Goal: Task Accomplishment & Management: Manage account settings

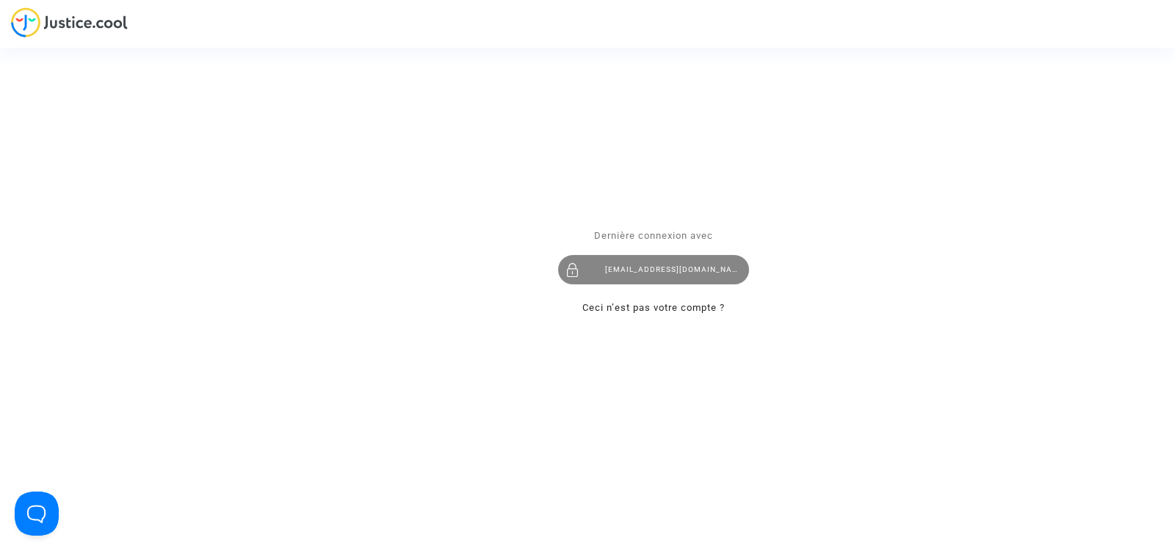
click at [660, 270] on div "[EMAIL_ADDRESS][DOMAIN_NAME]" at bounding box center [653, 269] width 191 height 29
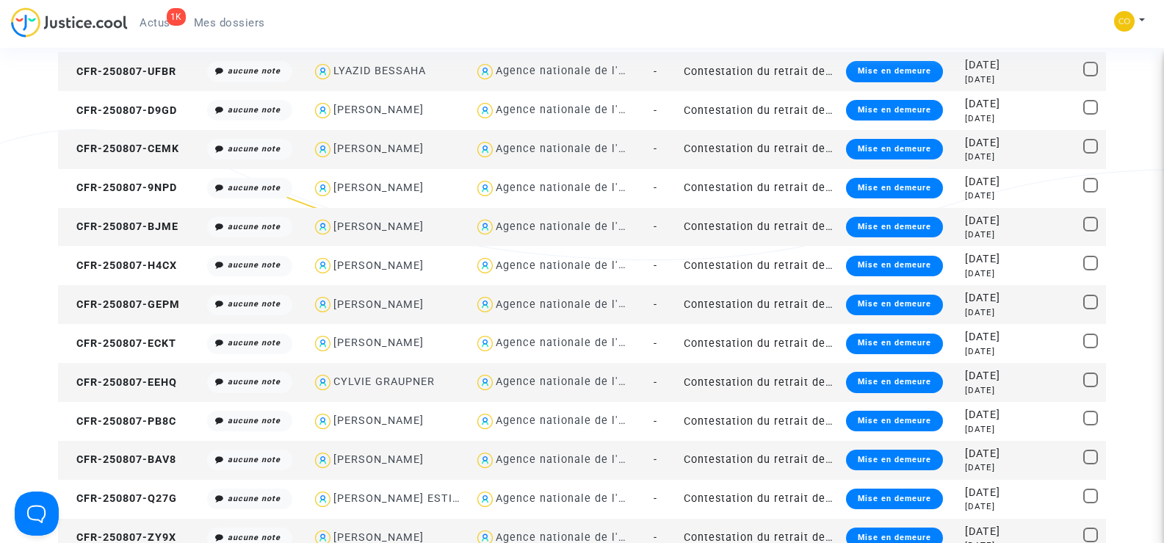
scroll to position [294, 0]
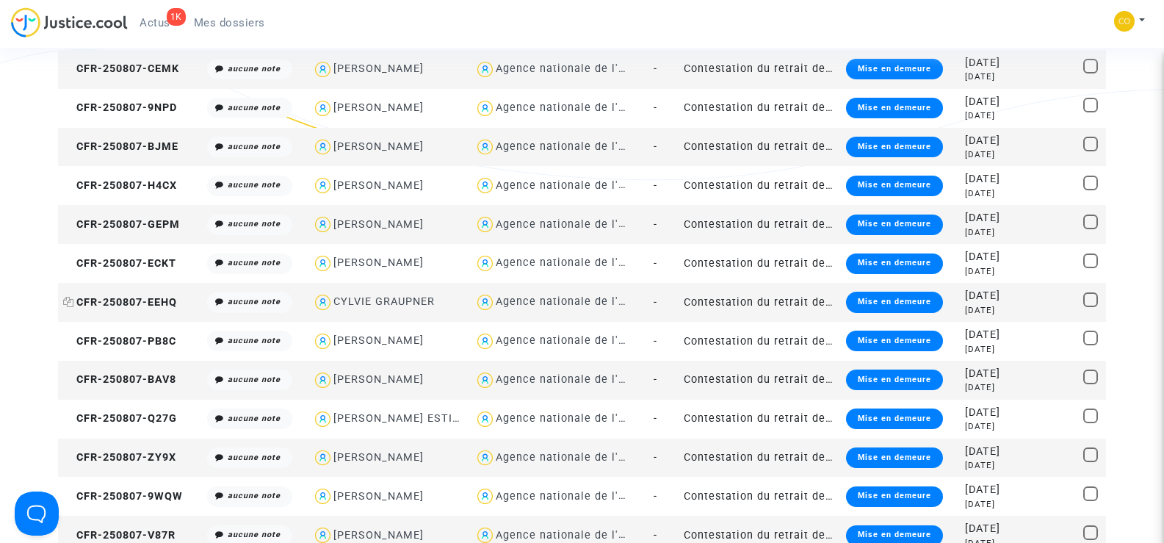
click at [150, 301] on span "CFR-250807-EEHQ" at bounding box center [120, 302] width 114 height 12
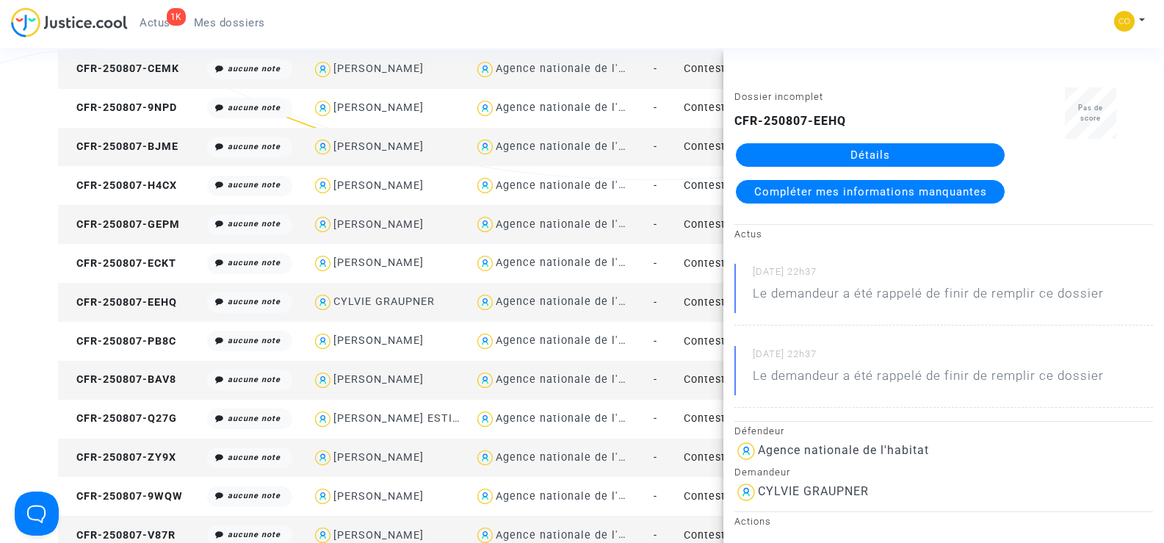
click at [861, 158] on link "Détails" at bounding box center [870, 155] width 269 height 24
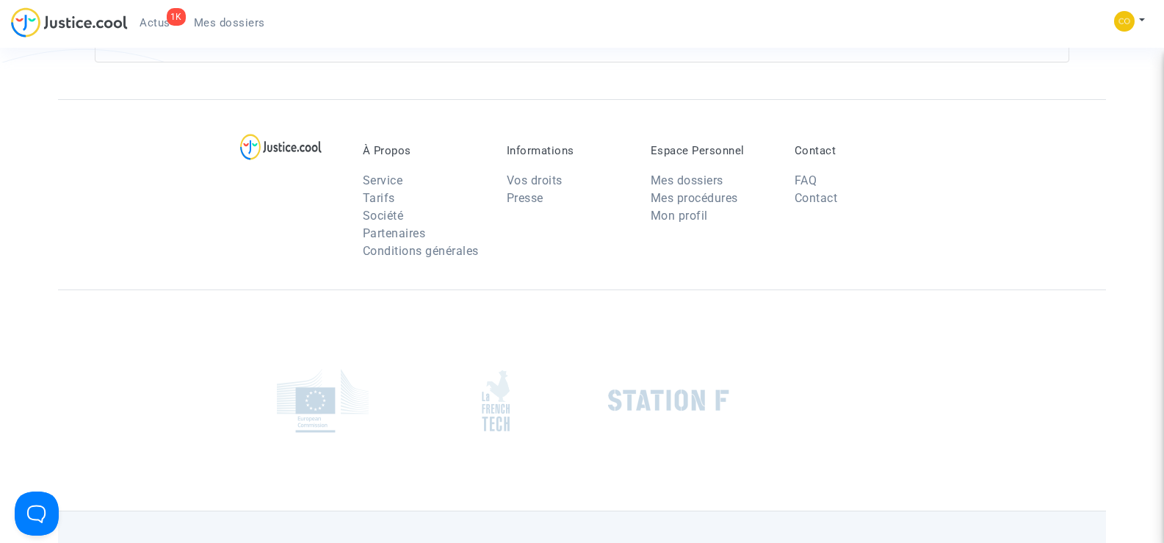
scroll to position [294, 0]
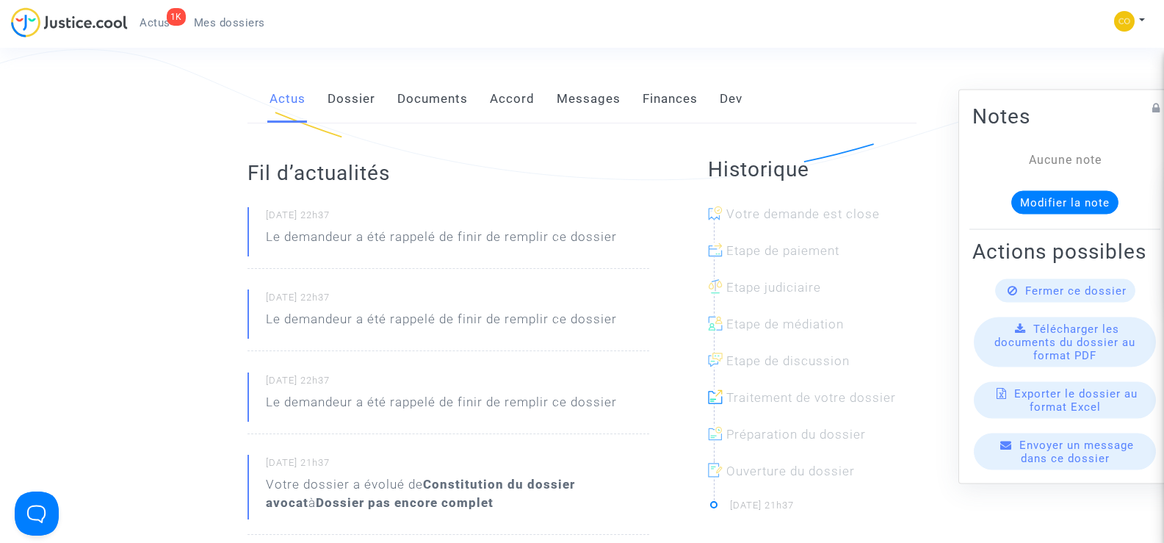
click at [447, 76] on link "Documents" at bounding box center [432, 99] width 71 height 48
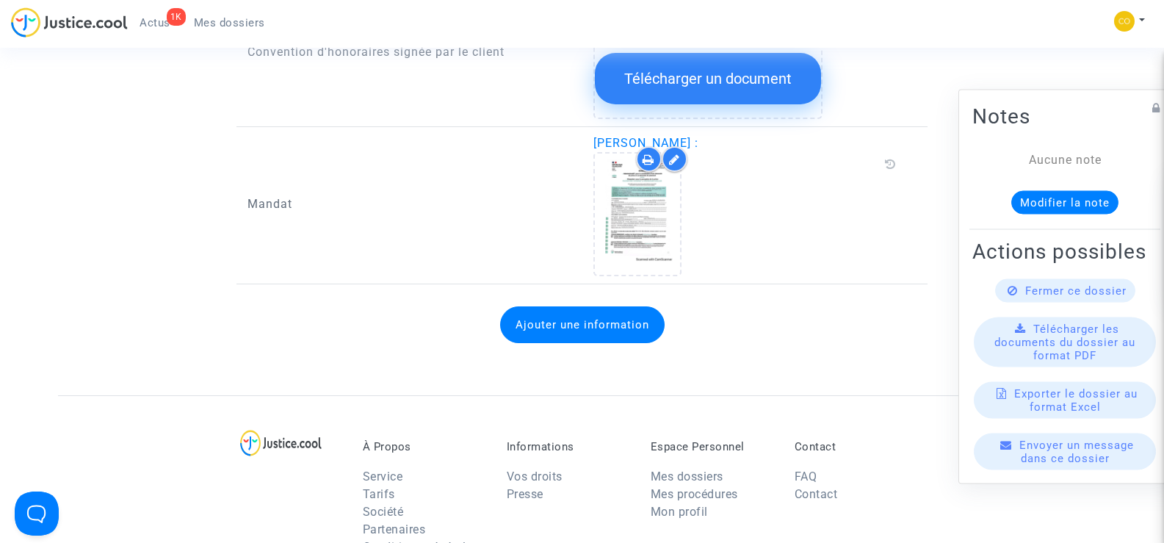
scroll to position [1836, 0]
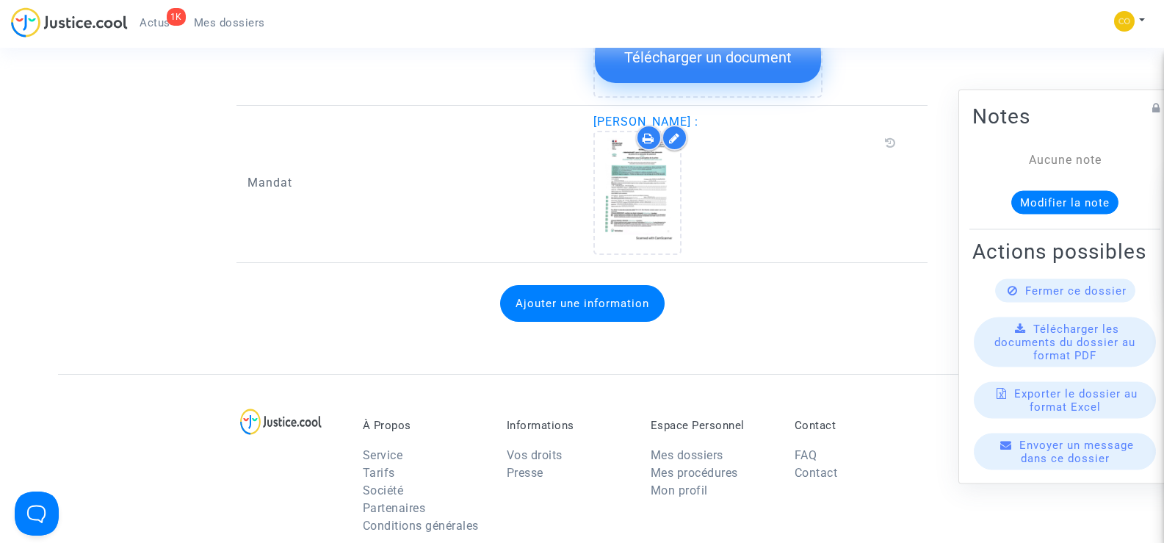
click at [230, 14] on link "Mes dossiers" at bounding box center [229, 23] width 95 height 22
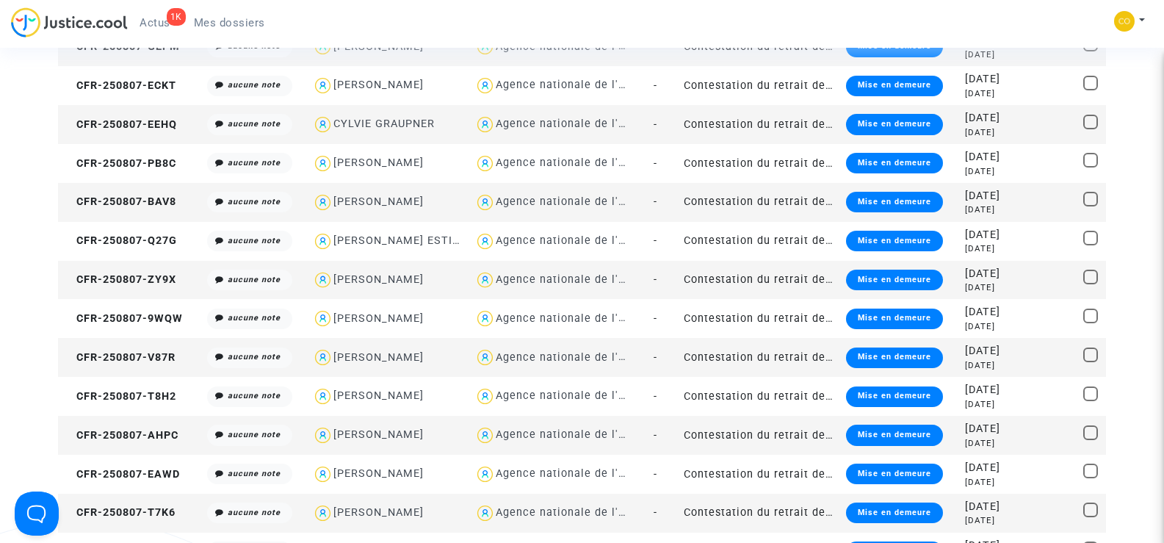
scroll to position [1836, 0]
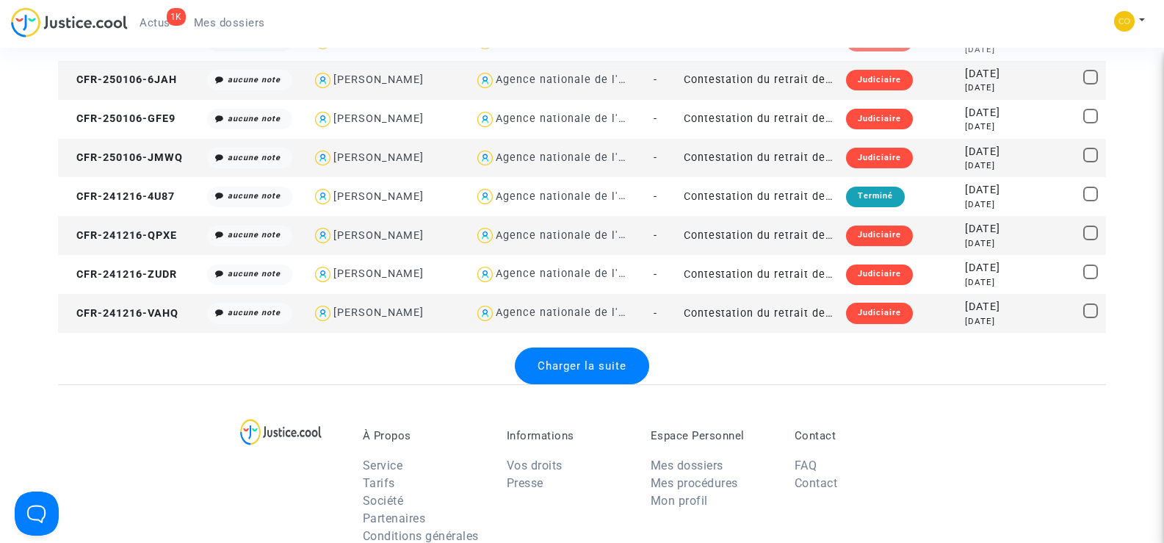
click at [184, 422] on div "À Propos Service Tarifs Société Partenaires Conditions générales Informations V…" at bounding box center [582, 479] width 1048 height 190
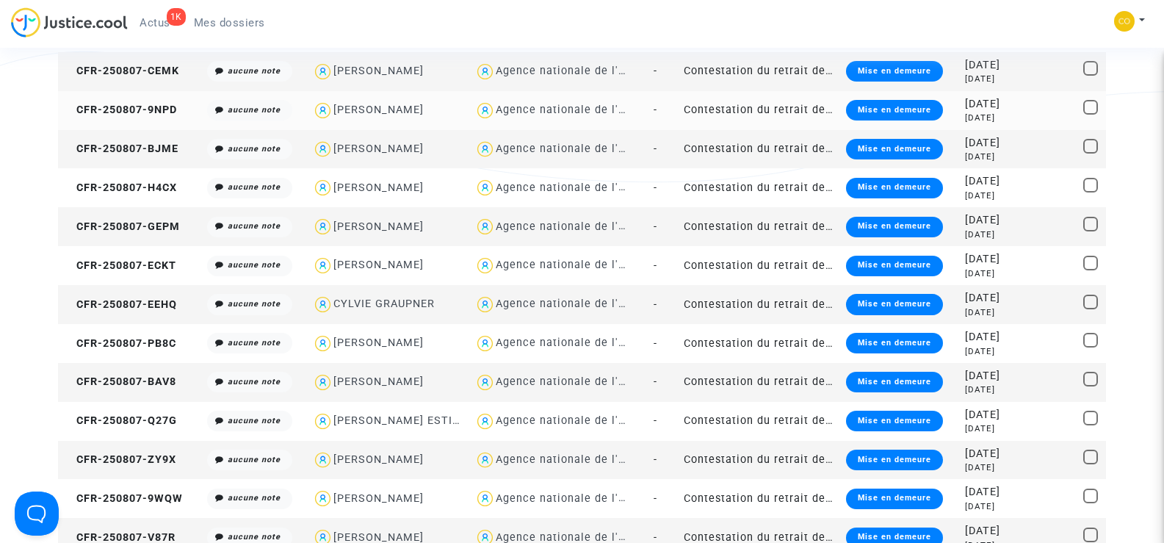
scroll to position [294, 0]
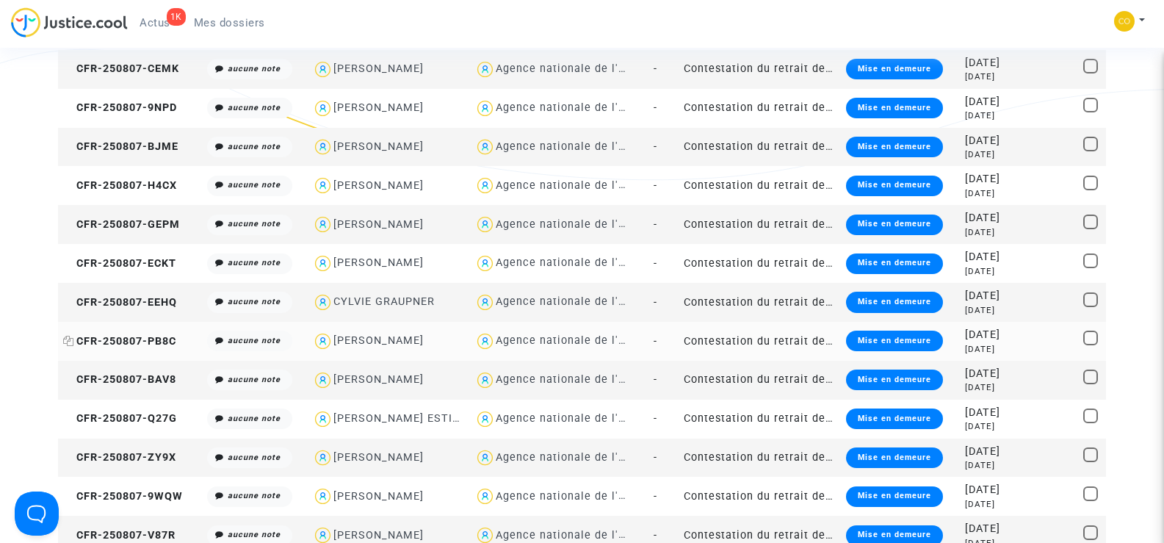
click at [136, 337] on span "CFR-250807-PB8C" at bounding box center [119, 341] width 113 height 12
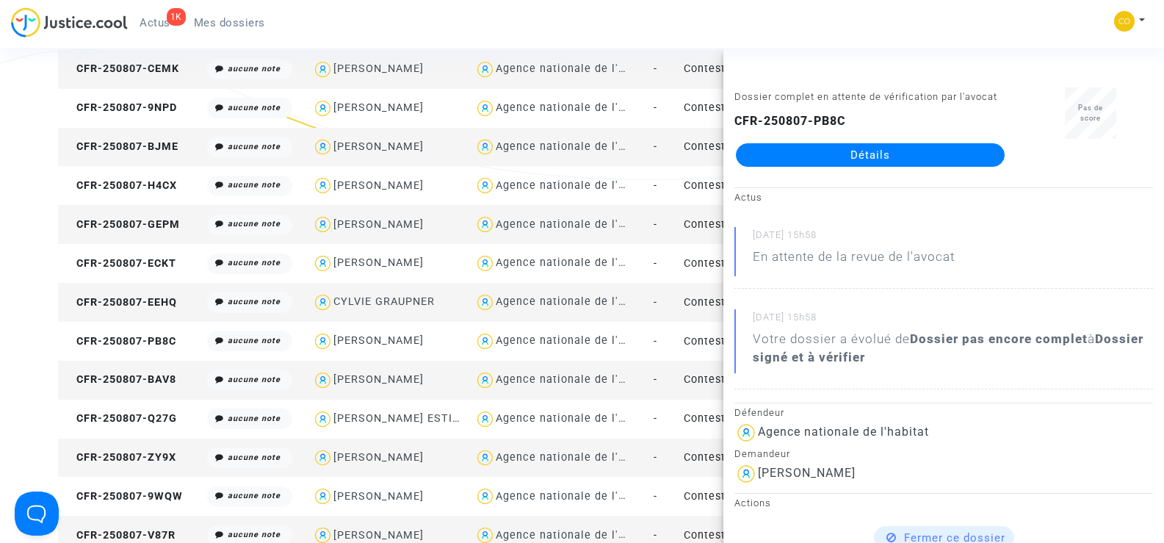
click at [829, 156] on link "Détails" at bounding box center [870, 155] width 269 height 24
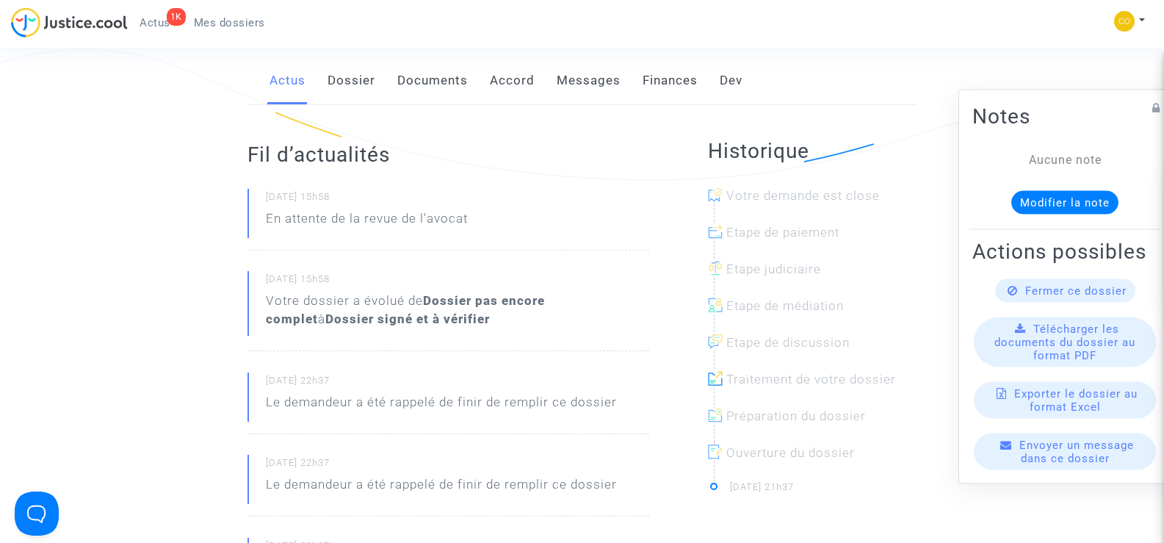
click at [427, 70] on link "Documents" at bounding box center [432, 81] width 71 height 48
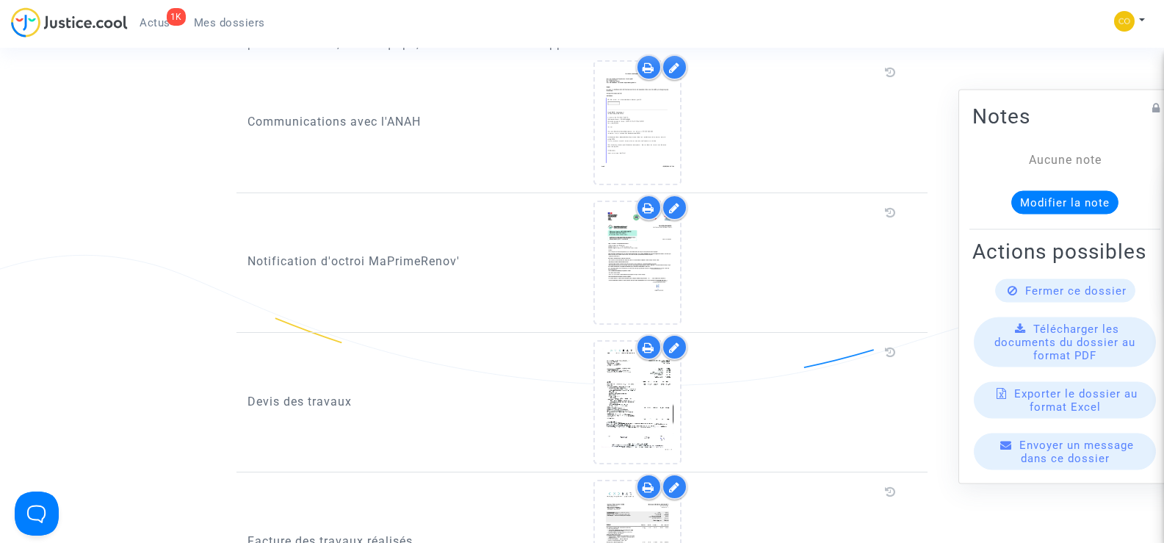
scroll to position [808, 0]
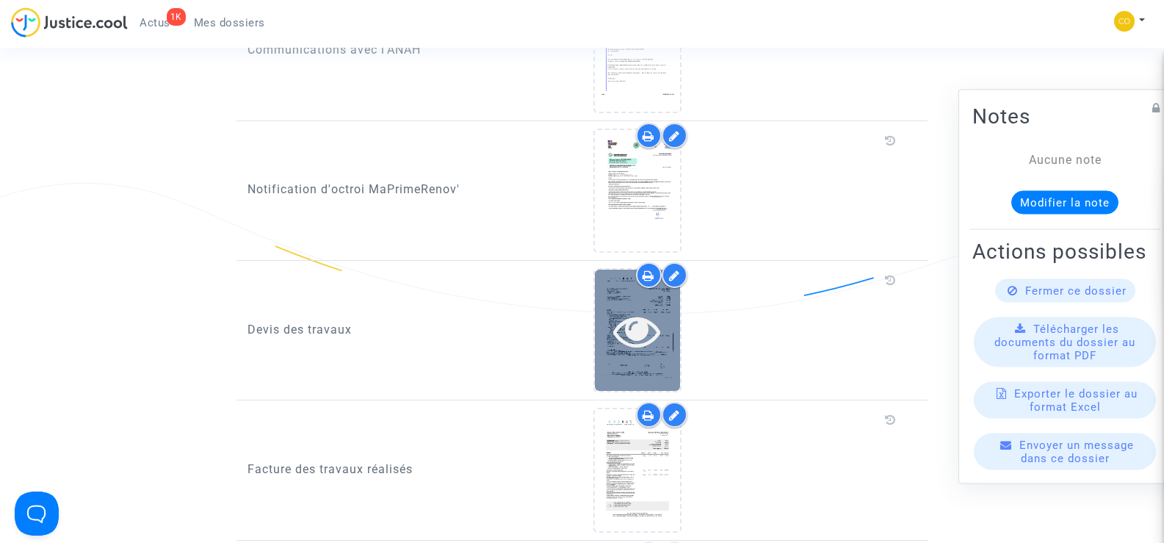
click at [620, 310] on icon at bounding box center [637, 330] width 48 height 47
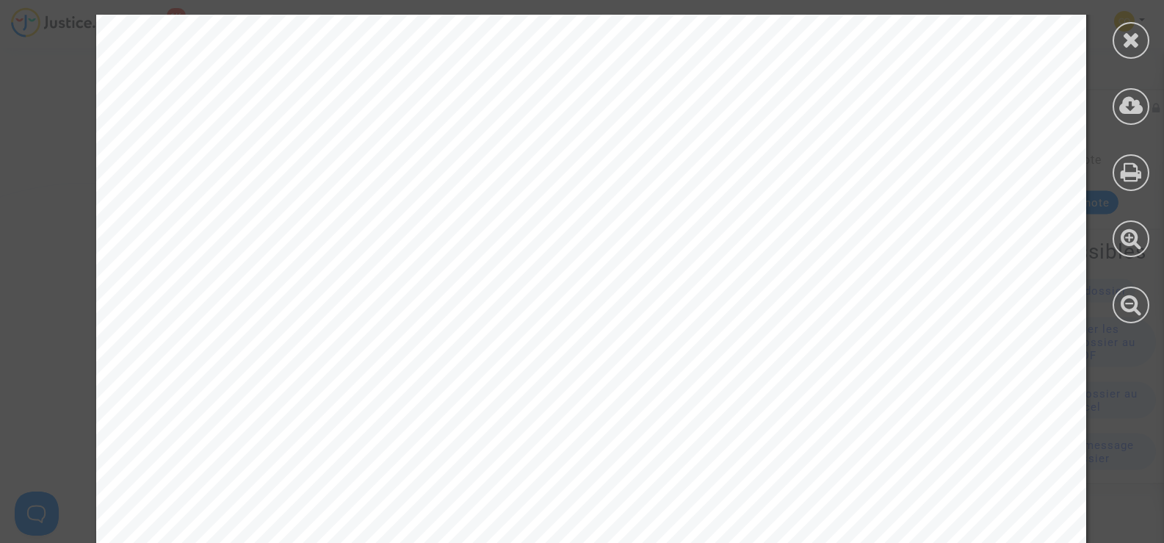
scroll to position [7934, 0]
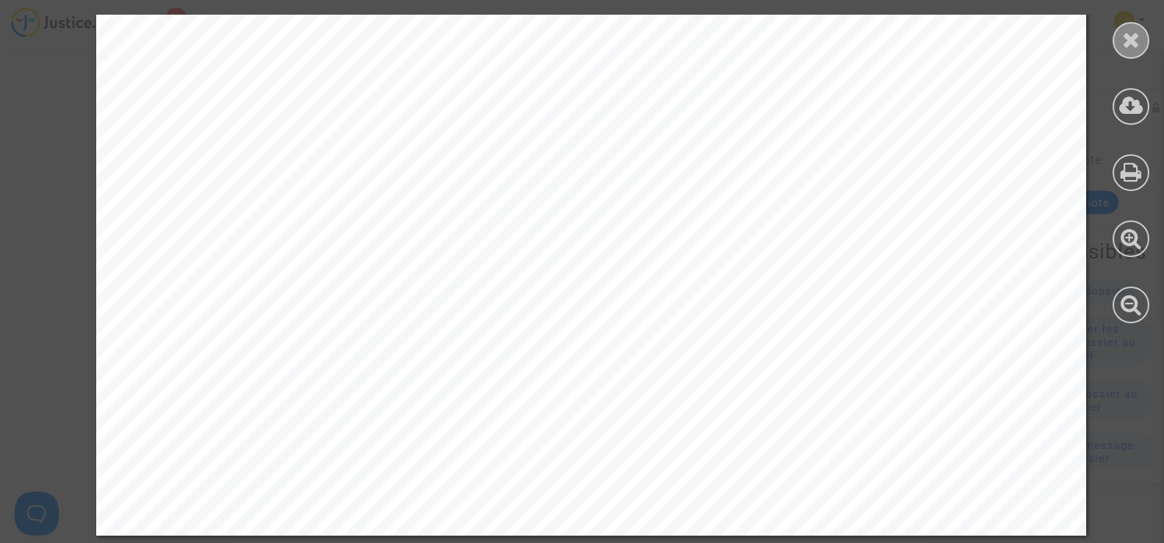
click at [1128, 45] on icon at bounding box center [1131, 40] width 18 height 22
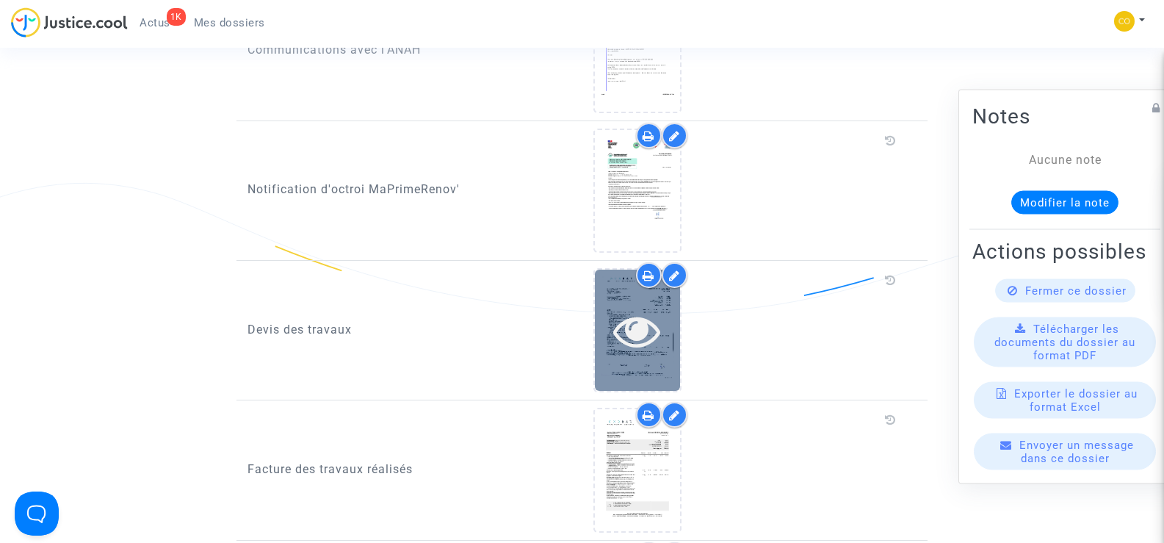
click at [659, 315] on icon at bounding box center [637, 330] width 48 height 47
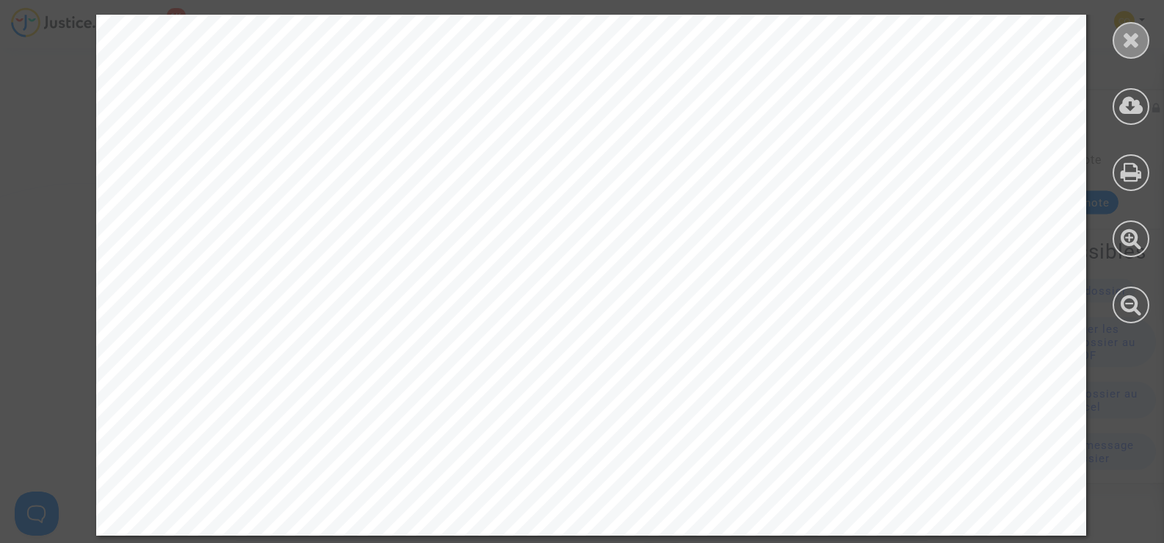
click at [1137, 37] on icon at bounding box center [1131, 40] width 18 height 22
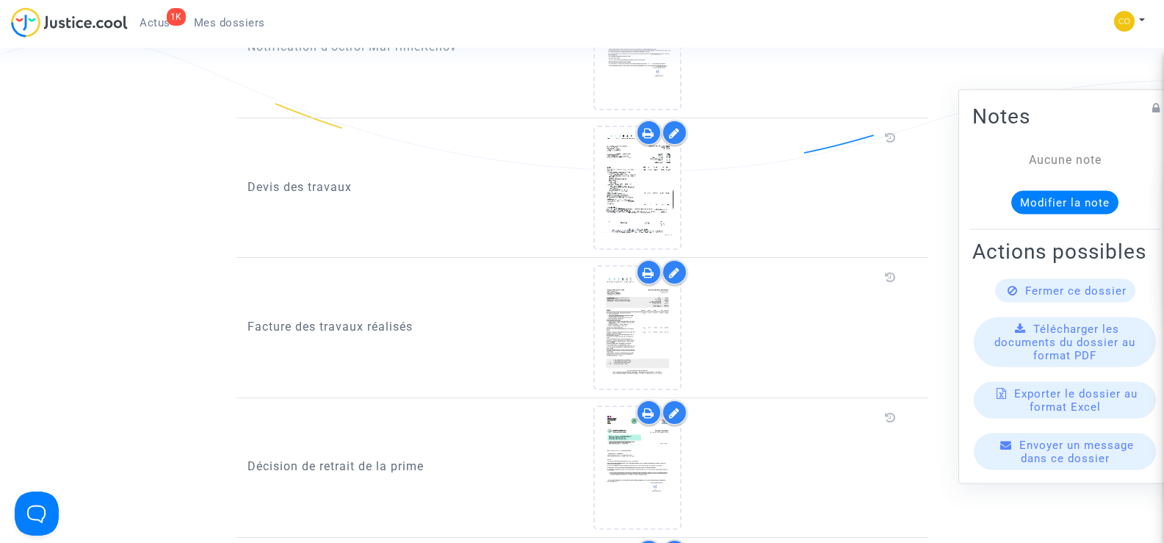
scroll to position [955, 0]
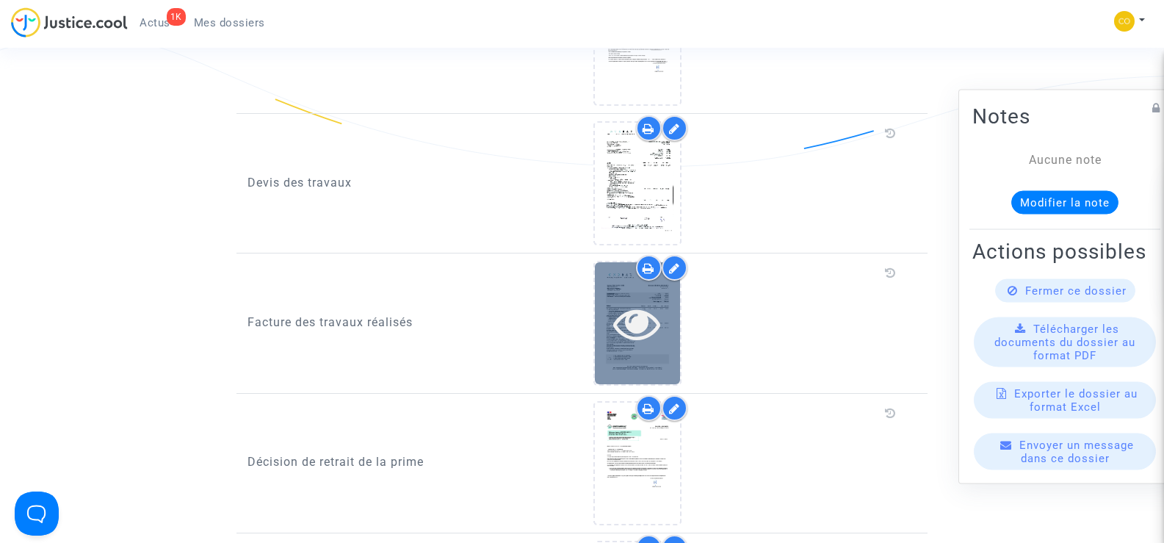
click at [638, 316] on icon at bounding box center [637, 323] width 48 height 47
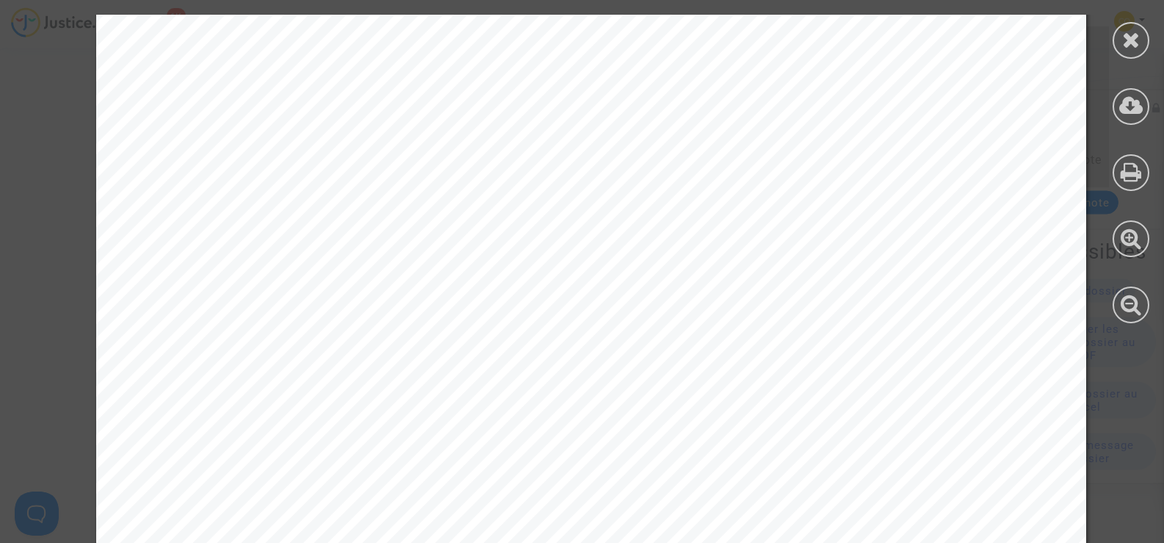
scroll to position [4454, 0]
click at [1124, 44] on icon at bounding box center [1131, 40] width 18 height 22
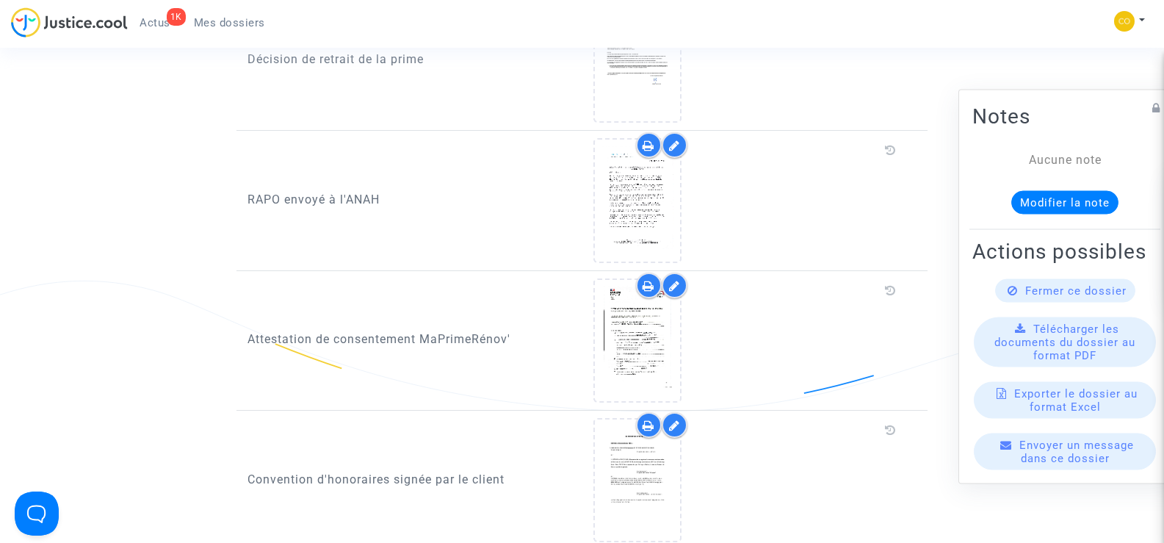
scroll to position [1542, 0]
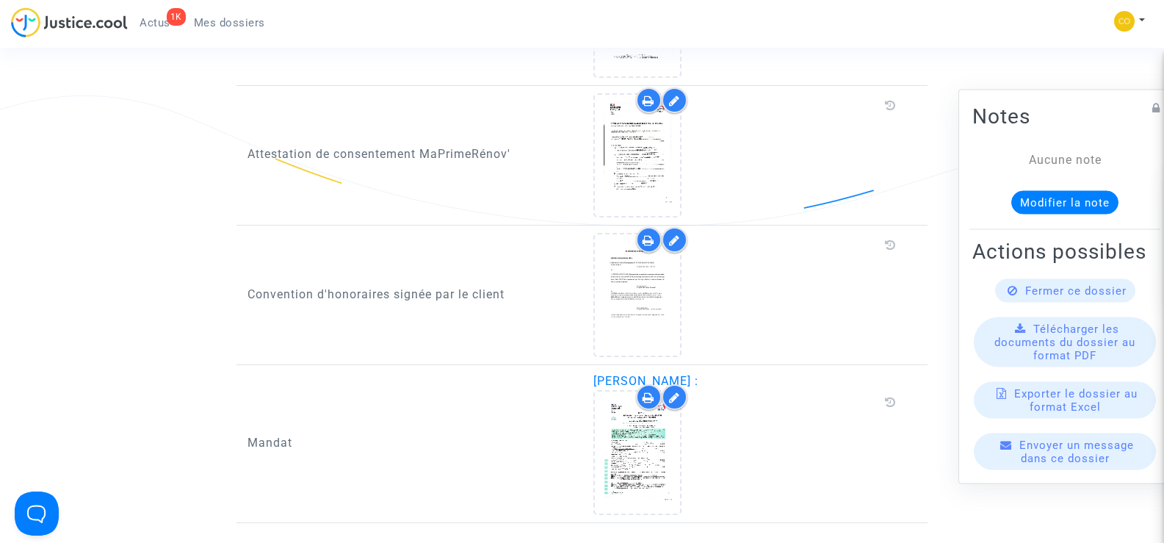
click at [225, 19] on span "Mes dossiers" at bounding box center [229, 22] width 71 height 13
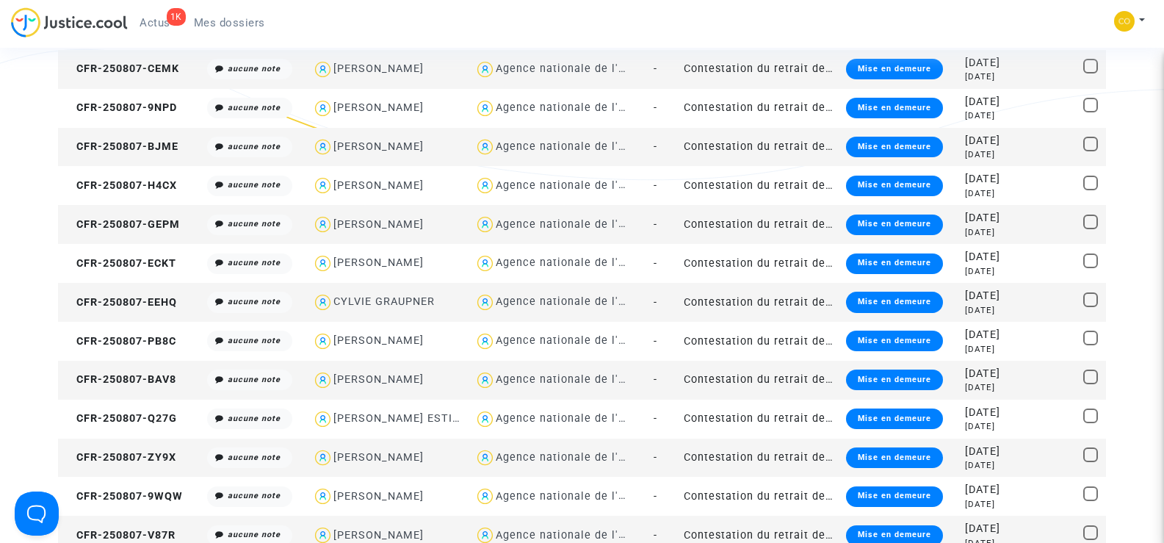
scroll to position [441, 0]
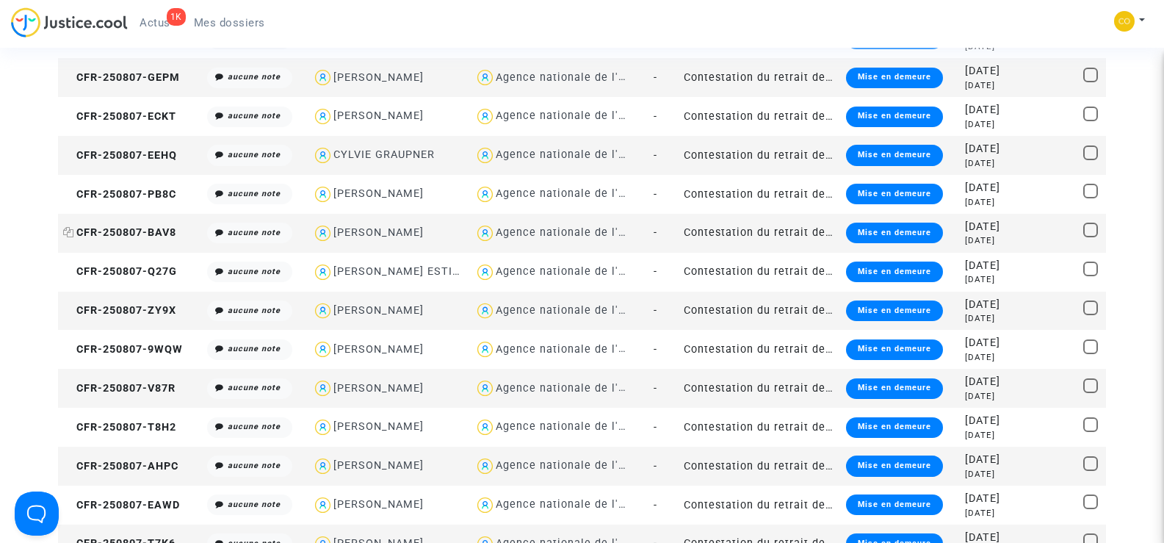
click at [113, 226] on span "CFR-250807-BAV8" at bounding box center [119, 232] width 113 height 12
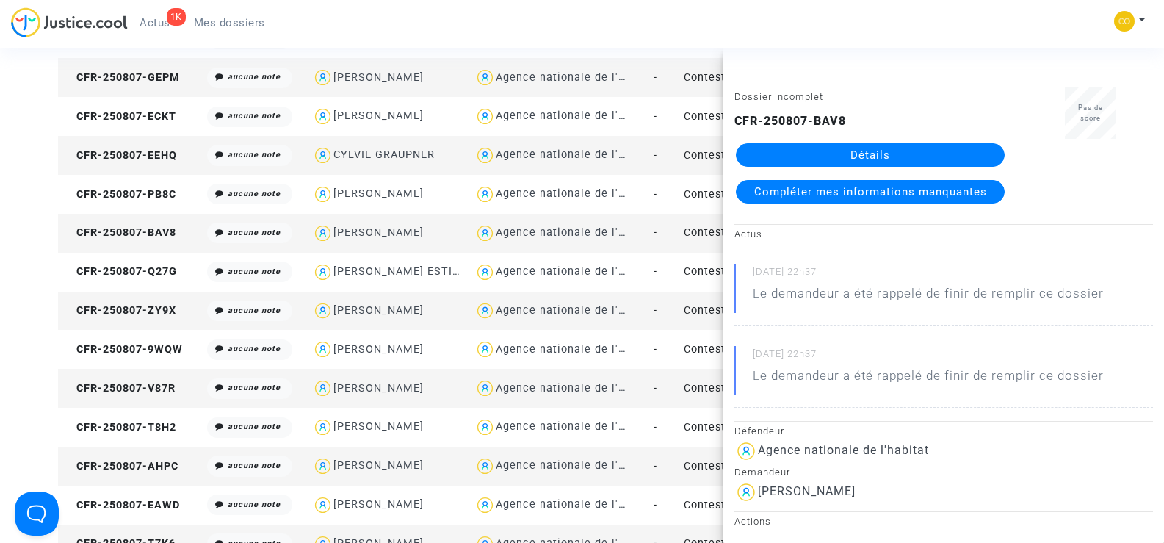
click at [910, 156] on link "Détails" at bounding box center [870, 155] width 269 height 24
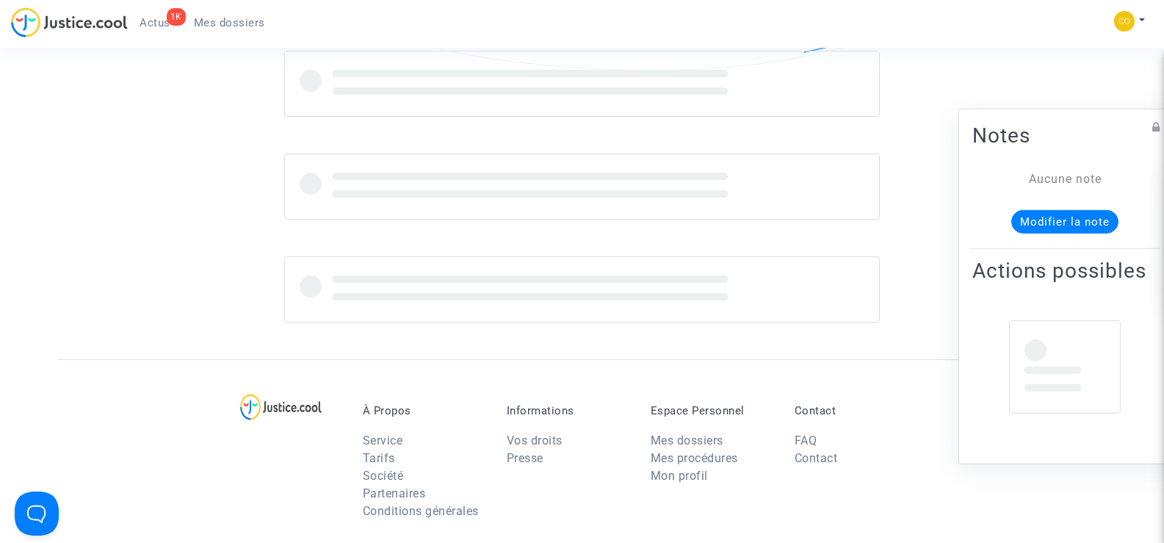
scroll to position [441, 0]
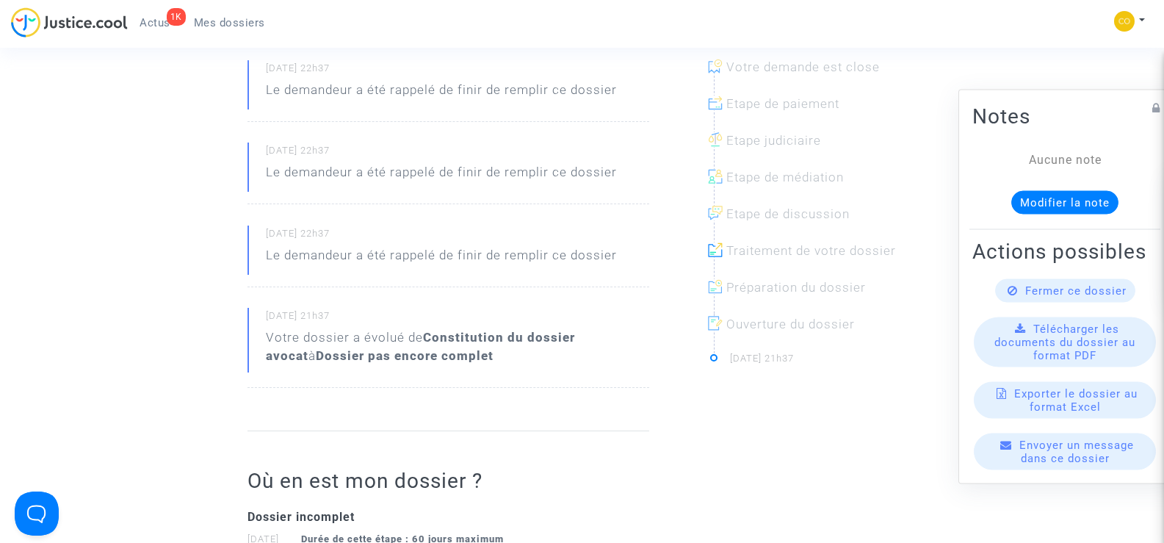
click at [145, 347] on ng-component "Ref. CFR-250807-BAV8 Votre ref MPR-2023-863213 Etape Dossier incomplet Catégori…" at bounding box center [582, 258] width 1048 height 1228
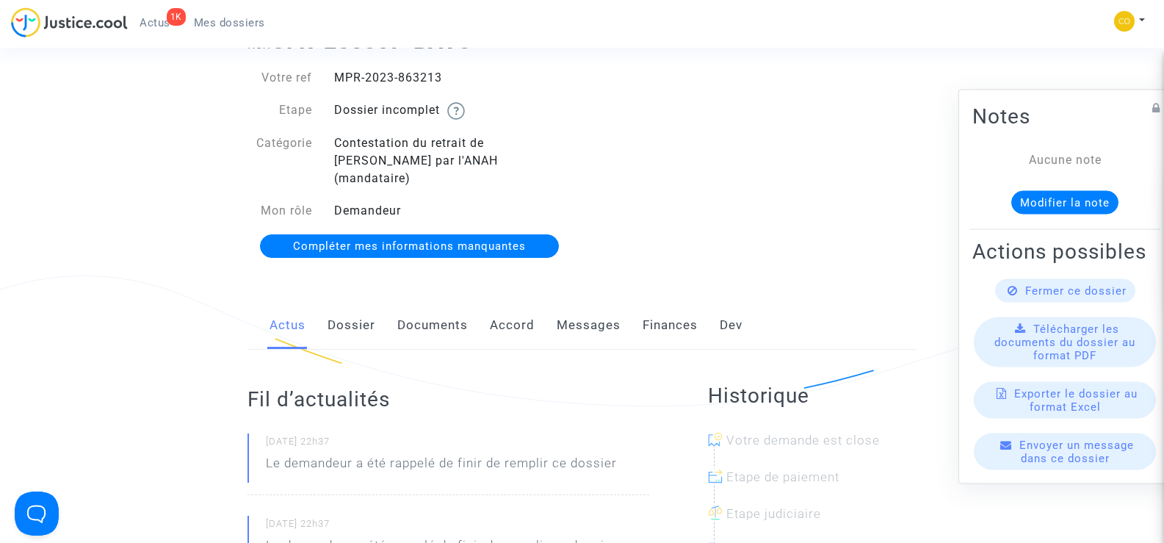
scroll to position [0, 0]
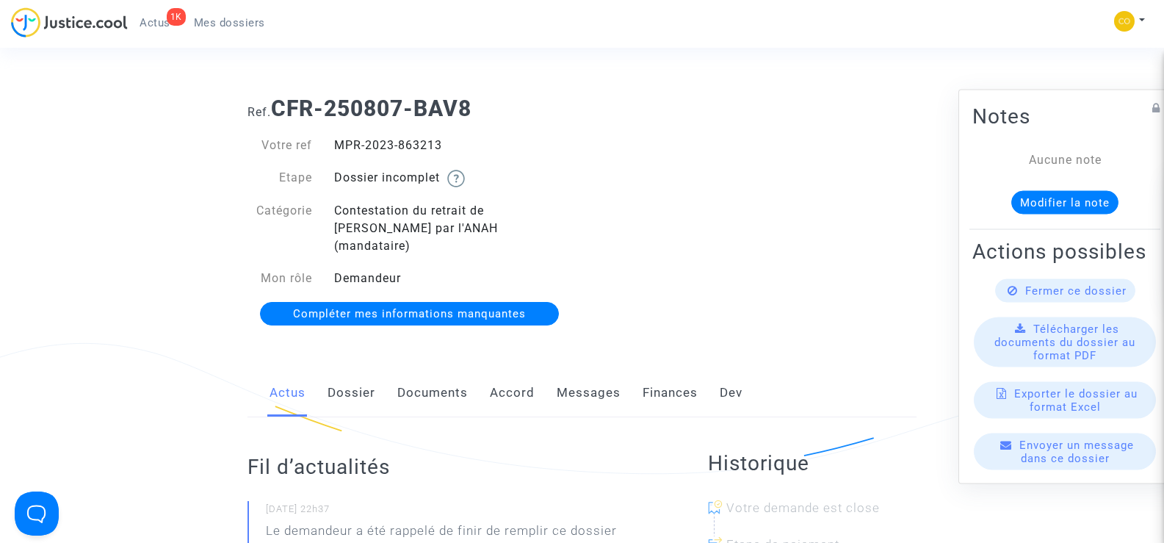
click at [425, 377] on link "Documents" at bounding box center [432, 393] width 71 height 48
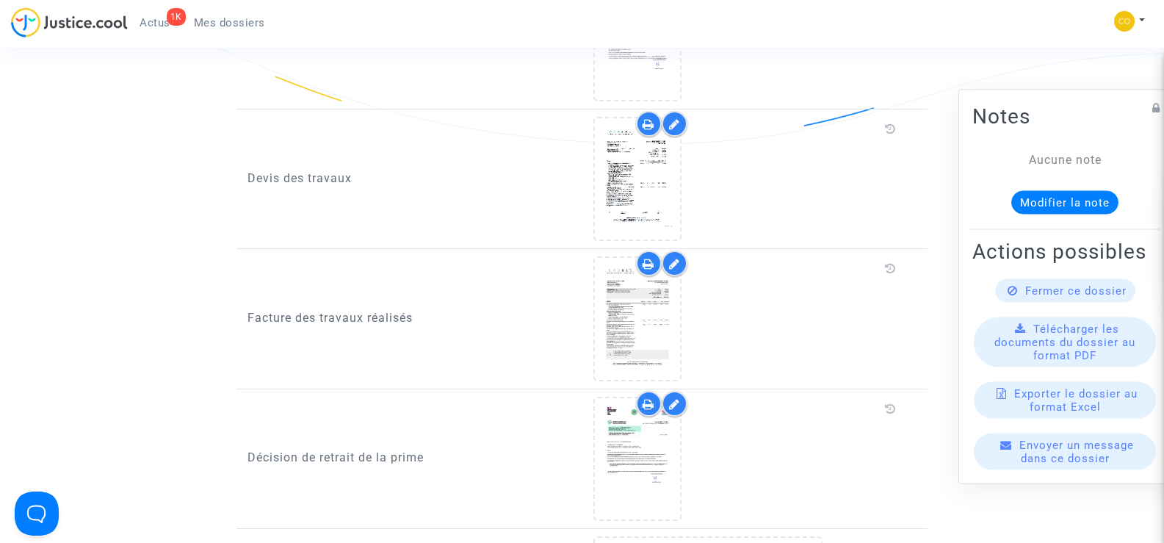
scroll to position [955, 0]
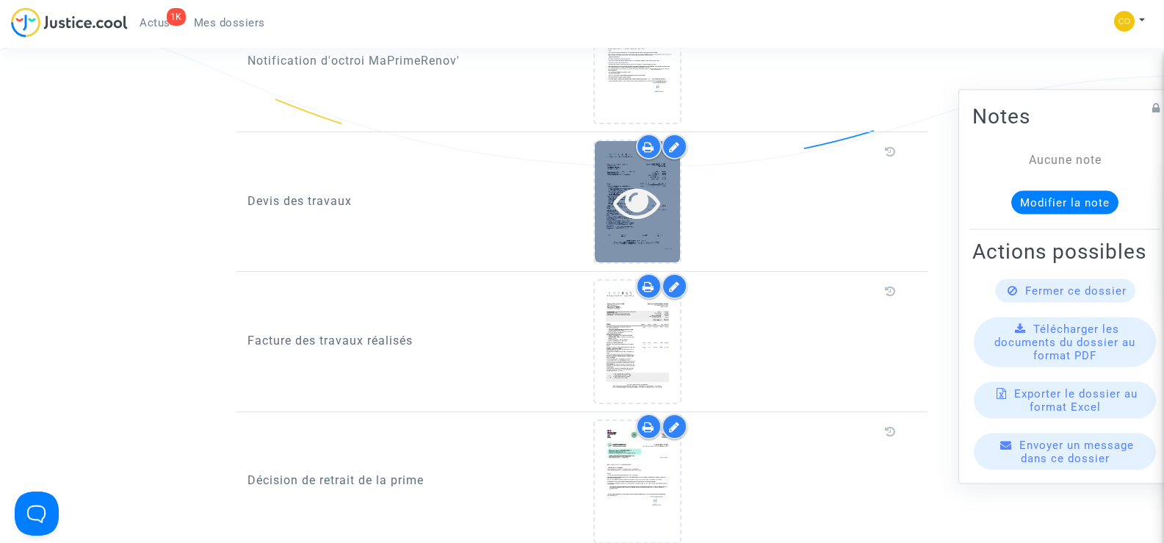
click at [627, 192] on icon at bounding box center [637, 201] width 48 height 47
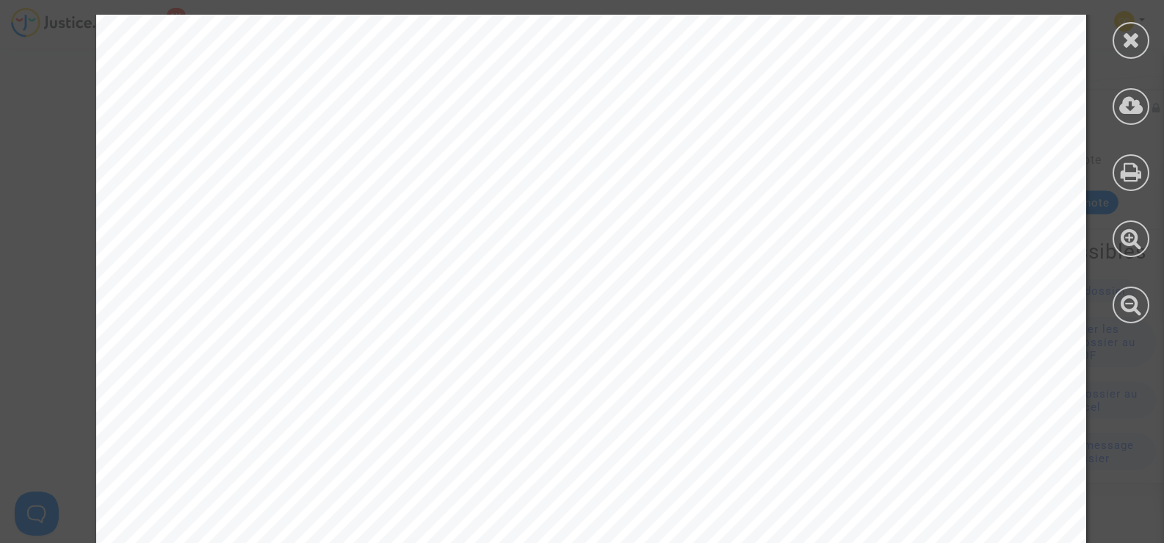
scroll to position [10753, 0]
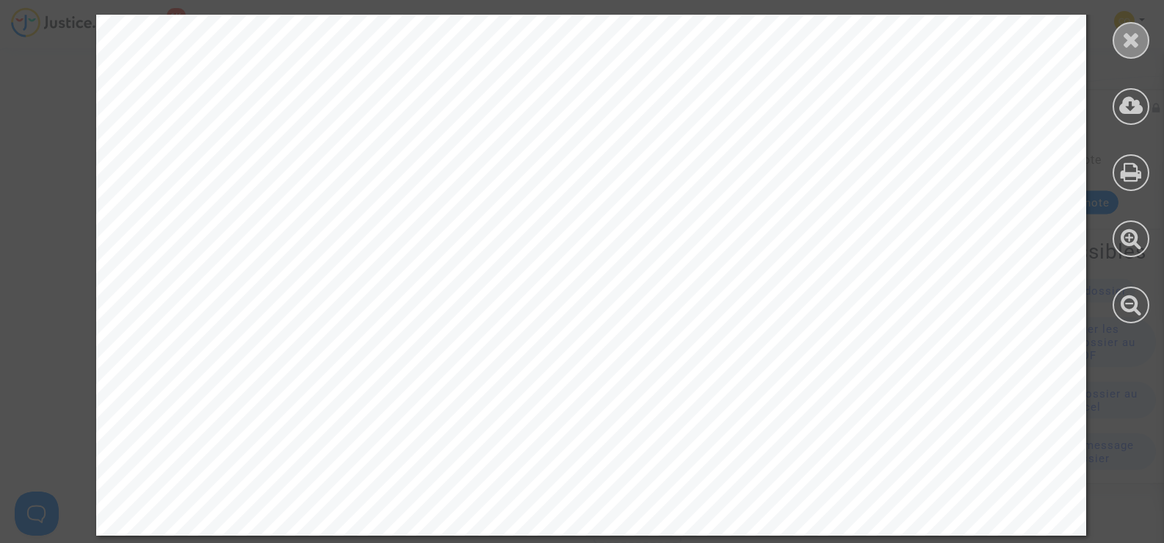
click at [1124, 46] on icon at bounding box center [1131, 40] width 18 height 22
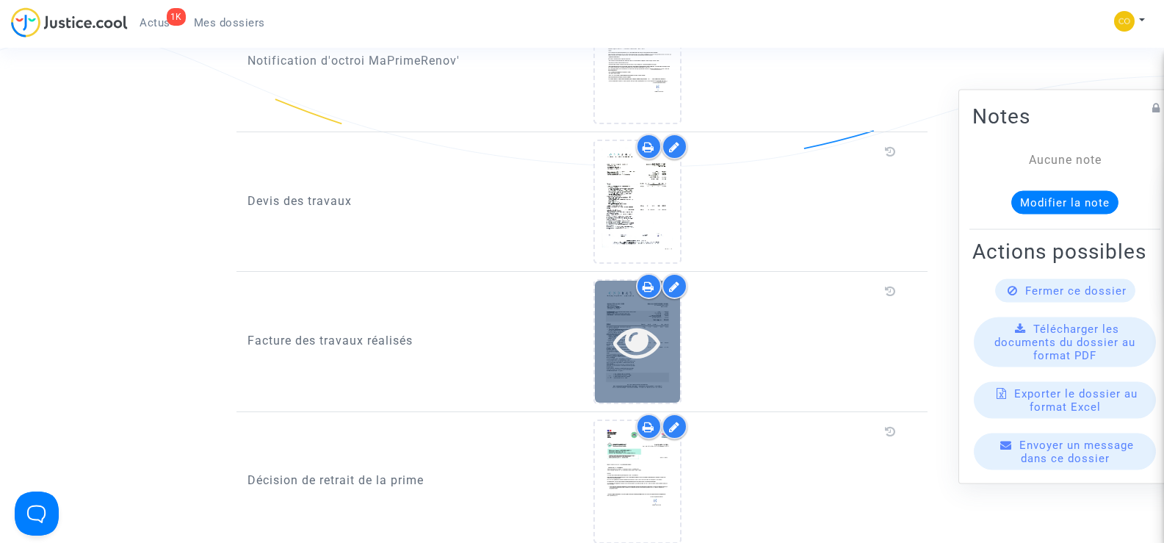
click at [619, 318] on icon at bounding box center [637, 341] width 48 height 47
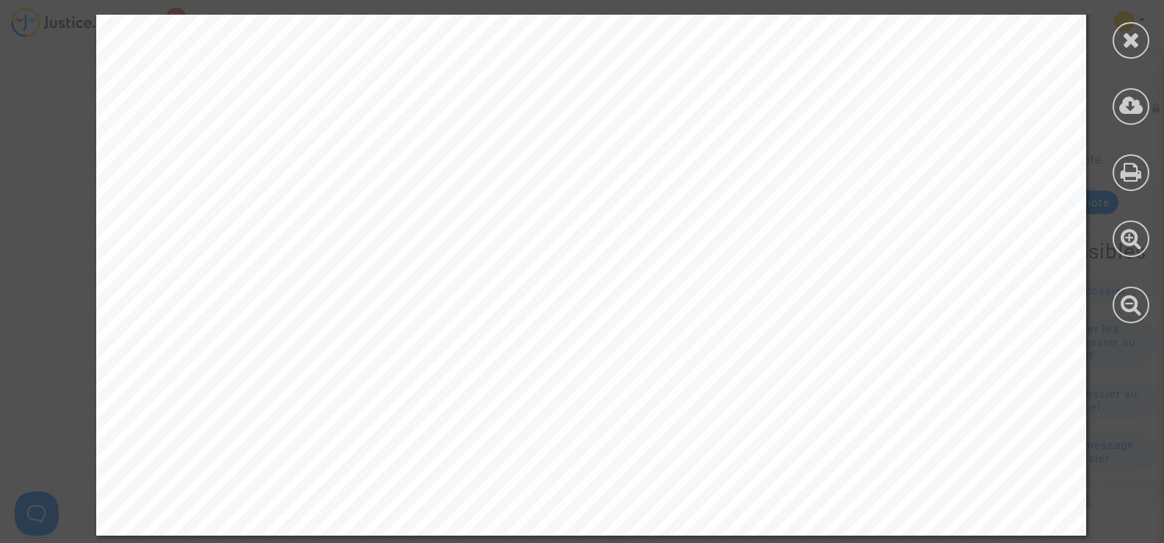
scroll to position [2299, 0]
click at [1124, 51] on div at bounding box center [1131, 40] width 37 height 37
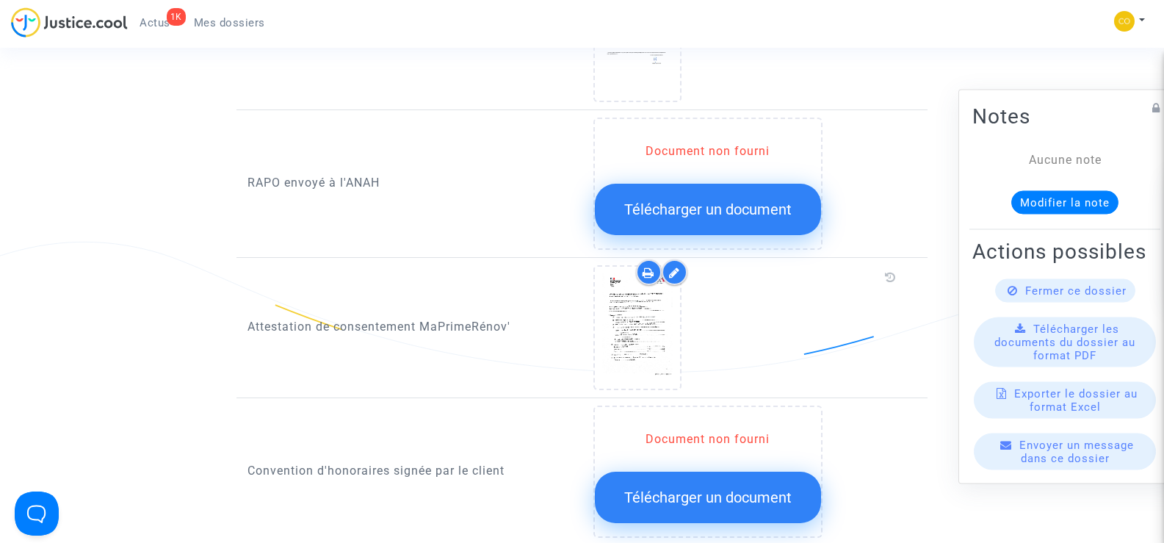
scroll to position [1396, 0]
click at [214, 21] on span "Mes dossiers" at bounding box center [229, 22] width 71 height 13
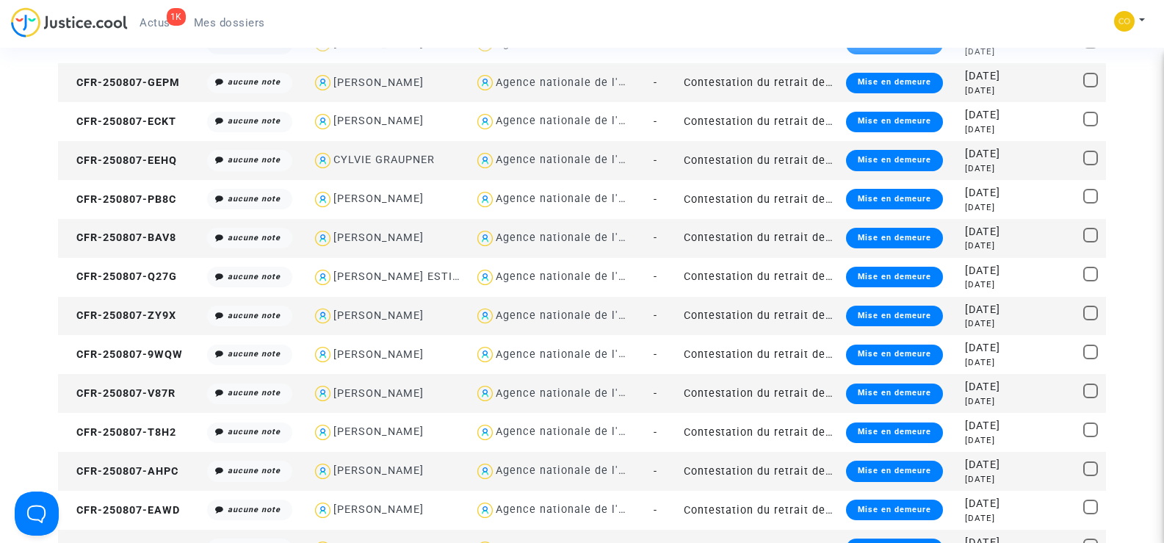
scroll to position [441, 0]
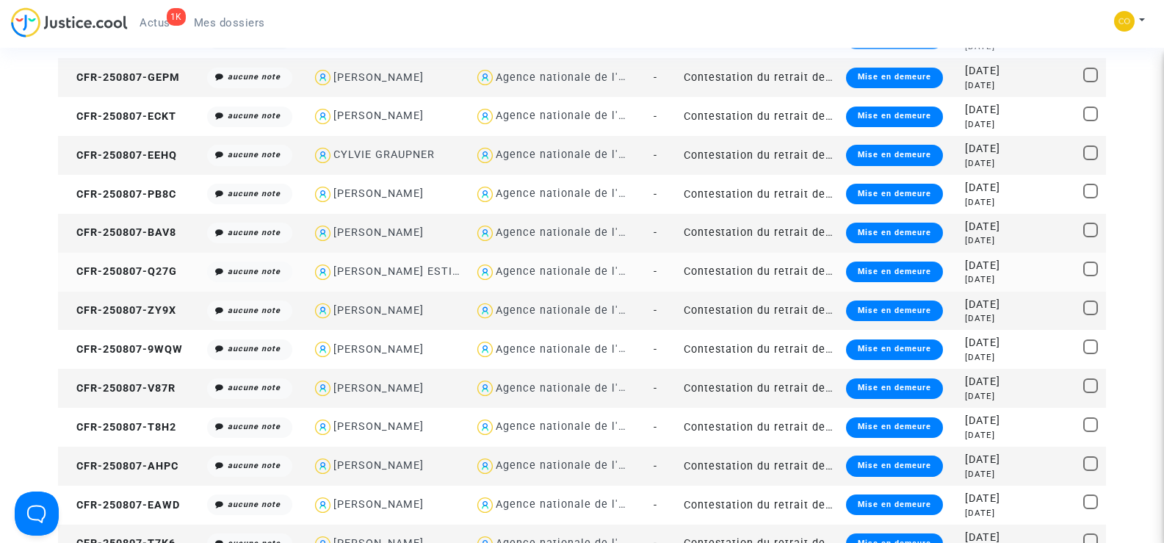
click at [114, 264] on td "CFR-250807-Q27G" at bounding box center [130, 272] width 144 height 39
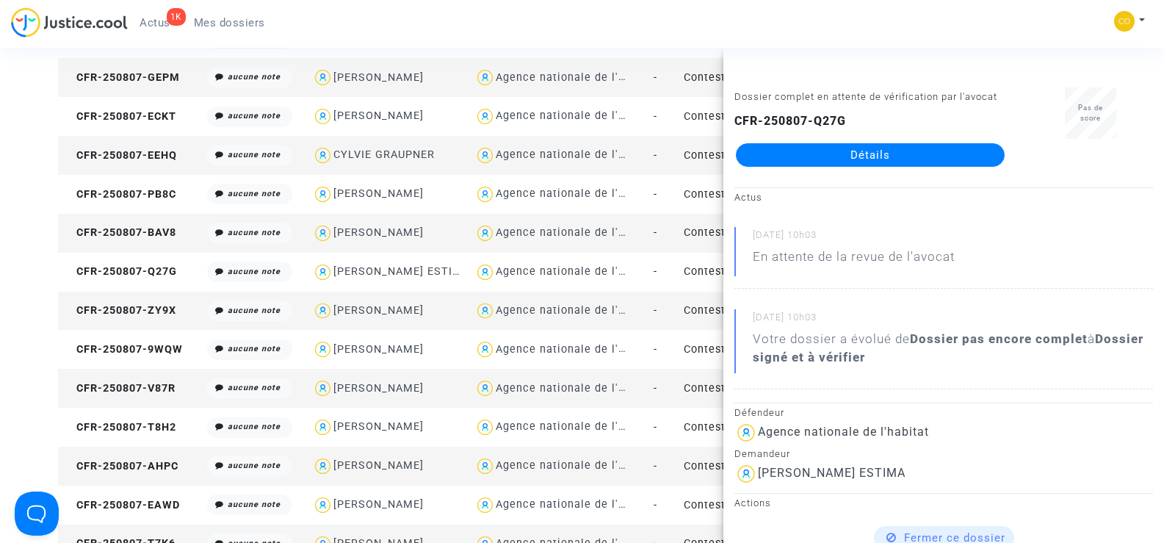
click at [908, 154] on link "Détails" at bounding box center [870, 155] width 269 height 24
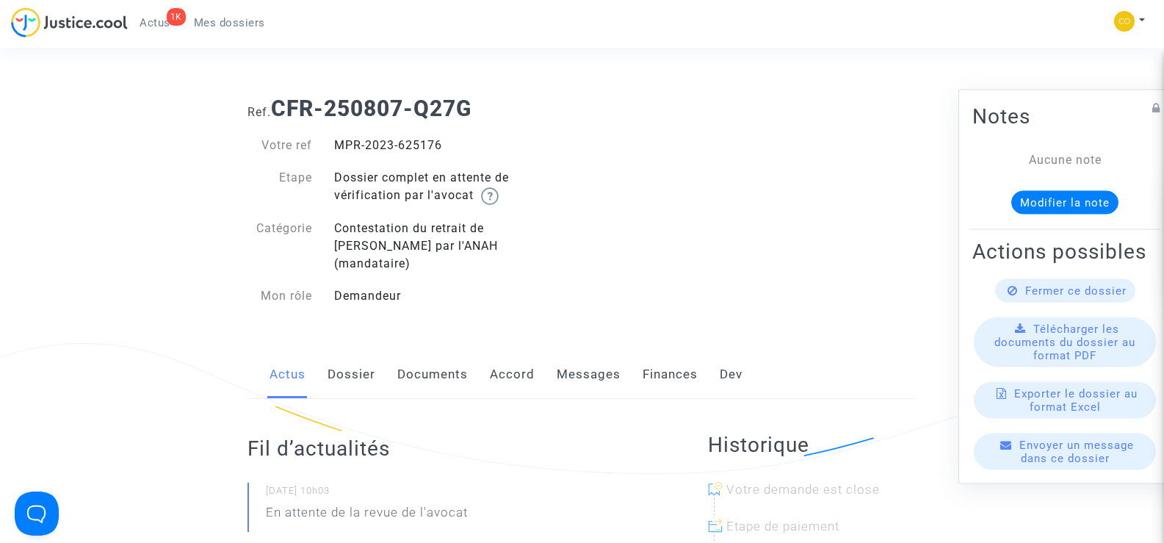
click at [425, 361] on link "Documents" at bounding box center [432, 374] width 71 height 48
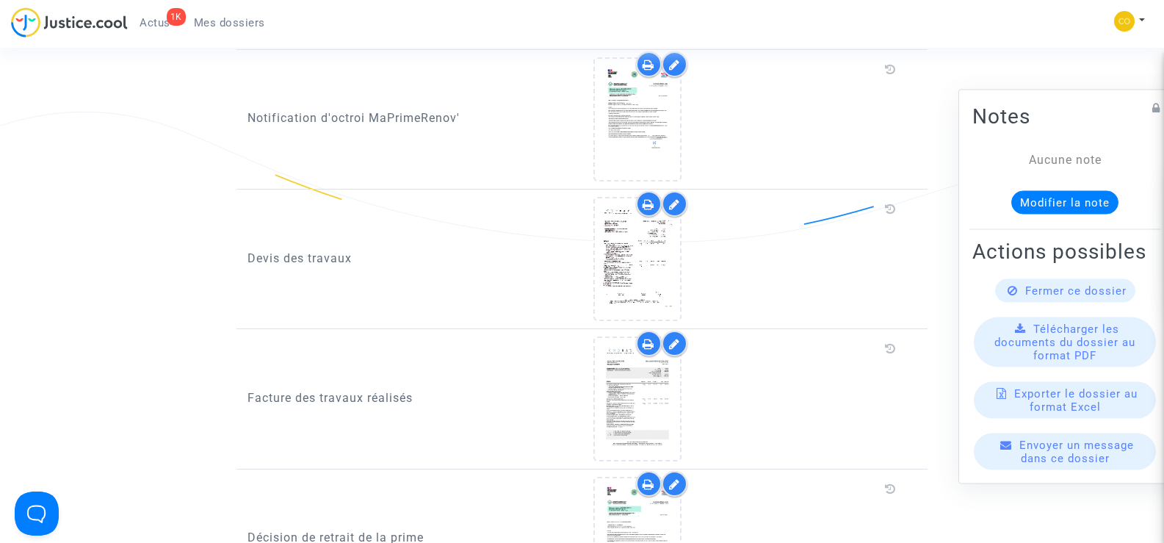
scroll to position [808, 0]
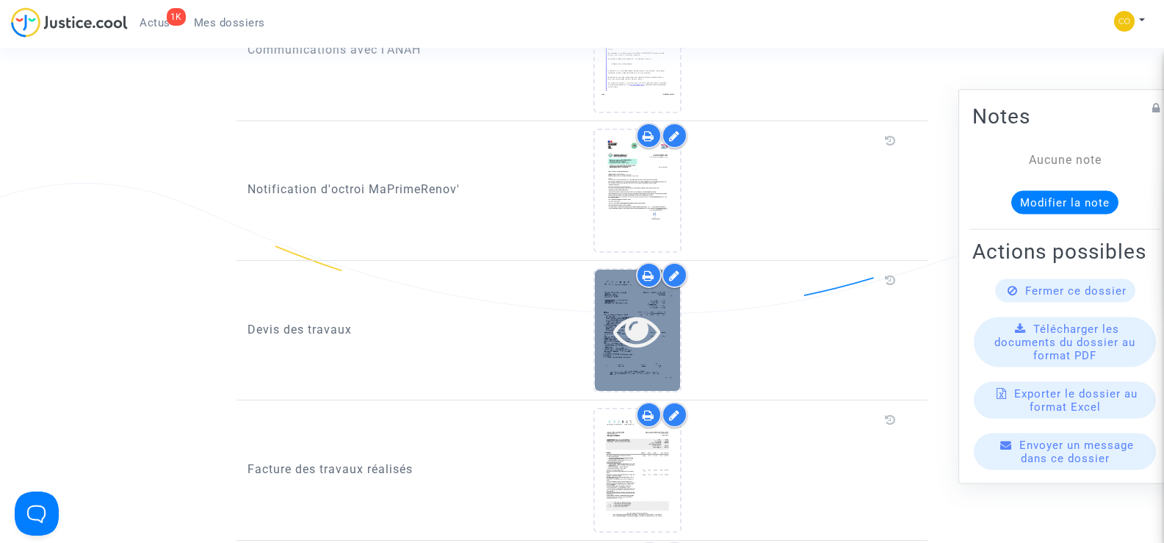
click at [656, 311] on icon at bounding box center [637, 330] width 48 height 47
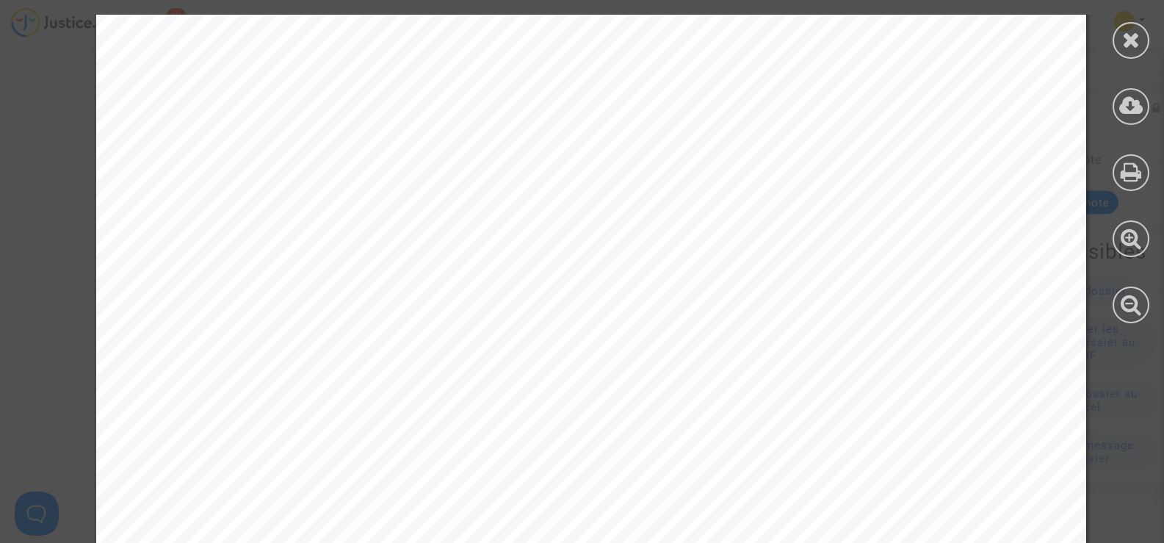
scroll to position [97, 0]
click at [1130, 37] on icon at bounding box center [1131, 40] width 18 height 22
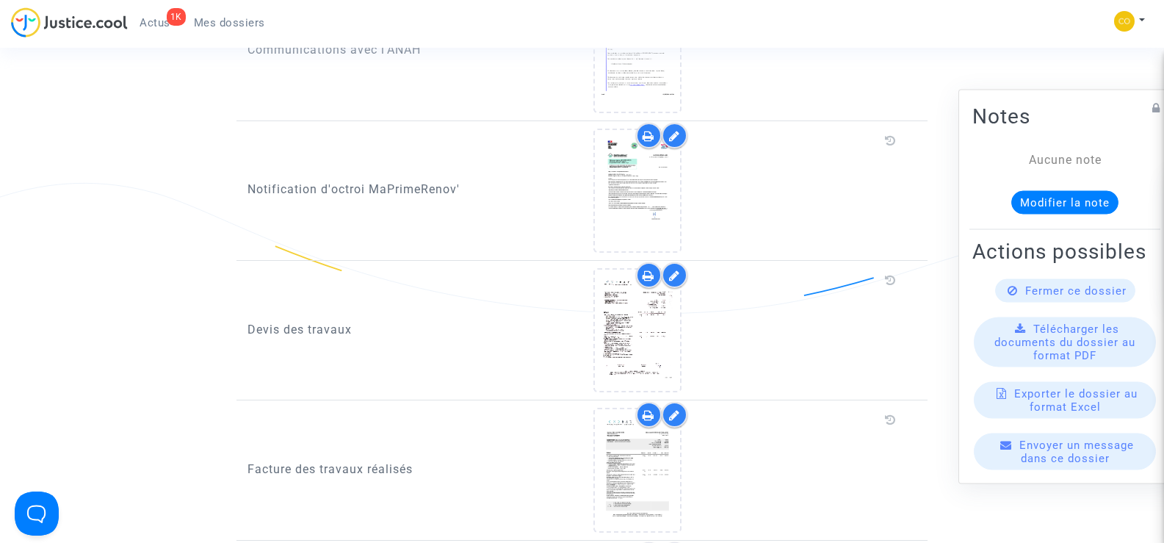
scroll to position [955, 0]
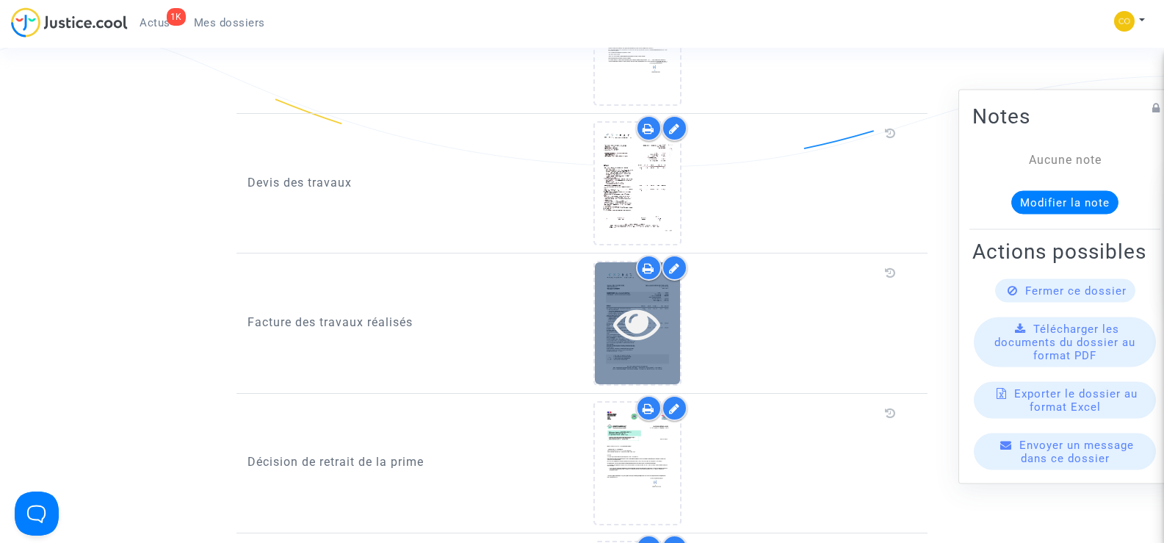
click at [642, 300] on icon at bounding box center [637, 323] width 48 height 47
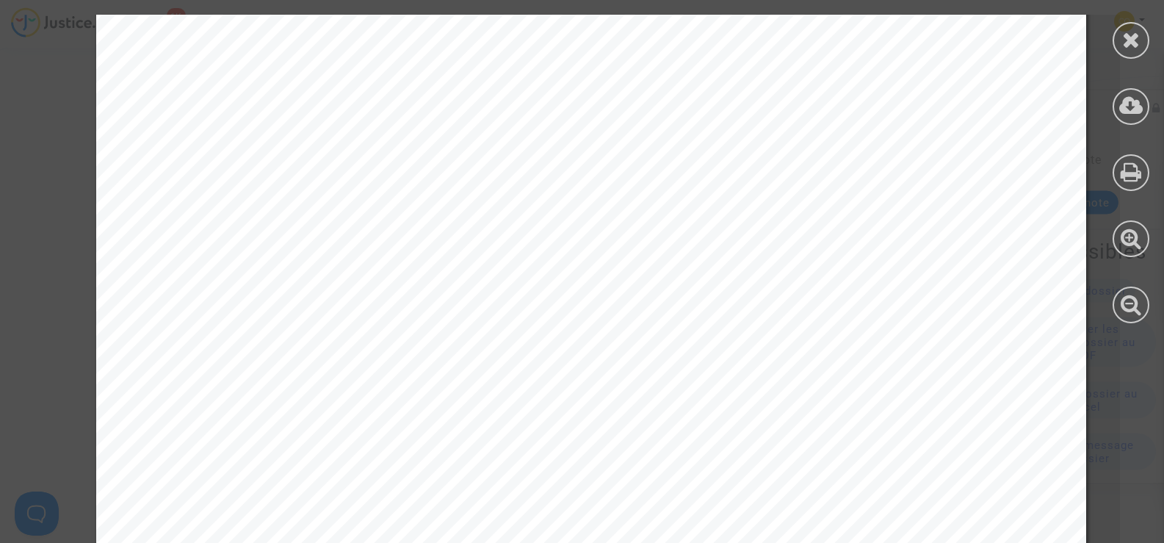
scroll to position [73, 0]
click at [1135, 36] on icon at bounding box center [1131, 40] width 18 height 22
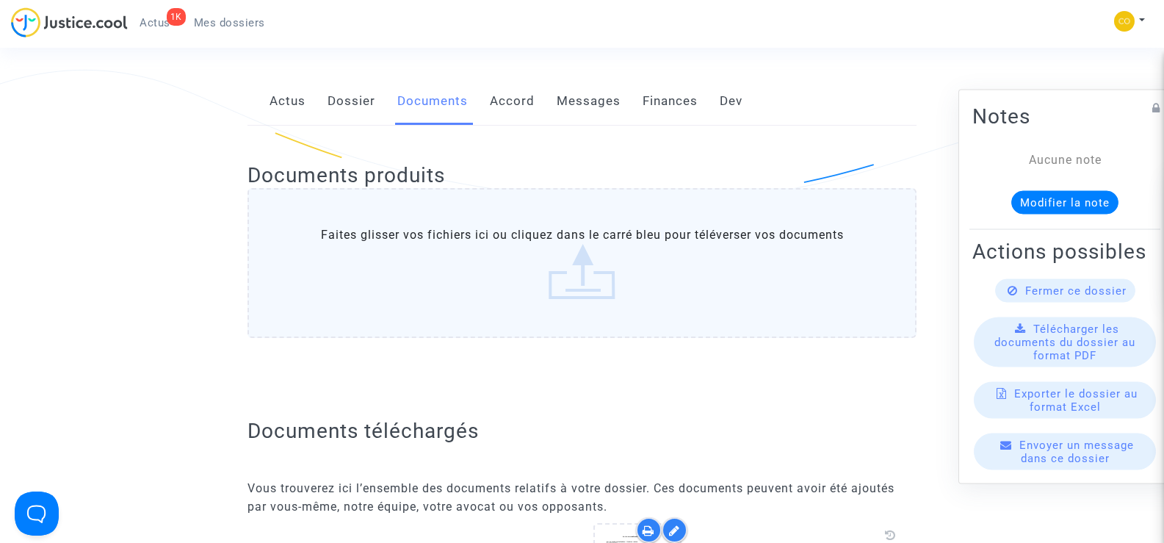
scroll to position [0, 0]
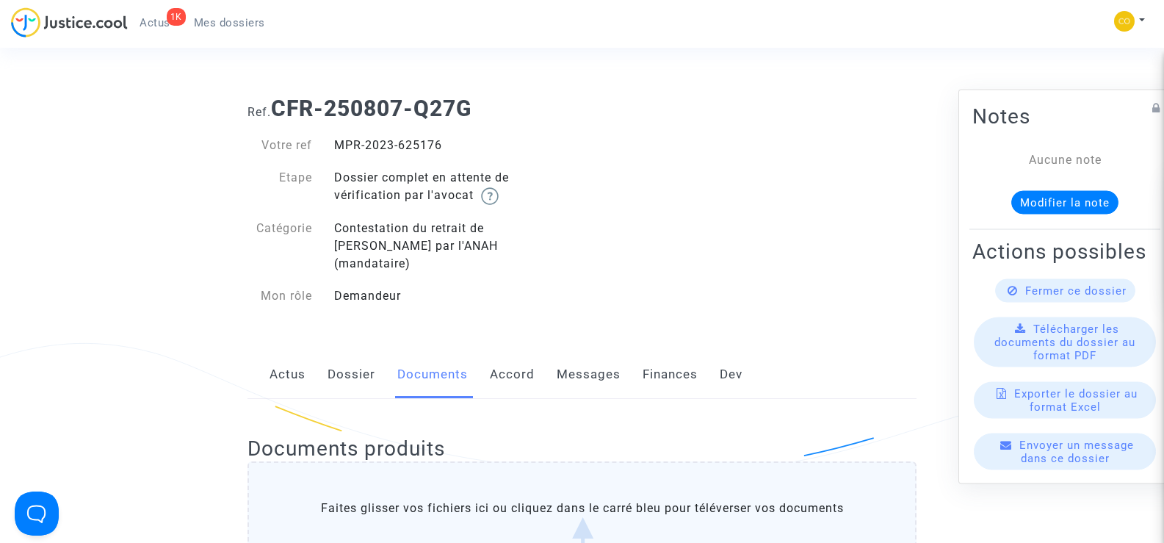
drag, startPoint x: 447, startPoint y: 146, endPoint x: 322, endPoint y: 141, distance: 124.2
click at [323, 141] on div "MPR-2023-625176" at bounding box center [452, 146] width 259 height 18
copy div "MPR-2023-625176"
click at [652, 195] on div "Ref. CFR-250807-Q27G Votre ref MPR-2023-625176 Etape Dossier complet en attente…" at bounding box center [582, 202] width 691 height 236
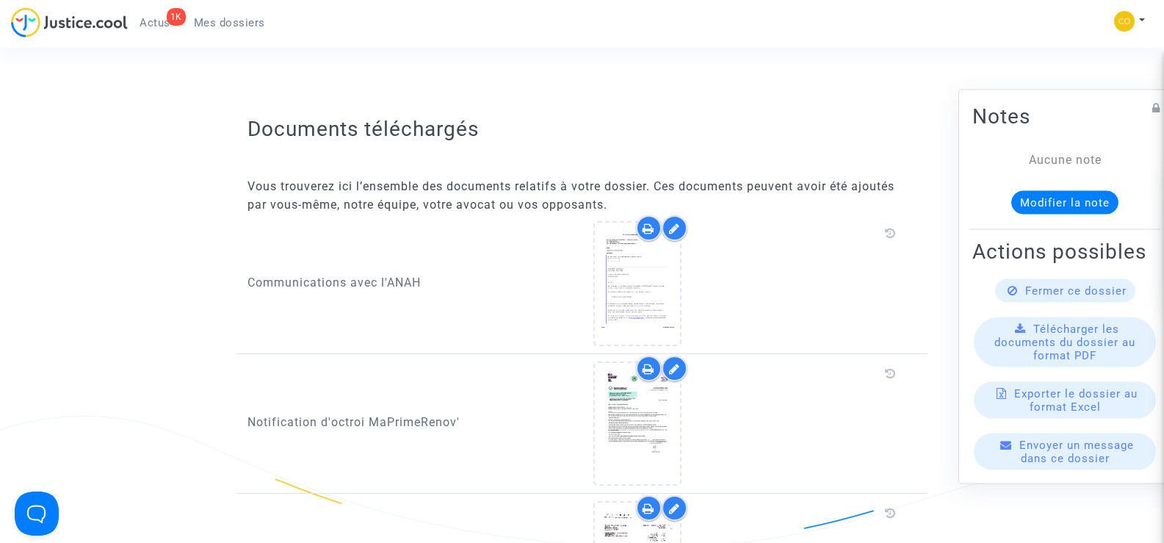
scroll to position [734, 0]
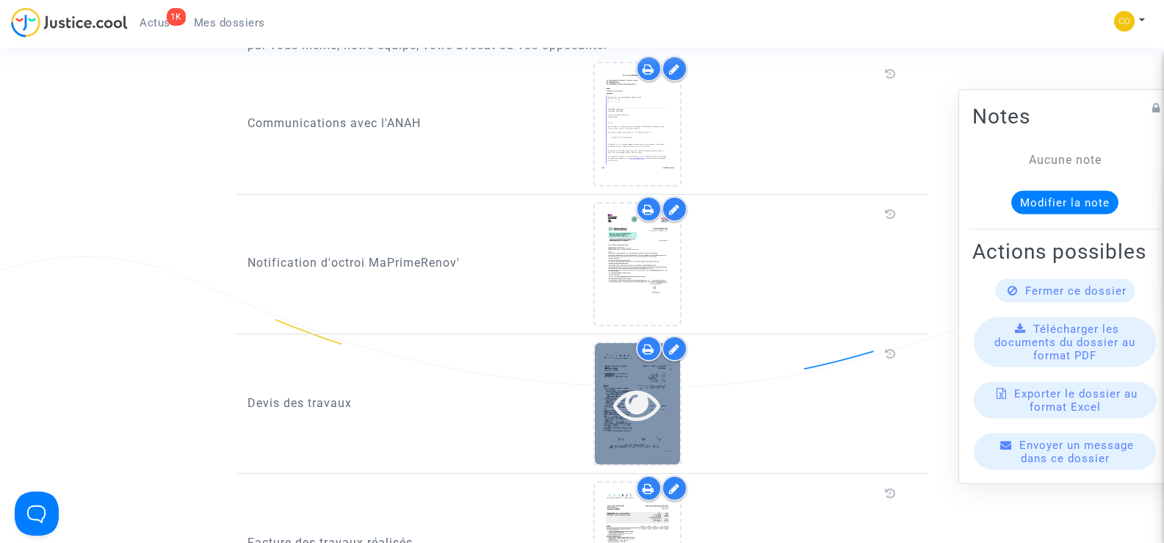
click at [640, 393] on icon at bounding box center [637, 403] width 48 height 47
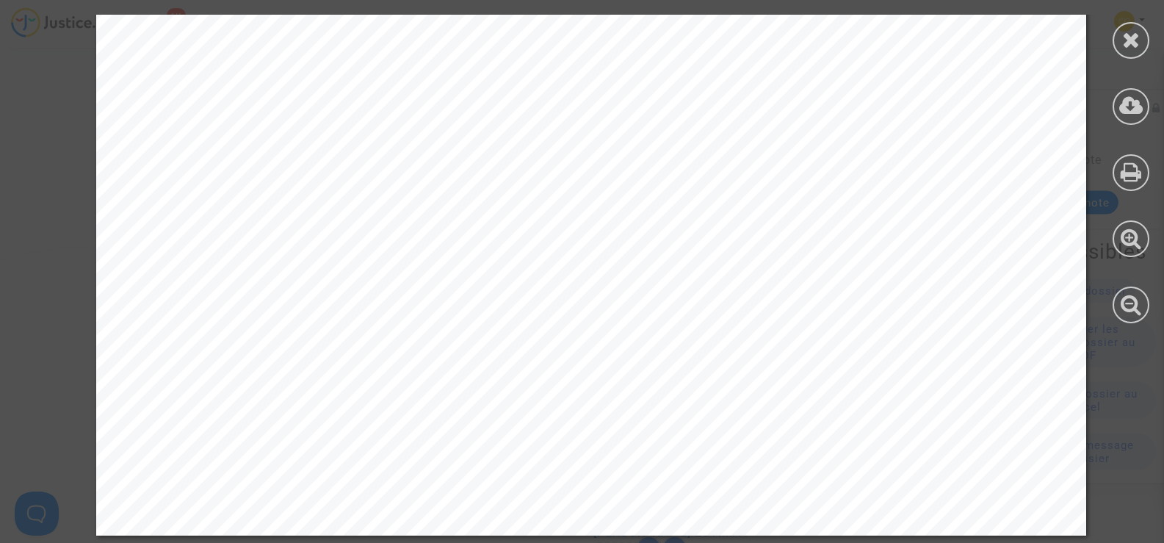
scroll to position [1616, 0]
click at [1127, 34] on icon at bounding box center [1131, 40] width 18 height 22
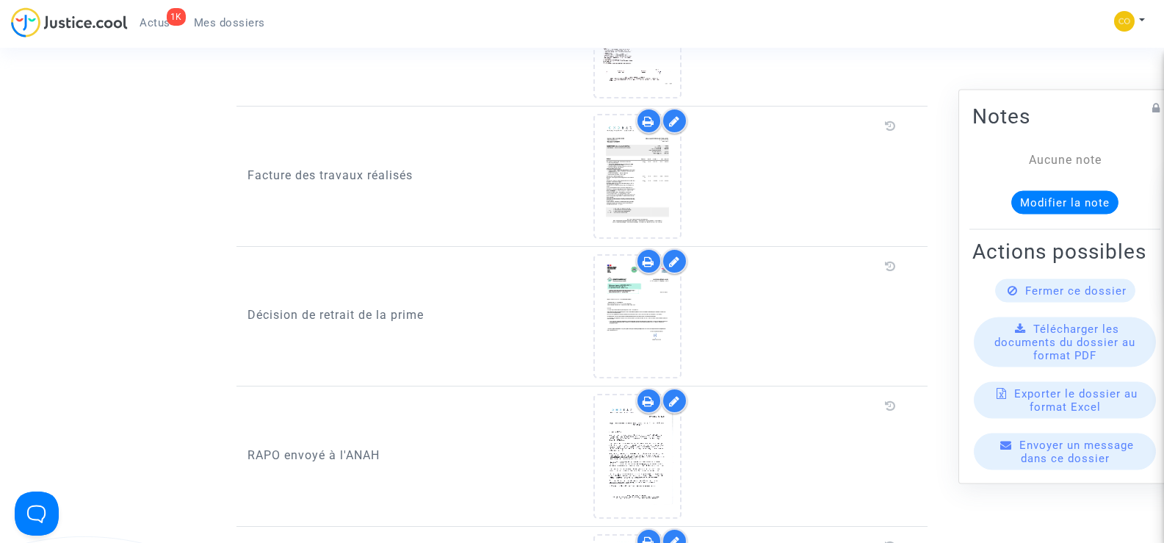
scroll to position [955, 0]
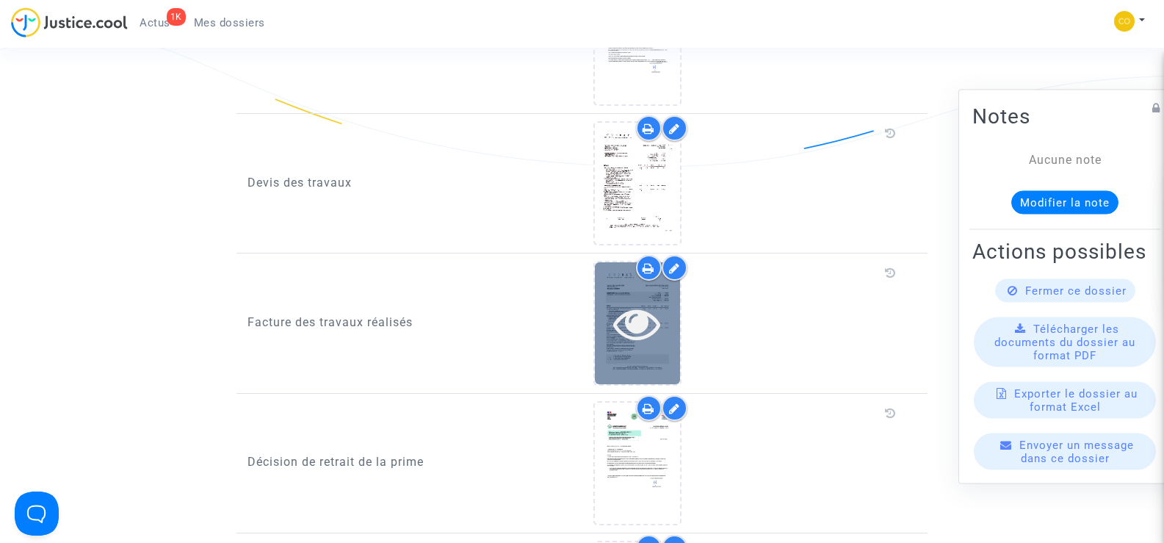
click at [636, 322] on icon at bounding box center [637, 323] width 48 height 47
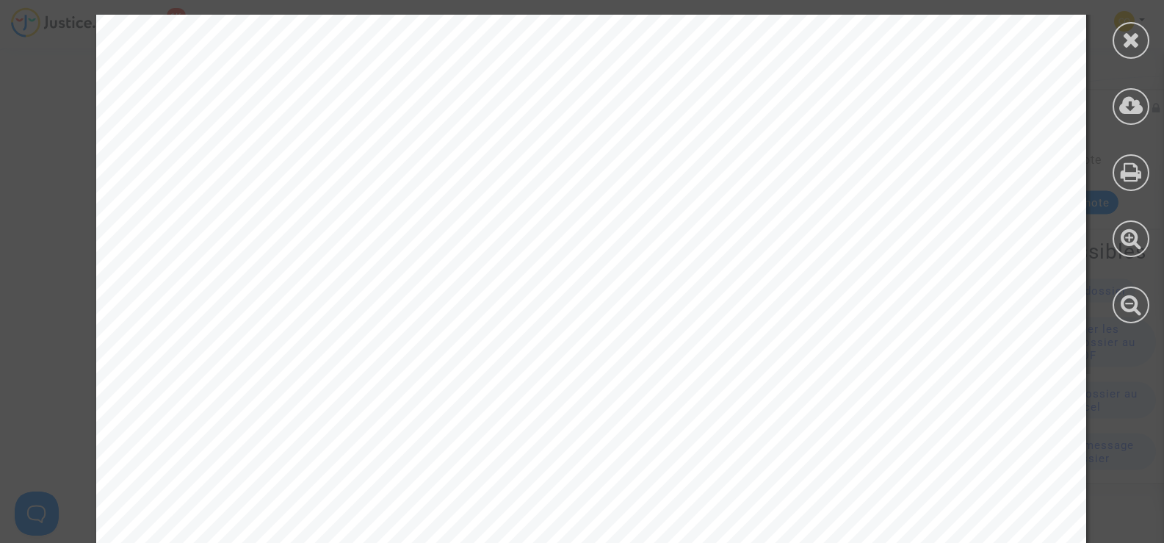
scroll to position [1983, 0]
click at [1116, 37] on div at bounding box center [1131, 40] width 37 height 37
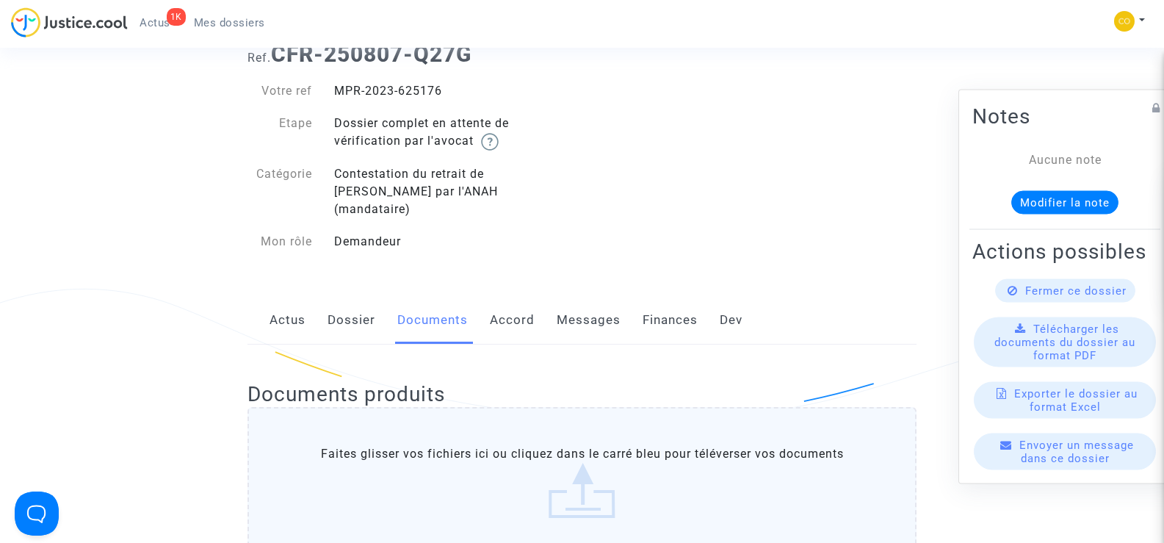
scroll to position [0, 0]
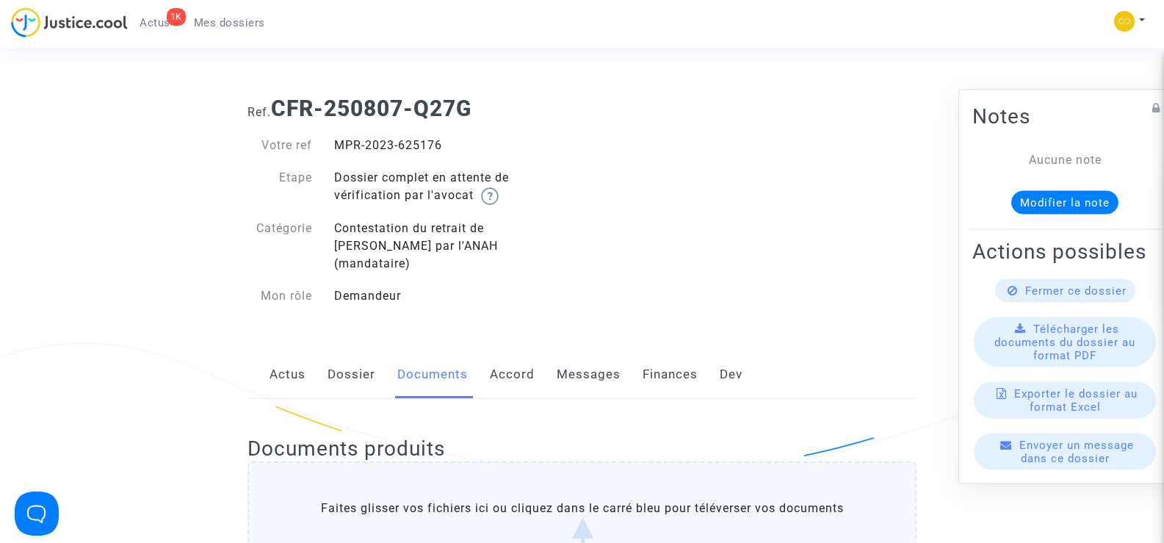
click at [228, 16] on span "Mes dossiers" at bounding box center [229, 22] width 71 height 13
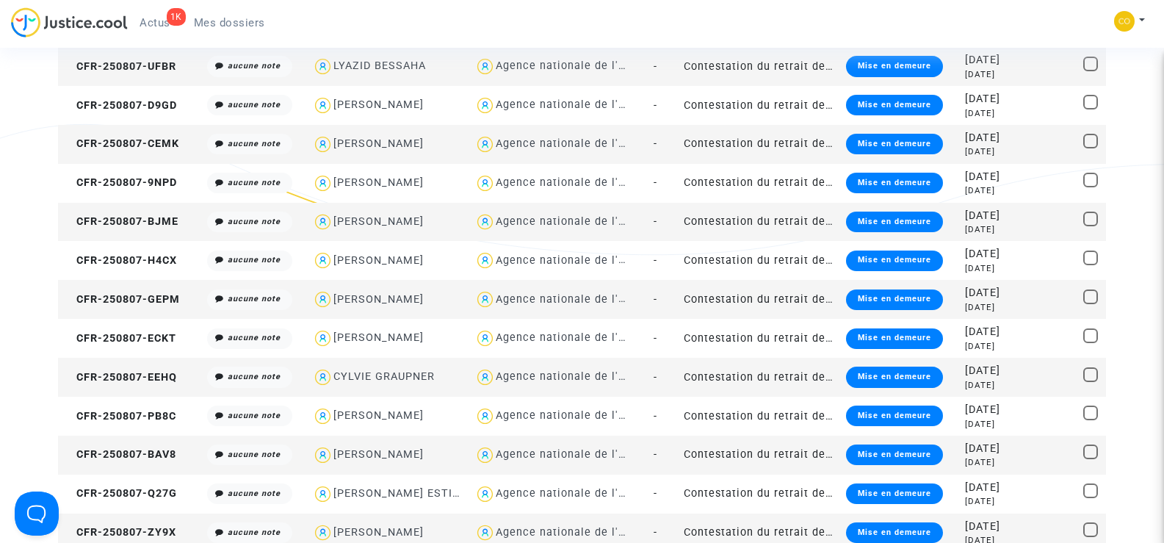
scroll to position [220, 0]
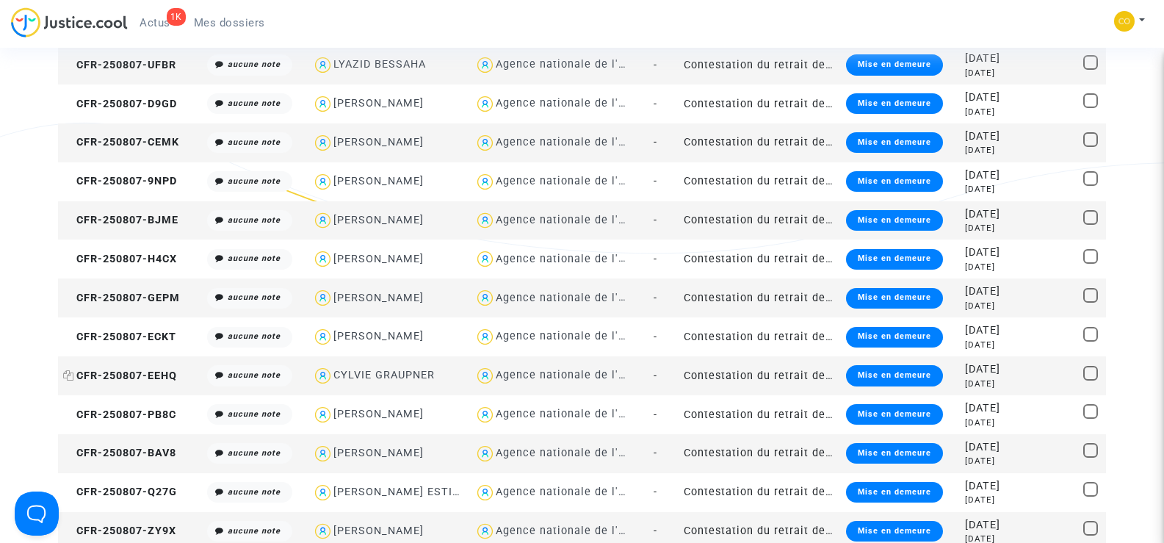
click at [118, 378] on span "CFR-250807-EEHQ" at bounding box center [120, 375] width 114 height 12
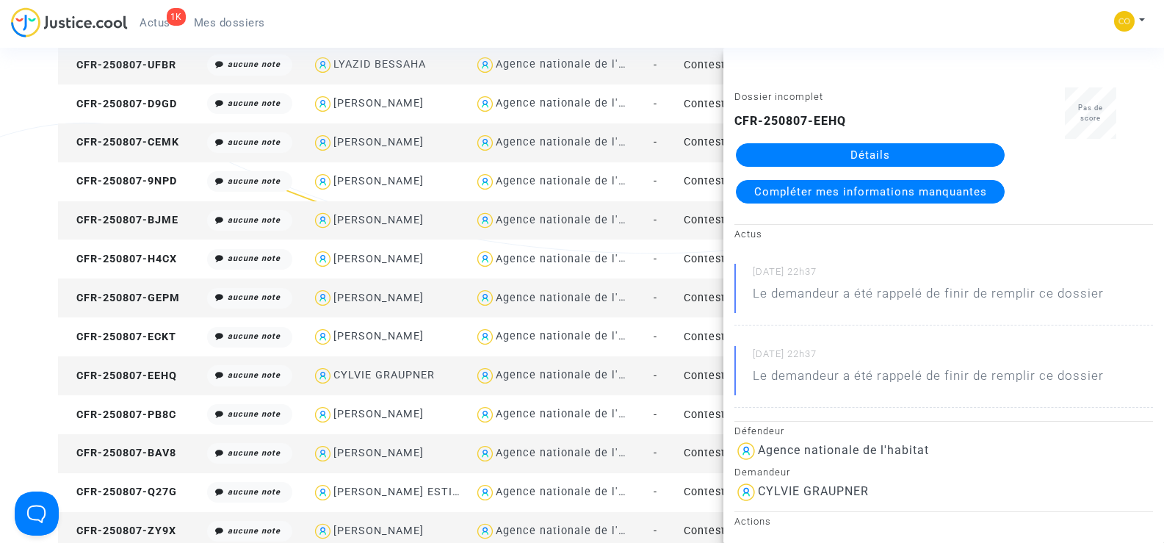
click at [887, 153] on link "Détails" at bounding box center [870, 155] width 269 height 24
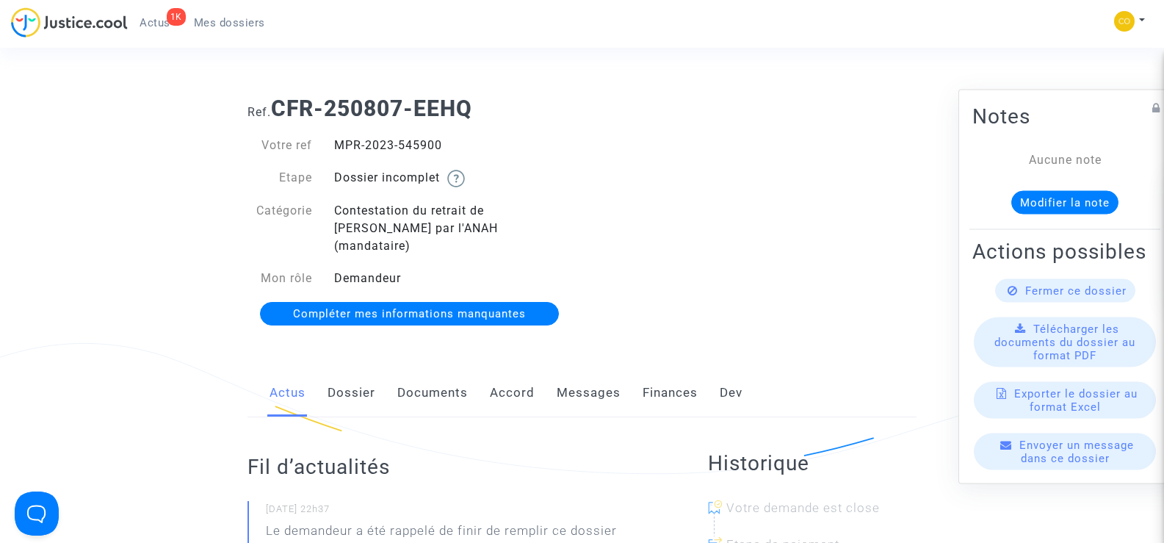
drag, startPoint x: 446, startPoint y: 145, endPoint x: 338, endPoint y: 146, distance: 108.0
click at [338, 146] on div "MPR-2023-545900" at bounding box center [452, 146] width 259 height 18
copy div "MPR-2023-545900"
click at [223, 28] on span "Mes dossiers" at bounding box center [229, 22] width 71 height 13
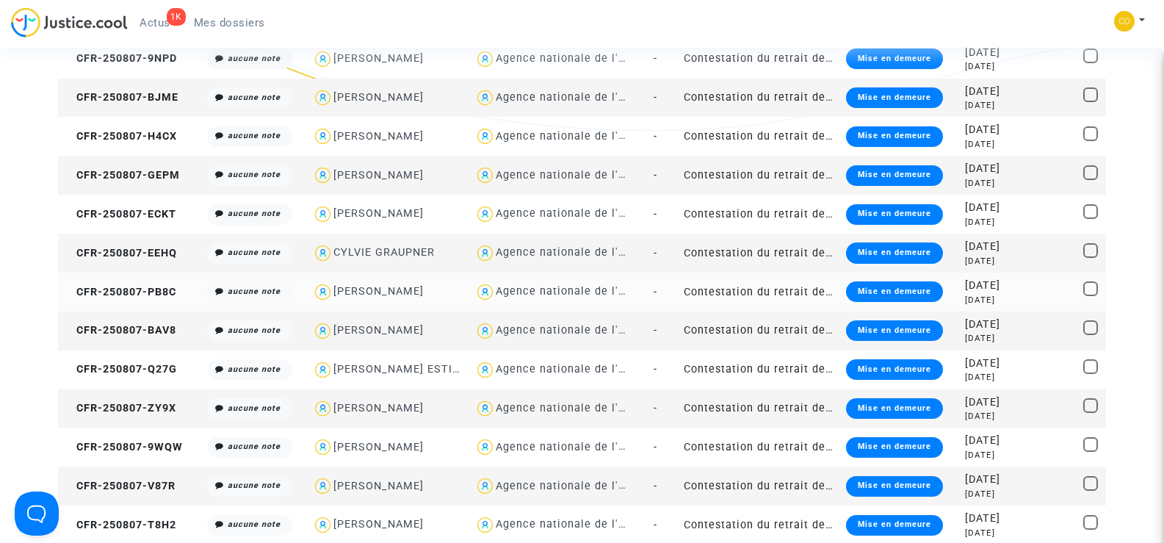
scroll to position [367, 0]
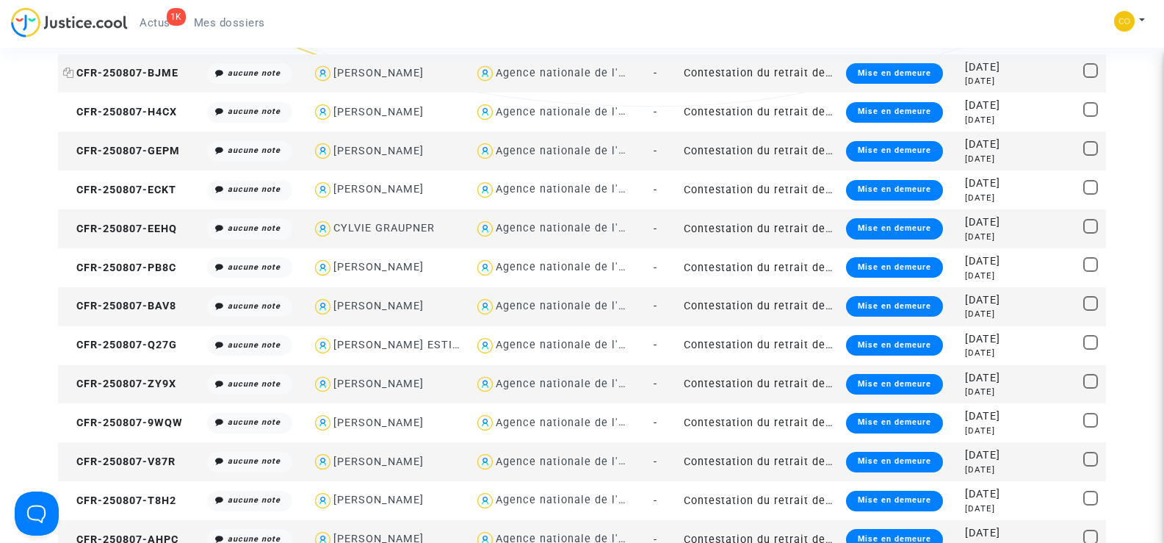
click at [159, 76] on span "CFR-250807-BJME" at bounding box center [120, 73] width 115 height 12
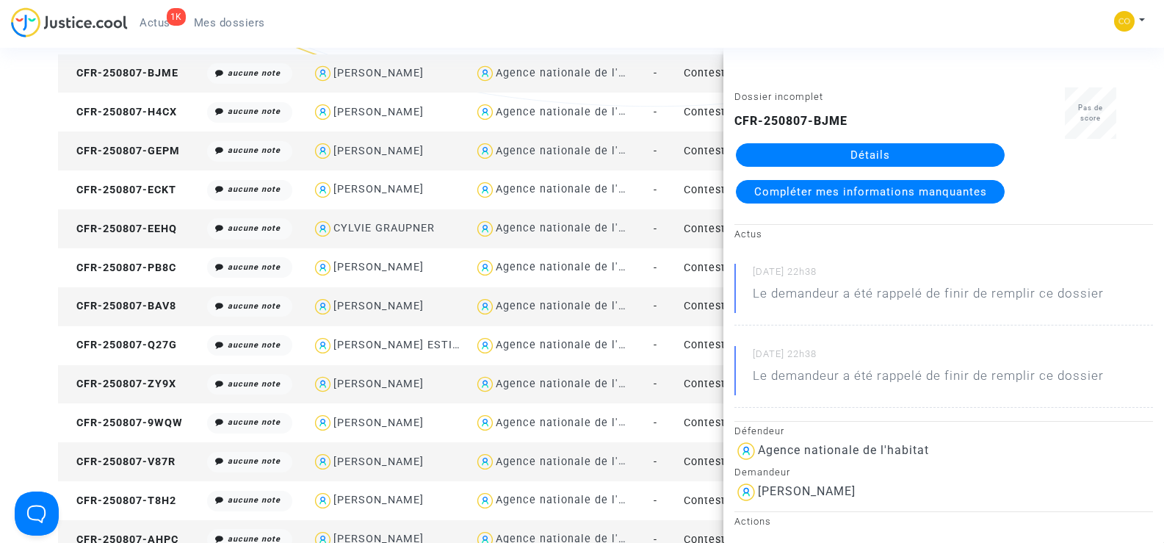
click at [889, 151] on link "Détails" at bounding box center [870, 155] width 269 height 24
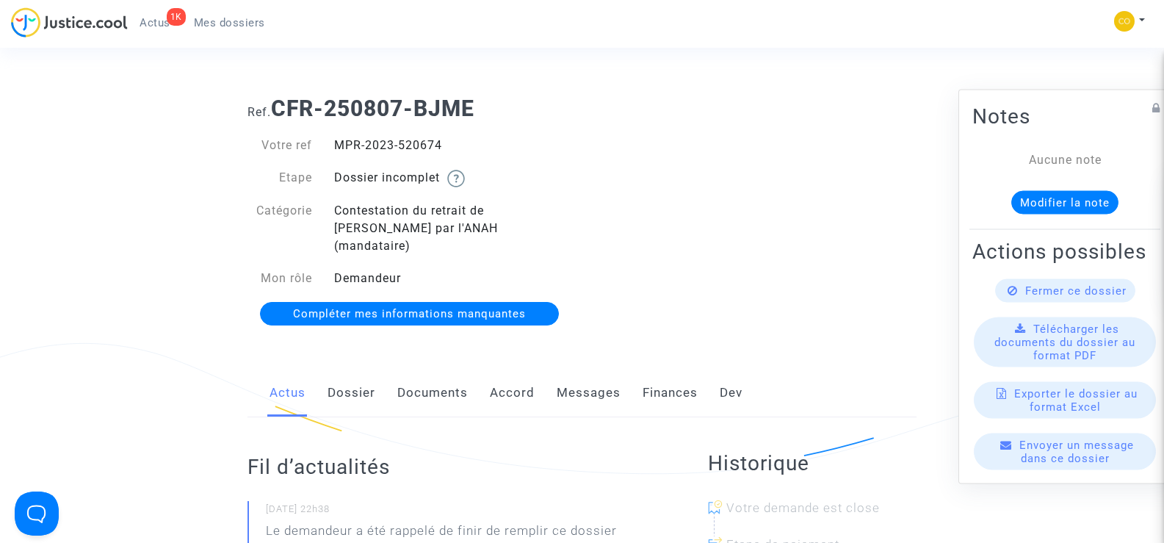
drag, startPoint x: 455, startPoint y: 145, endPoint x: 333, endPoint y: 141, distance: 122.0
click at [333, 141] on div "MPR-2023-520674" at bounding box center [452, 146] width 259 height 18
click at [236, 26] on span "Mes dossiers" at bounding box center [229, 22] width 71 height 13
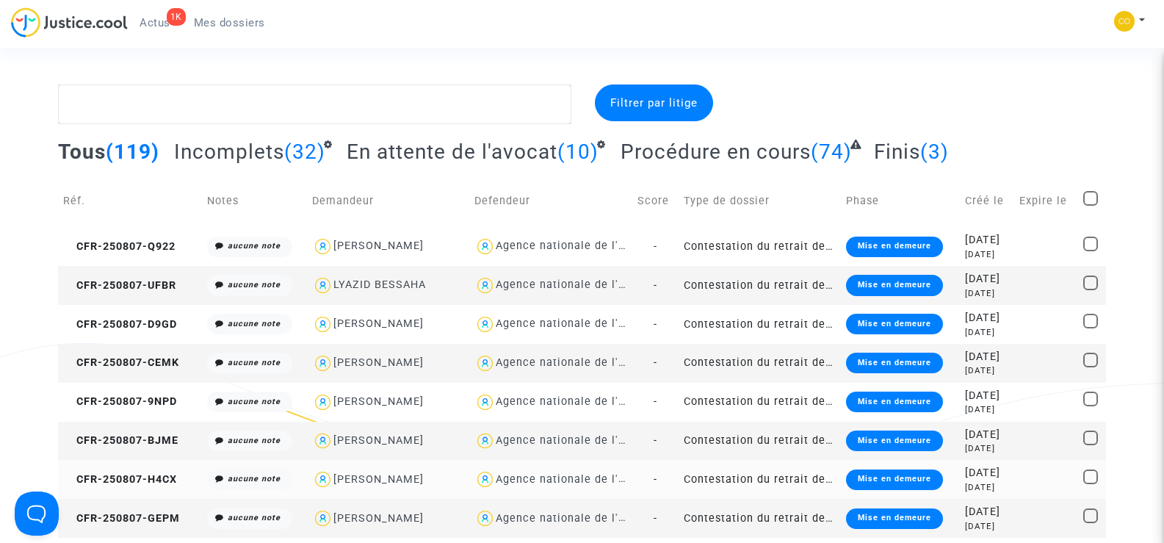
click at [411, 477] on div "[PERSON_NAME]" at bounding box center [378, 479] width 90 height 12
type textarea "@"[PERSON_NAME]" @"SOS MaPrimeRénov by Pitcher Avocat""
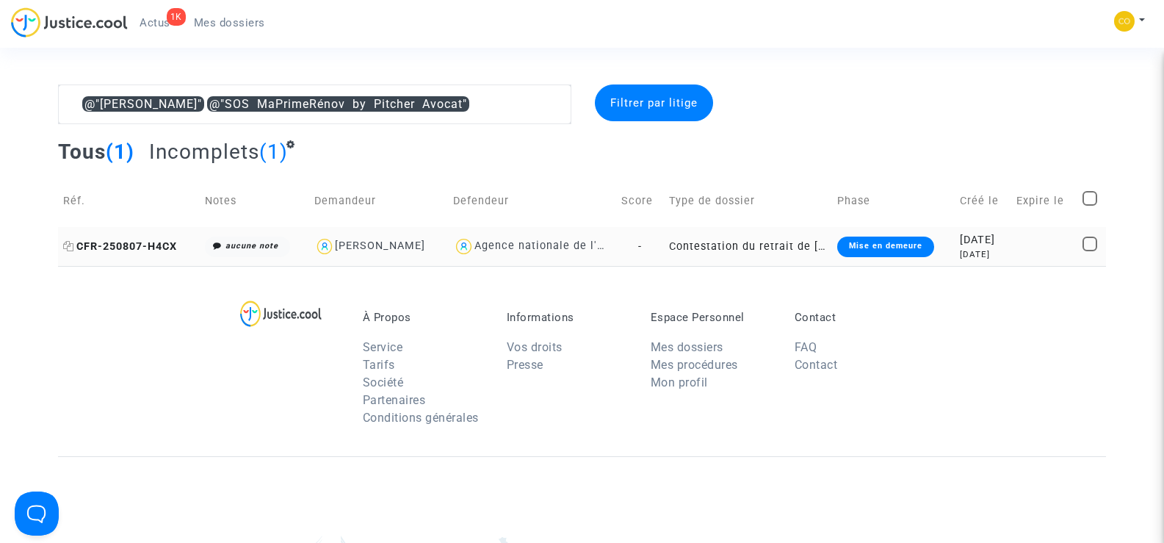
click at [124, 251] on span "CFR-250807-H4CX" at bounding box center [120, 246] width 114 height 12
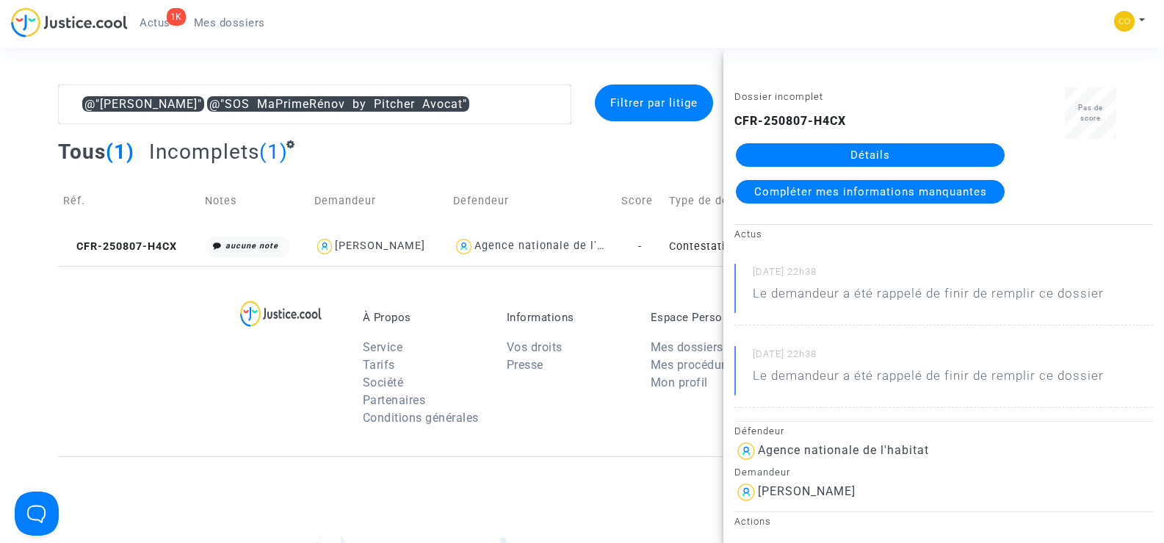
click at [866, 158] on link "Détails" at bounding box center [870, 155] width 269 height 24
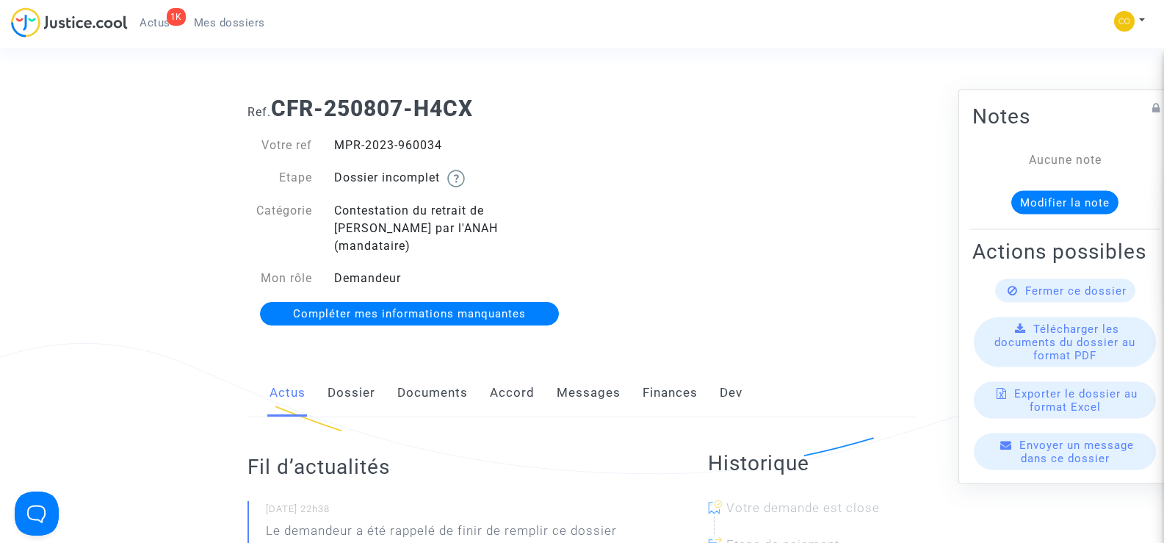
click at [461, 375] on link "Documents" at bounding box center [432, 393] width 71 height 48
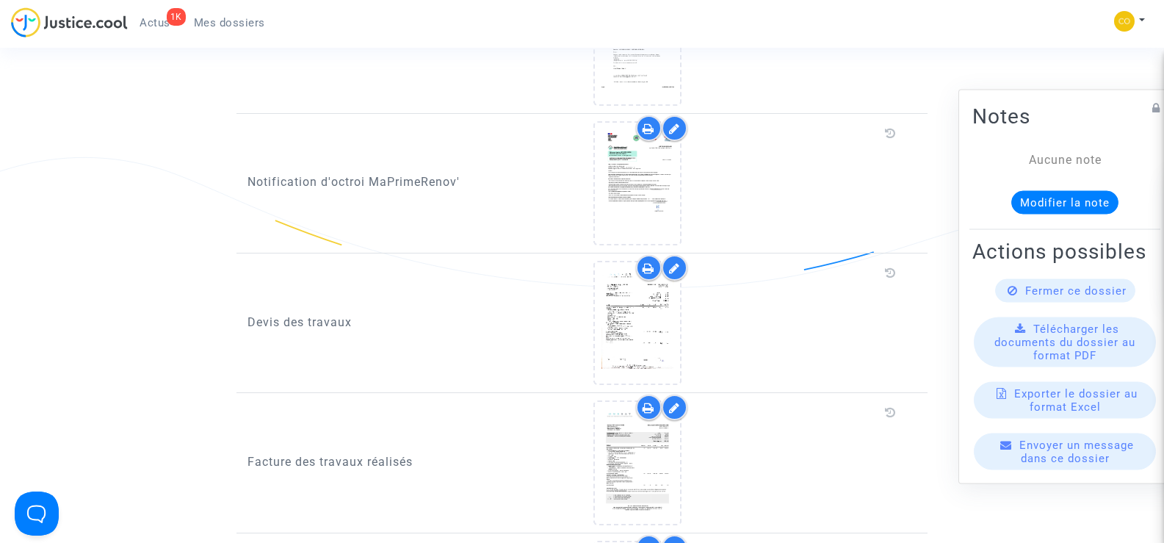
scroll to position [808, 0]
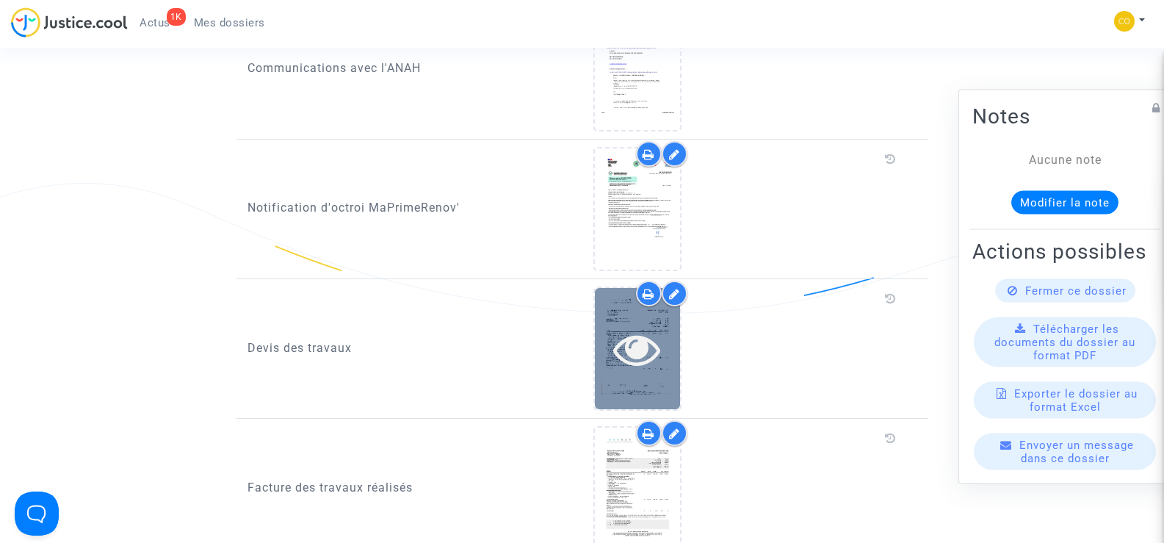
click at [638, 328] on icon at bounding box center [637, 348] width 48 height 47
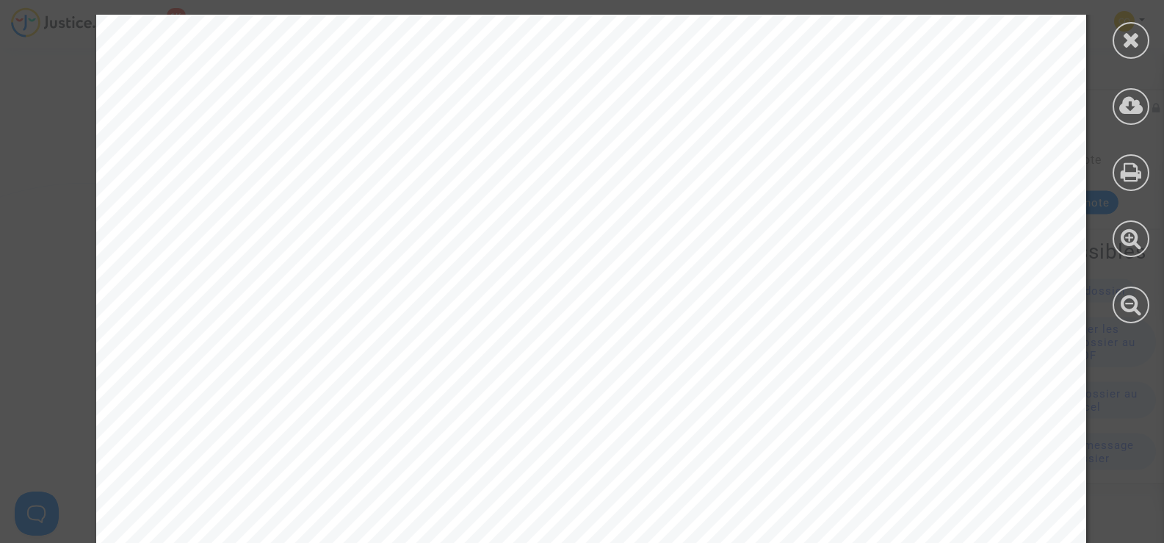
scroll to position [24, 0]
click at [1132, 48] on icon at bounding box center [1131, 40] width 18 height 22
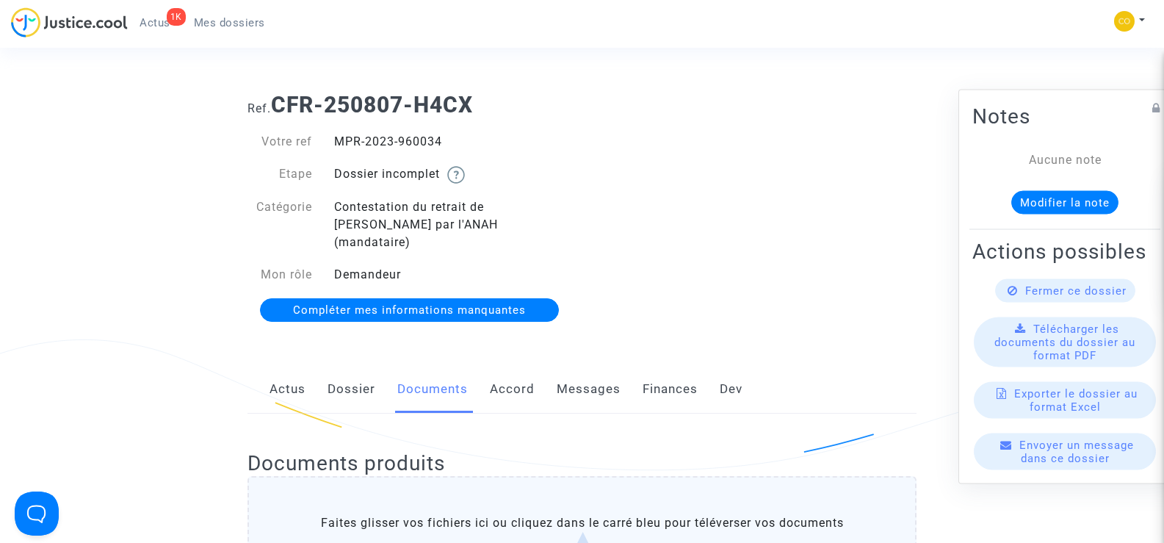
scroll to position [0, 0]
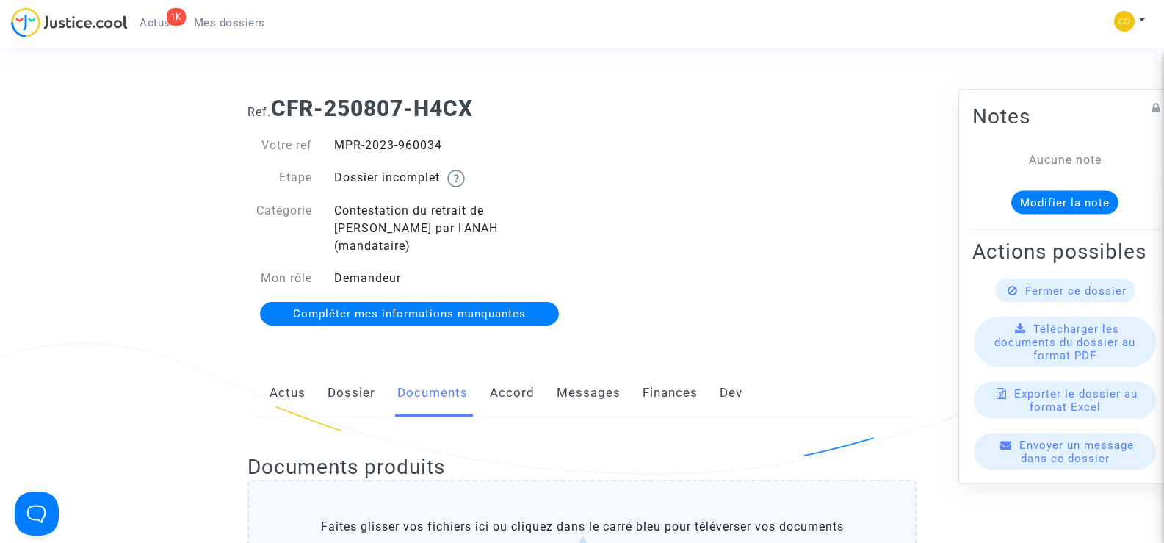
drag, startPoint x: 447, startPoint y: 148, endPoint x: 325, endPoint y: 140, distance: 122.1
click at [325, 140] on div "MPR-2023-960034" at bounding box center [452, 146] width 259 height 18
copy div "MPR-2023-960034"
click at [887, 256] on div "Ref. CFR-250807-H4CX Votre ref MPR-2023-960034 Etape Dossier incomplet Catégori…" at bounding box center [582, 211] width 691 height 254
click at [212, 24] on span "Mes dossiers" at bounding box center [229, 22] width 71 height 13
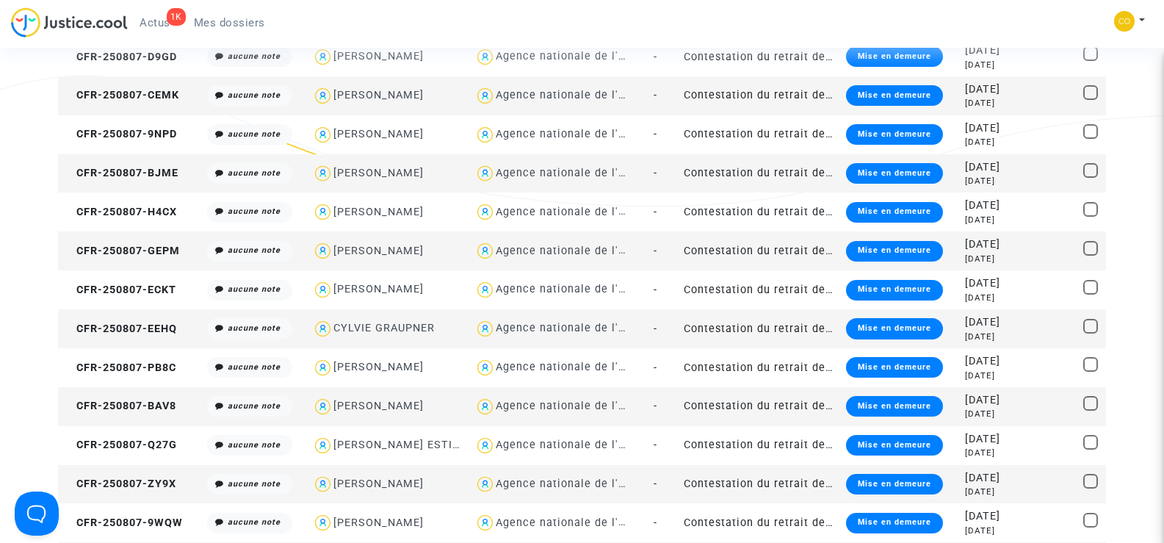
scroll to position [294, 0]
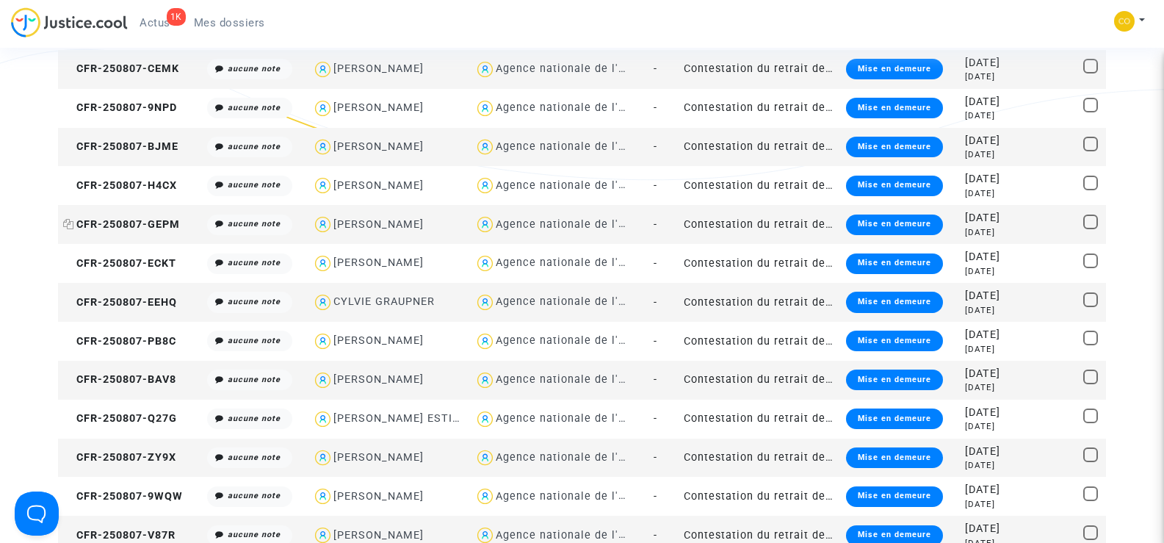
click at [146, 224] on span "CFR-250807-GEPM" at bounding box center [121, 224] width 117 height 12
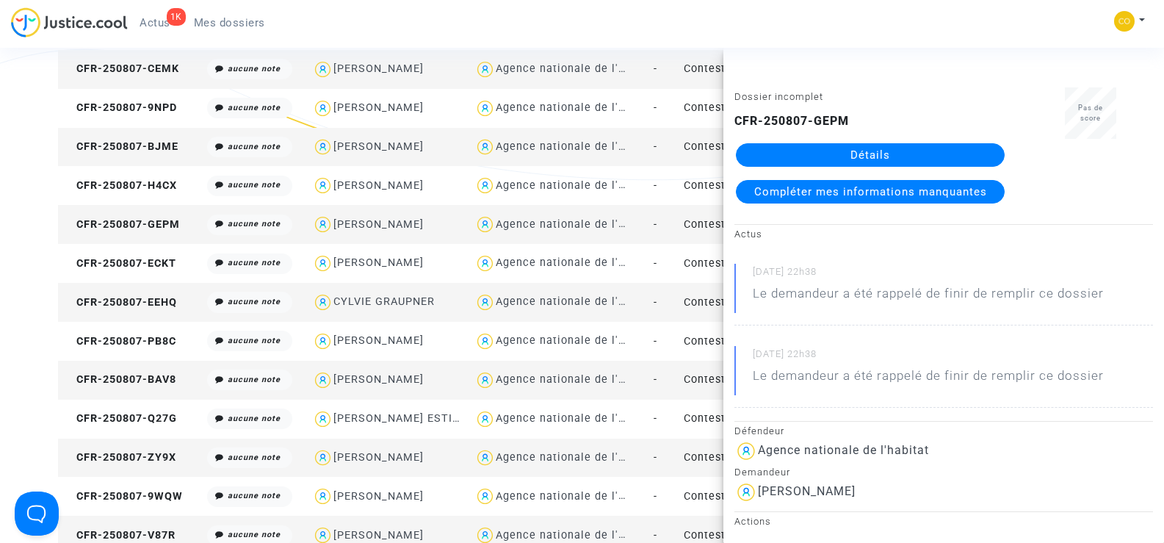
click at [919, 154] on link "Détails" at bounding box center [870, 155] width 269 height 24
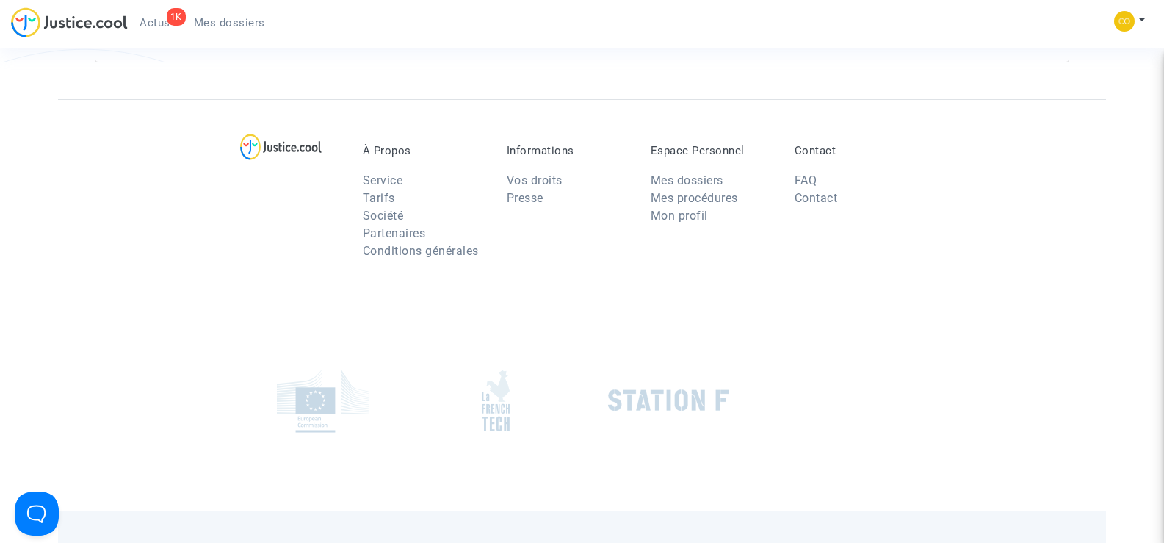
scroll to position [294, 0]
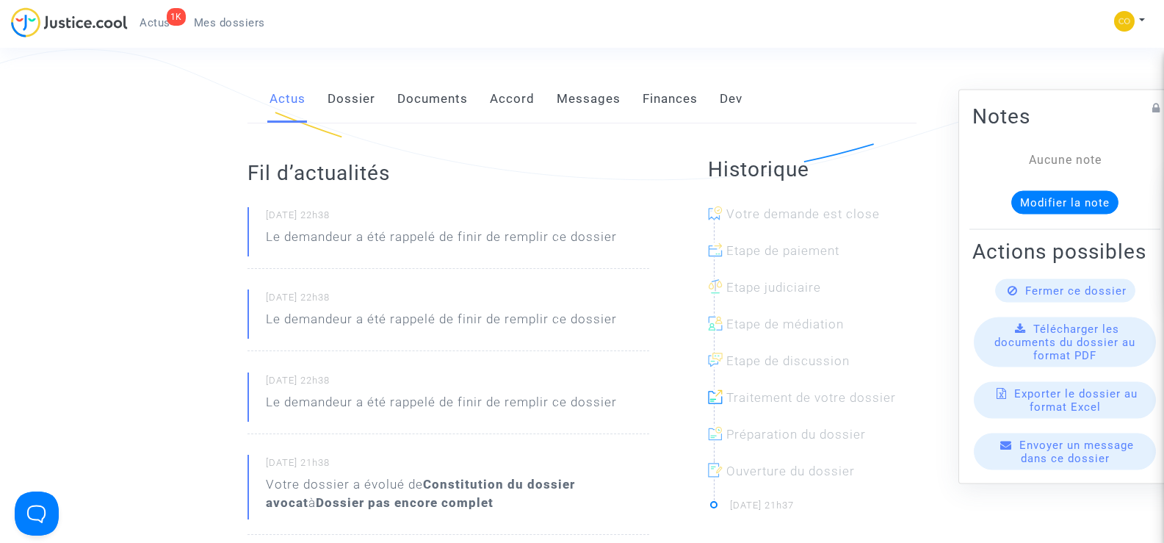
click at [434, 75] on link "Documents" at bounding box center [432, 99] width 71 height 48
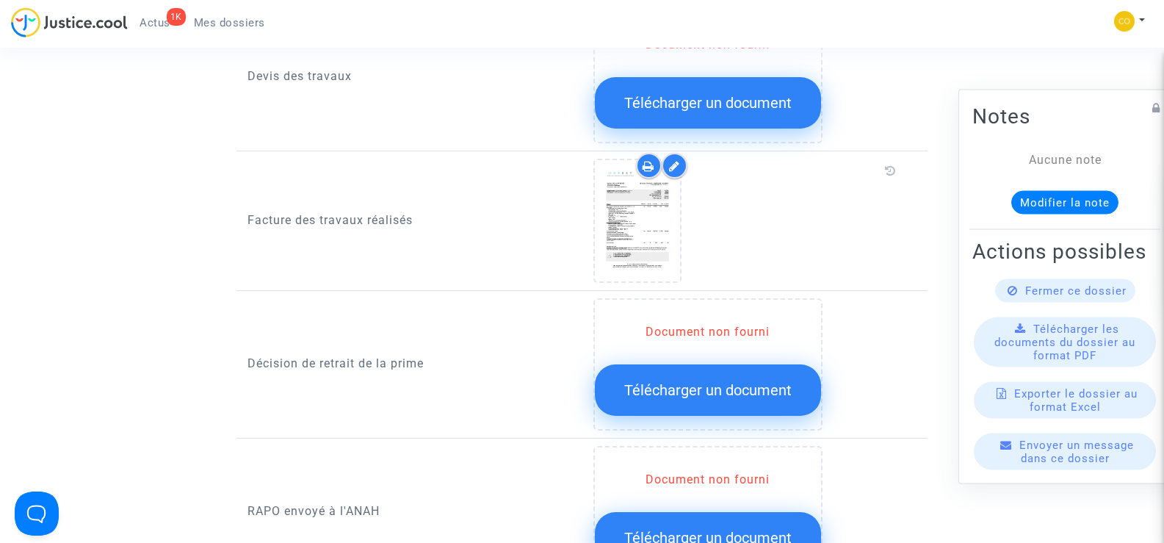
scroll to position [1249, 0]
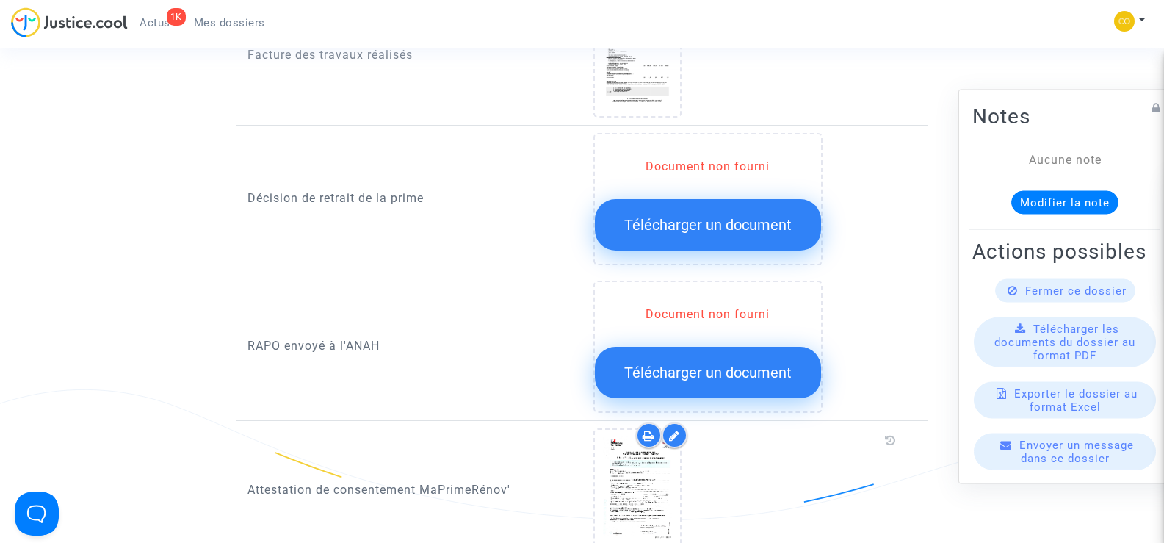
click at [241, 17] on span "Mes dossiers" at bounding box center [229, 22] width 71 height 13
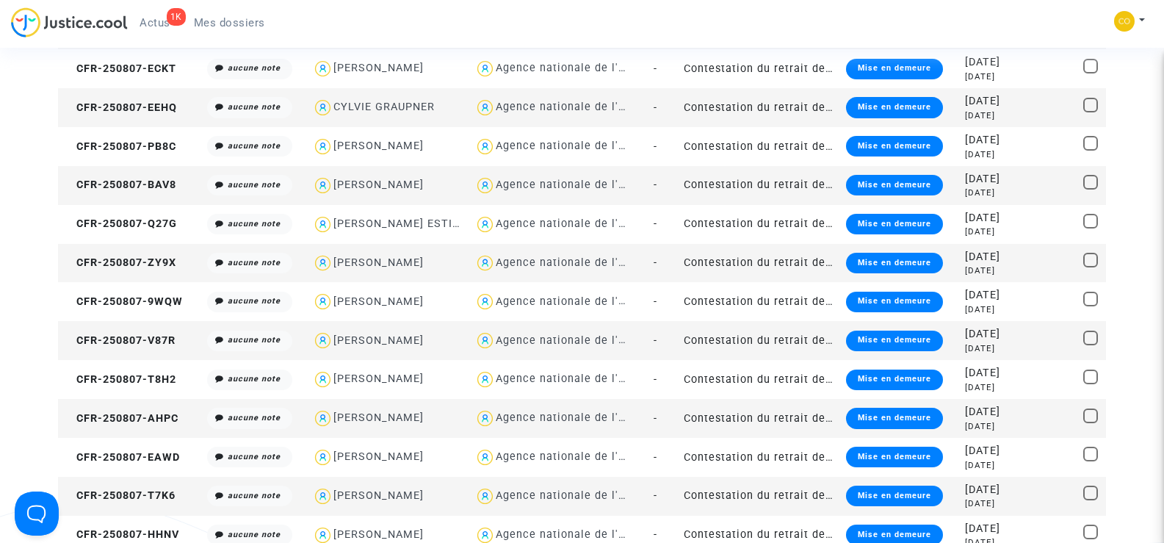
scroll to position [514, 0]
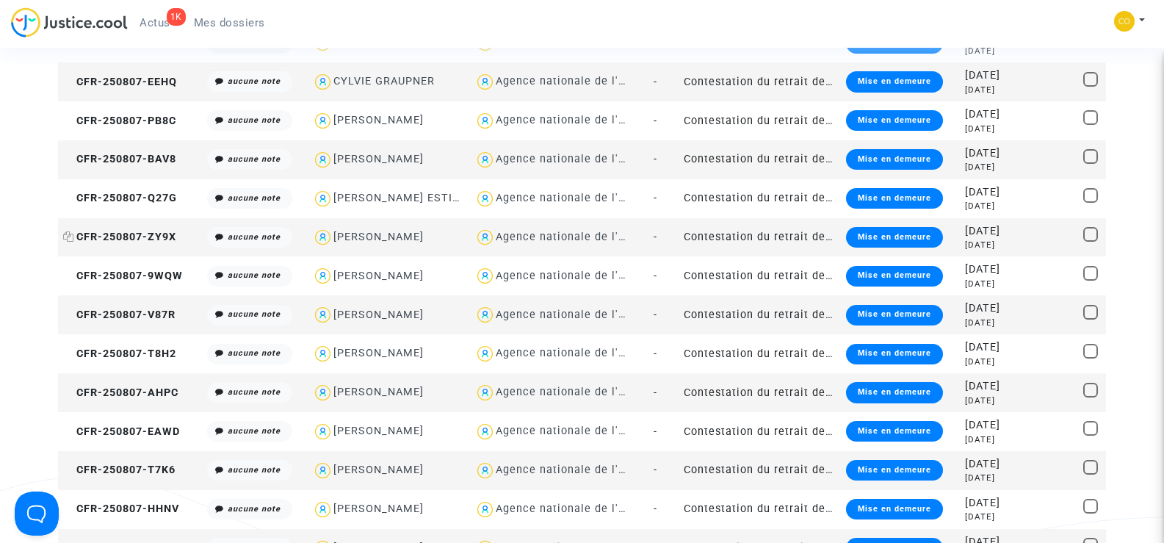
click at [130, 233] on span "CFR-250807-ZY9X" at bounding box center [119, 237] width 113 height 12
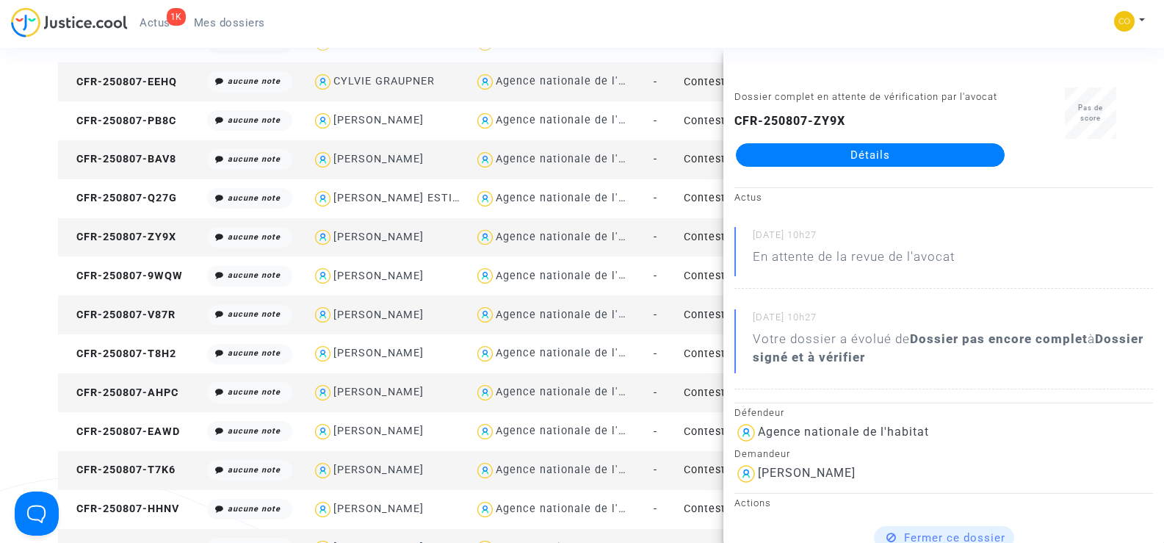
click at [875, 149] on link "Détails" at bounding box center [870, 155] width 269 height 24
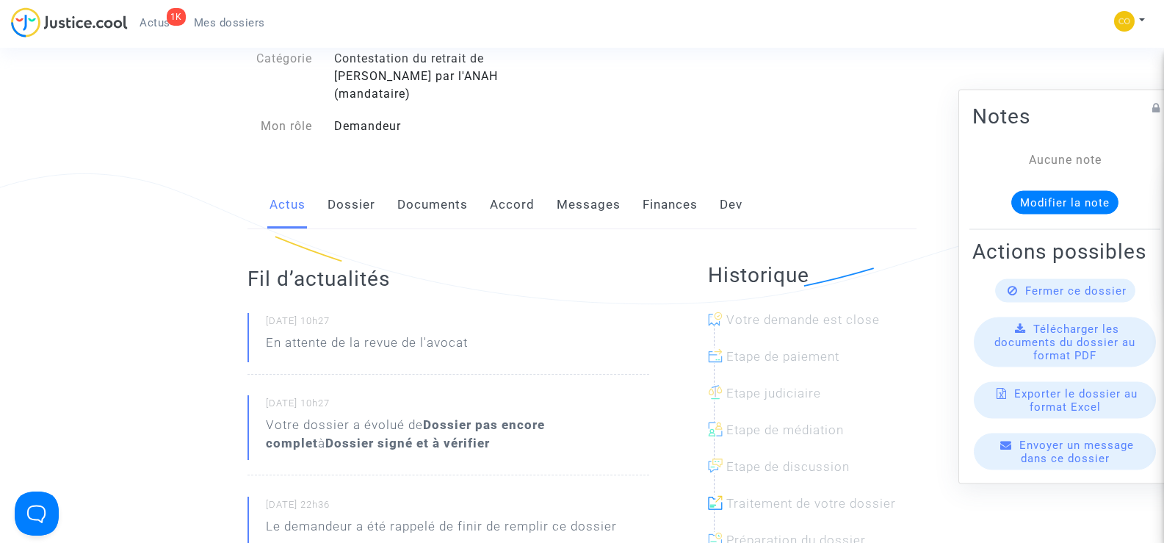
scroll to position [147, 0]
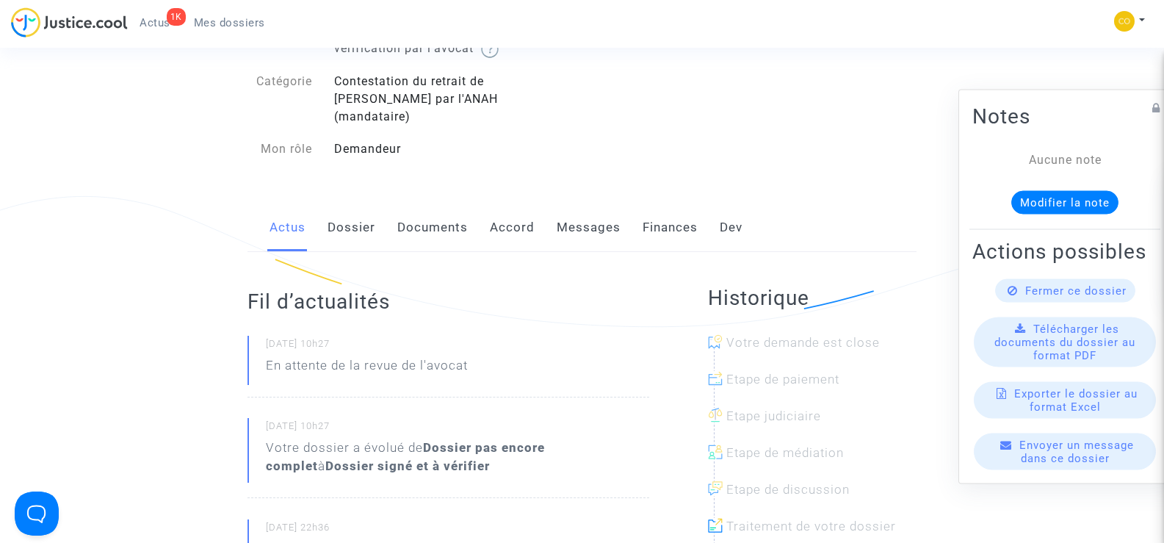
click at [450, 210] on link "Documents" at bounding box center [432, 227] width 71 height 48
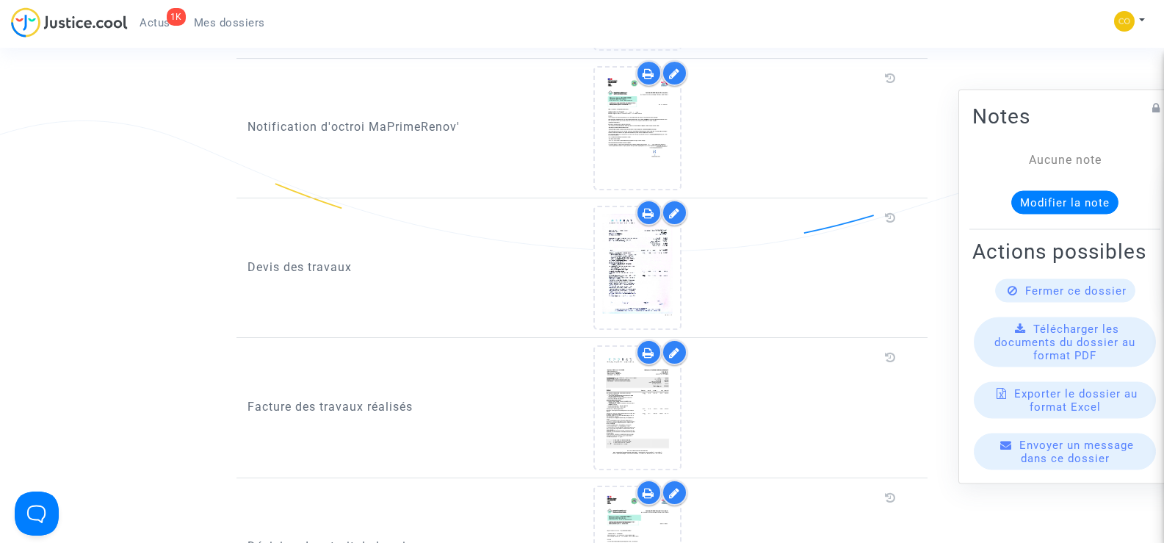
scroll to position [881, 0]
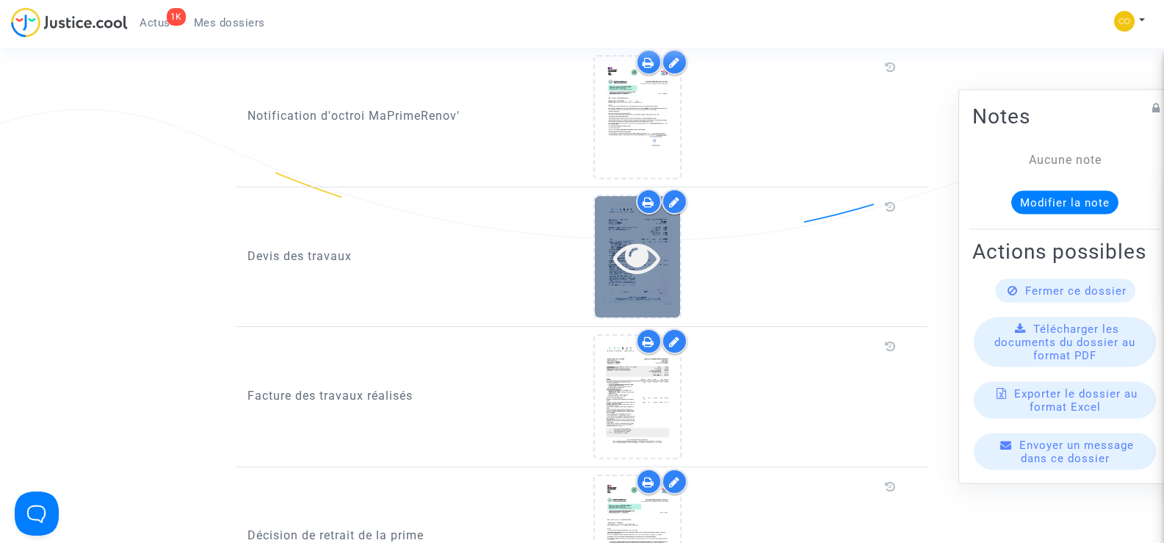
click at [607, 255] on div at bounding box center [637, 257] width 85 height 47
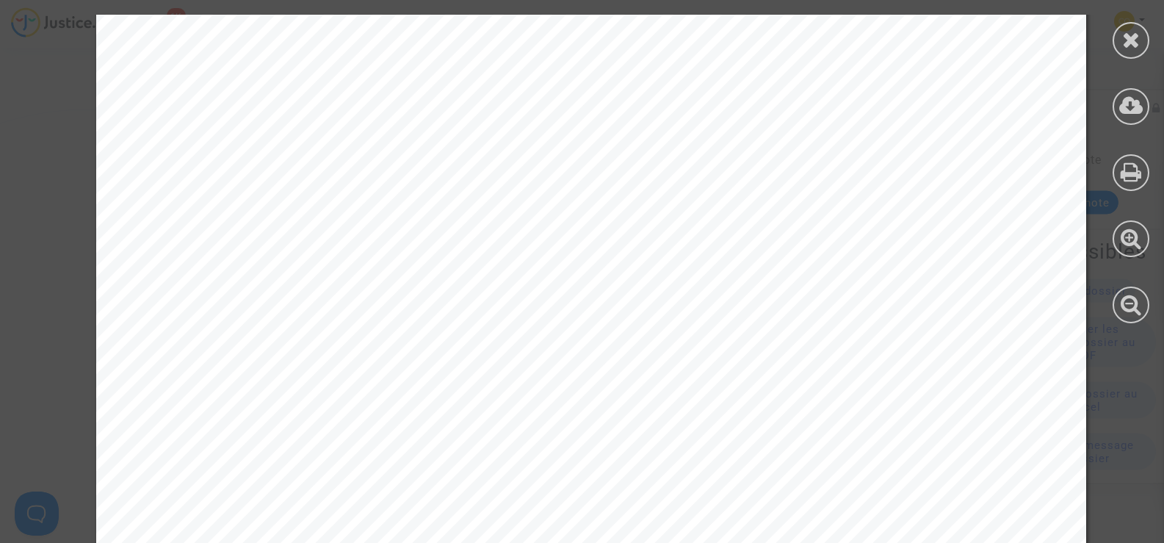
scroll to position [220, 0]
click at [1124, 32] on icon at bounding box center [1131, 40] width 18 height 22
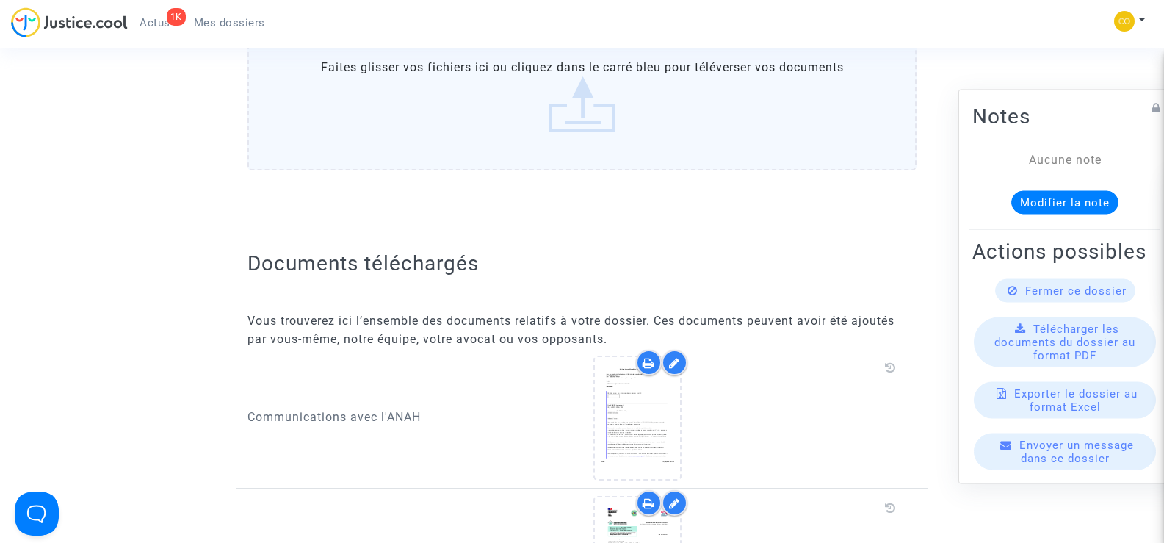
click at [223, 18] on span "Mes dossiers" at bounding box center [229, 22] width 71 height 13
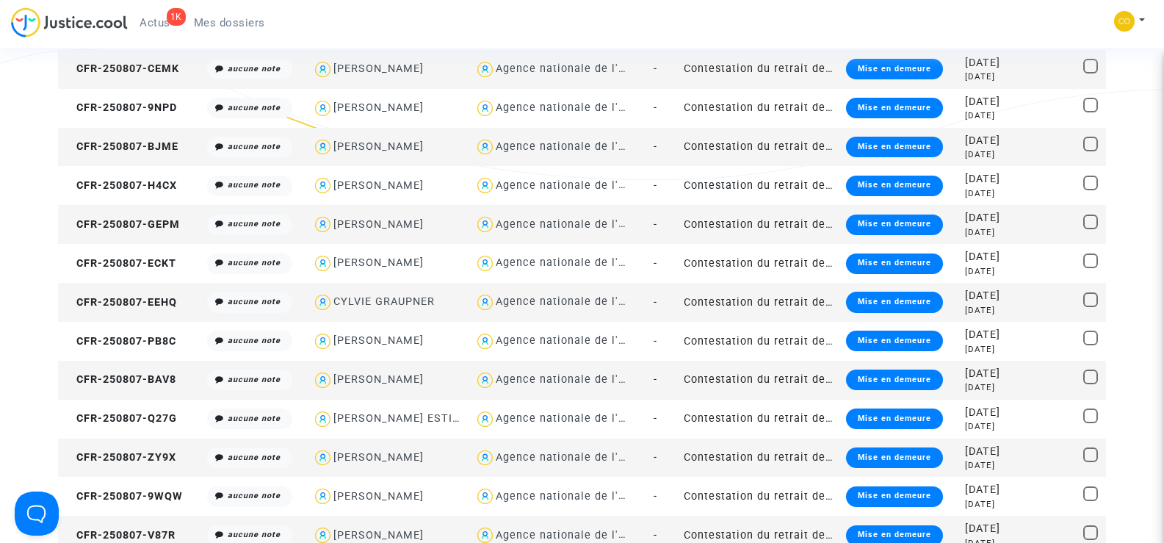
scroll to position [147, 0]
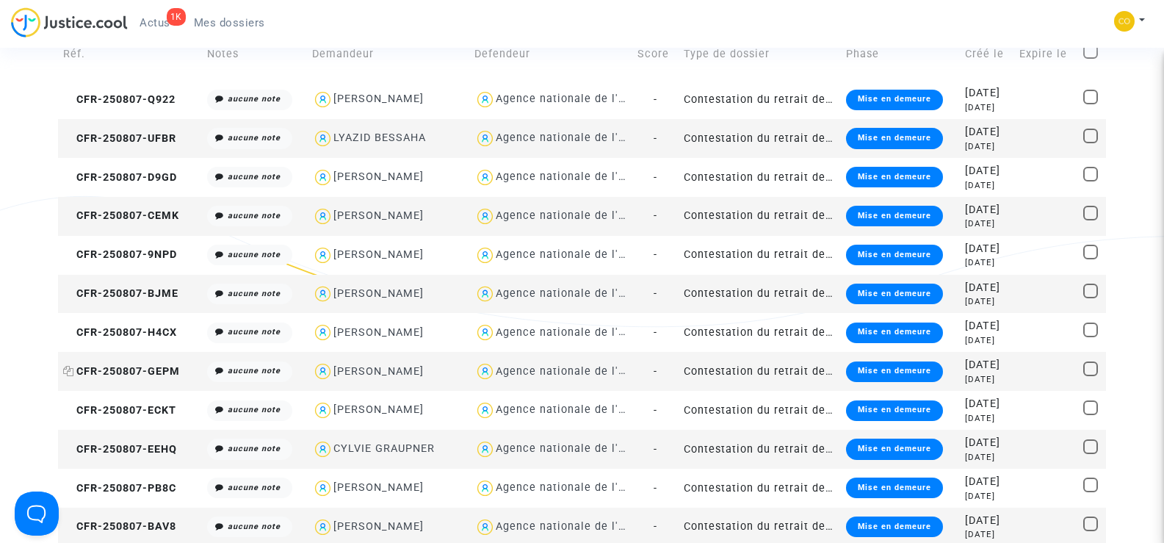
click at [151, 369] on span "CFR-250807-GEPM" at bounding box center [121, 371] width 117 height 12
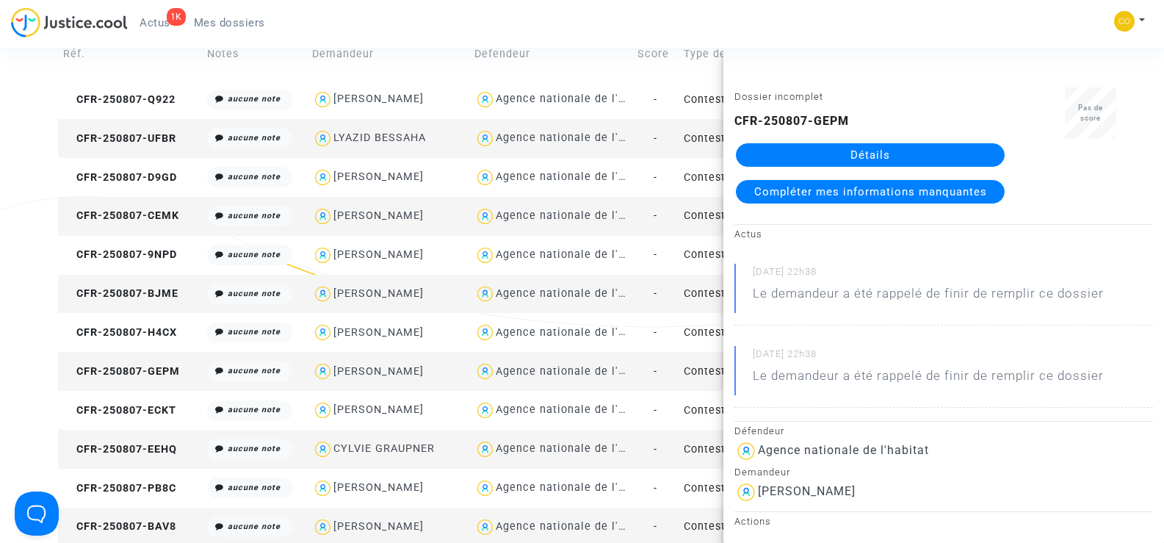
click at [873, 155] on link "Détails" at bounding box center [870, 155] width 269 height 24
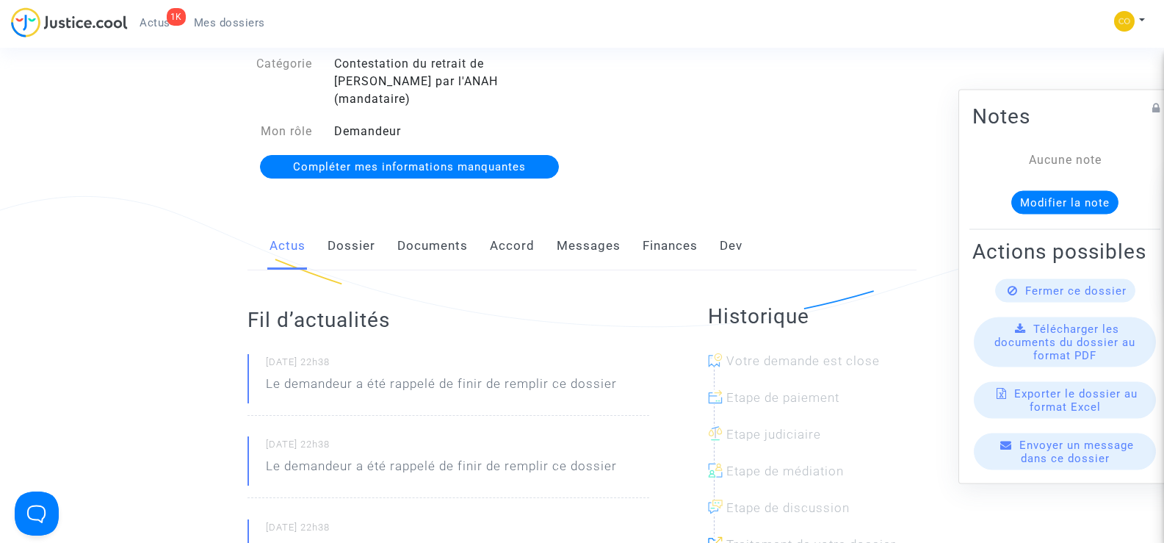
click at [415, 228] on link "Documents" at bounding box center [432, 246] width 71 height 48
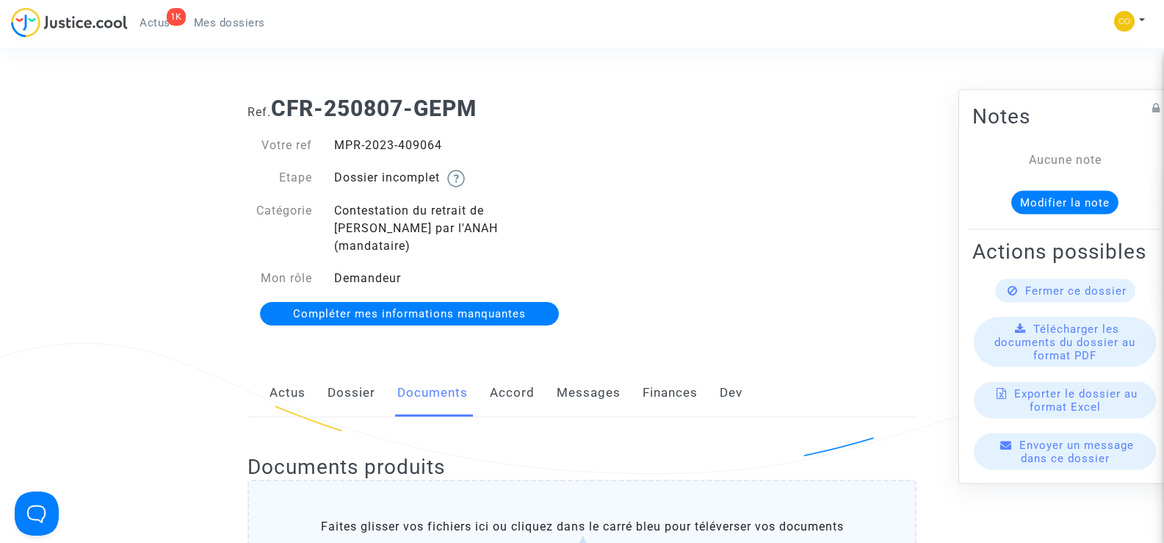
drag, startPoint x: 482, startPoint y: 136, endPoint x: 335, endPoint y: 141, distance: 147.0
click at [335, 141] on div "Votre ref MPR-2023-409064 Etape Dossier incomplet Catégorie Contestation du ret…" at bounding box center [410, 230] width 346 height 217
copy div "MPR-2023-409064"
click at [618, 169] on div "Ref. CFR-250807-GEPM Votre ref MPR-2023-409064 Etape Dossier incomplet Catégori…" at bounding box center [582, 211] width 691 height 254
drag, startPoint x: 449, startPoint y: 146, endPoint x: 333, endPoint y: 142, distance: 115.4
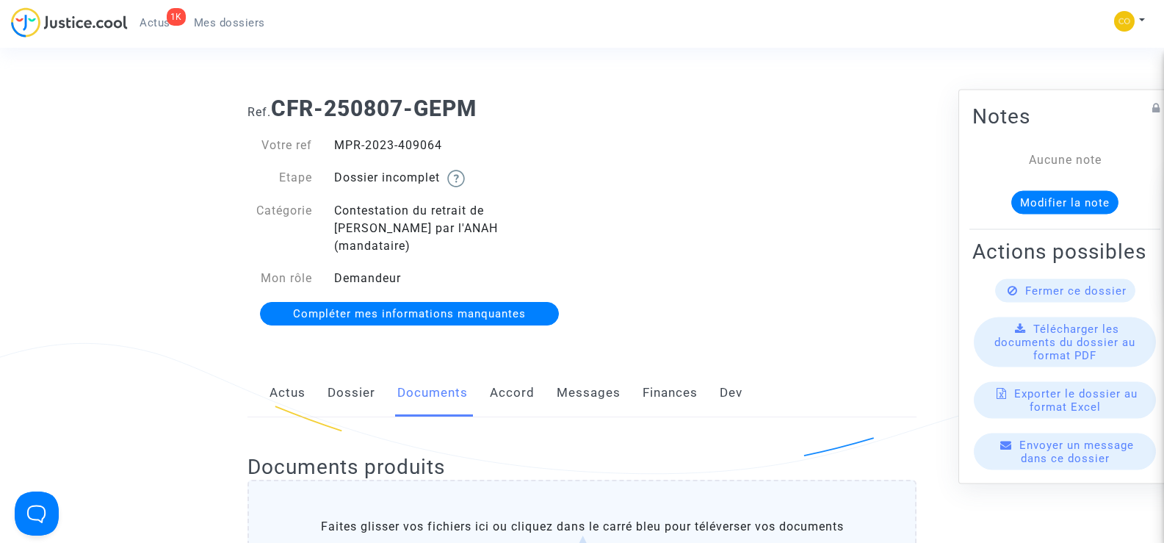
click at [333, 142] on div "MPR-2023-409064" at bounding box center [452, 146] width 259 height 18
copy div "MPR-2023-409064"
click at [756, 231] on div "Ref. CFR-250807-GEPM Votre ref MPR-2023-409064 Etape Dossier incomplet Catégori…" at bounding box center [582, 211] width 691 height 254
click at [230, 23] on span "Mes dossiers" at bounding box center [229, 22] width 71 height 13
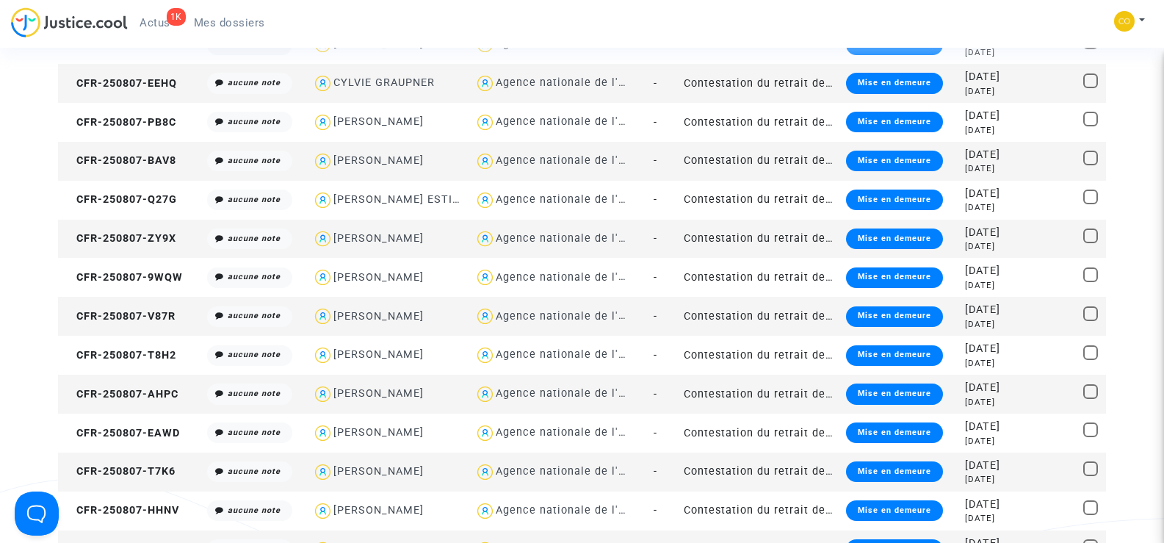
scroll to position [514, 0]
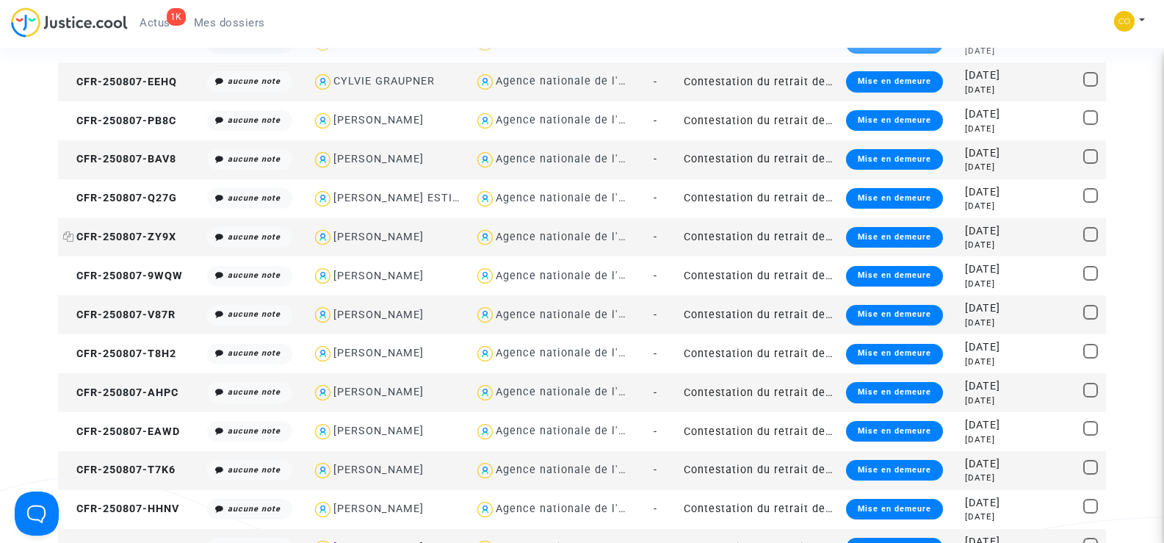
click at [169, 231] on span "CFR-250807-ZY9X" at bounding box center [119, 237] width 113 height 12
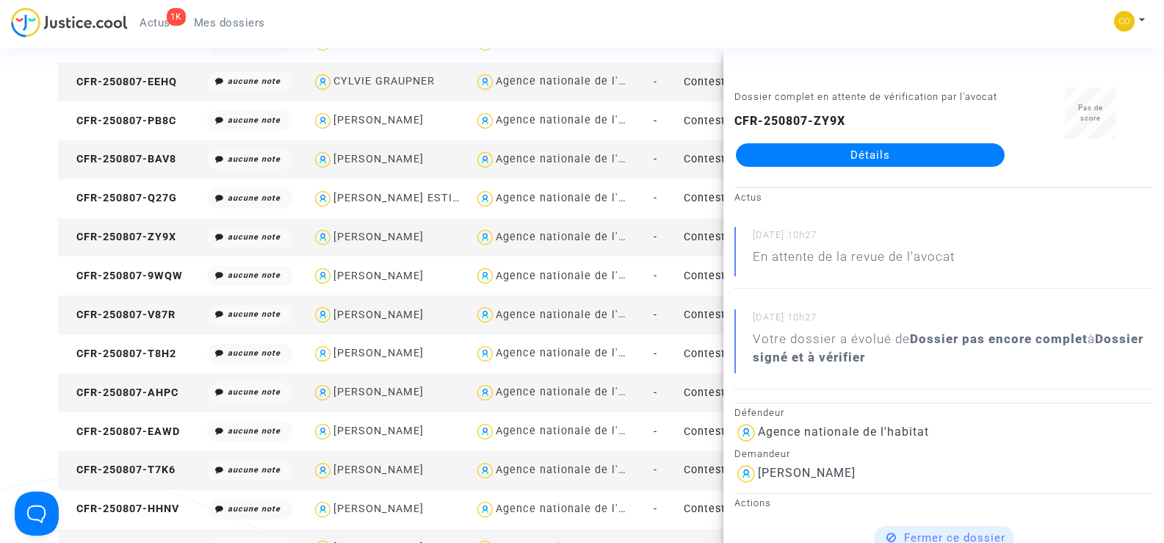
click at [879, 153] on link "Détails" at bounding box center [870, 155] width 269 height 24
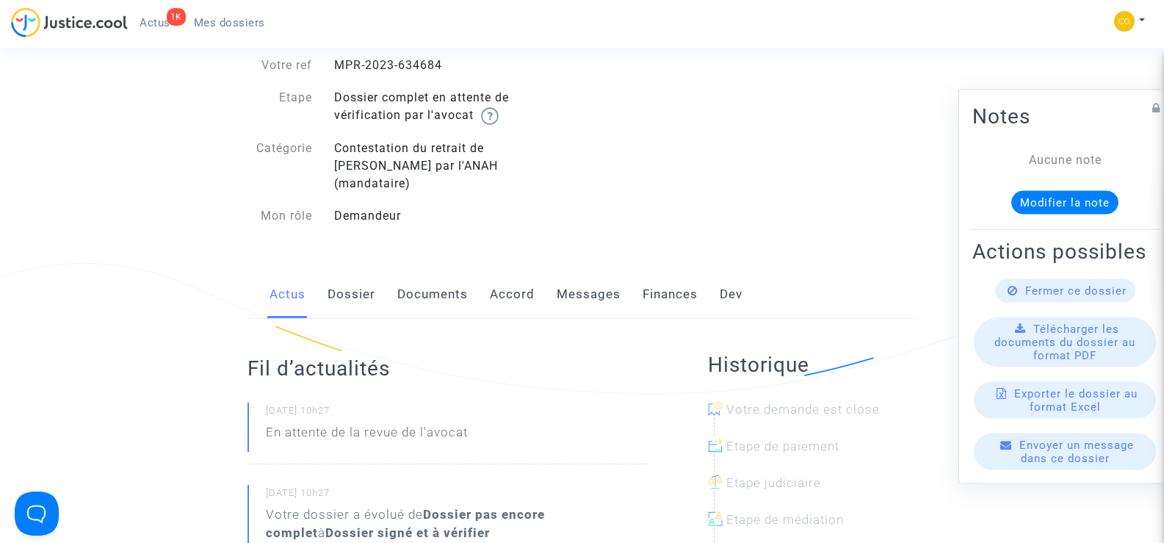
scroll to position [73, 0]
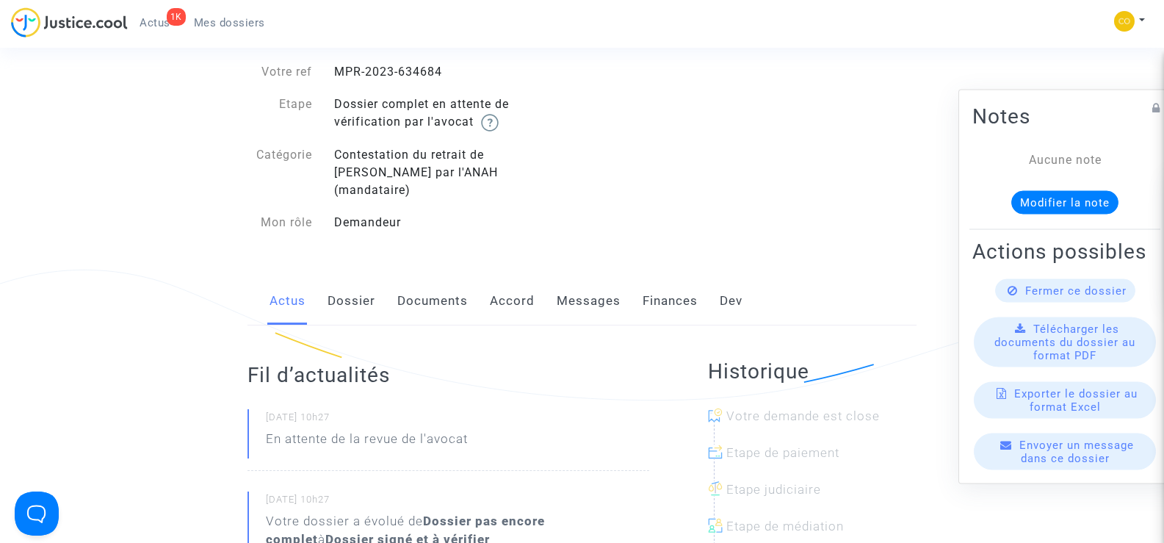
click at [456, 285] on link "Documents" at bounding box center [432, 301] width 71 height 48
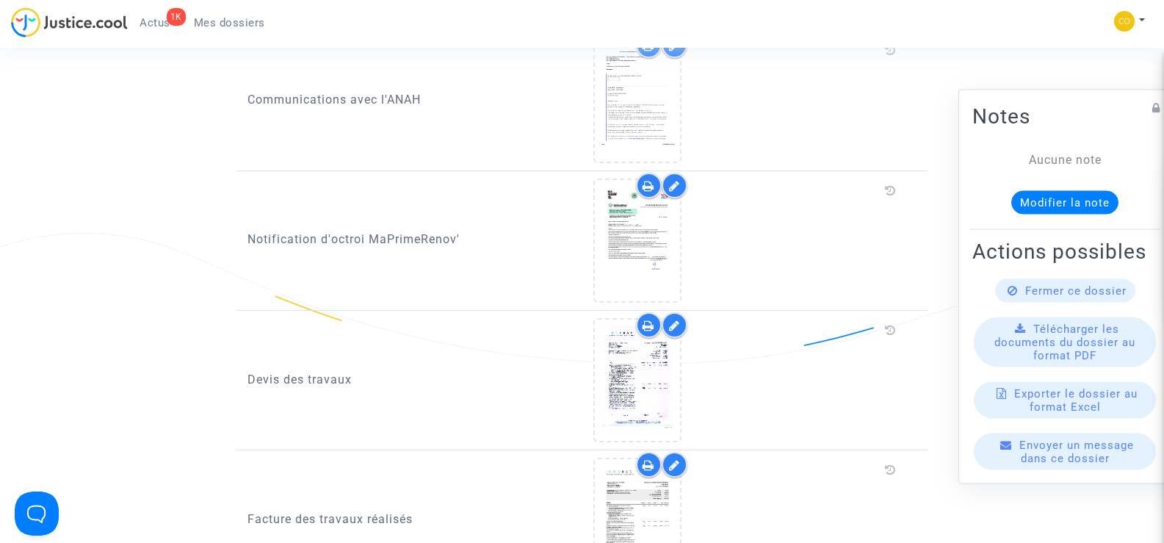
scroll to position [881, 0]
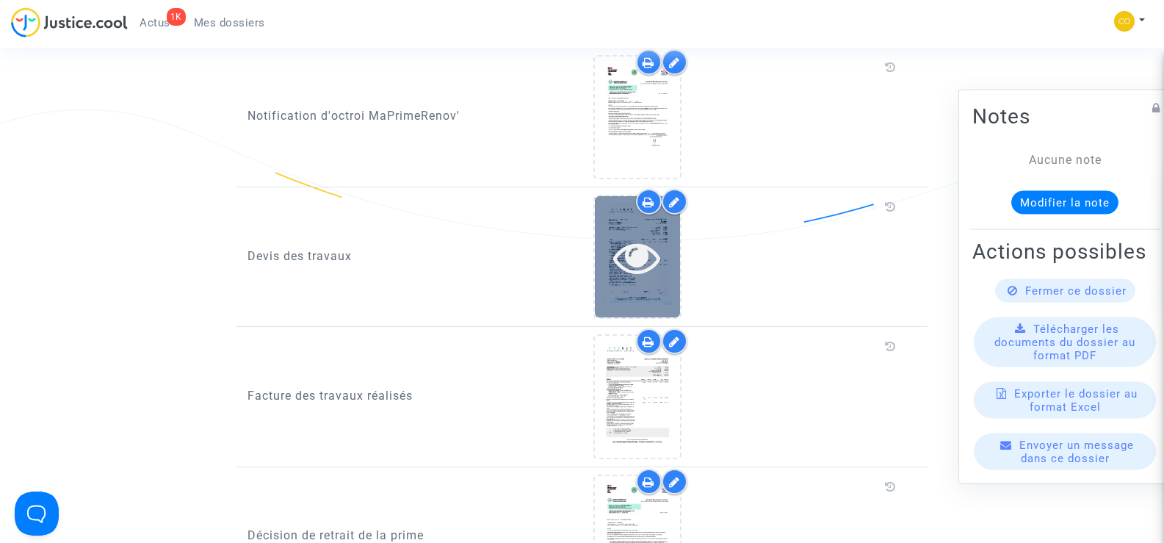
click at [643, 267] on div at bounding box center [637, 256] width 85 height 121
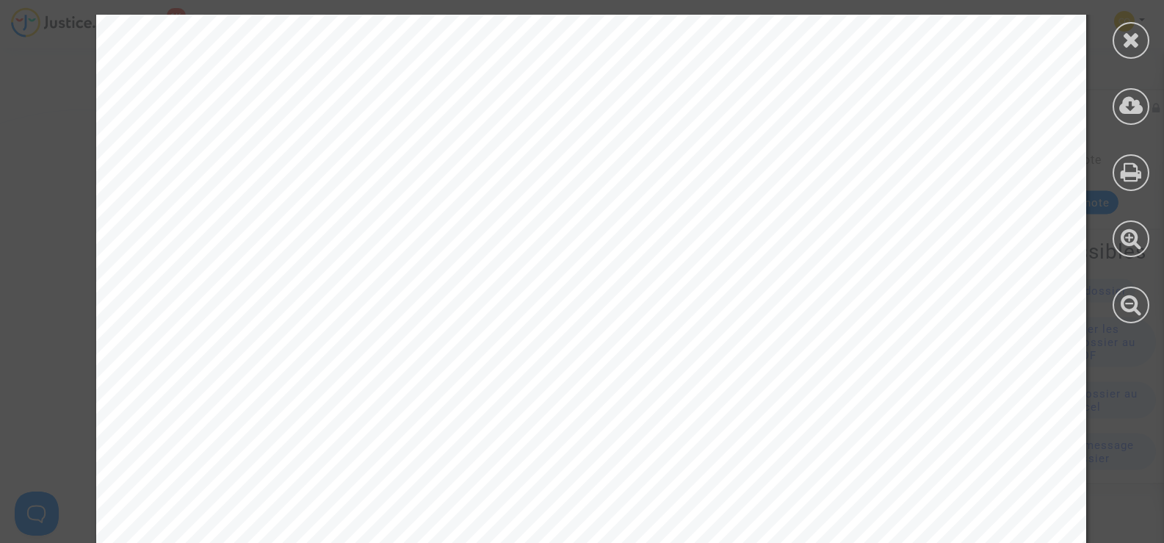
scroll to position [7935, 0]
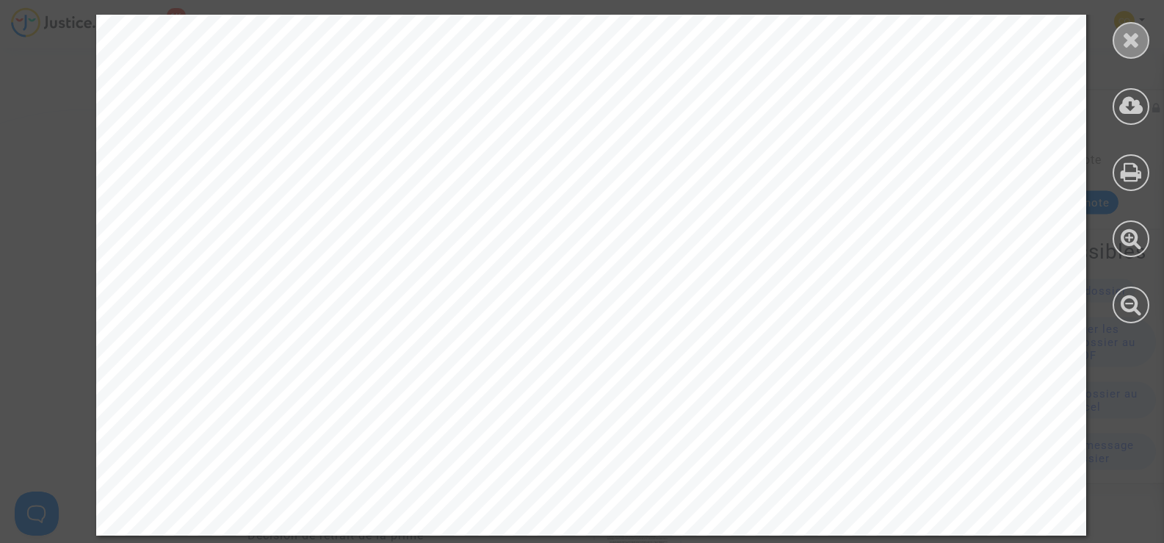
click at [1137, 37] on icon at bounding box center [1131, 40] width 18 height 22
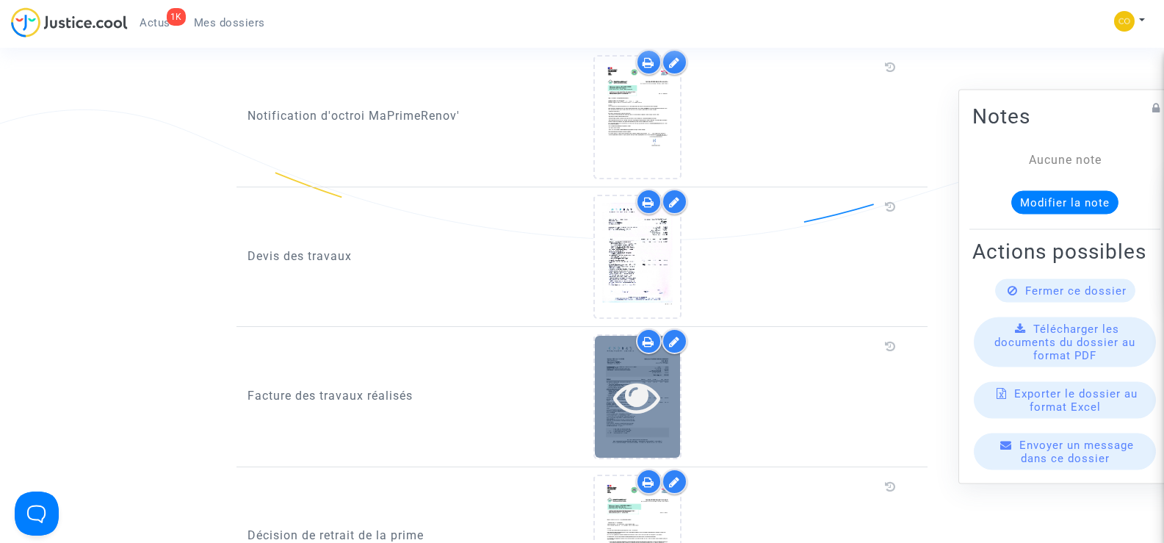
click at [638, 373] on icon at bounding box center [637, 396] width 48 height 47
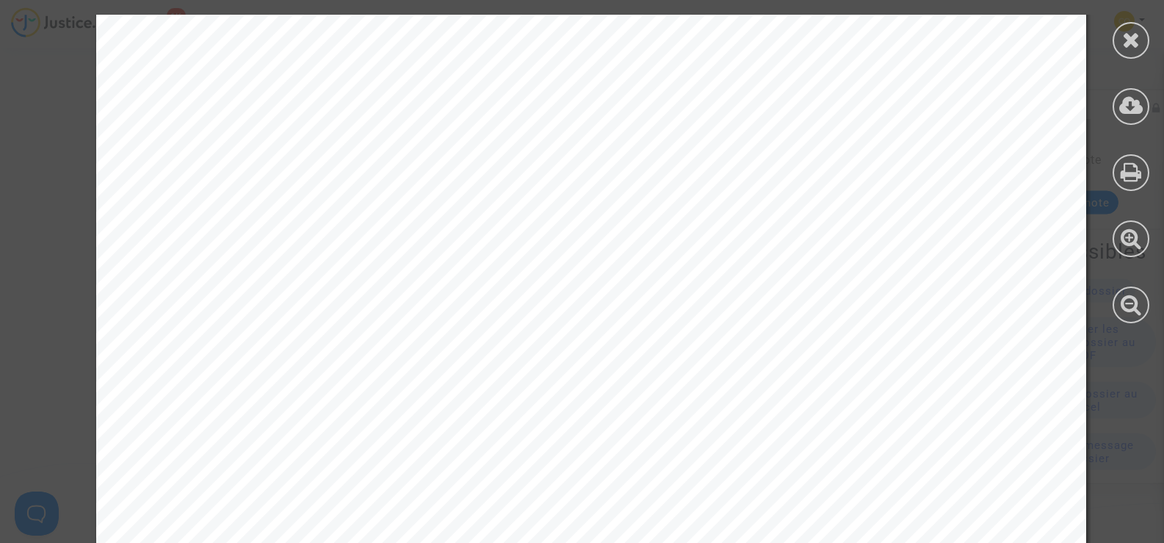
scroll to position [1564, 0]
drag, startPoint x: 1012, startPoint y: 100, endPoint x: 1121, endPoint y: 47, distance: 120.9
click at [1124, 44] on icon at bounding box center [1131, 40] width 18 height 22
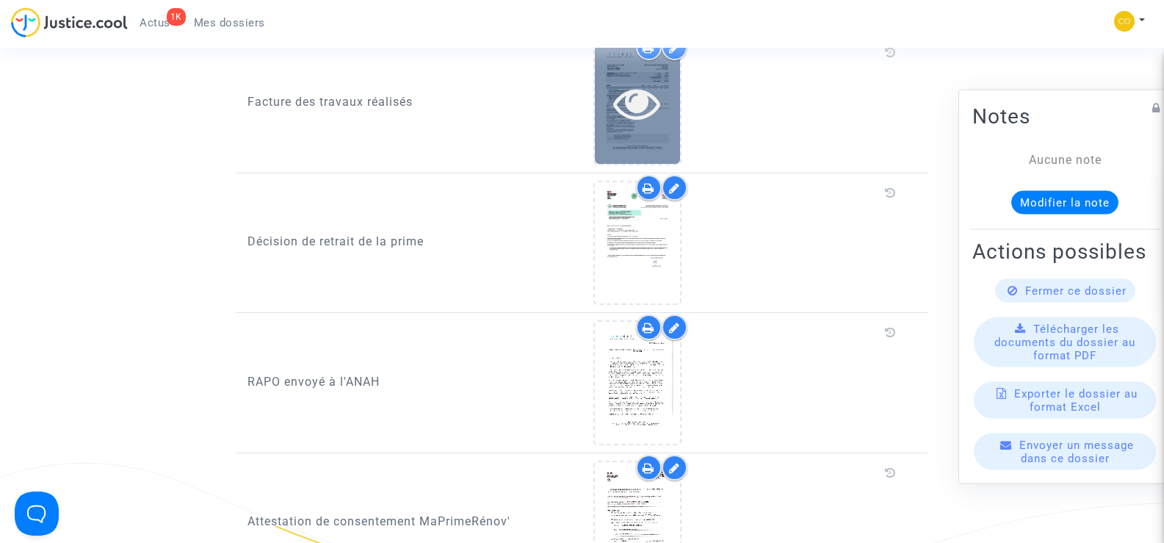
click at [657, 110] on div at bounding box center [637, 102] width 85 height 121
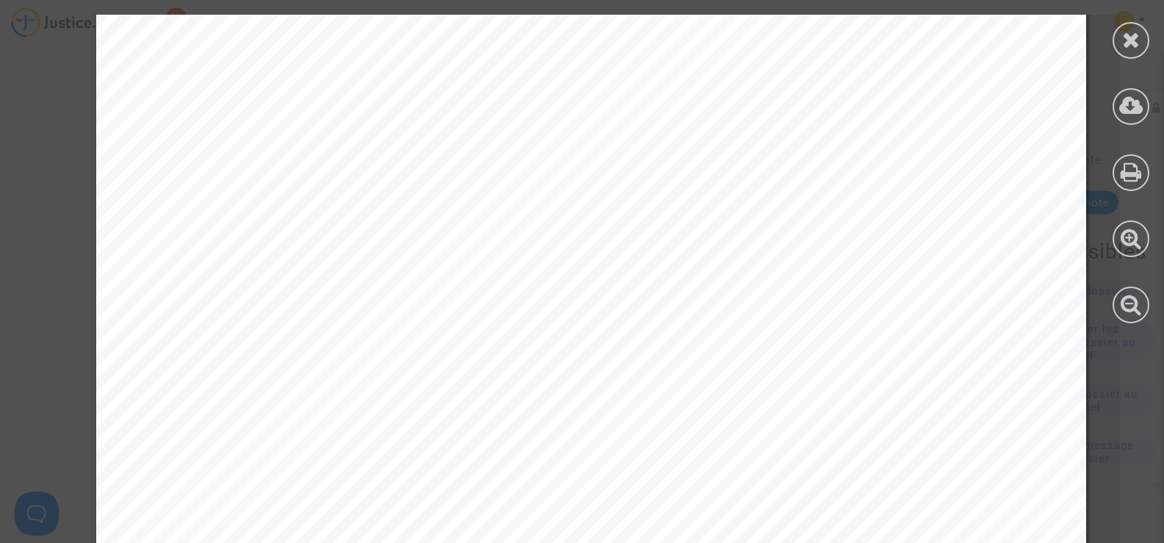
scroll to position [73, 0]
click at [1133, 44] on icon at bounding box center [1131, 40] width 18 height 22
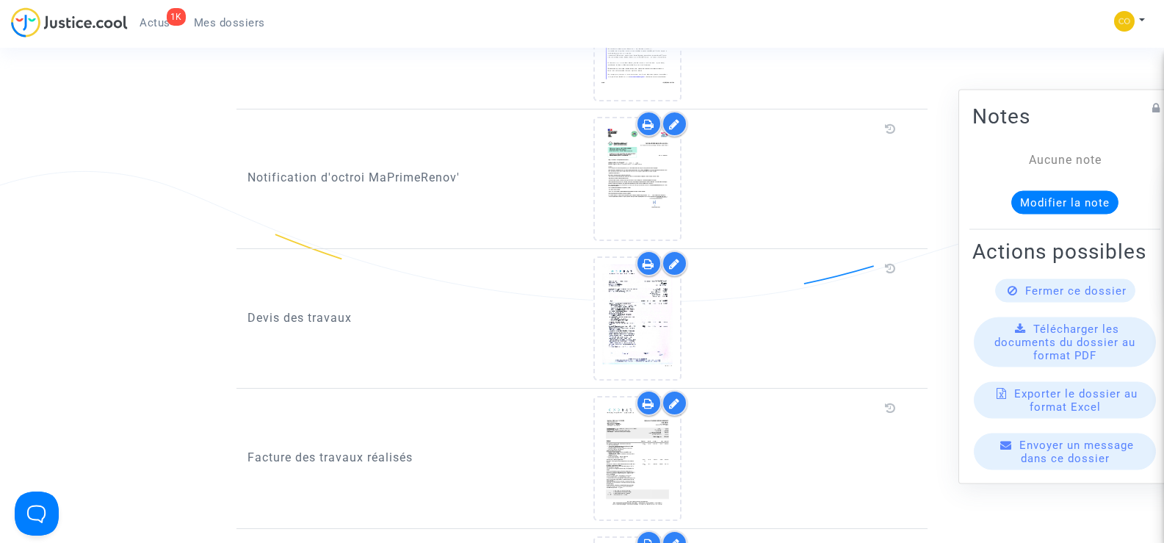
scroll to position [808, 0]
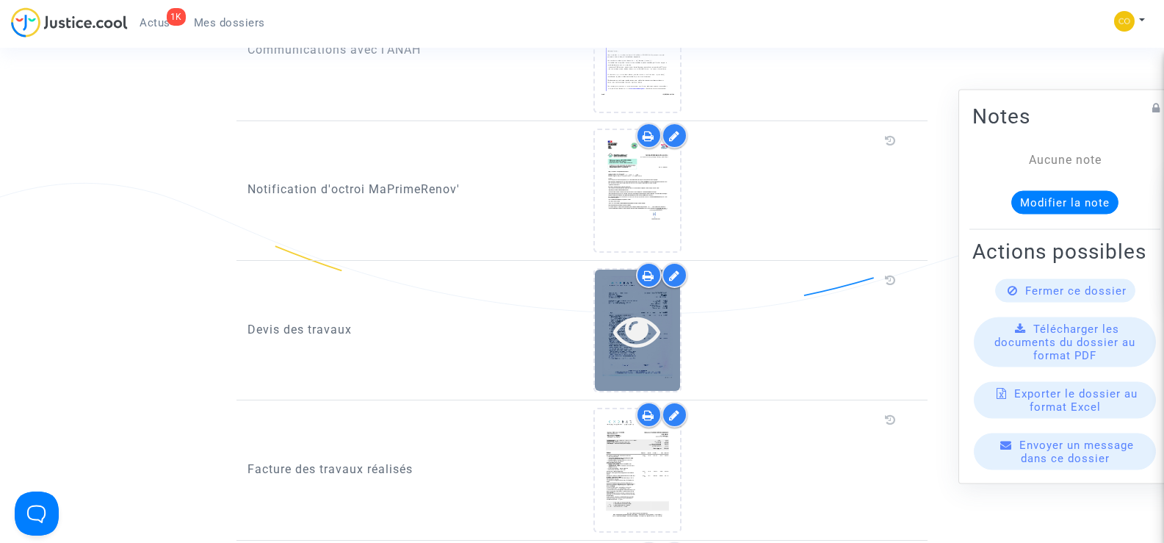
click at [660, 330] on icon at bounding box center [637, 330] width 48 height 47
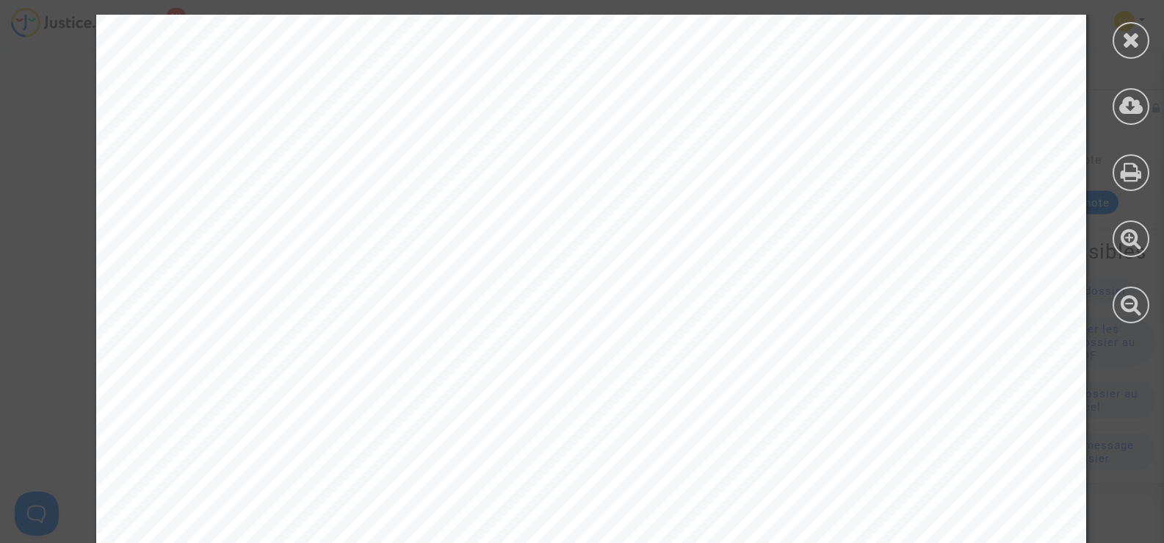
scroll to position [73, 0]
click at [1127, 50] on icon at bounding box center [1131, 40] width 18 height 22
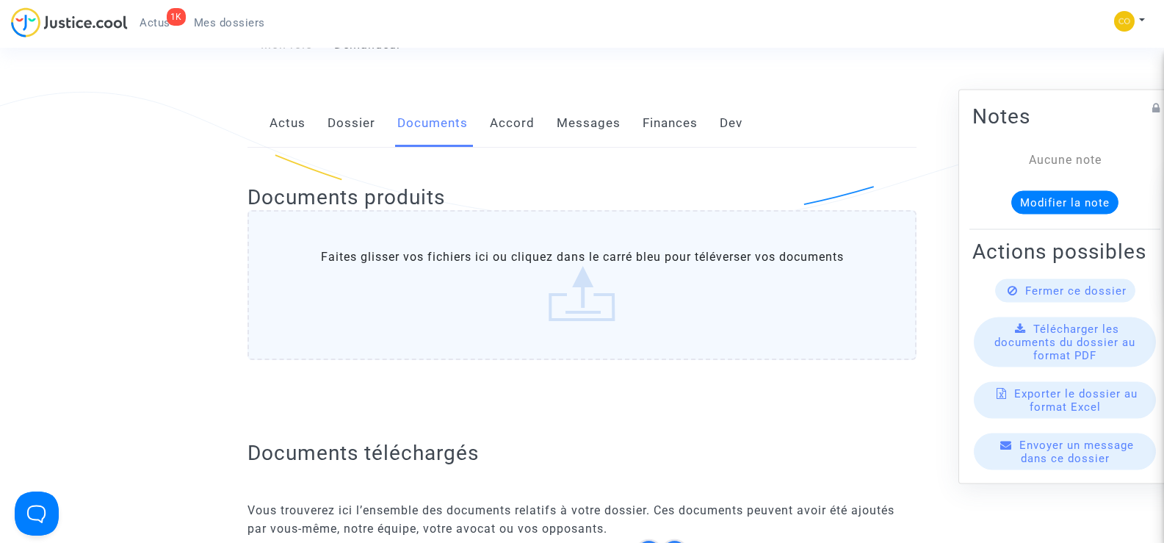
scroll to position [0, 0]
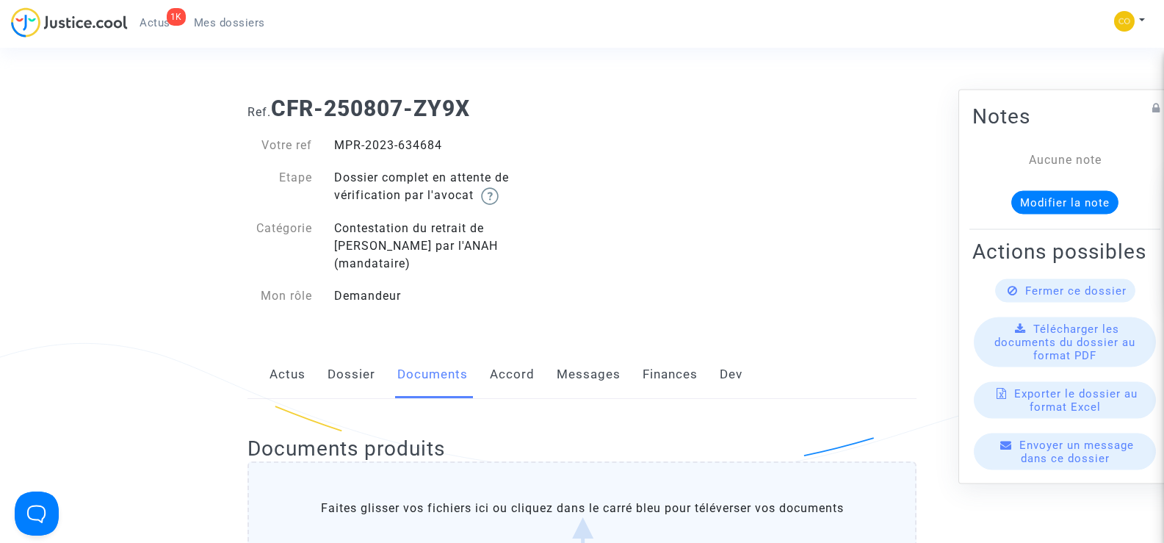
drag, startPoint x: 466, startPoint y: 146, endPoint x: 334, endPoint y: 142, distance: 132.3
click at [334, 142] on div "MPR-2023-634684" at bounding box center [452, 146] width 259 height 18
copy div "MPR-2023-634684"
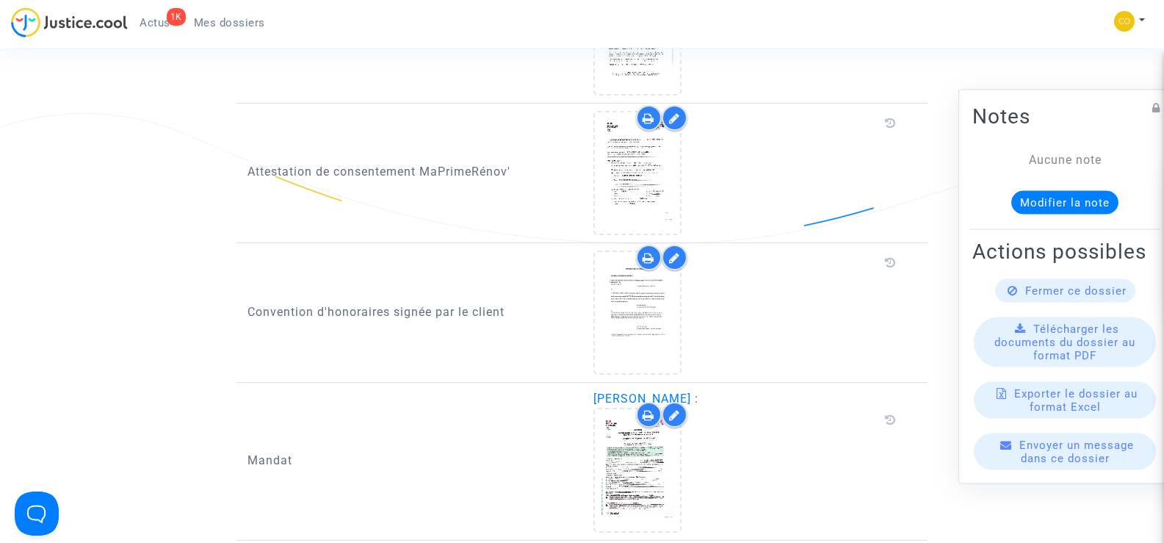
scroll to position [1616, 0]
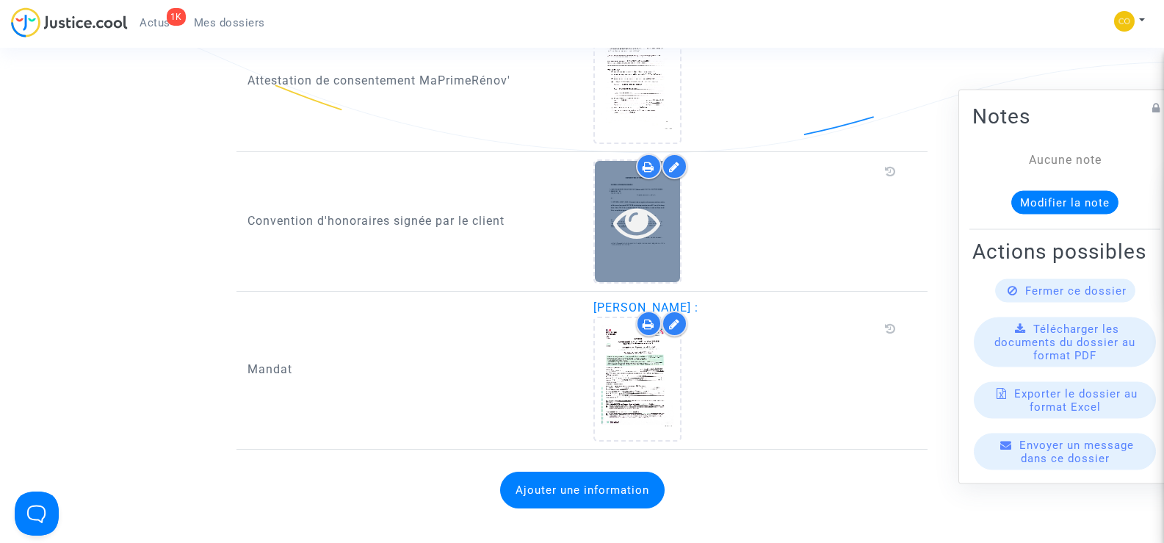
click at [637, 206] on icon at bounding box center [637, 221] width 48 height 47
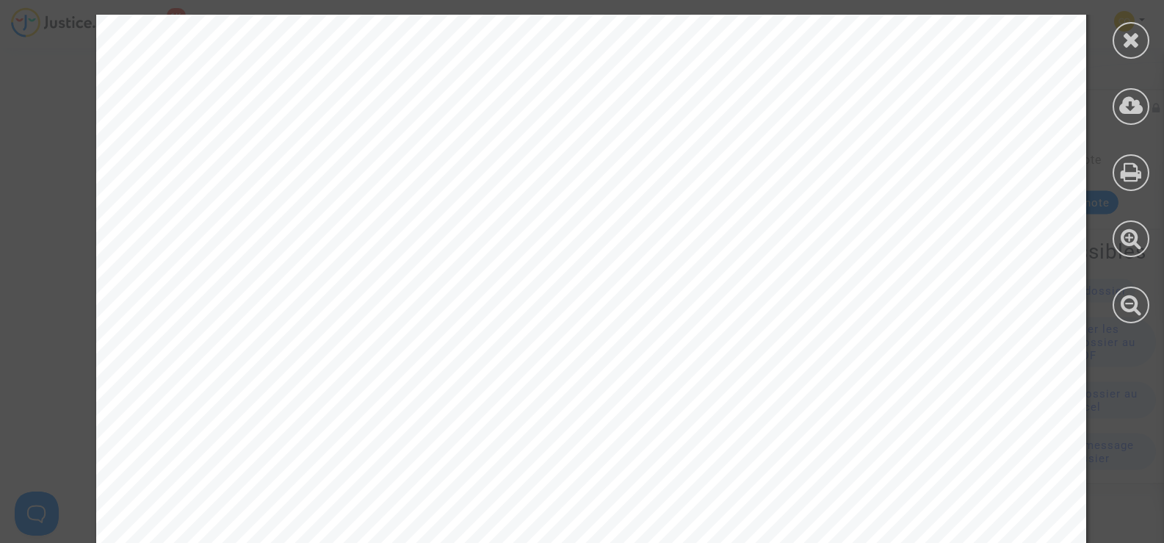
scroll to position [9181, 0]
click at [1119, 48] on div at bounding box center [1131, 40] width 37 height 37
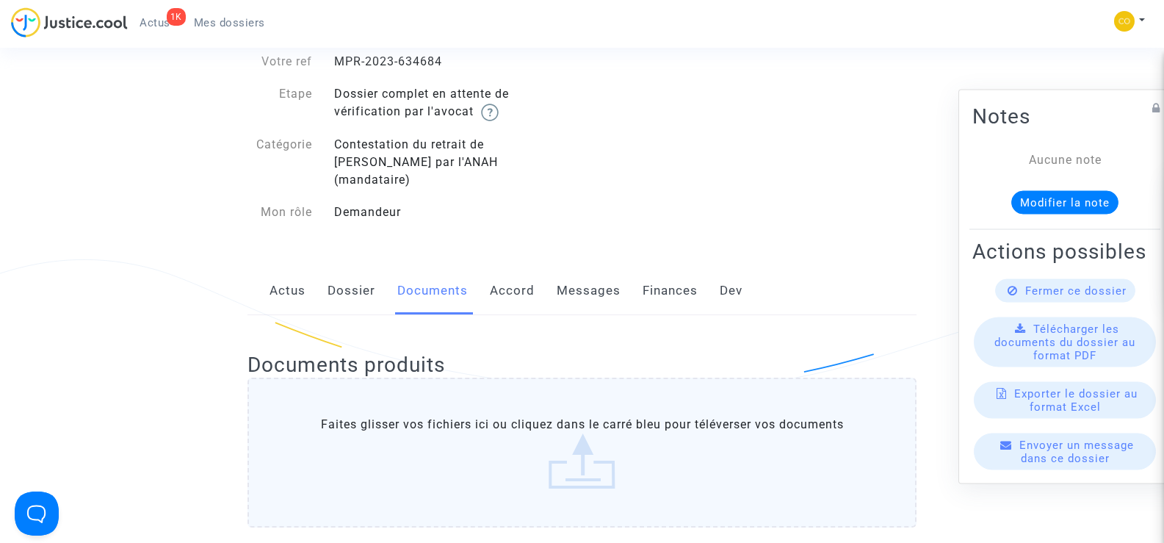
scroll to position [0, 0]
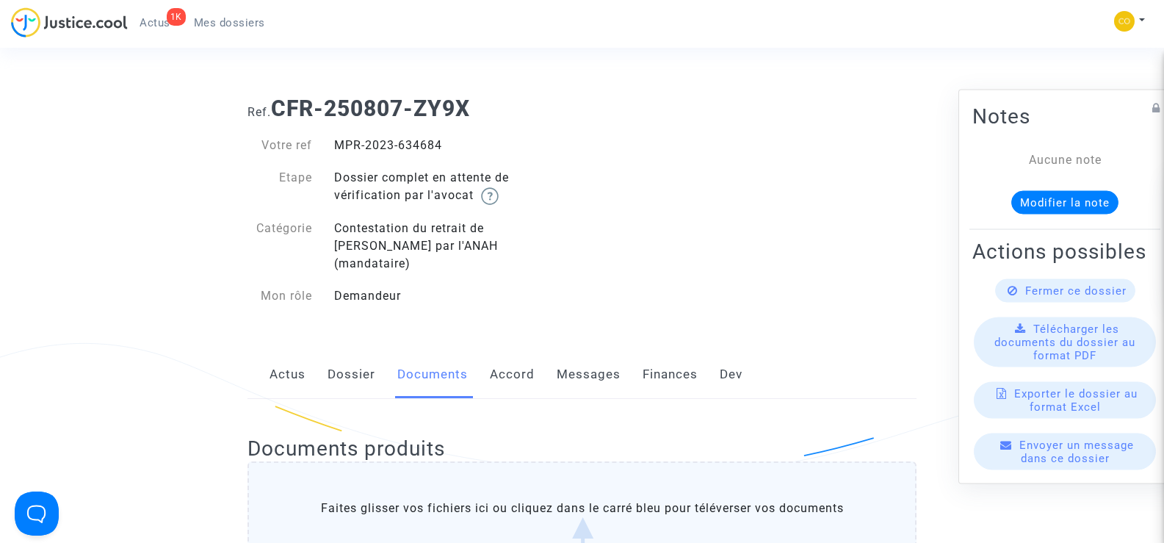
drag, startPoint x: 408, startPoint y: 142, endPoint x: 339, endPoint y: 145, distance: 69.8
click at [339, 145] on div "MPR-2023-634684" at bounding box center [452, 146] width 259 height 18
copy div "MPR-2023-634684"
click at [237, 21] on span "Mes dossiers" at bounding box center [229, 22] width 71 height 13
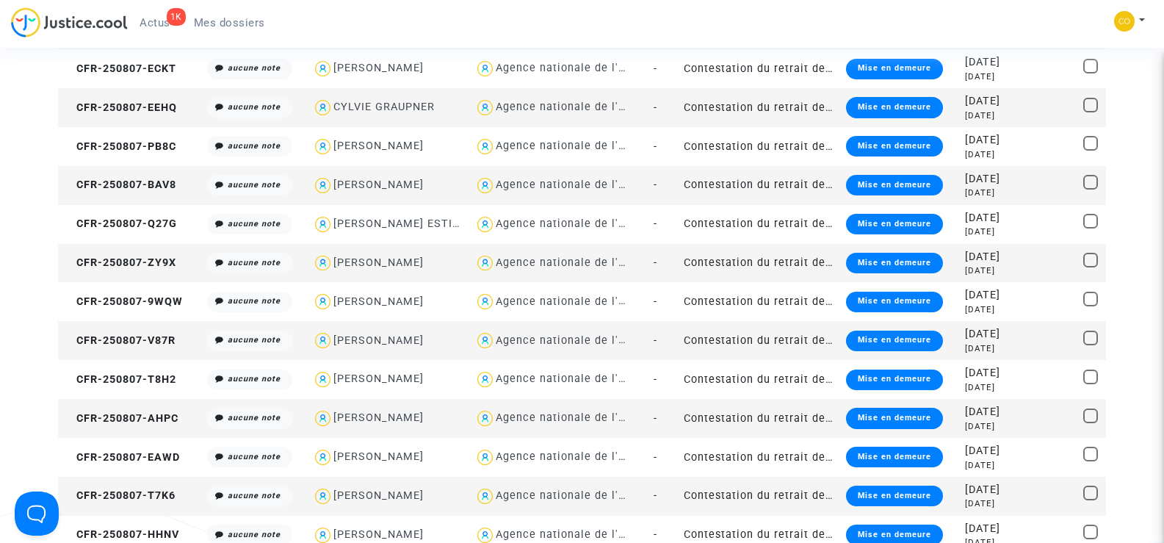
scroll to position [514, 0]
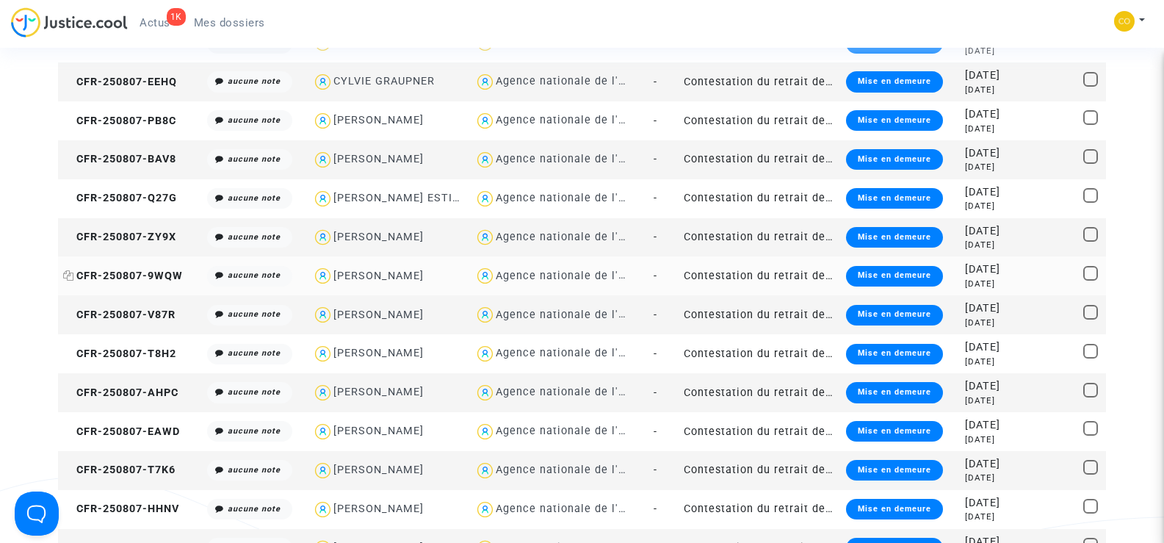
click at [146, 273] on span "CFR-250807-9WQW" at bounding box center [123, 276] width 120 height 12
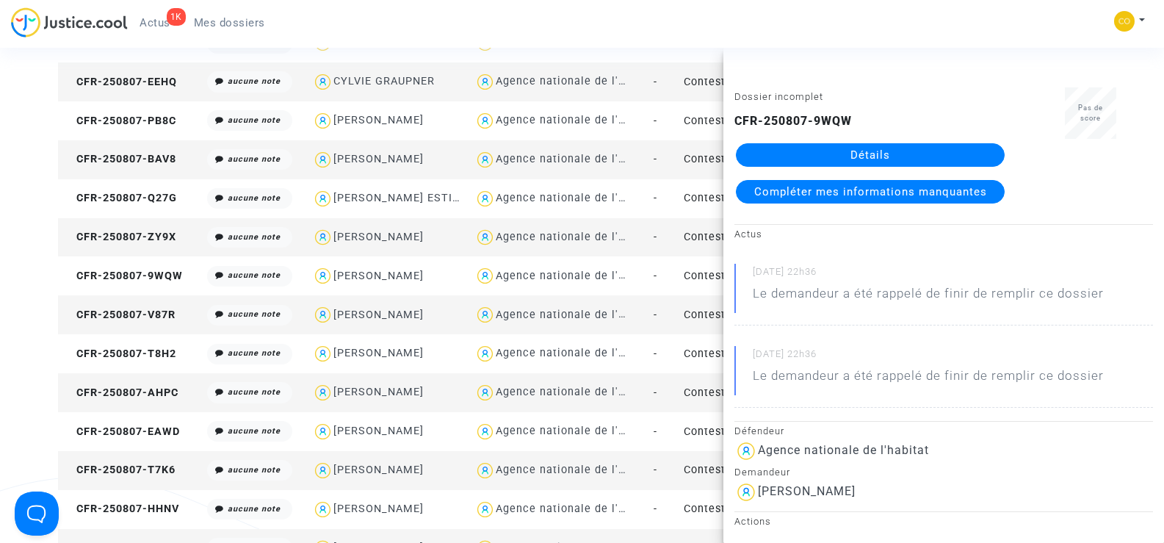
click at [907, 159] on link "Détails" at bounding box center [870, 155] width 269 height 24
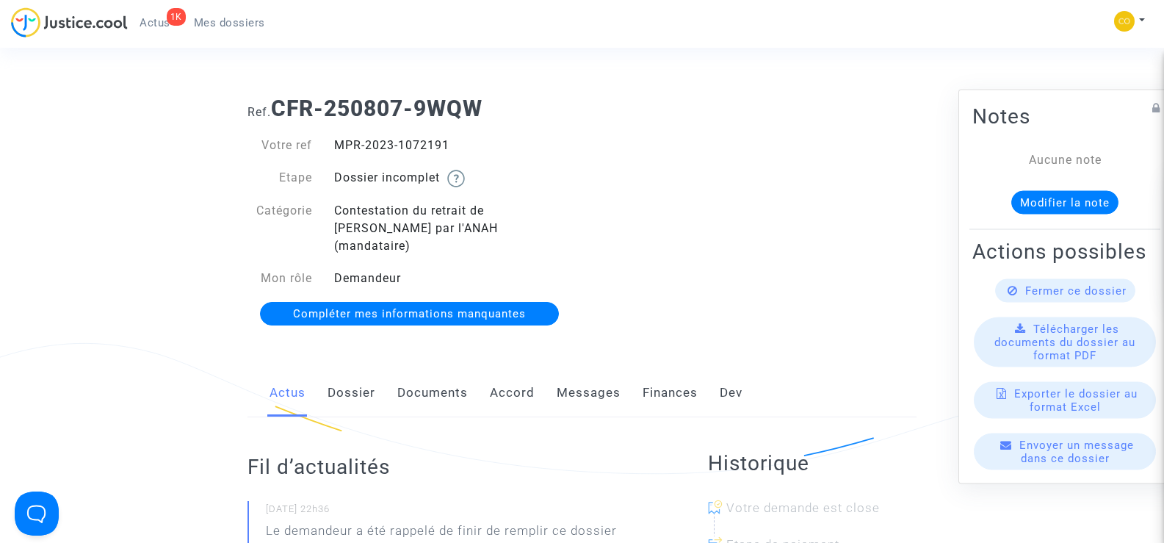
click at [414, 379] on link "Documents" at bounding box center [432, 393] width 71 height 48
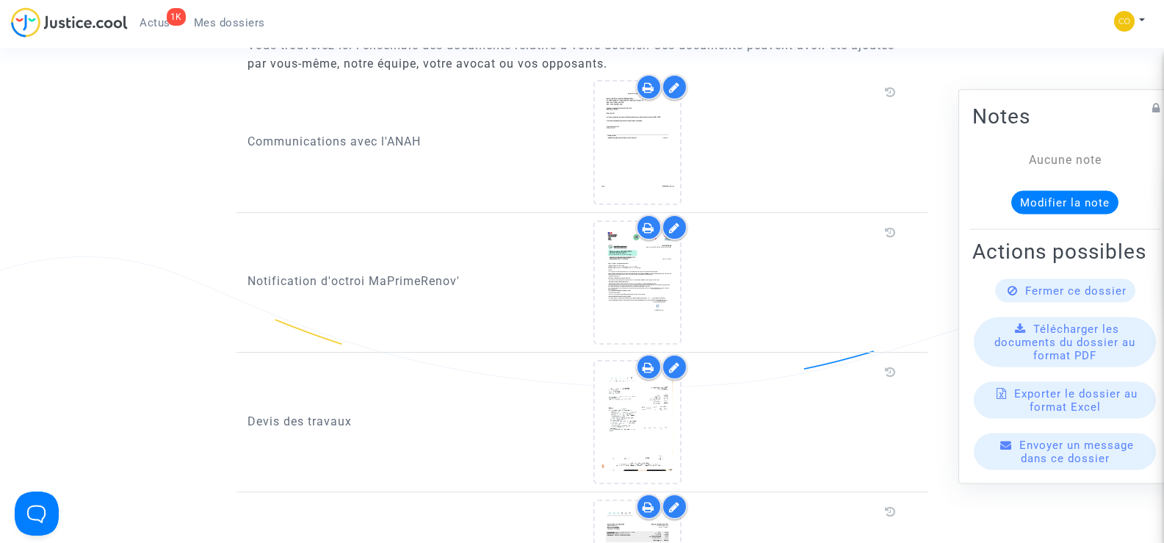
scroll to position [881, 0]
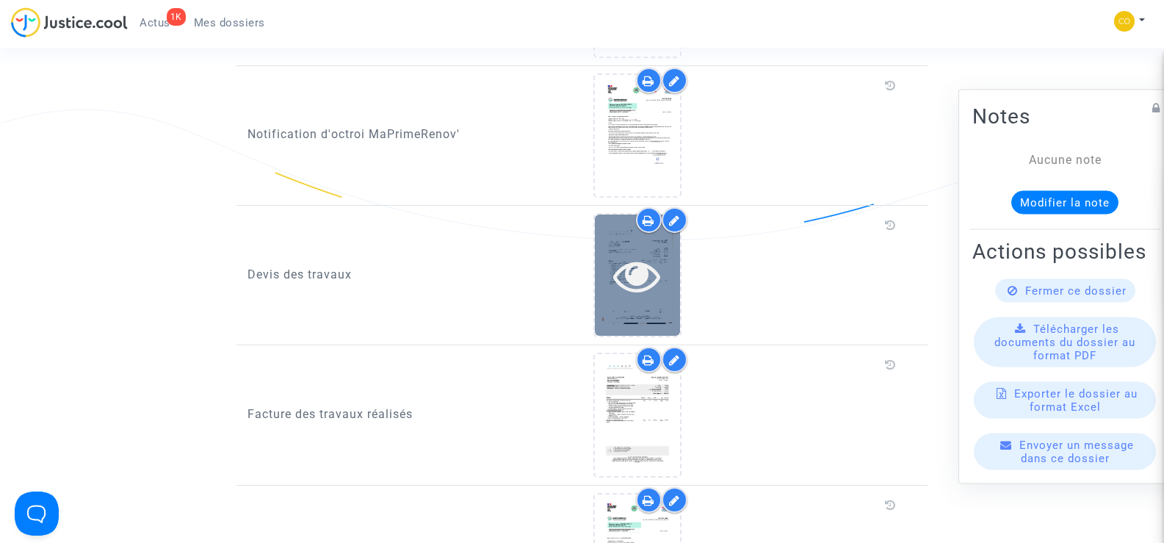
click at [660, 261] on icon at bounding box center [637, 275] width 48 height 47
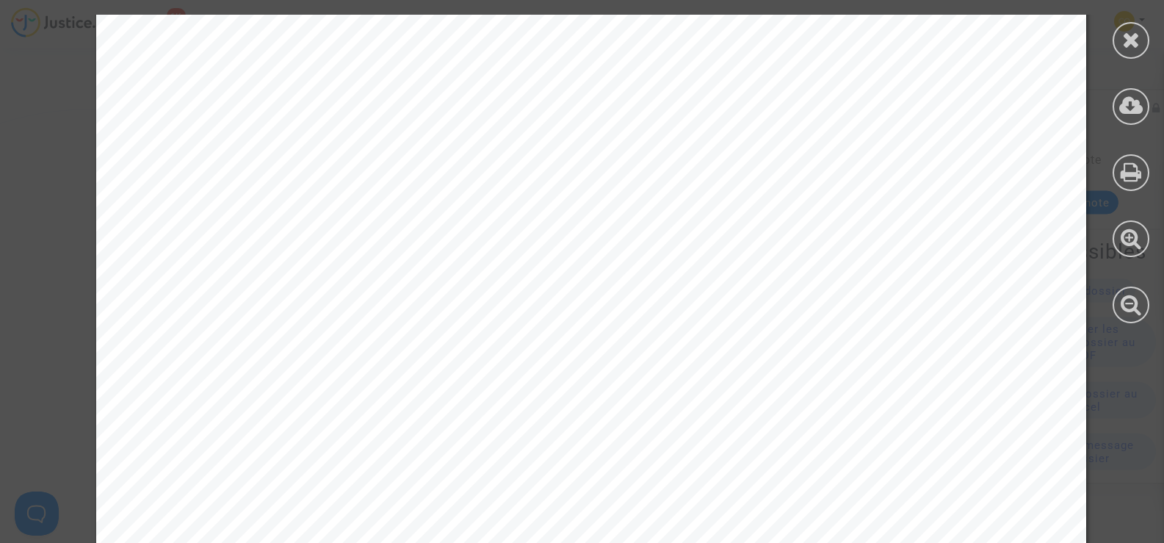
scroll to position [3085, 0]
click at [1122, 42] on icon at bounding box center [1131, 40] width 18 height 22
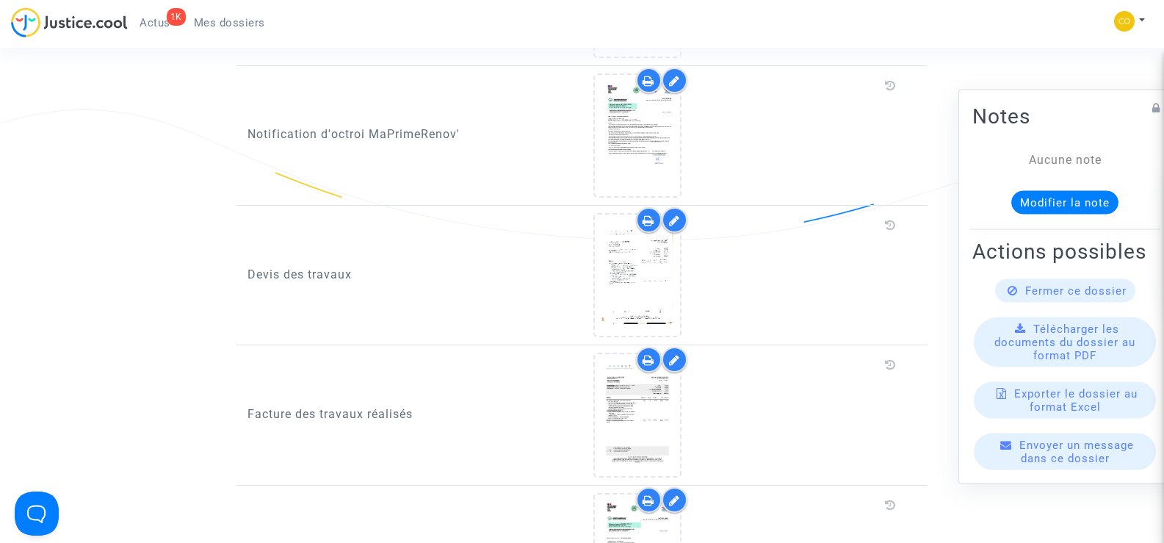
click at [235, 24] on span "Mes dossiers" at bounding box center [229, 22] width 71 height 13
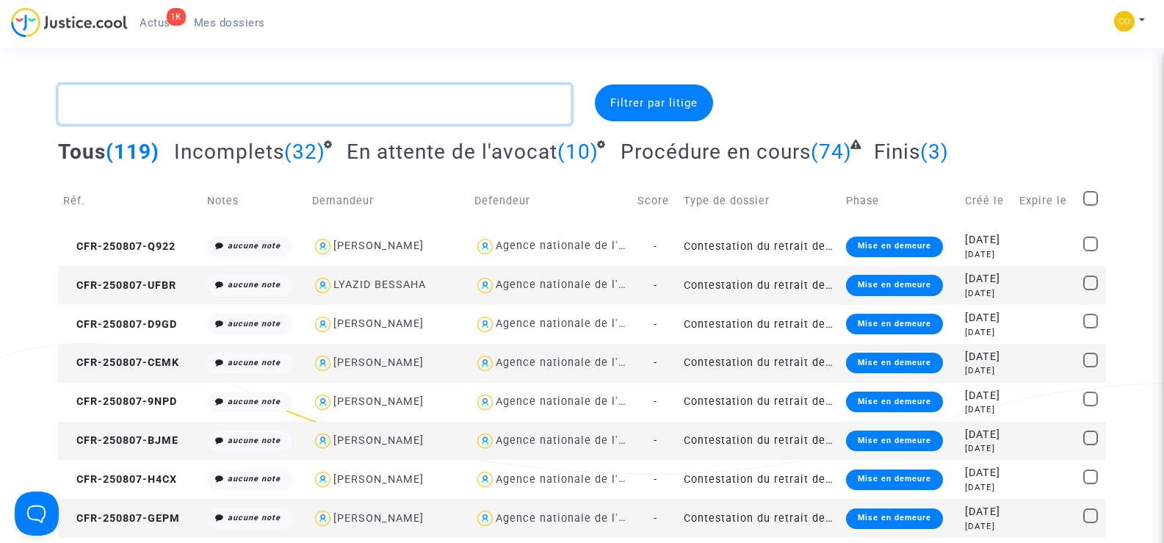
click at [135, 112] on textarea at bounding box center [314, 104] width 513 height 40
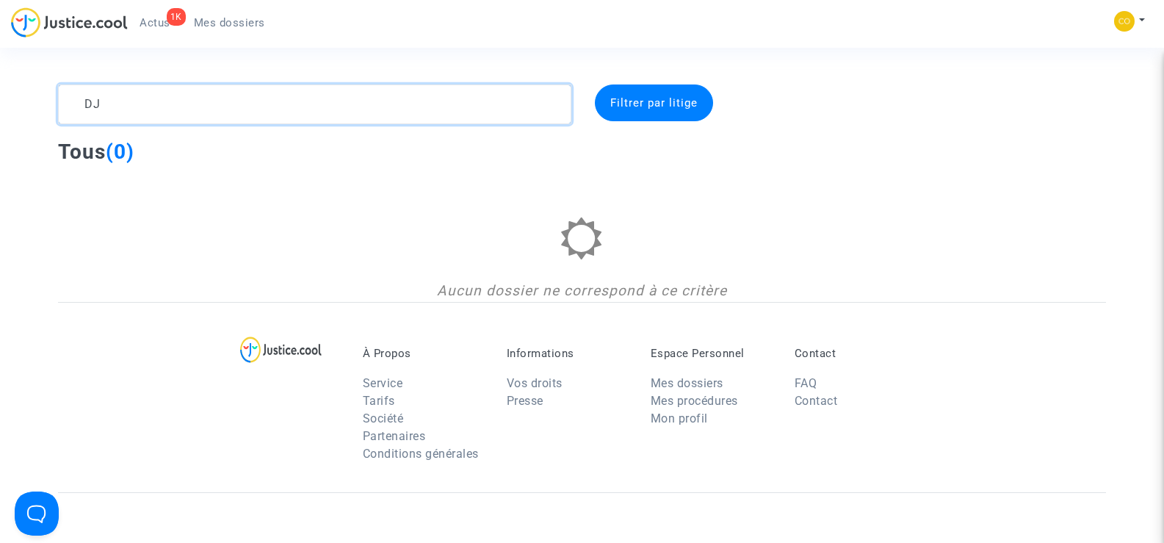
type textarea "D"
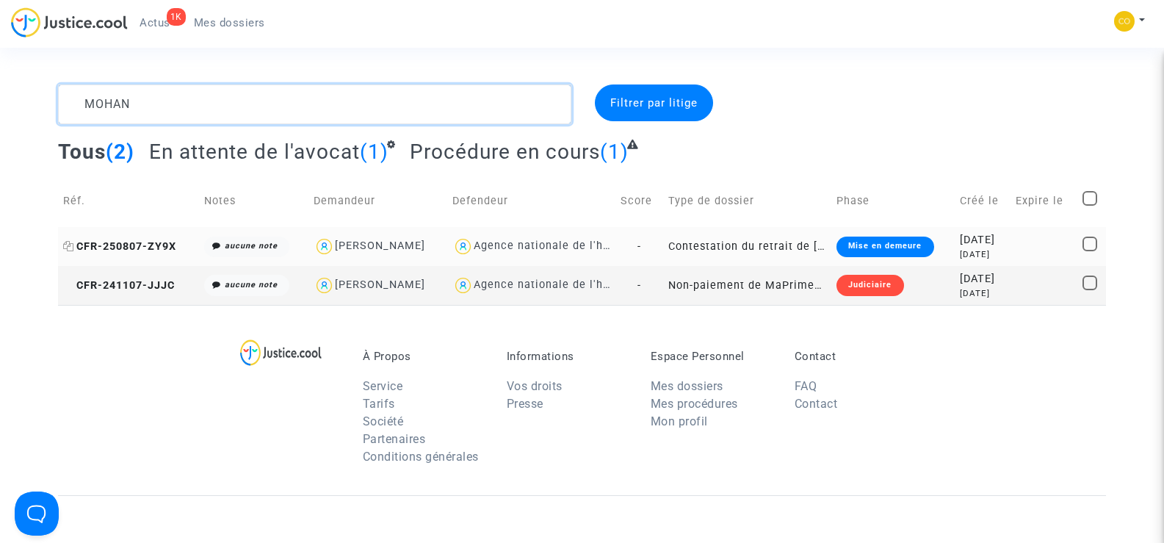
type textarea "MOHAN"
click at [89, 240] on span "CFR-250807-ZY9X" at bounding box center [119, 246] width 113 height 12
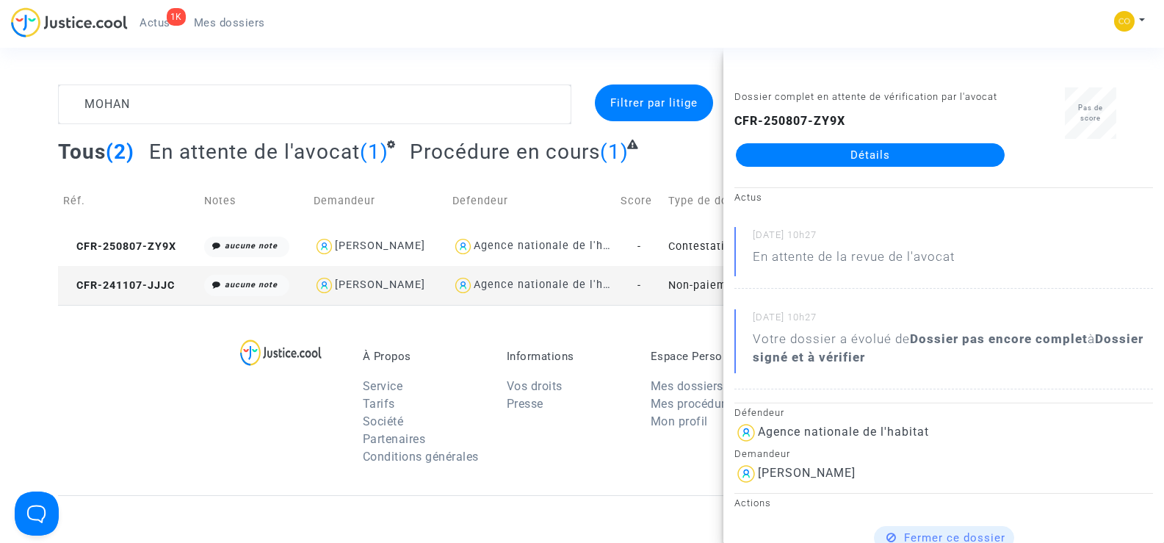
click at [865, 157] on link "Détails" at bounding box center [870, 155] width 269 height 24
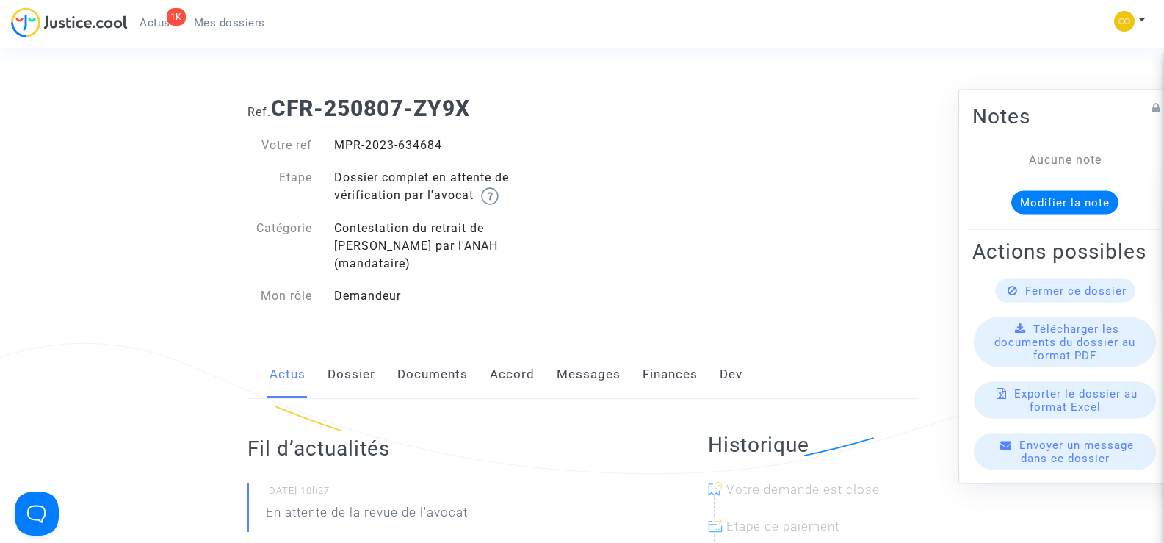
click at [422, 355] on link "Documents" at bounding box center [432, 374] width 71 height 48
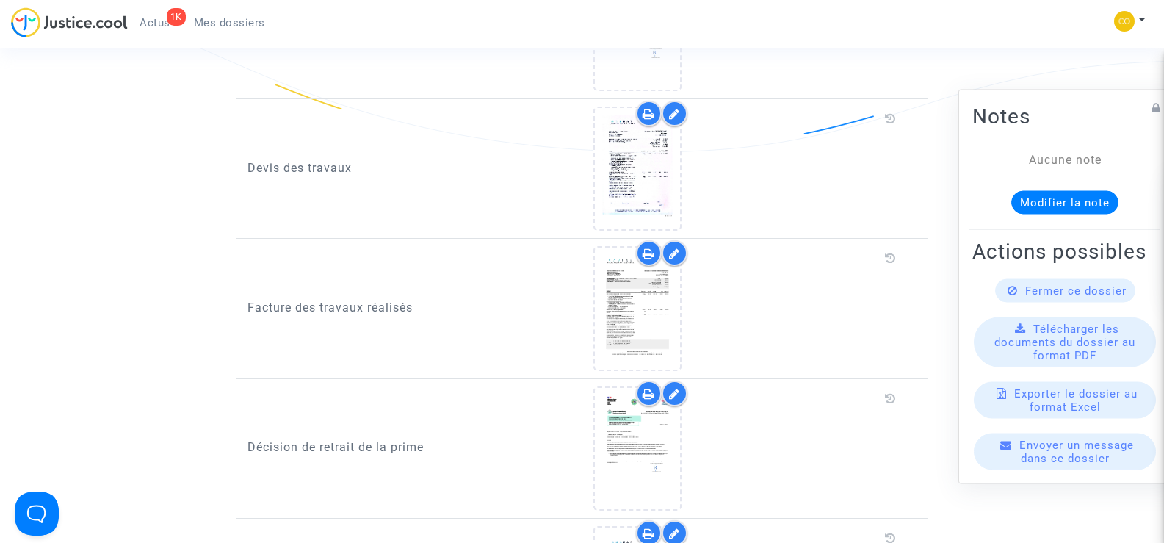
scroll to position [955, 0]
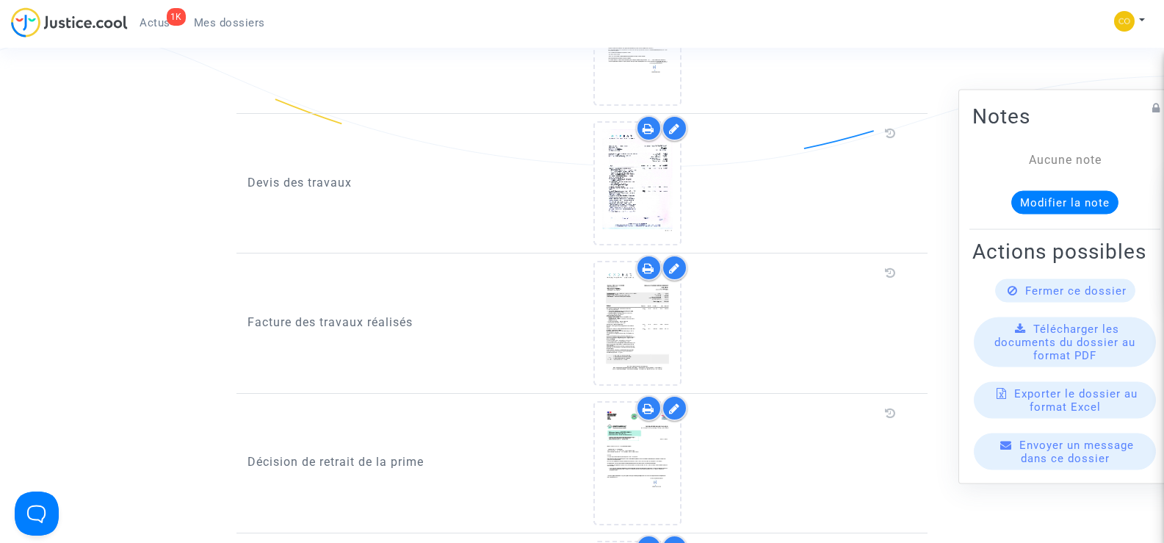
click at [674, 262] on icon at bounding box center [674, 268] width 11 height 12
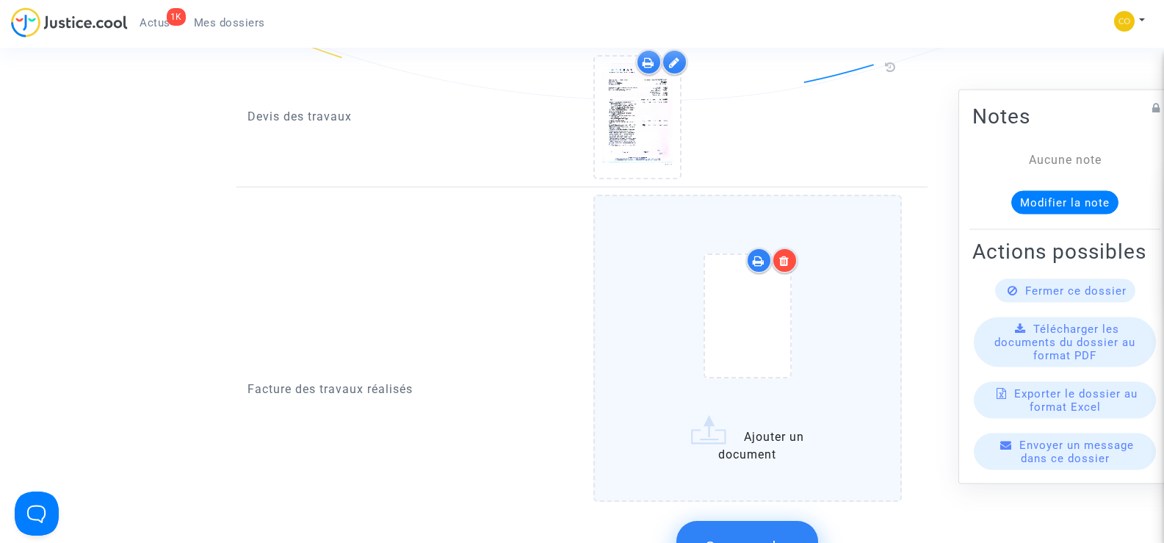
scroll to position [1102, 0]
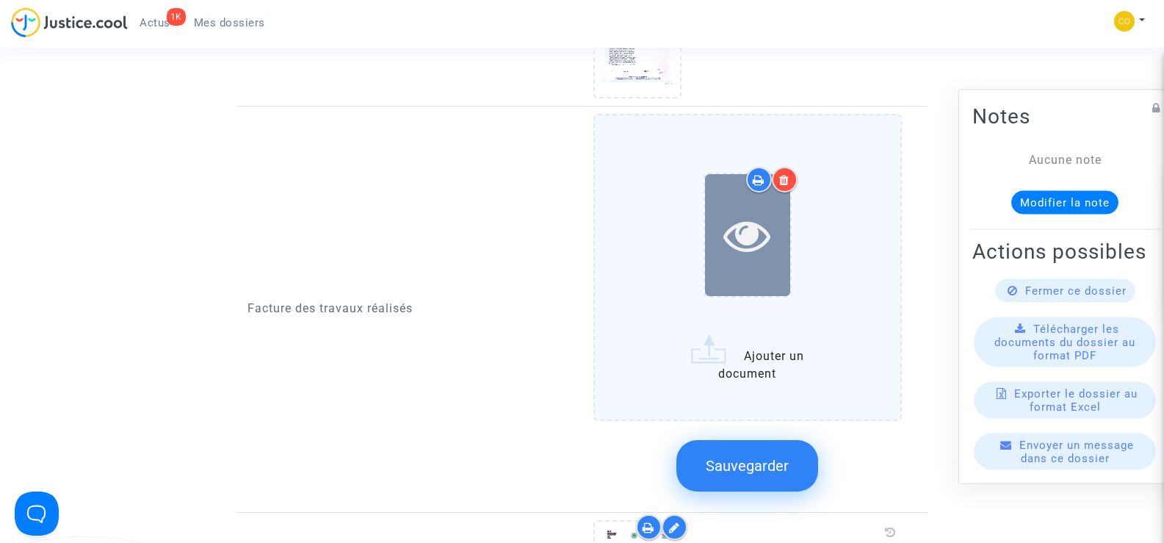
click at [773, 212] on div at bounding box center [747, 235] width 85 height 47
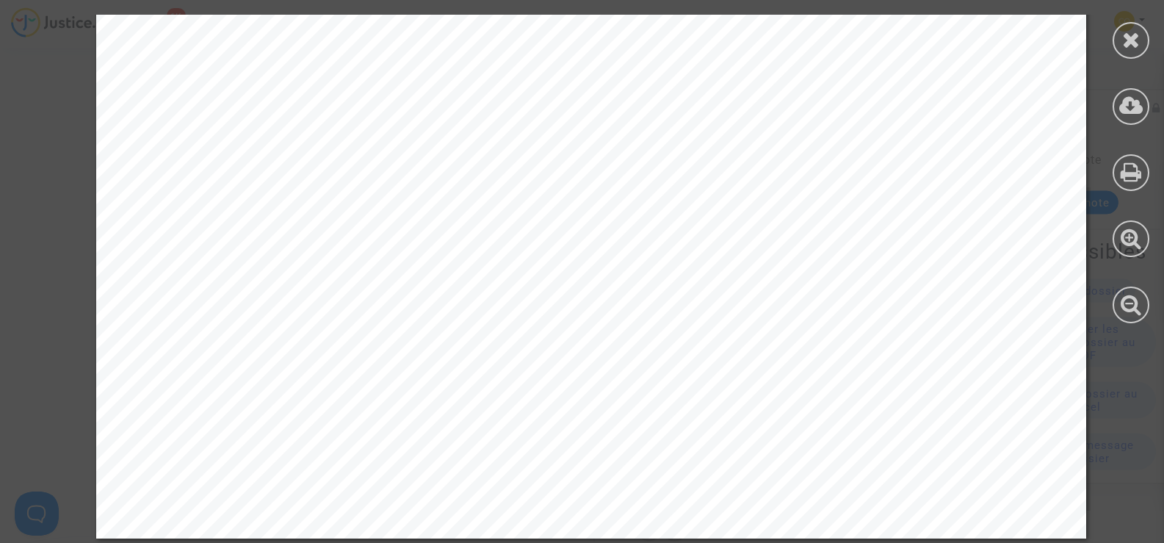
scroll to position [2299, 0]
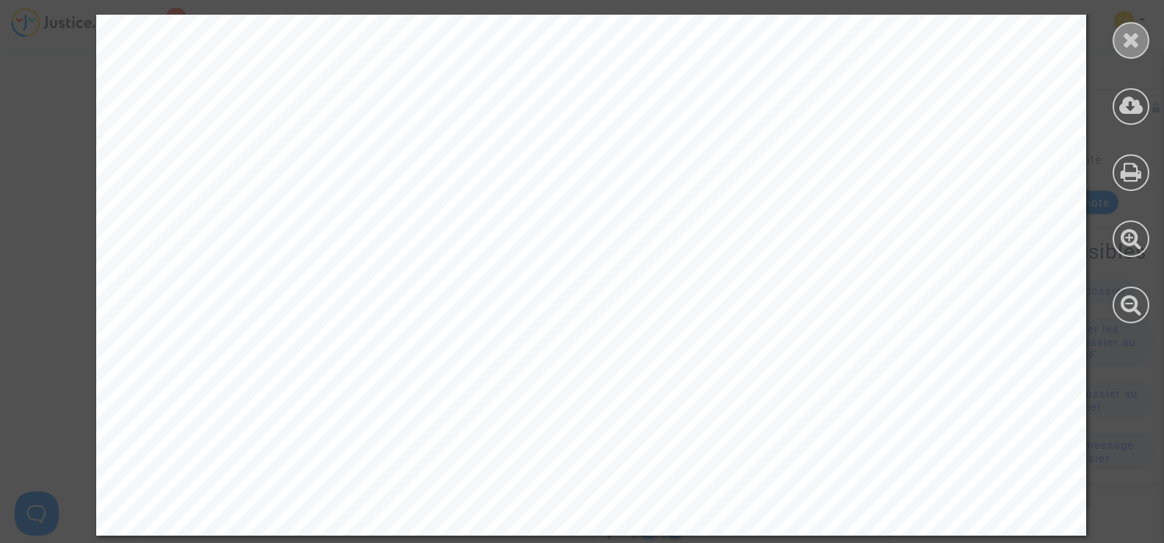
click at [1132, 57] on div at bounding box center [1131, 40] width 37 height 37
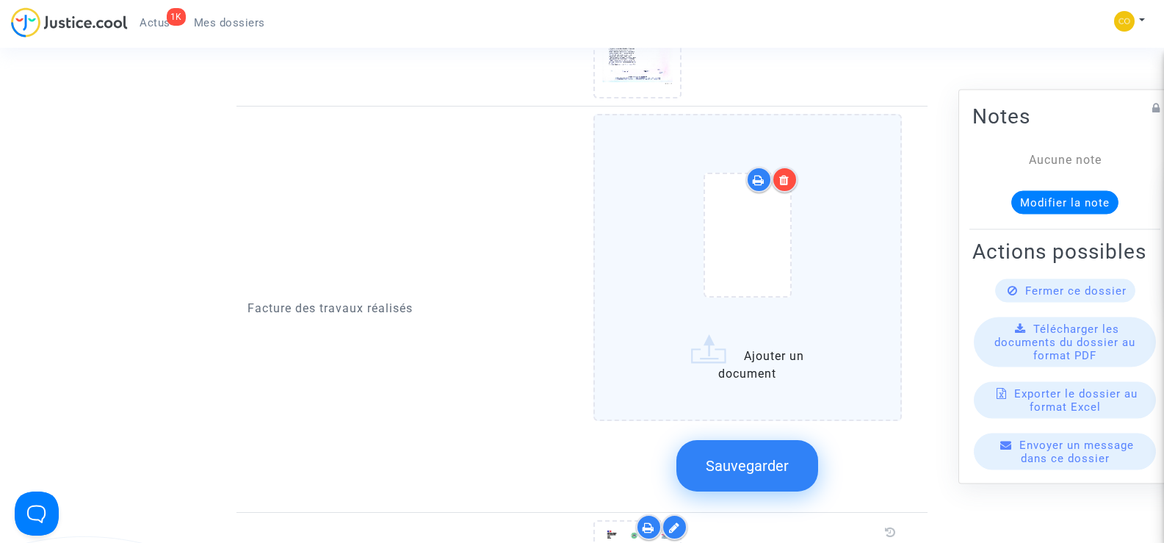
click at [787, 167] on div at bounding box center [785, 180] width 26 height 26
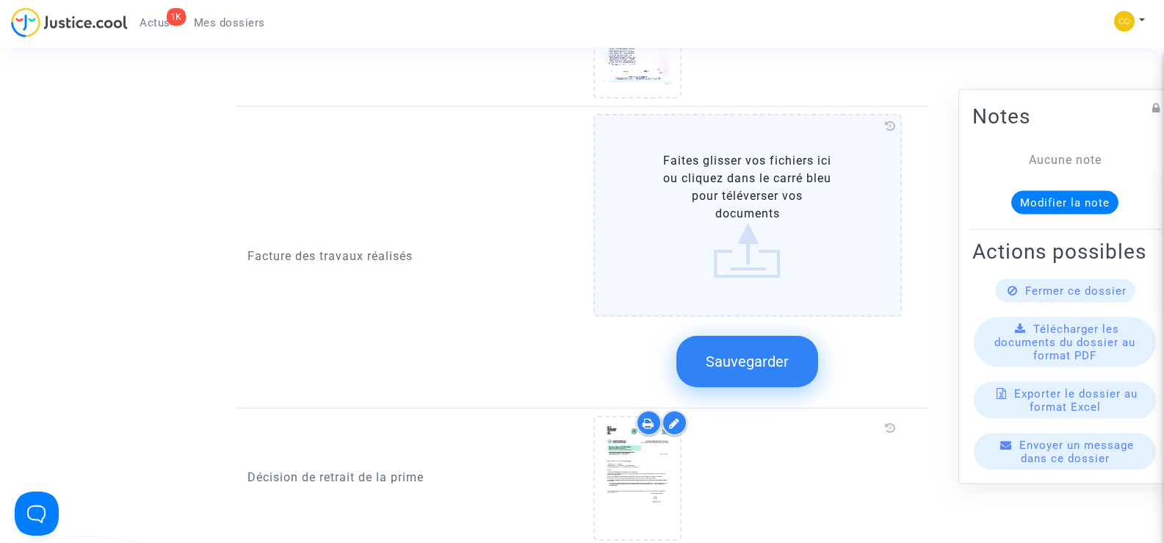
click at [771, 354] on button "Sauvegarder" at bounding box center [747, 361] width 142 height 51
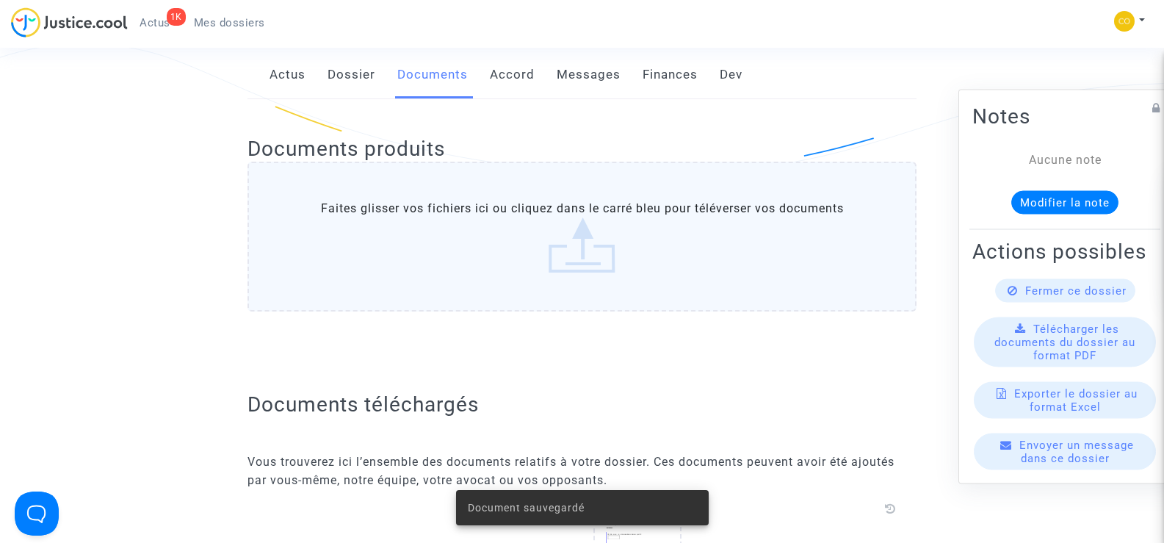
scroll to position [220, 0]
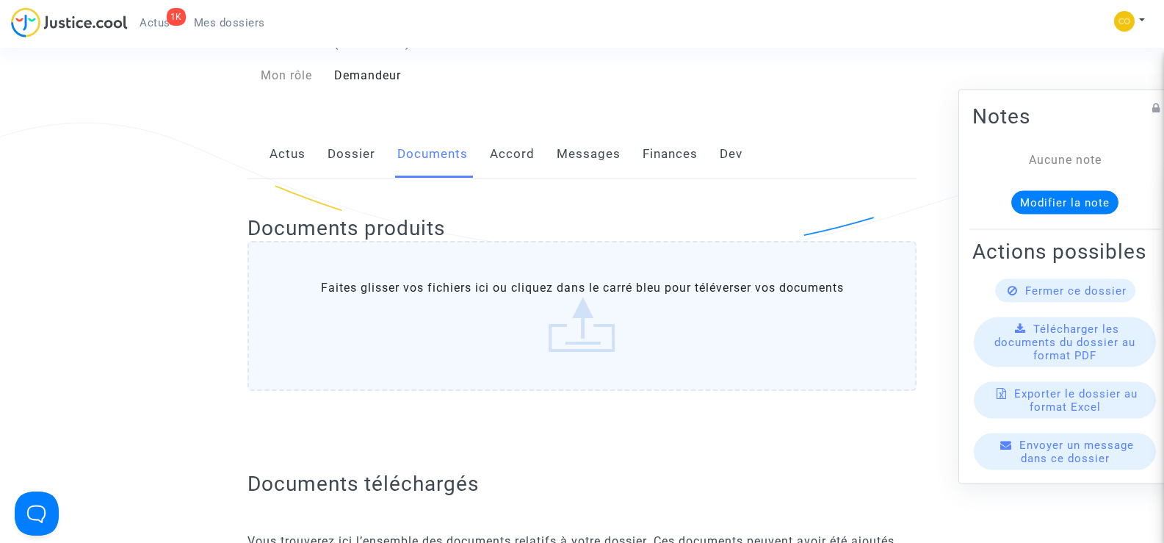
click at [232, 21] on span "Mes dossiers" at bounding box center [229, 22] width 71 height 13
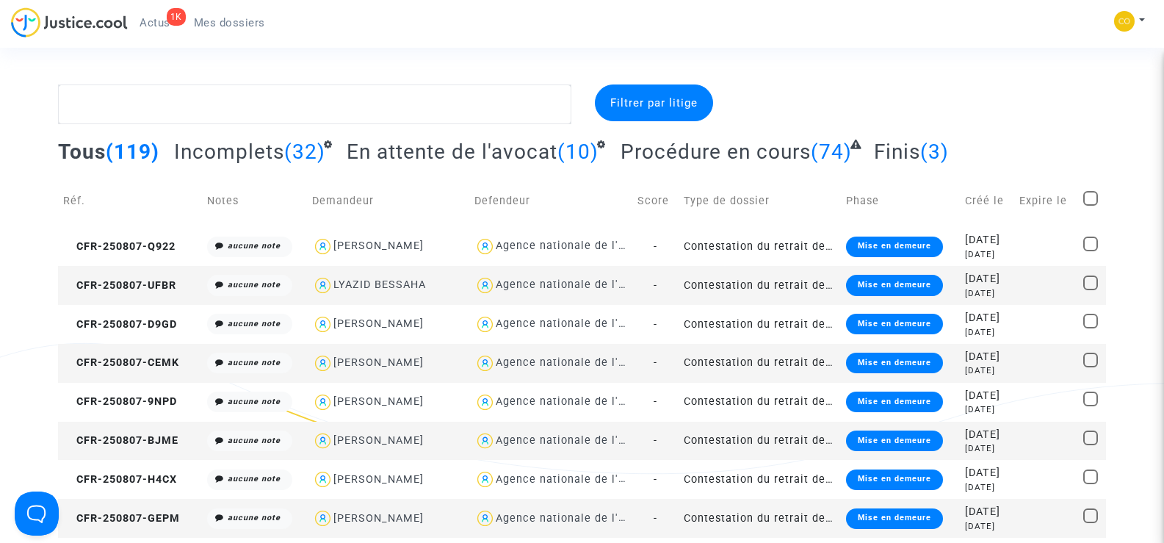
scroll to position [294, 0]
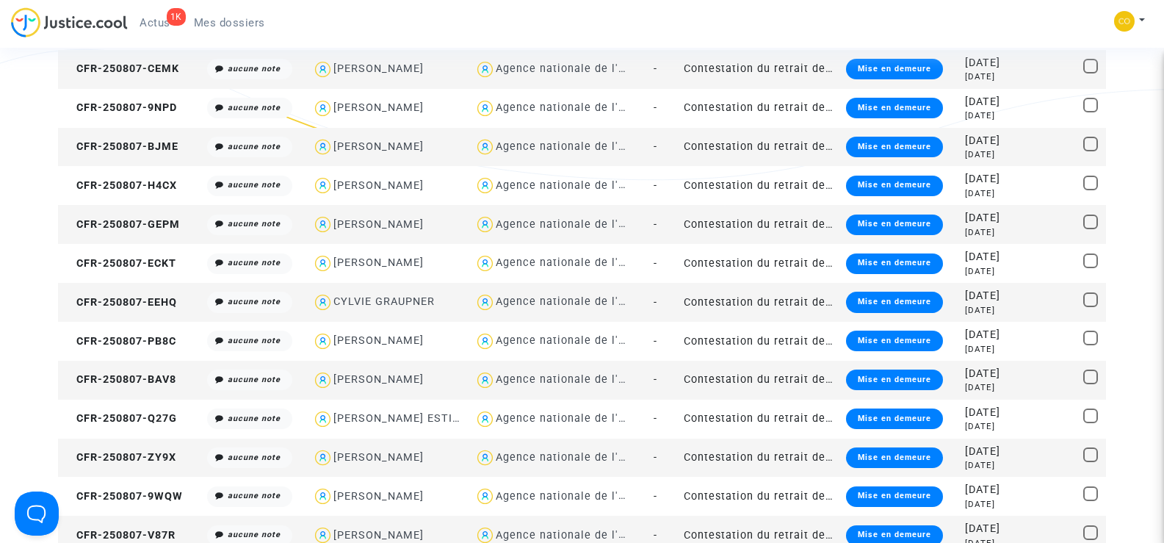
click at [126, 294] on td "CFR-250807-EEHQ" at bounding box center [130, 302] width 144 height 39
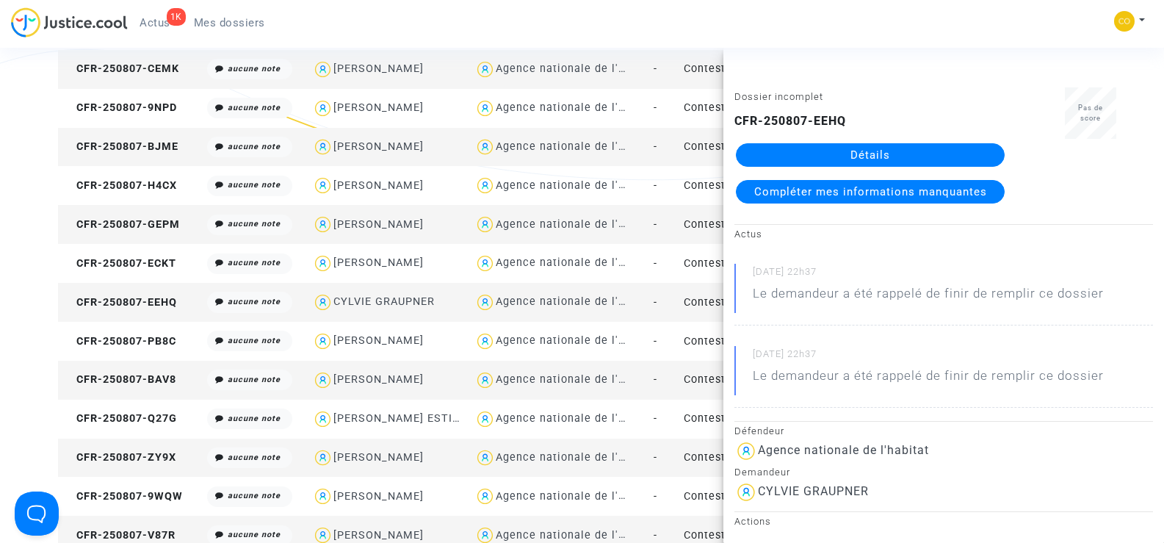
click at [912, 153] on link "Détails" at bounding box center [870, 155] width 269 height 24
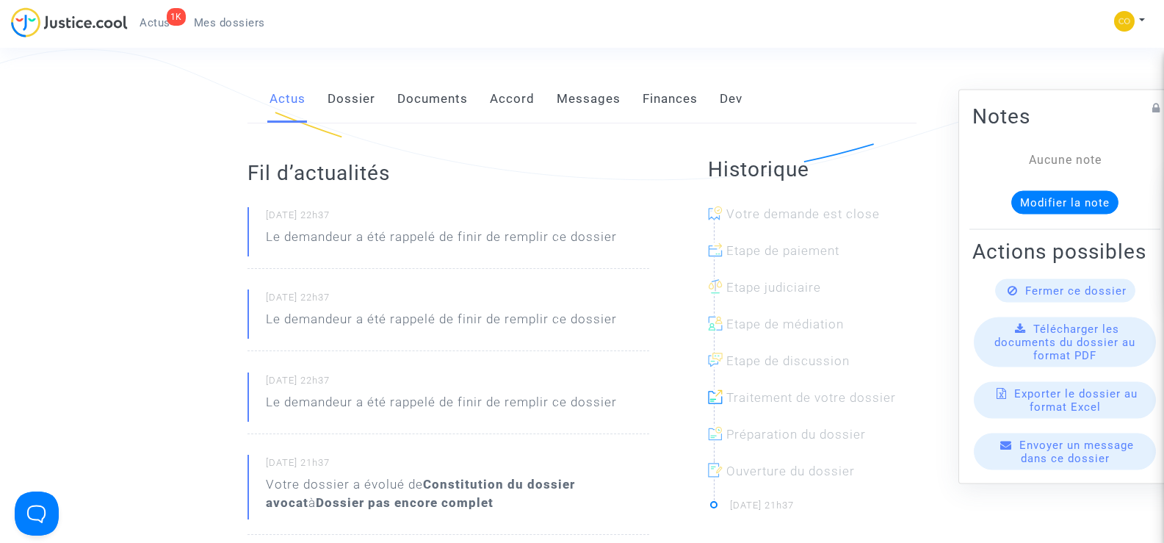
click at [424, 77] on link "Documents" at bounding box center [432, 99] width 71 height 48
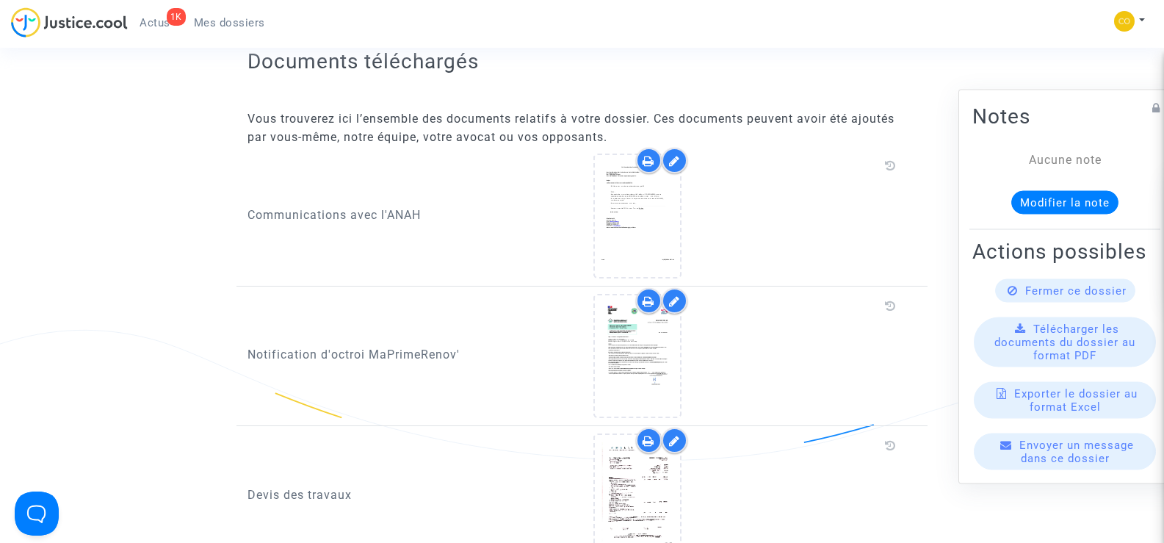
scroll to position [955, 0]
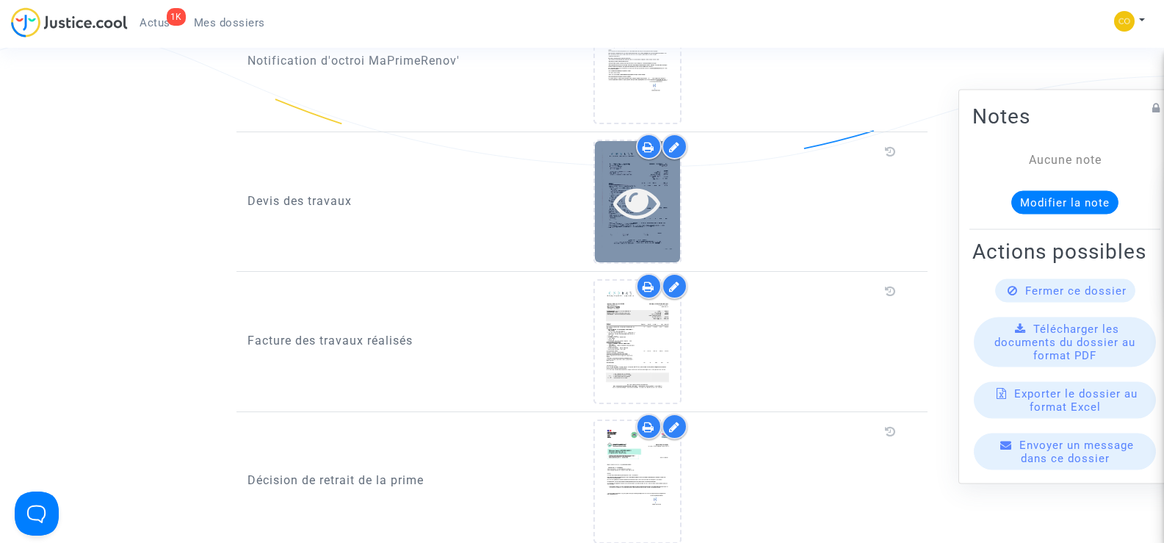
click at [659, 190] on icon at bounding box center [637, 201] width 48 height 47
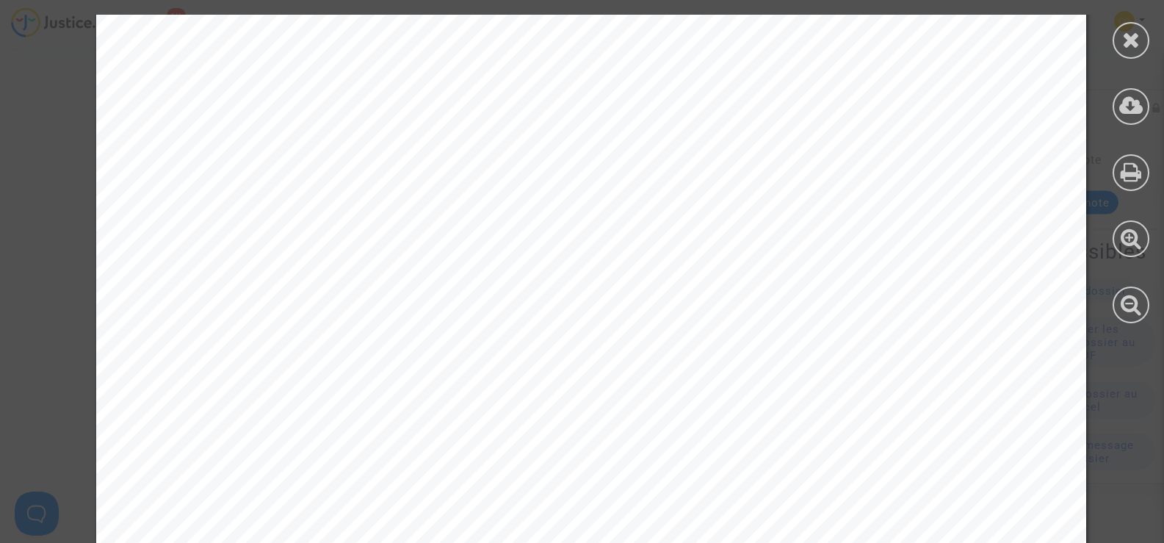
scroll to position [5949, 0]
click at [1117, 39] on div at bounding box center [1131, 40] width 37 height 37
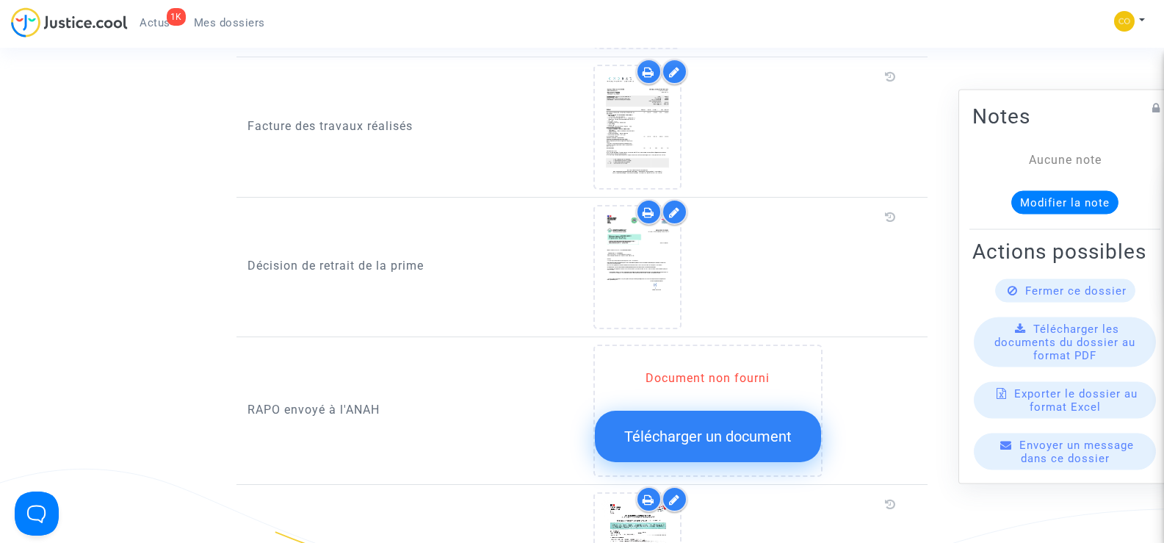
scroll to position [1396, 0]
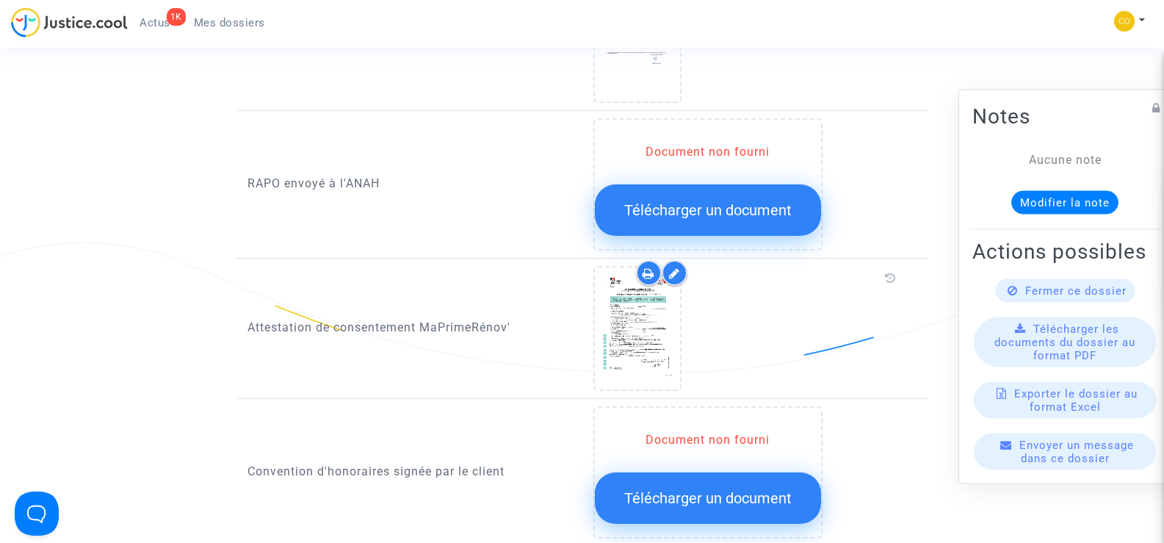
click at [257, 22] on span "Mes dossiers" at bounding box center [229, 22] width 71 height 13
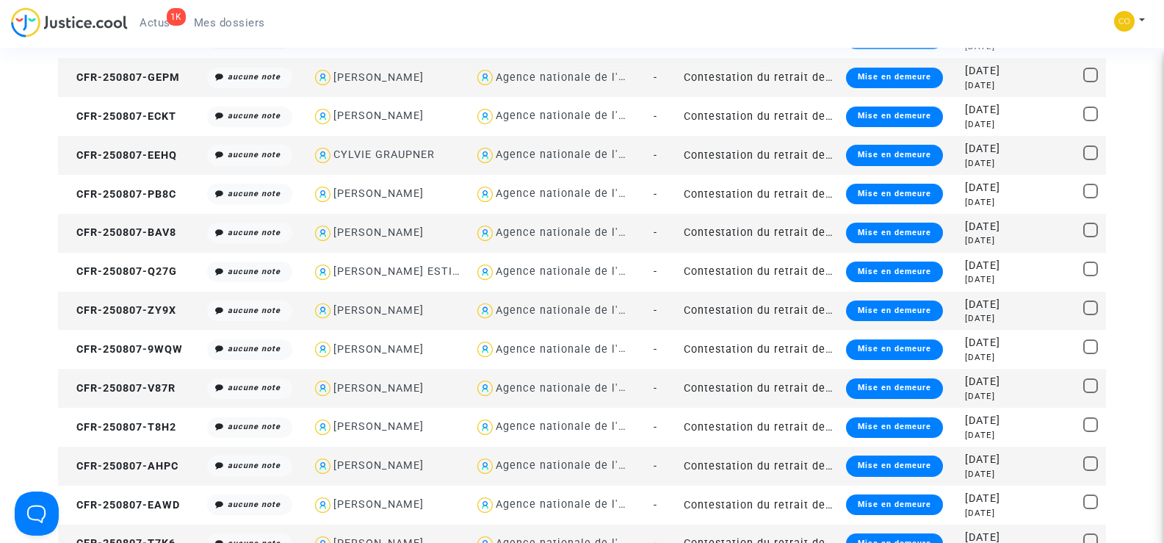
scroll to position [514, 0]
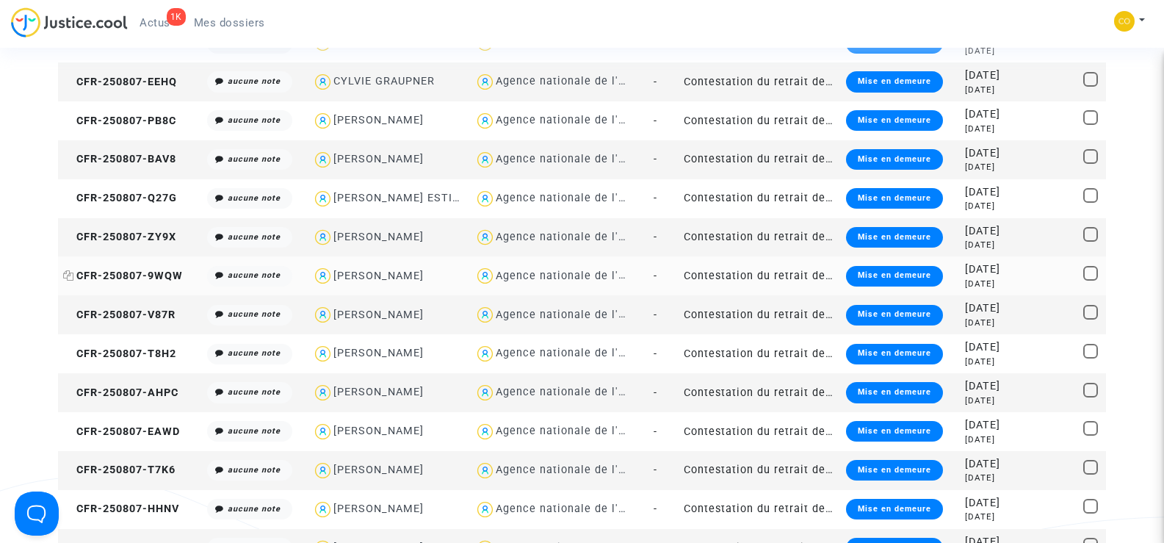
click at [101, 270] on span "CFR-250807-9WQW" at bounding box center [123, 276] width 120 height 12
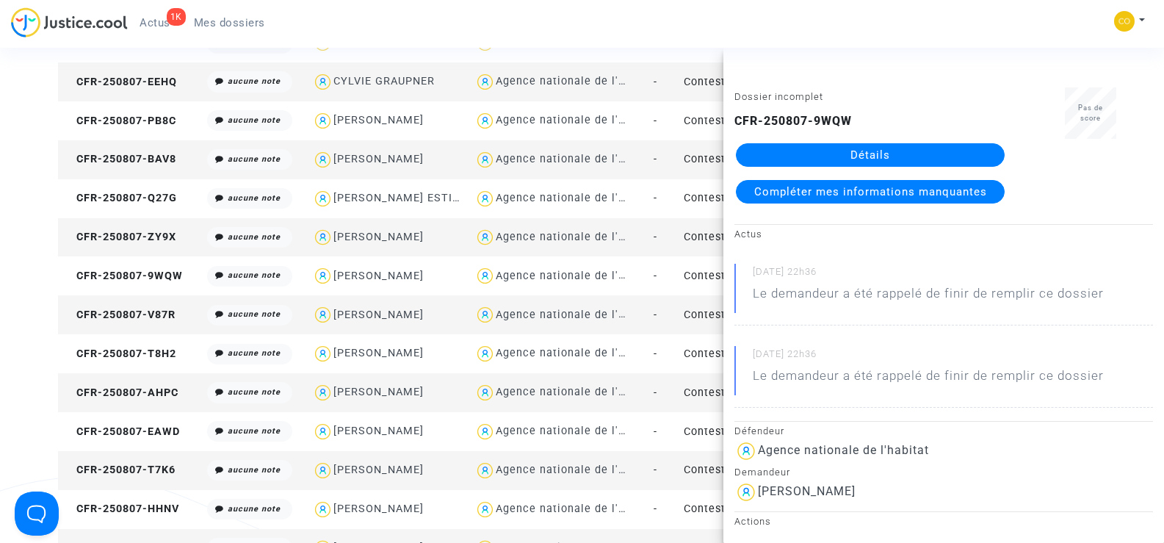
click at [840, 160] on link "Détails" at bounding box center [870, 155] width 269 height 24
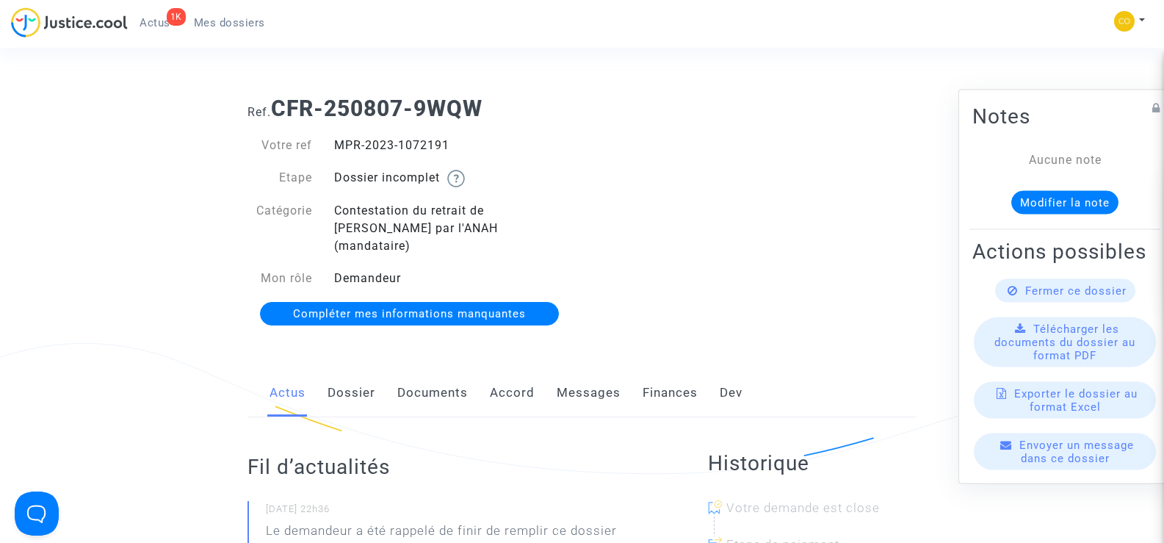
click at [426, 372] on link "Documents" at bounding box center [432, 393] width 71 height 48
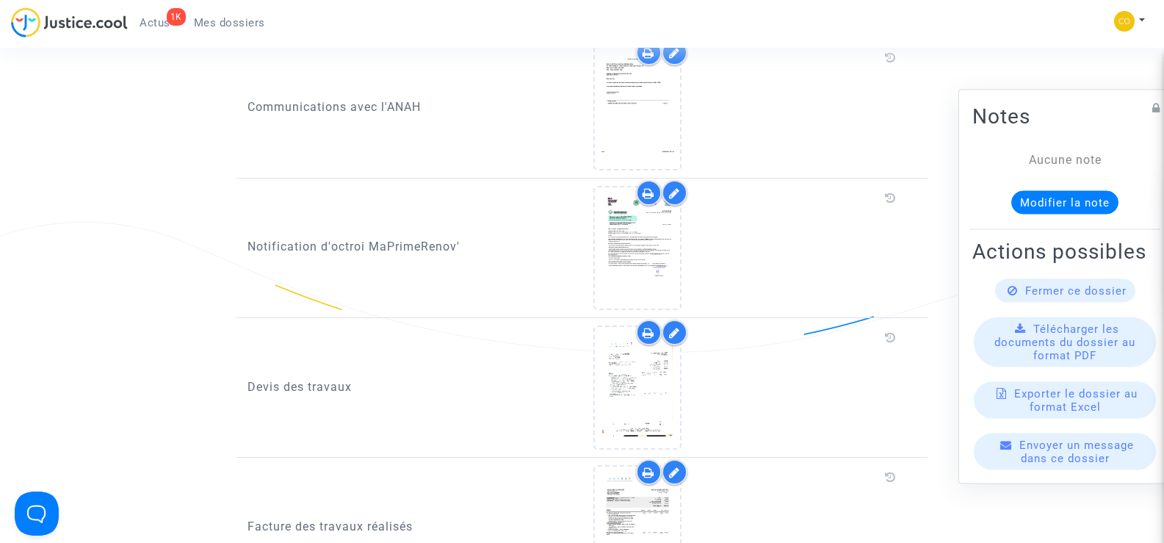
scroll to position [955, 0]
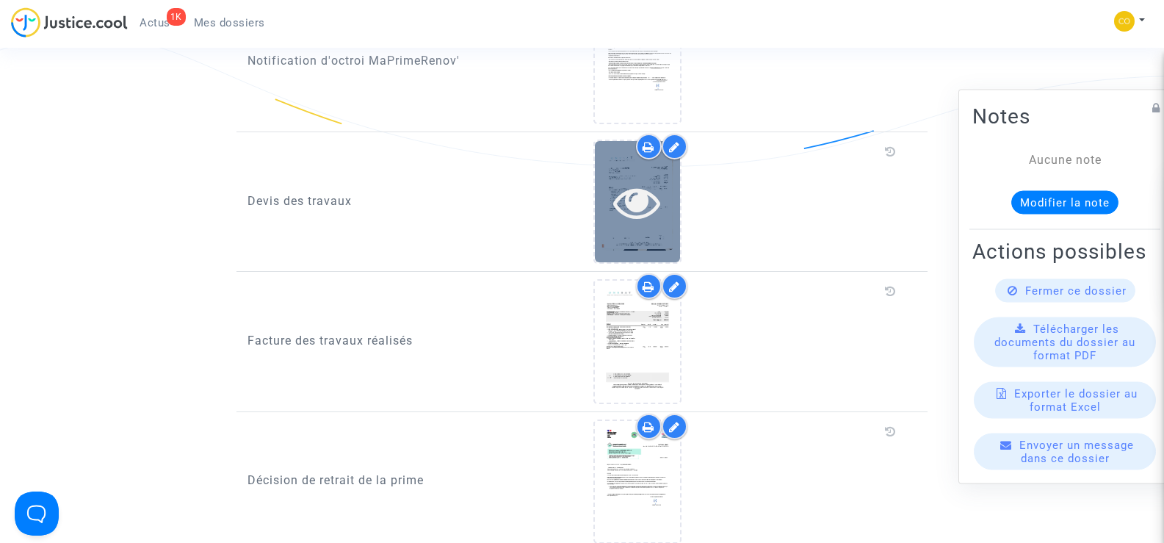
click at [628, 202] on icon at bounding box center [637, 201] width 48 height 47
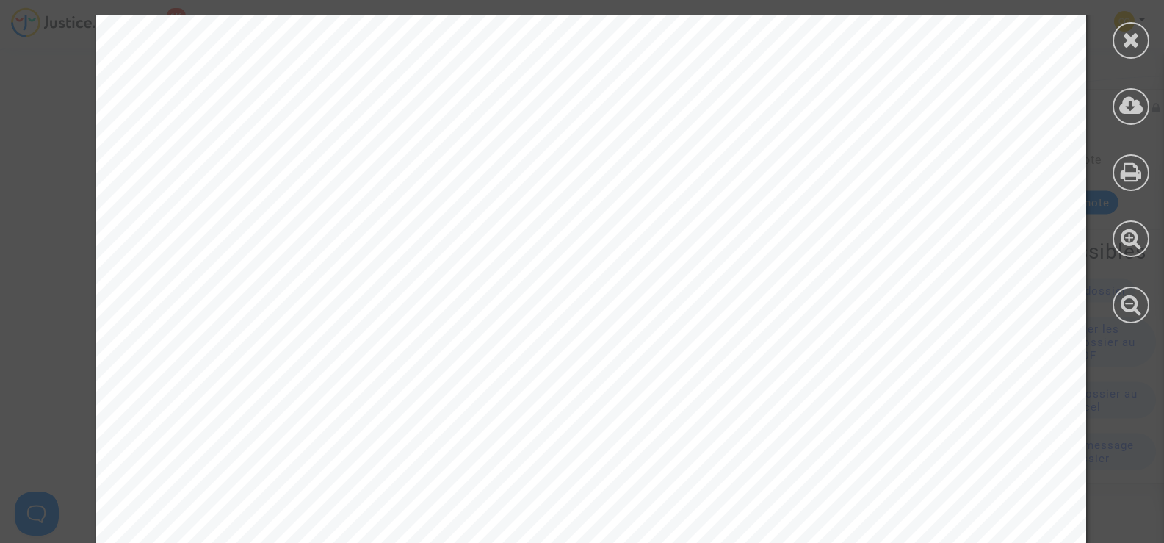
scroll to position [4187, 0]
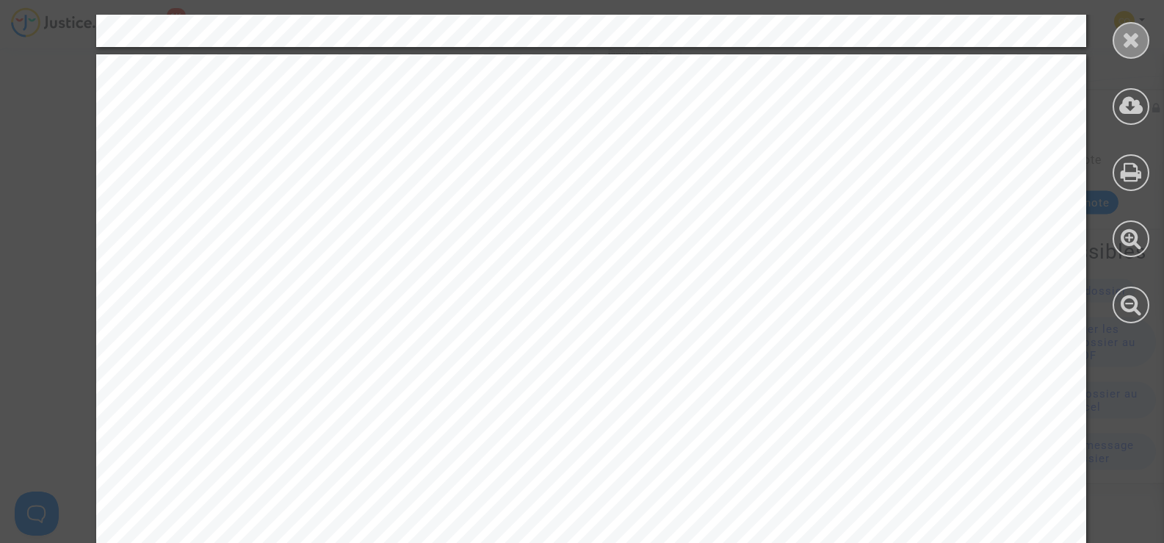
click at [1130, 40] on icon at bounding box center [1131, 40] width 18 height 22
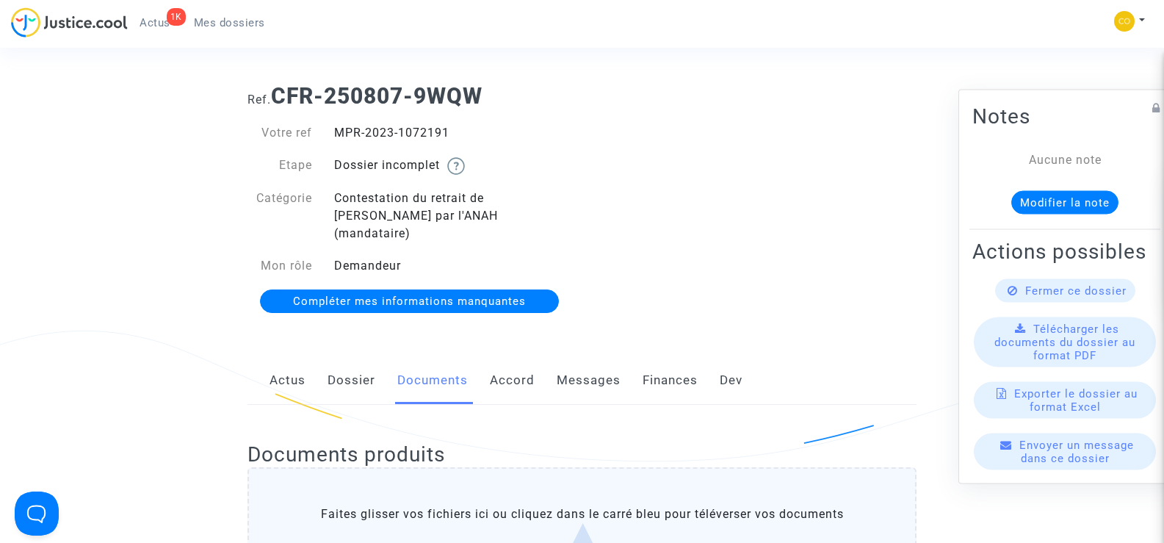
scroll to position [0, 0]
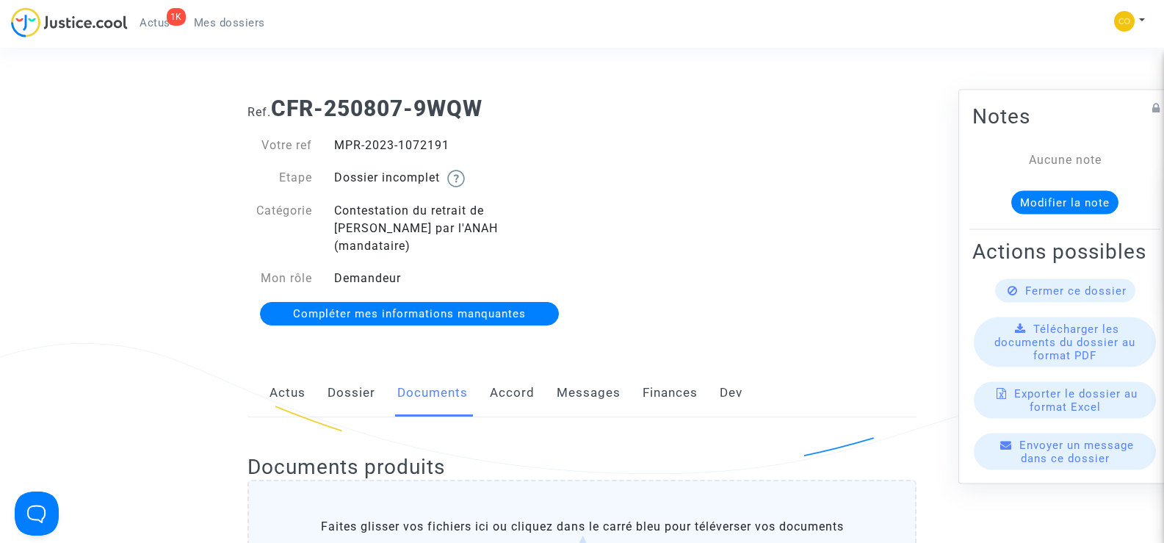
drag, startPoint x: 476, startPoint y: 141, endPoint x: 337, endPoint y: 142, distance: 138.8
click at [337, 142] on div "MPR-2023-1072191" at bounding box center [452, 146] width 259 height 18
copy div "MPR-2023-1072191"
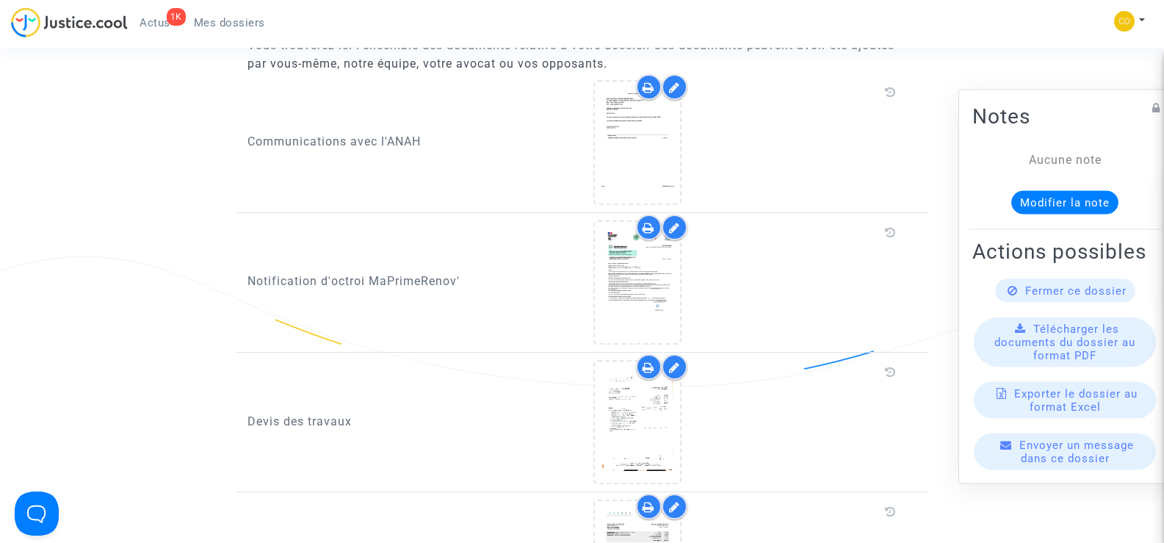
scroll to position [1028, 0]
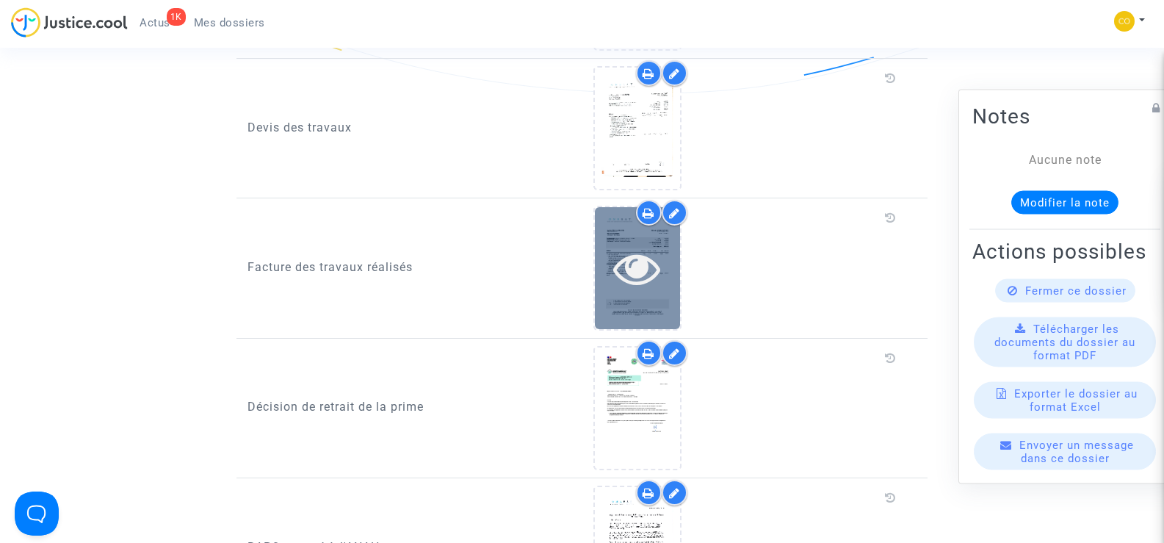
click at [655, 258] on icon at bounding box center [637, 268] width 48 height 47
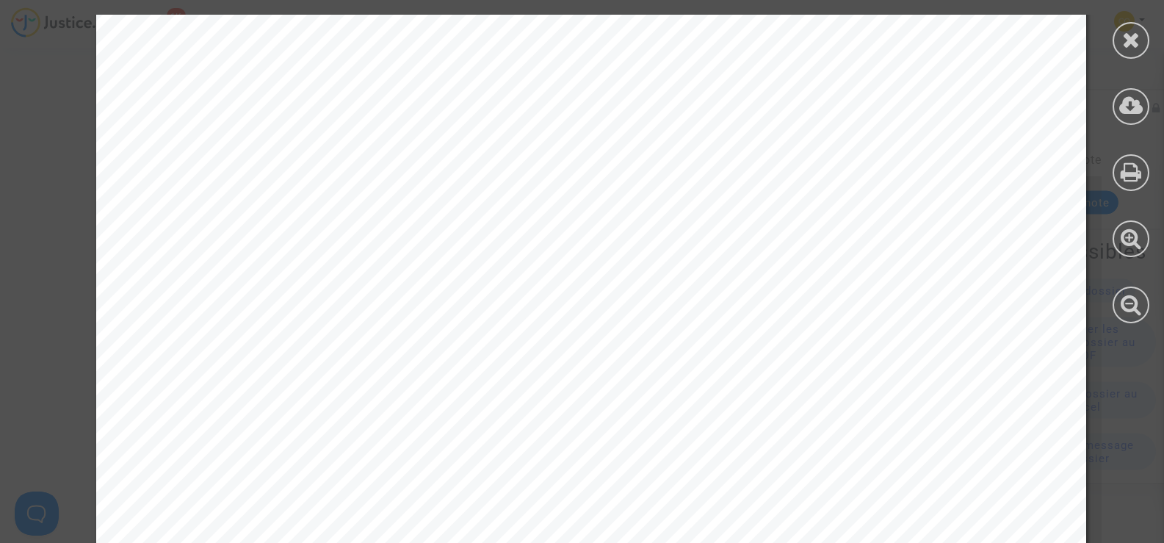
scroll to position [0, 0]
click at [1128, 46] on icon at bounding box center [1131, 40] width 18 height 22
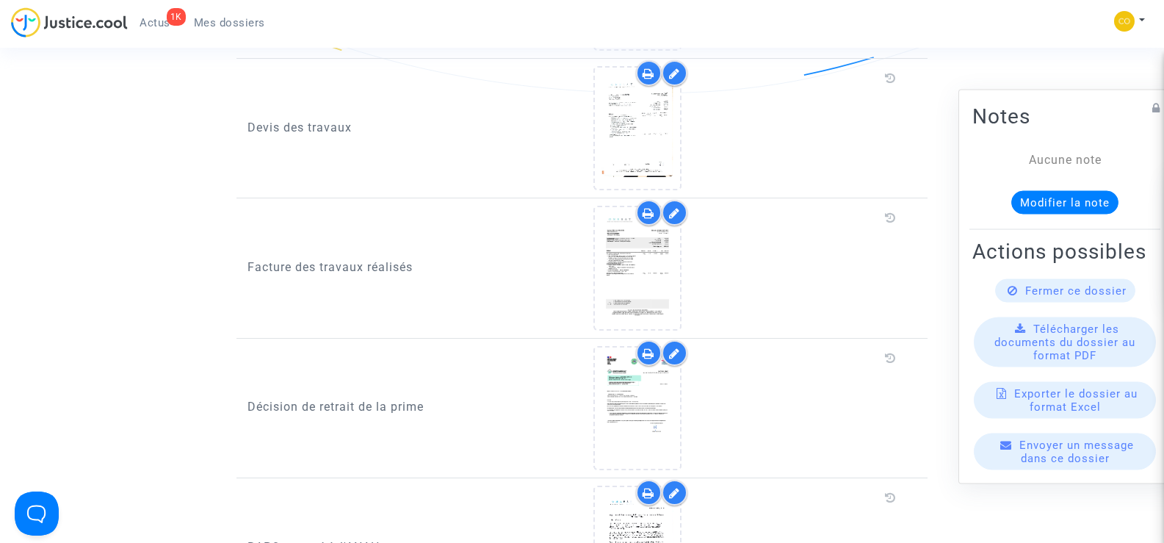
click at [128, 137] on ng-component "Ref. CFR-250807-9WQW Votre ref MPR-2023-1072191 Etape Dossier incomplet Catégor…" at bounding box center [582, 115] width 1048 height 2118
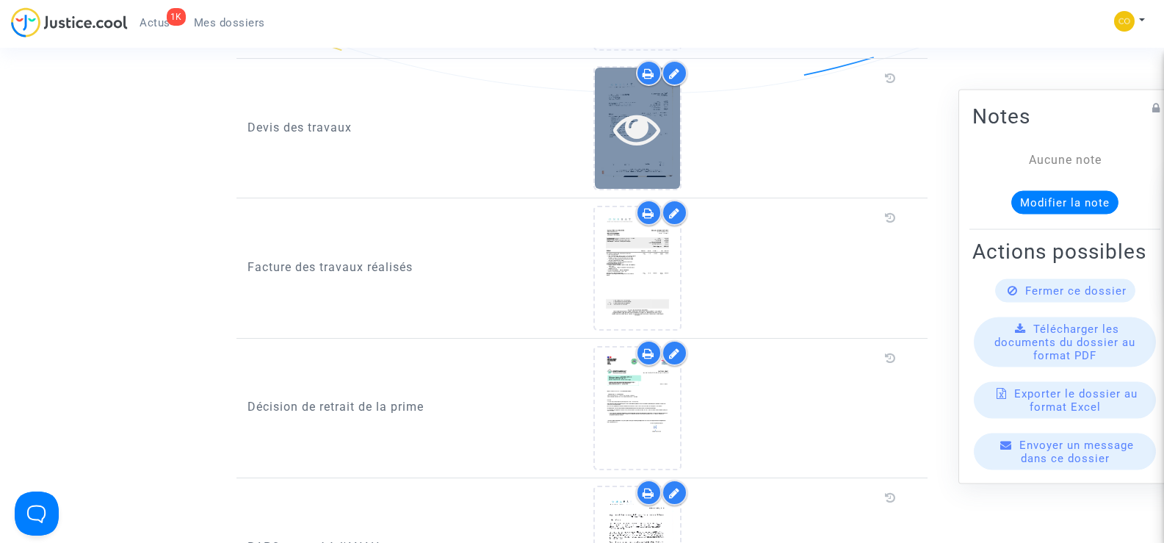
click at [651, 134] on div at bounding box center [637, 128] width 85 height 121
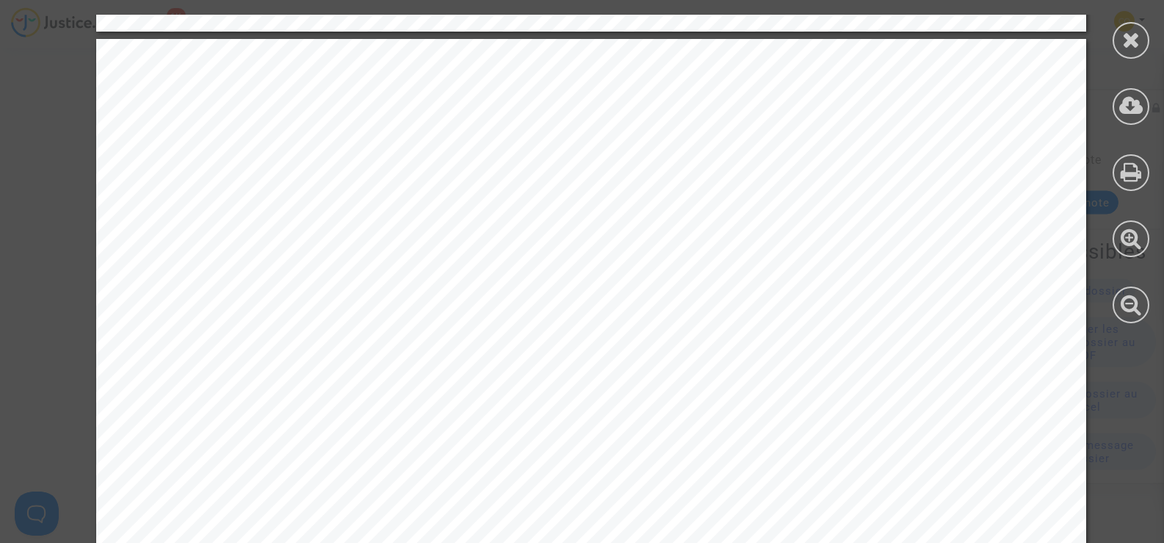
scroll to position [2791, 0]
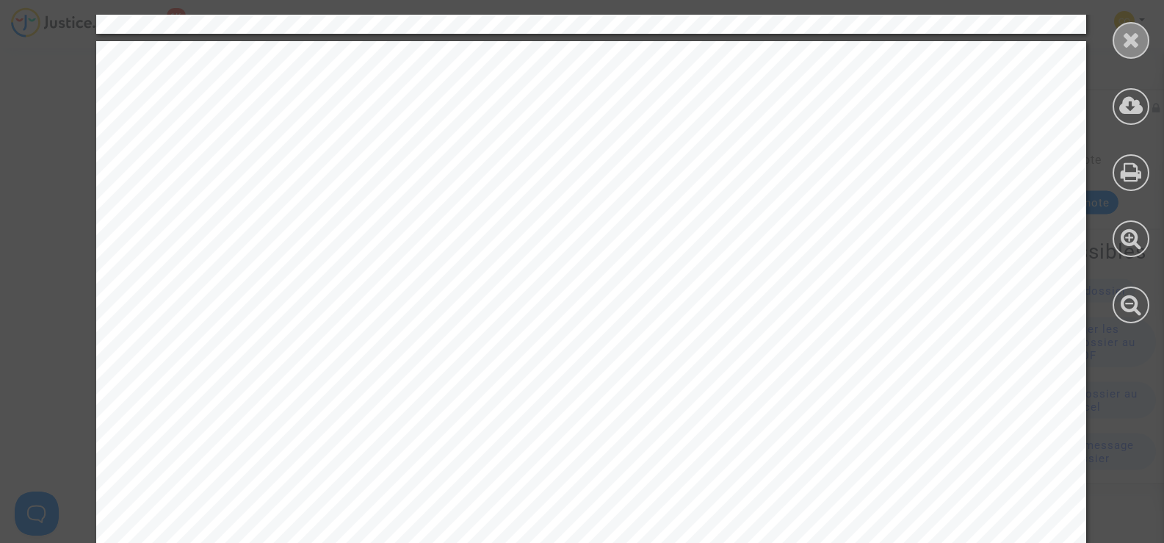
click at [1125, 37] on icon at bounding box center [1131, 40] width 18 height 22
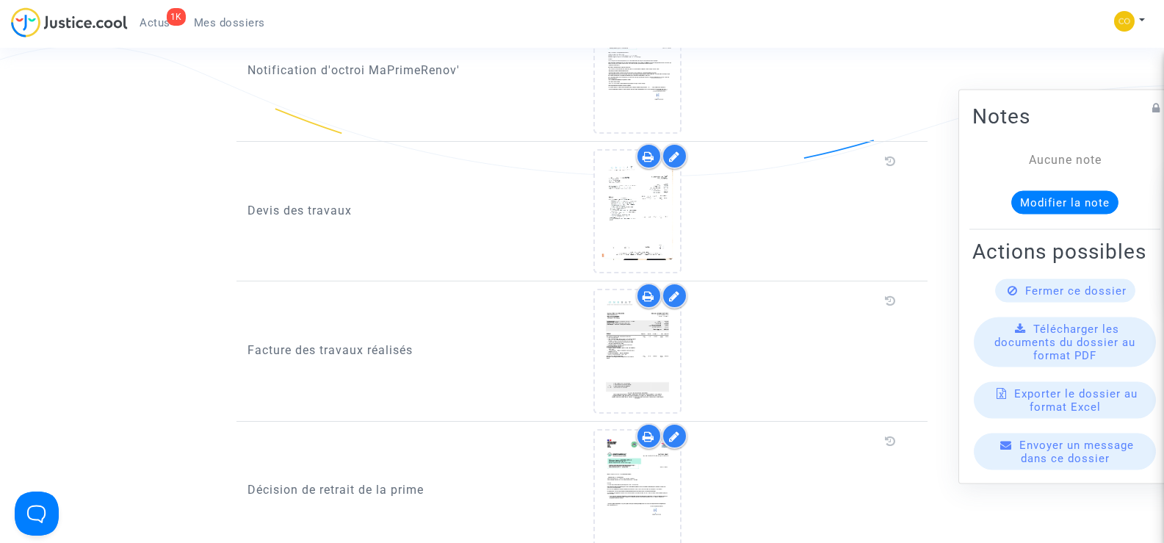
scroll to position [881, 0]
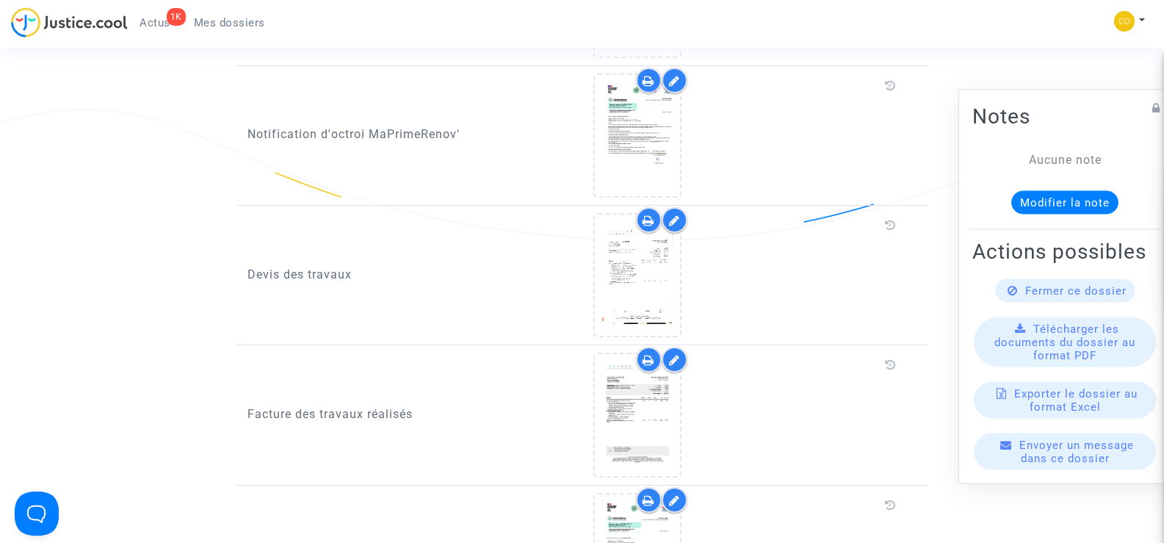
click at [674, 214] on icon at bounding box center [674, 220] width 11 height 12
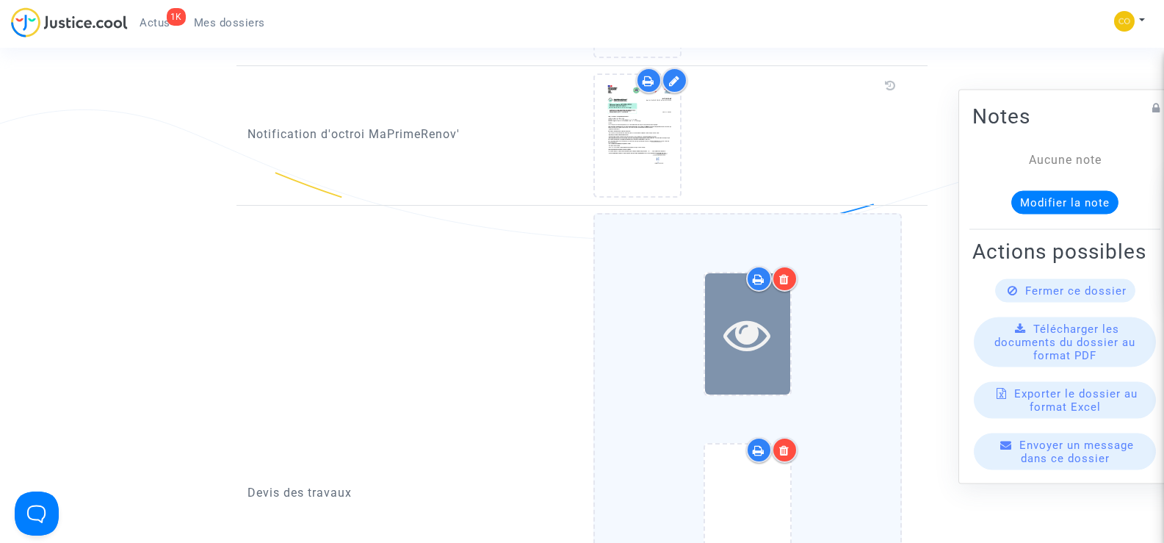
click at [772, 321] on div at bounding box center [747, 334] width 85 height 47
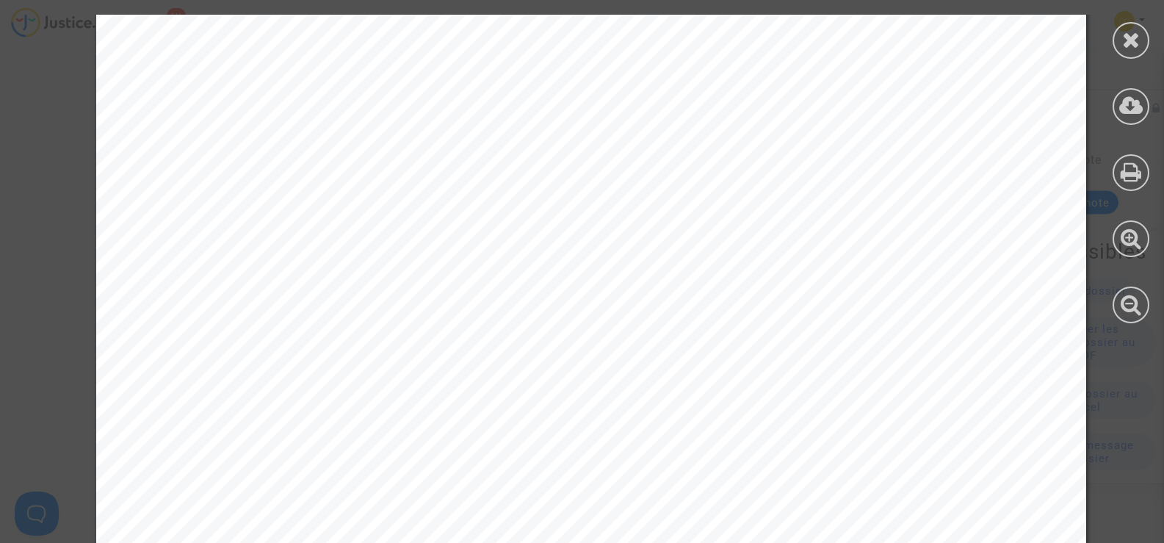
scroll to position [147, 0]
click at [1137, 37] on icon at bounding box center [1131, 40] width 18 height 22
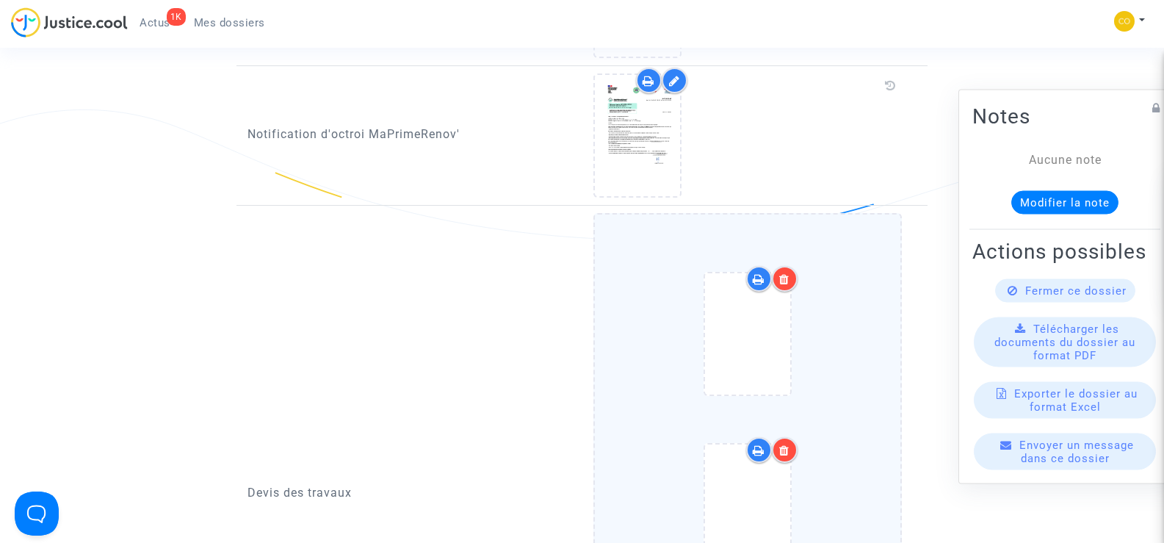
click at [788, 273] on icon at bounding box center [784, 279] width 10 height 12
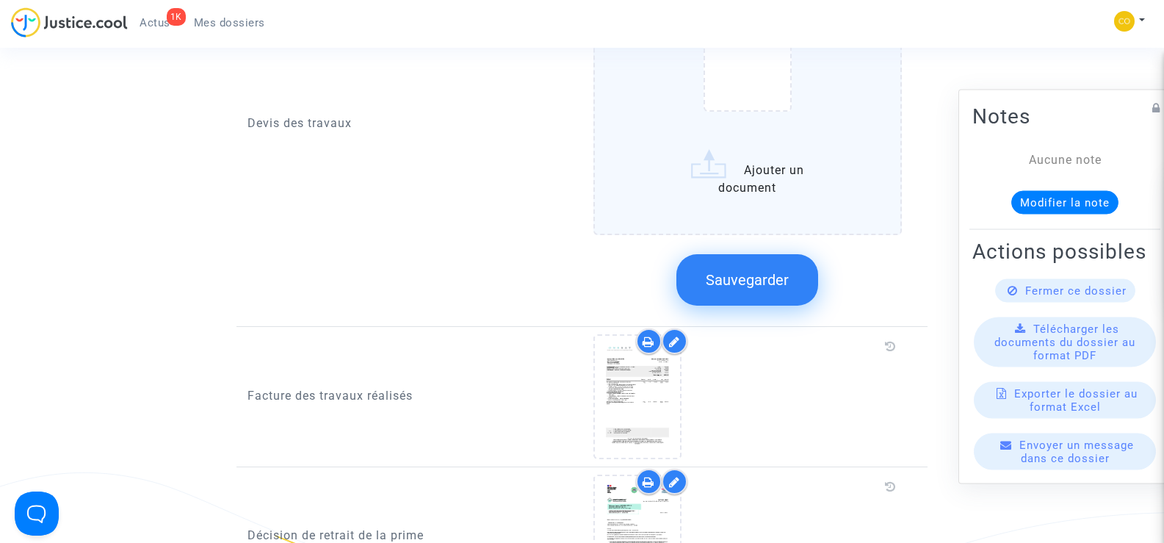
scroll to position [1175, 0]
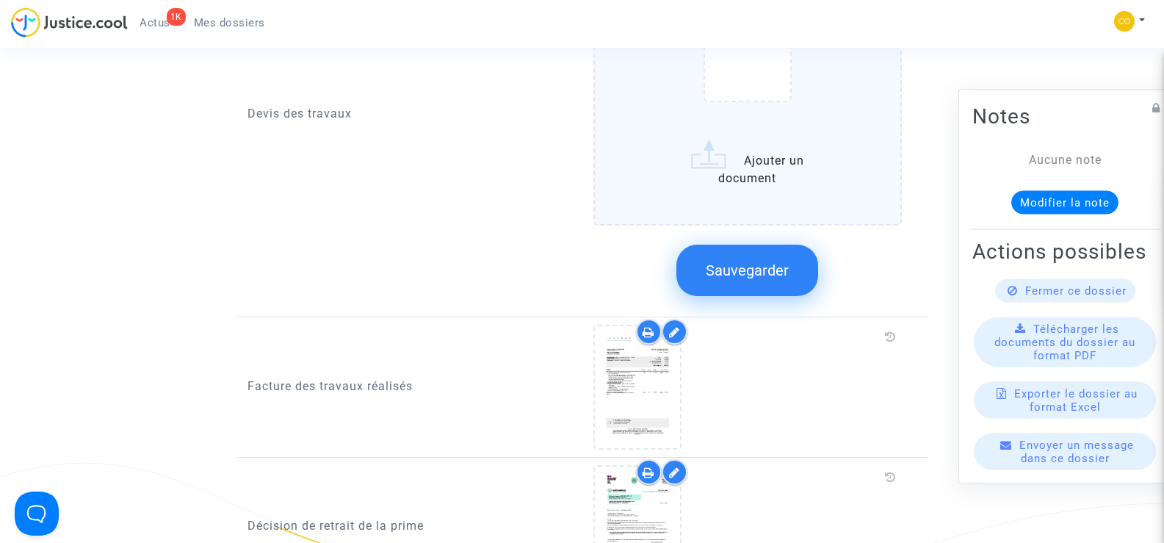
click at [734, 261] on span "Sauvegarder" at bounding box center [747, 270] width 83 height 18
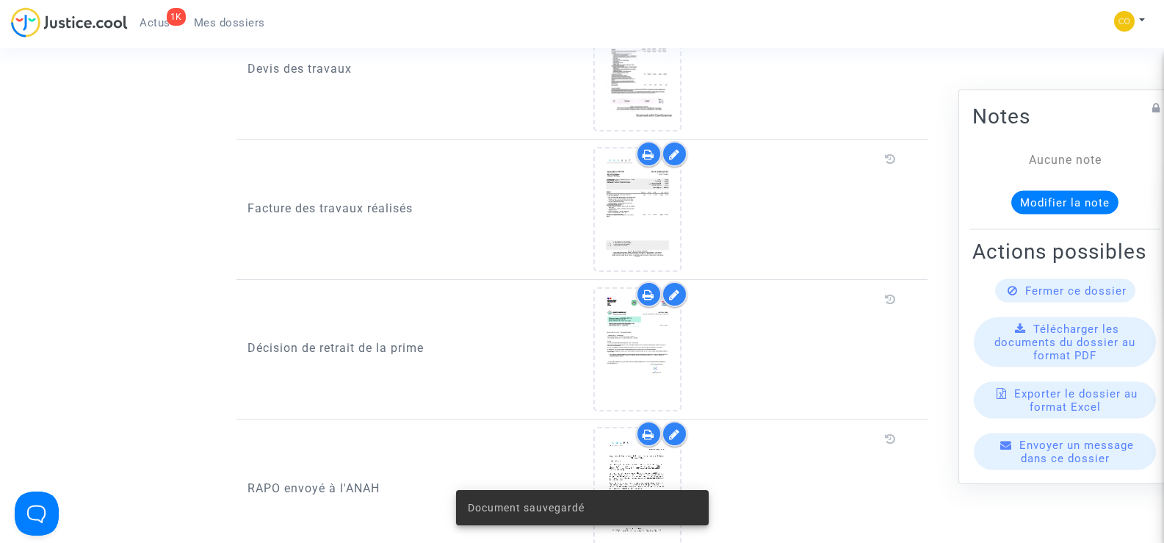
scroll to position [955, 0]
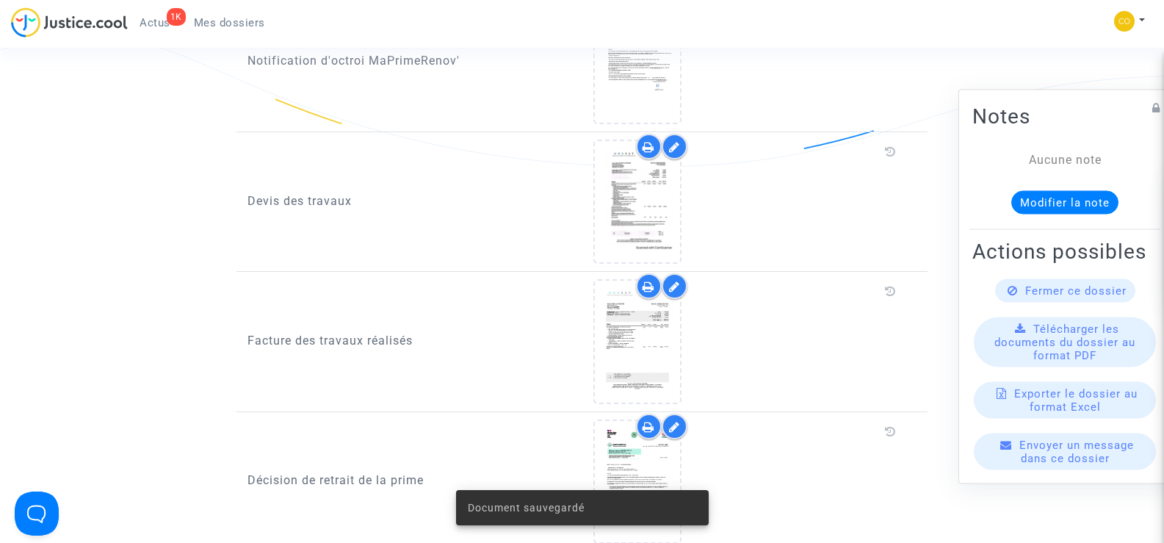
click at [682, 273] on div at bounding box center [675, 286] width 26 height 26
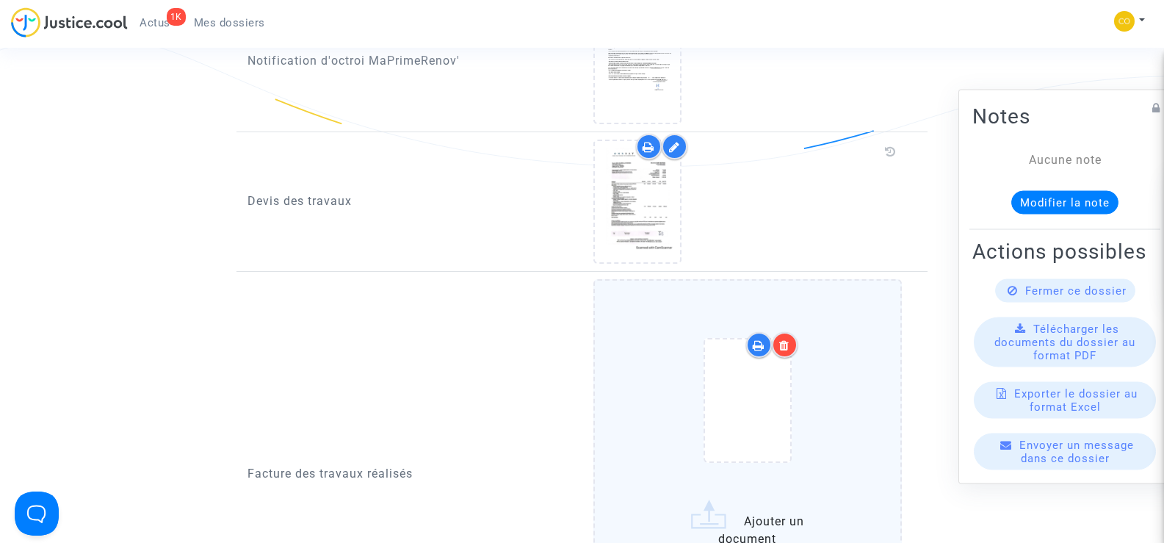
click at [782, 339] on icon at bounding box center [784, 345] width 10 height 12
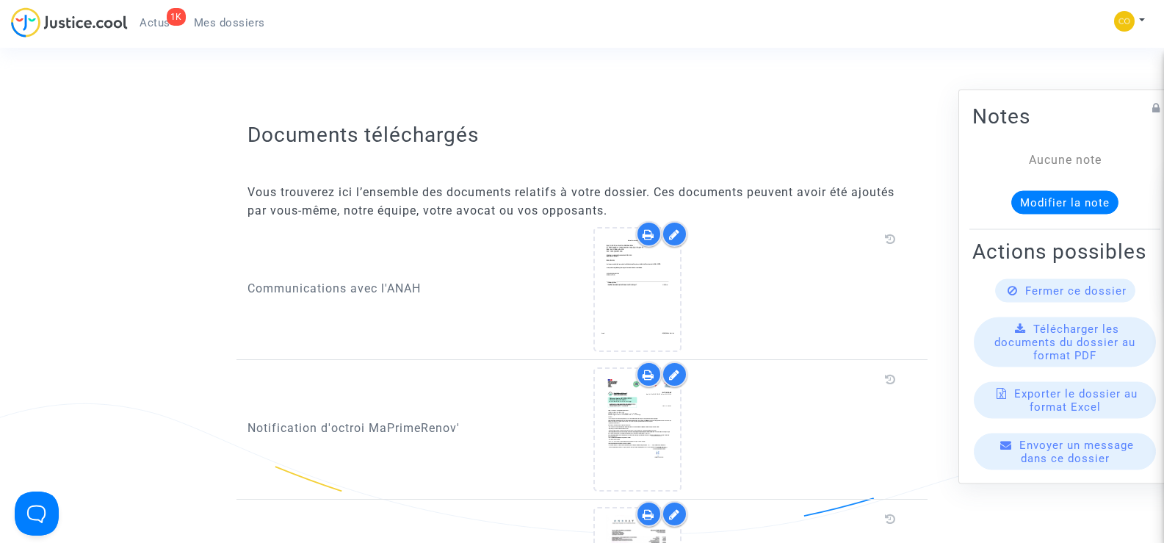
click at [234, 21] on span "Mes dossiers" at bounding box center [229, 22] width 71 height 13
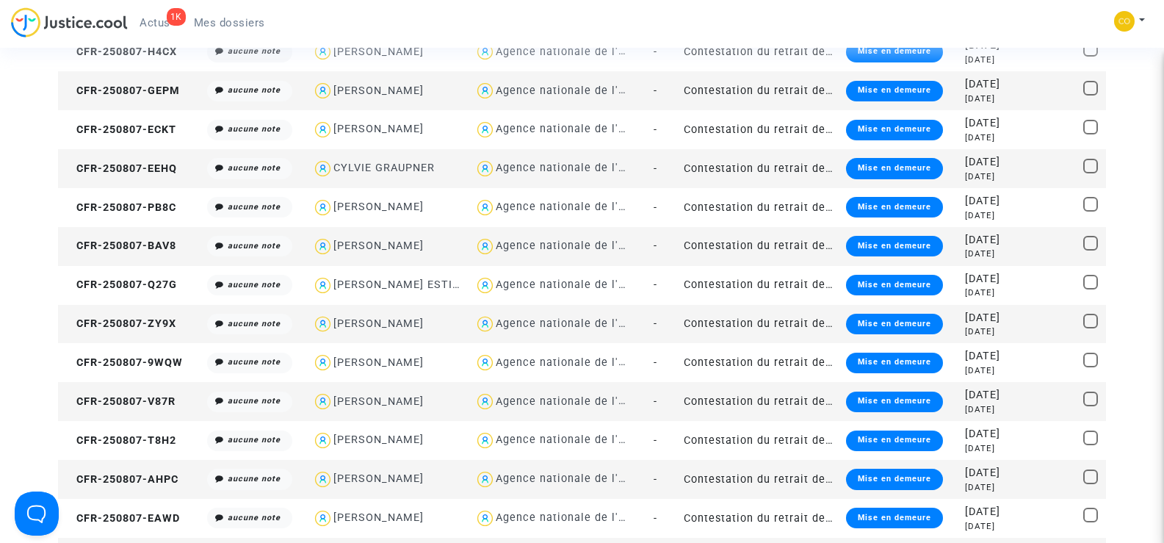
scroll to position [441, 0]
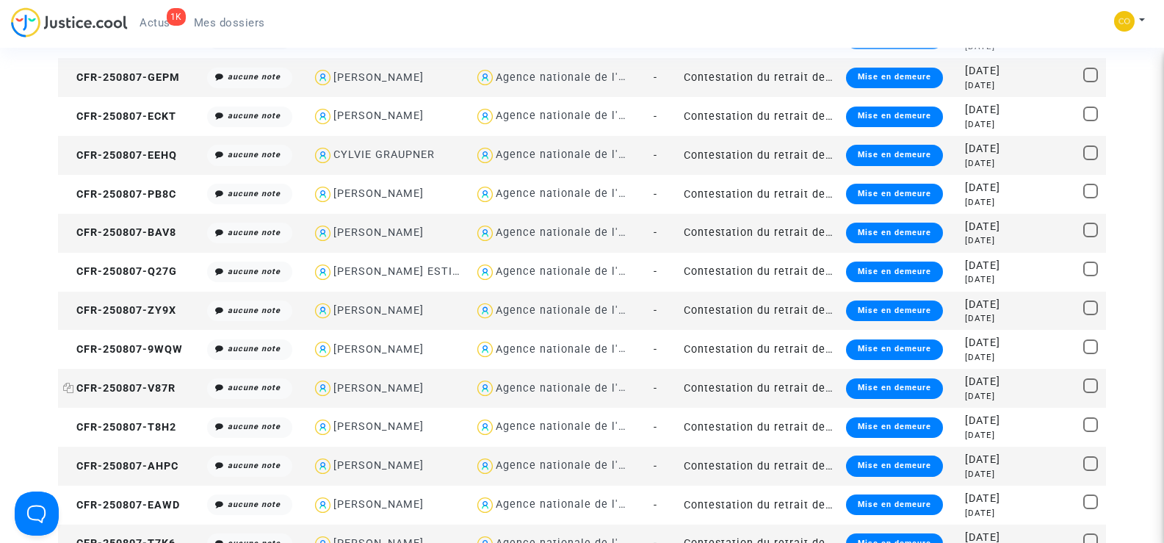
click at [160, 386] on span "CFR-250807-V87R" at bounding box center [119, 388] width 112 height 12
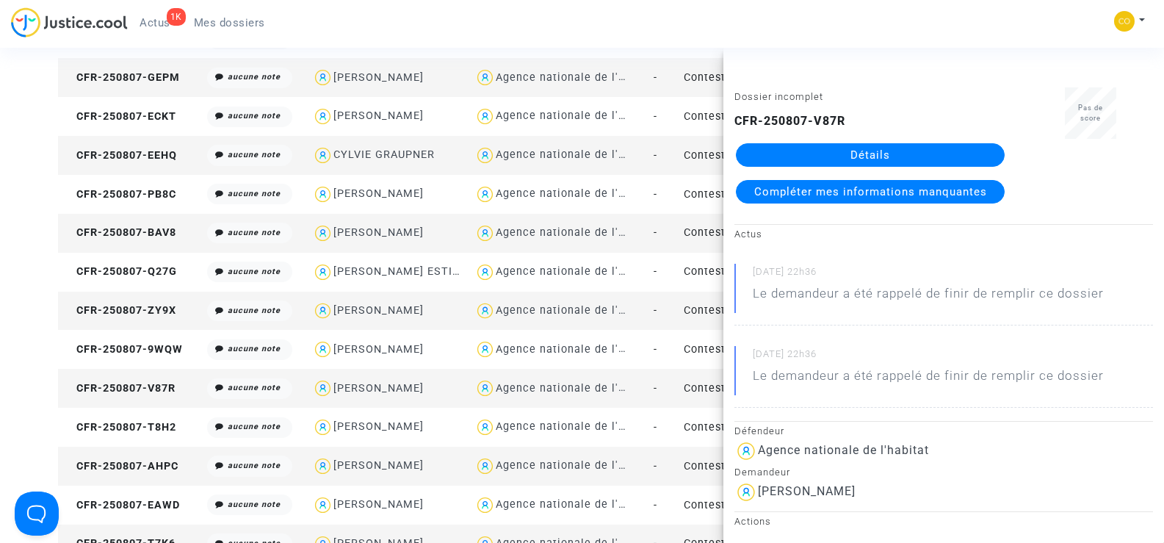
click at [916, 154] on link "Détails" at bounding box center [870, 155] width 269 height 24
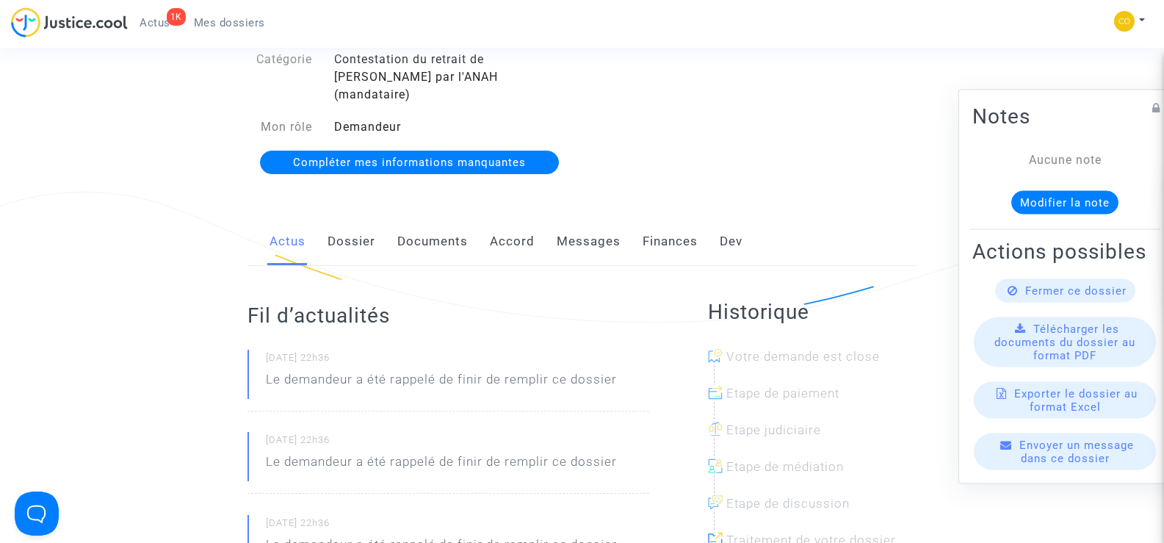
scroll to position [147, 0]
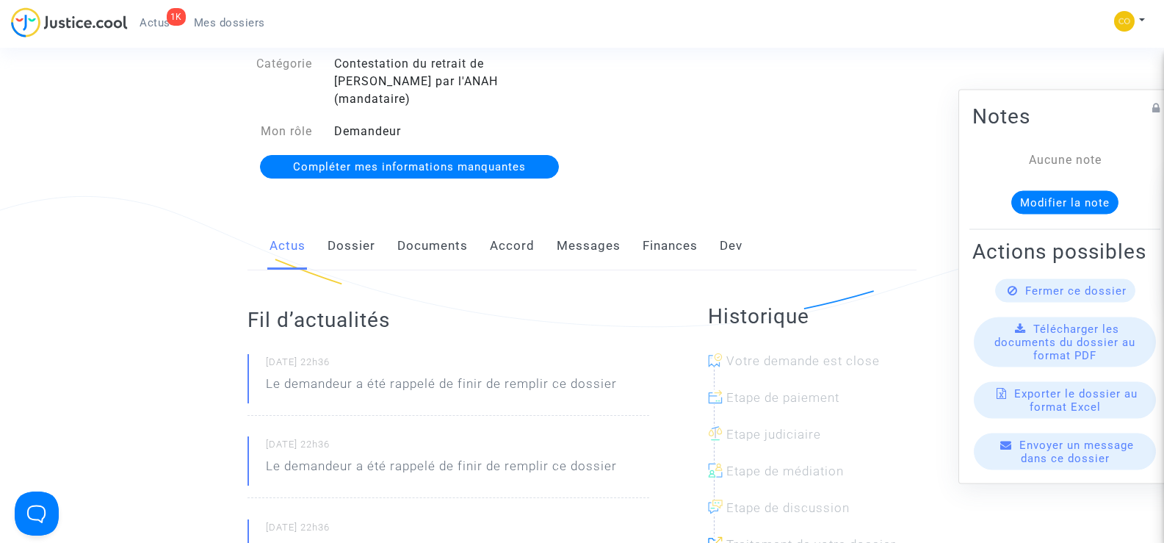
click at [441, 223] on link "Documents" at bounding box center [432, 246] width 71 height 48
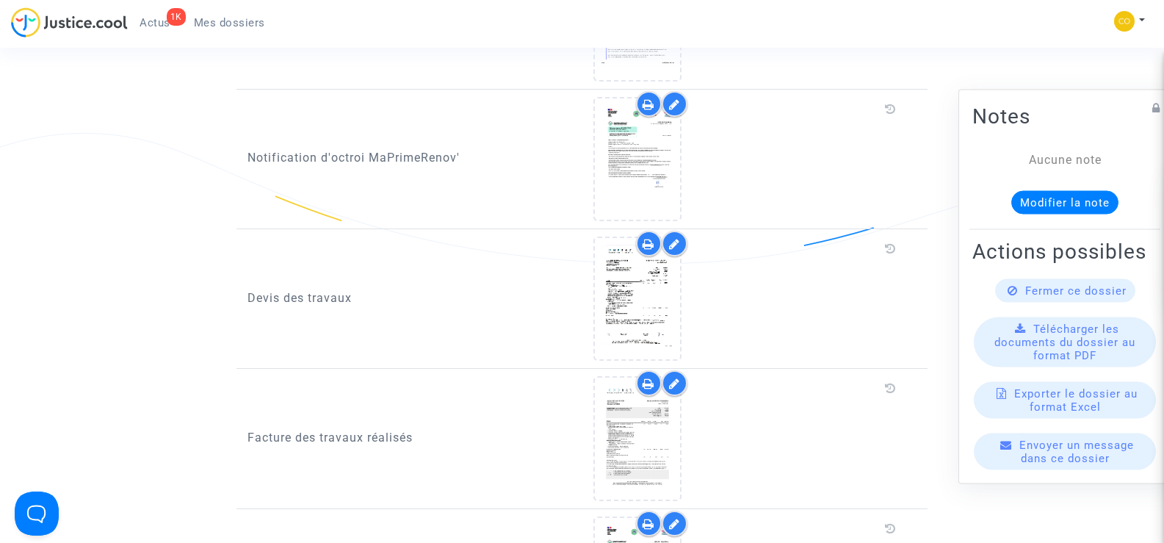
scroll to position [881, 0]
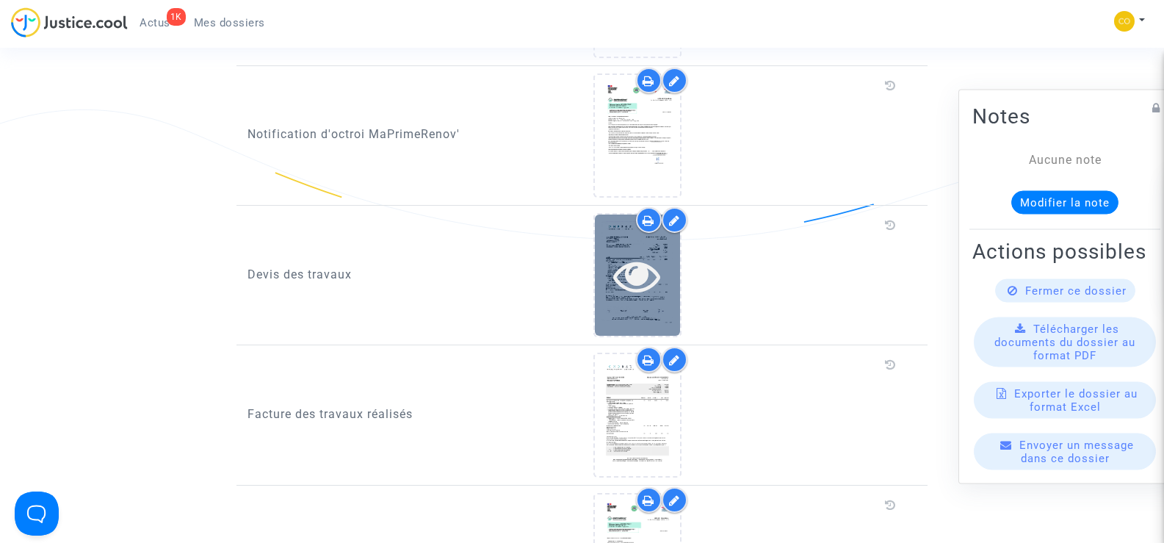
click at [613, 275] on icon at bounding box center [637, 275] width 48 height 47
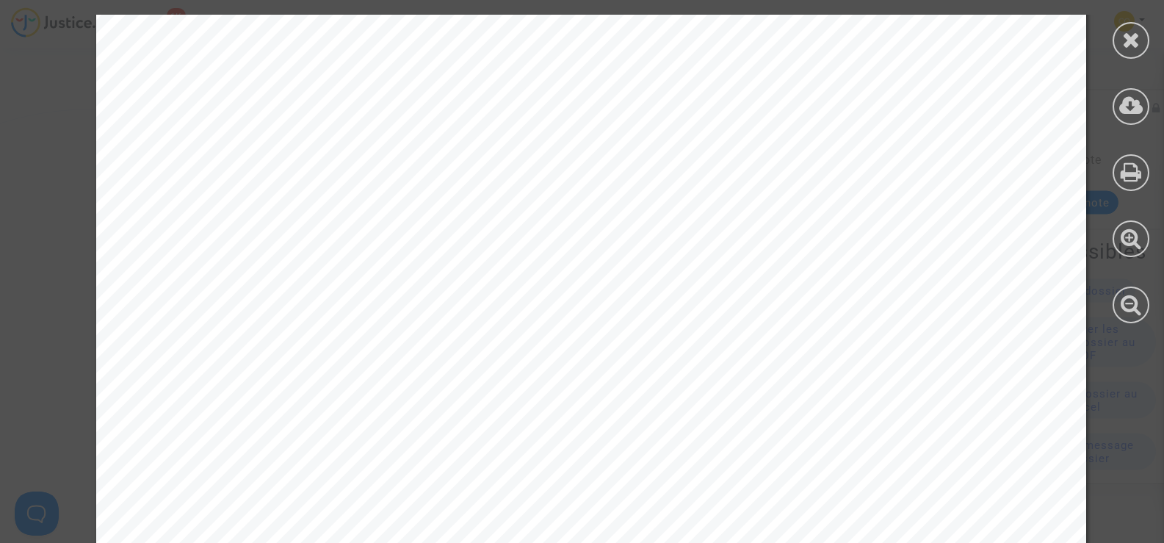
scroll to position [2300, 0]
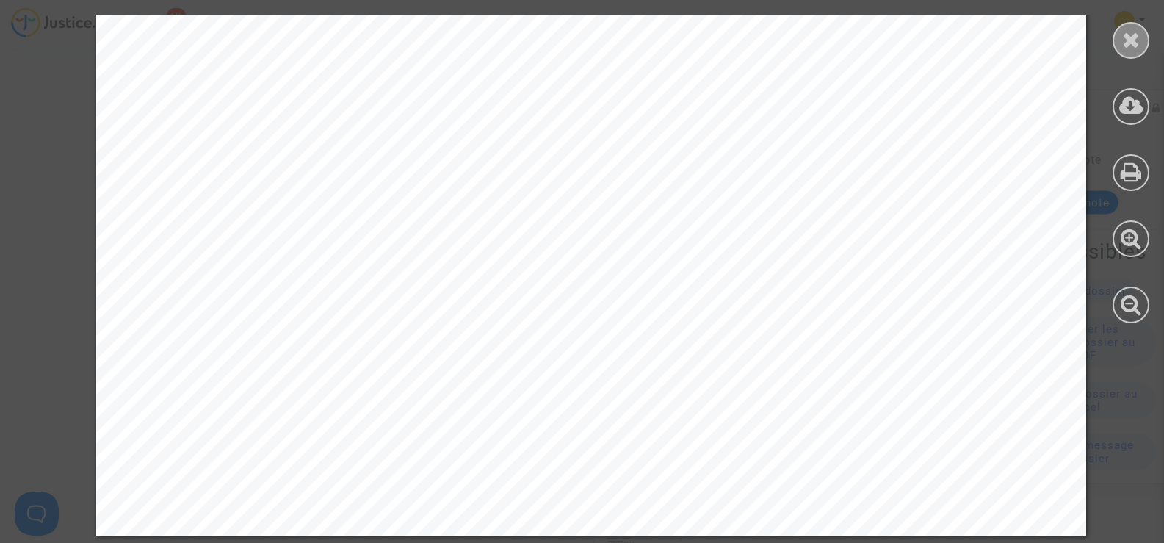
click at [1120, 43] on div at bounding box center [1131, 40] width 37 height 37
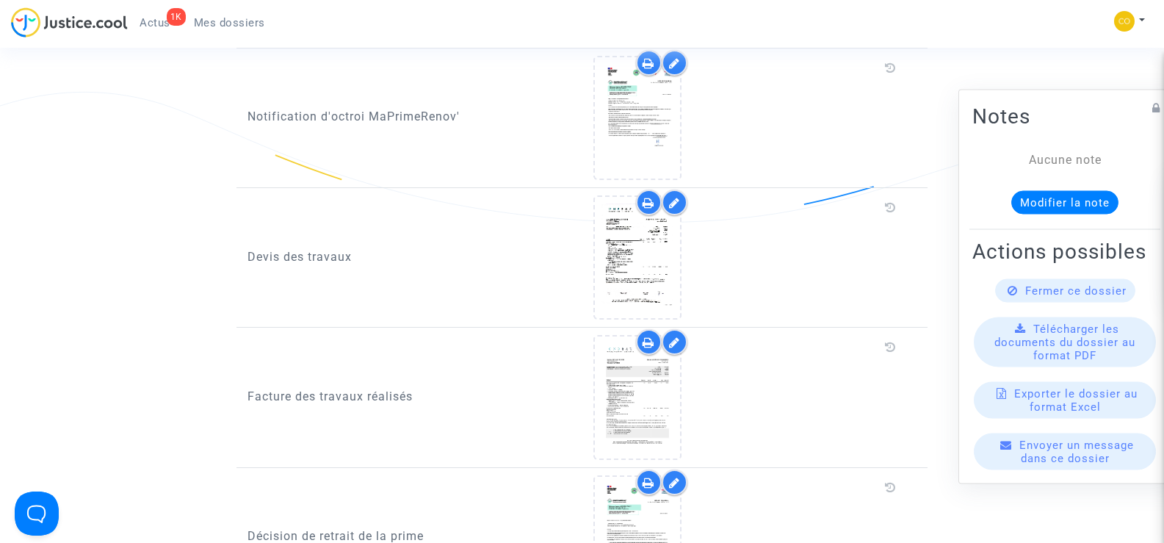
scroll to position [1028, 0]
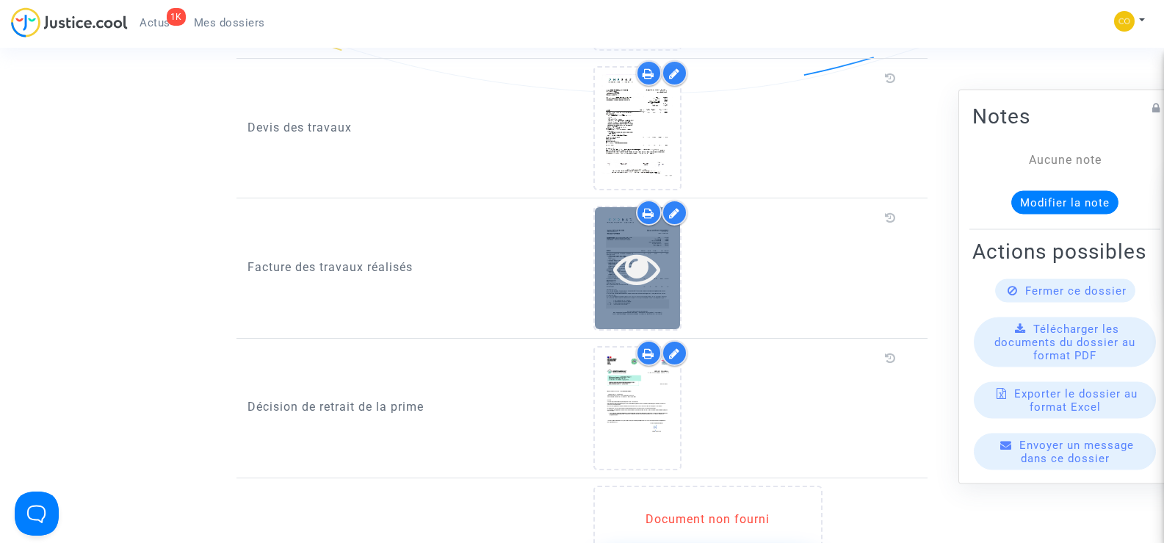
click at [659, 264] on icon at bounding box center [637, 268] width 48 height 47
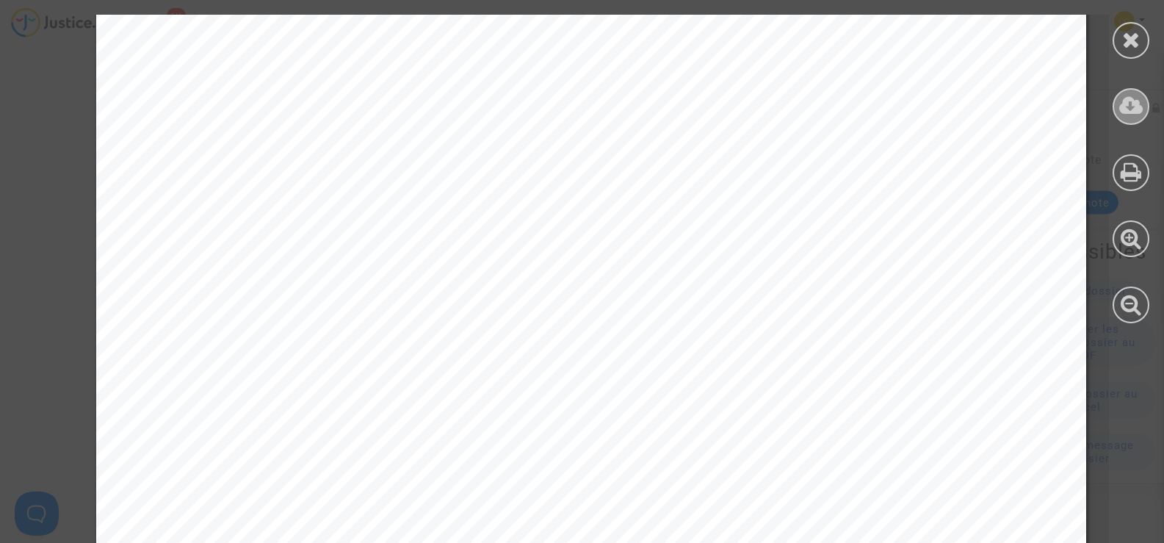
scroll to position [661, 0]
click at [1124, 43] on icon at bounding box center [1131, 40] width 18 height 22
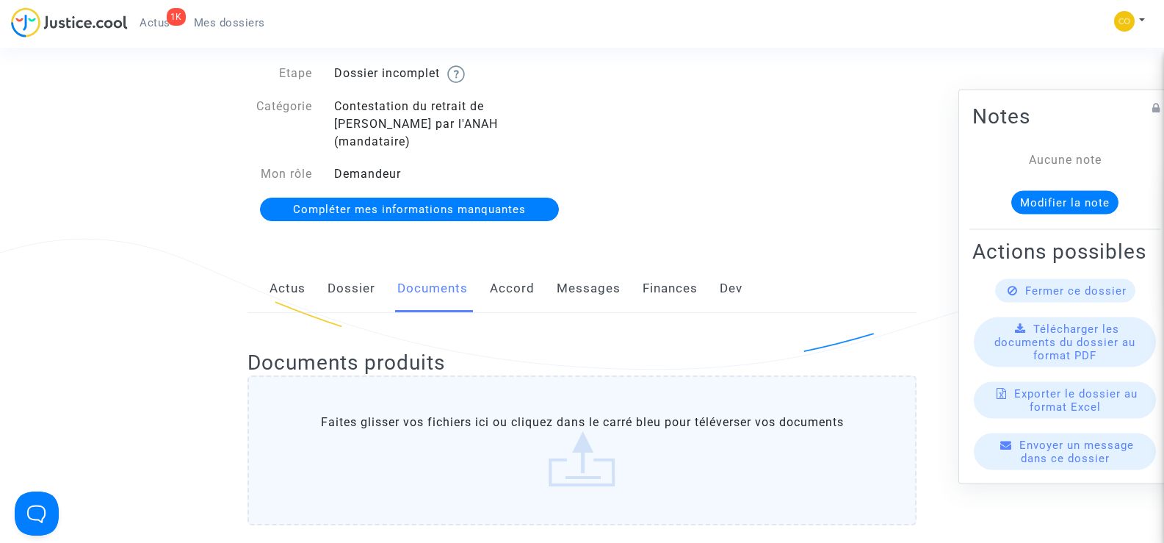
scroll to position [0, 0]
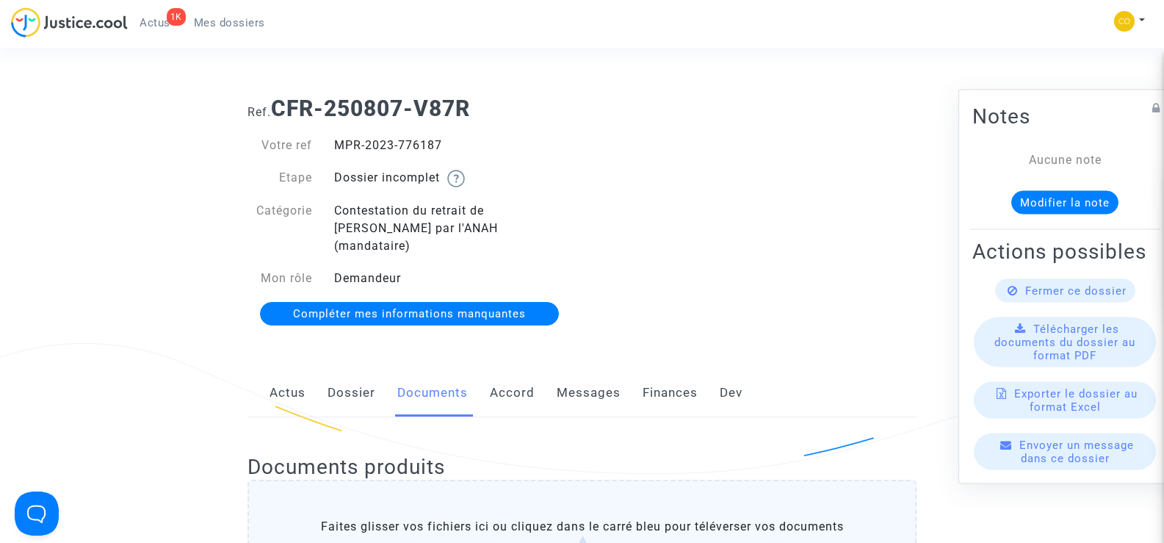
drag, startPoint x: 452, startPoint y: 152, endPoint x: 341, endPoint y: 146, distance: 111.1
click at [341, 146] on div "MPR-2023-776187" at bounding box center [452, 146] width 259 height 18
drag, startPoint x: 453, startPoint y: 156, endPoint x: 463, endPoint y: 150, distance: 11.8
click at [455, 156] on div "Votre ref MPR-2023-776187 Etape Dossier incomplet Catégorie Contestation du ret…" at bounding box center [410, 212] width 324 height 151
drag, startPoint x: 424, startPoint y: 142, endPoint x: 337, endPoint y: 139, distance: 86.7
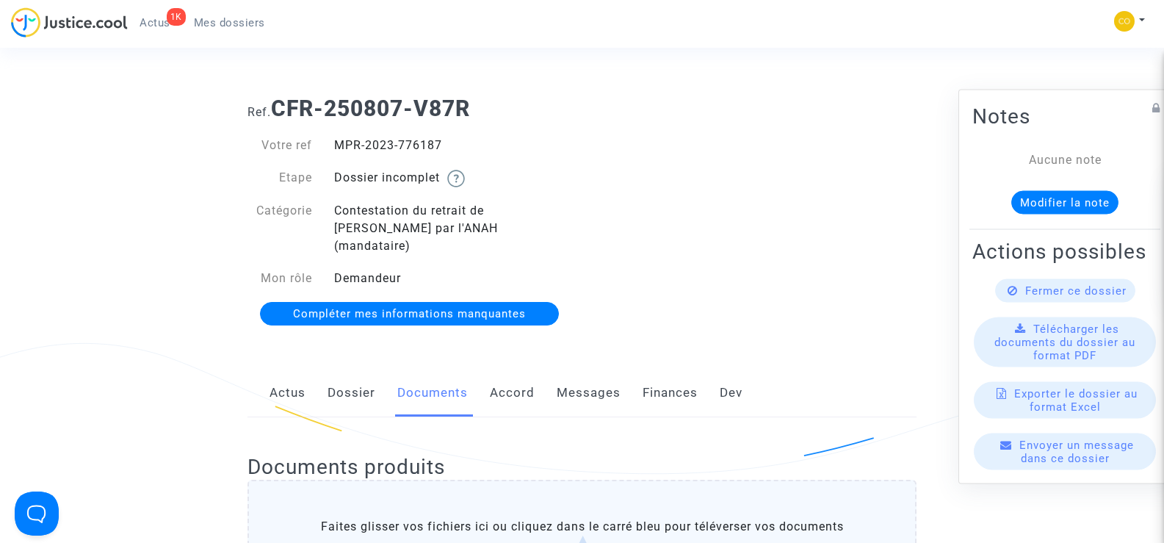
click at [337, 139] on div "MPR-2023-776187" at bounding box center [452, 146] width 259 height 18
copy div "MPR-2023-776187"
click at [702, 145] on div "Ref. CFR-250807-V87R Votre ref MPR-2023-776187 Etape Dossier incomplet Catégori…" at bounding box center [582, 211] width 691 height 254
click at [225, 22] on span "Mes dossiers" at bounding box center [229, 22] width 71 height 13
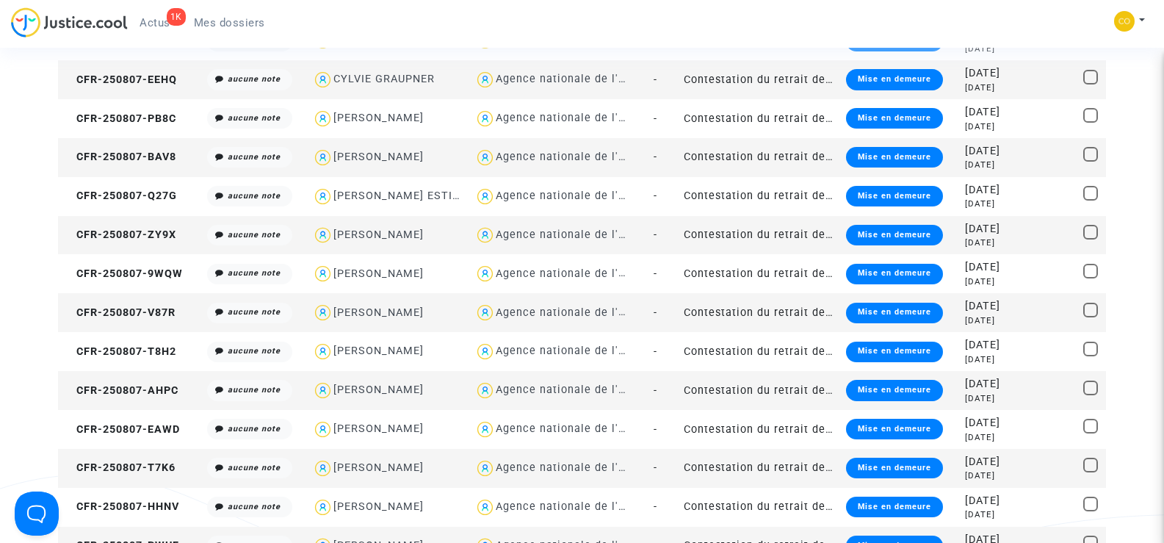
scroll to position [588, 0]
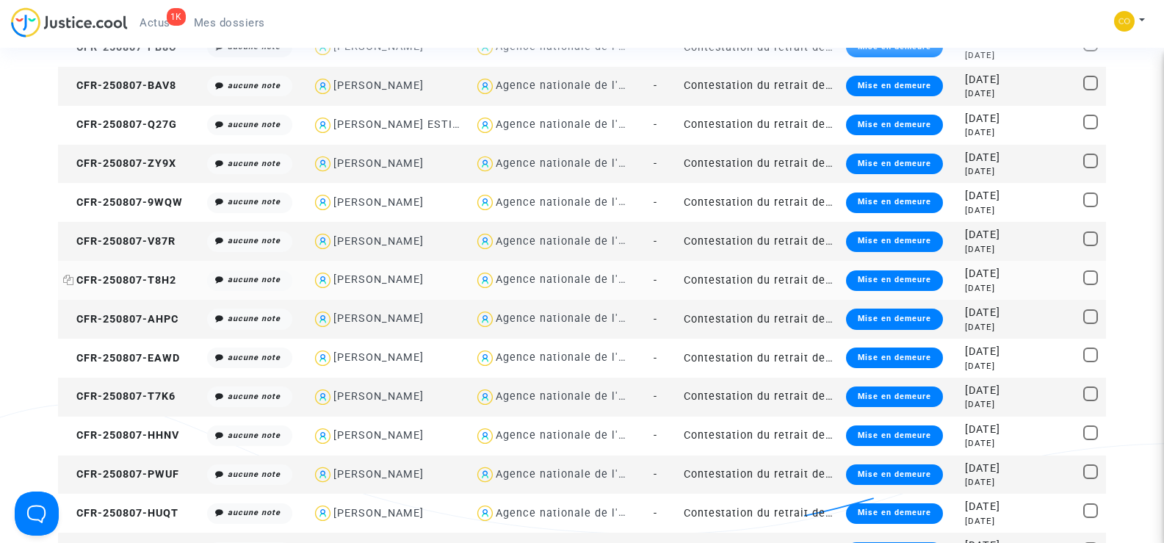
click at [134, 275] on span "CFR-250807-T8H2" at bounding box center [119, 280] width 113 height 12
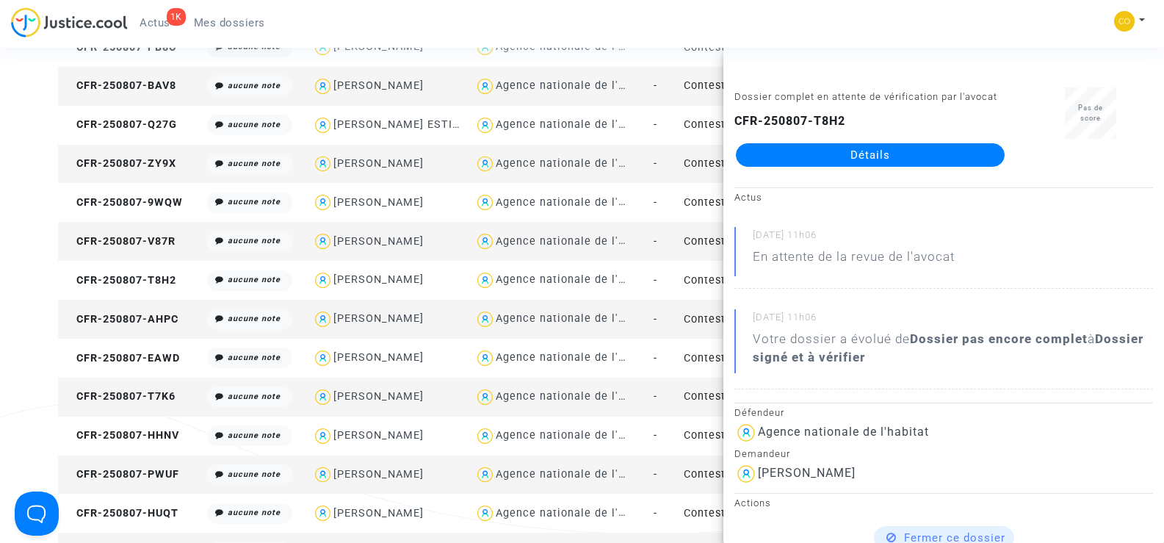
click at [876, 147] on link "Détails" at bounding box center [870, 155] width 269 height 24
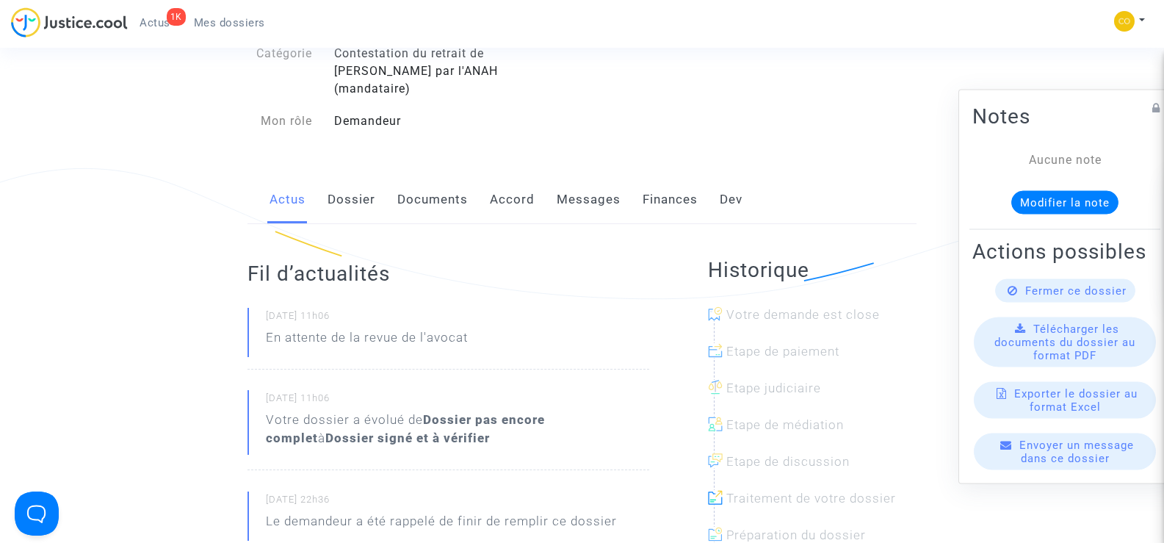
scroll to position [147, 0]
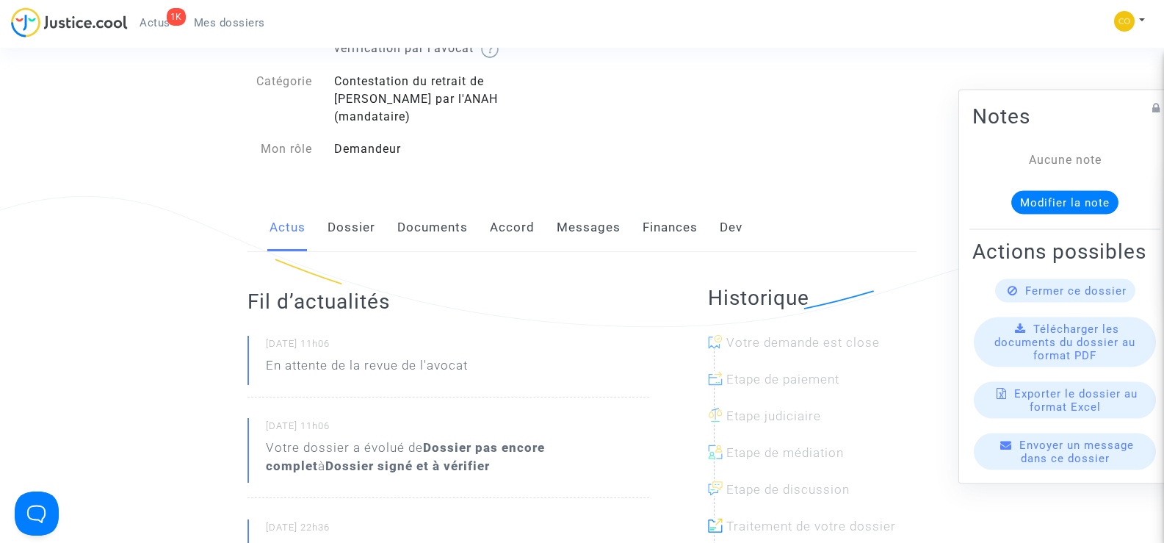
click at [438, 217] on link "Documents" at bounding box center [432, 227] width 71 height 48
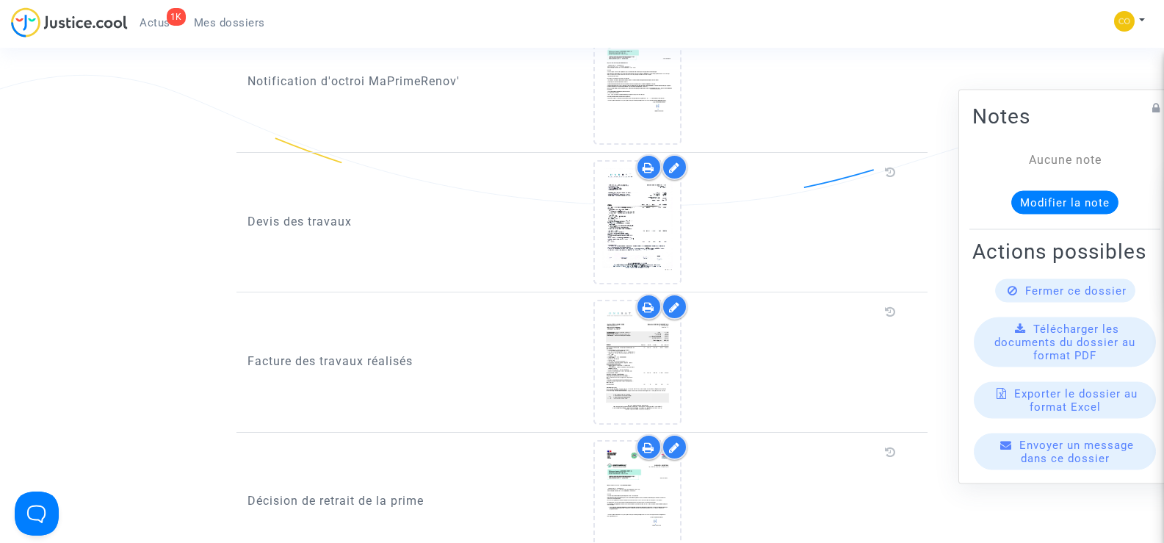
scroll to position [1028, 0]
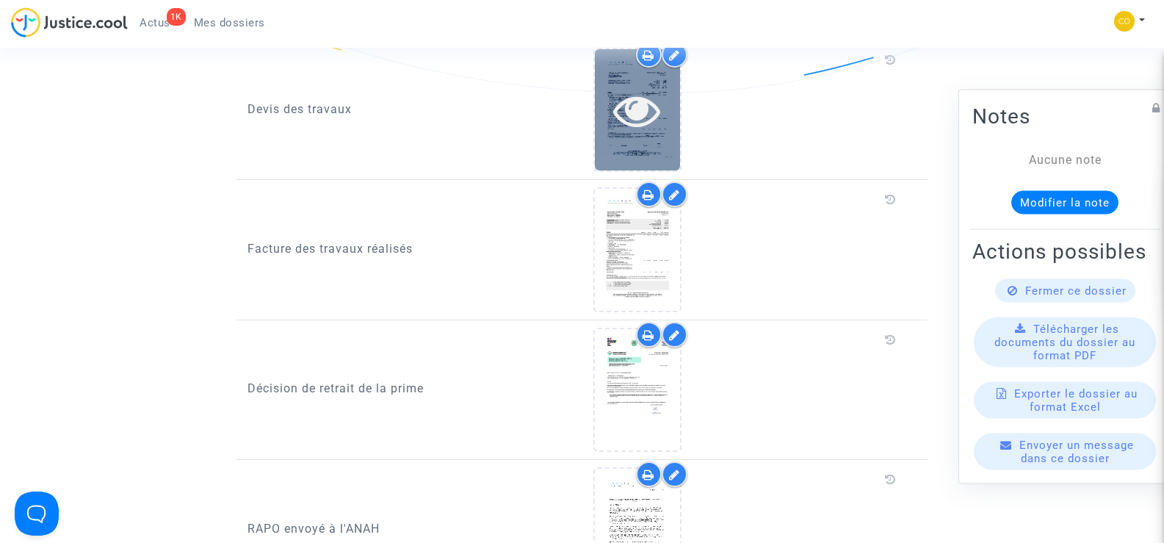
click at [661, 99] on div at bounding box center [637, 110] width 85 height 47
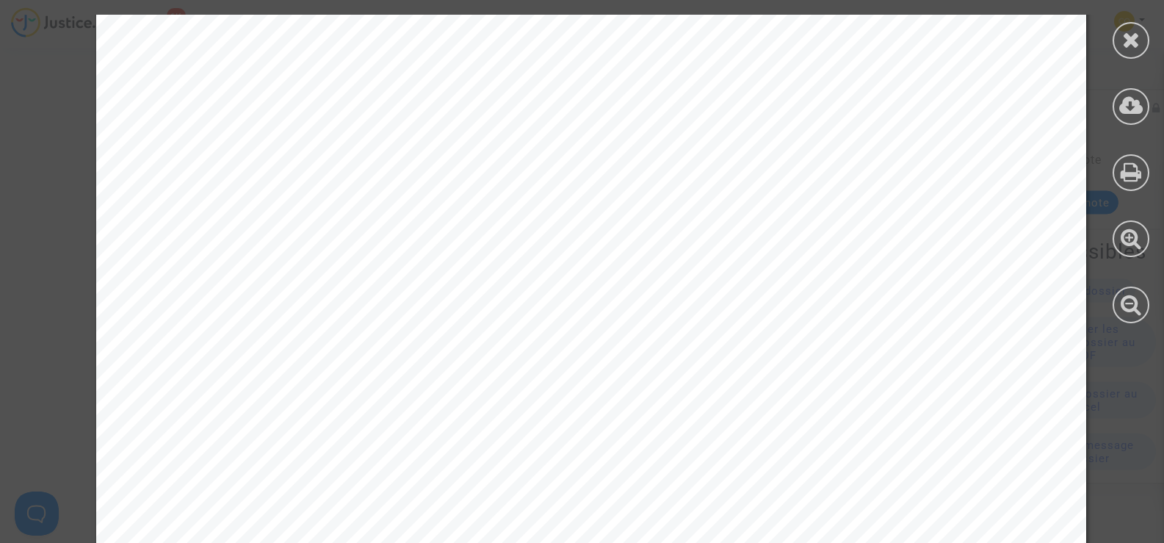
scroll to position [2461, 0]
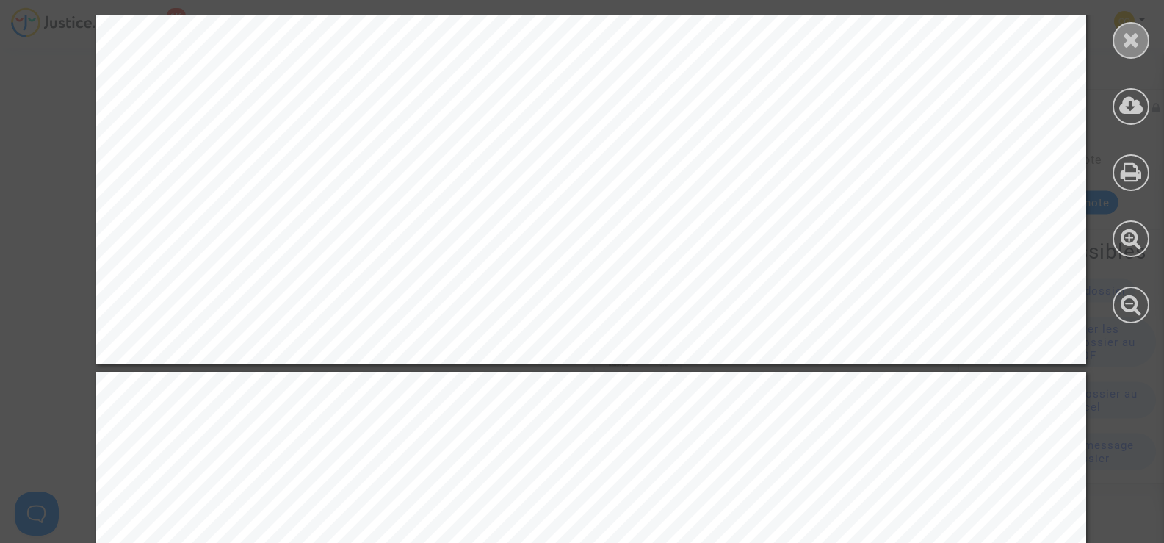
click at [1117, 35] on div at bounding box center [1131, 40] width 37 height 37
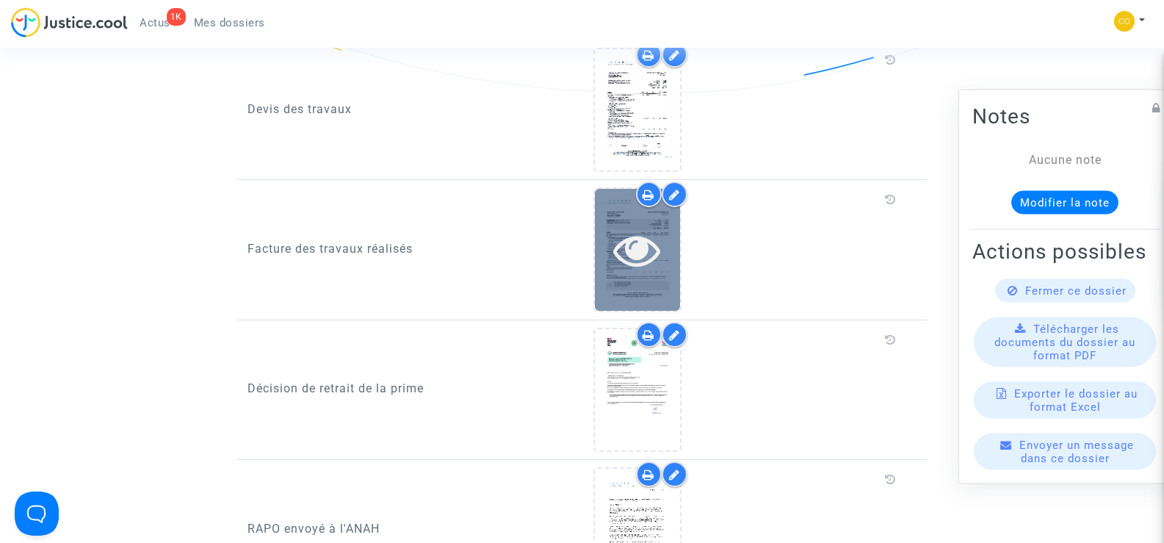
click at [641, 255] on icon at bounding box center [637, 249] width 48 height 47
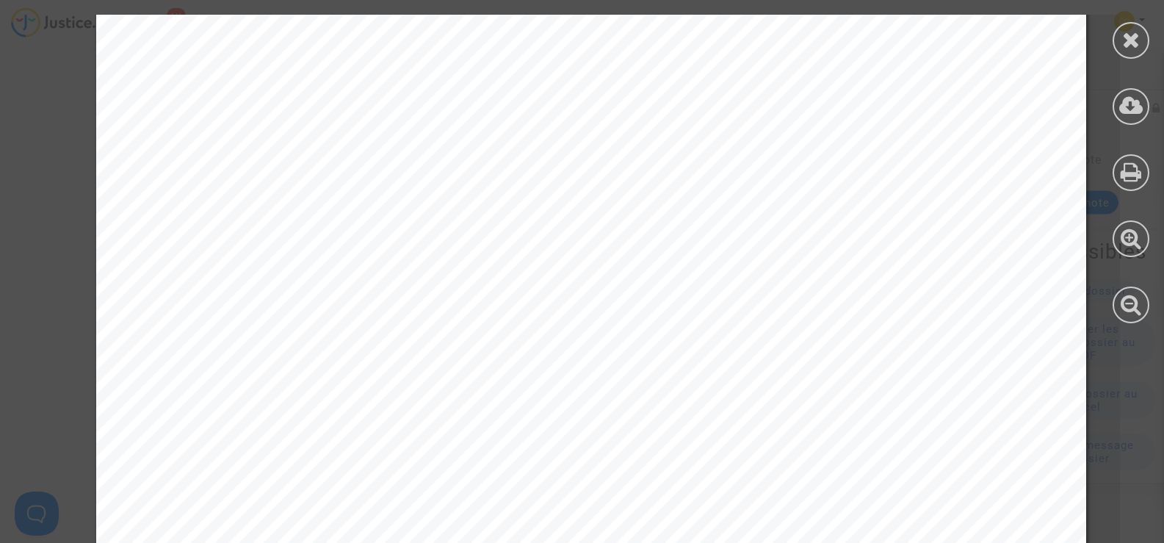
scroll to position [3707, 0]
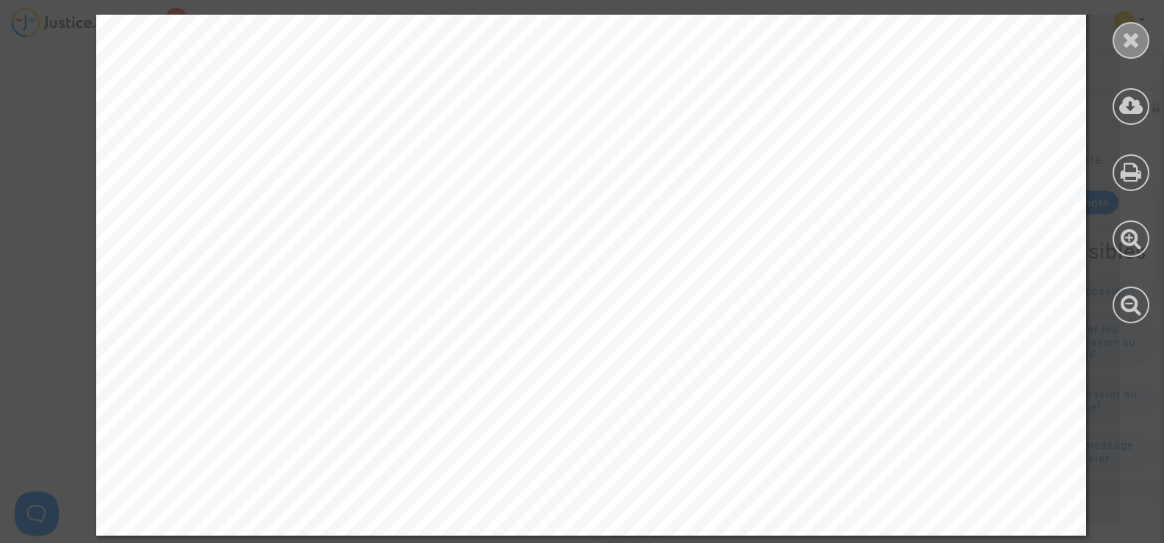
click at [1127, 29] on icon at bounding box center [1131, 40] width 18 height 22
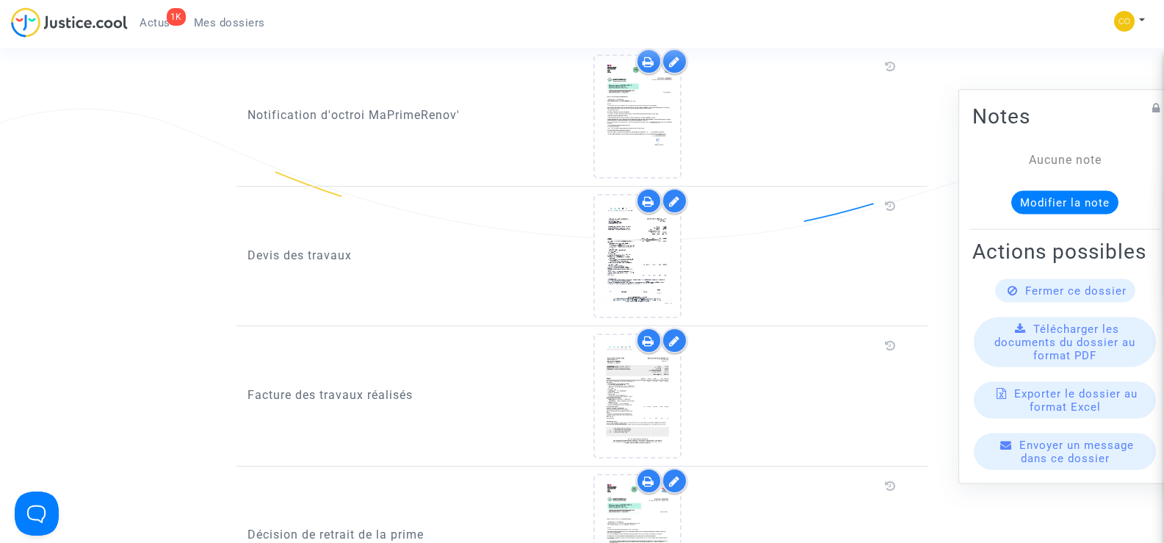
scroll to position [881, 0]
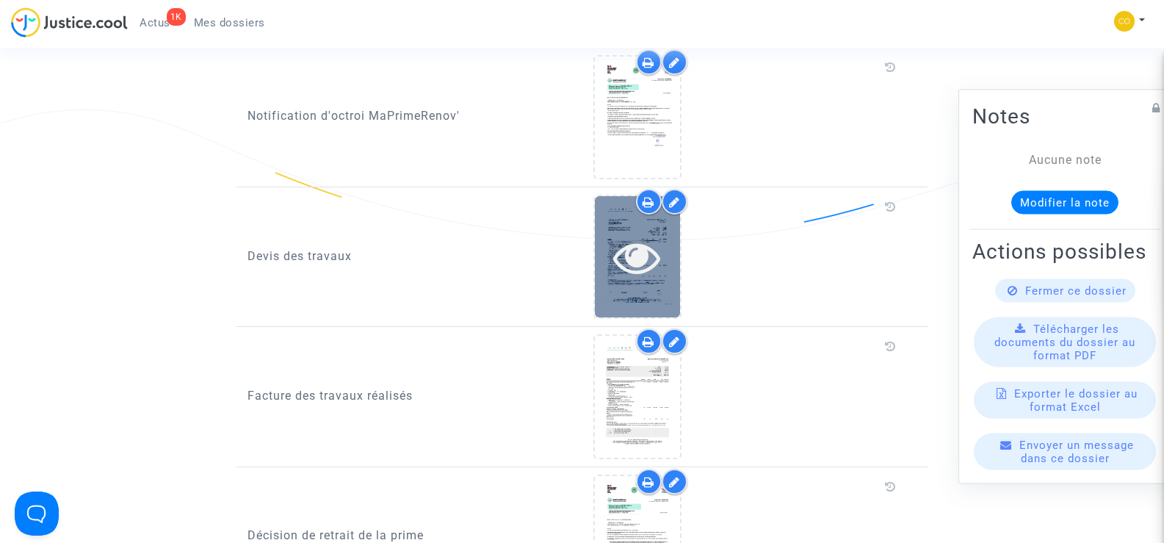
click at [660, 260] on icon at bounding box center [637, 257] width 48 height 47
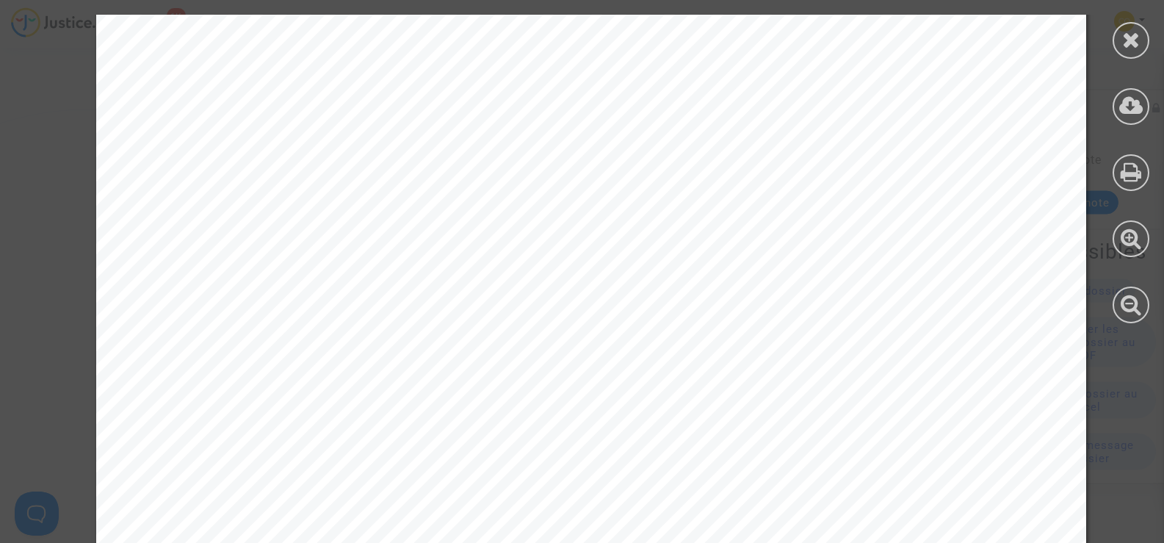
scroll to position [147, 0]
click at [1138, 35] on icon at bounding box center [1131, 40] width 18 height 22
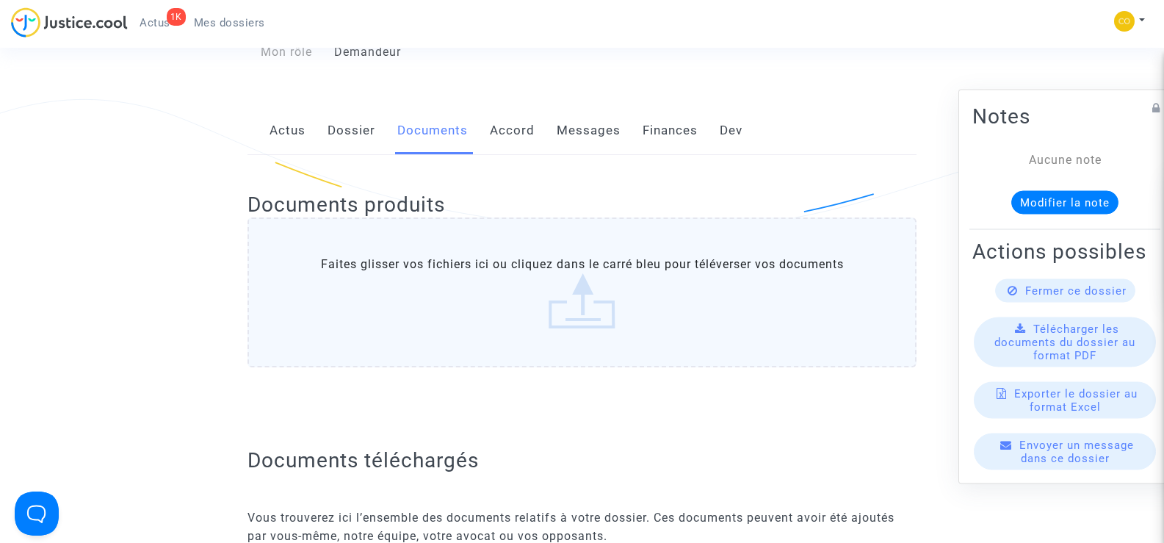
scroll to position [0, 0]
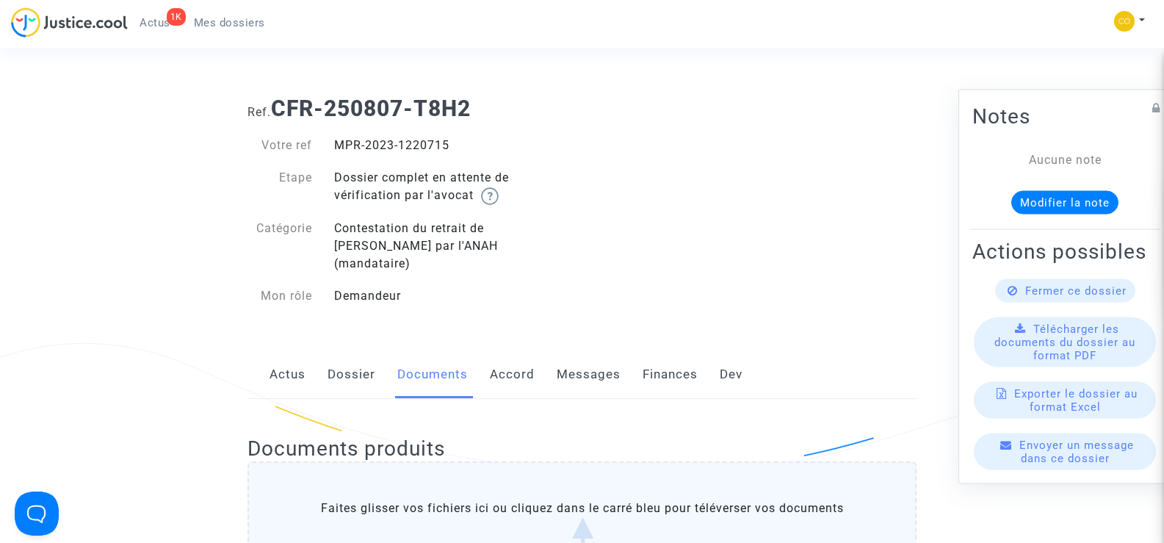
click at [228, 15] on link "Mes dossiers" at bounding box center [229, 23] width 95 height 22
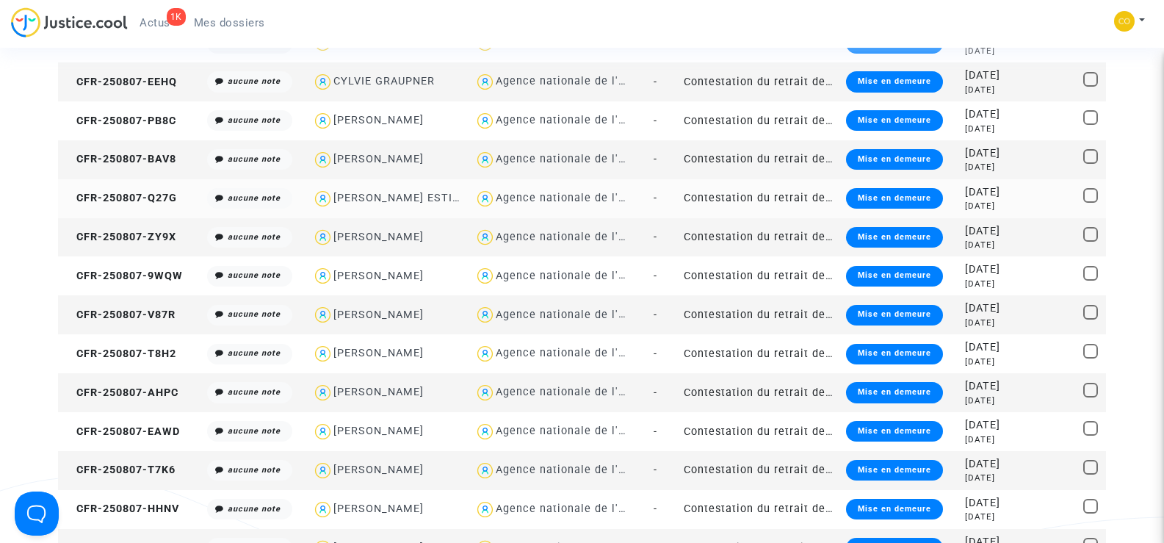
scroll to position [588, 0]
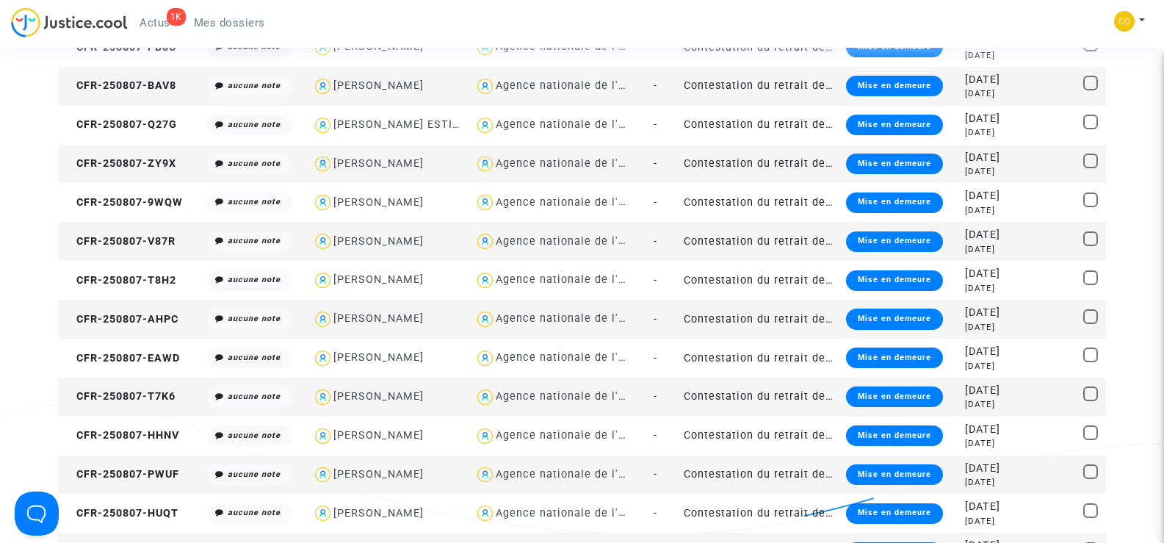
click at [122, 311] on td "CFR-250807-AHPC" at bounding box center [130, 319] width 144 height 39
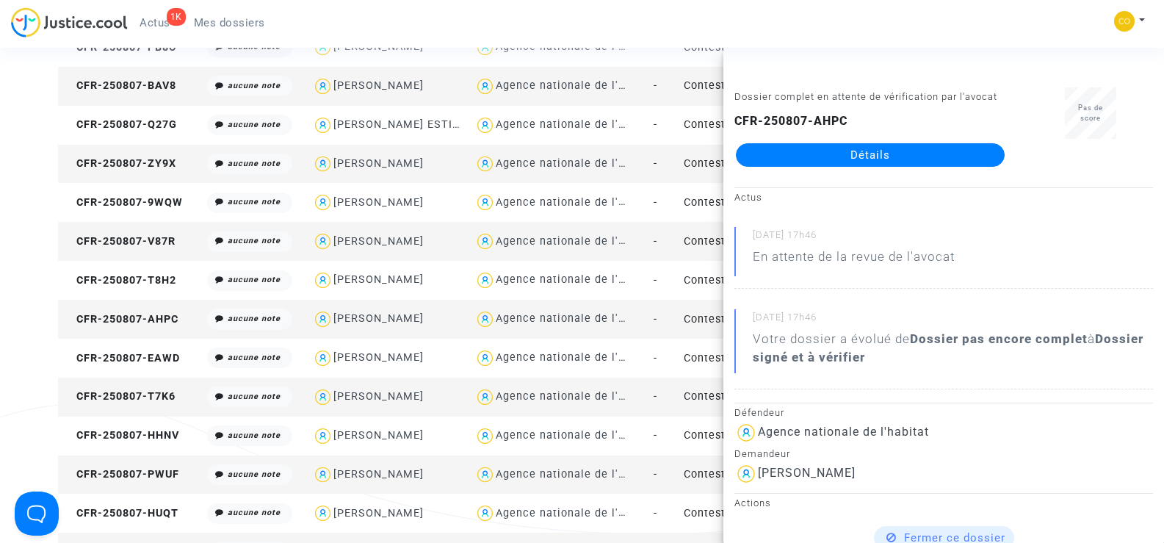
click at [884, 159] on link "Détails" at bounding box center [870, 155] width 269 height 24
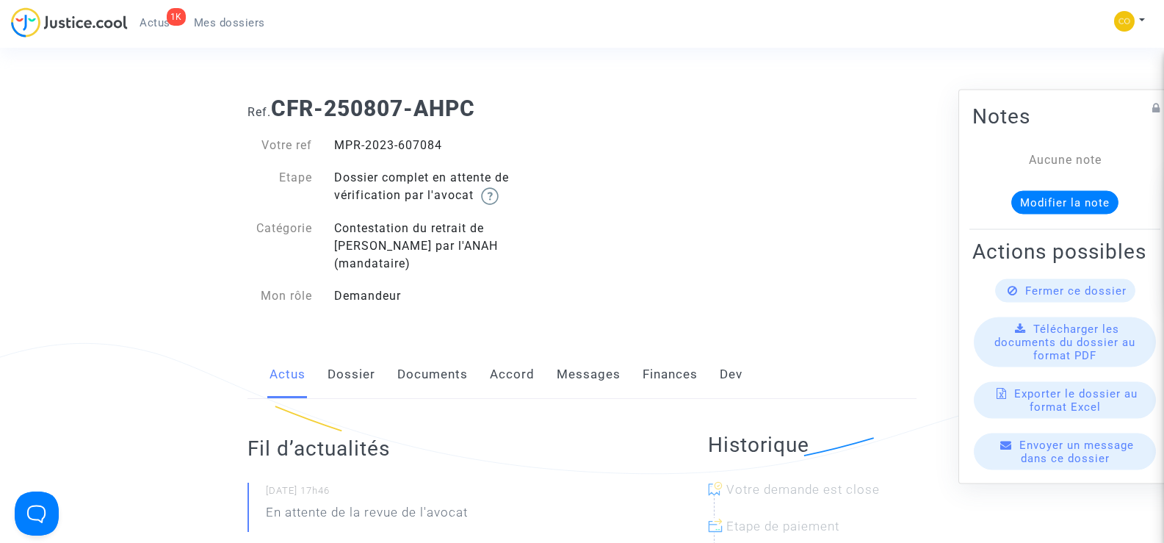
click at [431, 353] on link "Documents" at bounding box center [432, 374] width 71 height 48
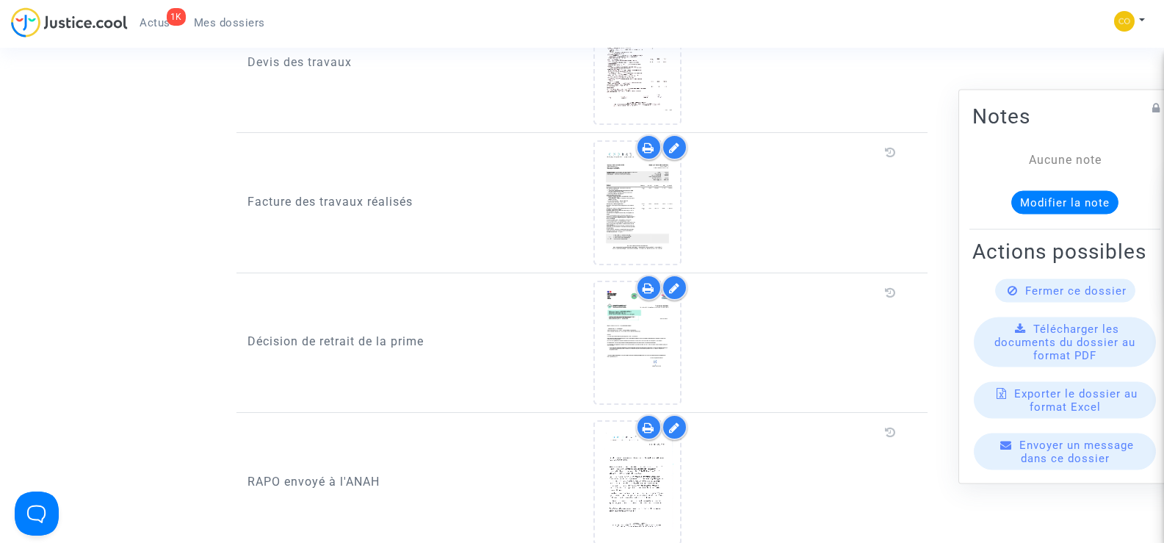
scroll to position [1028, 0]
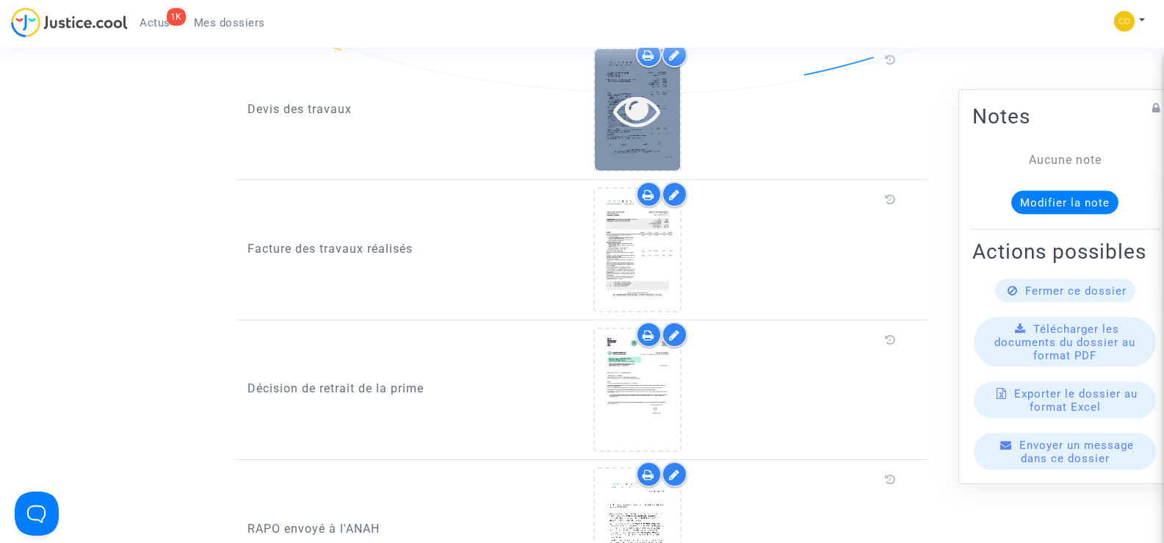
click at [665, 115] on div at bounding box center [637, 110] width 85 height 47
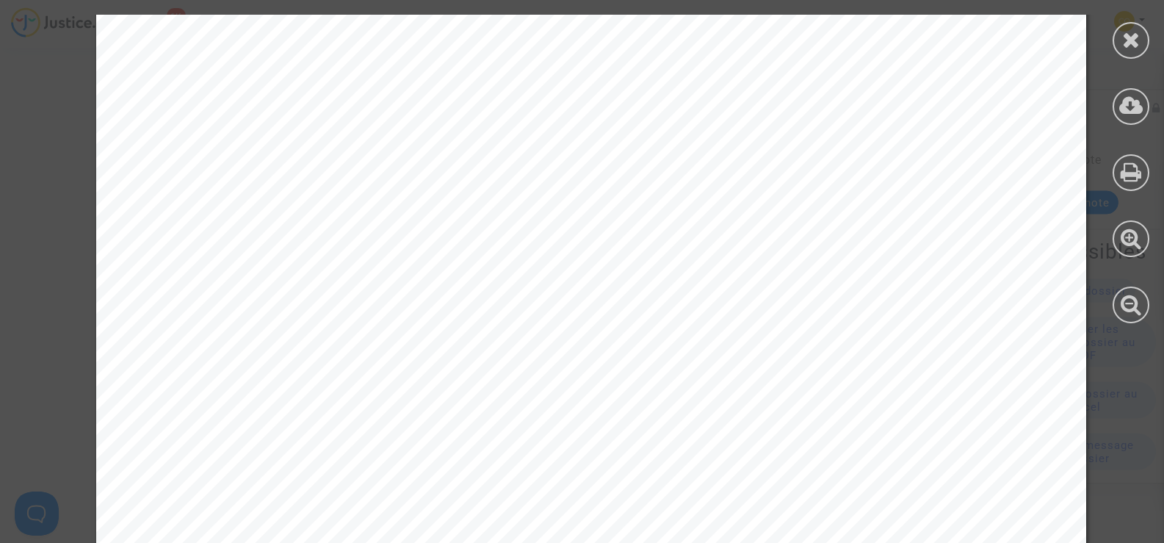
scroll to position [5118, 0]
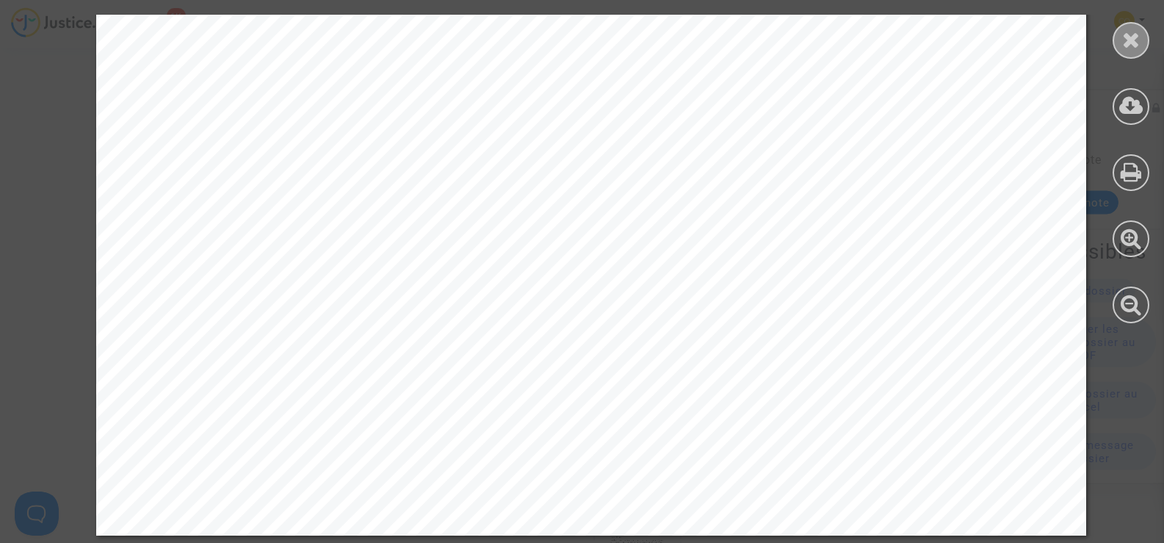
click at [1137, 43] on icon at bounding box center [1131, 40] width 18 height 22
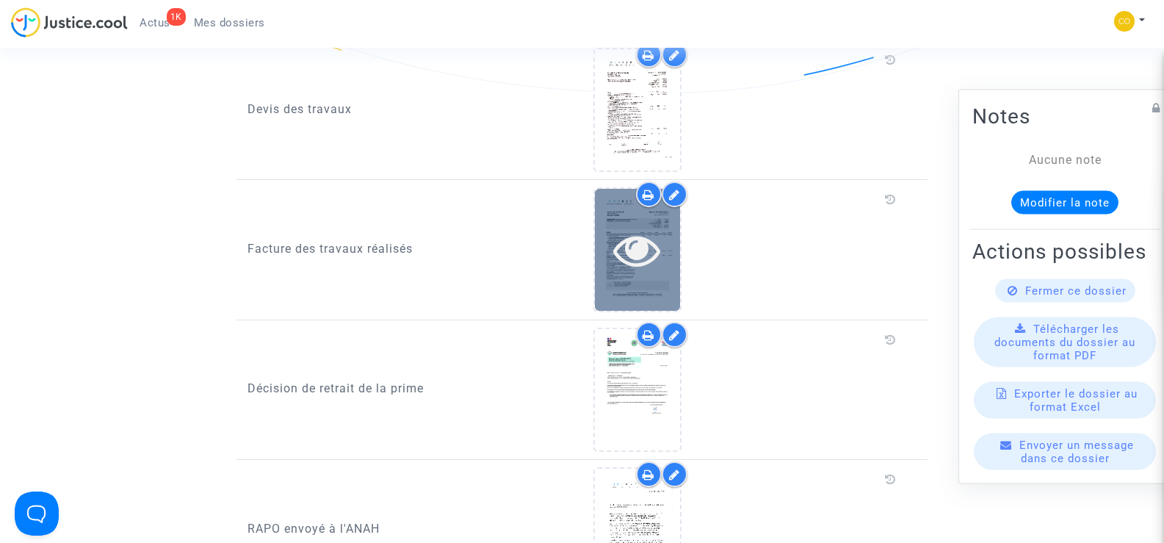
click at [638, 249] on icon at bounding box center [637, 249] width 48 height 47
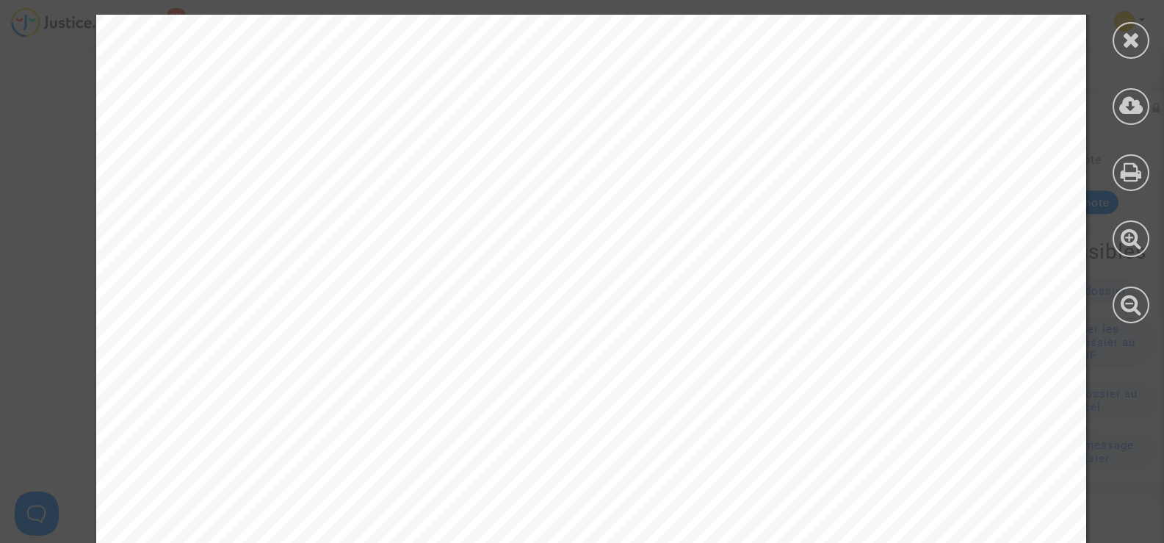
scroll to position [4921, 0]
click at [1143, 37] on div at bounding box center [1131, 40] width 37 height 37
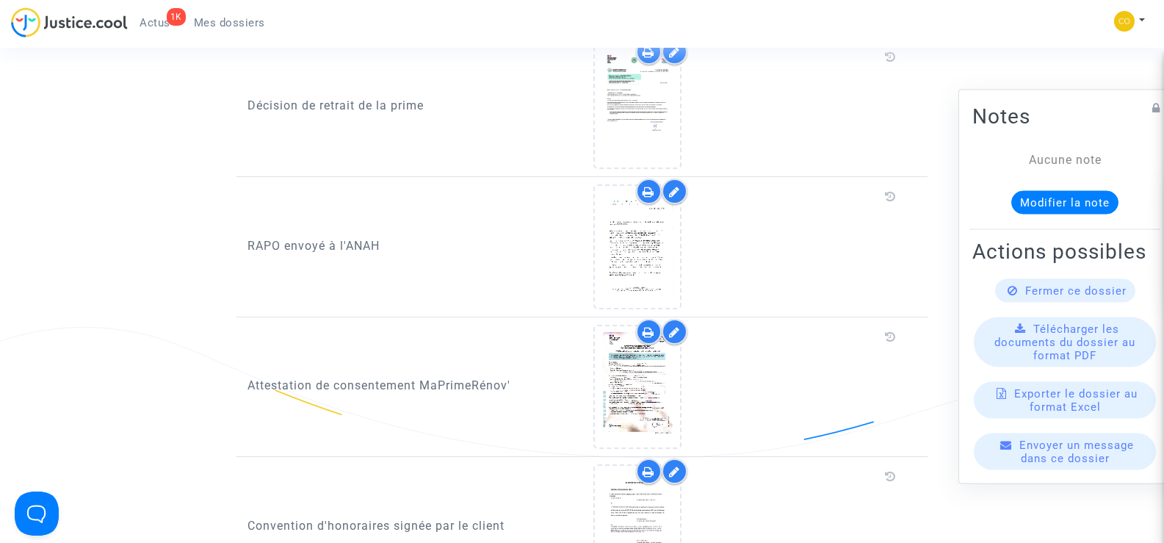
scroll to position [1469, 0]
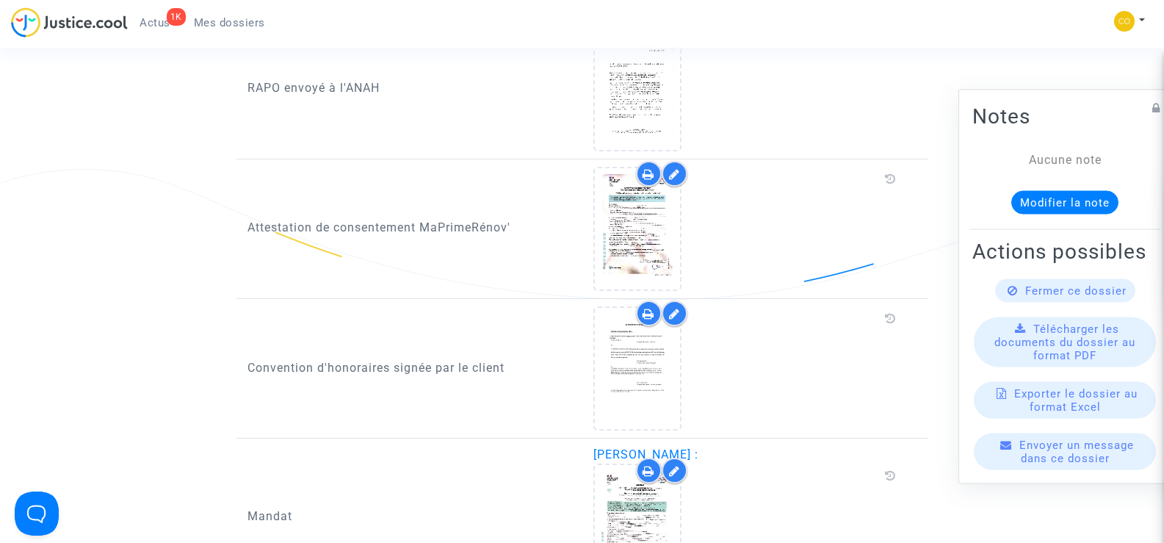
click at [239, 15] on link "Mes dossiers" at bounding box center [229, 23] width 95 height 22
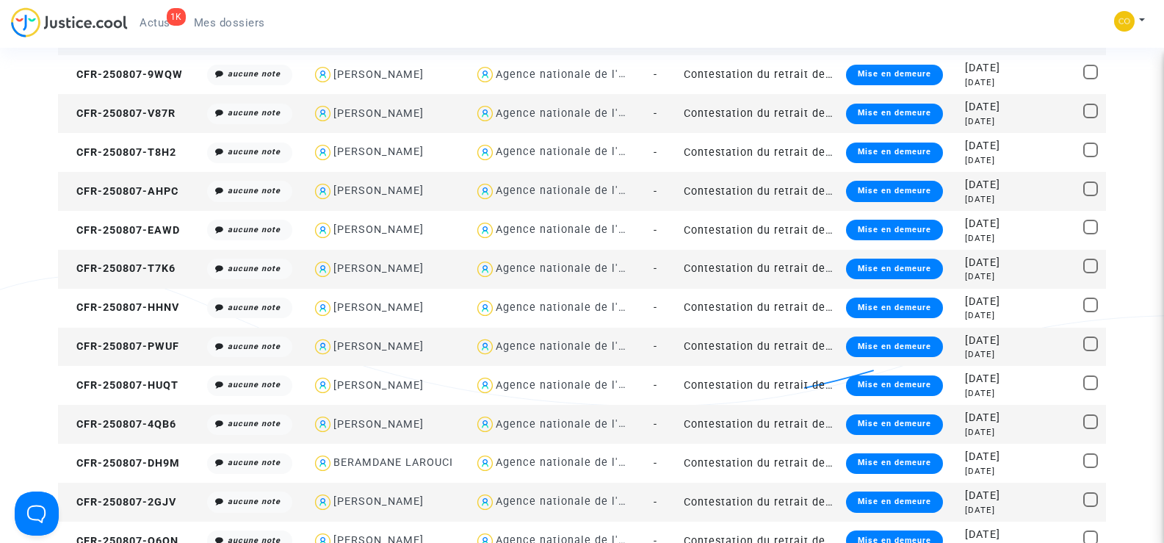
scroll to position [734, 0]
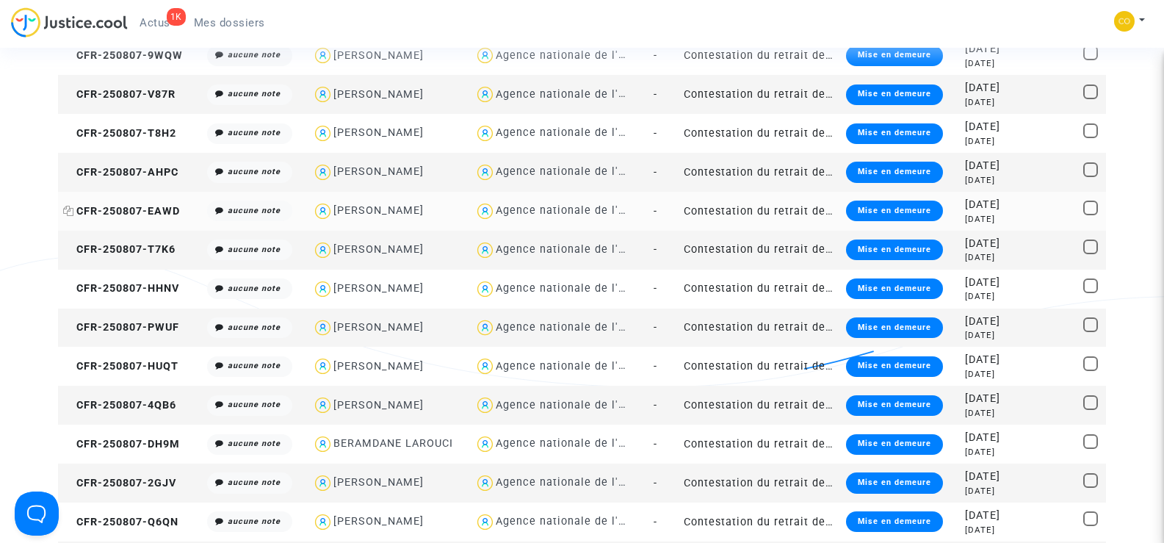
click at [123, 207] on span "CFR-250807-EAWD" at bounding box center [121, 211] width 117 height 12
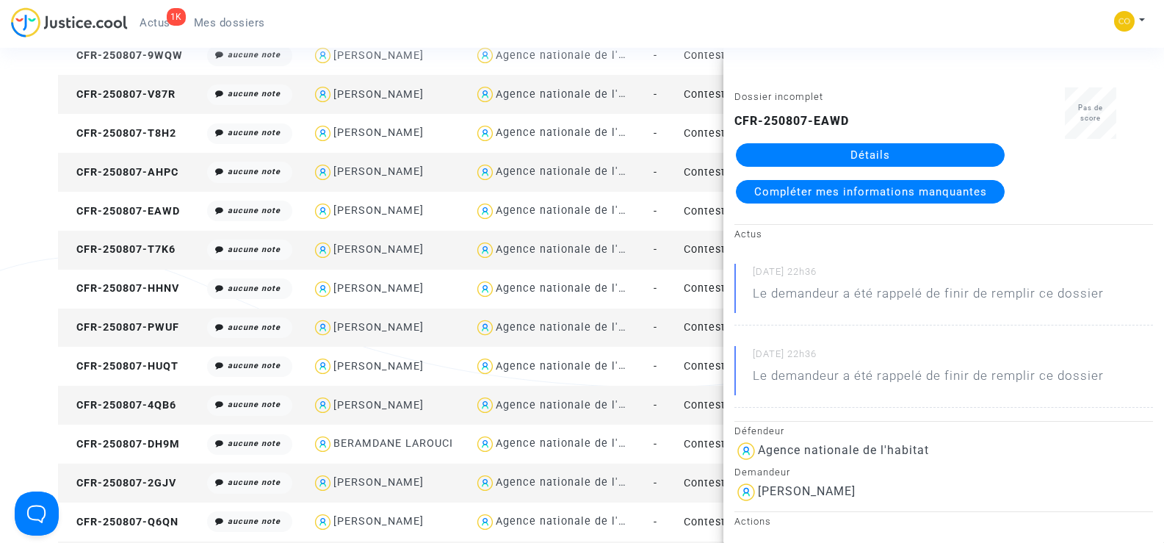
click at [915, 154] on link "Détails" at bounding box center [870, 155] width 269 height 24
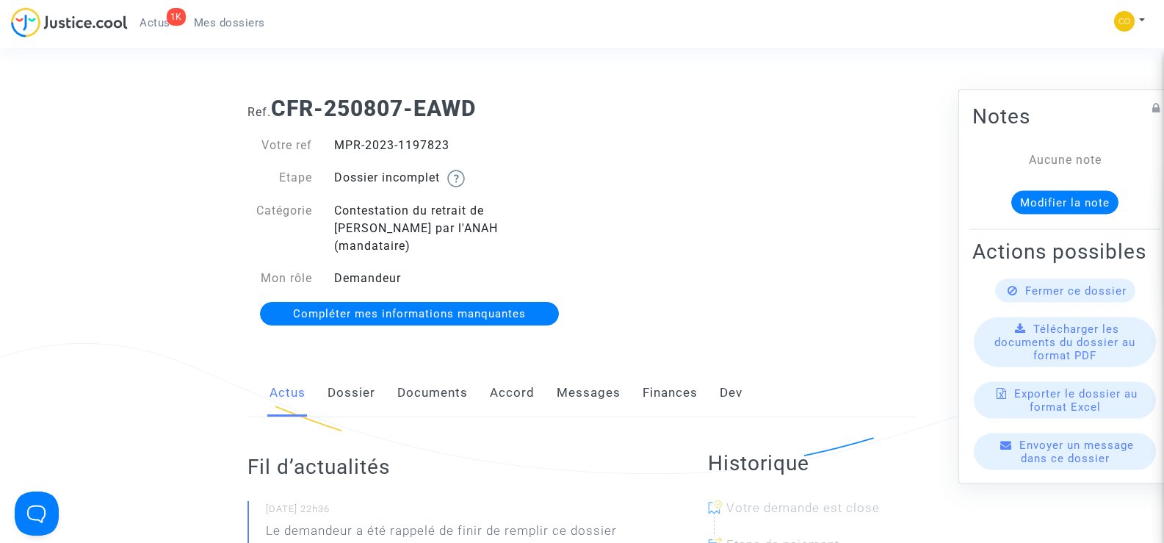
click at [417, 372] on link "Documents" at bounding box center [432, 393] width 71 height 48
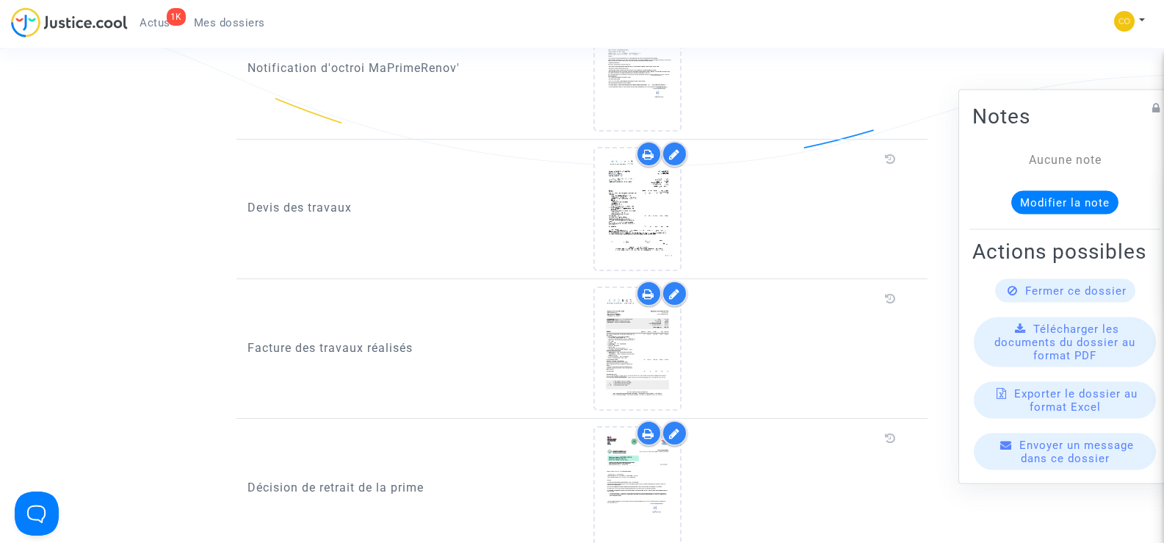
scroll to position [955, 0]
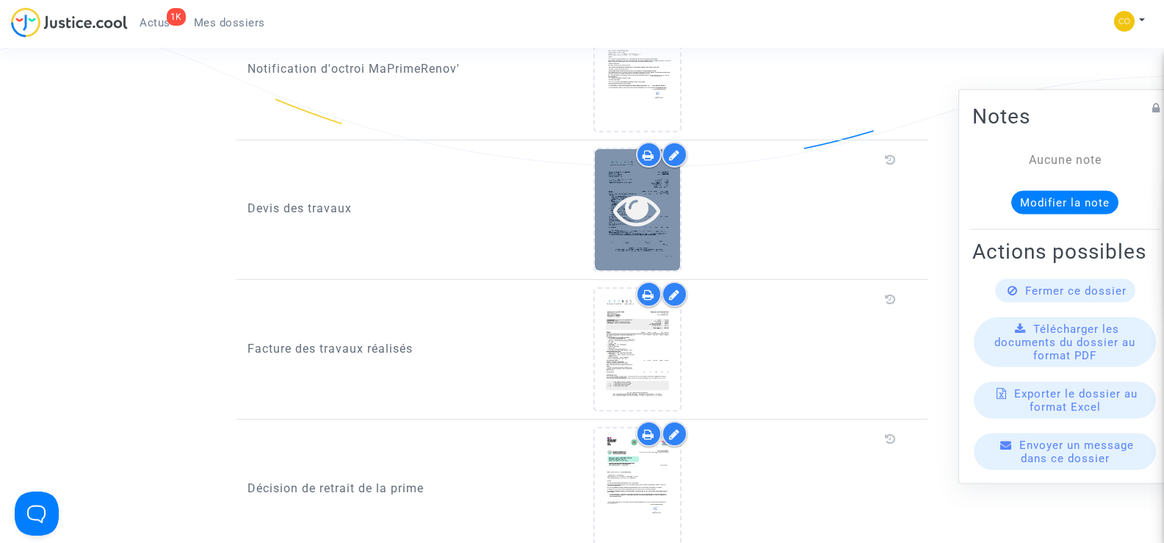
click at [627, 195] on icon at bounding box center [637, 209] width 48 height 47
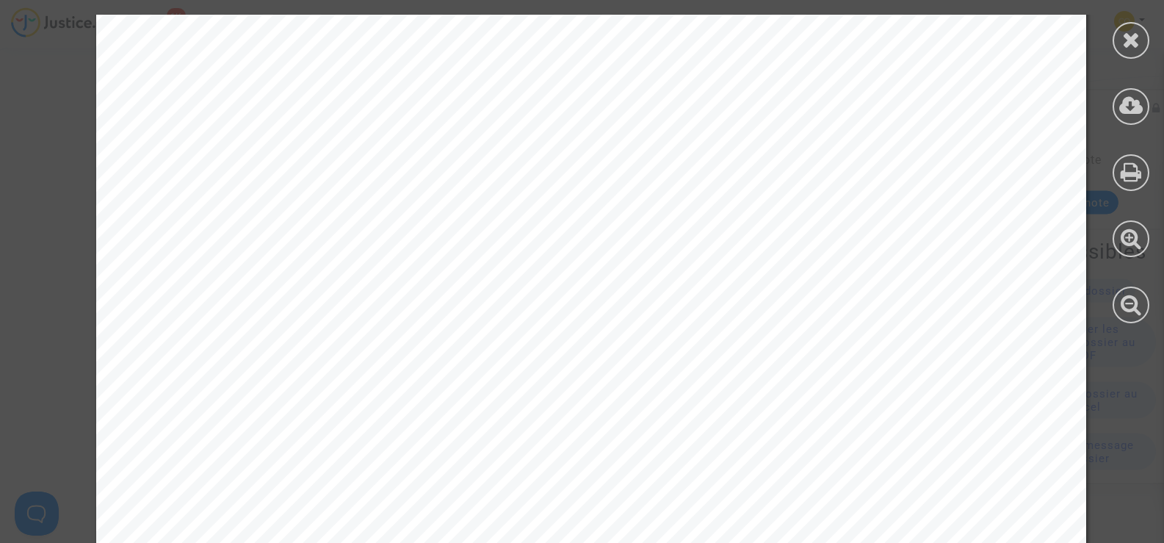
scroll to position [5118, 0]
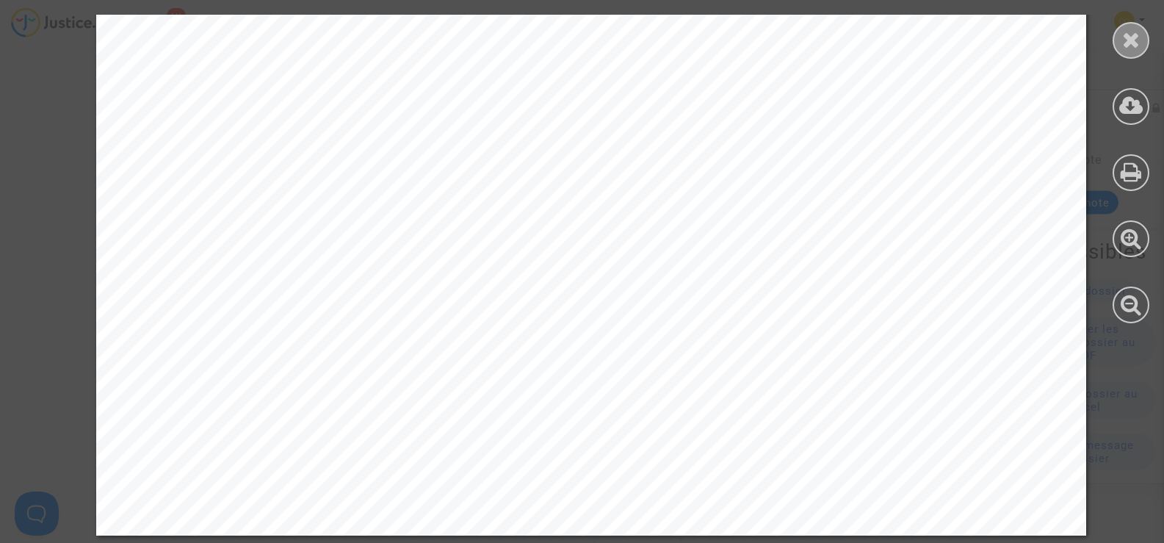
click at [1138, 43] on icon at bounding box center [1131, 40] width 18 height 22
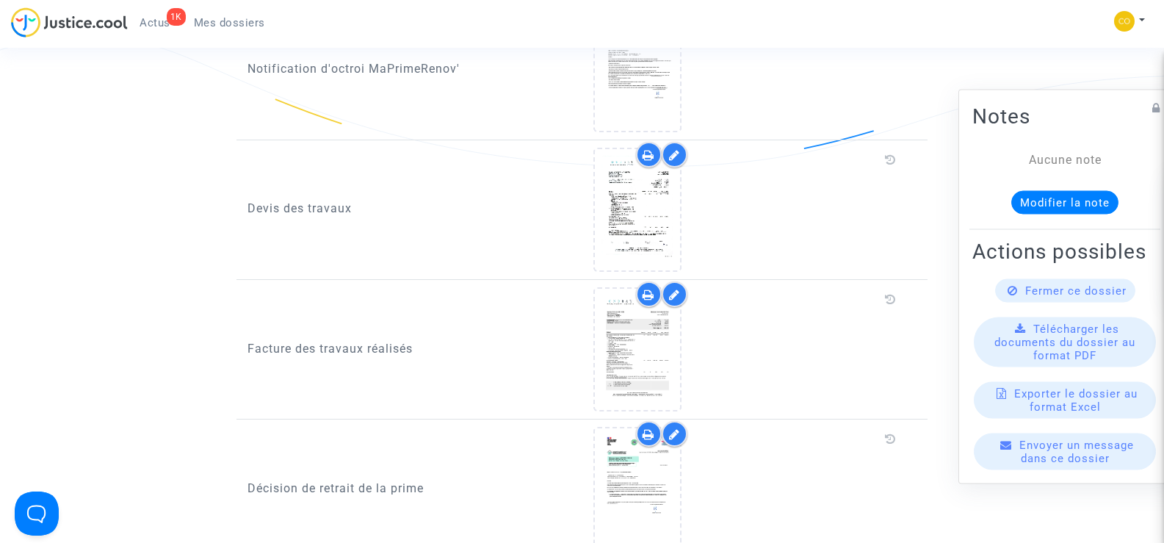
click at [224, 20] on span "Mes dossiers" at bounding box center [229, 22] width 71 height 13
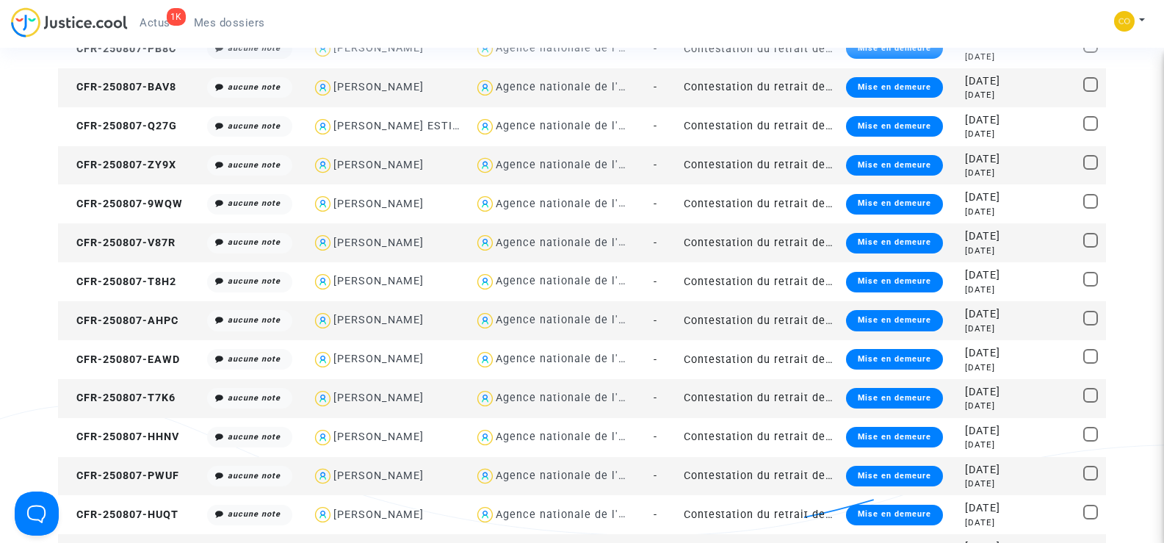
scroll to position [661, 0]
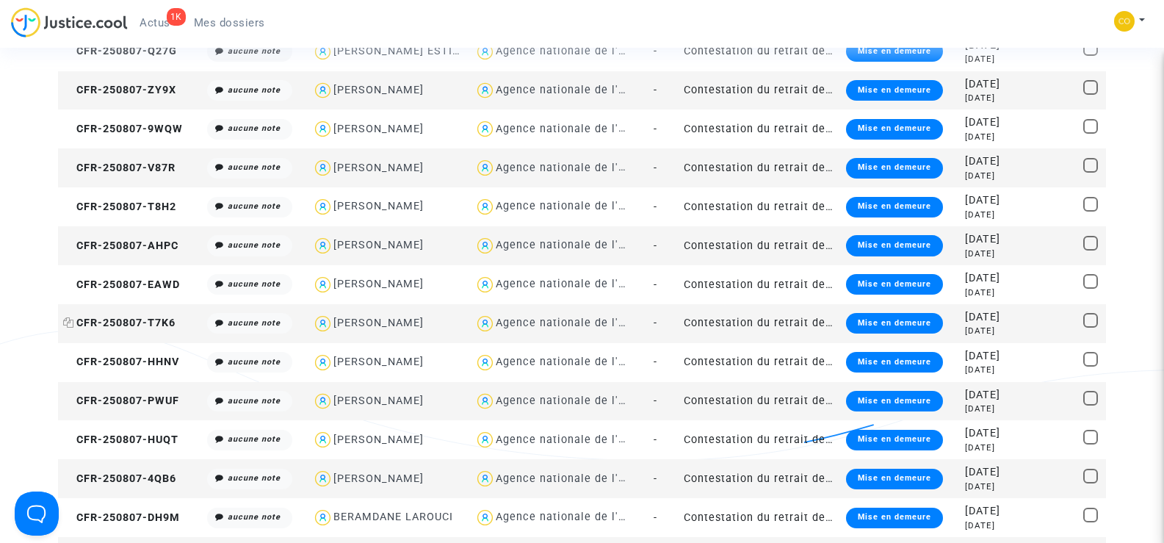
click at [160, 322] on span "CFR-250807-T7K6" at bounding box center [119, 323] width 112 height 12
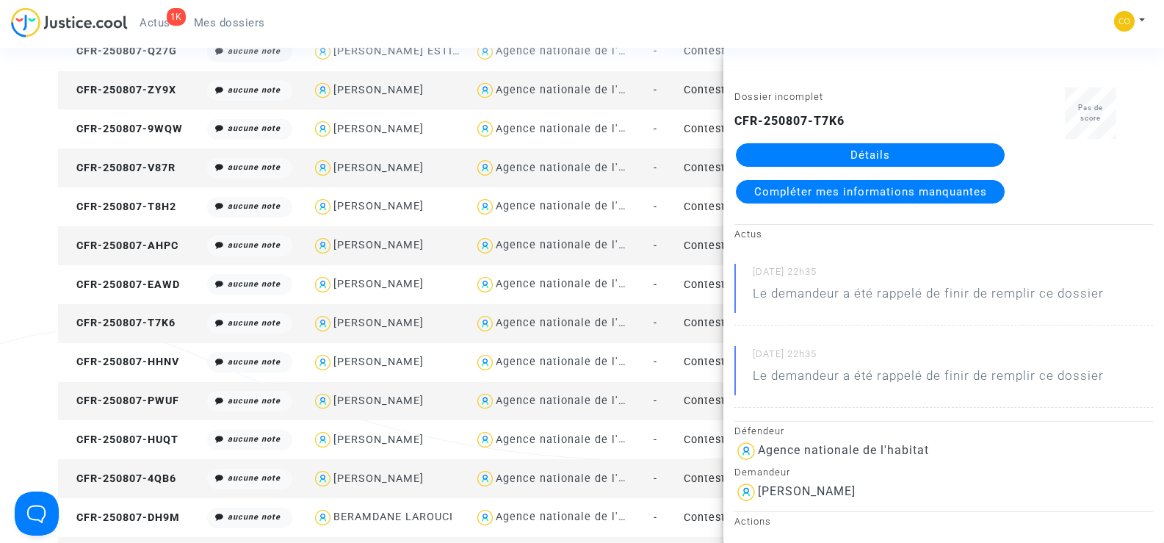
click at [940, 162] on link "Détails" at bounding box center [870, 155] width 269 height 24
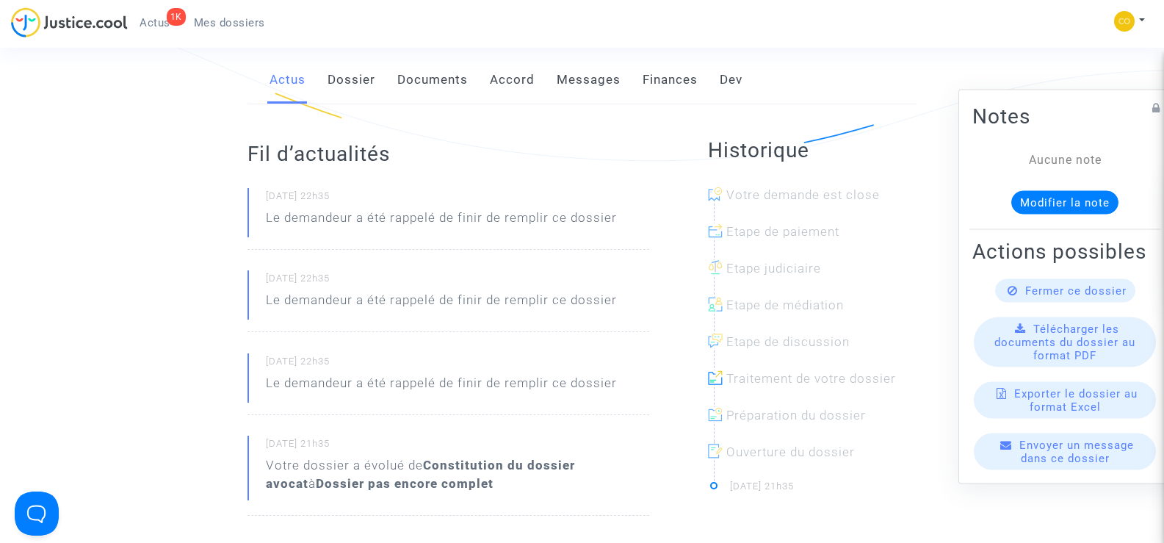
scroll to position [294, 0]
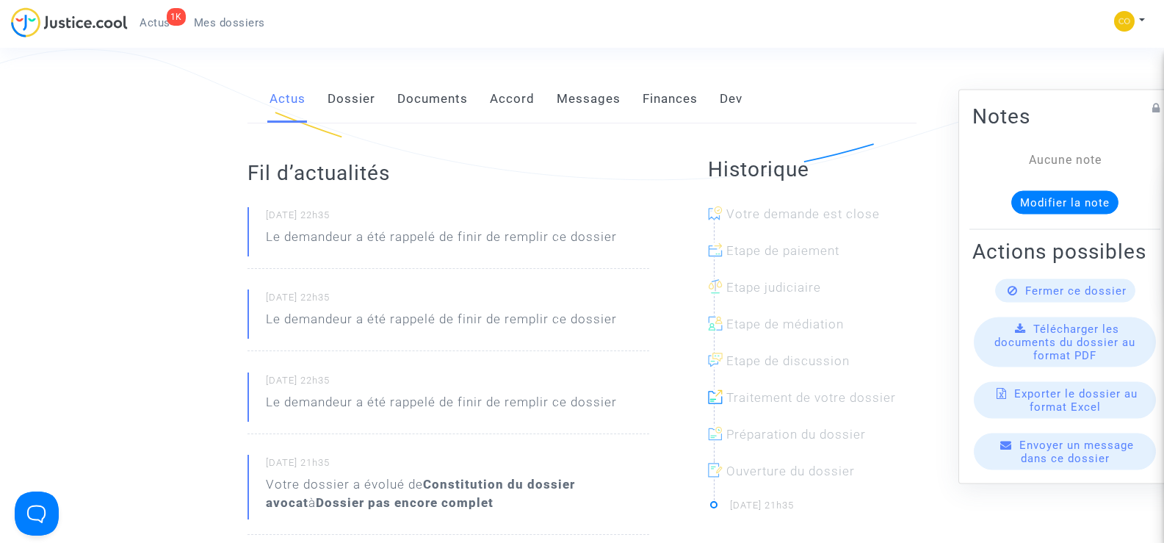
click at [444, 75] on link "Documents" at bounding box center [432, 99] width 71 height 48
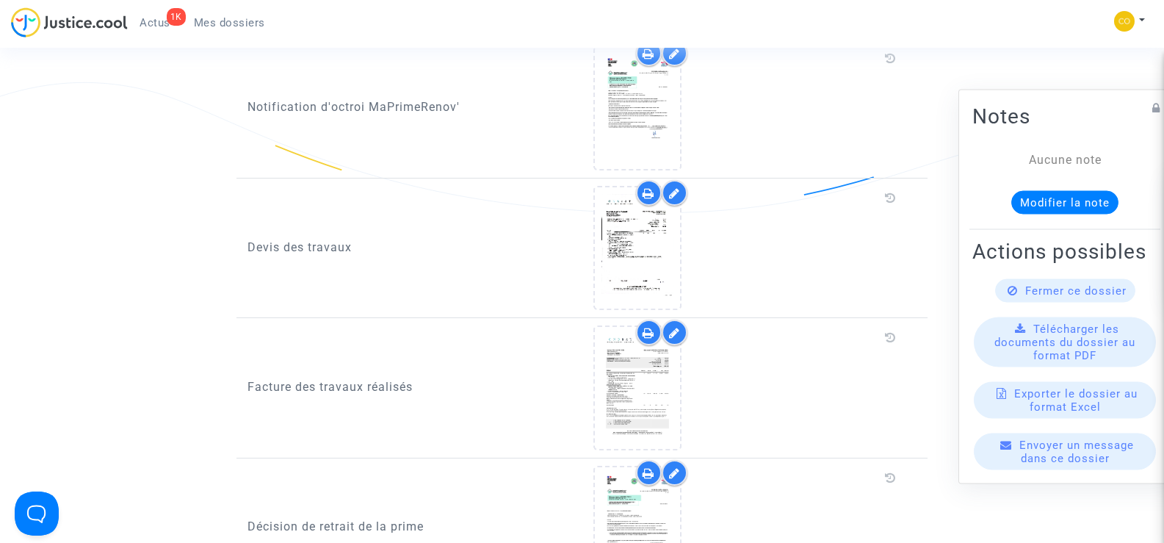
scroll to position [955, 0]
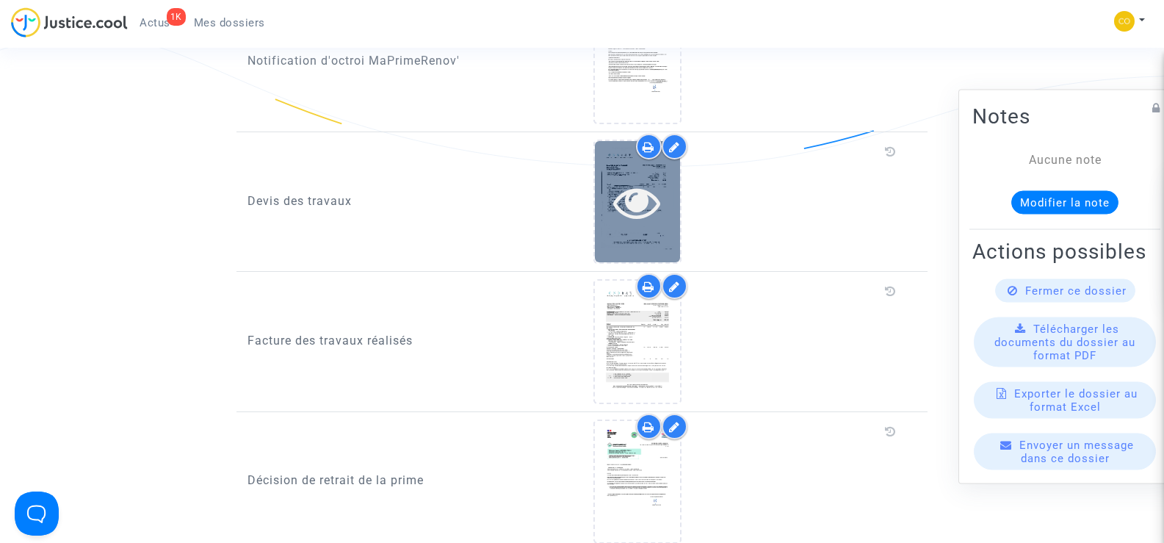
click at [658, 201] on icon at bounding box center [637, 201] width 48 height 47
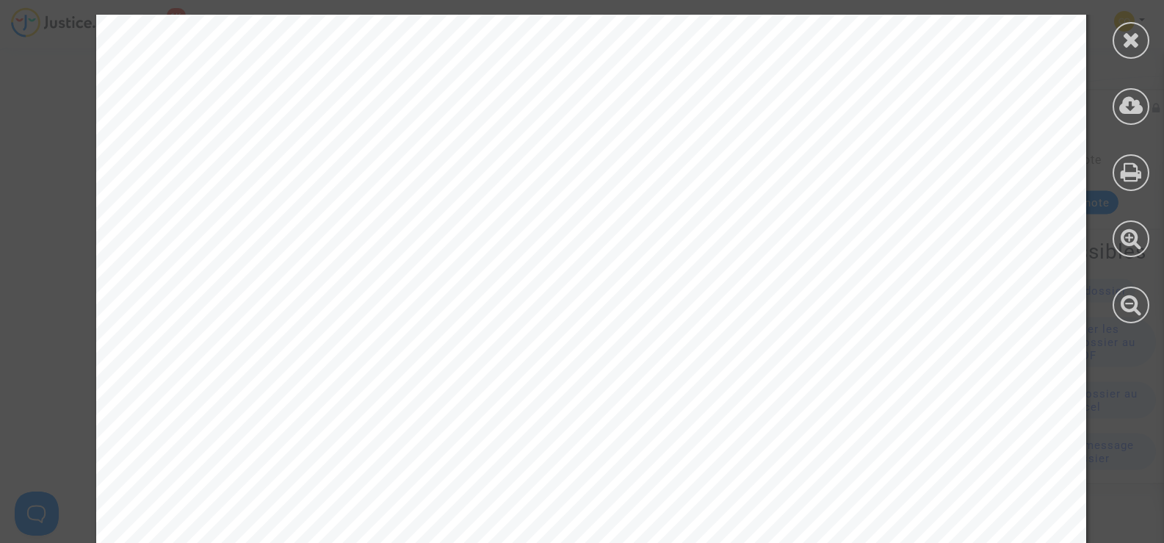
scroll to position [514, 0]
click at [1132, 45] on icon at bounding box center [1131, 40] width 18 height 22
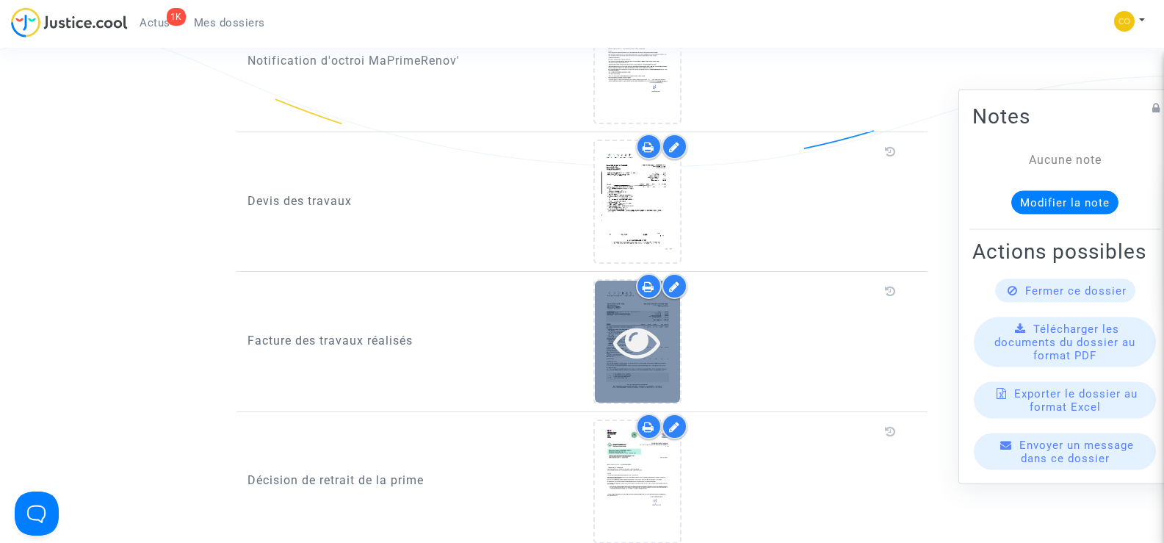
click at [662, 335] on div at bounding box center [637, 341] width 85 height 47
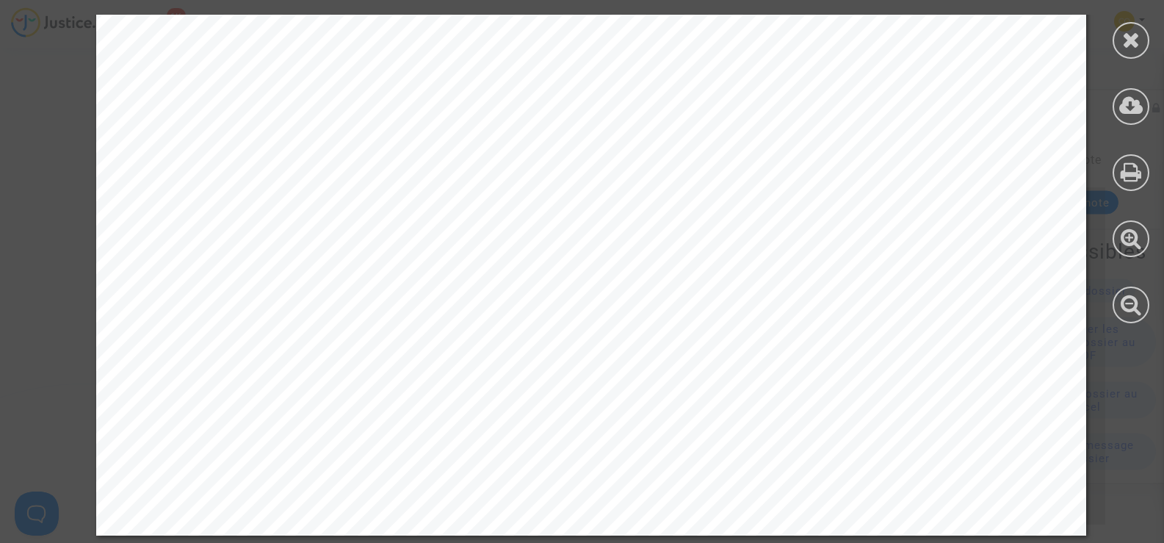
scroll to position [1322, 0]
click at [1119, 43] on div at bounding box center [1131, 40] width 37 height 37
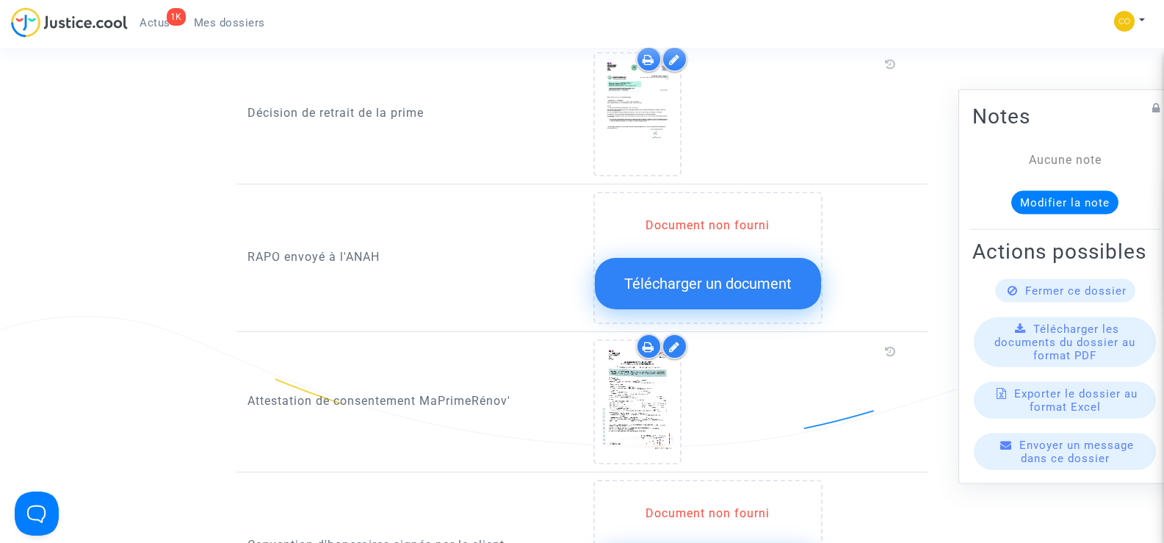
click at [245, 24] on span "Mes dossiers" at bounding box center [229, 22] width 71 height 13
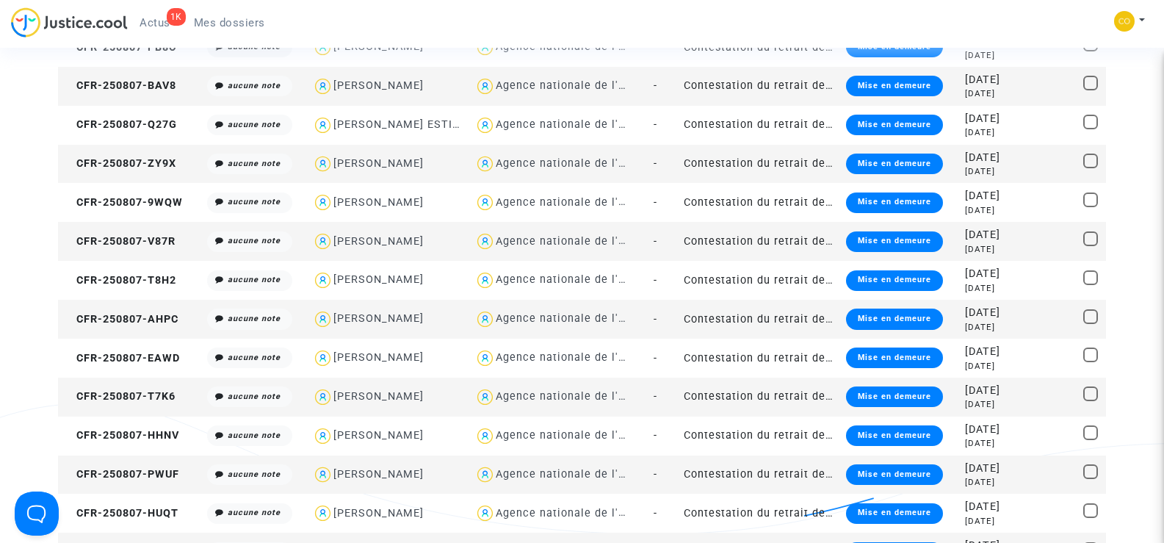
scroll to position [661, 0]
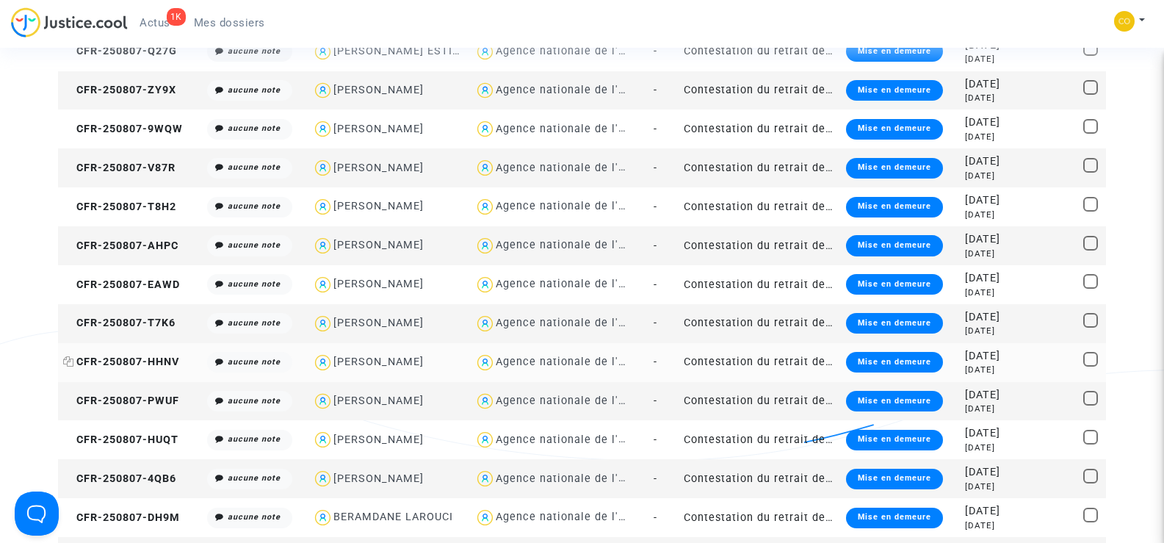
click at [123, 357] on span "CFR-250807-HHNV" at bounding box center [121, 361] width 116 height 12
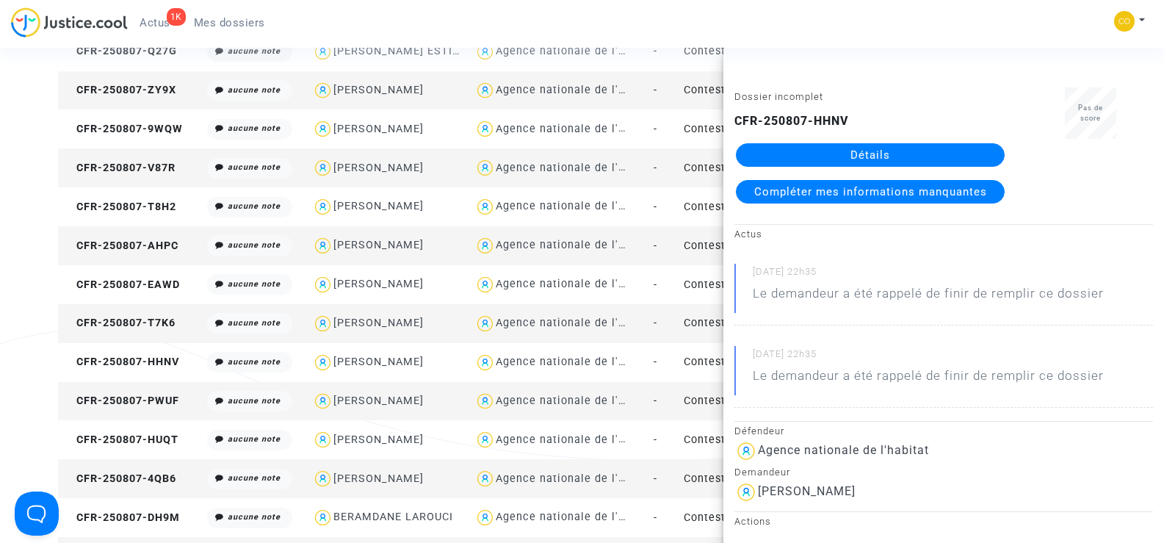
click at [876, 153] on link "Détails" at bounding box center [870, 155] width 269 height 24
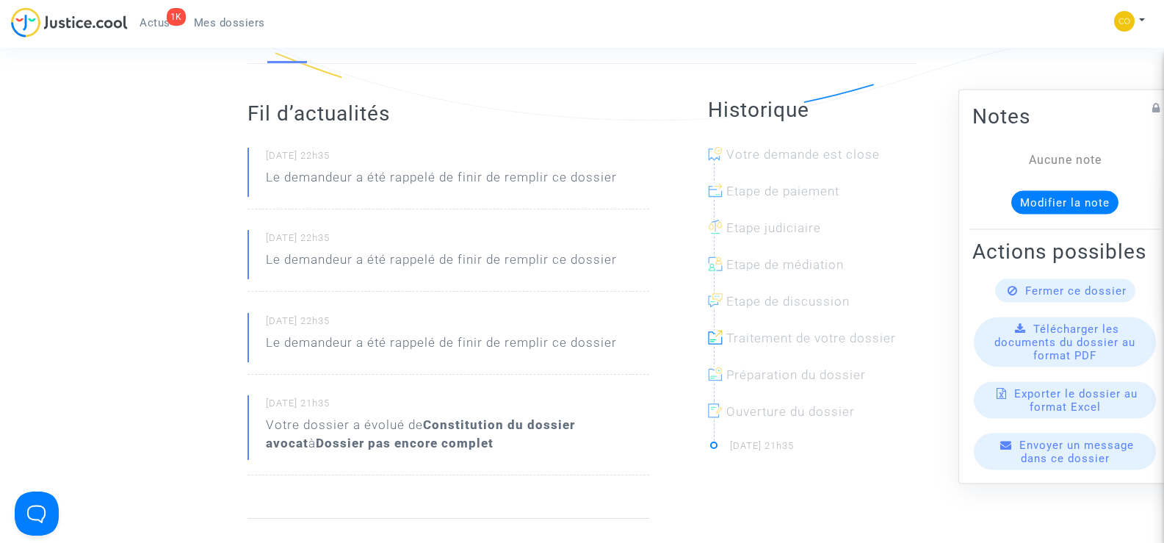
scroll to position [294, 0]
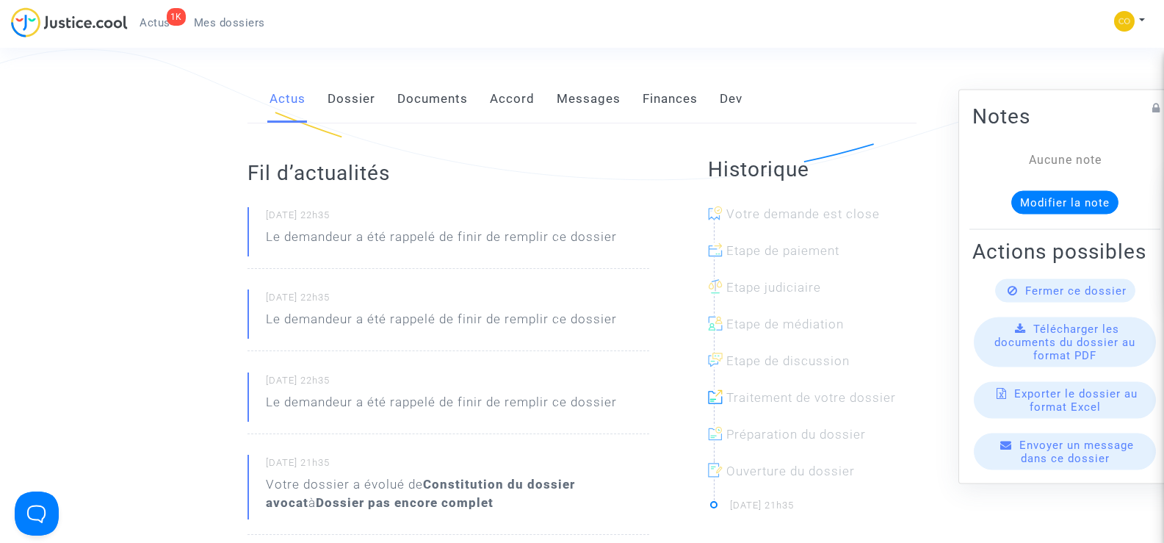
click at [436, 77] on link "Documents" at bounding box center [432, 99] width 71 height 48
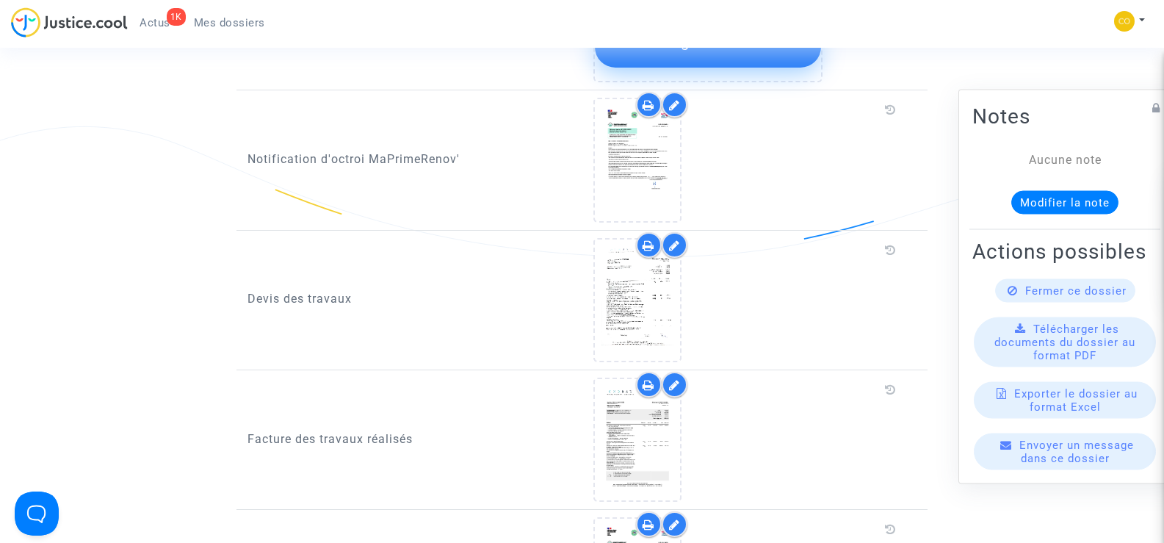
scroll to position [881, 0]
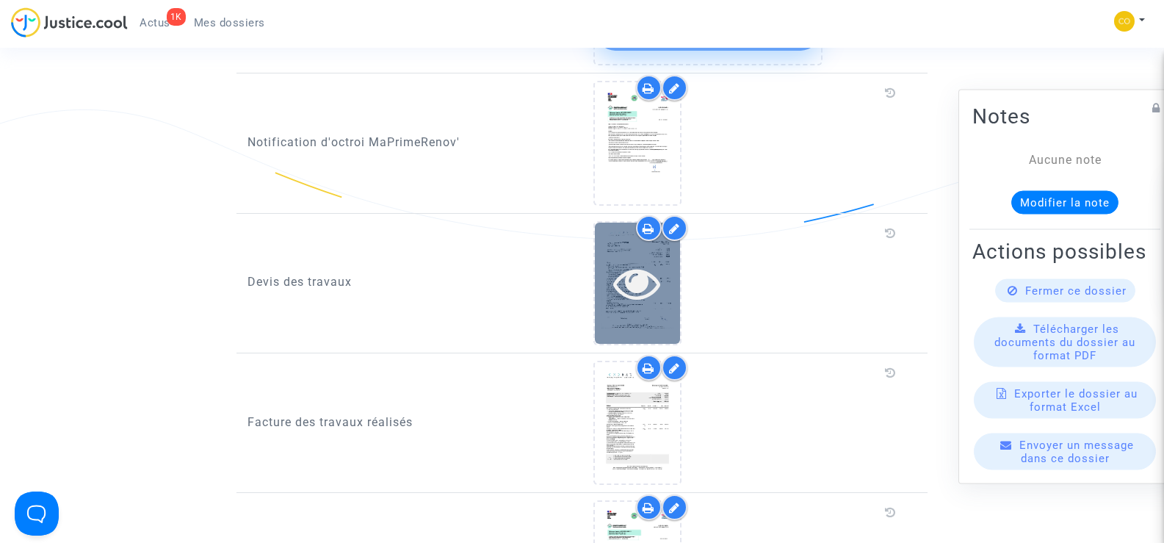
click at [633, 270] on icon at bounding box center [637, 282] width 48 height 47
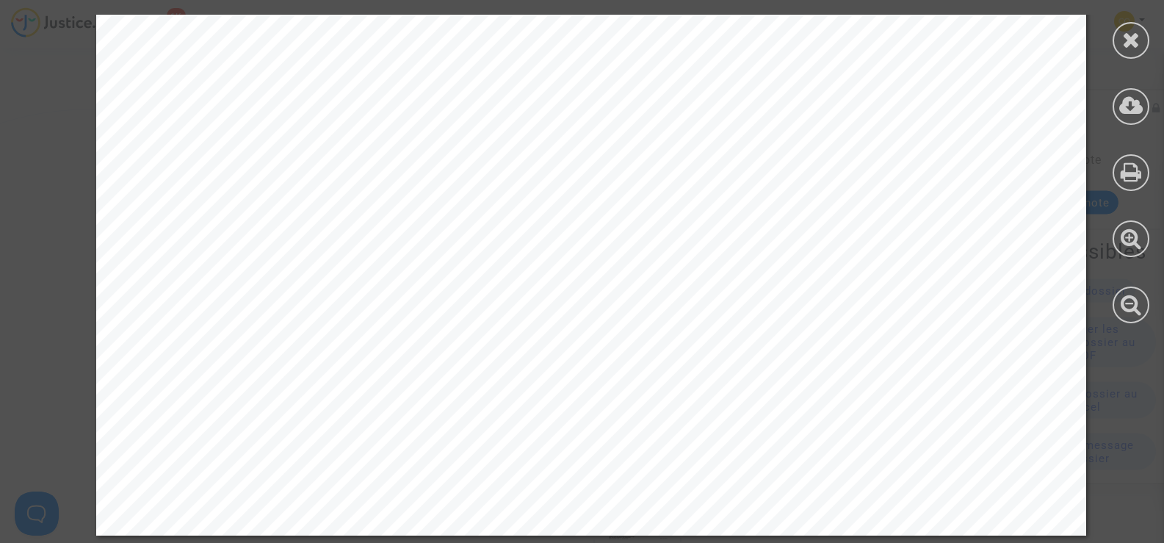
scroll to position [7935, 0]
click at [1136, 34] on icon at bounding box center [1131, 40] width 18 height 22
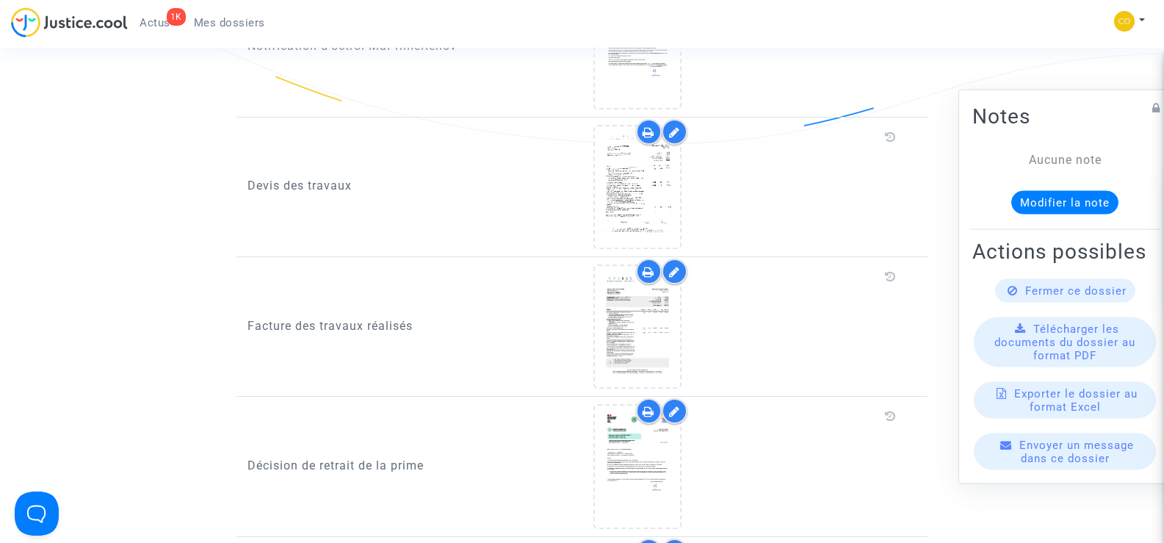
scroll to position [1102, 0]
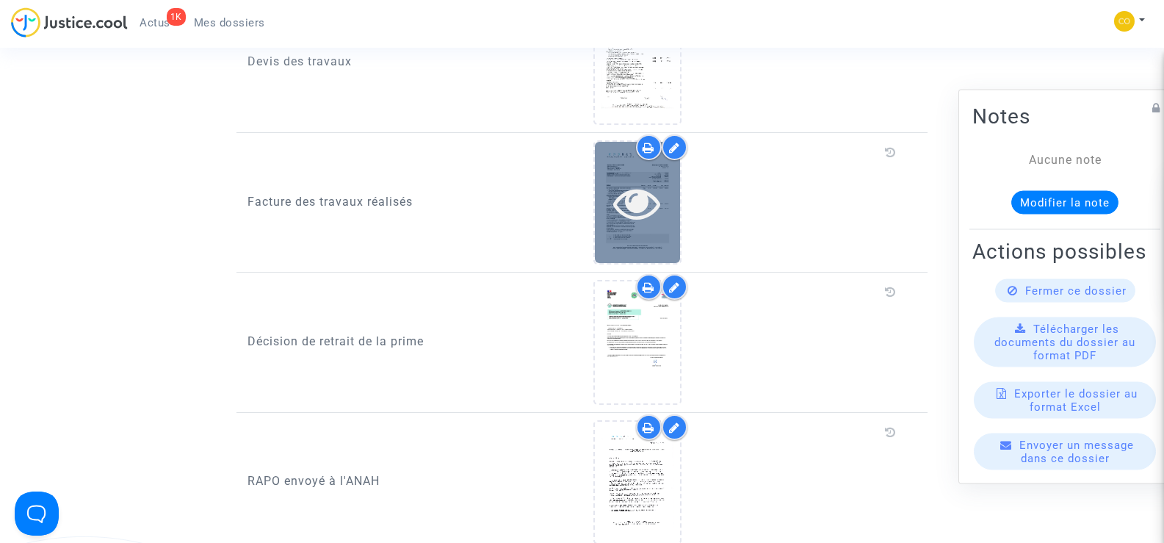
click at [653, 200] on icon at bounding box center [637, 202] width 48 height 47
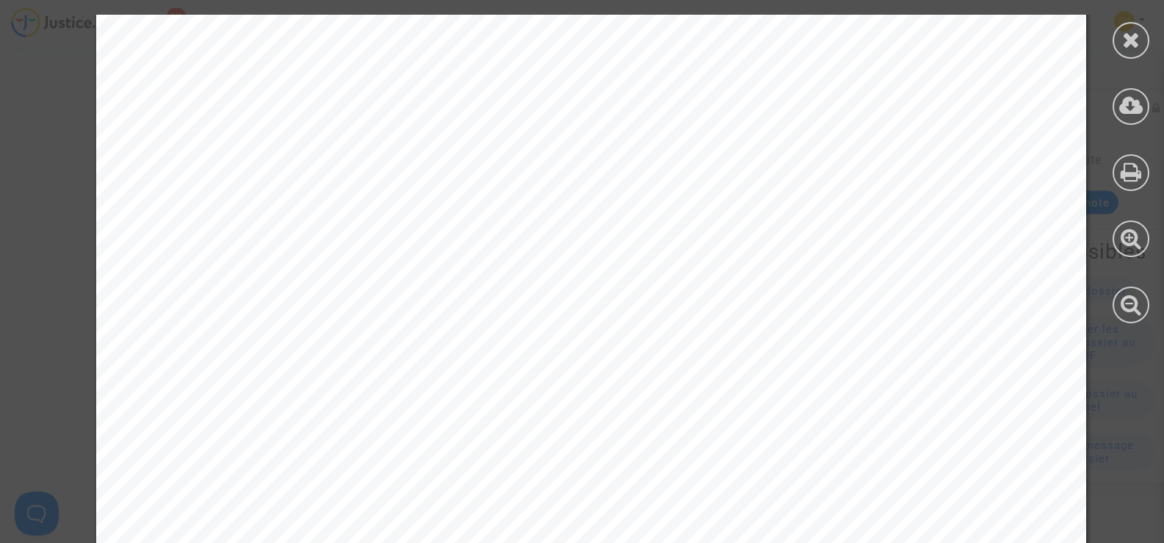
scroll to position [2299, 0]
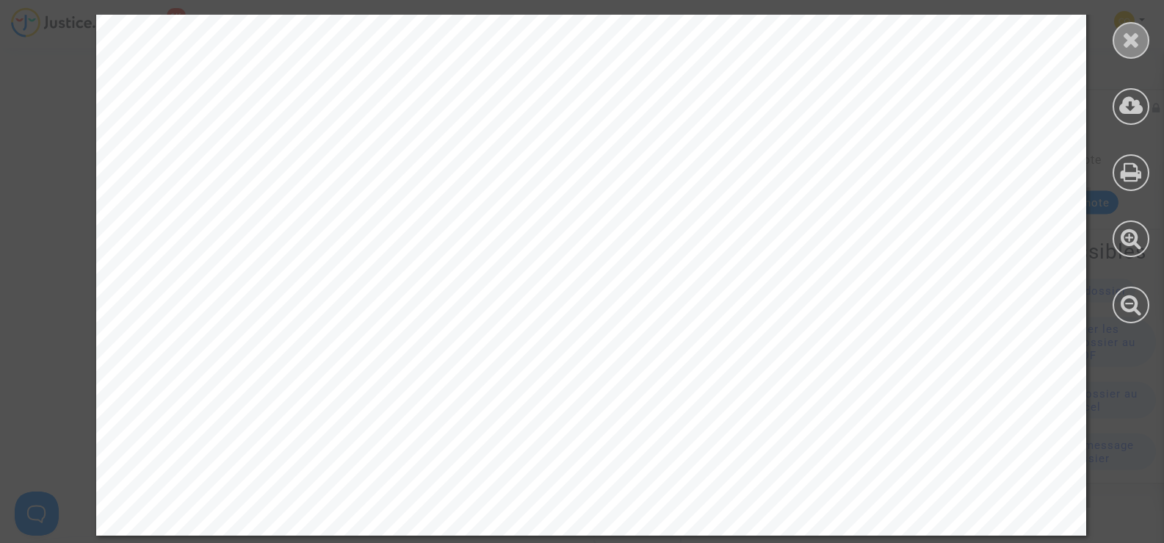
click at [1119, 44] on div at bounding box center [1131, 40] width 37 height 37
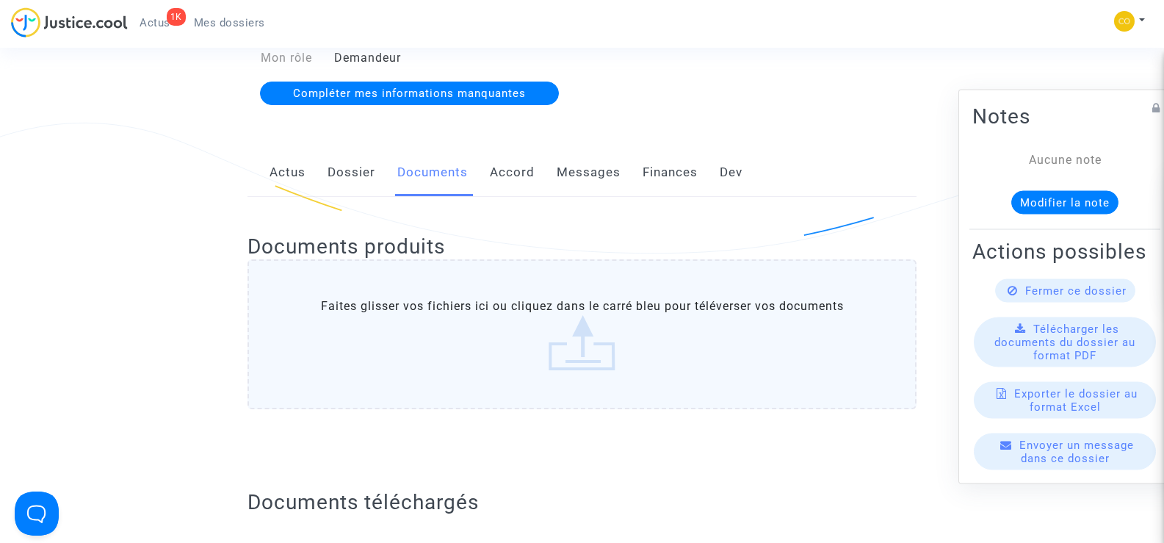
scroll to position [0, 0]
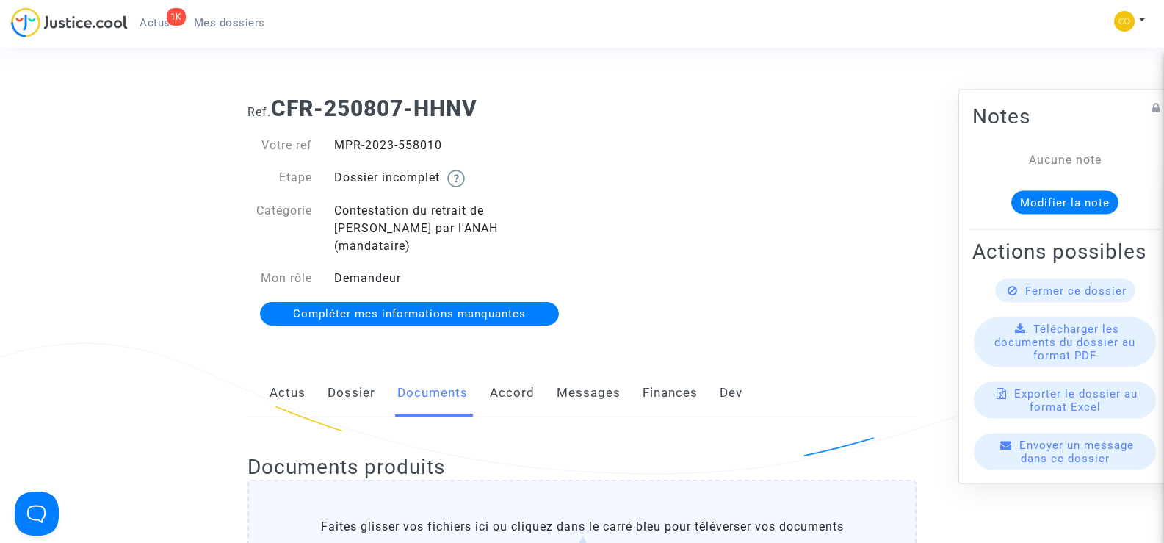
click at [229, 27] on span "Mes dossiers" at bounding box center [229, 22] width 71 height 13
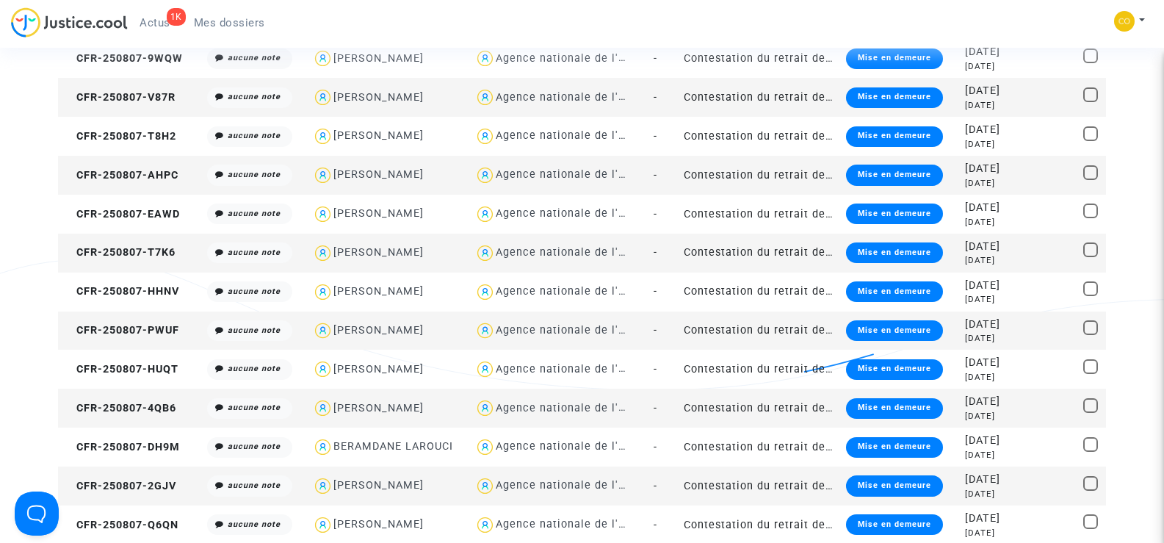
scroll to position [734, 0]
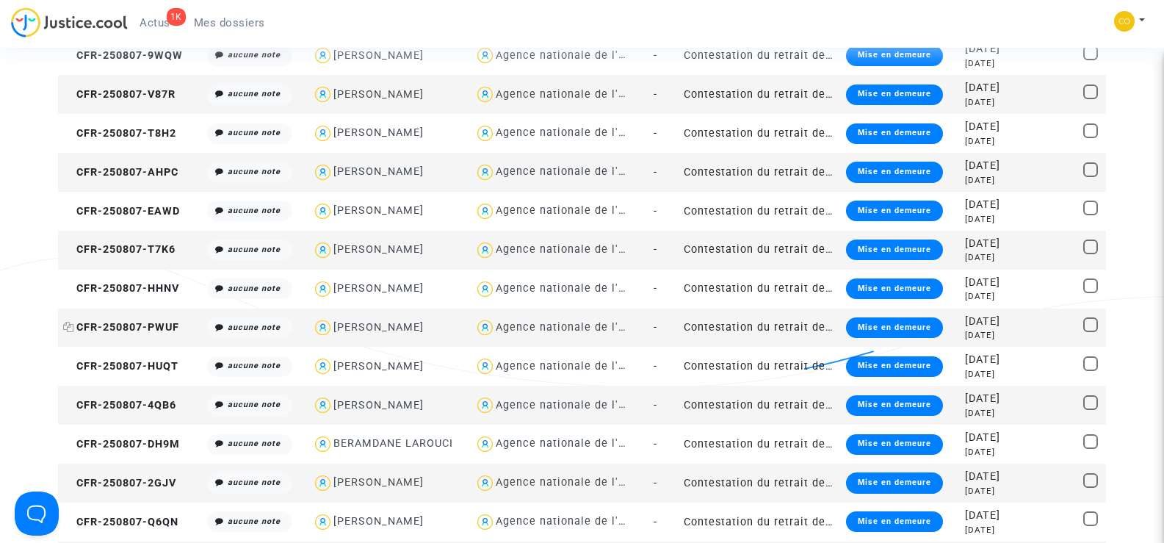
click at [136, 329] on span "CFR-250807-PWUF" at bounding box center [121, 327] width 116 height 12
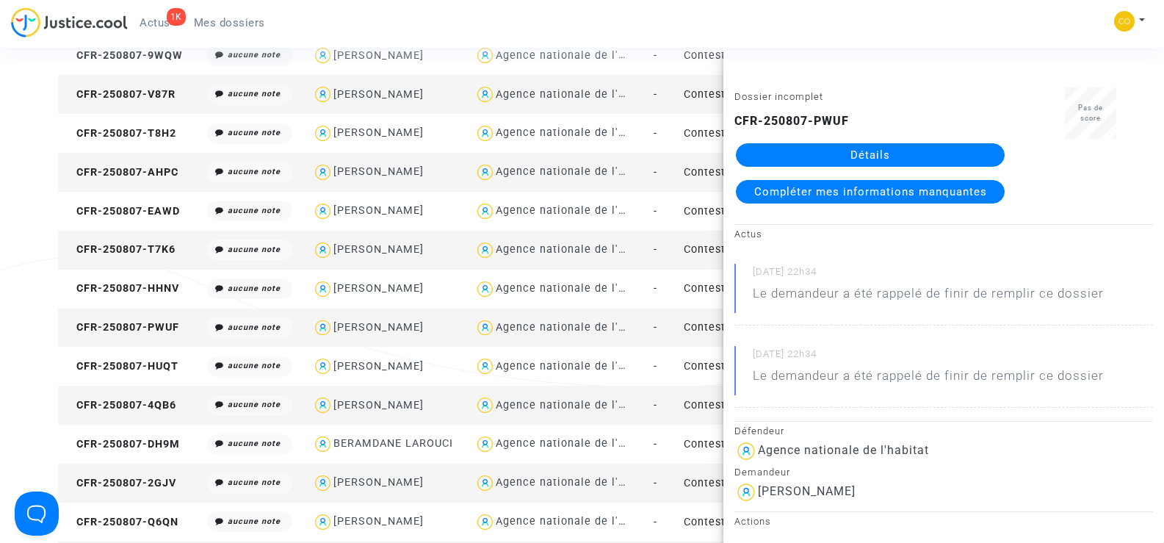
click at [850, 154] on link "Détails" at bounding box center [870, 155] width 269 height 24
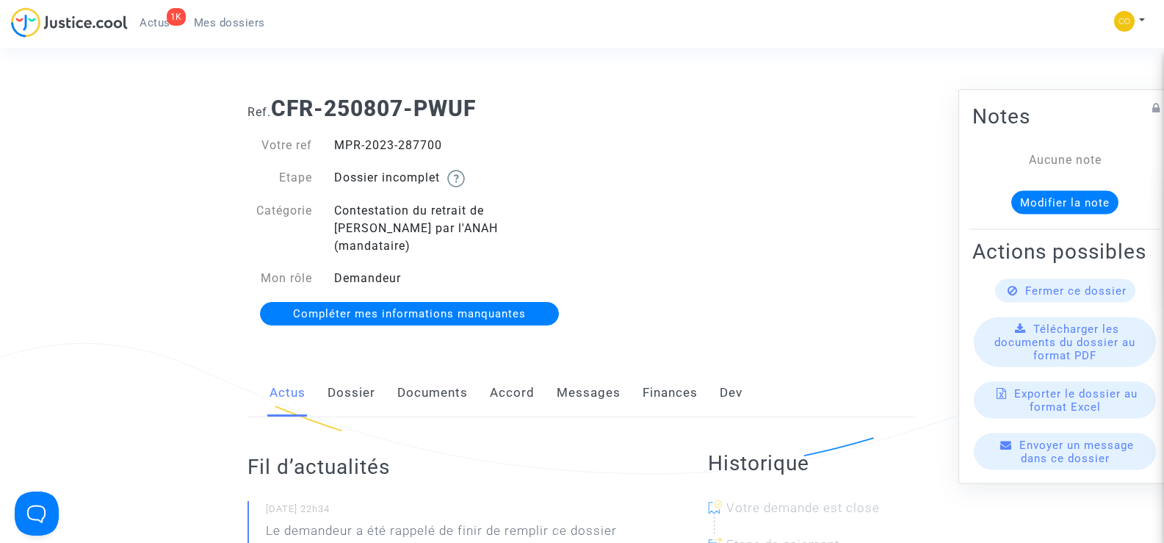
click at [427, 386] on link "Documents" at bounding box center [432, 393] width 71 height 48
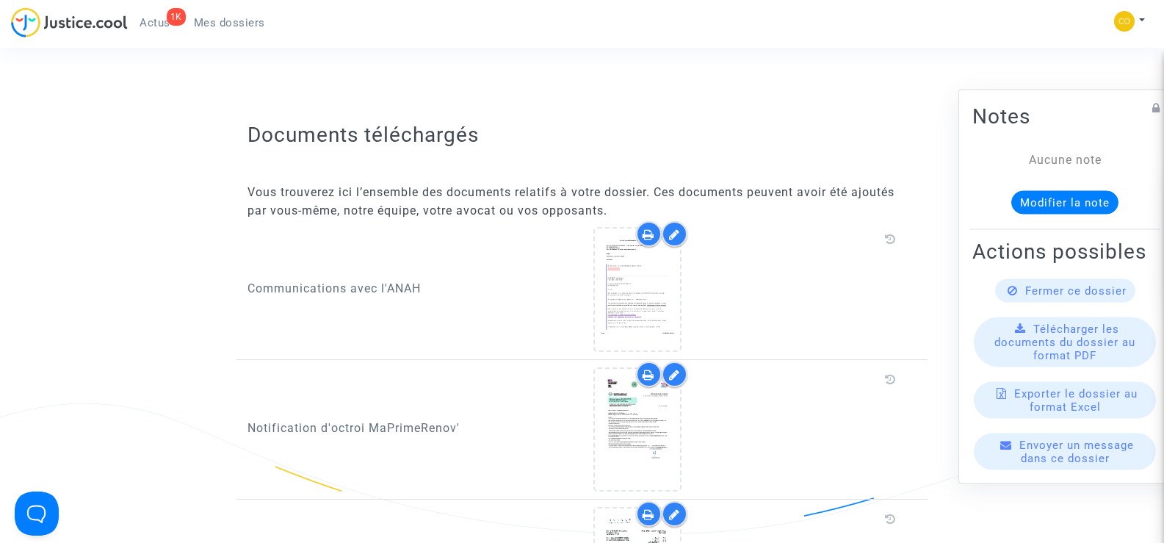
scroll to position [808, 0]
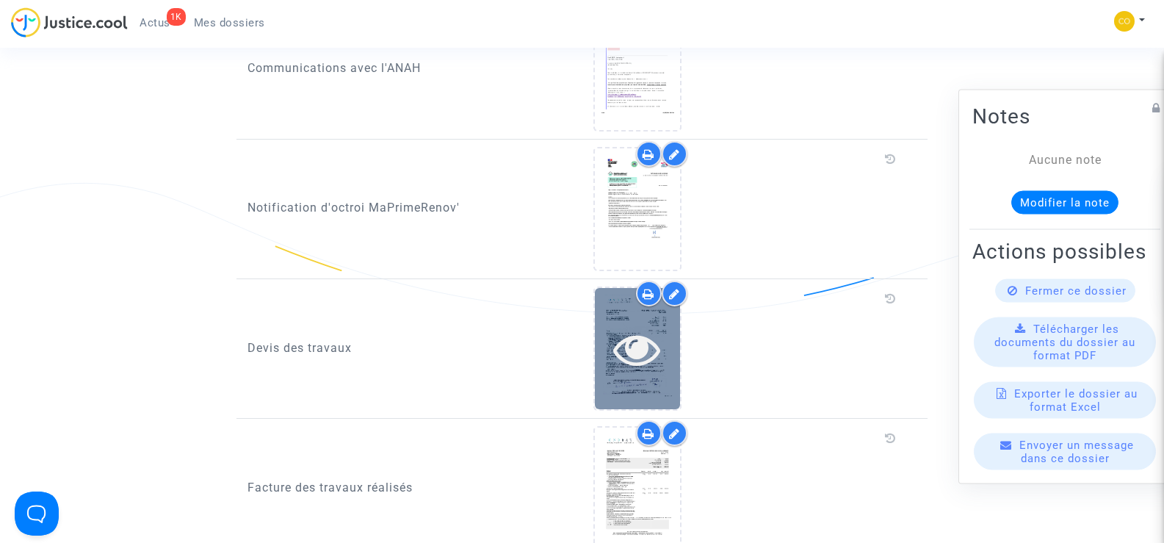
click at [646, 367] on div at bounding box center [637, 348] width 85 height 121
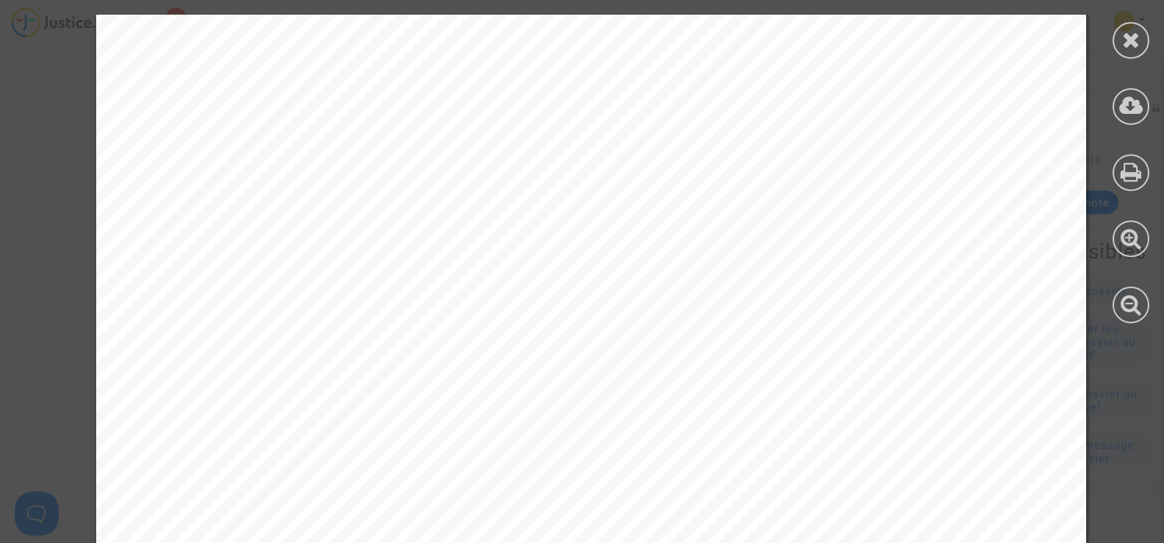
scroll to position [5118, 0]
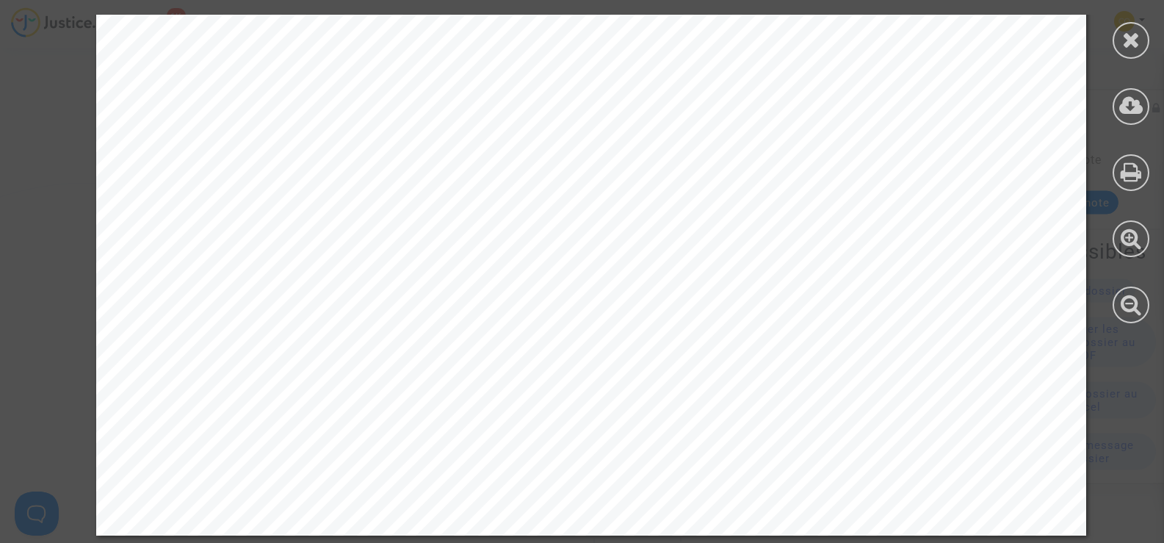
click at [1126, 53] on div at bounding box center [1131, 40] width 37 height 37
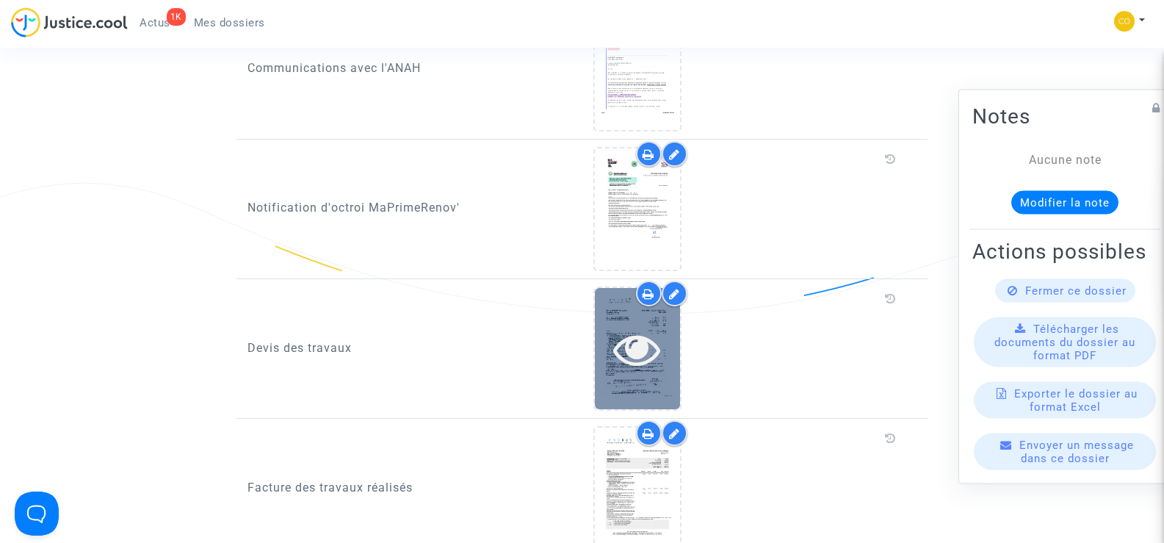
click at [613, 325] on div at bounding box center [637, 348] width 85 height 47
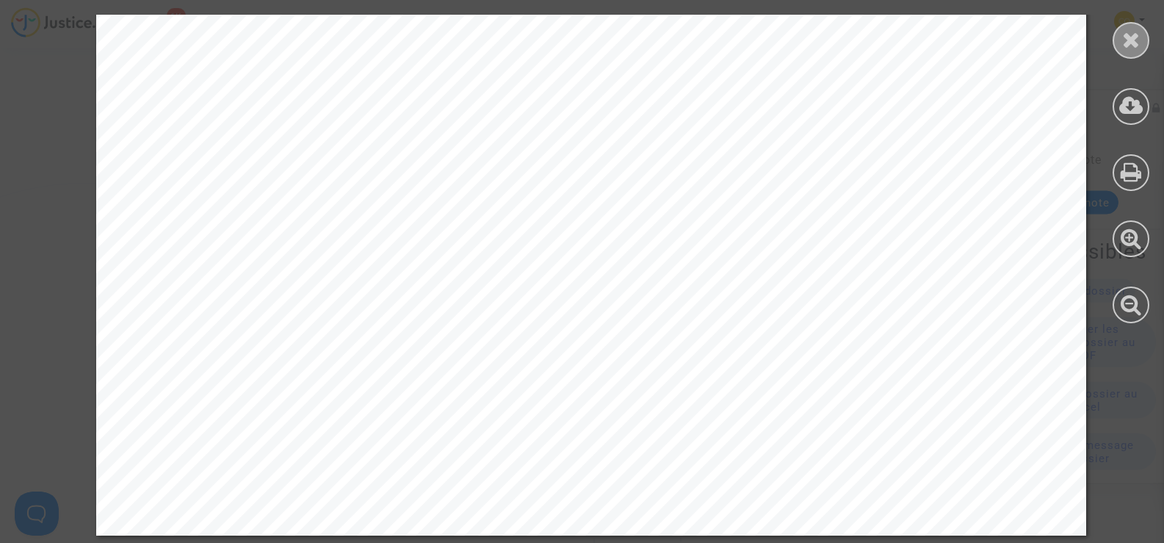
click at [1143, 40] on div at bounding box center [1131, 40] width 37 height 37
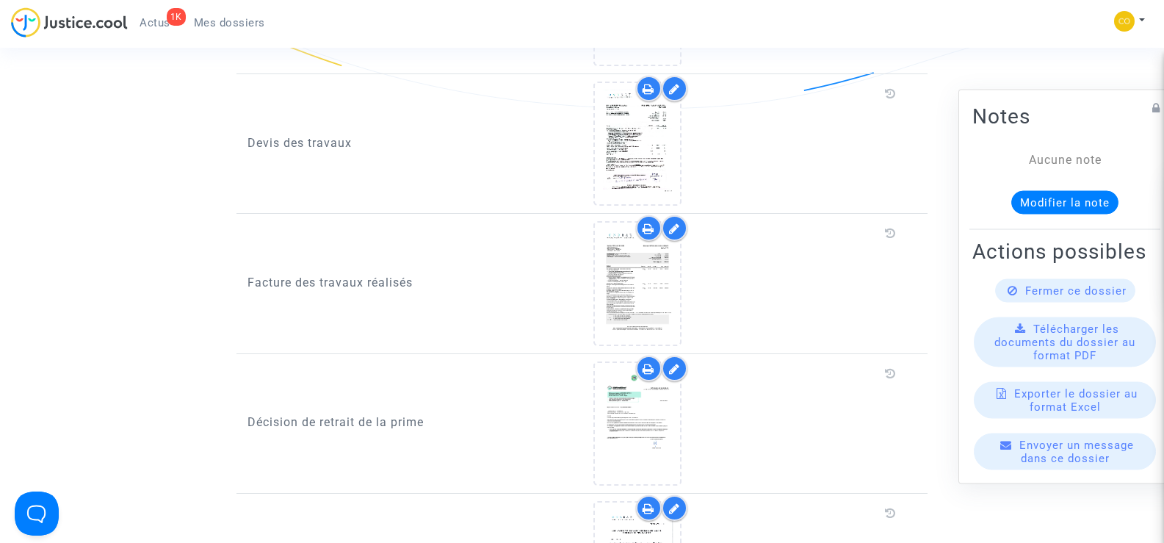
scroll to position [1028, 0]
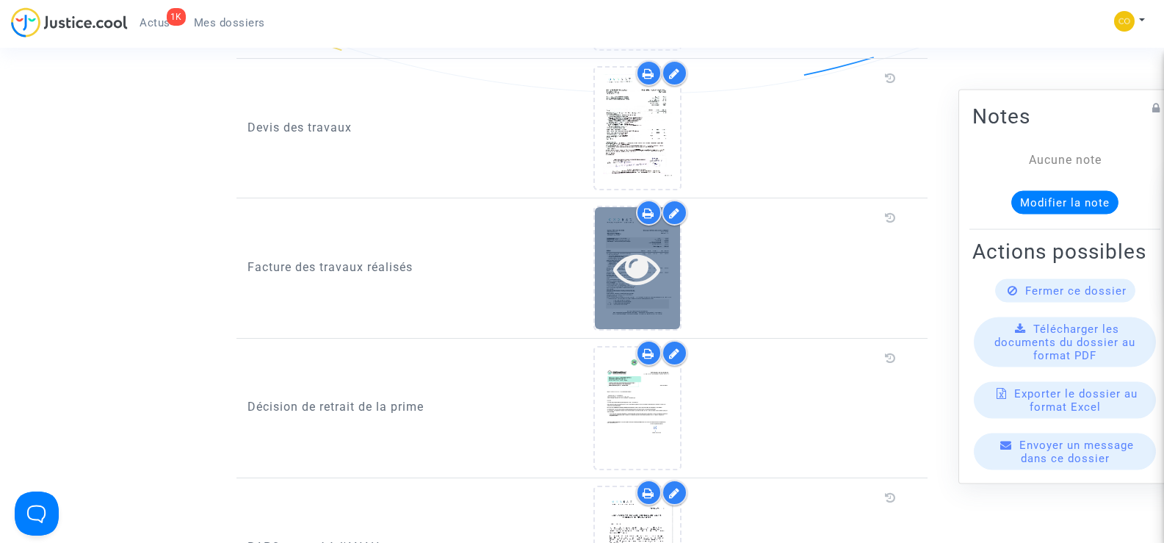
click at [661, 250] on div at bounding box center [637, 268] width 85 height 47
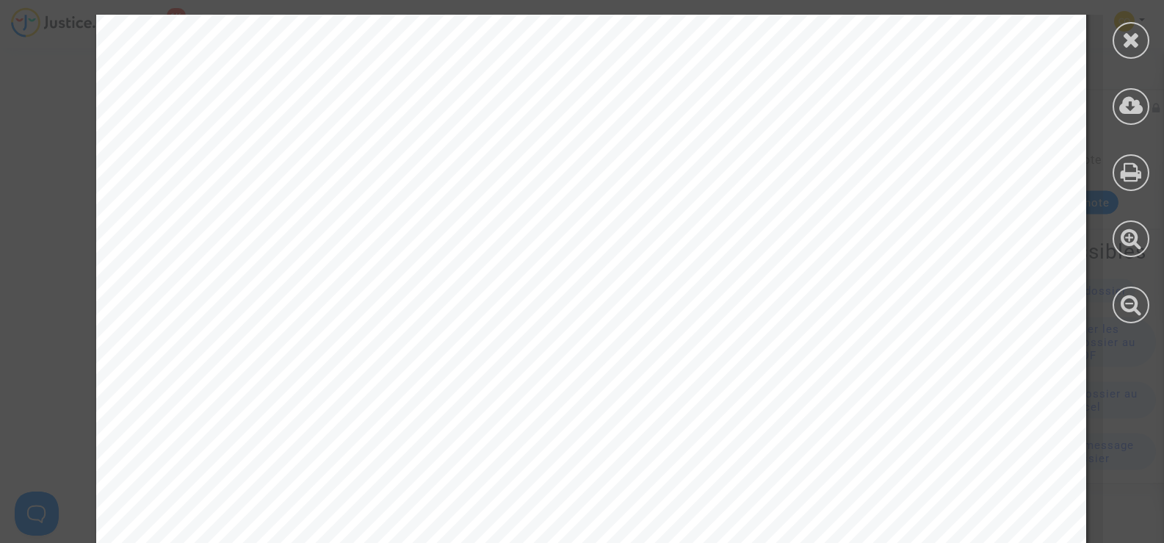
scroll to position [830, 0]
click at [1122, 50] on icon at bounding box center [1131, 40] width 18 height 22
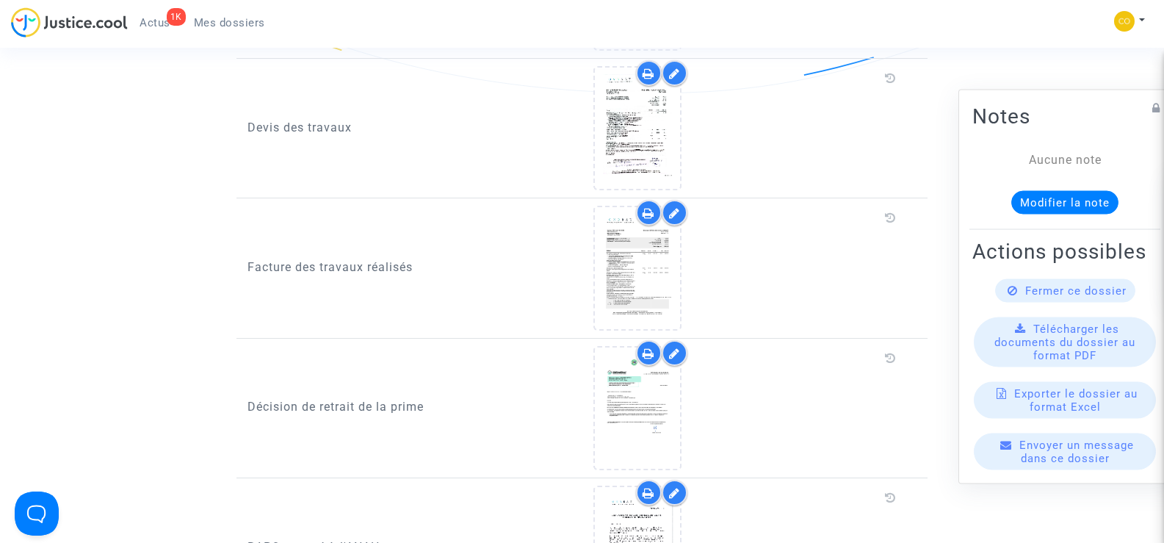
click at [225, 23] on span "Mes dossiers" at bounding box center [229, 22] width 71 height 13
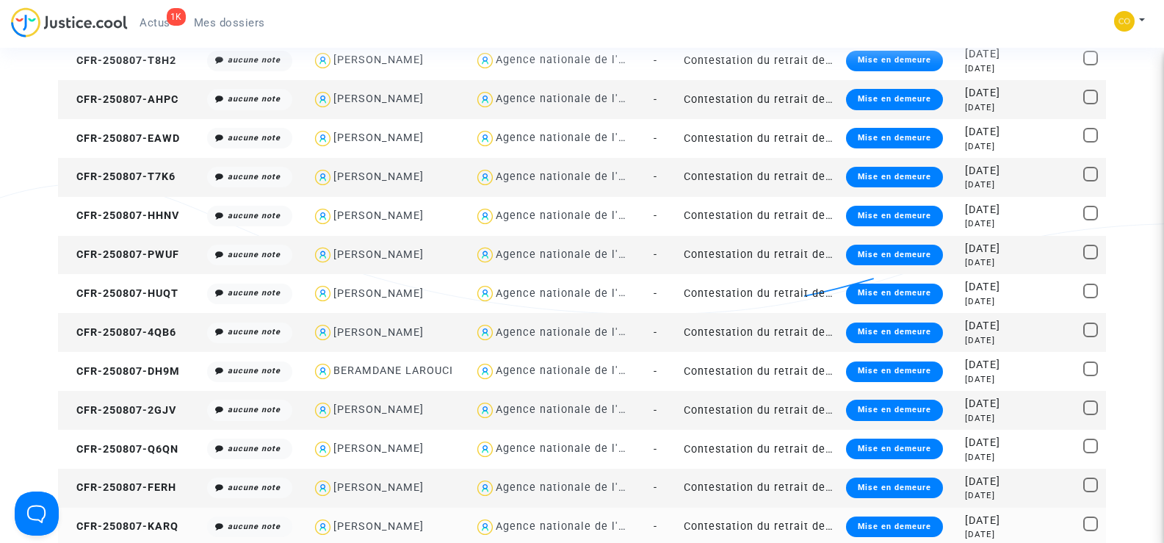
scroll to position [808, 0]
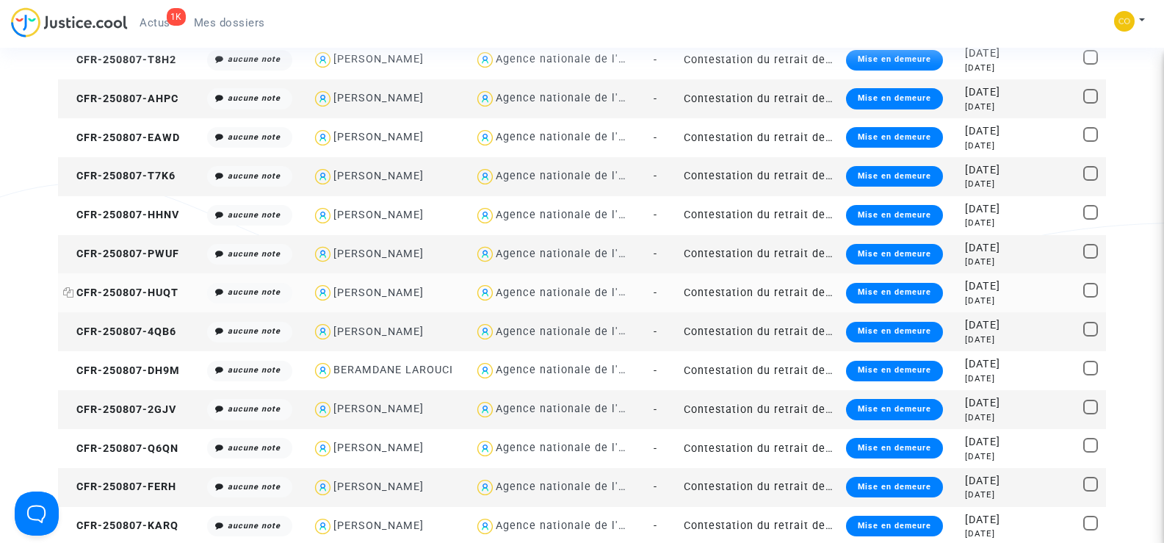
click at [123, 289] on span "CFR-250807-HUQT" at bounding box center [120, 292] width 115 height 12
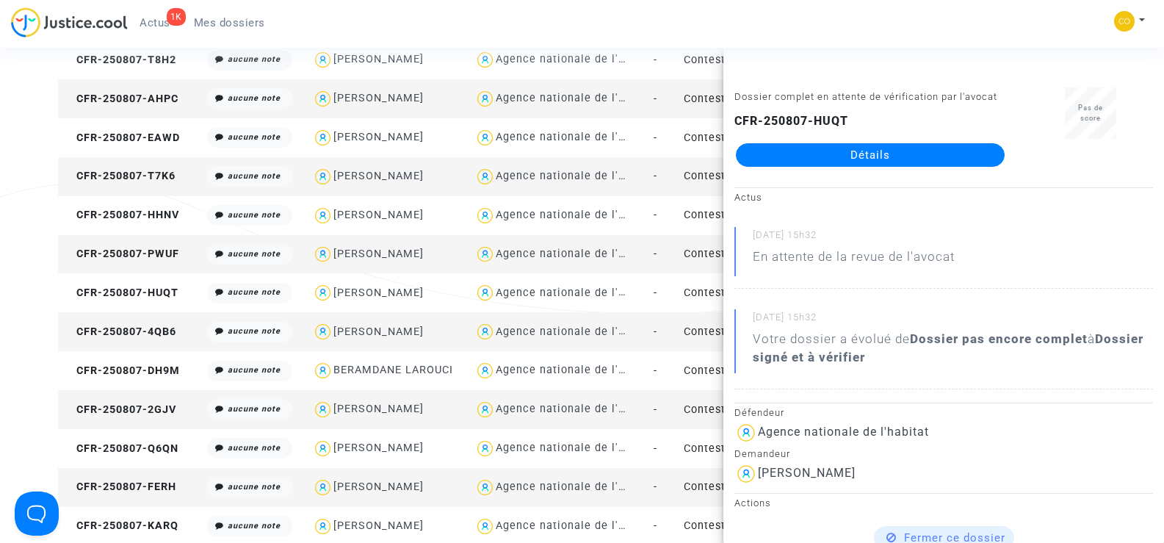
click at [913, 160] on link "Détails" at bounding box center [870, 155] width 269 height 24
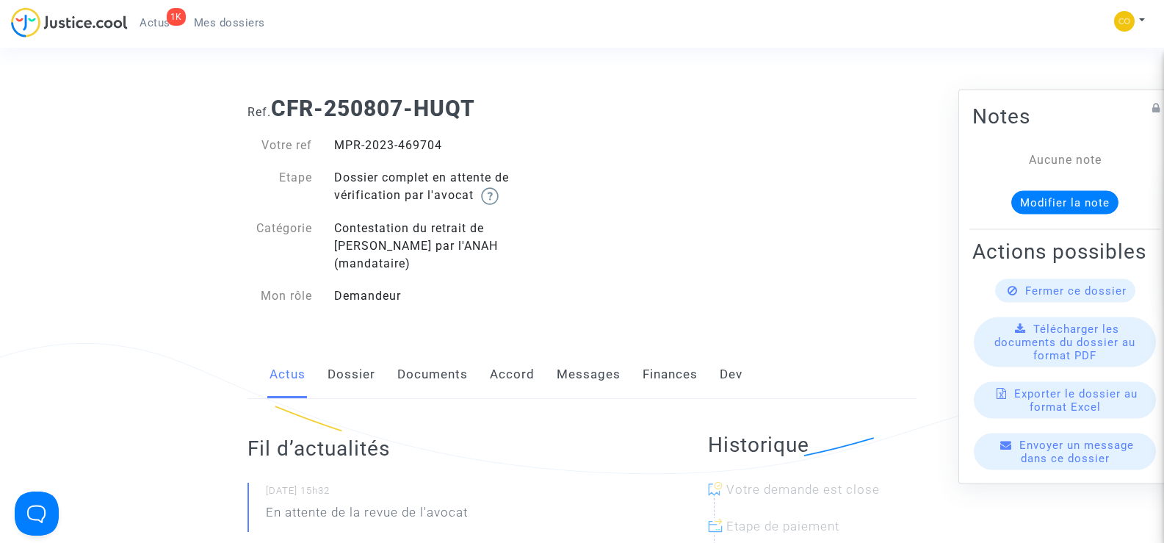
click at [419, 351] on link "Documents" at bounding box center [432, 374] width 71 height 48
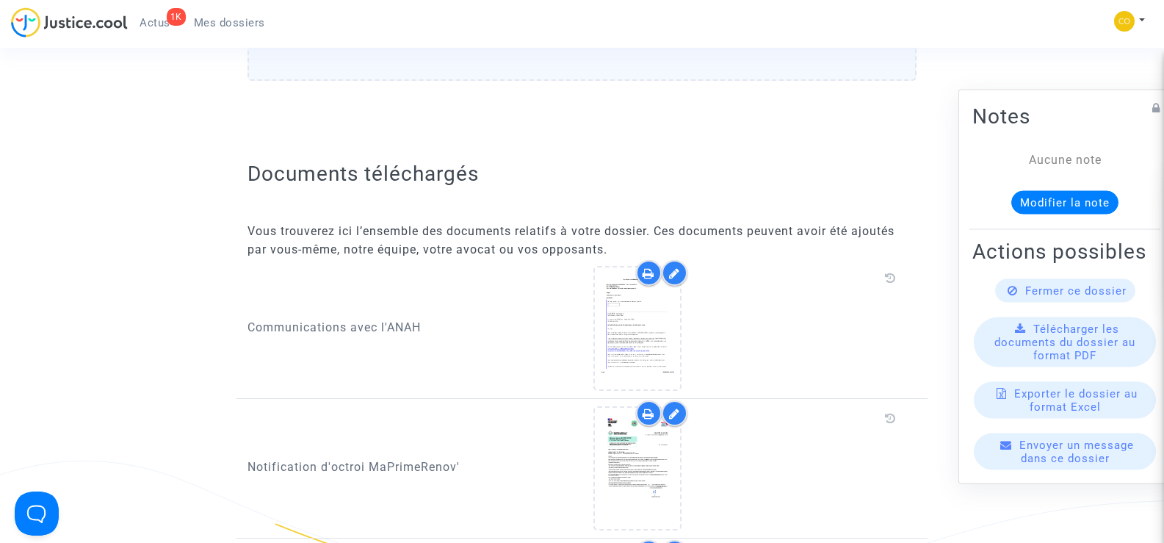
scroll to position [734, 0]
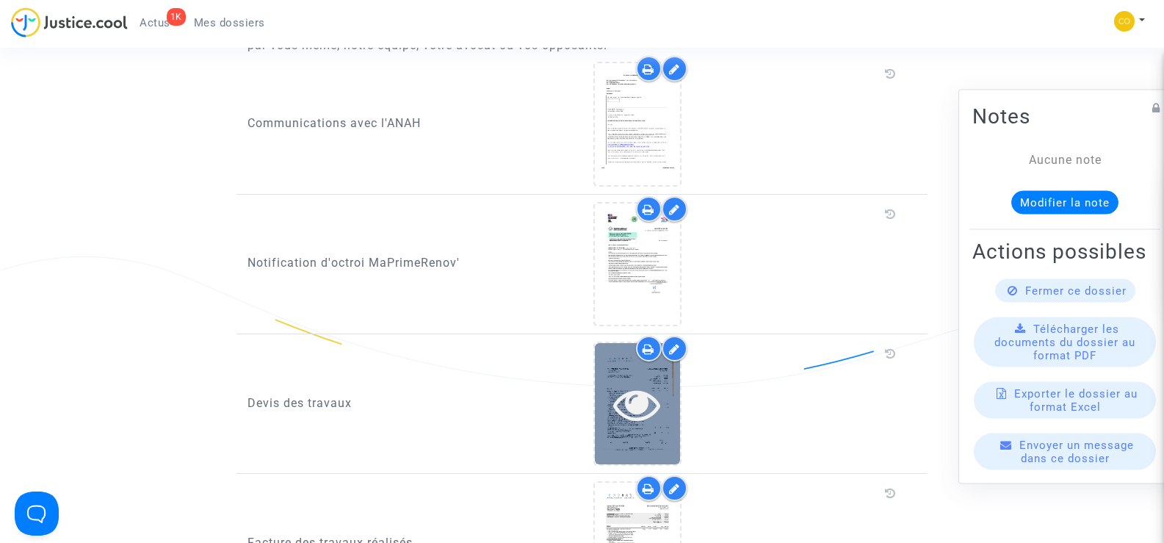
click at [642, 380] on icon at bounding box center [637, 403] width 48 height 47
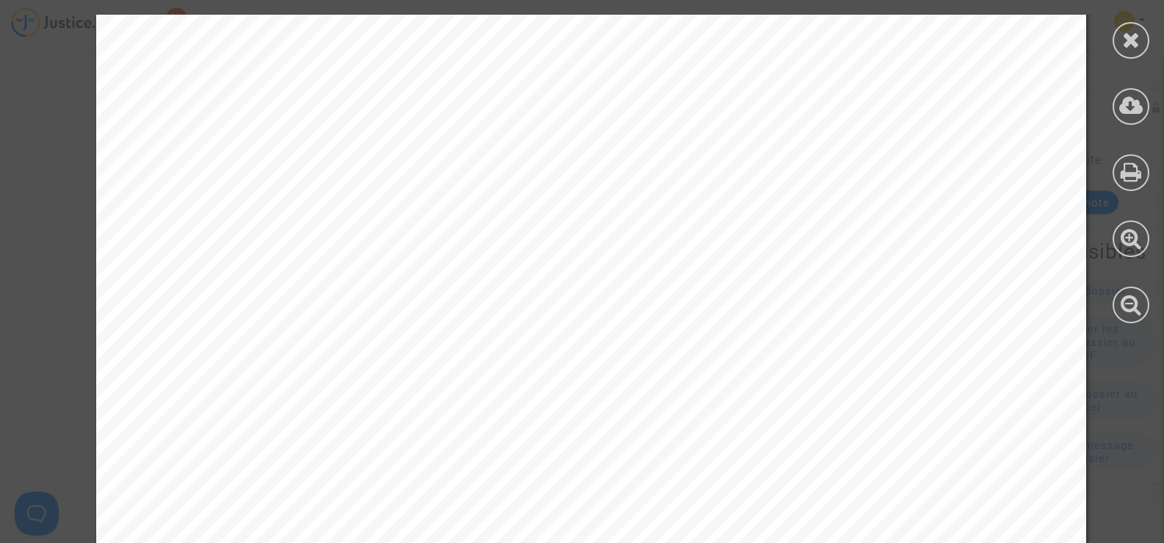
scroll to position [5118, 0]
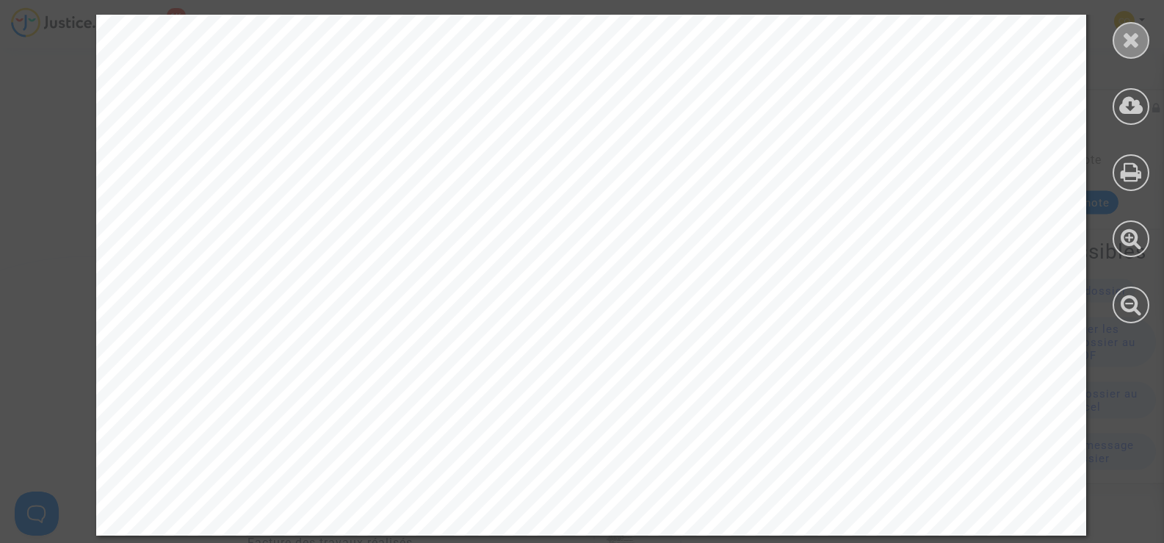
click at [1122, 45] on icon at bounding box center [1131, 40] width 18 height 22
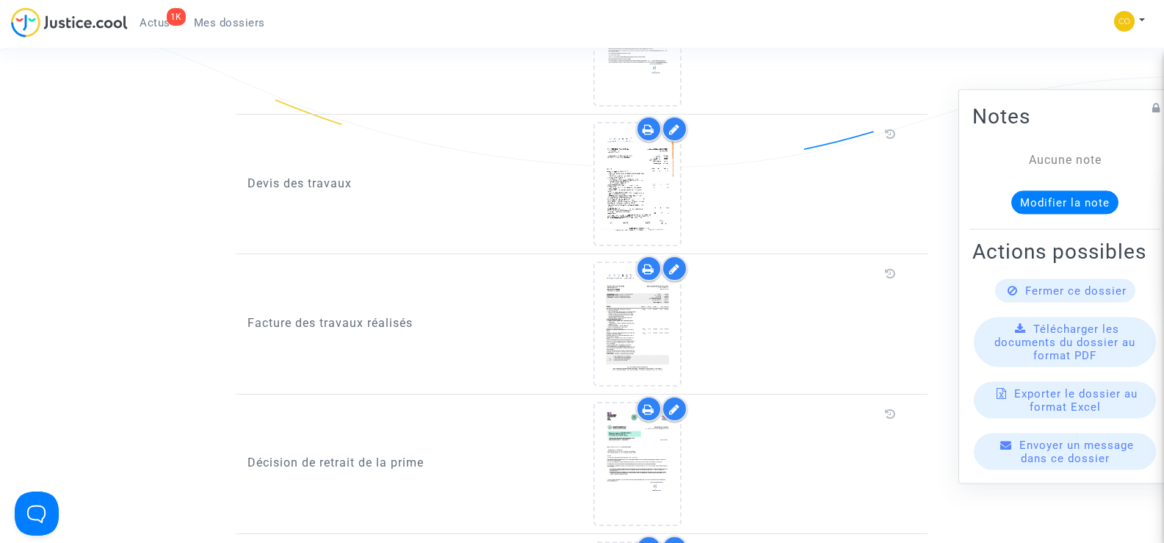
scroll to position [955, 0]
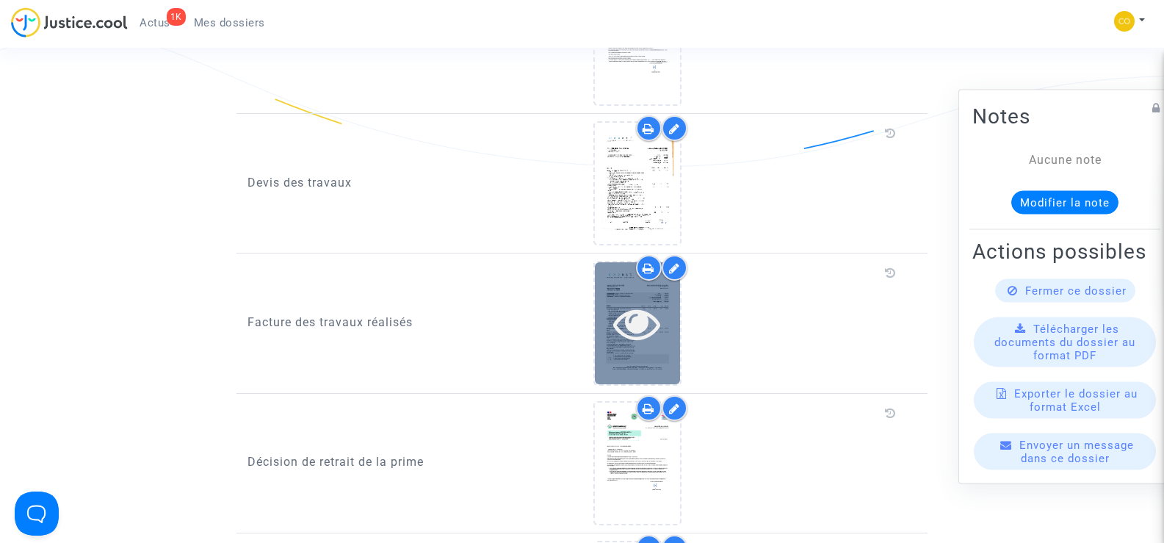
click at [640, 311] on icon at bounding box center [637, 323] width 48 height 47
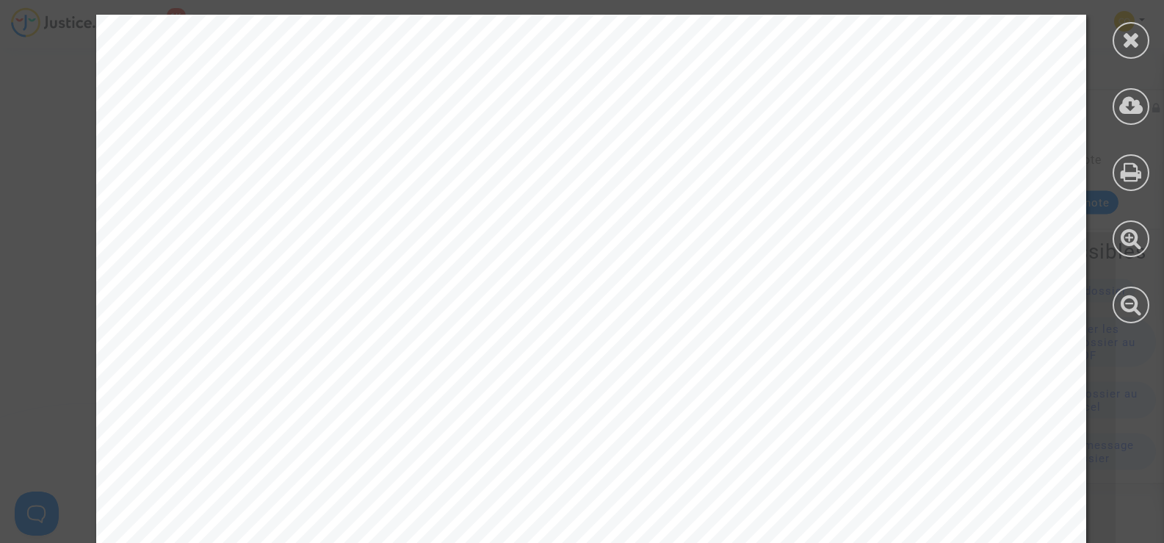
scroll to position [294, 0]
click at [1130, 31] on icon at bounding box center [1131, 40] width 18 height 22
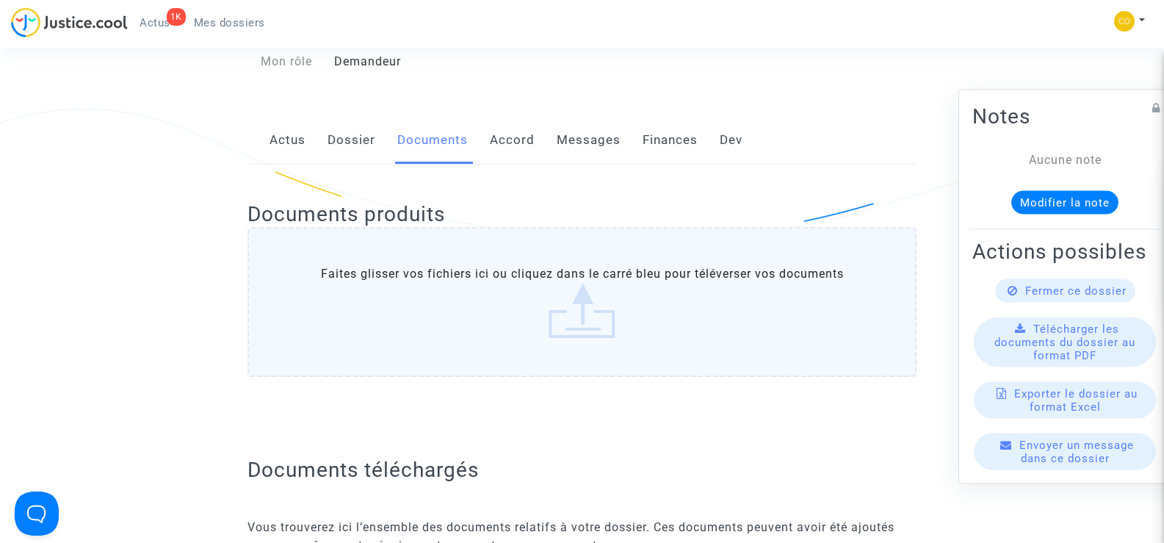
scroll to position [0, 0]
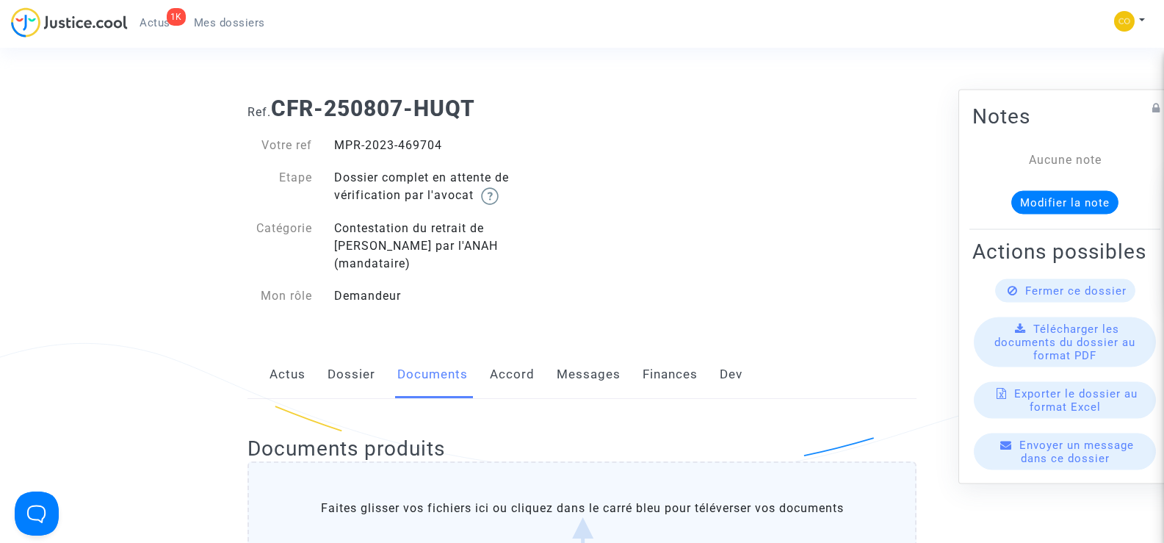
drag, startPoint x: 448, startPoint y: 144, endPoint x: 335, endPoint y: 148, distance: 113.2
click at [335, 148] on div "MPR-2023-469704" at bounding box center [452, 146] width 259 height 18
copy div "MPR-2023-469704"
click at [679, 177] on div "Ref. CFR-250807-HUQT Votre ref MPR-2023-469704 Etape Dossier complet en attente…" at bounding box center [582, 202] width 691 height 236
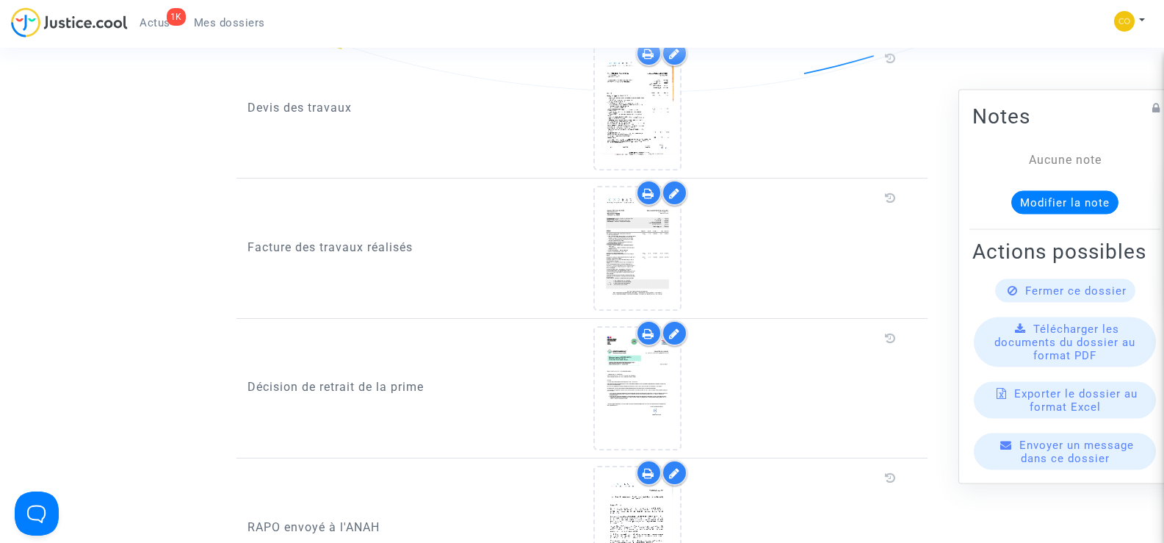
scroll to position [1028, 0]
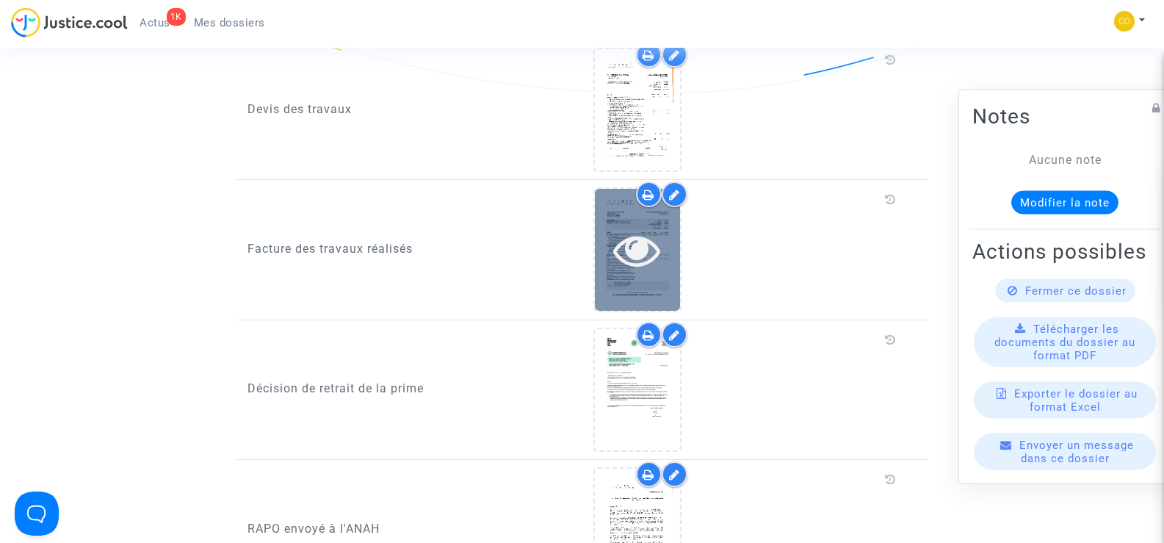
click at [666, 226] on div at bounding box center [637, 249] width 85 height 47
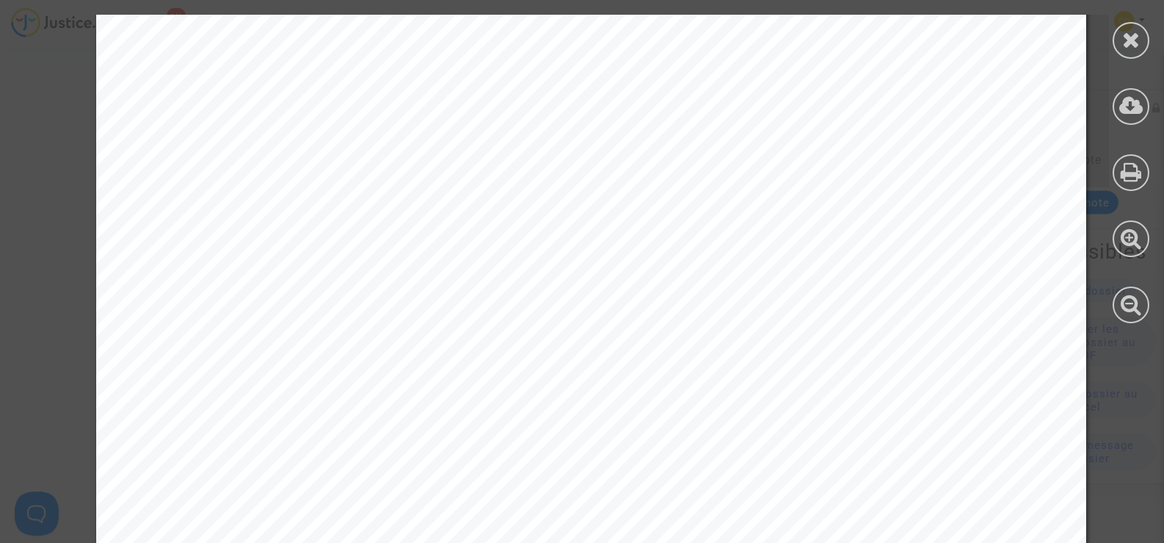
scroll to position [1469, 0]
click at [1129, 35] on icon at bounding box center [1131, 40] width 18 height 22
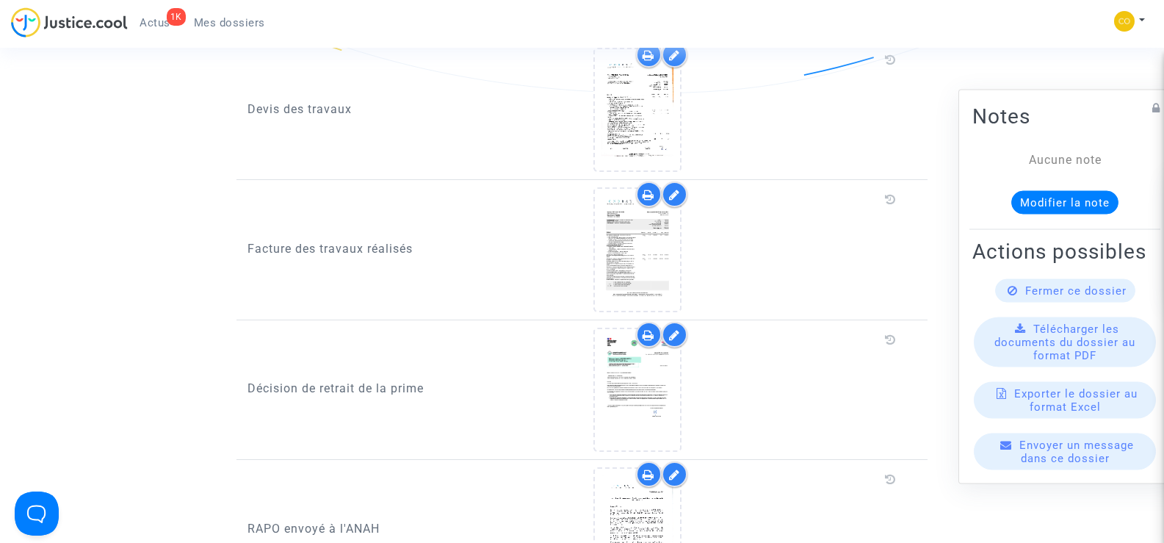
click at [675, 189] on icon at bounding box center [674, 195] width 11 height 12
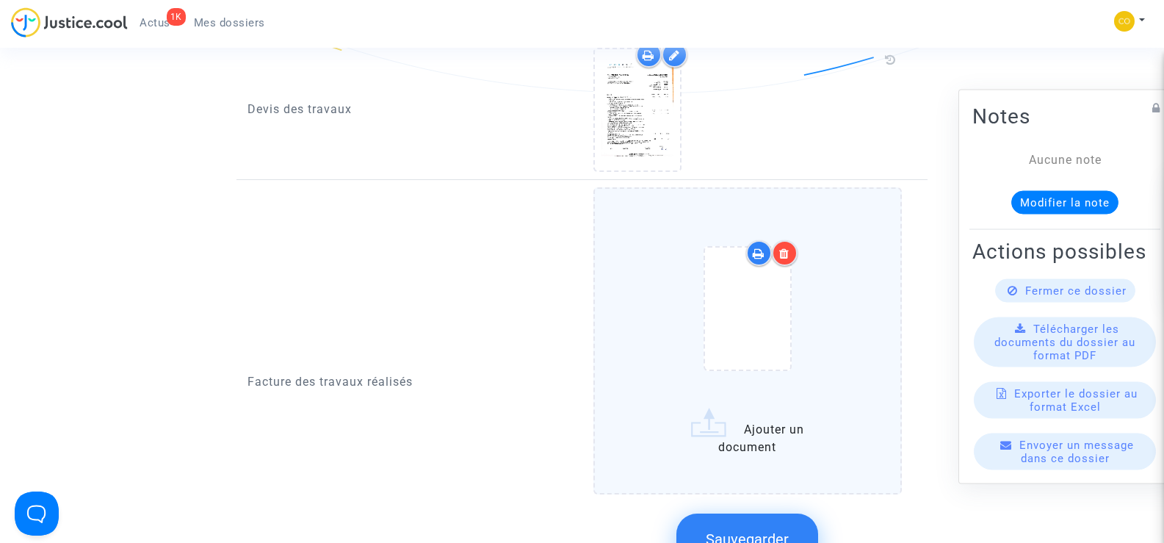
click at [783, 248] on icon at bounding box center [784, 254] width 10 height 12
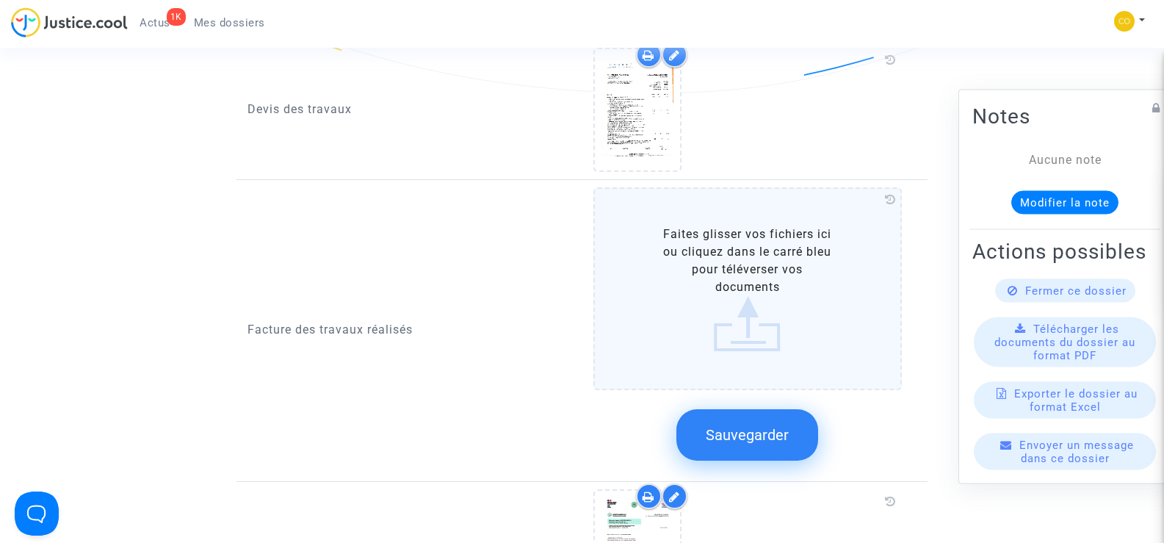
click at [781, 409] on button "Sauvegarder" at bounding box center [747, 434] width 142 height 51
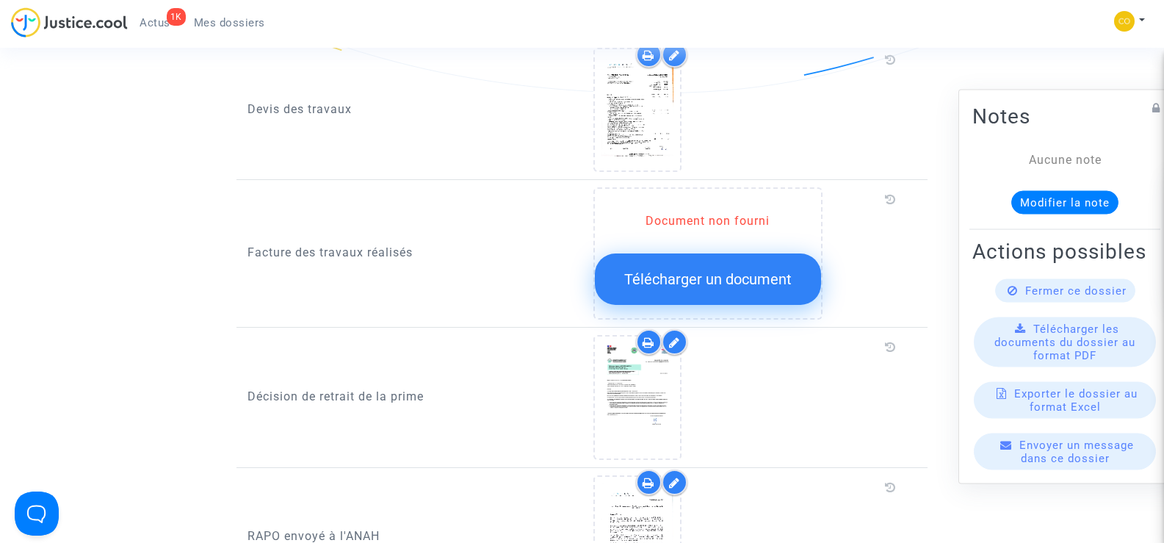
click at [170, 189] on ng-component "Ref. CFR-250807-HUQT Votre ref MPR-2023-469704 Etape Dossier complet en attente…" at bounding box center [582, 105] width 1048 height 2099
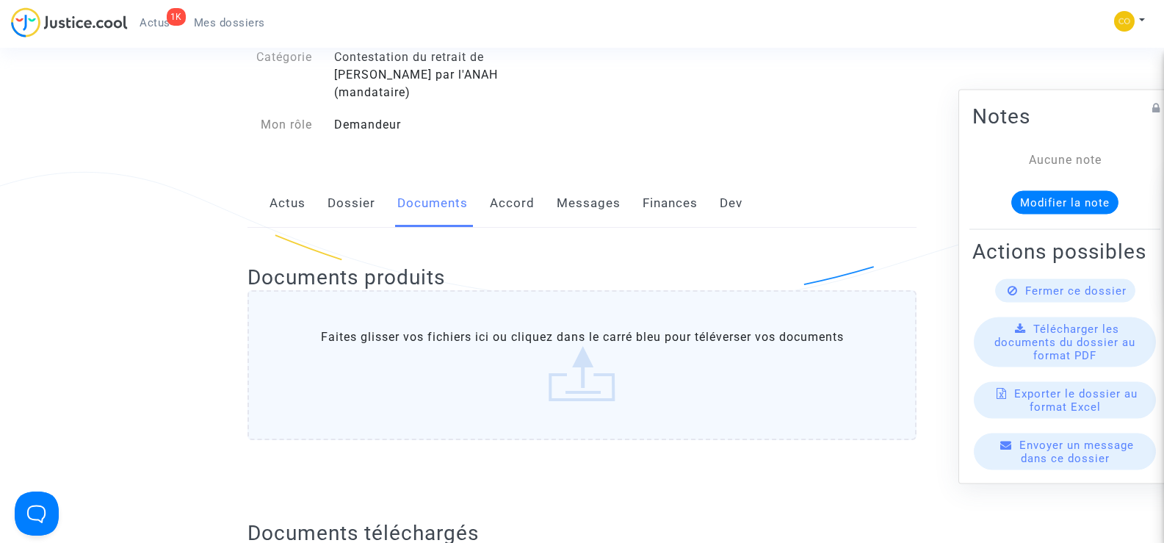
scroll to position [147, 0]
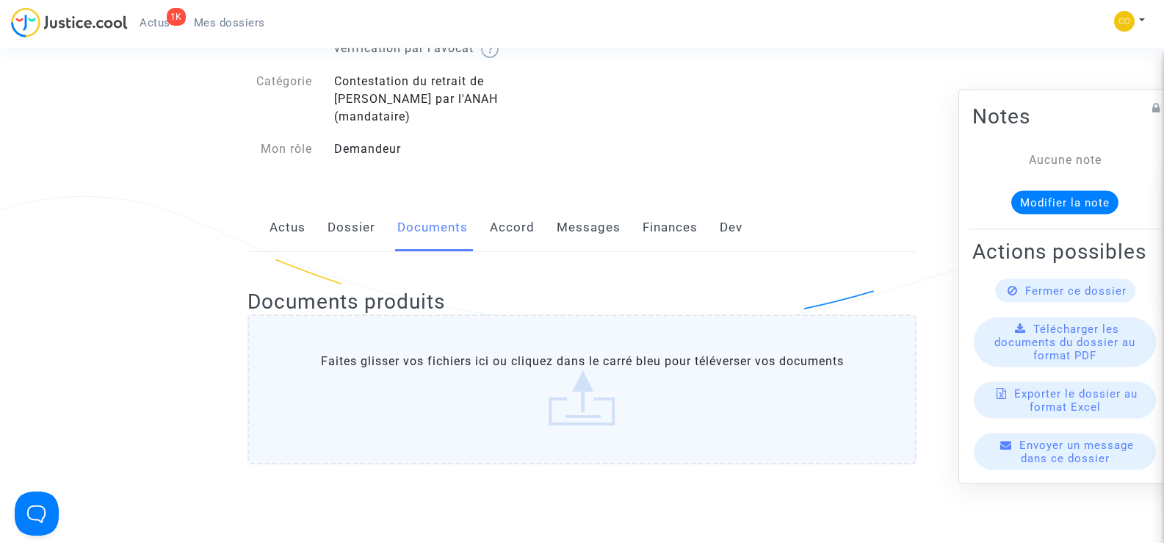
click at [225, 15] on link "Mes dossiers" at bounding box center [229, 23] width 95 height 22
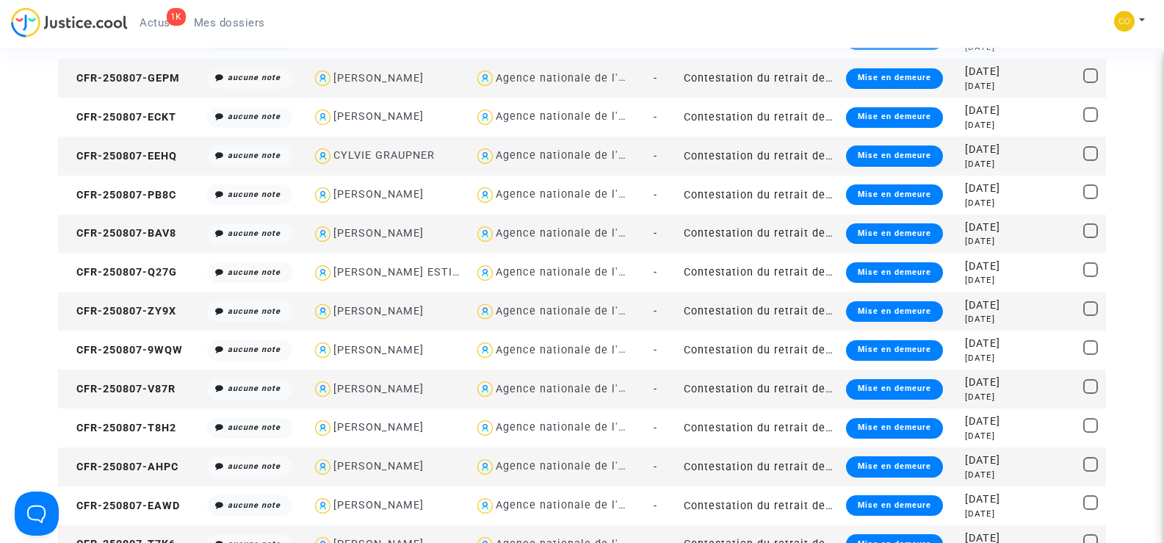
scroll to position [441, 0]
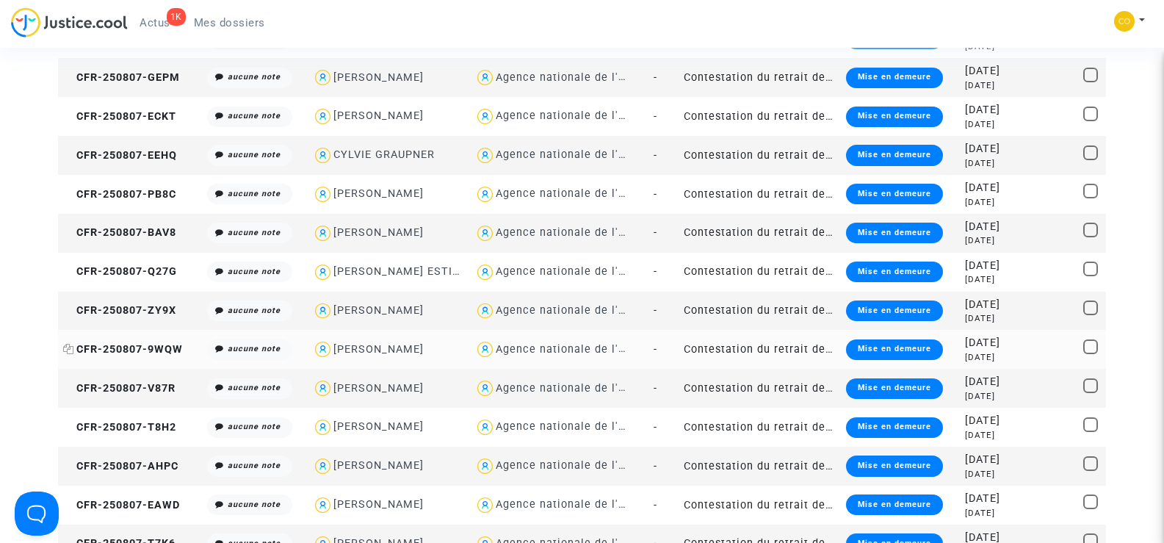
click at [137, 347] on span "CFR-250807-9WQW" at bounding box center [123, 349] width 120 height 12
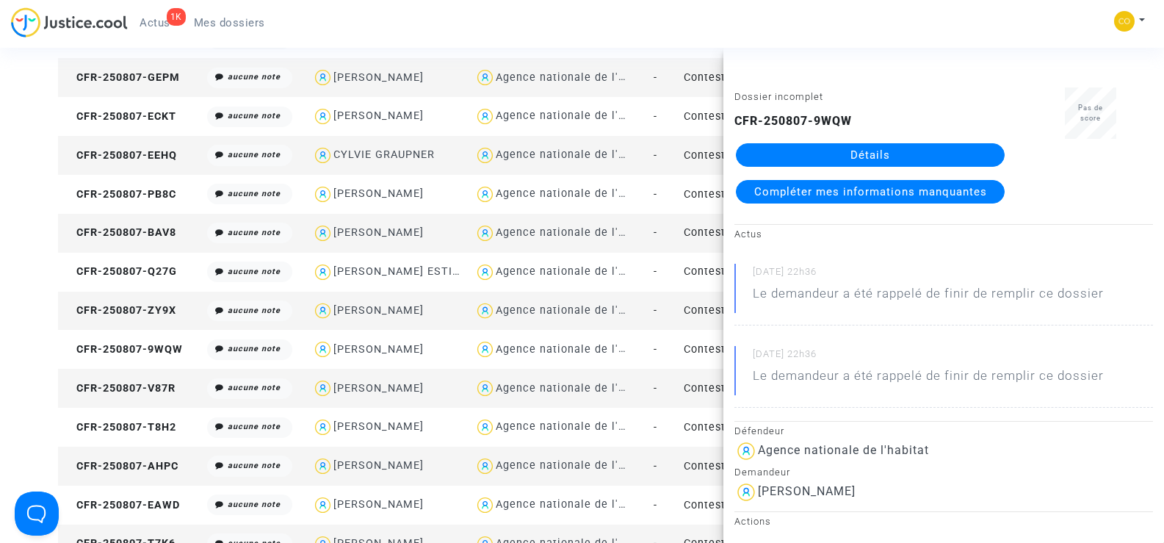
click at [938, 145] on link "Détails" at bounding box center [870, 155] width 269 height 24
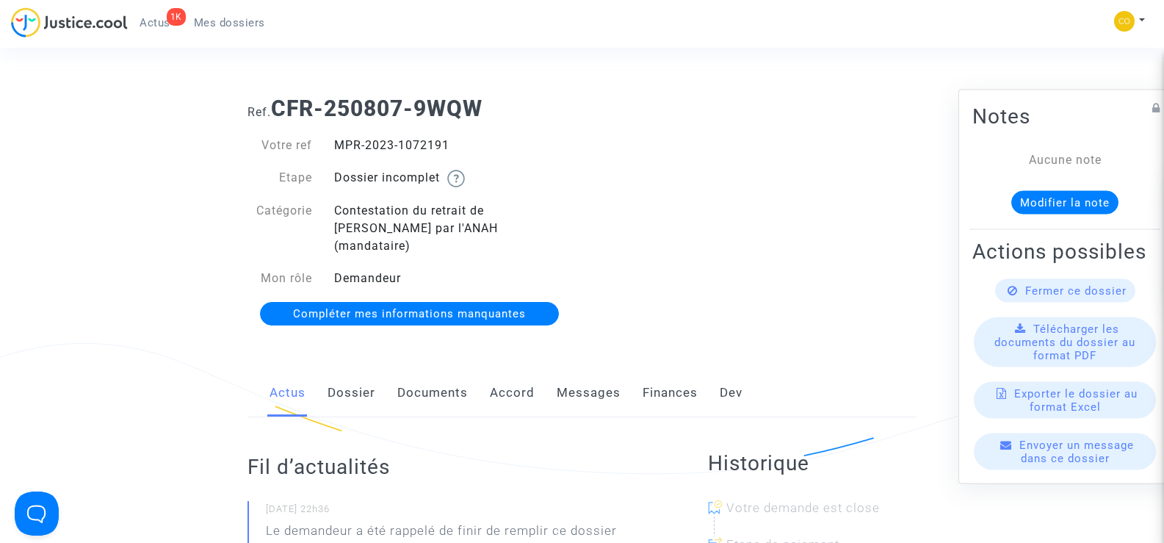
click at [416, 369] on link "Documents" at bounding box center [432, 393] width 71 height 48
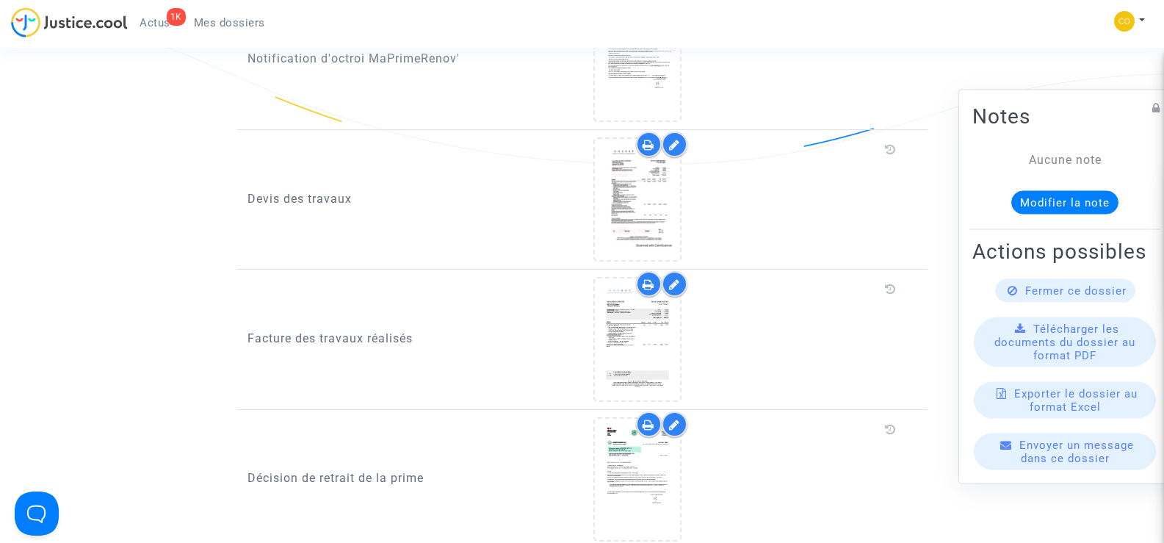
scroll to position [1028, 0]
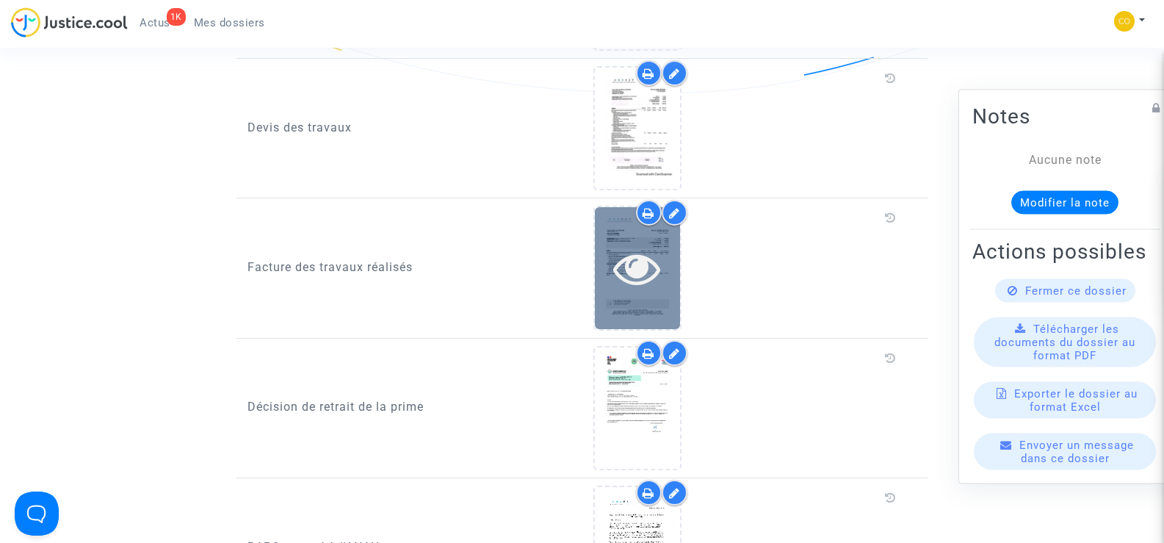
click at [671, 256] on div at bounding box center [637, 268] width 85 height 47
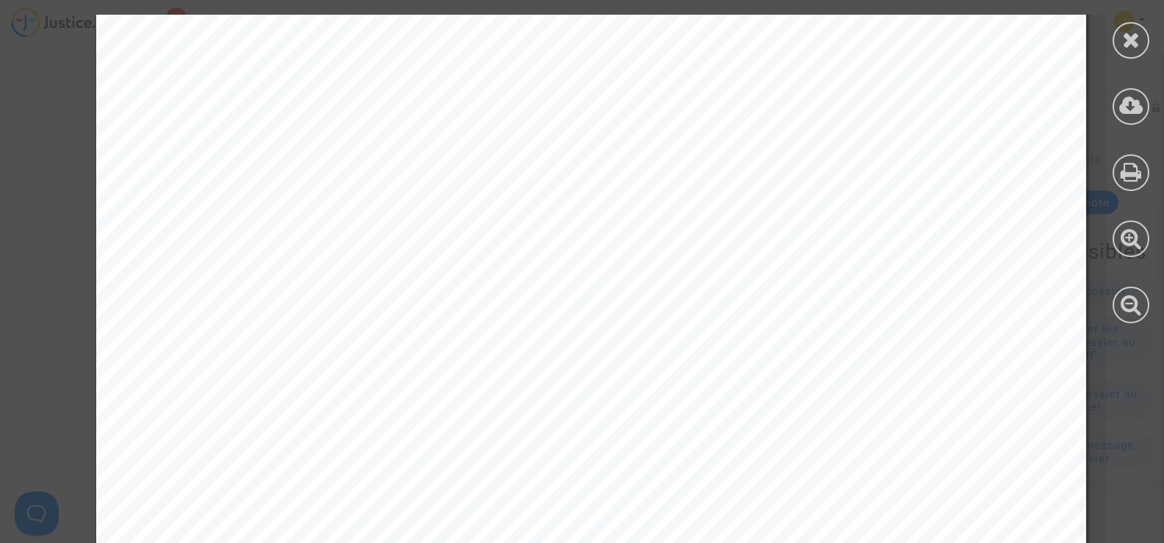
scroll to position [1910, 0]
click at [1136, 48] on icon at bounding box center [1131, 40] width 18 height 22
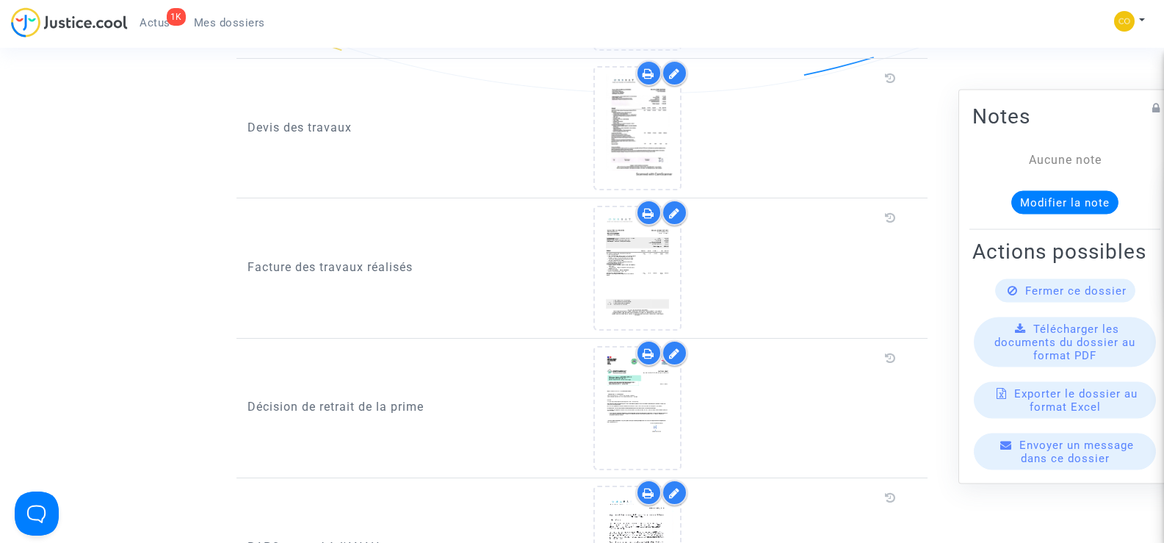
click at [678, 207] on icon at bounding box center [674, 213] width 11 height 12
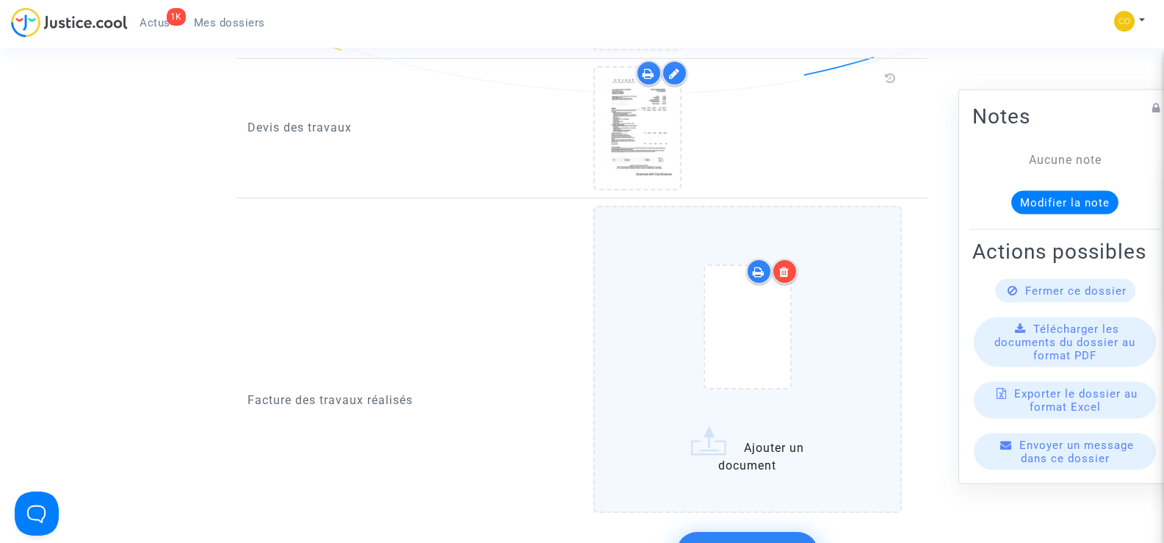
click at [790, 259] on div at bounding box center [785, 272] width 26 height 26
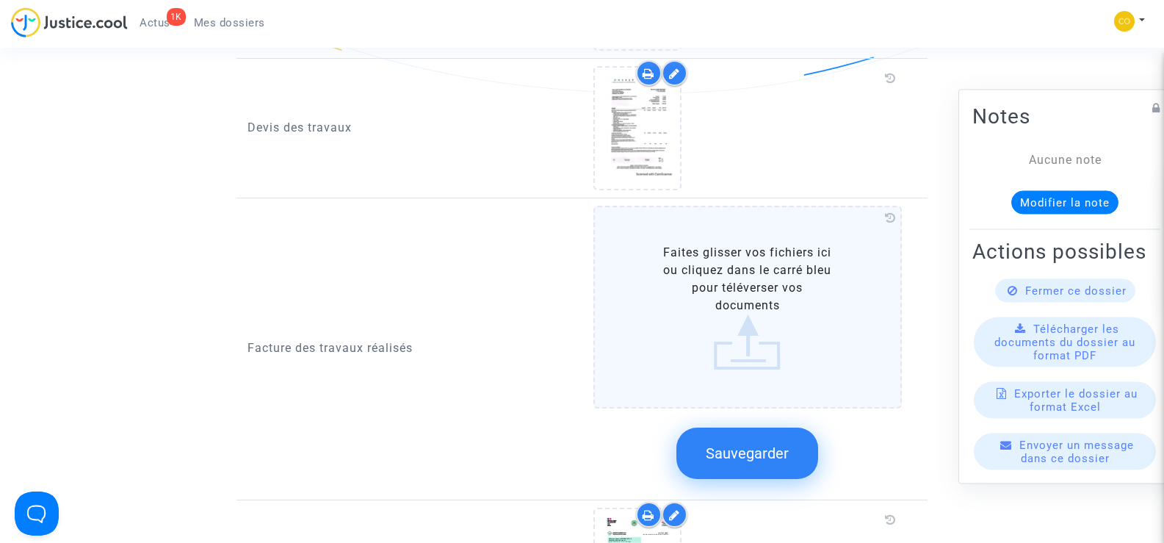
click at [765, 444] on span "Sauvegarder" at bounding box center [747, 453] width 83 height 18
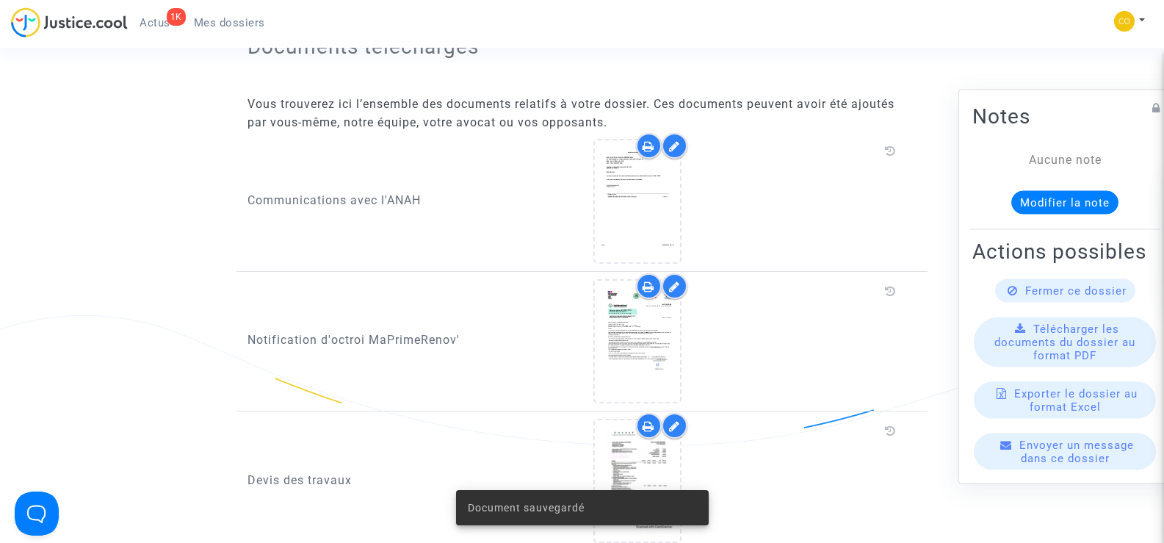
scroll to position [661, 0]
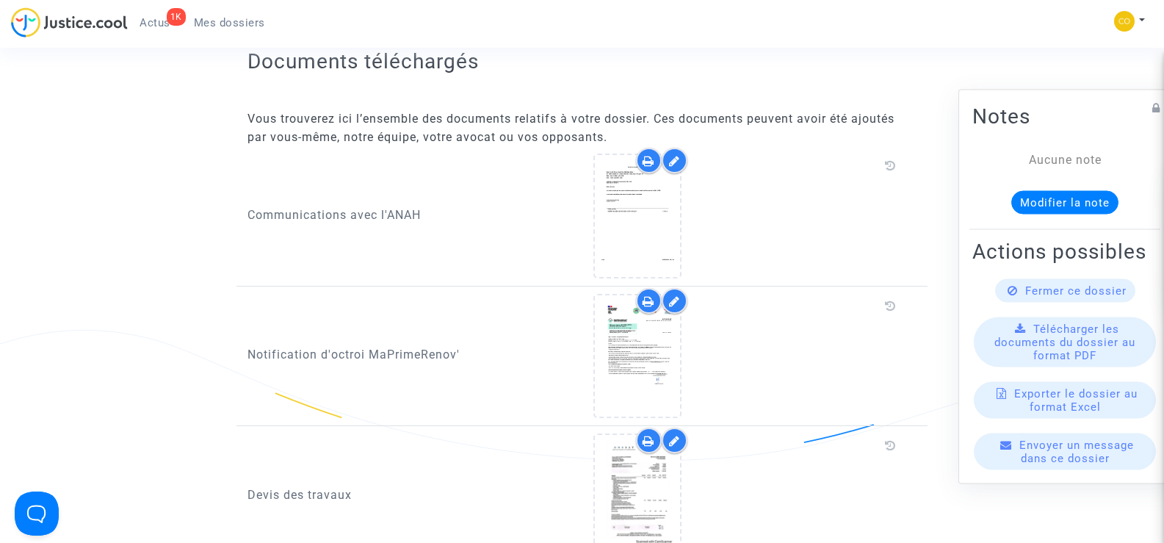
click at [236, 18] on span "Mes dossiers" at bounding box center [229, 22] width 71 height 13
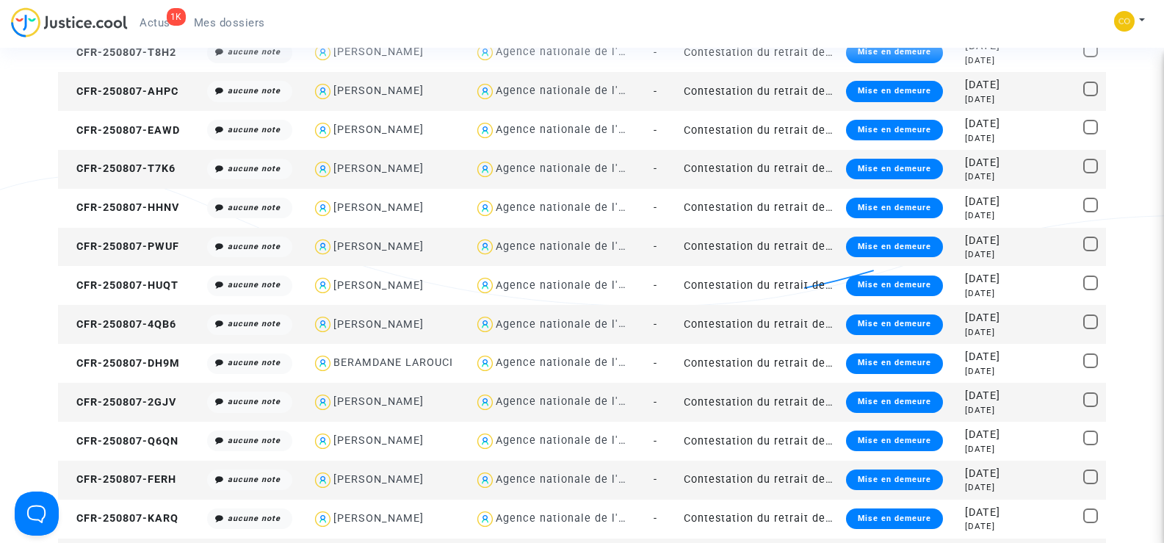
scroll to position [808, 0]
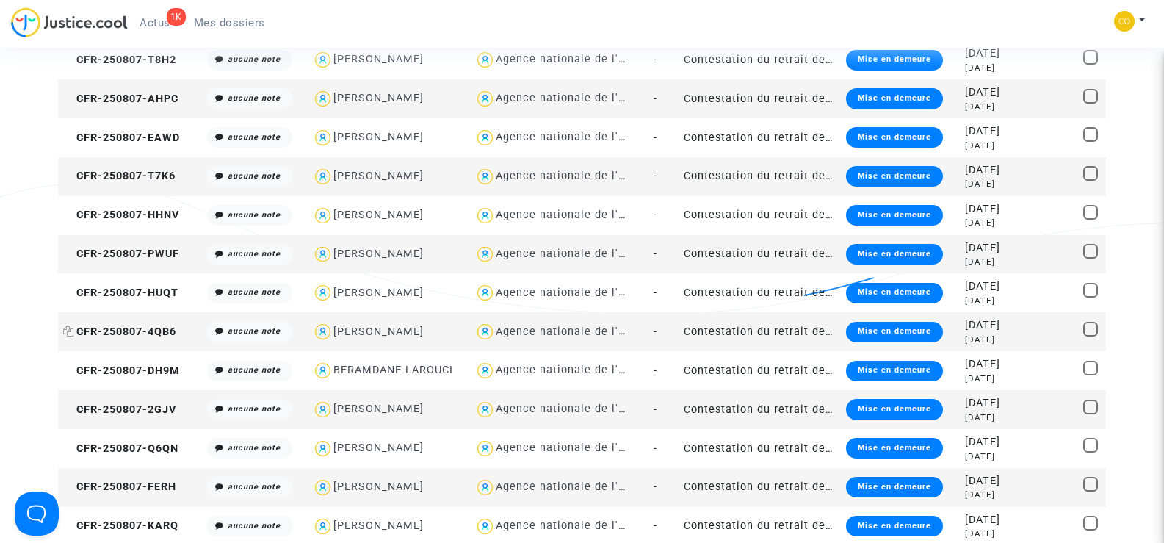
click at [139, 333] on span "CFR-250807-4QB6" at bounding box center [119, 331] width 113 height 12
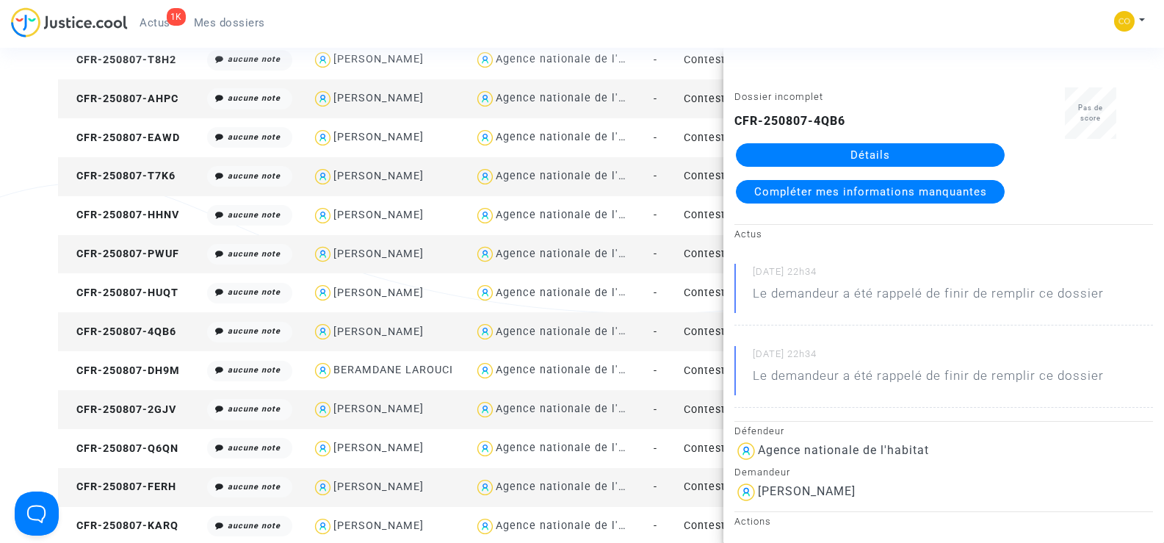
click at [887, 153] on link "Détails" at bounding box center [870, 155] width 269 height 24
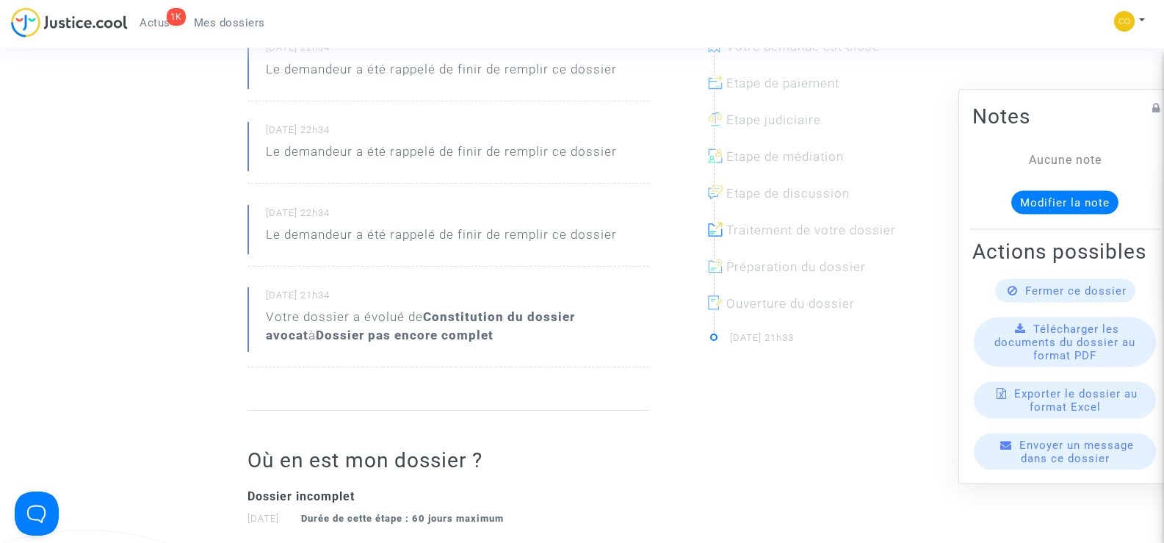
scroll to position [220, 0]
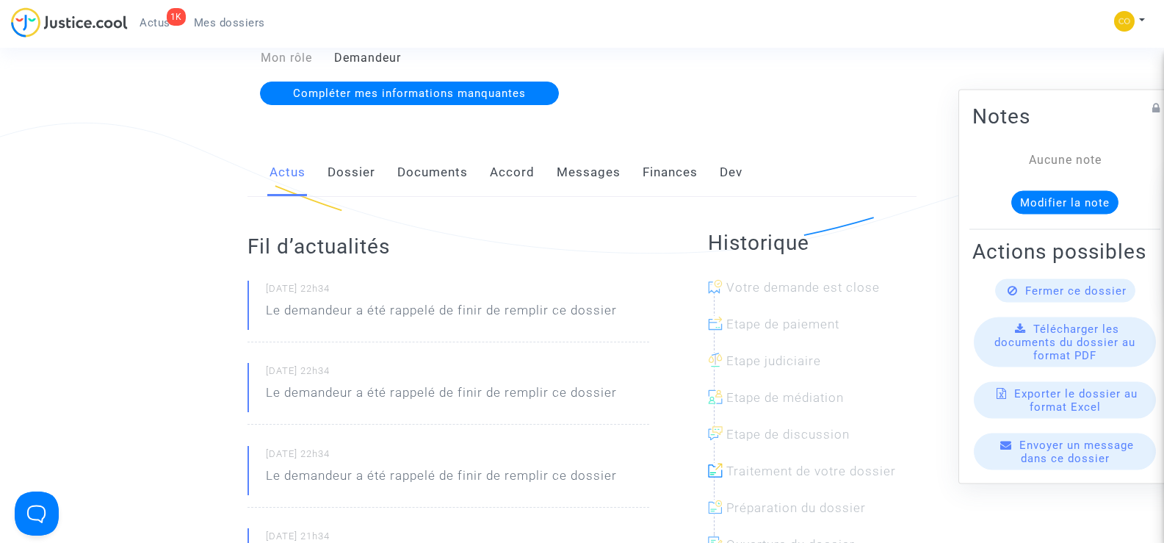
click at [409, 155] on link "Documents" at bounding box center [432, 172] width 71 height 48
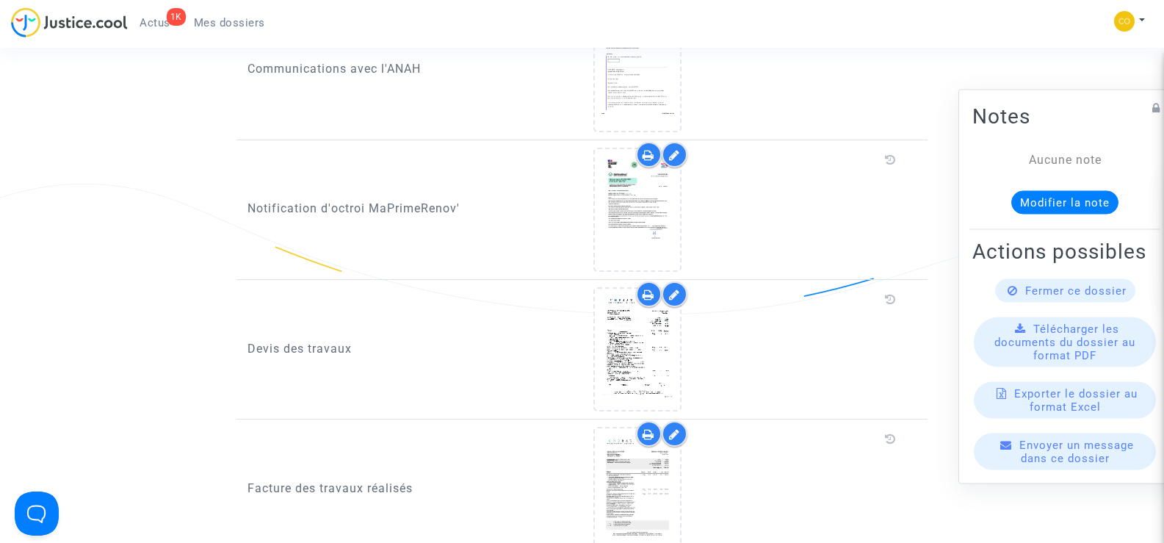
scroll to position [808, 0]
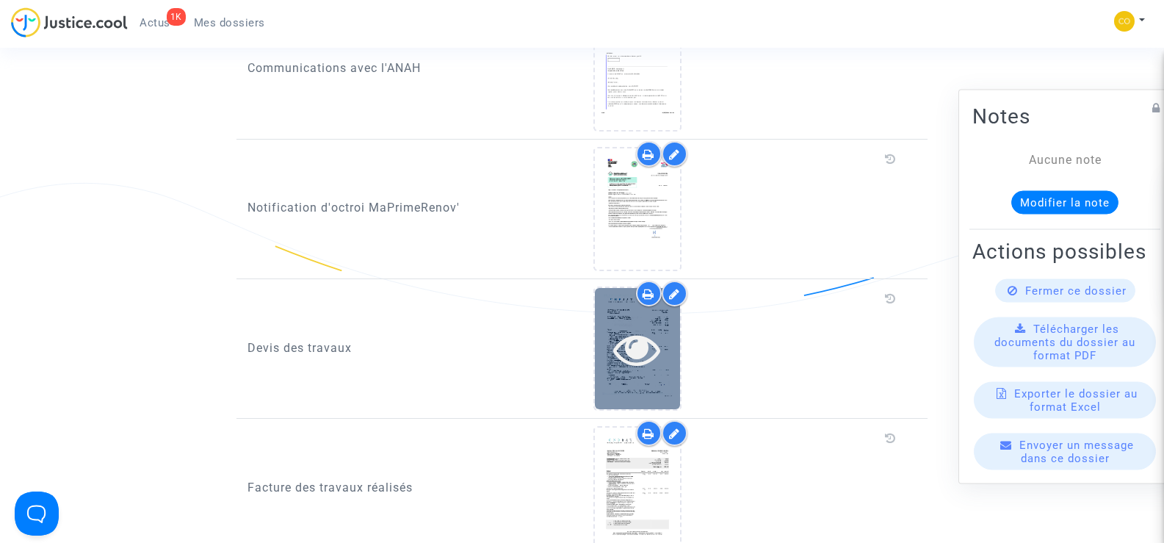
click at [633, 333] on icon at bounding box center [637, 348] width 48 height 47
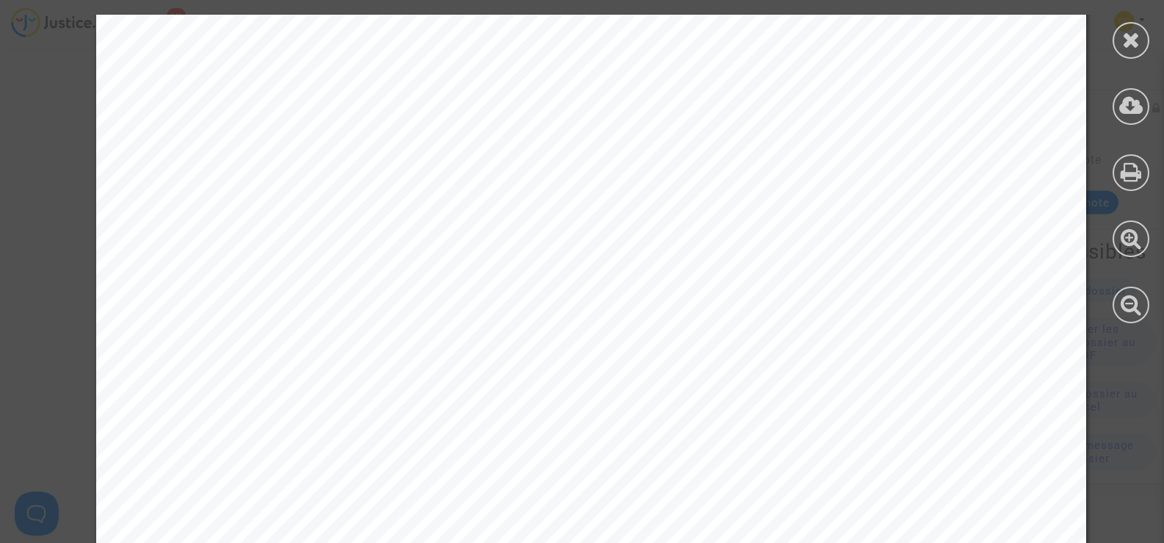
scroll to position [5118, 0]
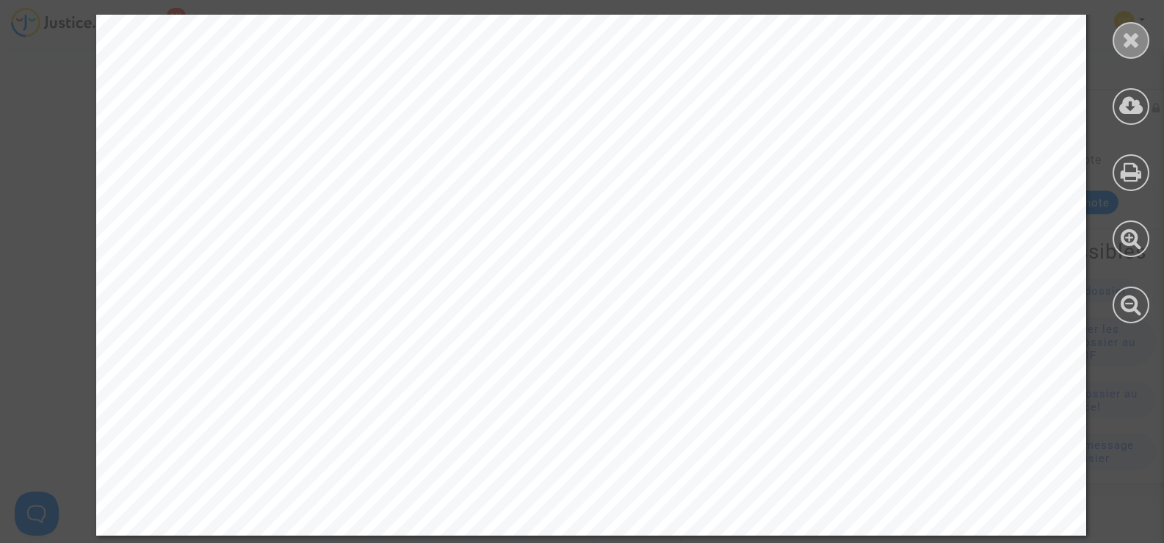
click at [1138, 55] on div at bounding box center [1131, 40] width 37 height 37
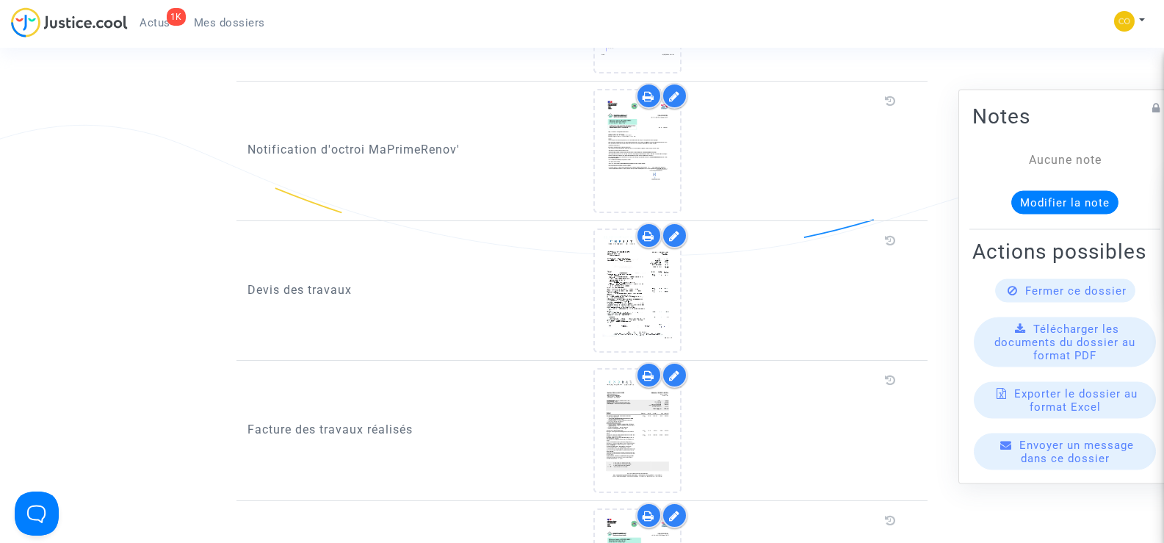
scroll to position [955, 0]
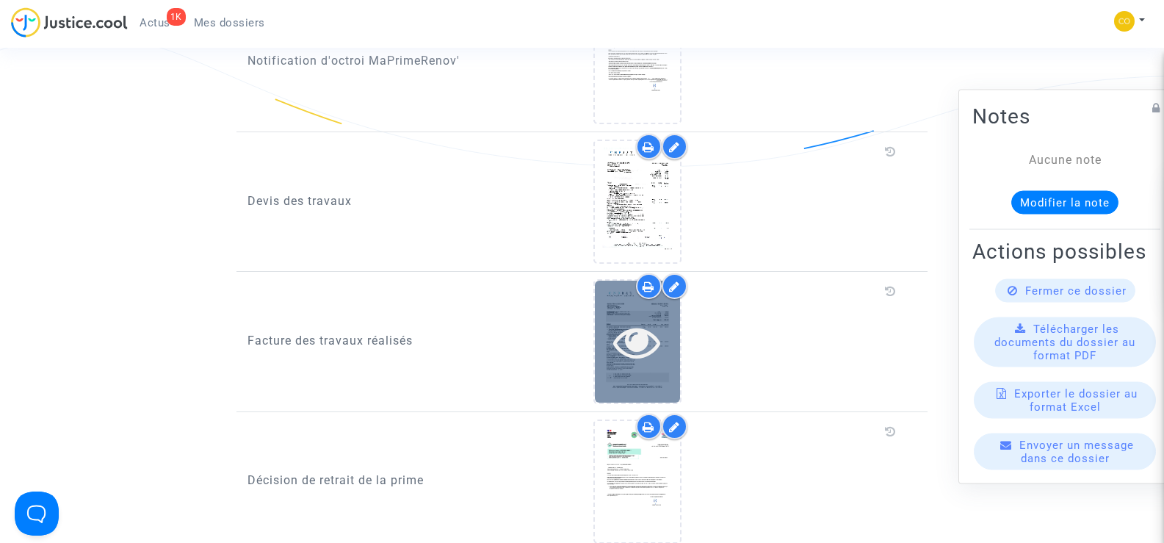
click at [667, 320] on div at bounding box center [637, 341] width 85 height 47
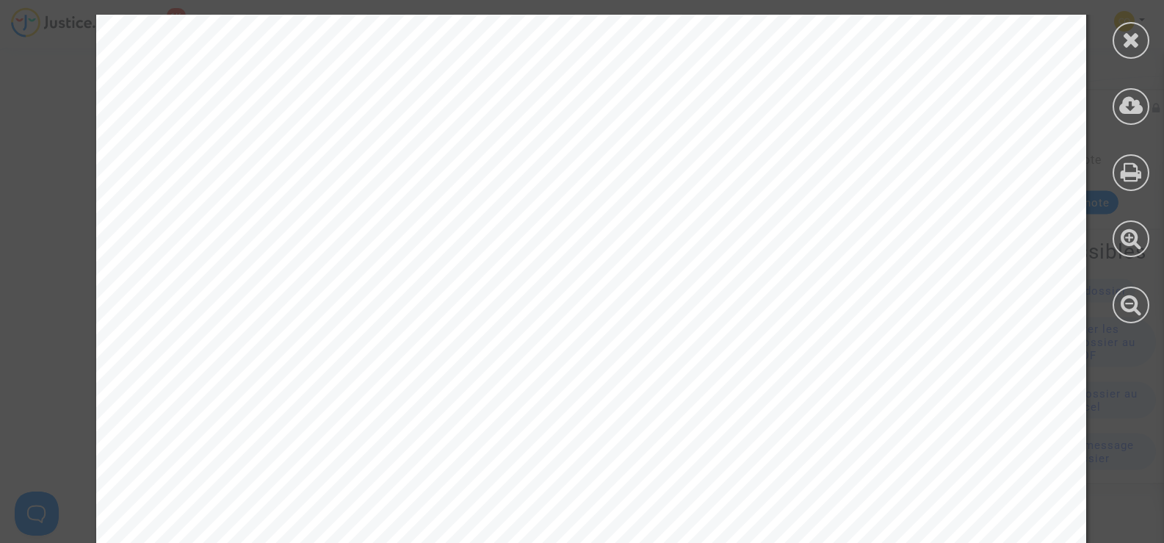
scroll to position [2299, 0]
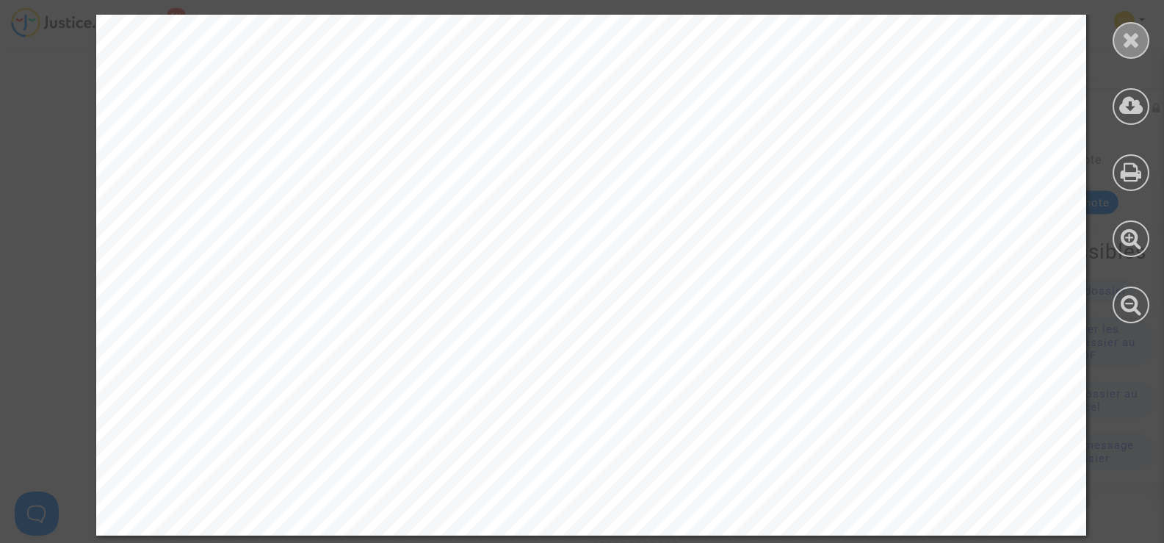
click at [1131, 40] on icon at bounding box center [1131, 40] width 18 height 22
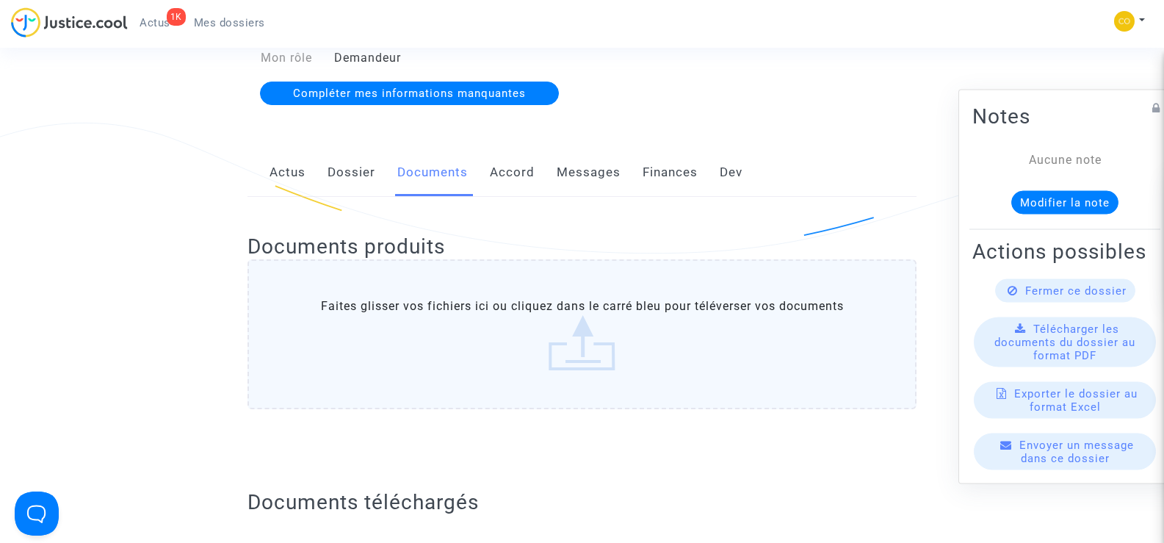
scroll to position [0, 0]
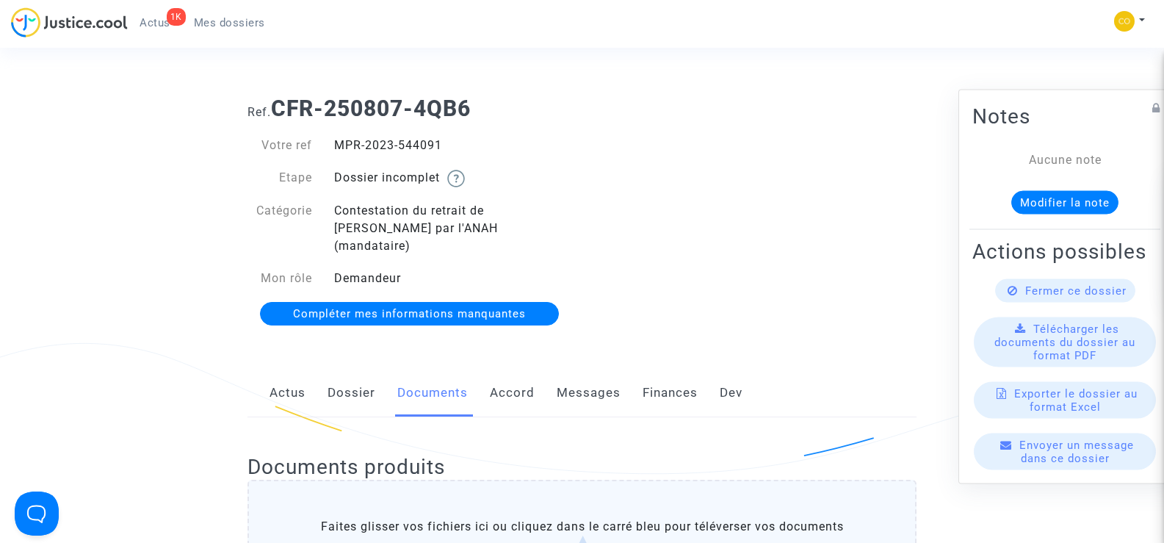
click at [214, 22] on span "Mes dossiers" at bounding box center [229, 22] width 71 height 13
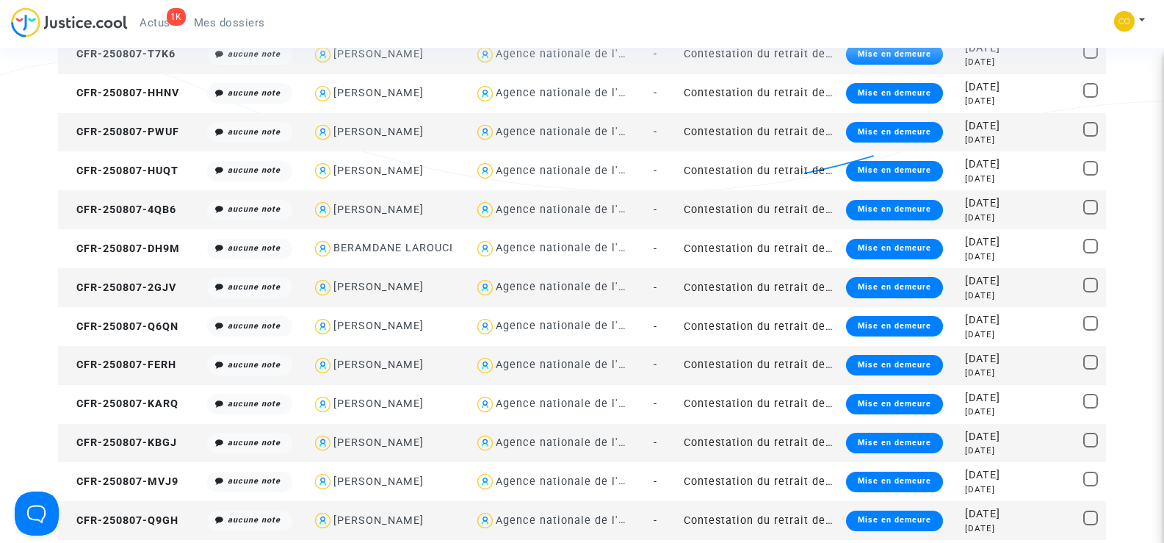
scroll to position [955, 0]
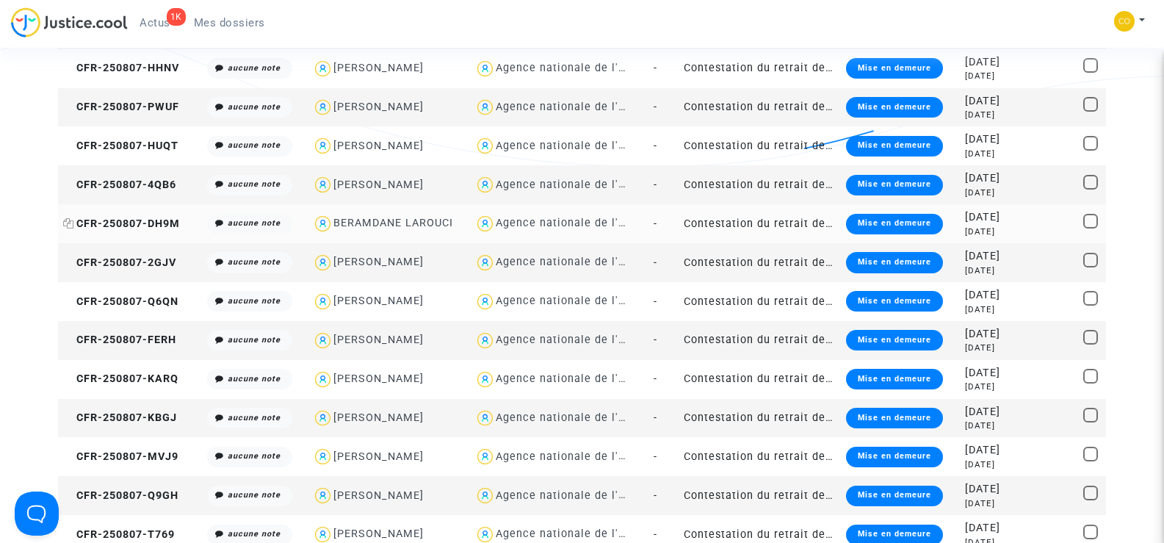
click at [114, 226] on span "CFR-250807-DH9M" at bounding box center [121, 223] width 117 height 12
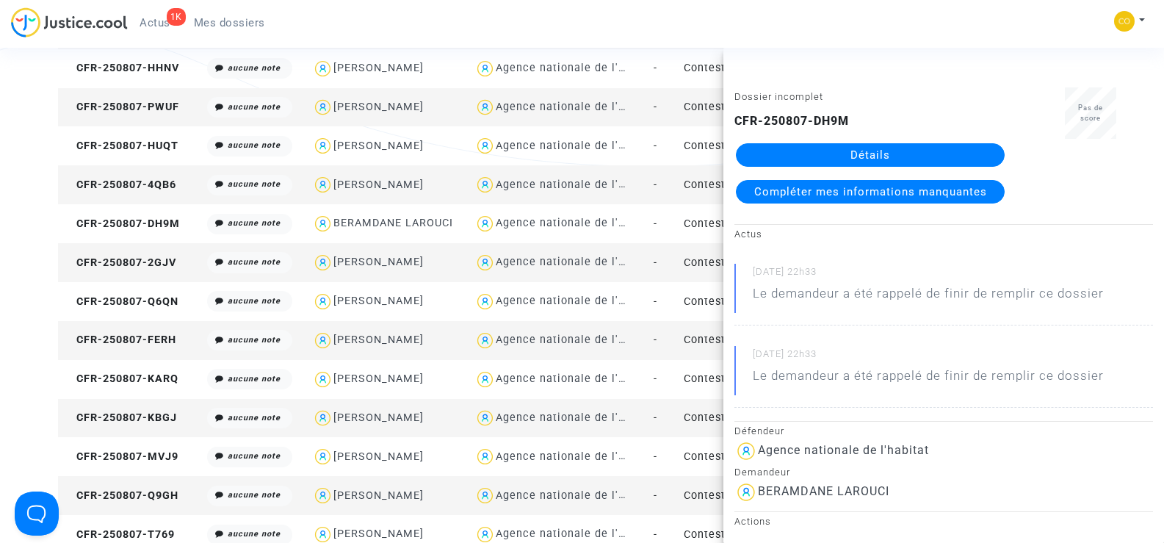
click at [880, 159] on link "Détails" at bounding box center [870, 155] width 269 height 24
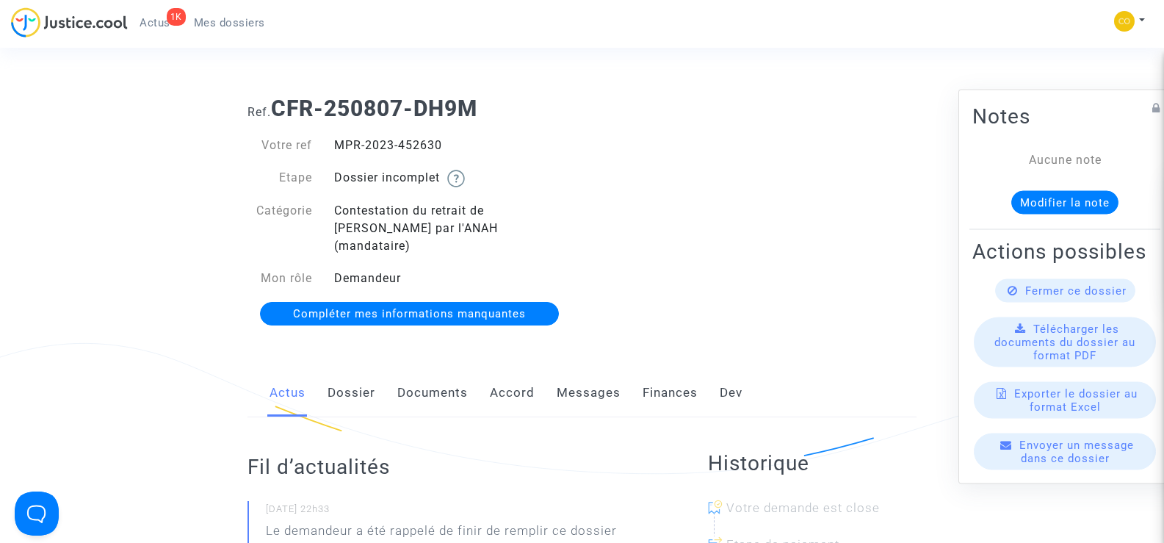
click at [418, 380] on link "Documents" at bounding box center [432, 393] width 71 height 48
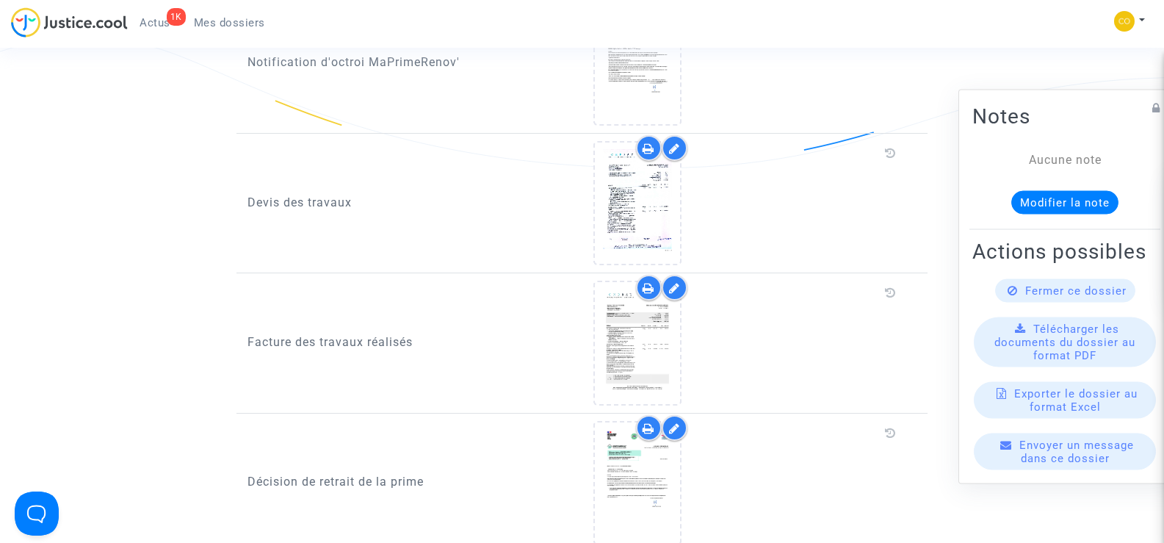
scroll to position [955, 0]
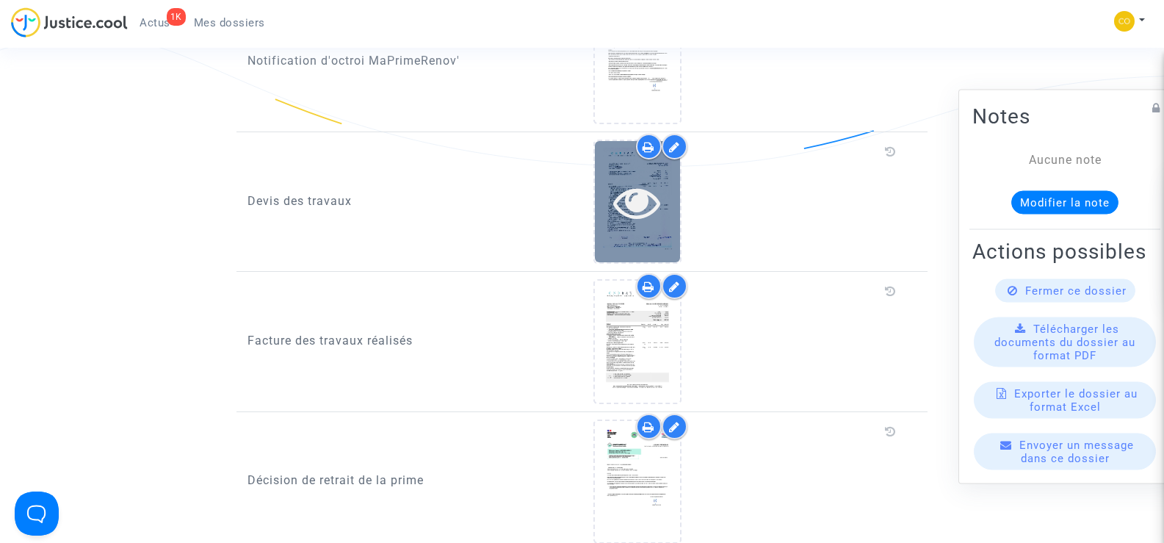
click at [674, 188] on div at bounding box center [637, 201] width 85 height 47
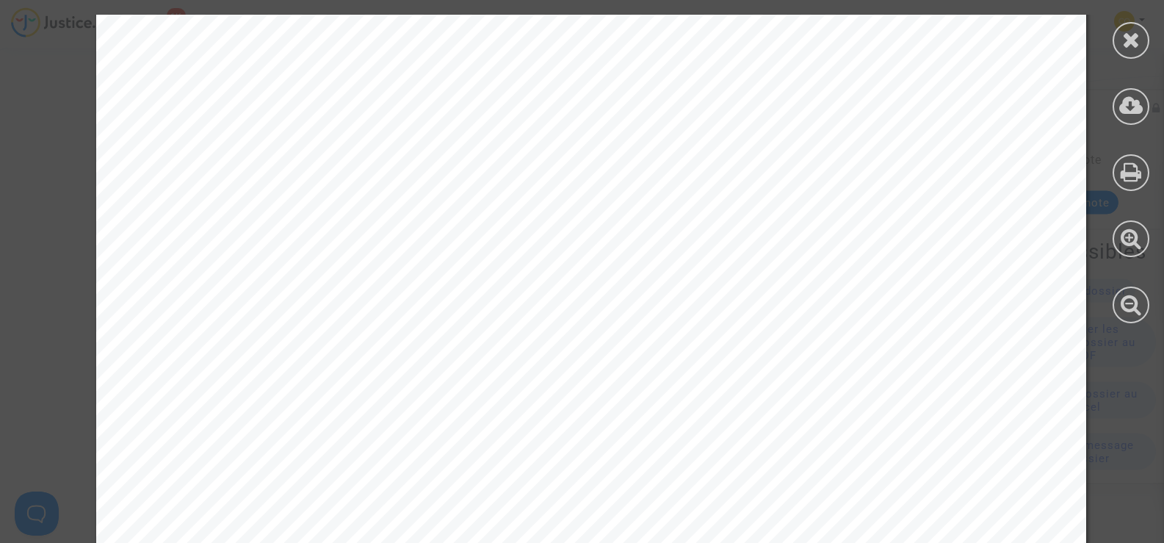
scroll to position [0, 0]
click at [1125, 48] on icon at bounding box center [1131, 40] width 18 height 22
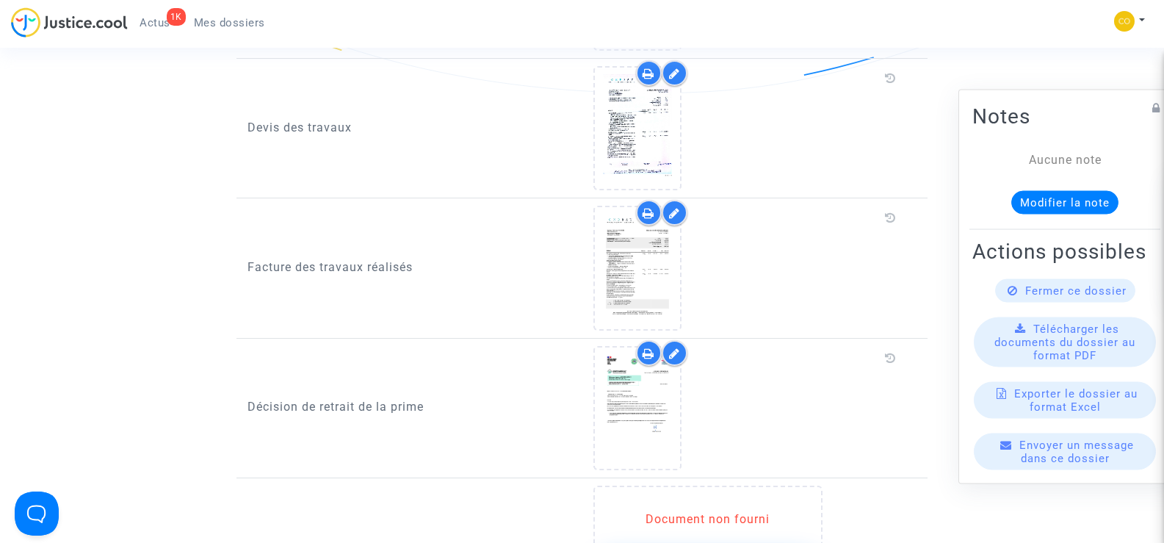
scroll to position [955, 0]
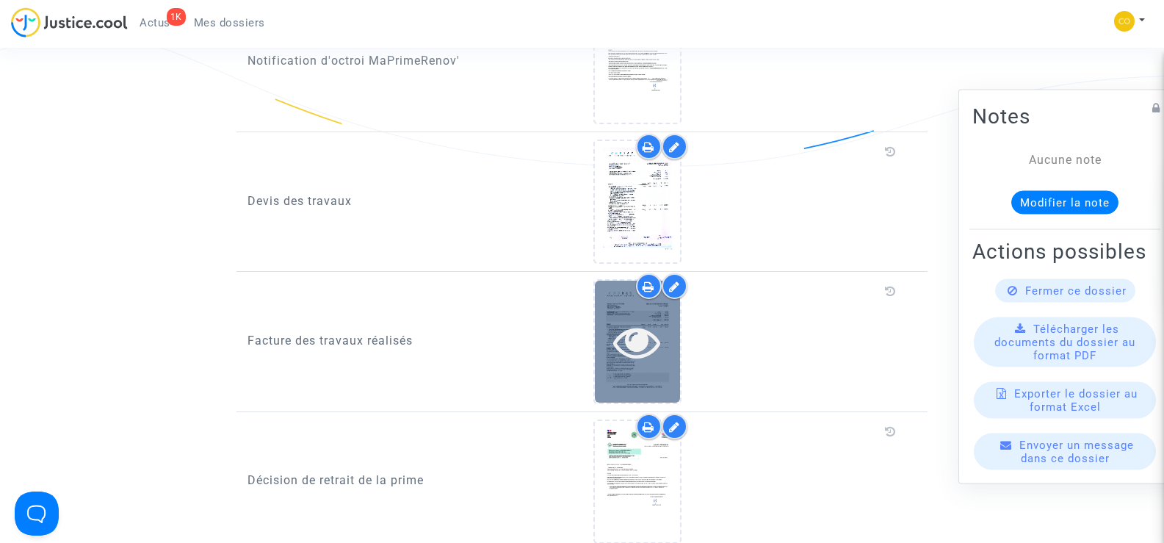
click at [637, 352] on div at bounding box center [637, 341] width 85 height 121
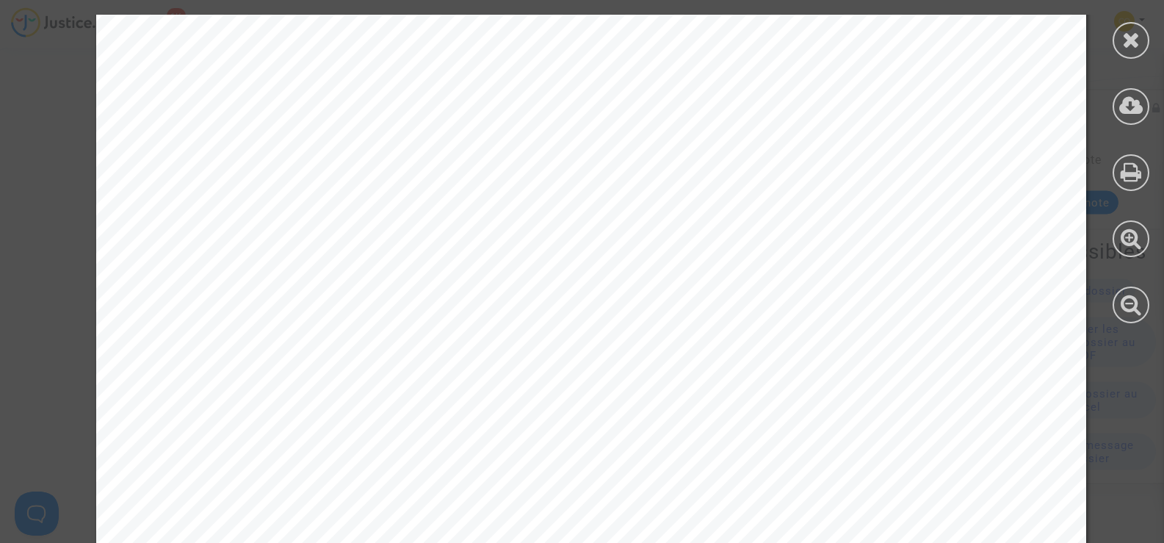
scroll to position [2299, 0]
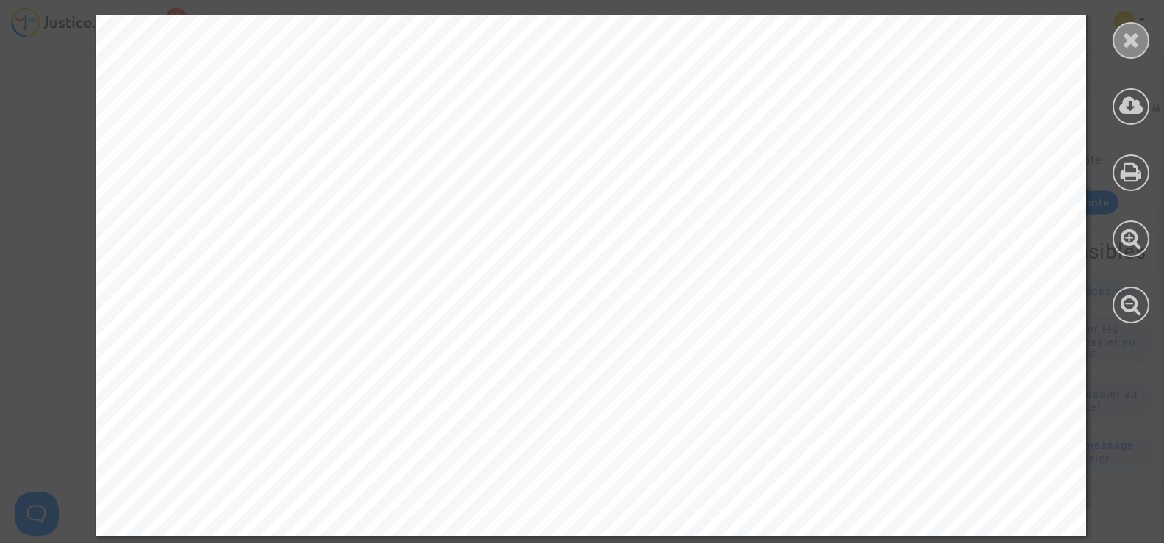
click at [1133, 33] on icon at bounding box center [1131, 40] width 18 height 22
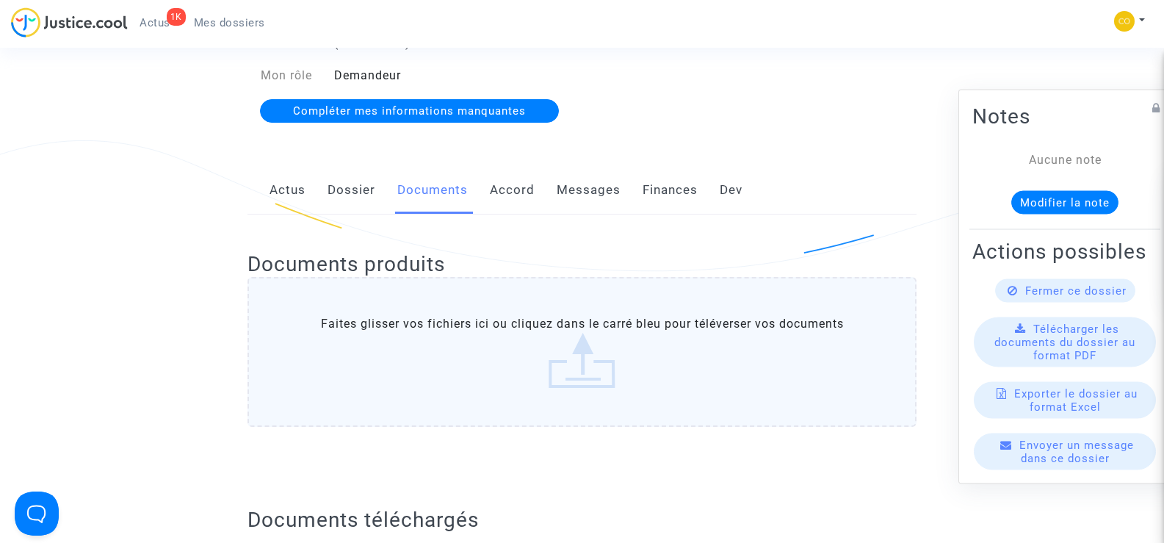
scroll to position [0, 0]
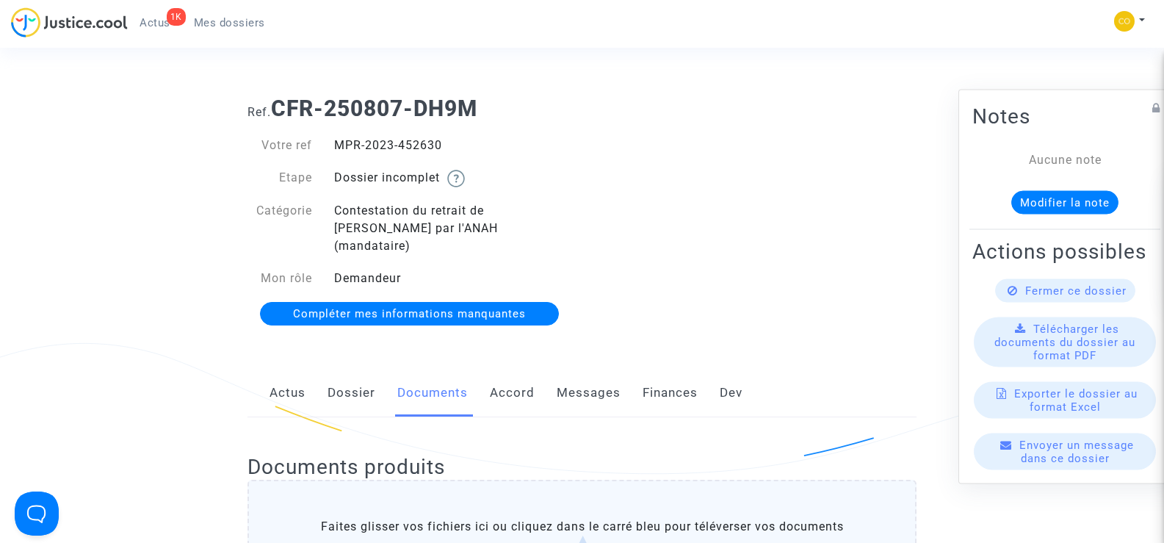
drag, startPoint x: 451, startPoint y: 142, endPoint x: 338, endPoint y: 141, distance: 113.1
click at [338, 141] on div "MPR-2023-452630" at bounding box center [452, 146] width 259 height 18
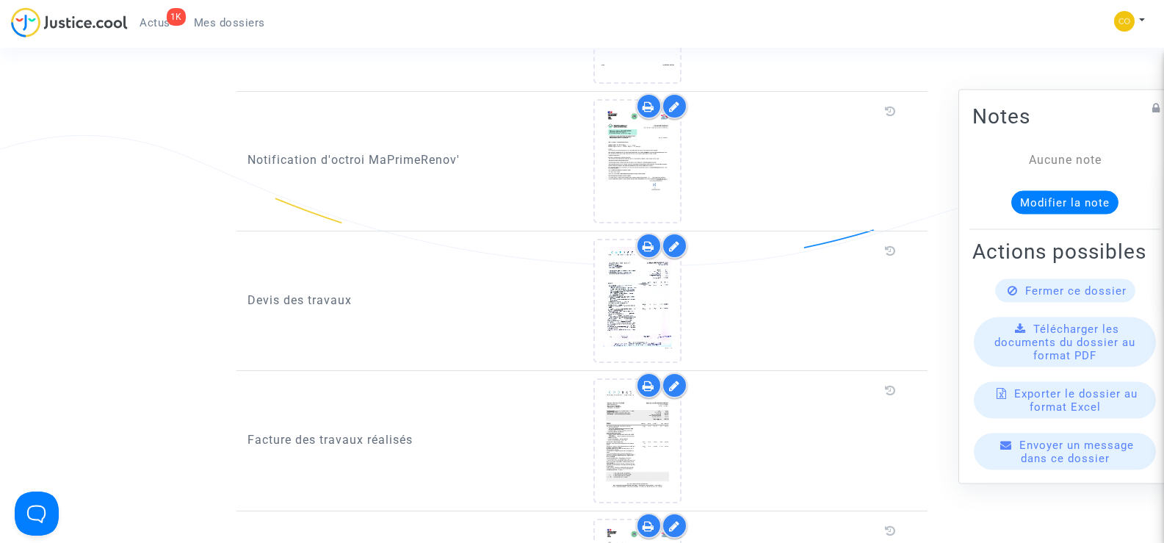
scroll to position [881, 0]
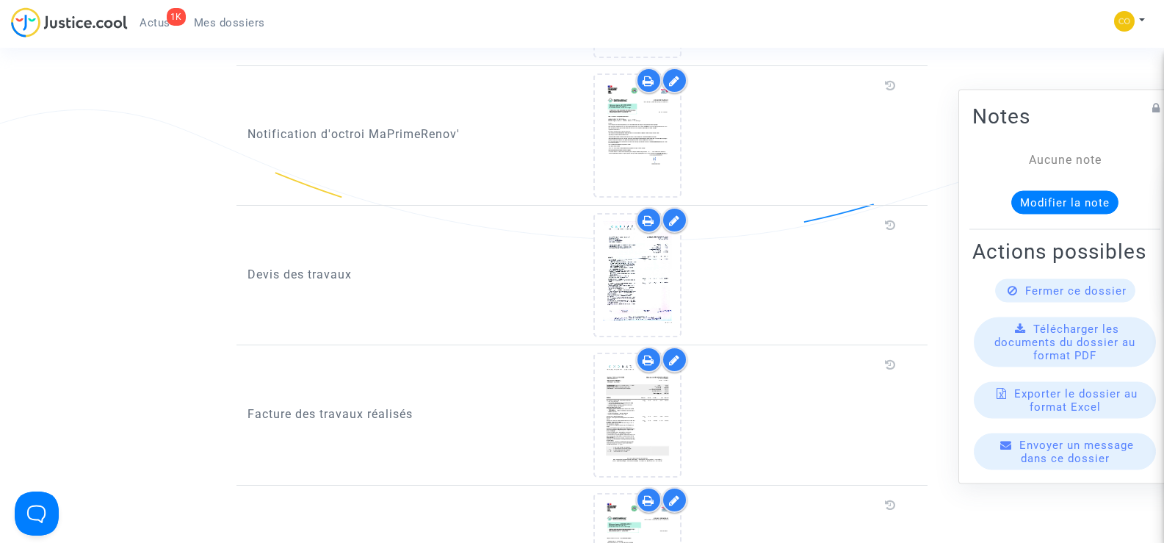
click at [676, 207] on div at bounding box center [675, 220] width 26 height 26
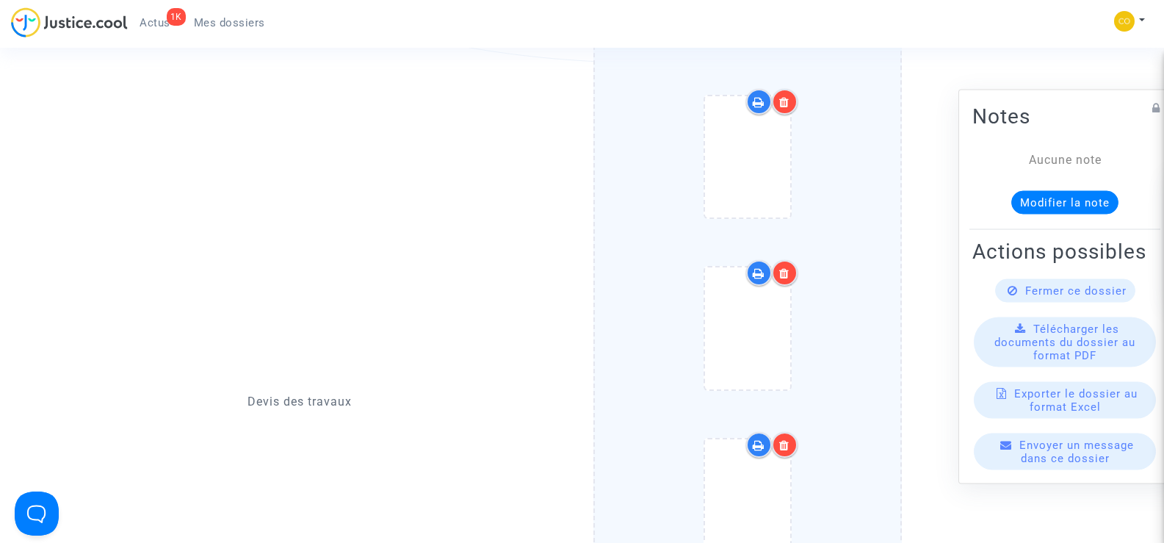
scroll to position [1175, 0]
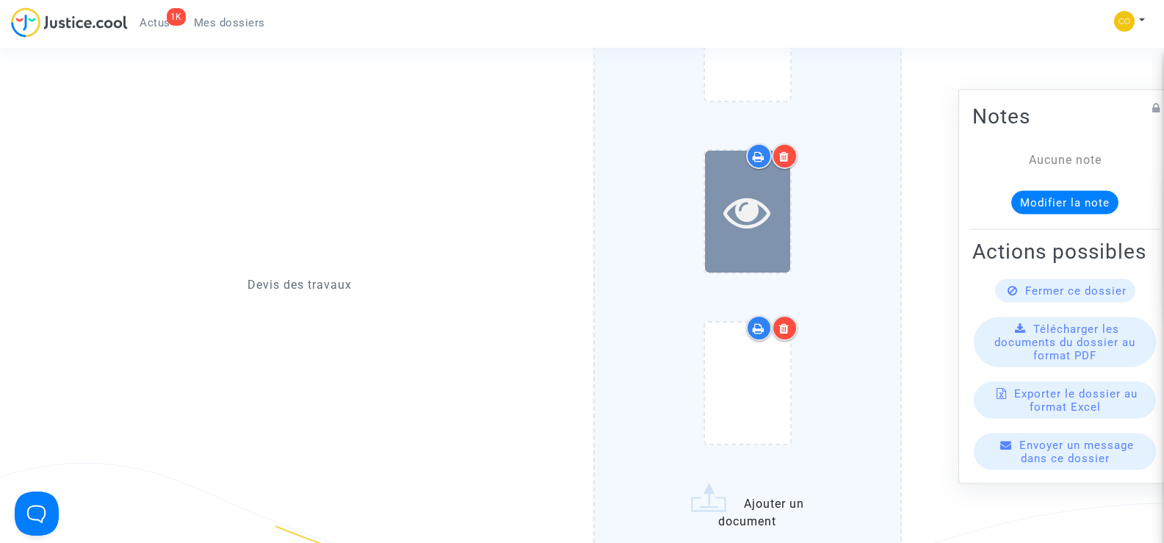
click at [765, 212] on icon at bounding box center [747, 211] width 48 height 47
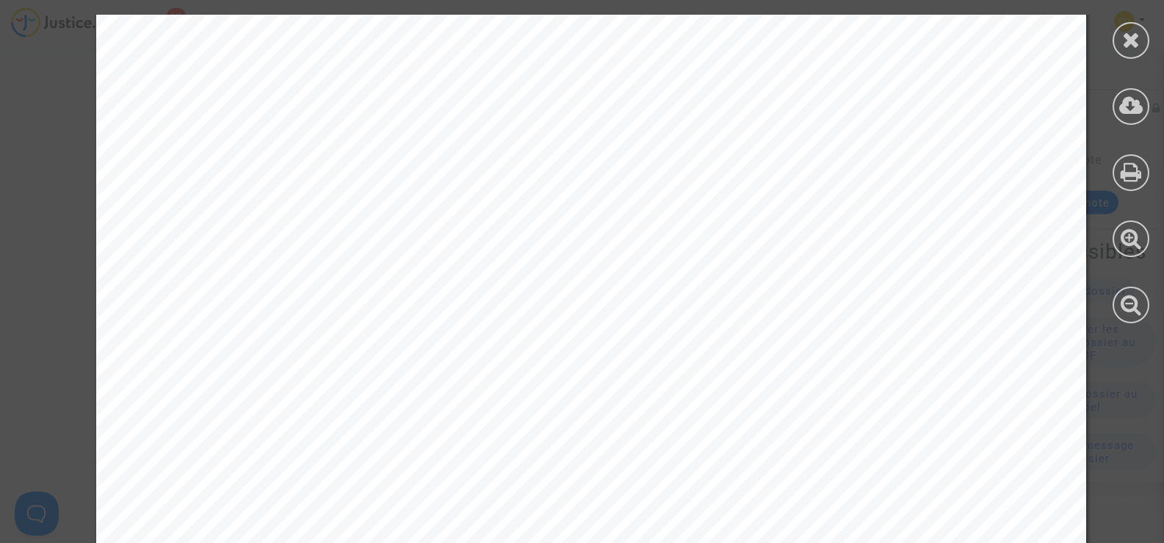
scroll to position [147, 0]
click at [1127, 49] on icon at bounding box center [1131, 40] width 18 height 22
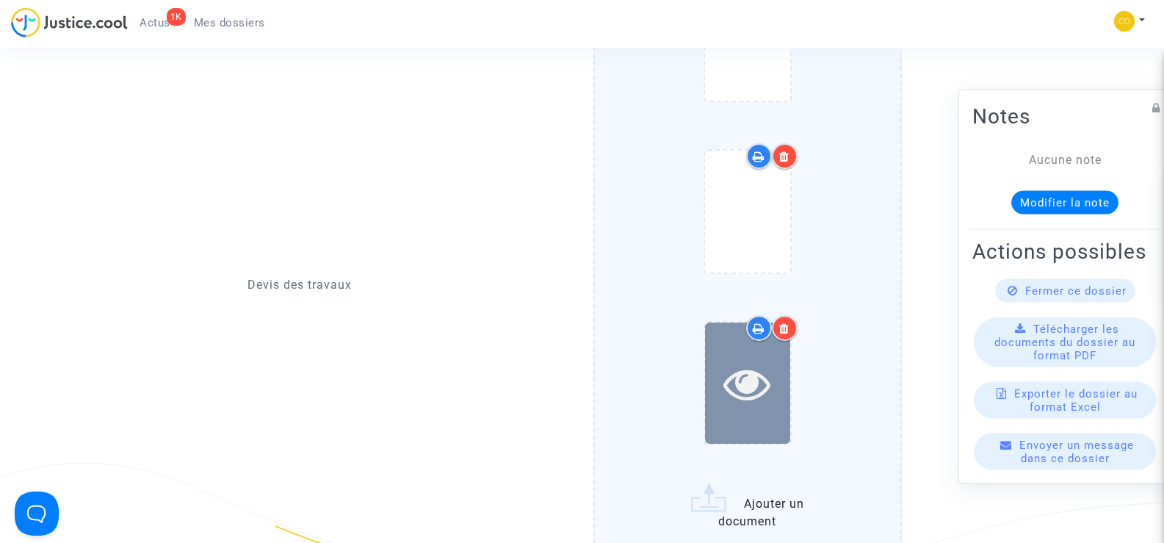
click at [739, 360] on icon at bounding box center [747, 383] width 48 height 47
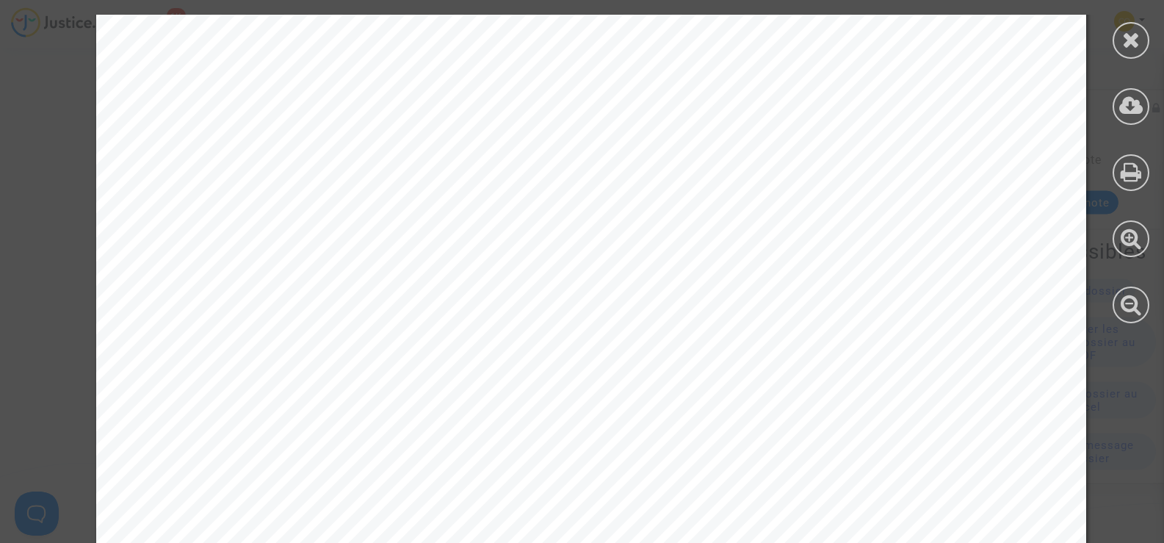
scroll to position [2300, 0]
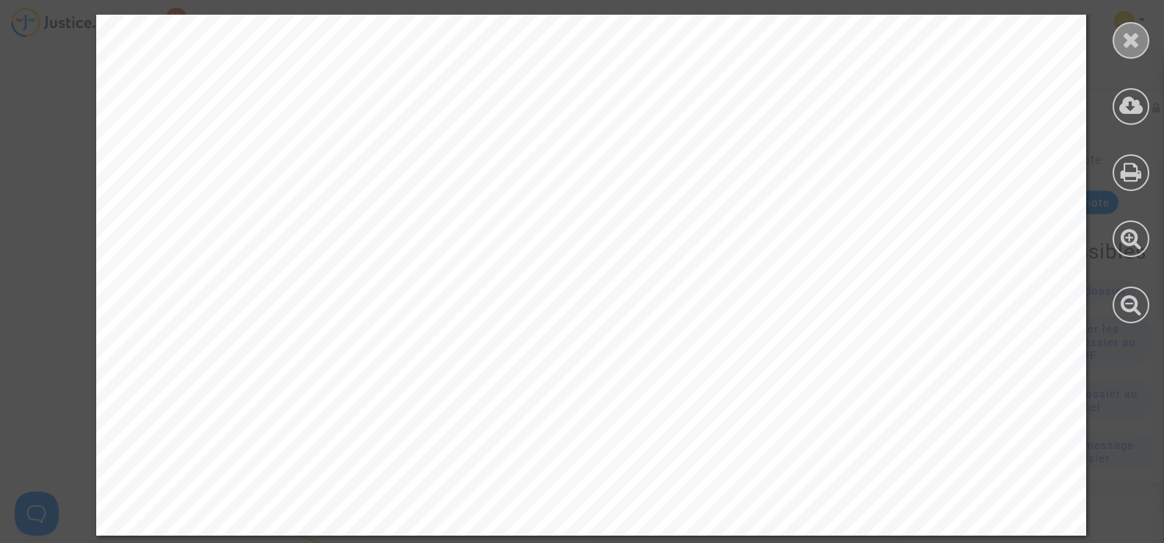
click at [1136, 27] on div at bounding box center [1131, 40] width 37 height 37
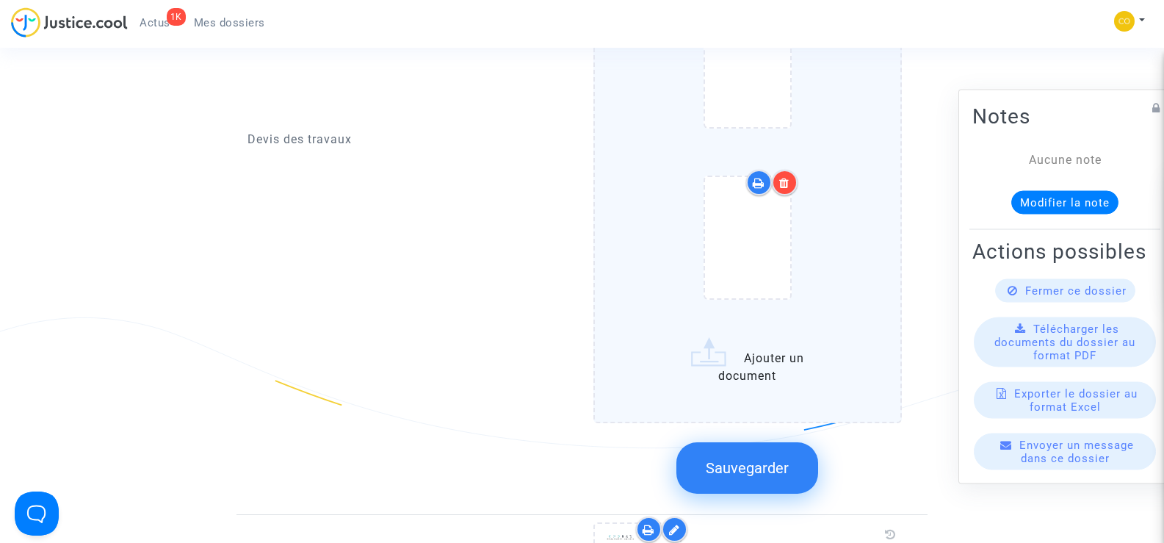
scroll to position [1322, 0]
click at [793, 169] on div at bounding box center [785, 181] width 26 height 26
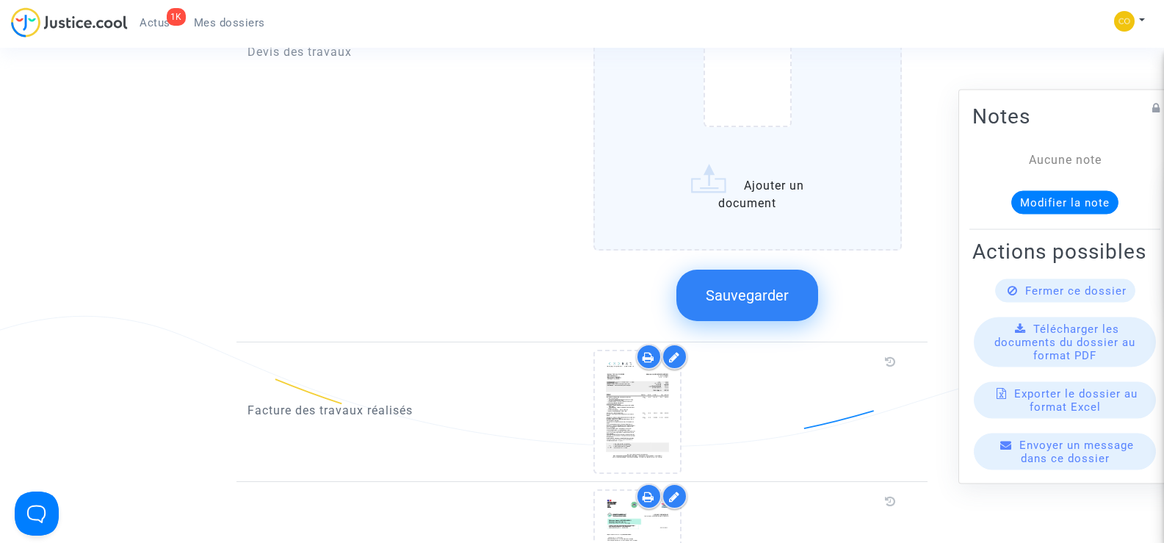
click at [789, 284] on button "Sauvegarder" at bounding box center [747, 295] width 142 height 51
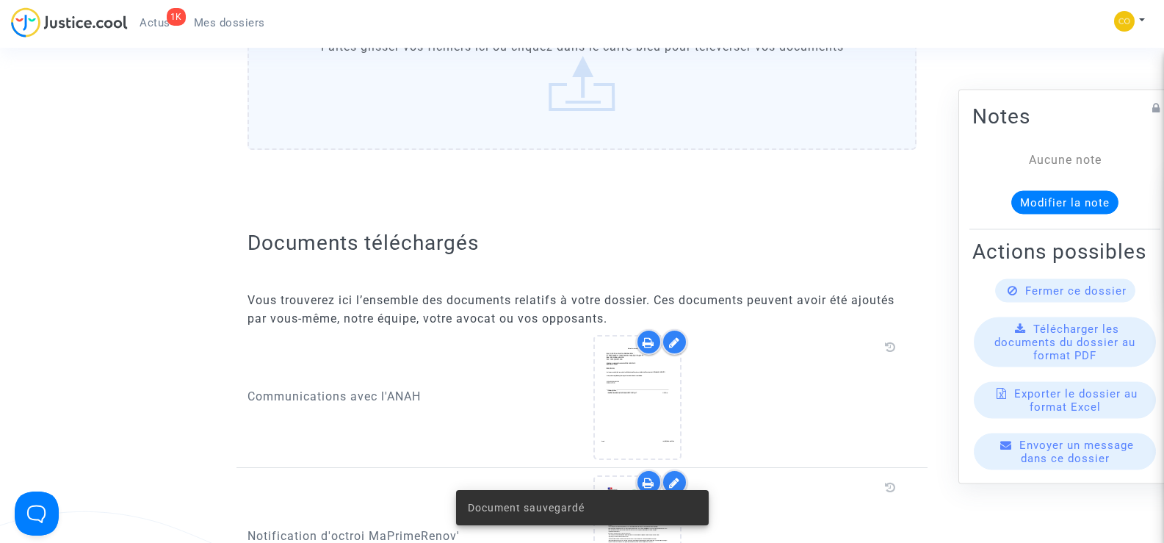
scroll to position [294, 0]
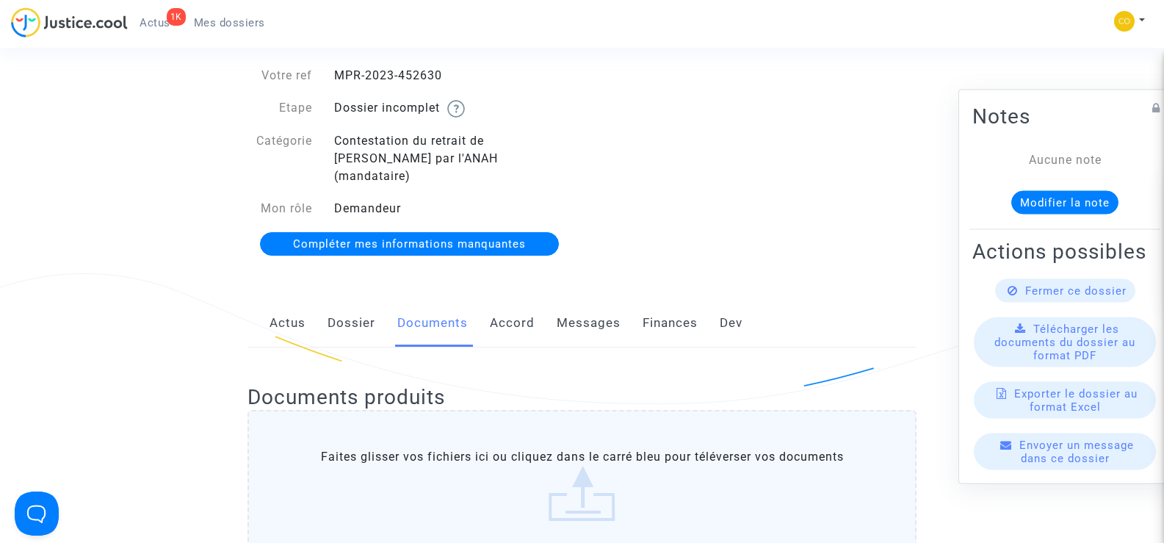
scroll to position [0, 0]
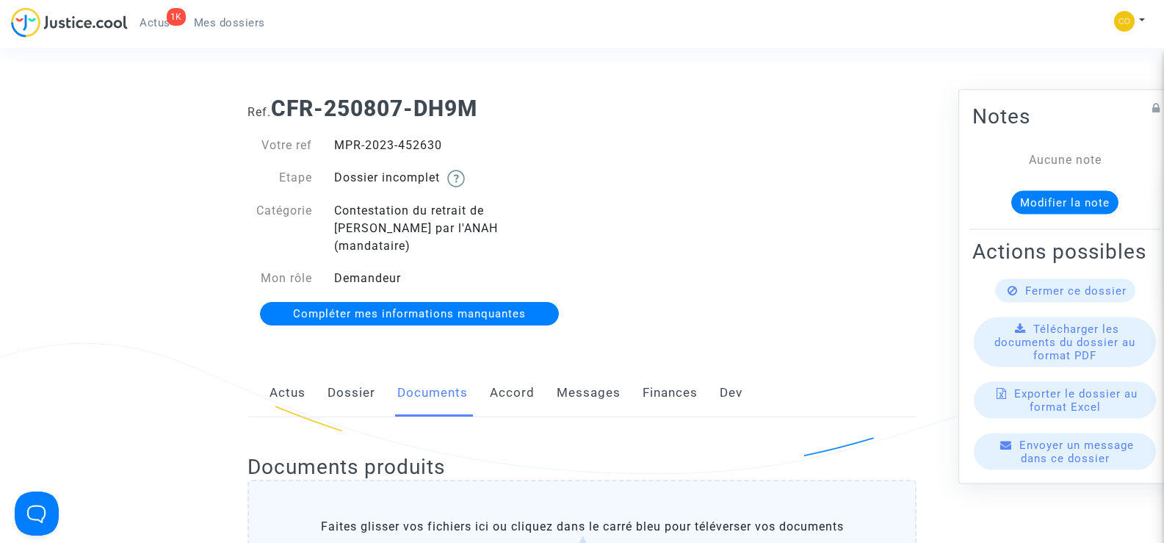
click at [229, 25] on span "Mes dossiers" at bounding box center [229, 22] width 71 height 13
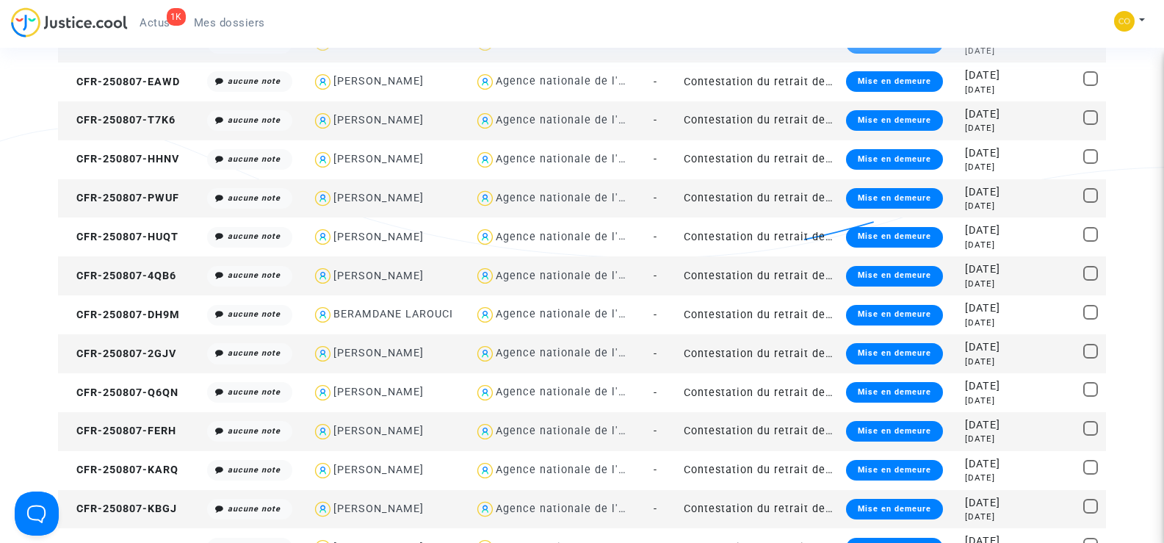
scroll to position [881, 0]
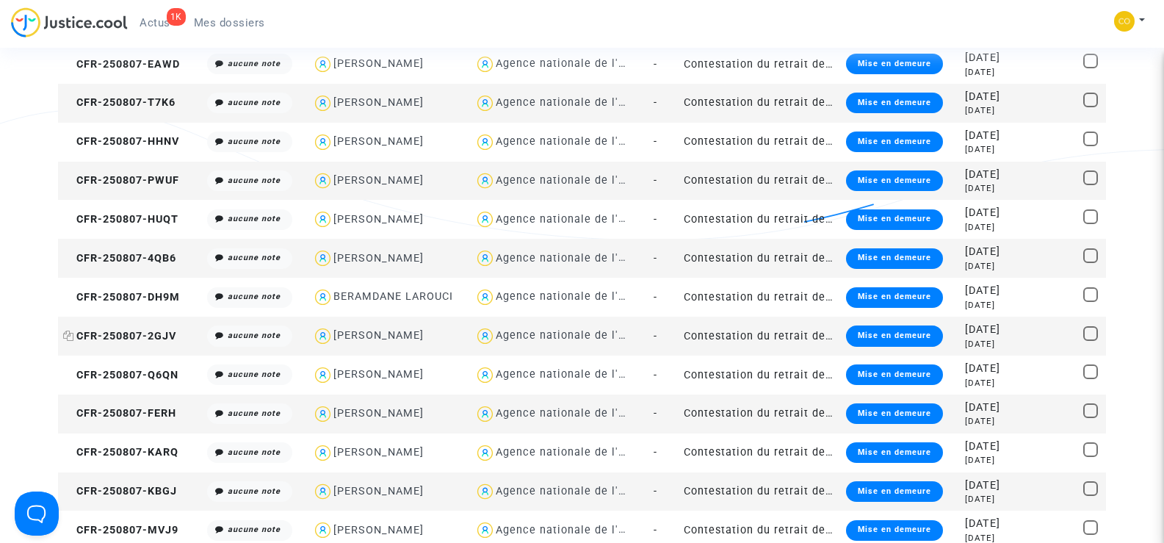
click at [131, 339] on span "CFR-250807-2GJV" at bounding box center [119, 336] width 113 height 12
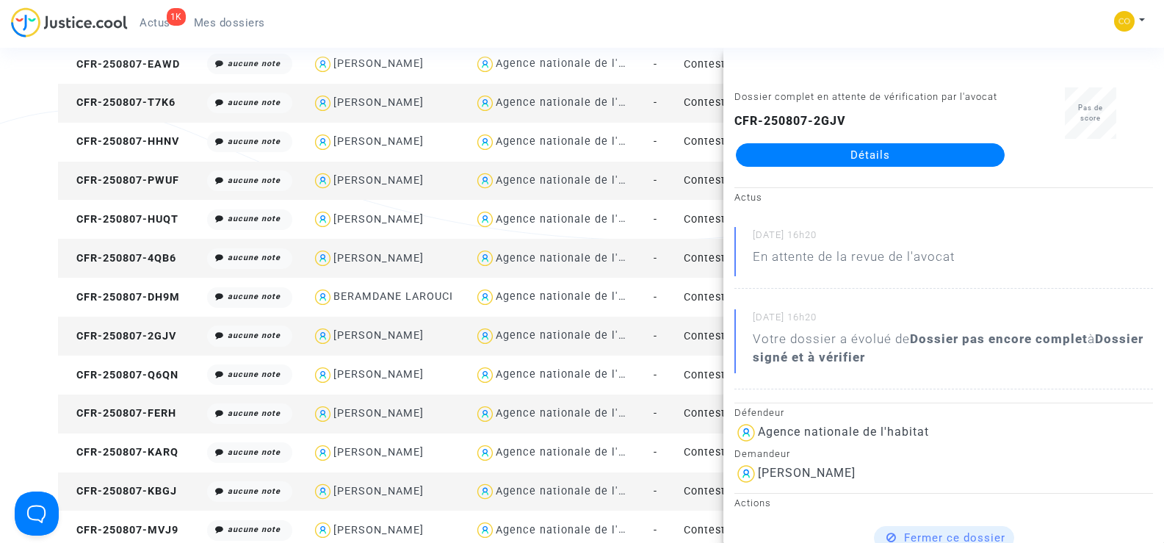
click at [915, 148] on link "Détails" at bounding box center [870, 155] width 269 height 24
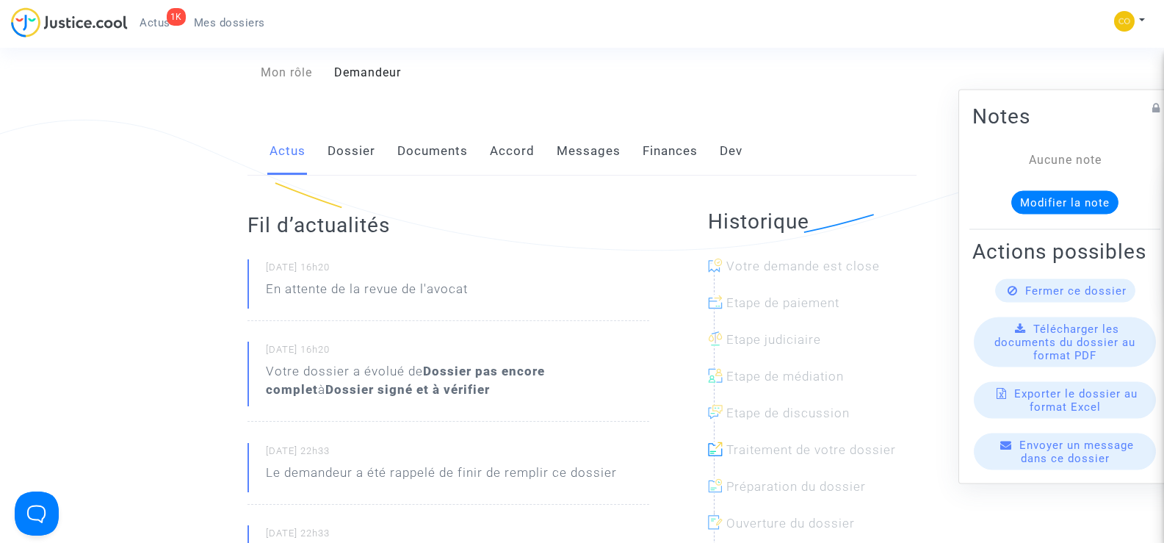
scroll to position [73, 0]
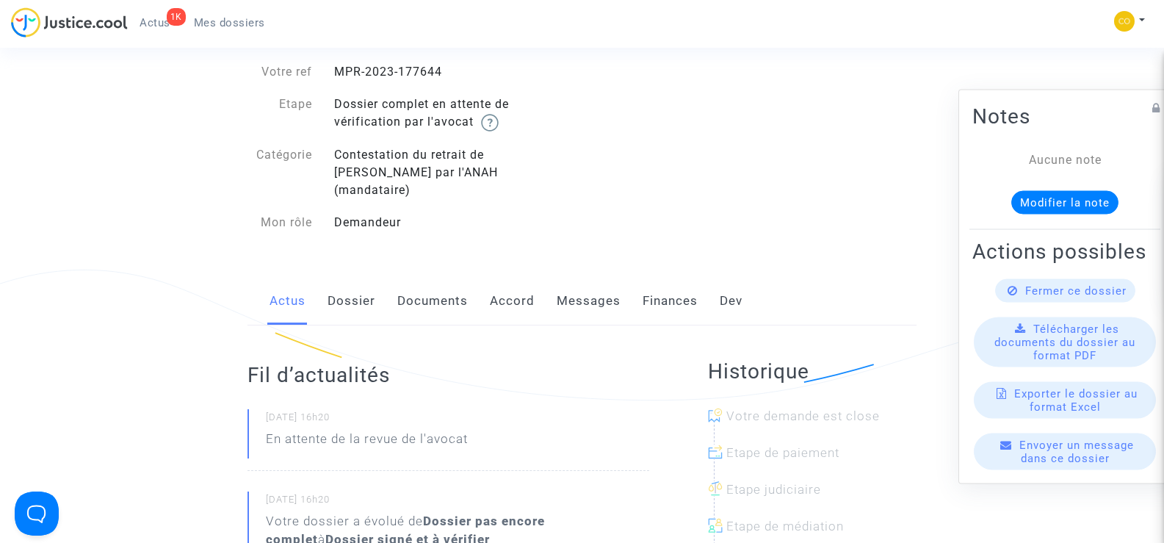
click at [433, 291] on link "Documents" at bounding box center [432, 301] width 71 height 48
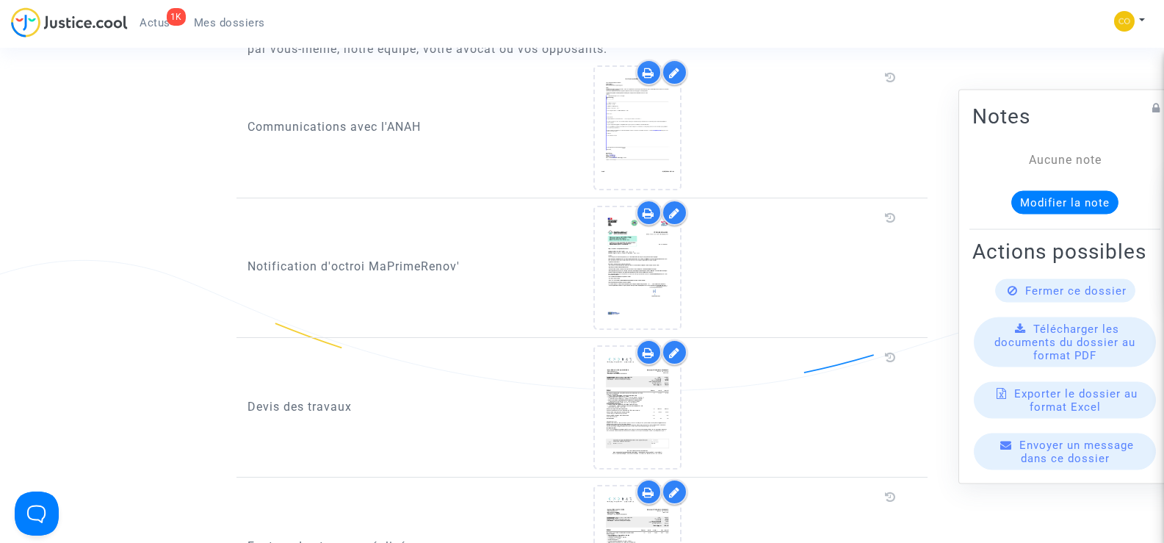
scroll to position [808, 0]
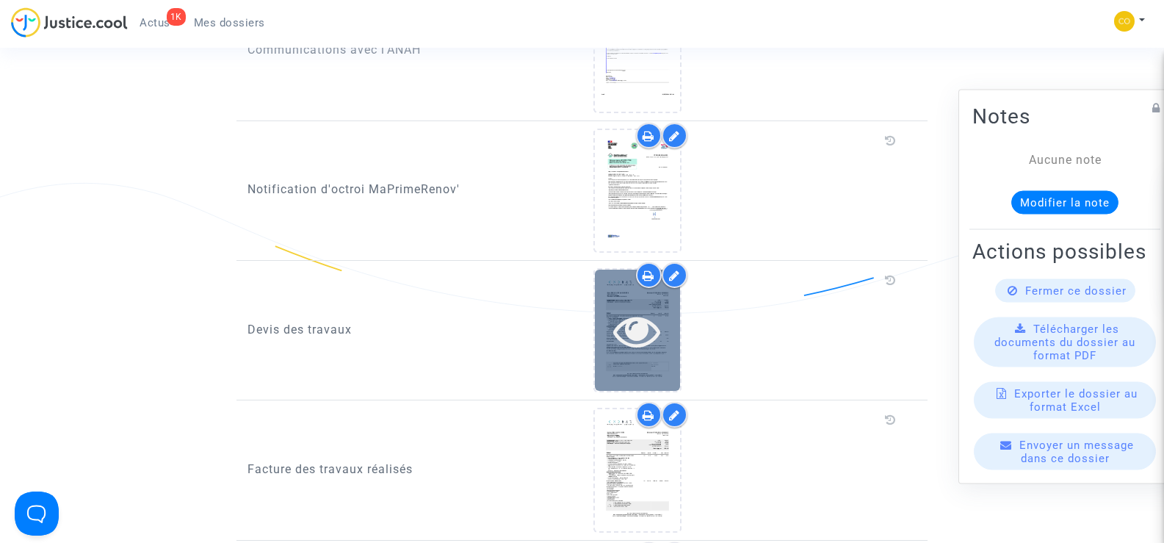
click at [620, 307] on icon at bounding box center [637, 330] width 48 height 47
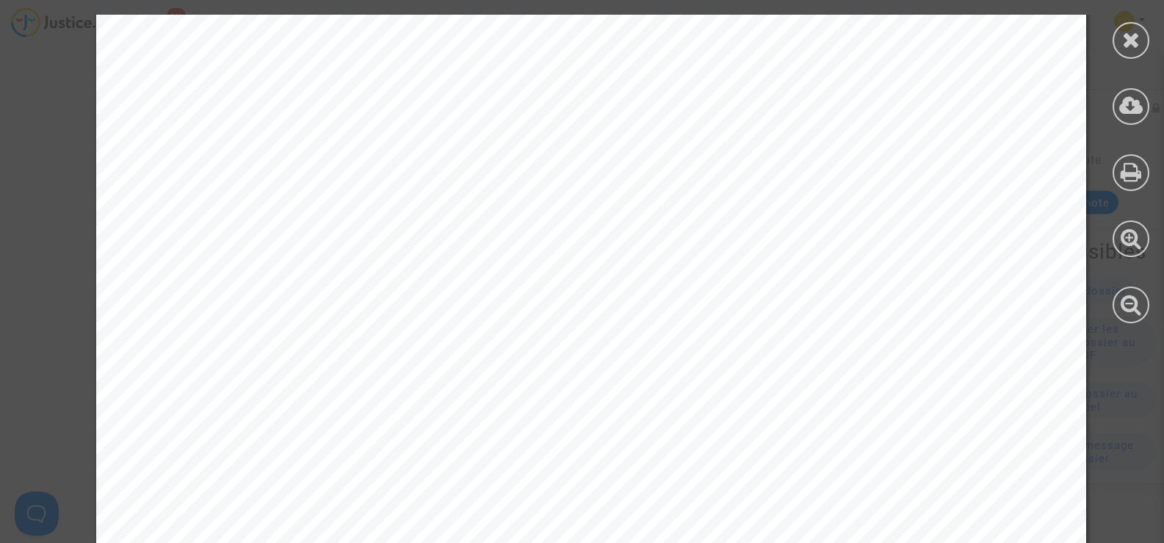
scroll to position [9266, 0]
click at [1131, 32] on icon at bounding box center [1131, 40] width 18 height 22
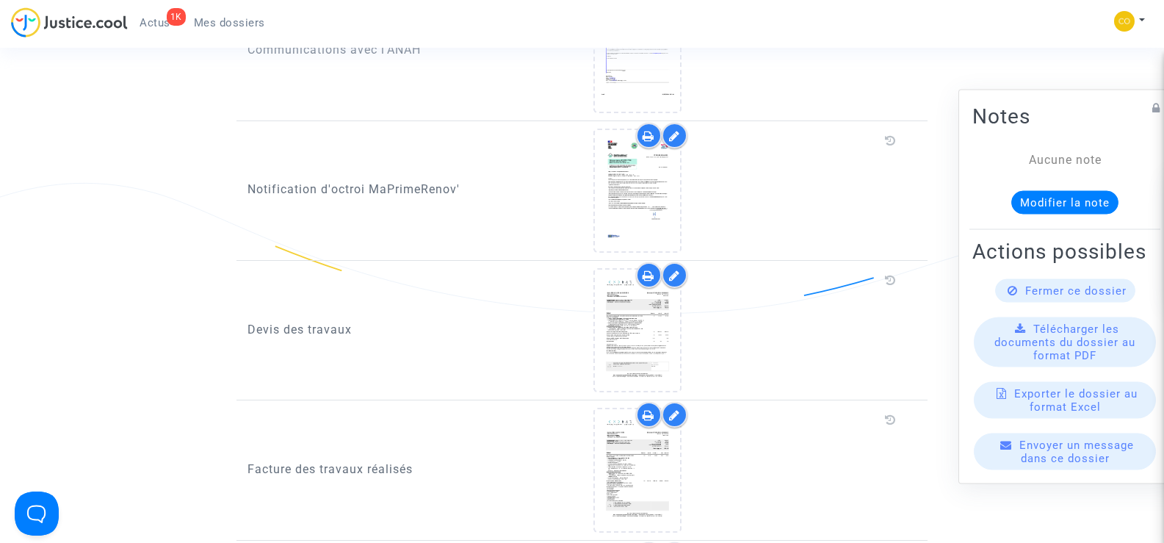
click at [673, 270] on icon at bounding box center [674, 276] width 11 height 12
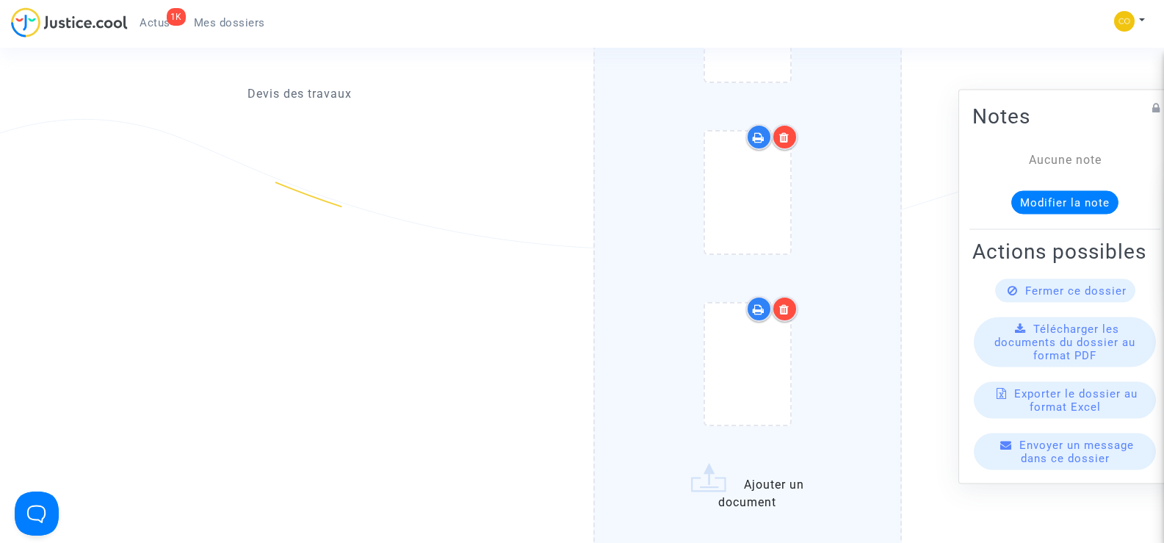
scroll to position [1542, 0]
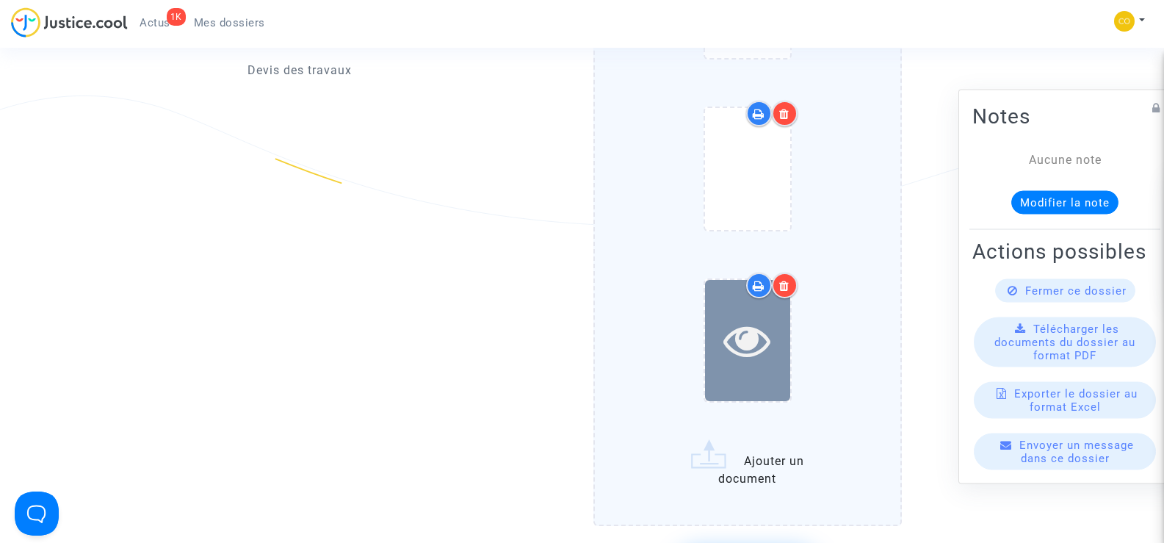
click at [740, 323] on icon at bounding box center [747, 340] width 48 height 47
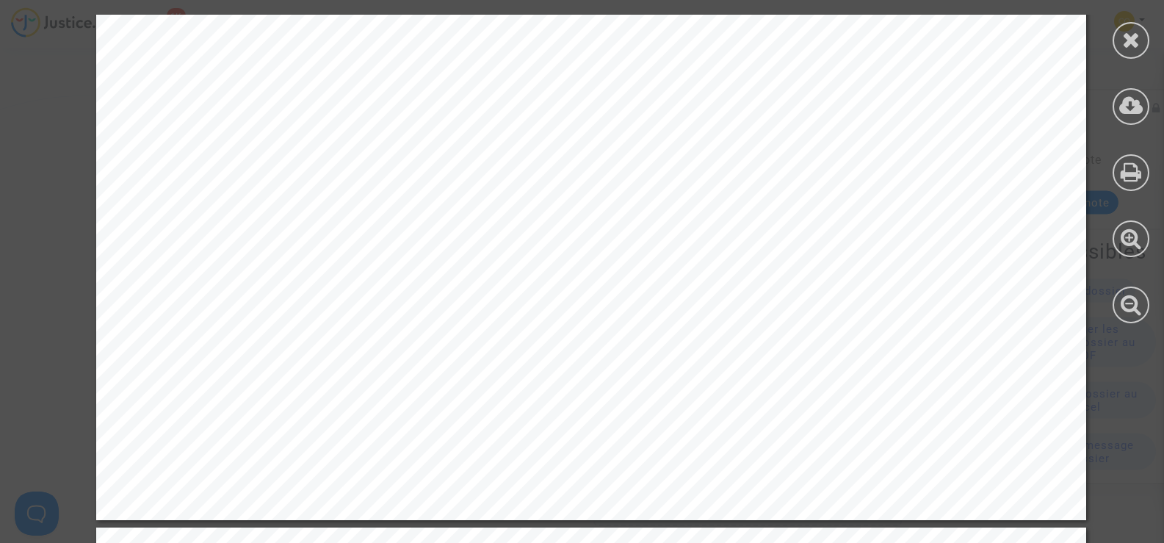
scroll to position [955, 0]
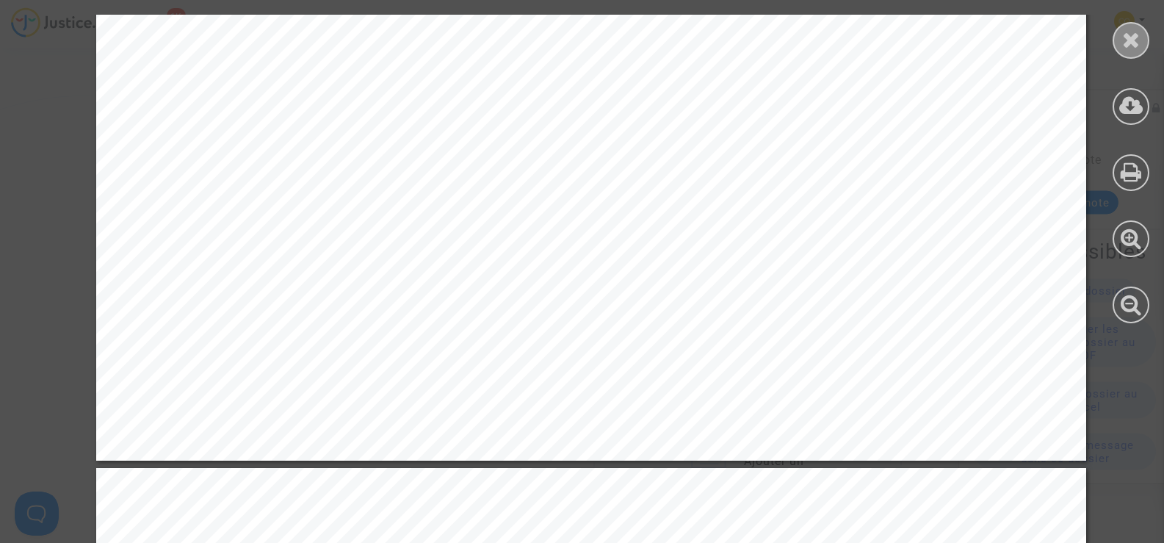
click at [1134, 35] on icon at bounding box center [1131, 40] width 18 height 22
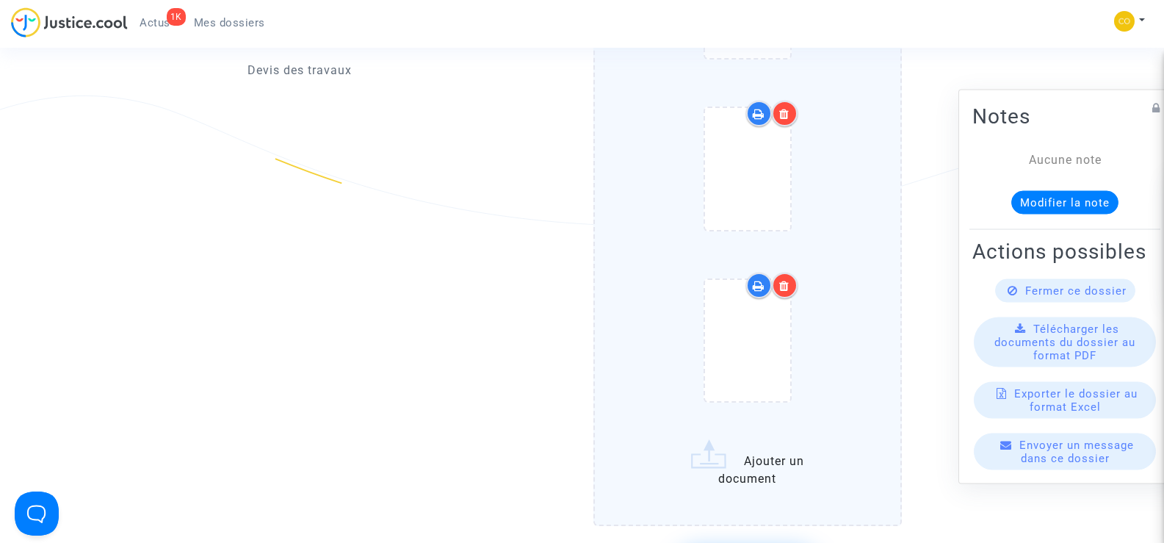
scroll to position [1689, 0]
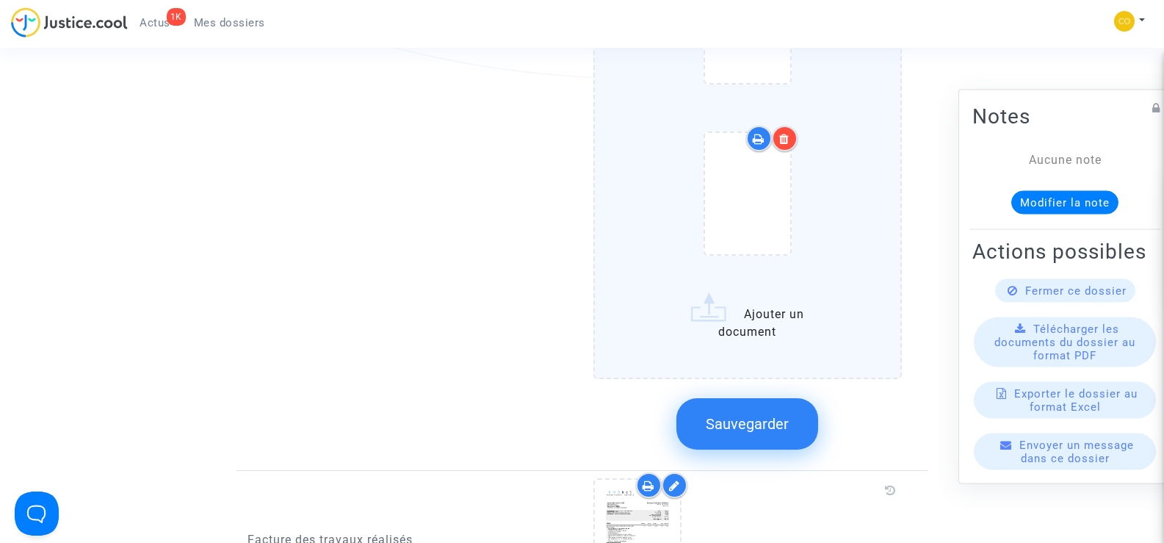
click at [789, 133] on icon at bounding box center [784, 139] width 10 height 12
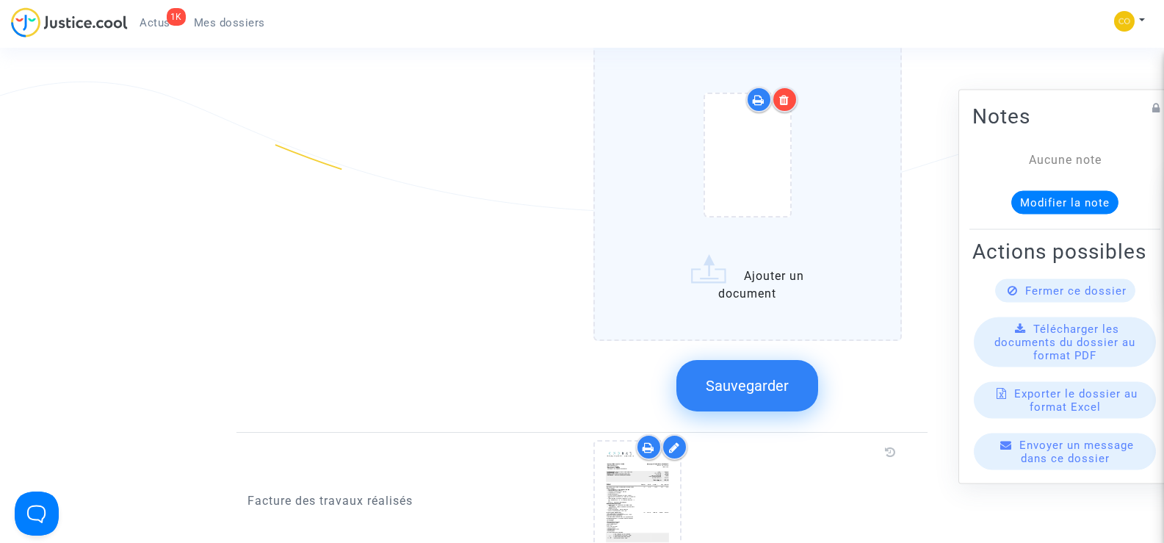
scroll to position [1616, 0]
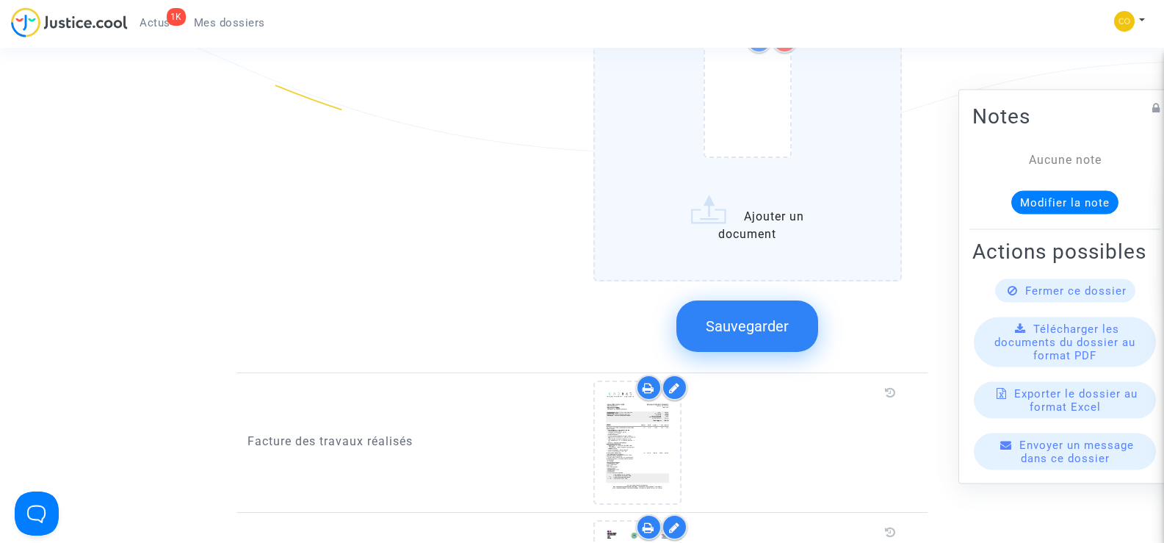
click at [775, 317] on span "Sauvegarder" at bounding box center [747, 326] width 83 height 18
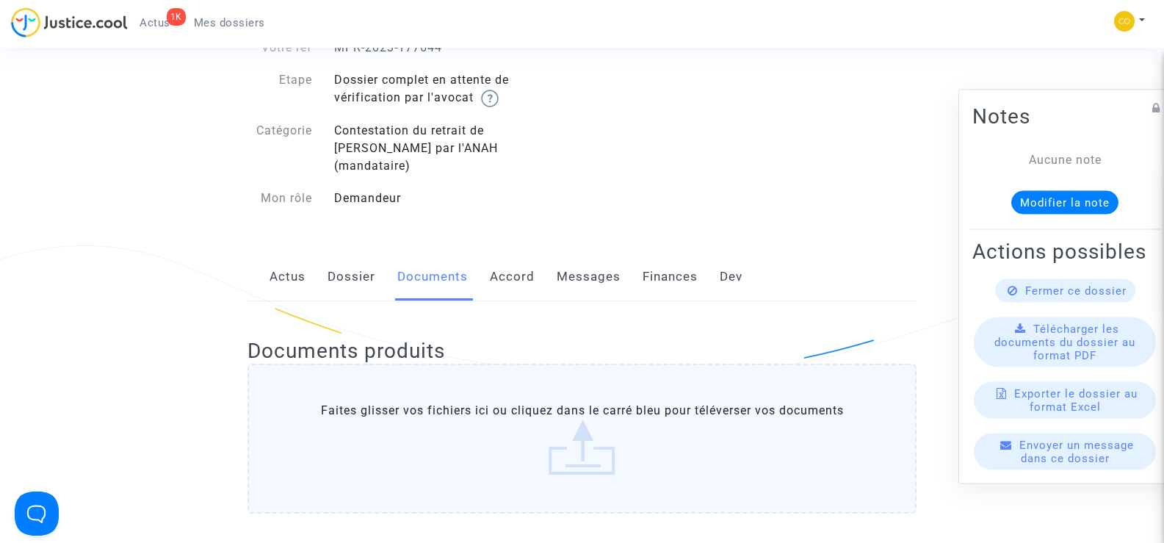
scroll to position [0, 0]
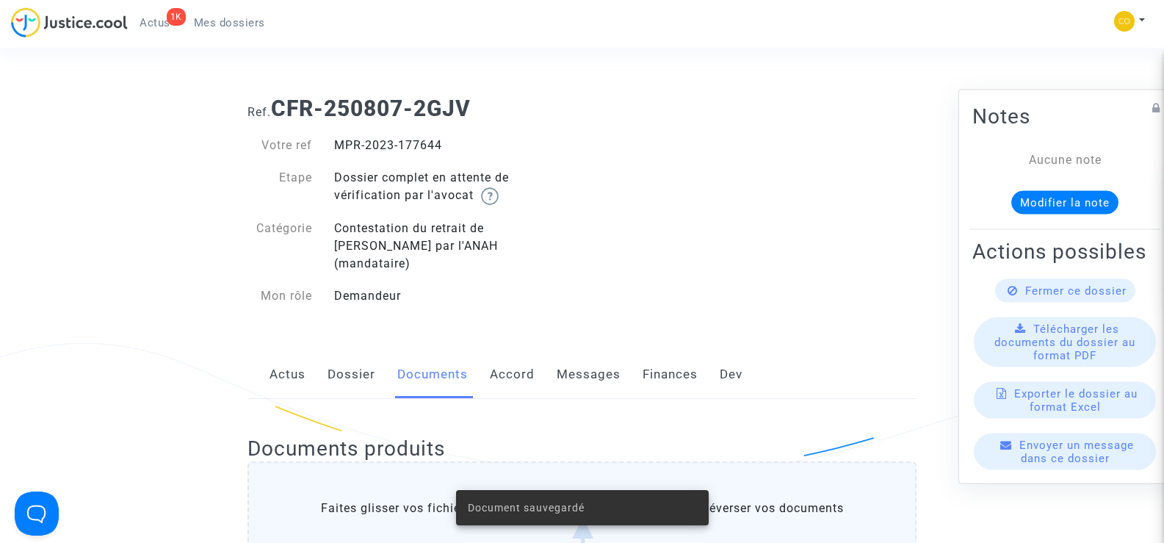
drag, startPoint x: 449, startPoint y: 148, endPoint x: 337, endPoint y: 145, distance: 111.7
click at [337, 145] on div "MPR-2023-177644" at bounding box center [452, 146] width 259 height 18
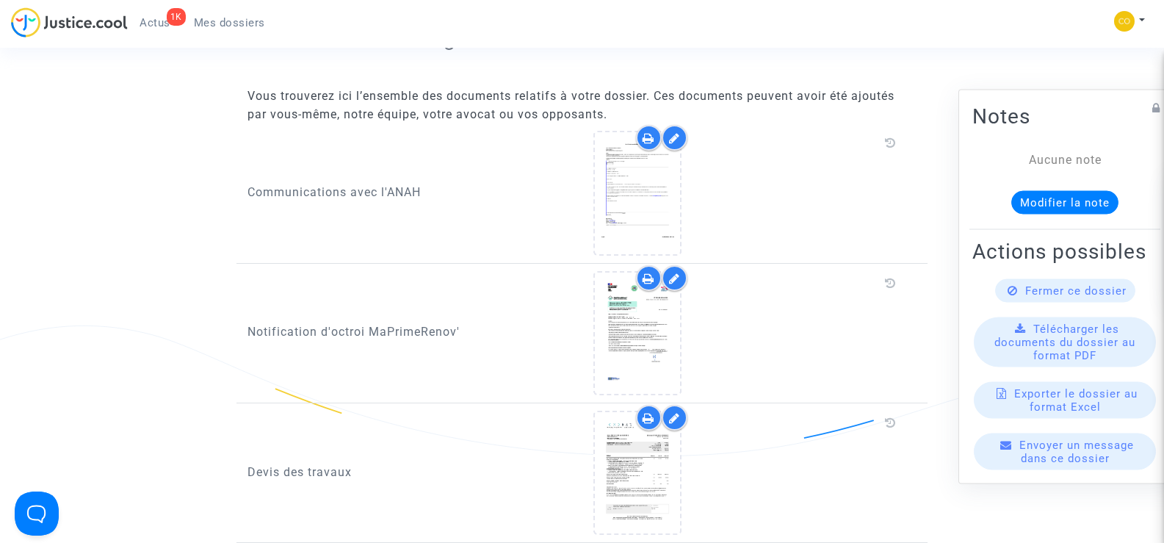
scroll to position [1028, 0]
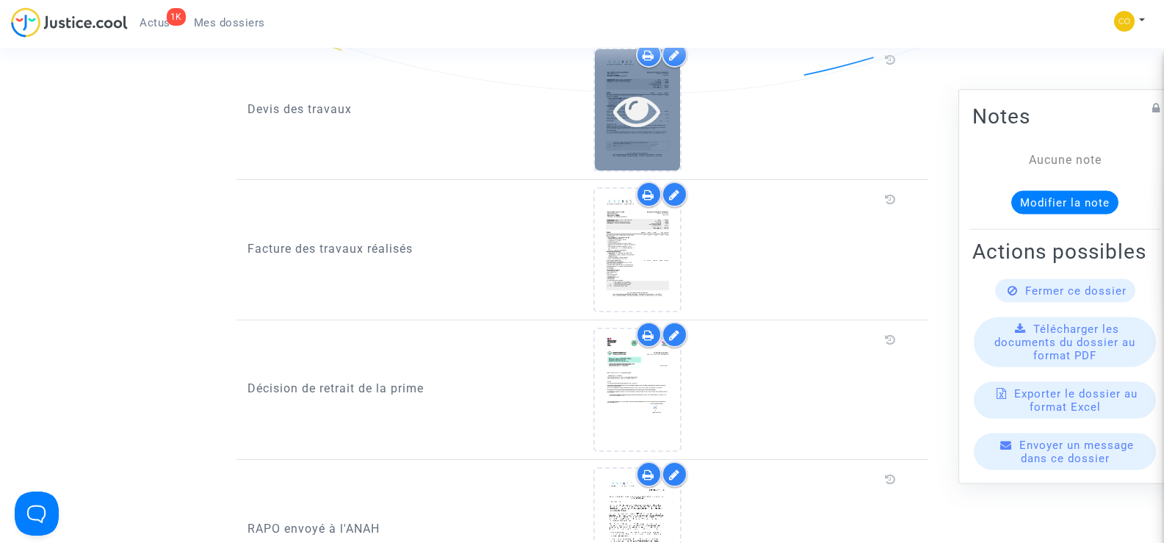
click at [674, 105] on div at bounding box center [637, 110] width 85 height 47
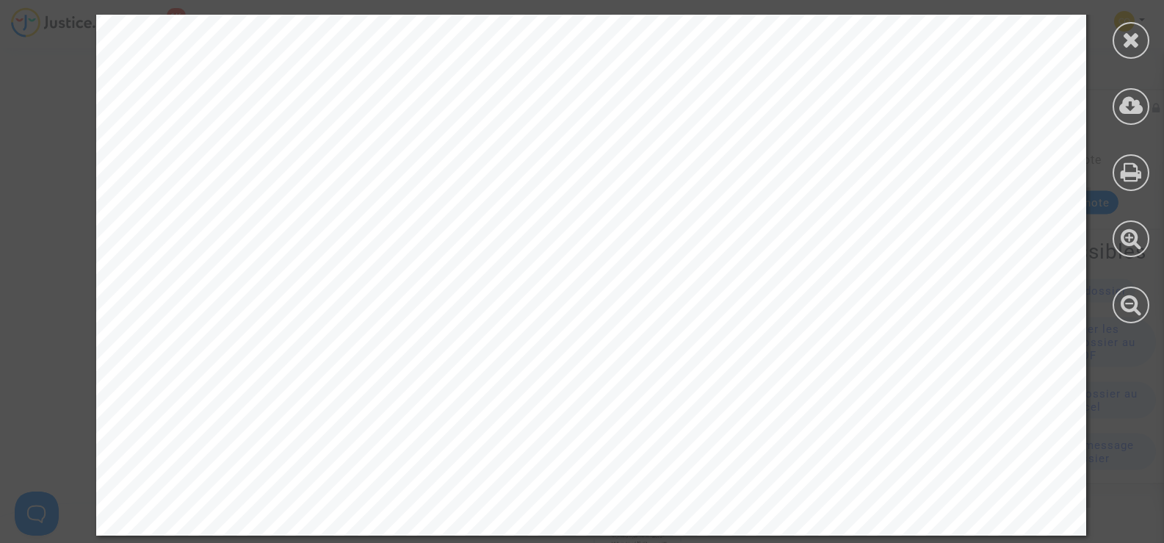
scroll to position [1249, 0]
click at [1141, 38] on div at bounding box center [1131, 40] width 37 height 37
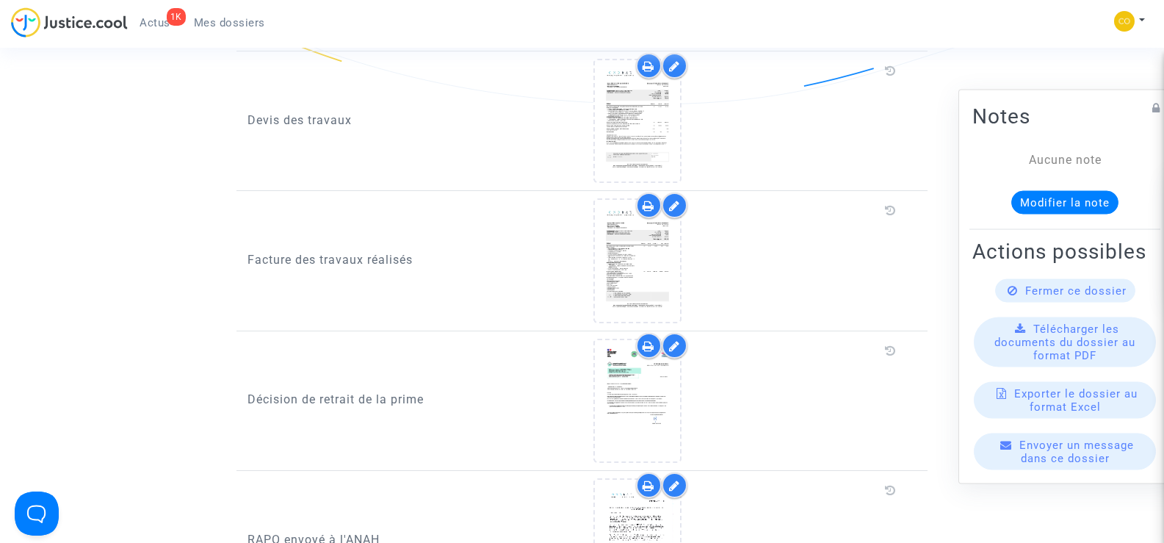
scroll to position [1175, 0]
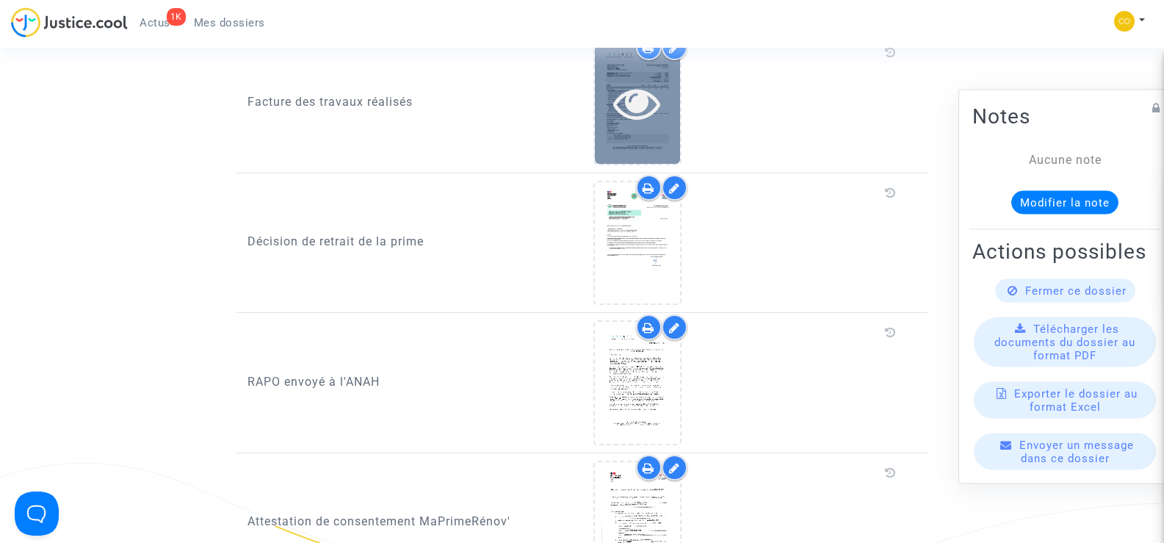
click at [624, 79] on icon at bounding box center [637, 102] width 48 height 47
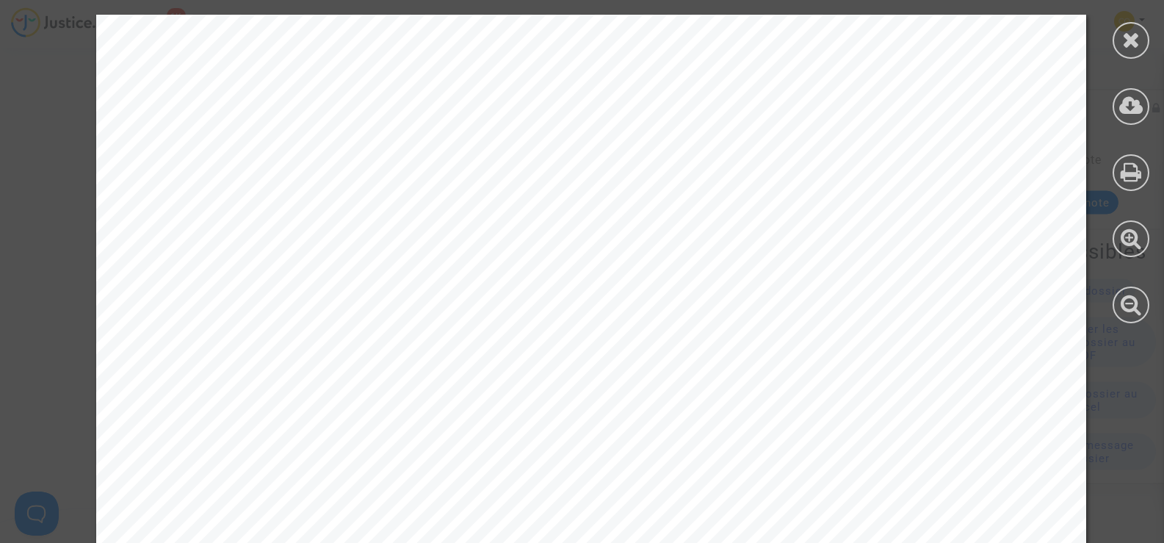
scroll to position [441, 0]
click at [1127, 46] on icon at bounding box center [1131, 40] width 18 height 22
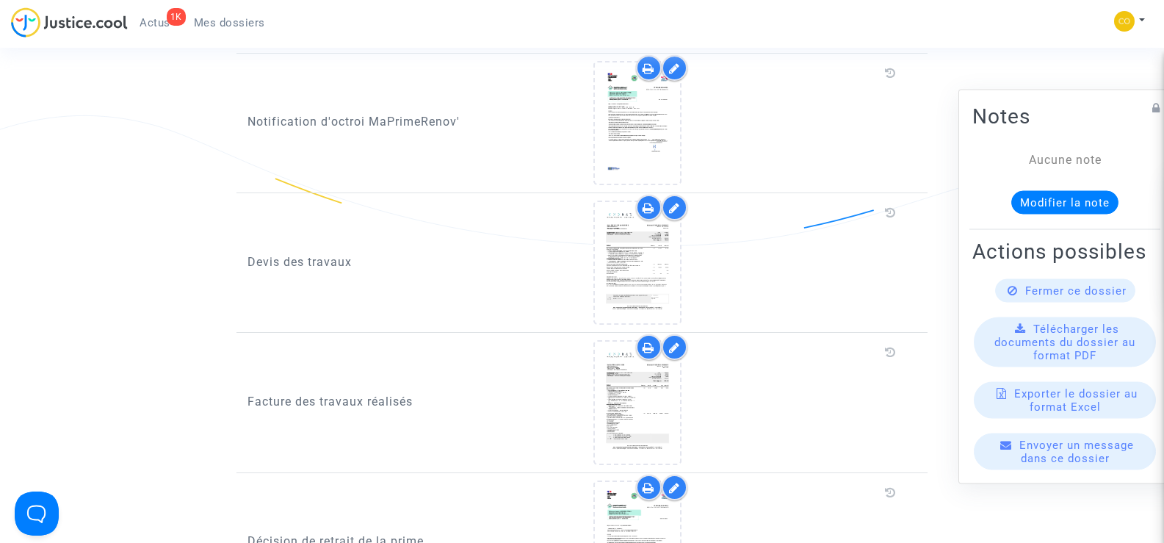
scroll to position [881, 0]
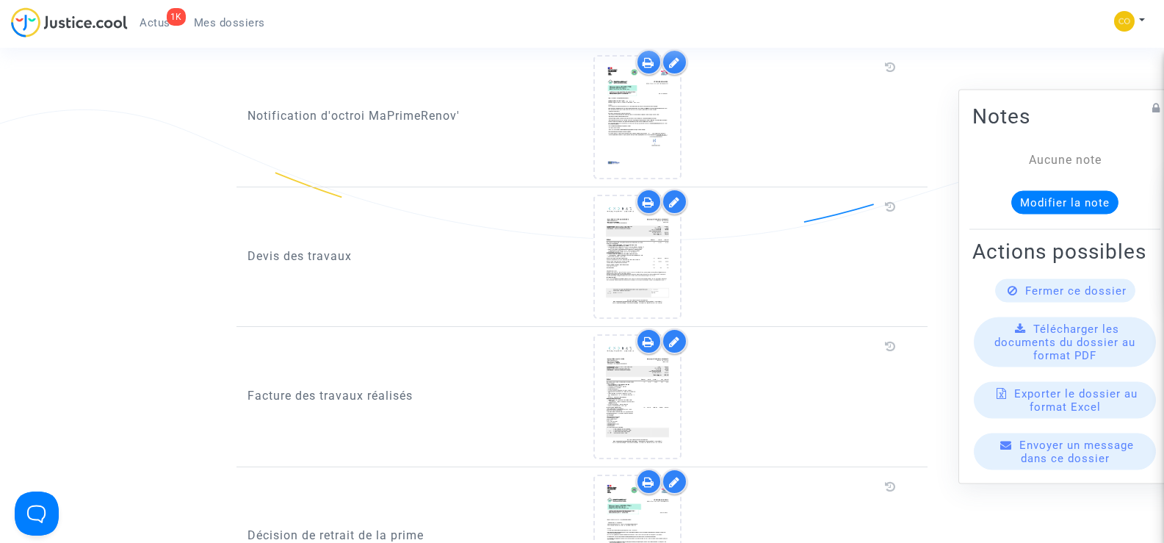
click at [674, 196] on icon at bounding box center [674, 202] width 11 height 12
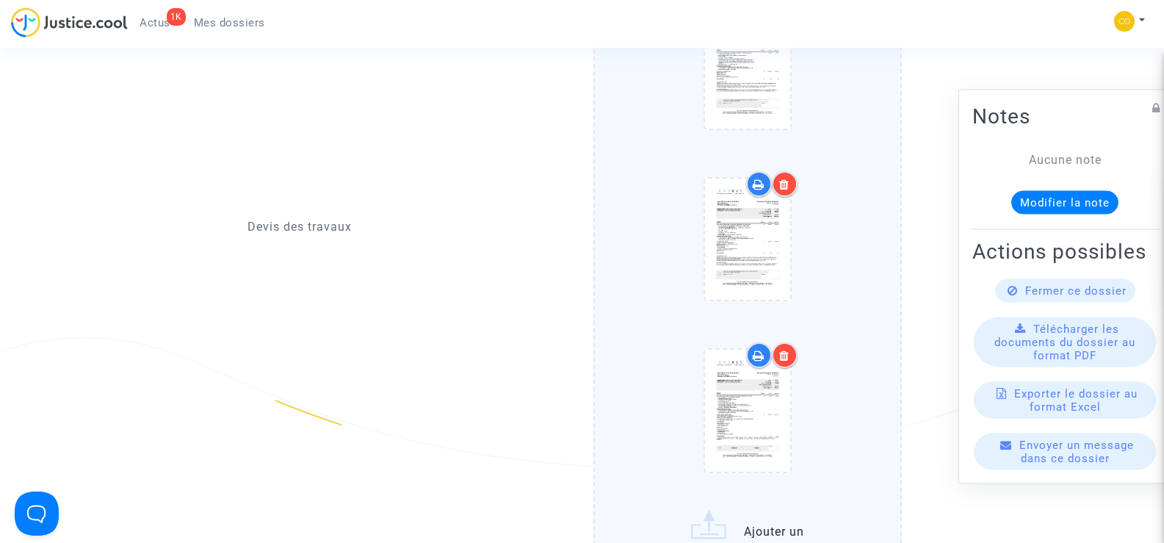
scroll to position [955, 0]
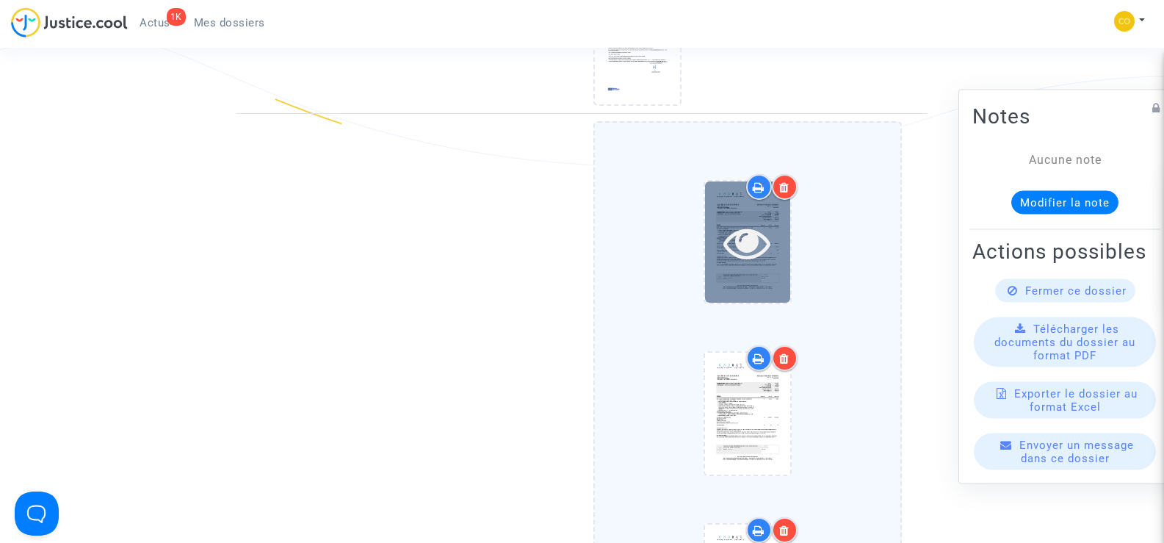
click at [754, 231] on icon at bounding box center [747, 242] width 48 height 47
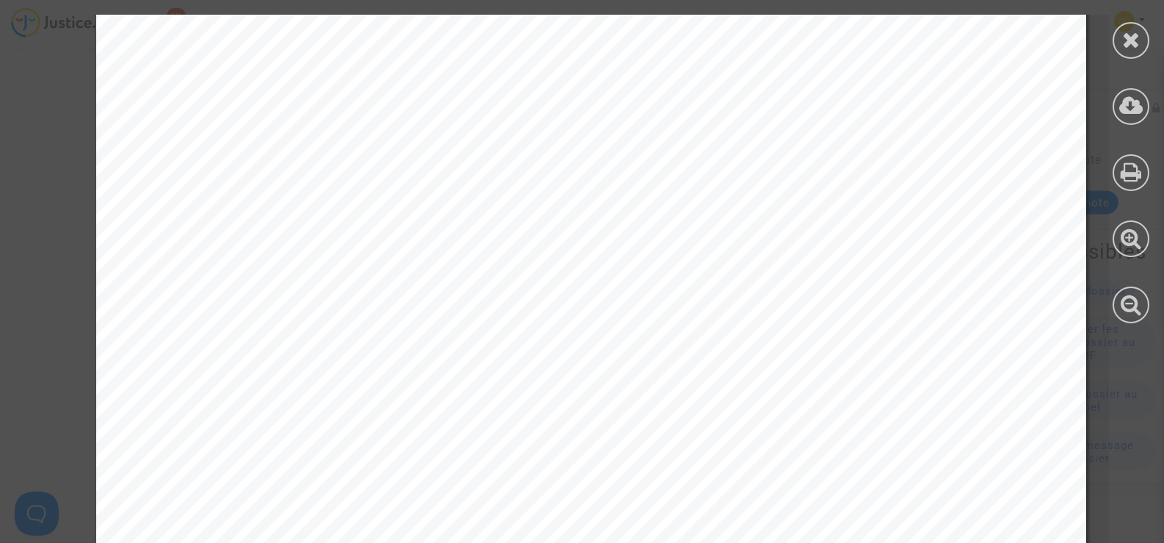
scroll to position [891, 0]
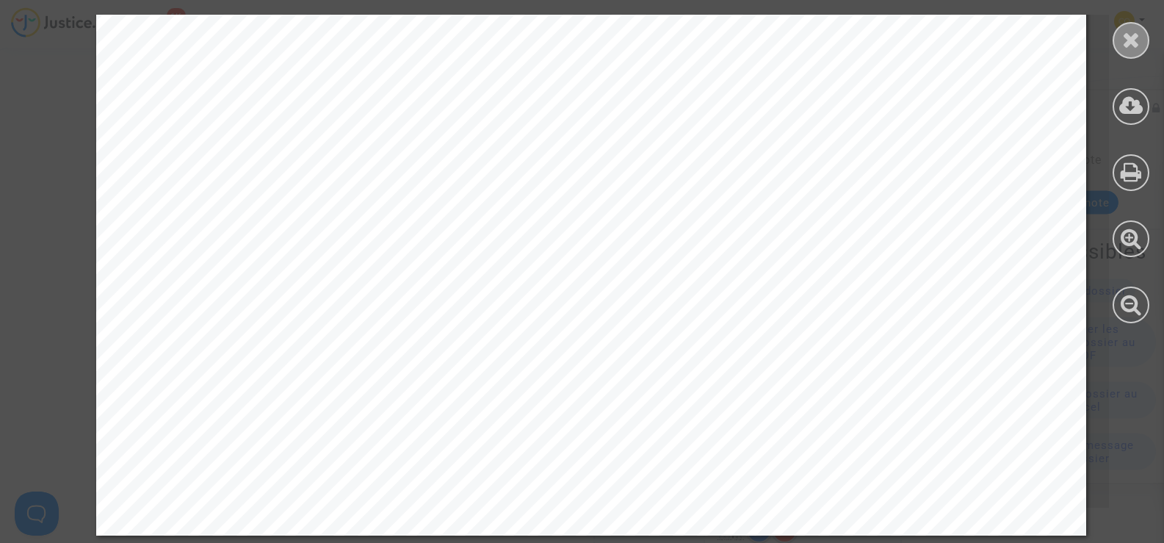
click at [1127, 35] on icon at bounding box center [1131, 40] width 18 height 22
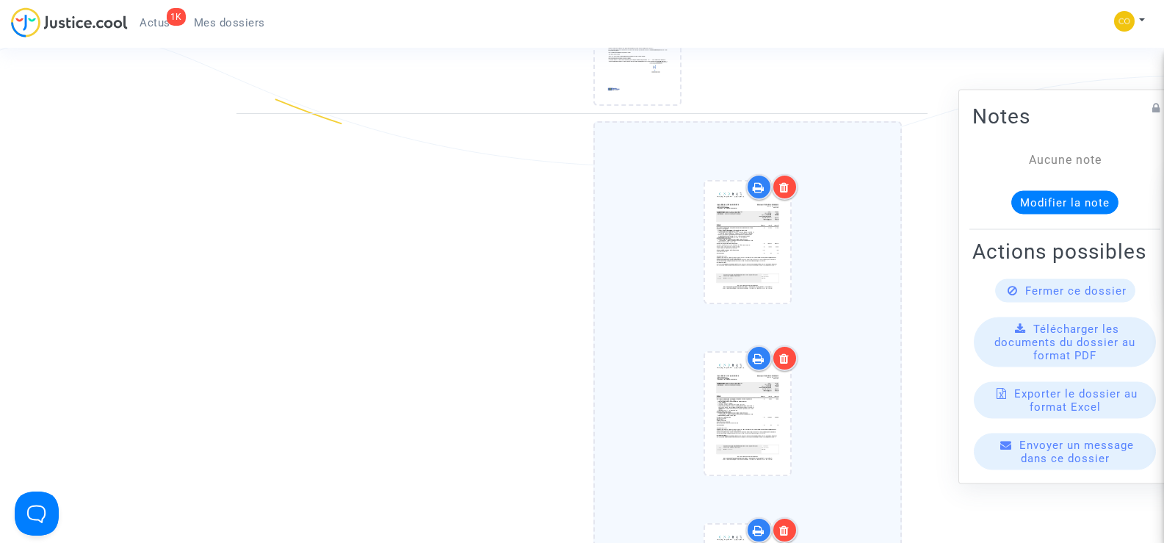
click at [781, 181] on icon at bounding box center [784, 187] width 10 height 12
click at [787, 345] on div at bounding box center [785, 358] width 26 height 26
click at [791, 174] on div at bounding box center [785, 187] width 26 height 26
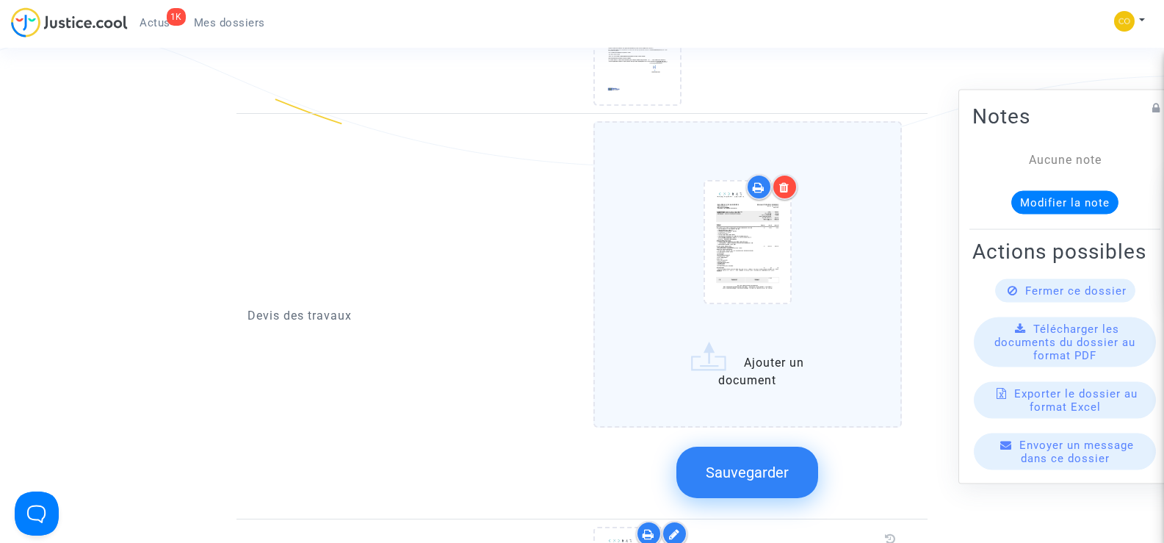
click at [790, 181] on icon at bounding box center [784, 187] width 10 height 12
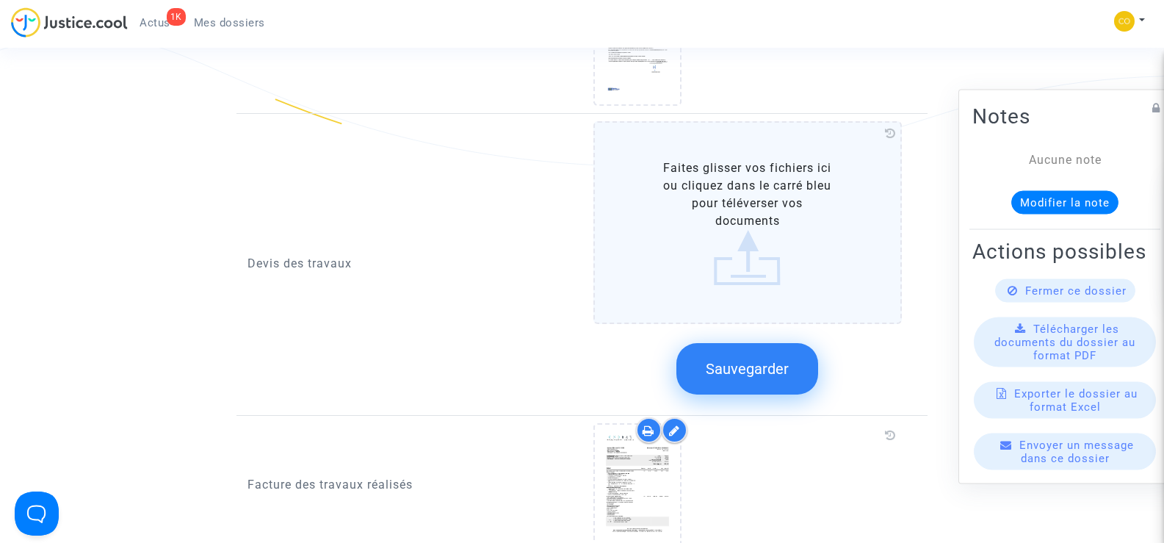
click at [757, 360] on span "Sauvegarder" at bounding box center [747, 369] width 83 height 18
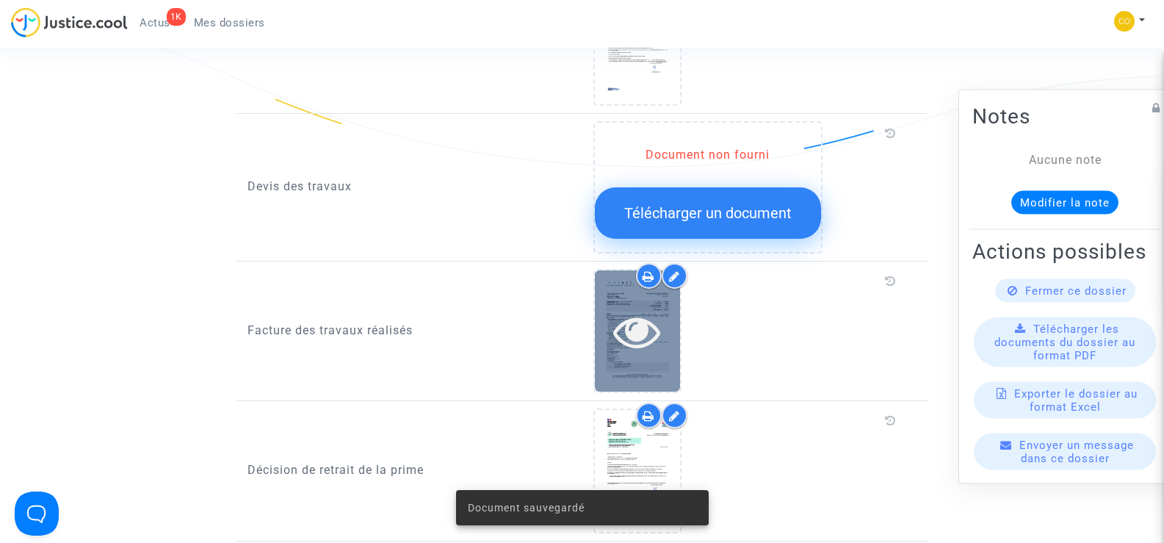
click at [643, 336] on icon at bounding box center [637, 331] width 48 height 47
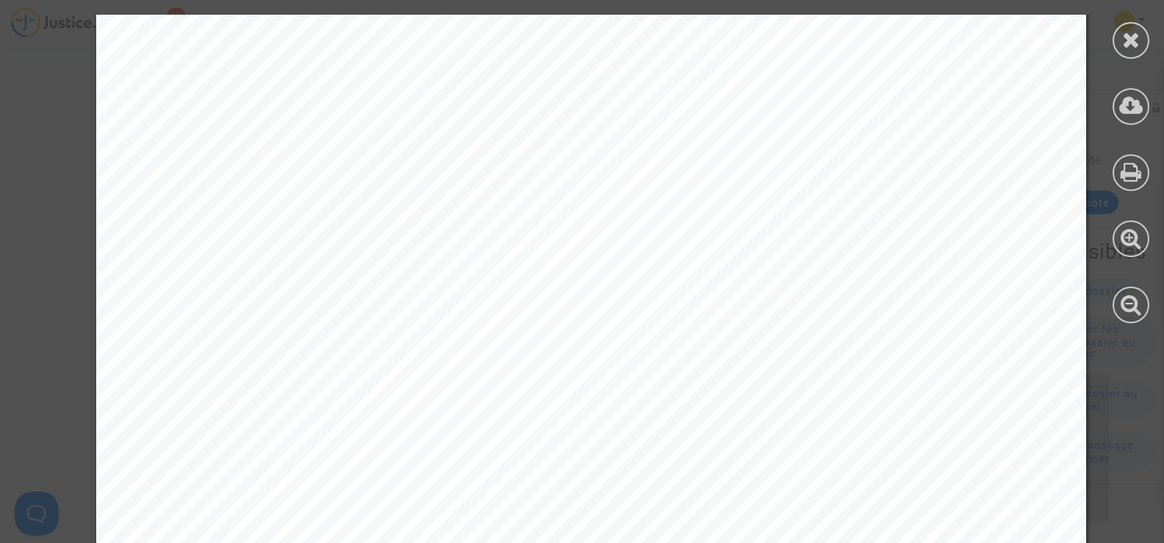
scroll to position [7931, 0]
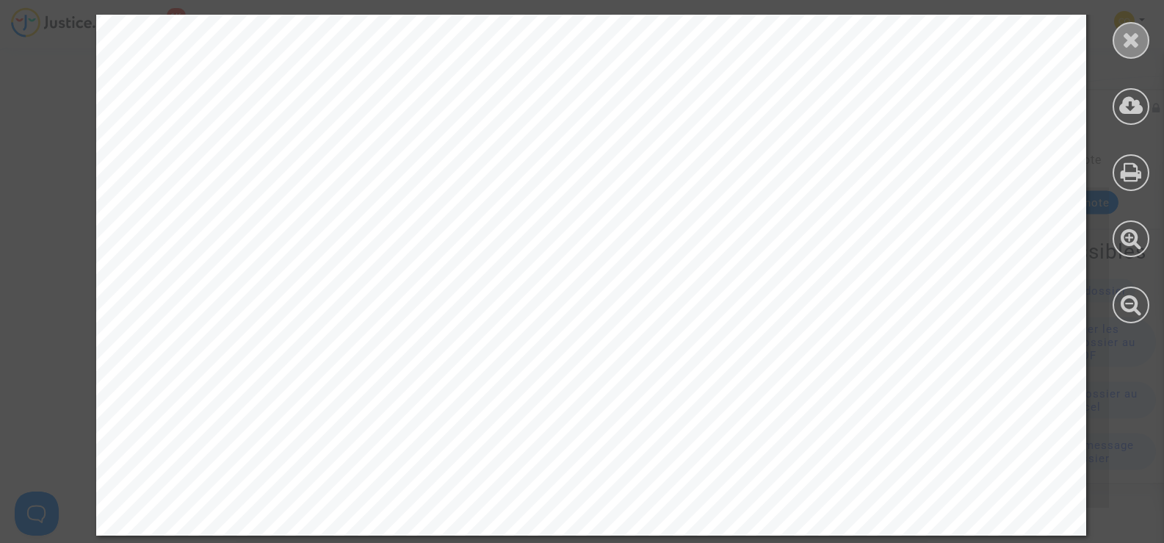
click at [1139, 51] on div at bounding box center [1131, 40] width 37 height 37
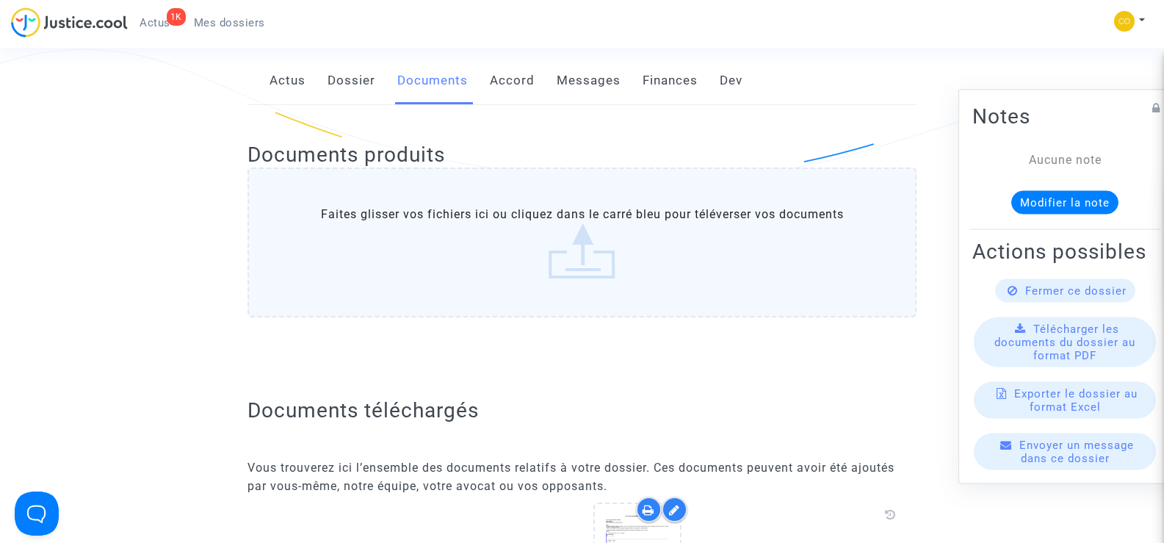
scroll to position [0, 0]
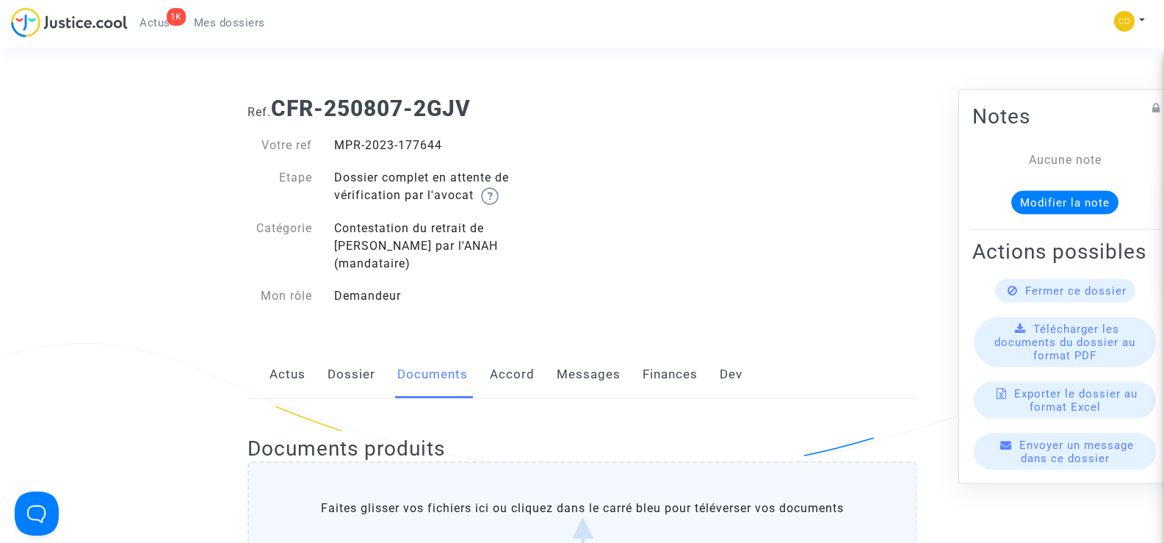
drag, startPoint x: 455, startPoint y: 143, endPoint x: 333, endPoint y: 137, distance: 122.1
click at [333, 137] on div "MPR-2023-177644" at bounding box center [452, 146] width 259 height 18
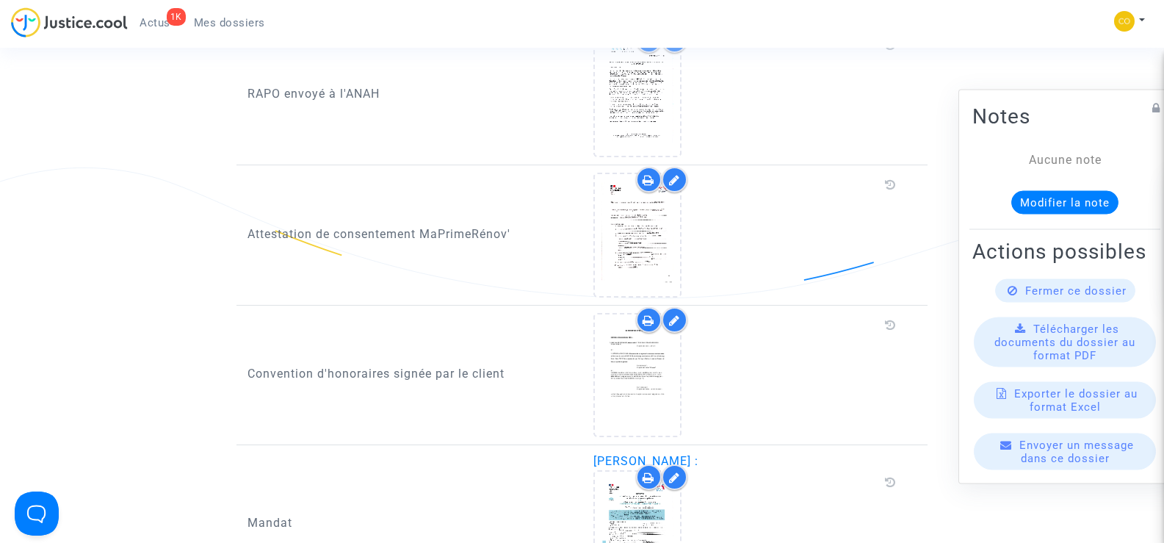
scroll to position [1469, 0]
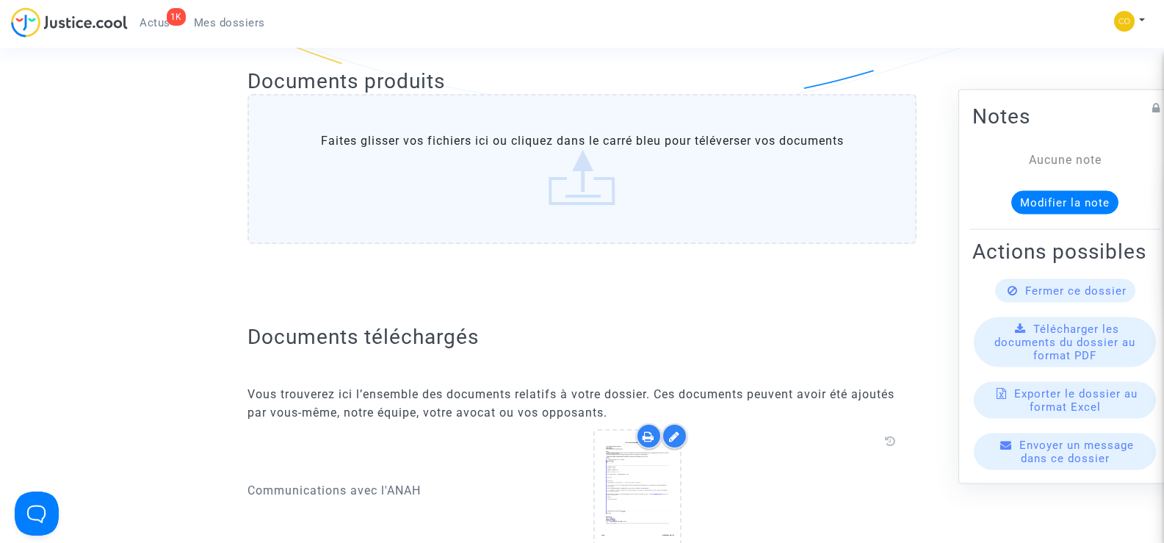
scroll to position [0, 0]
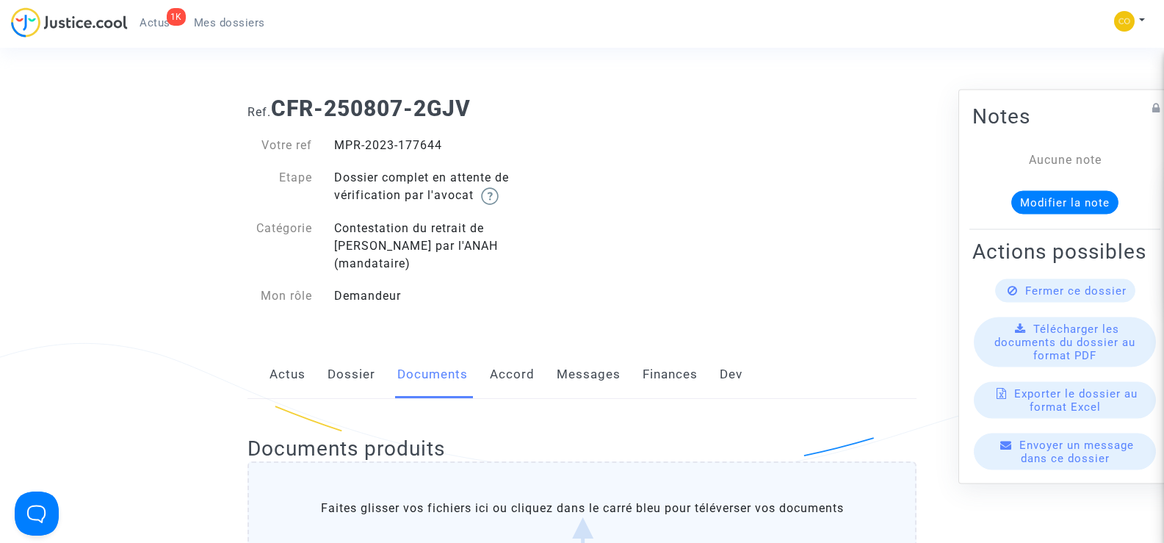
click at [253, 26] on span "Mes dossiers" at bounding box center [229, 22] width 71 height 13
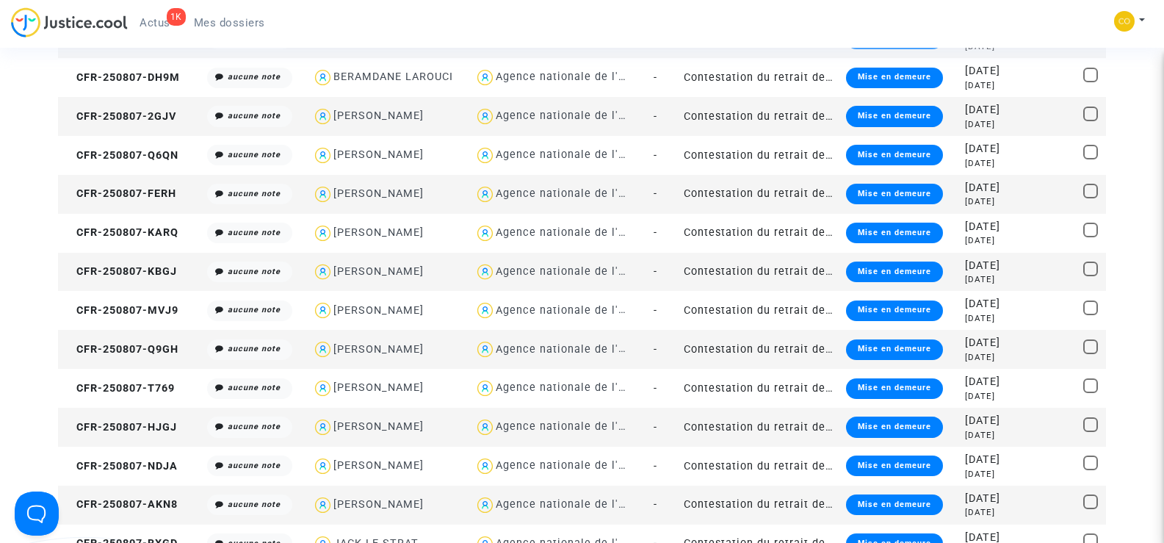
scroll to position [1102, 0]
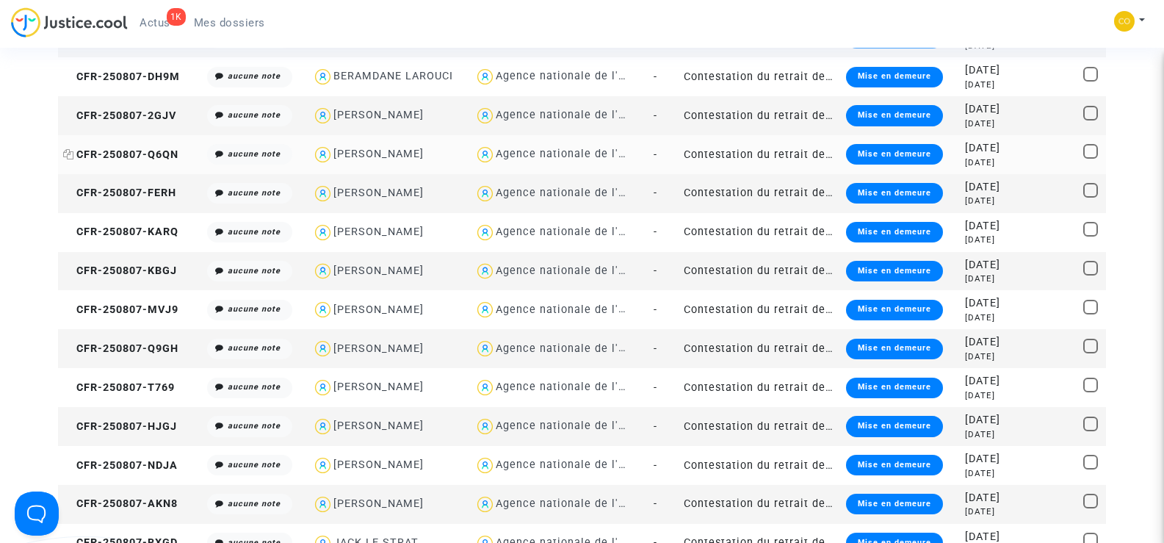
click at [106, 159] on span "CFR-250807-Q6QN" at bounding box center [120, 154] width 115 height 12
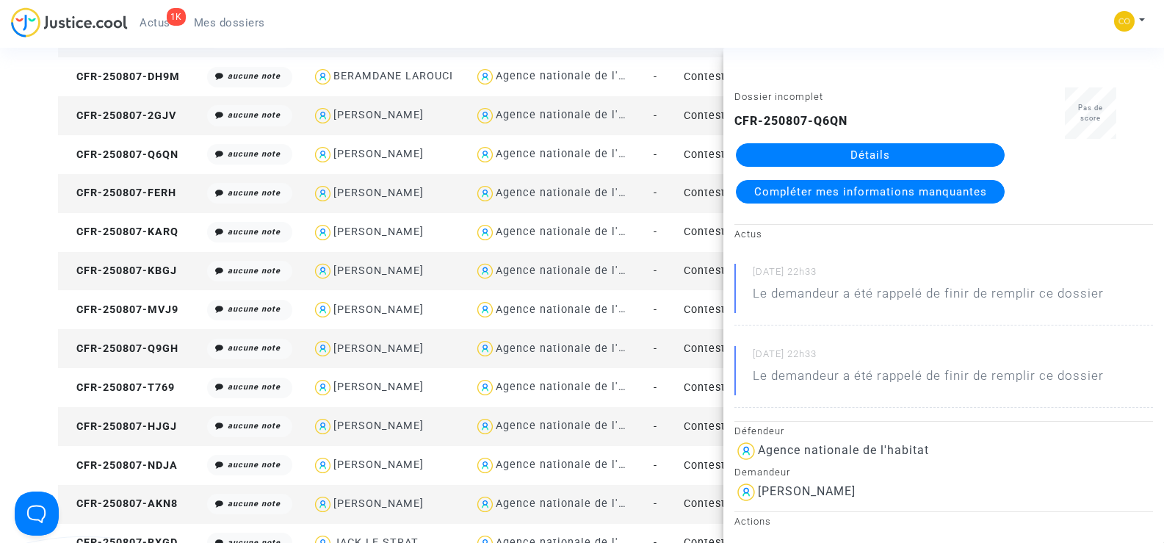
click at [863, 151] on link "Détails" at bounding box center [870, 155] width 269 height 24
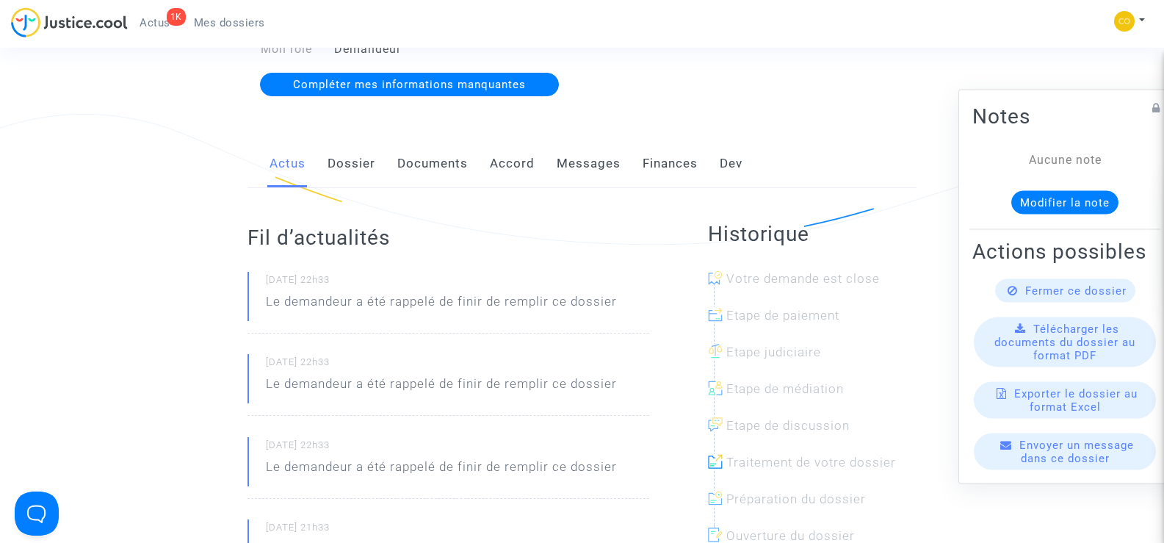
scroll to position [220, 0]
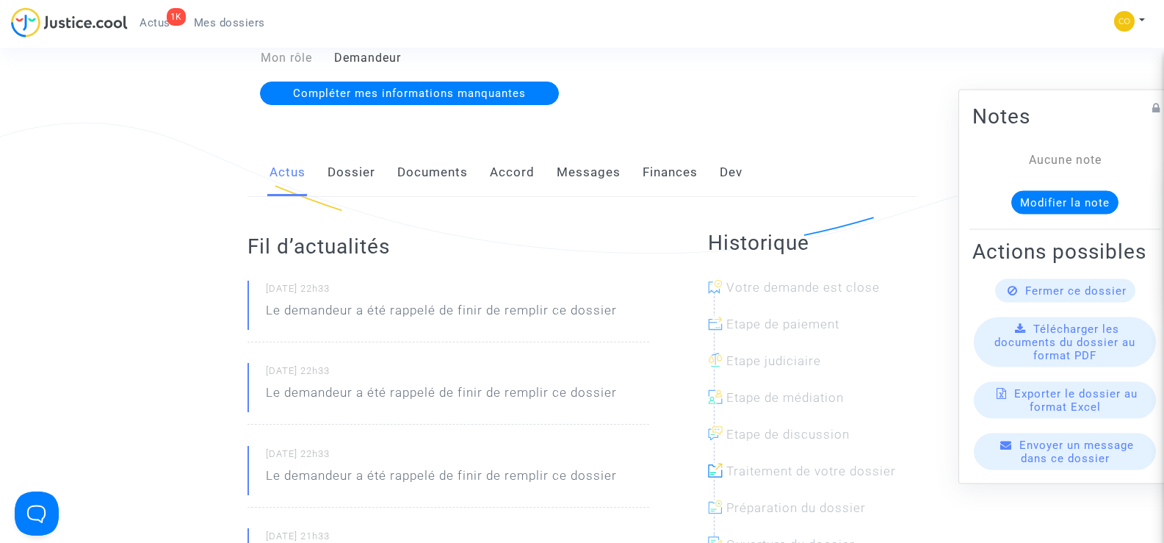
click at [435, 148] on link "Documents" at bounding box center [432, 172] width 71 height 48
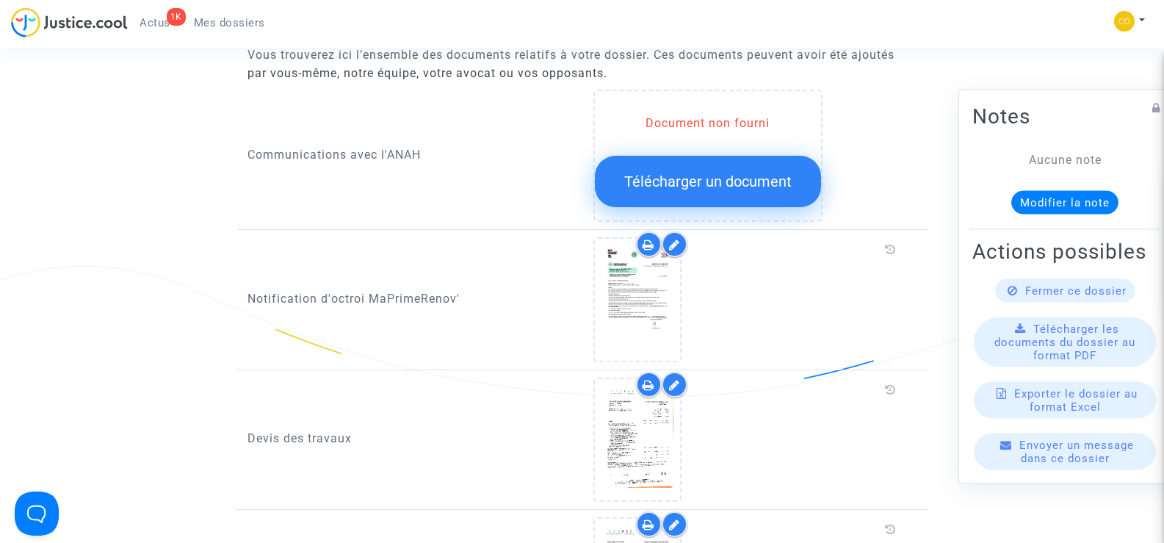
scroll to position [881, 0]
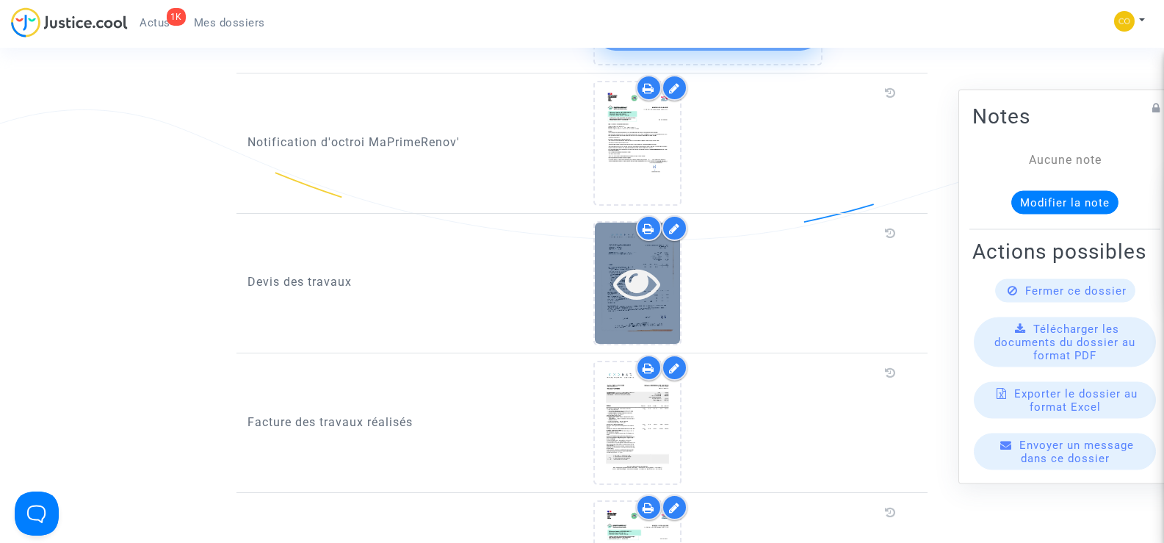
click at [644, 272] on icon at bounding box center [637, 282] width 48 height 47
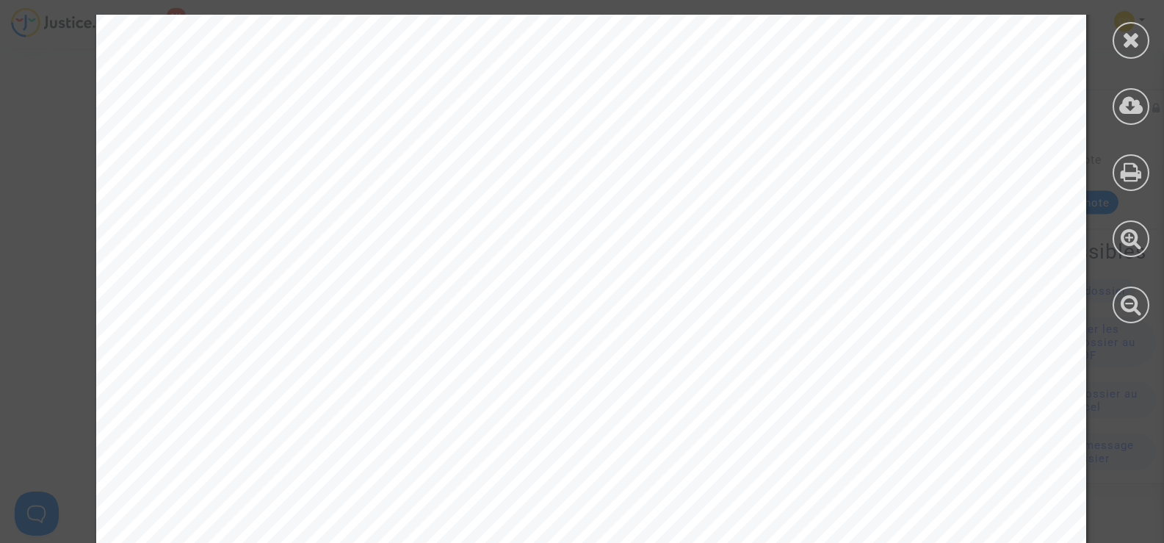
scroll to position [0, 0]
click at [1125, 39] on icon at bounding box center [1131, 40] width 18 height 22
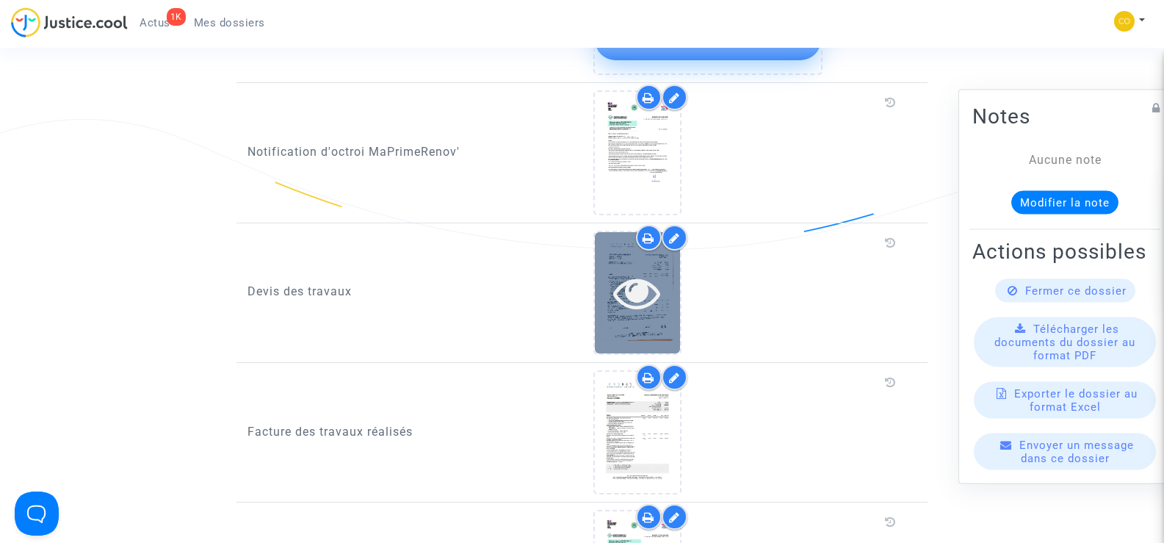
scroll to position [881, 0]
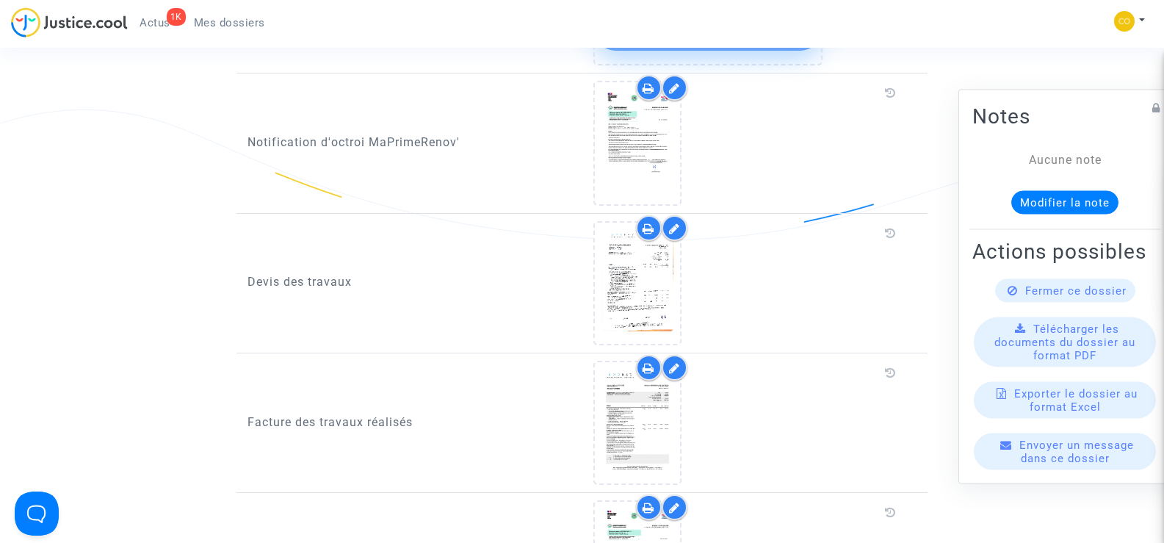
click at [671, 218] on div at bounding box center [675, 228] width 26 height 26
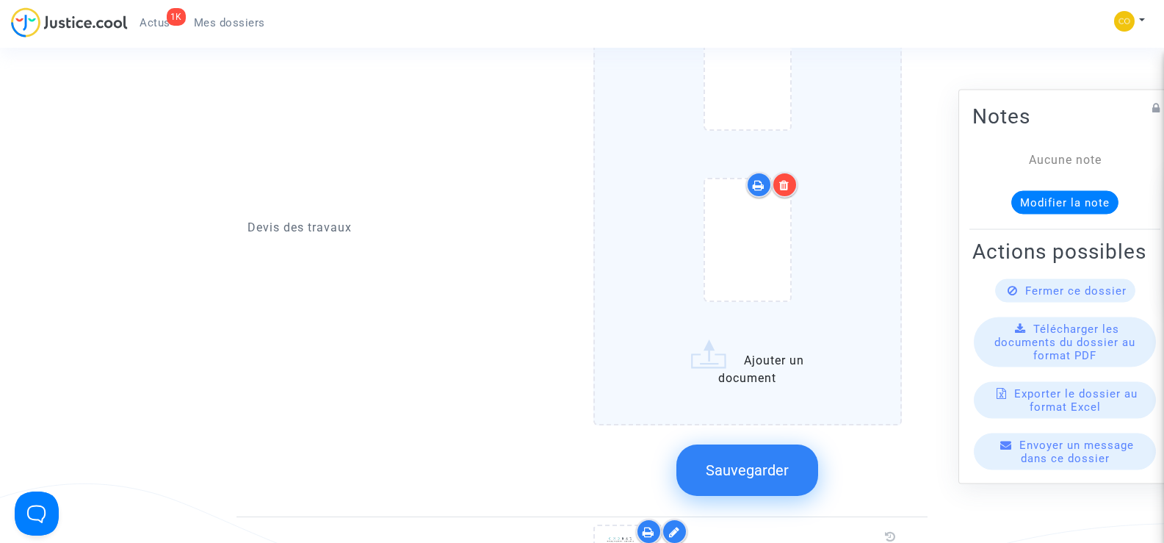
scroll to position [1175, 0]
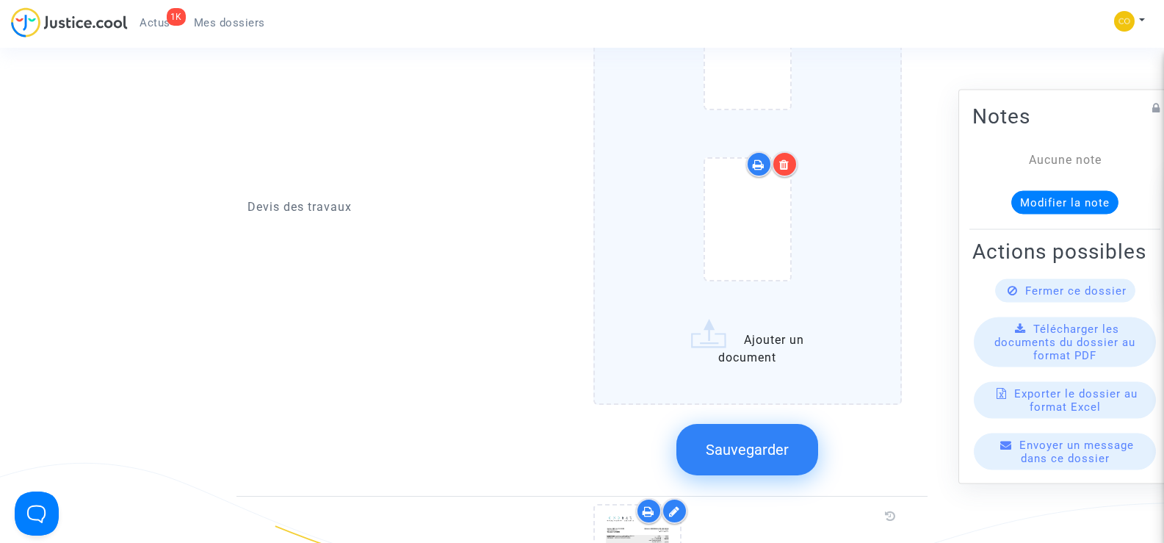
click at [784, 159] on icon at bounding box center [784, 165] width 10 height 12
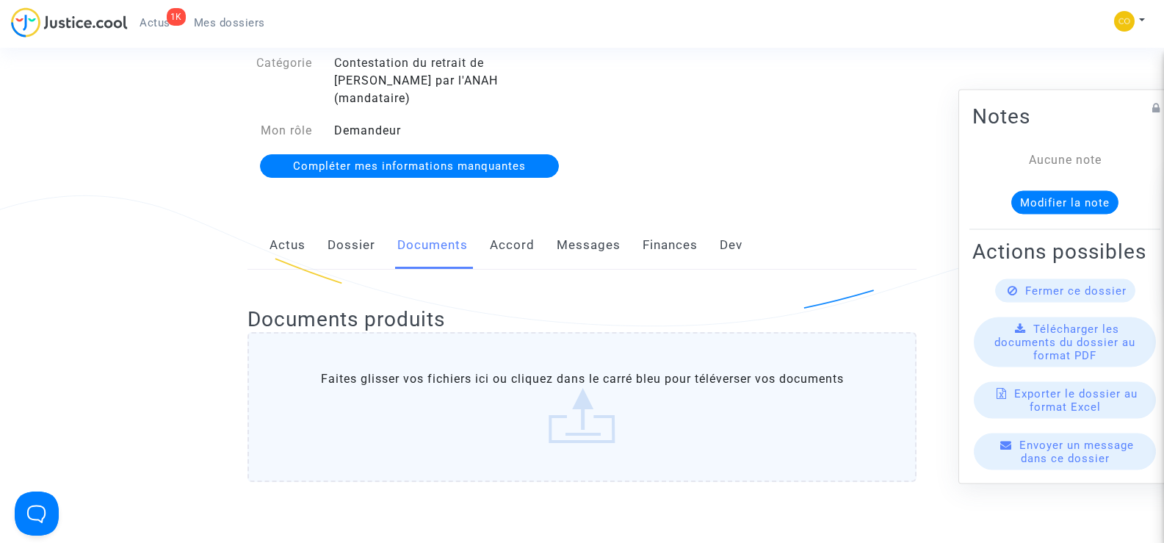
scroll to position [0, 0]
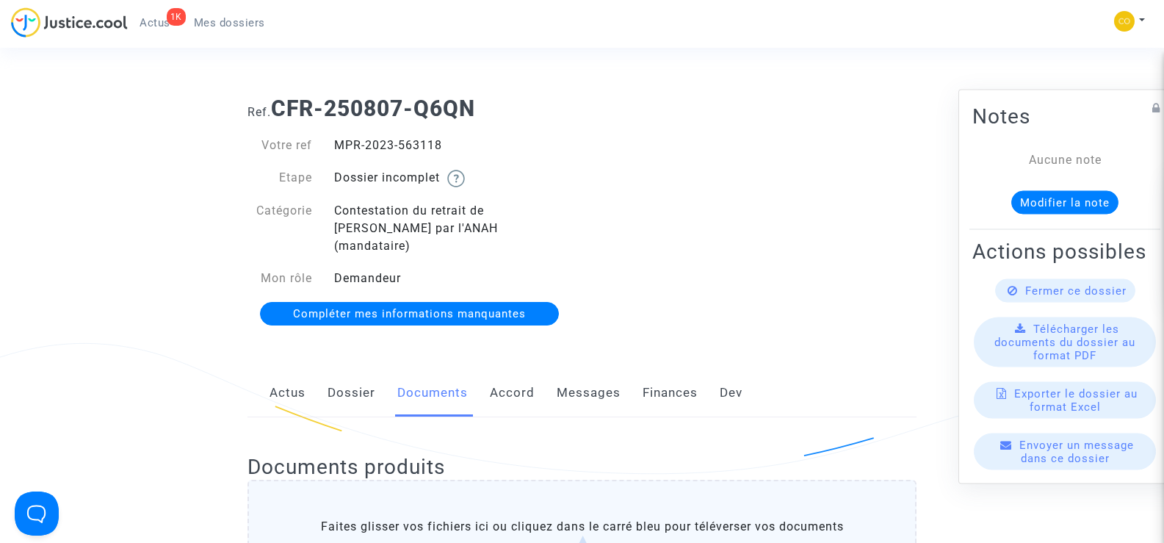
drag, startPoint x: 458, startPoint y: 142, endPoint x: 338, endPoint y: 147, distance: 119.8
click at [338, 147] on div "MPR-2023-563118" at bounding box center [452, 146] width 259 height 18
drag, startPoint x: 143, startPoint y: 197, endPoint x: 377, endPoint y: 197, distance: 233.6
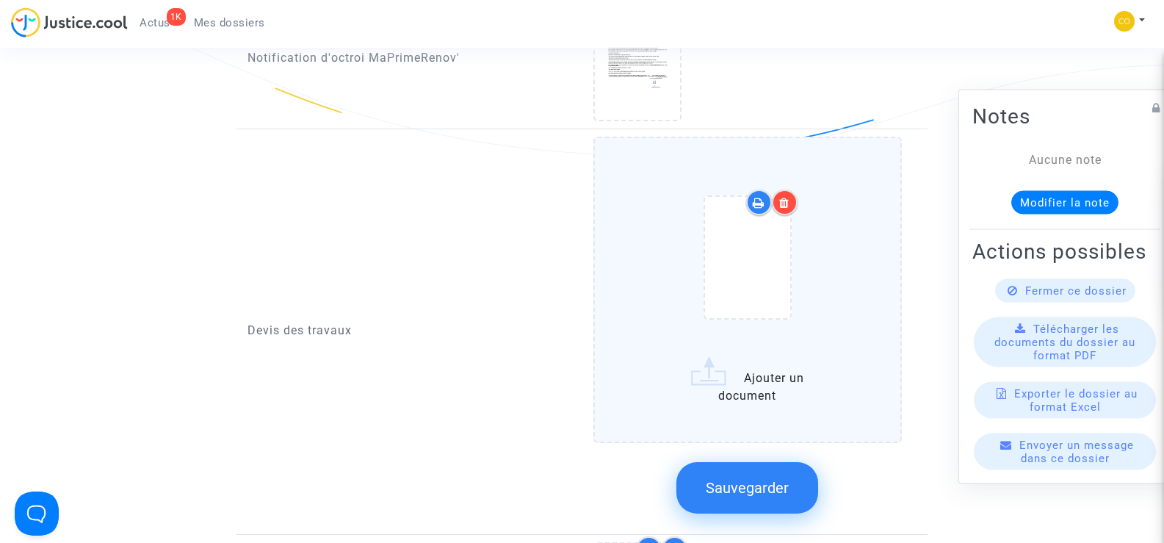
scroll to position [1175, 0]
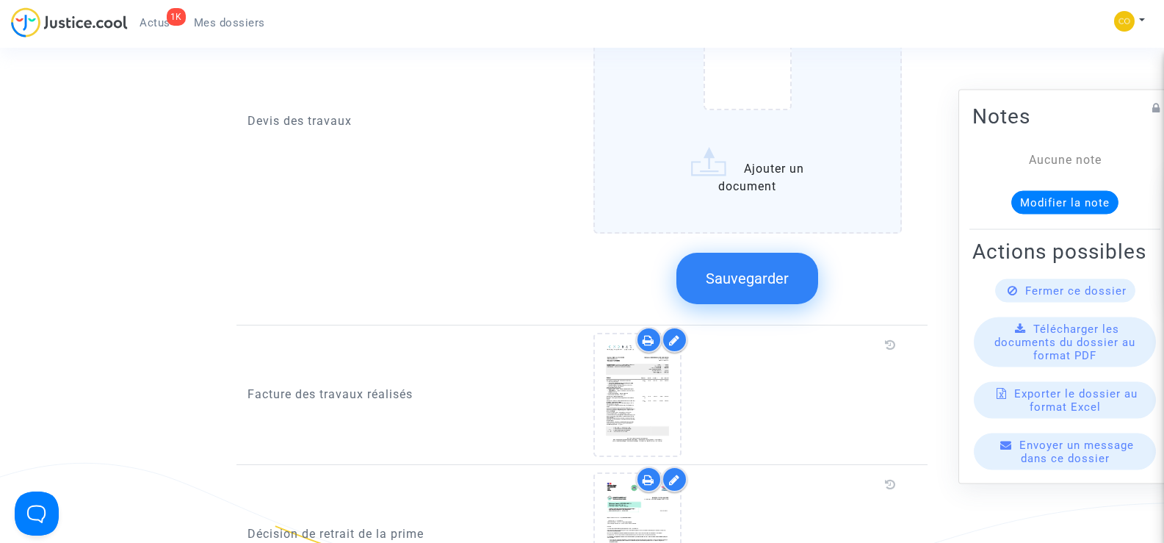
click at [770, 270] on span "Sauvegarder" at bounding box center [747, 279] width 83 height 18
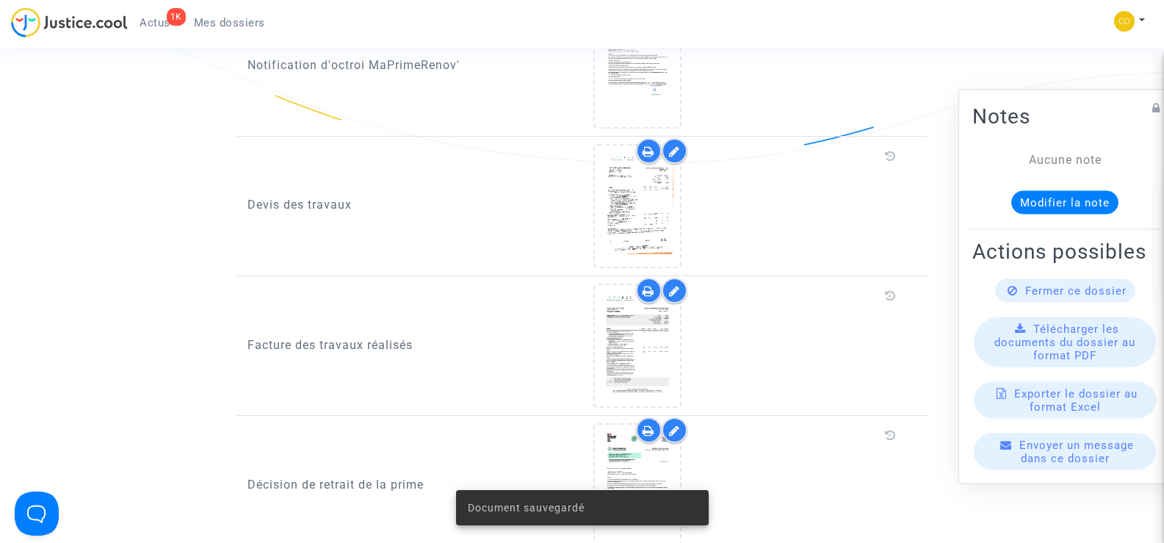
scroll to position [1028, 0]
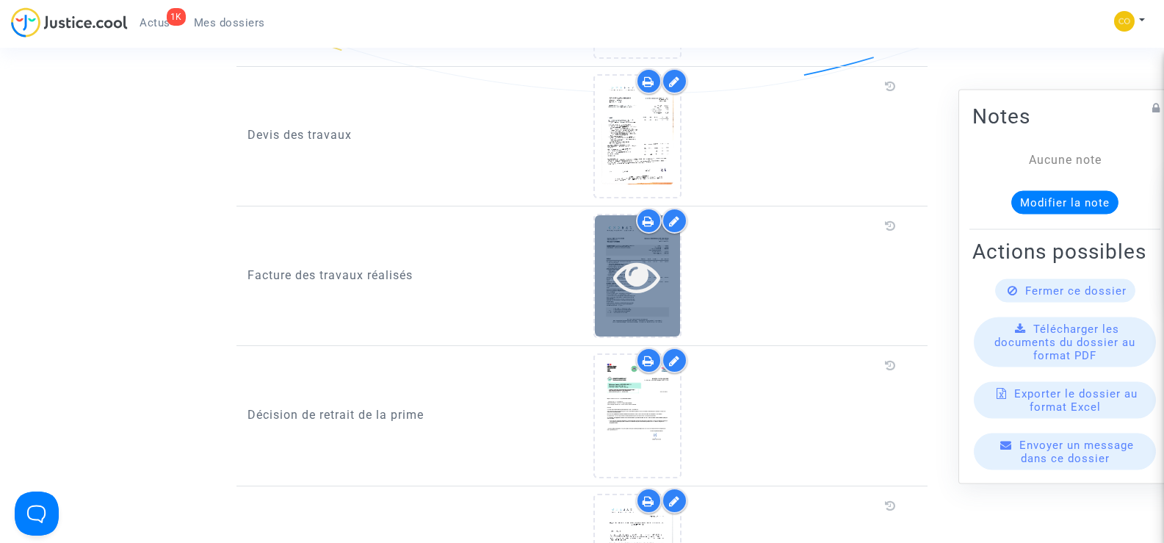
click at [639, 281] on icon at bounding box center [637, 276] width 48 height 47
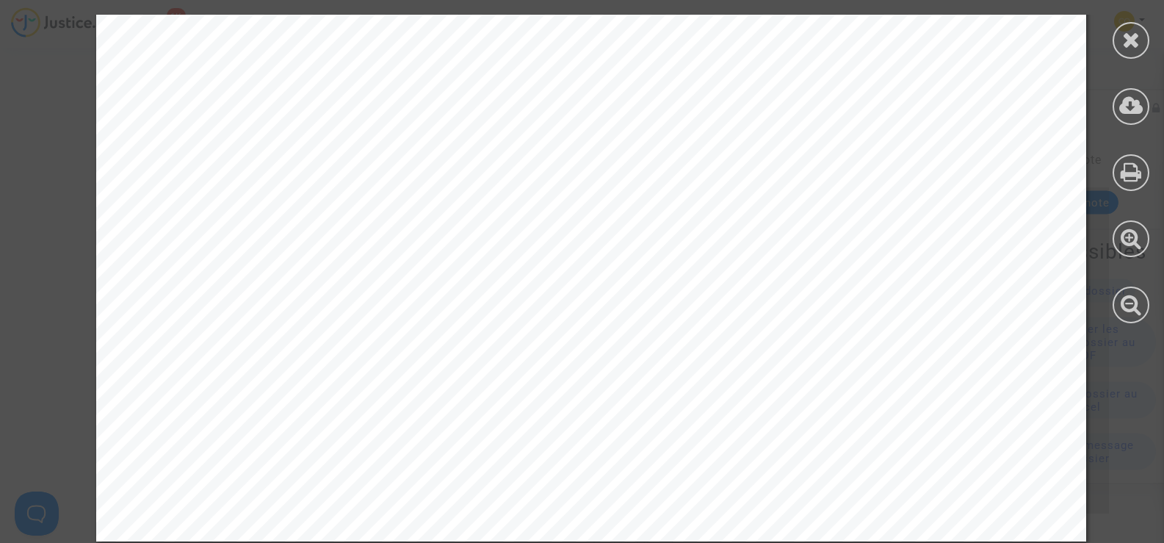
scroll to position [5115, 0]
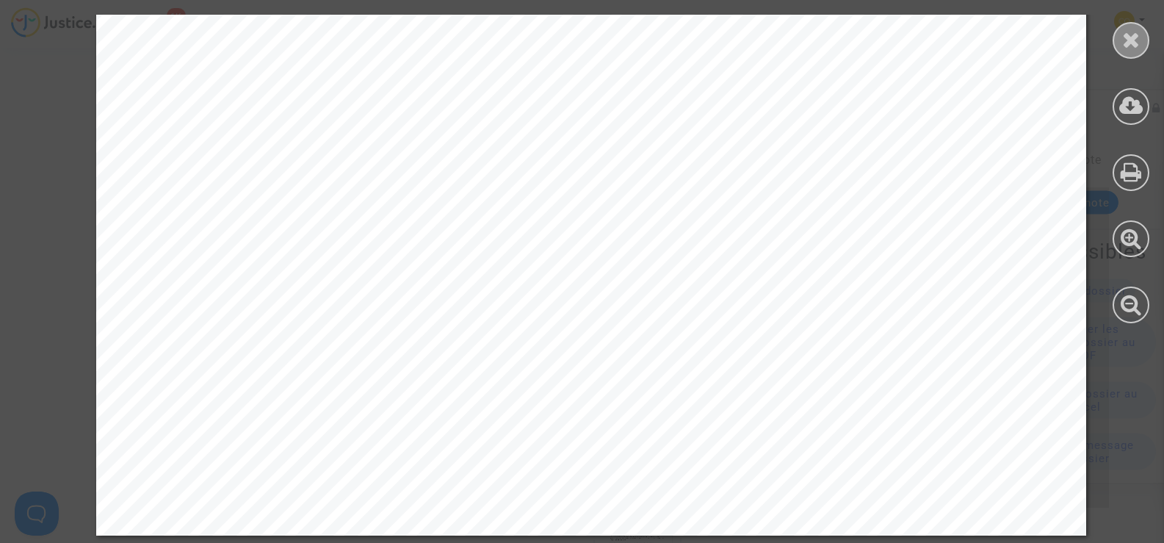
click at [1124, 44] on icon at bounding box center [1131, 40] width 18 height 22
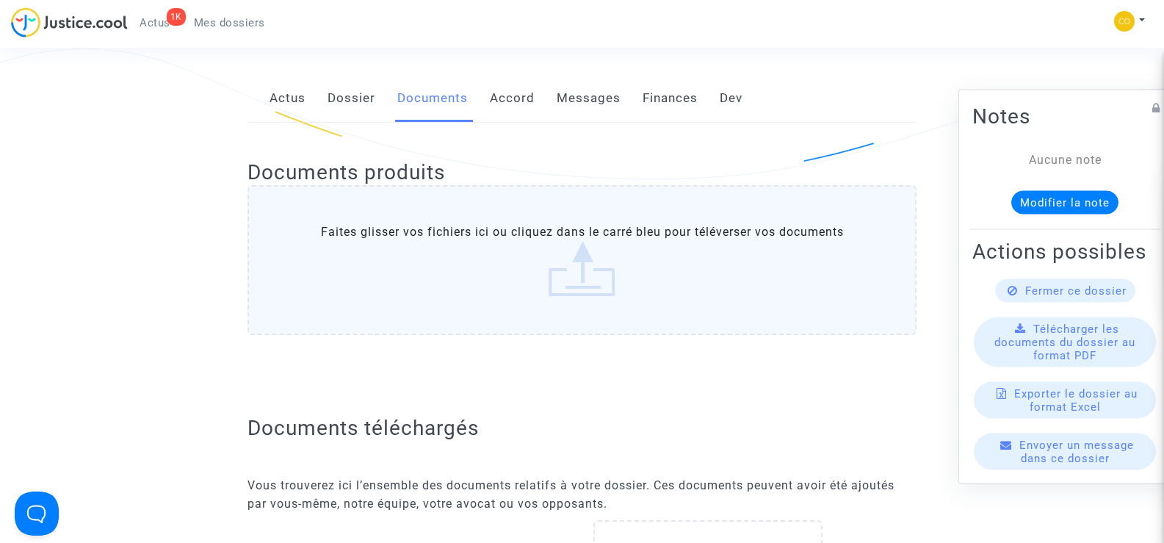
scroll to position [0, 0]
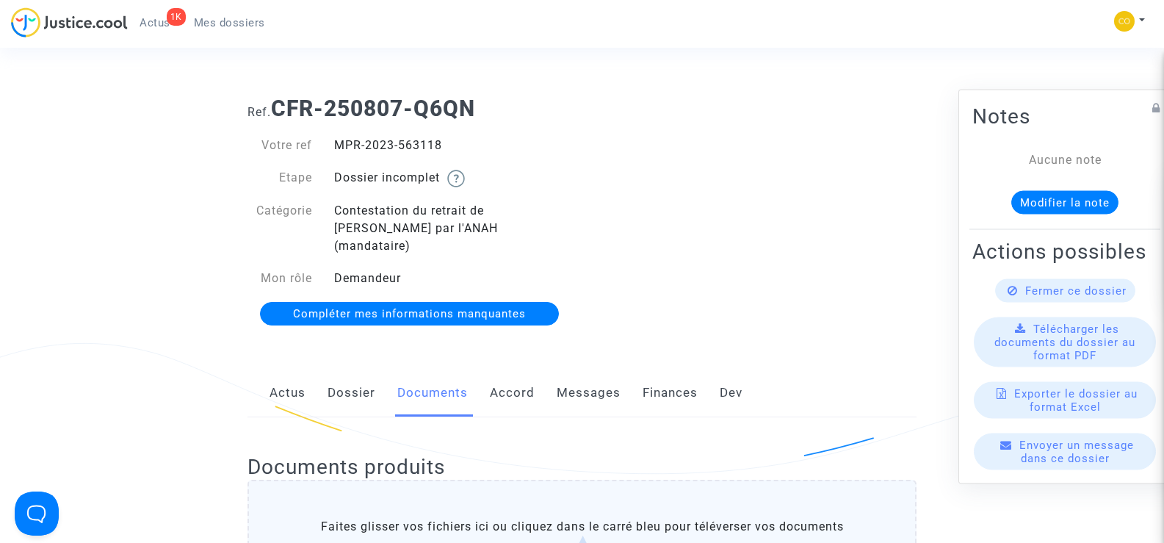
click at [261, 15] on link "Mes dossiers" at bounding box center [229, 23] width 95 height 22
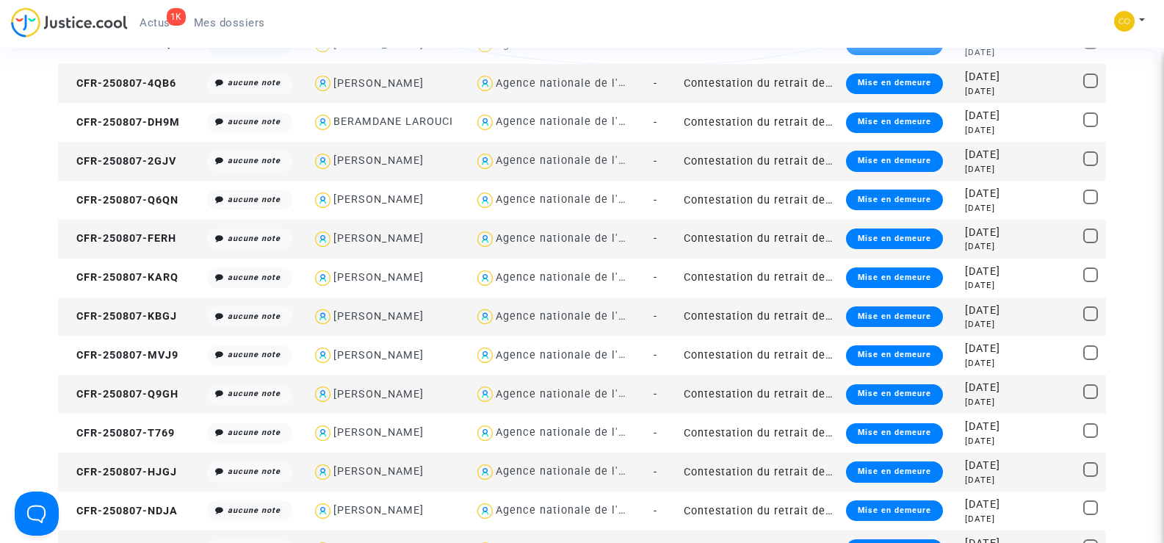
scroll to position [1102, 0]
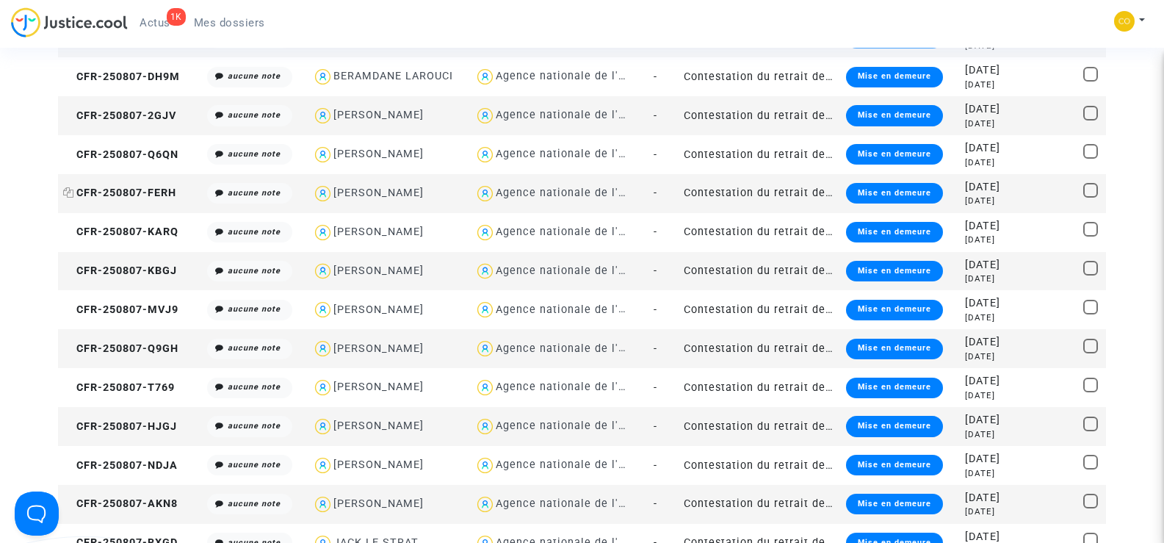
click at [140, 190] on span "CFR-250807-FERH" at bounding box center [119, 193] width 113 height 12
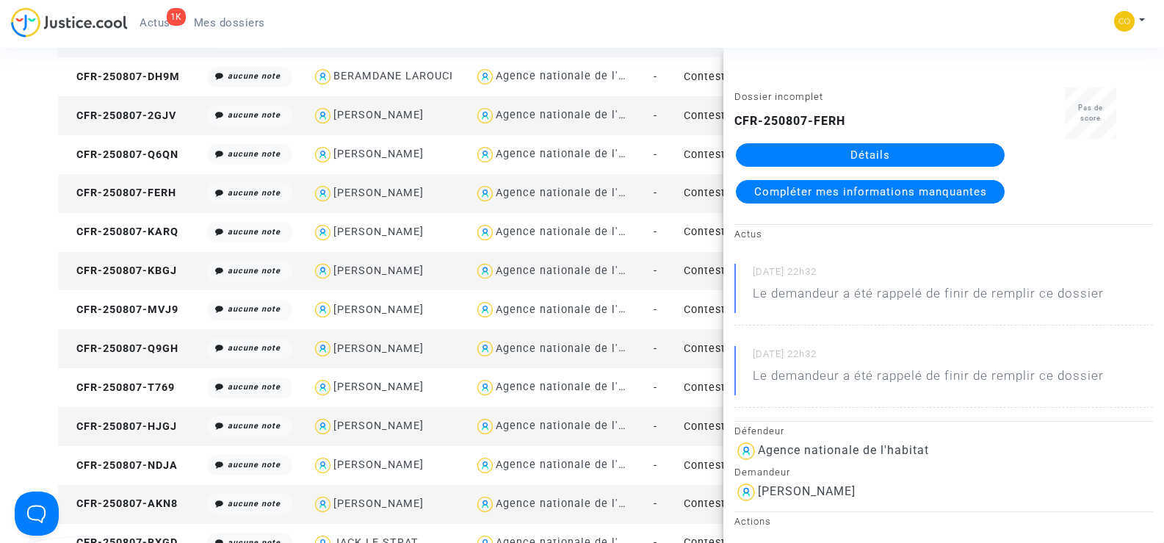
click at [884, 154] on link "Détails" at bounding box center [870, 155] width 269 height 24
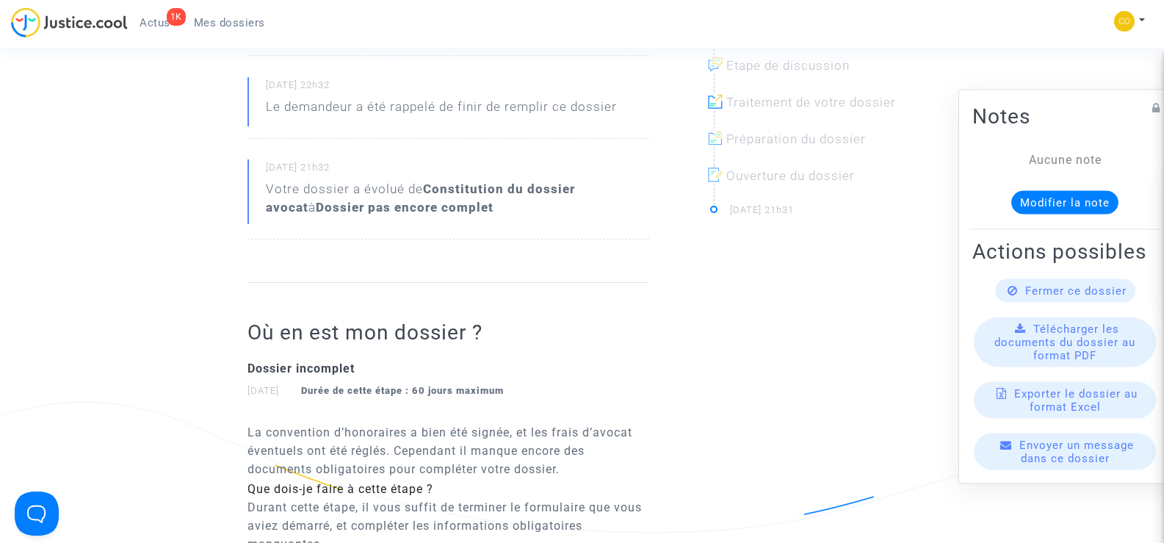
scroll to position [294, 0]
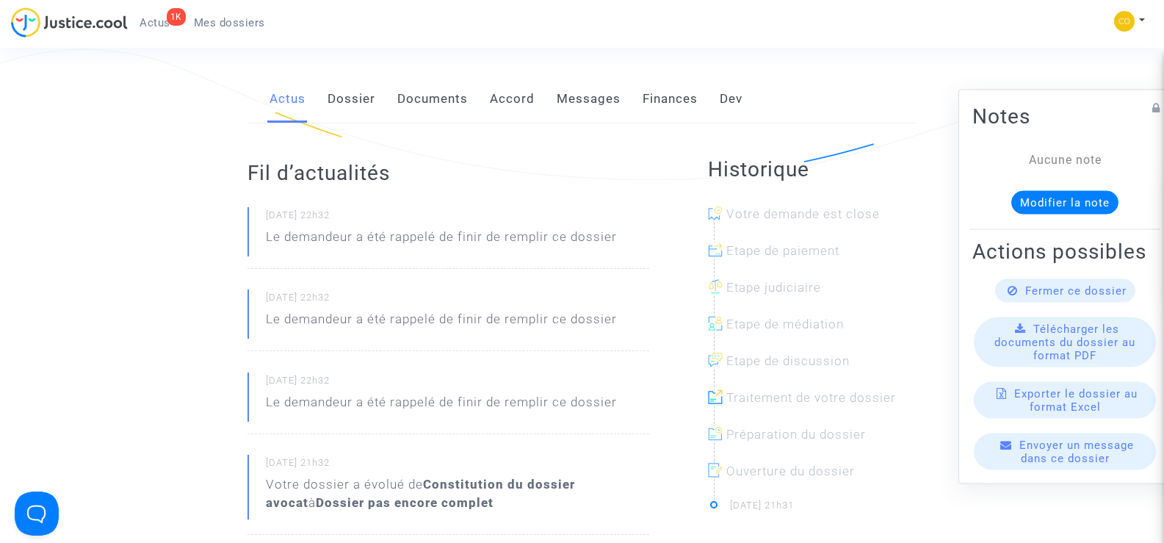
click at [442, 77] on link "Documents" at bounding box center [432, 99] width 71 height 48
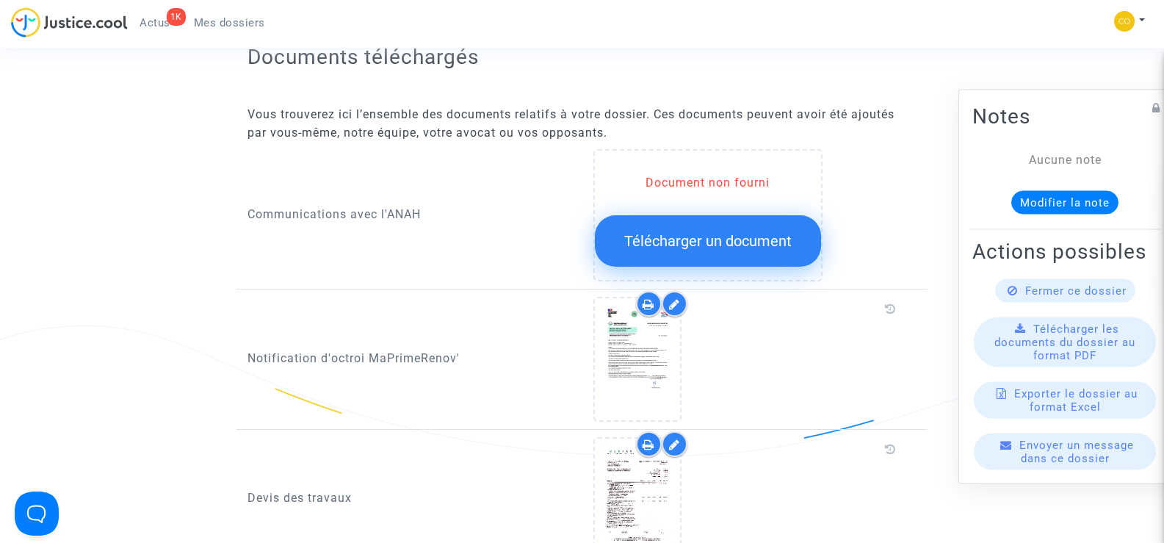
scroll to position [881, 0]
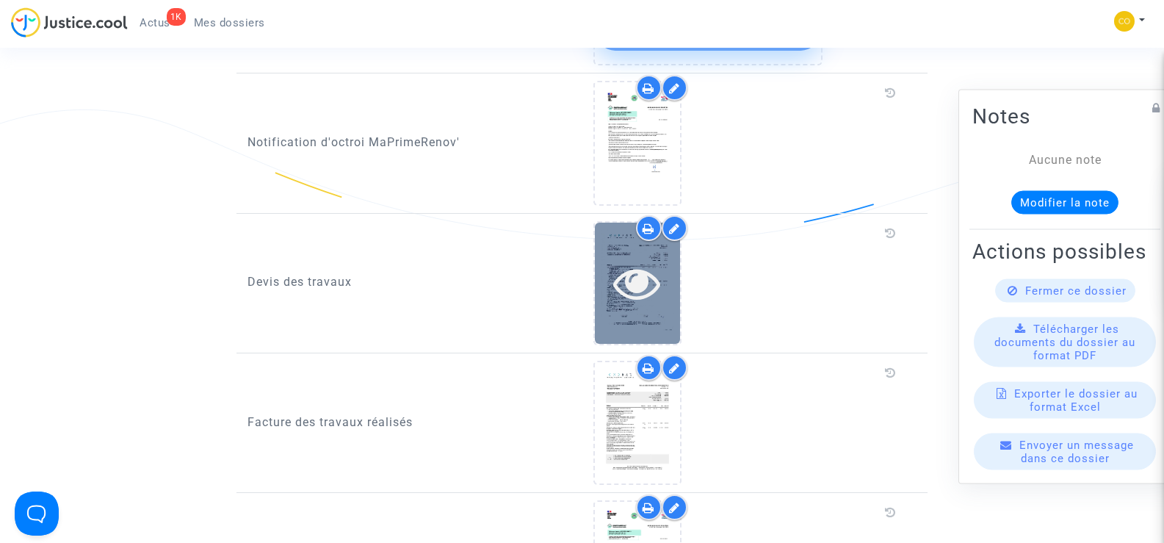
click at [640, 290] on div at bounding box center [637, 283] width 85 height 121
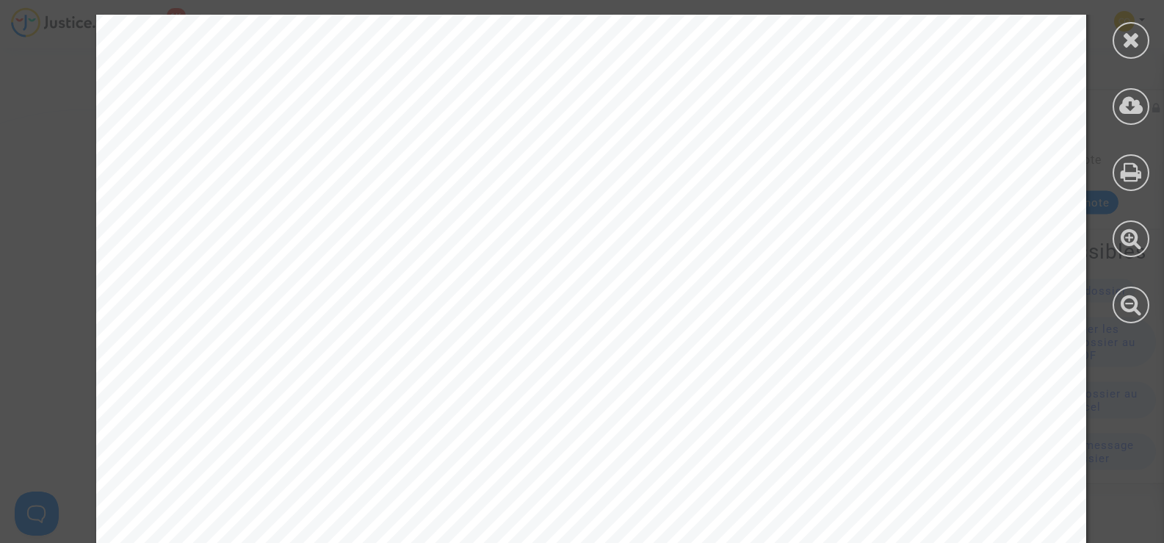
scroll to position [2300, 0]
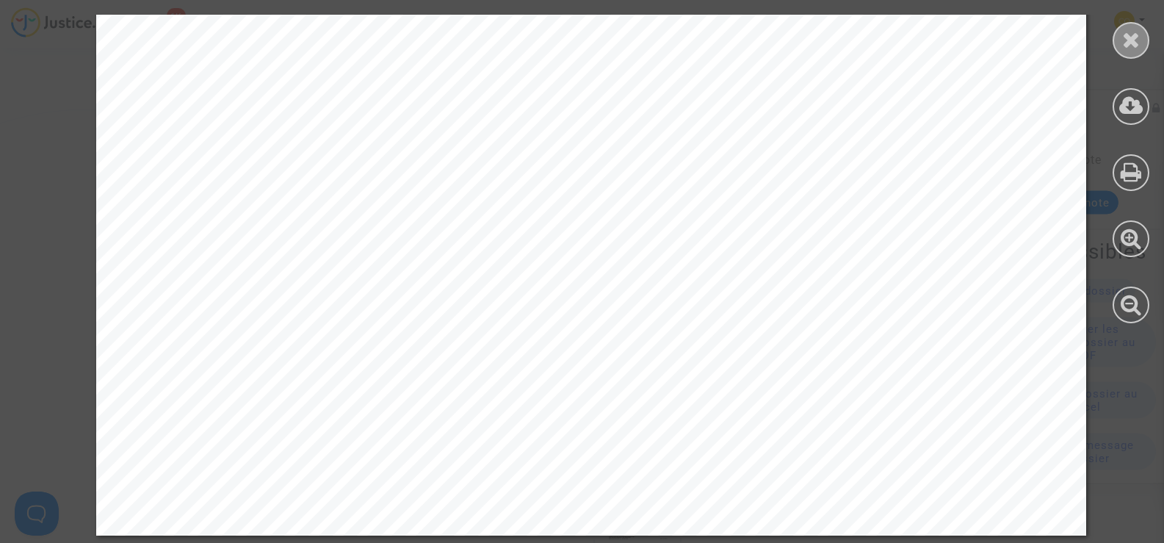
click at [1130, 38] on icon at bounding box center [1131, 40] width 18 height 22
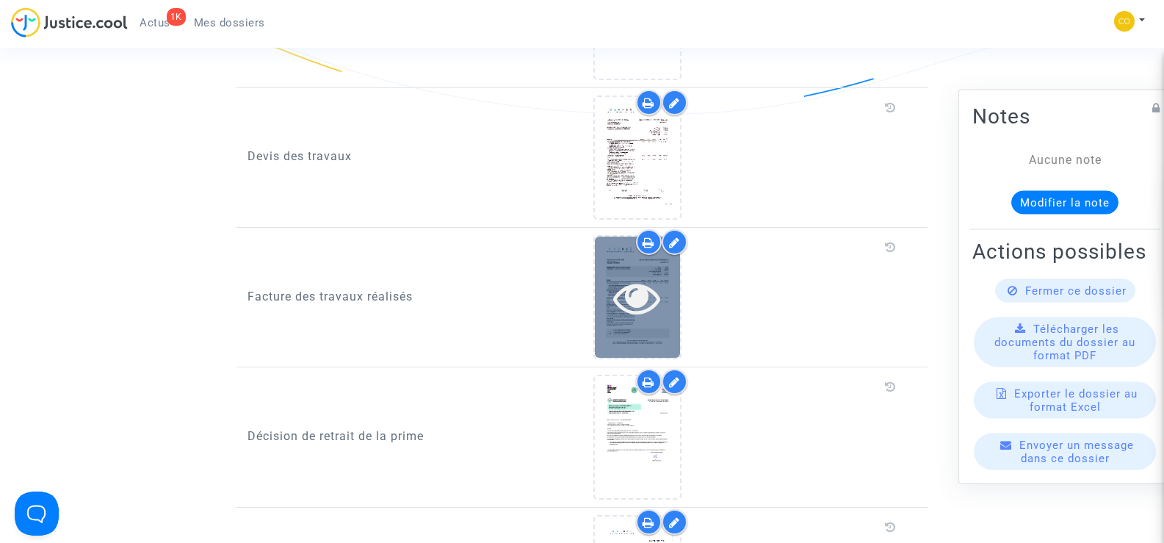
scroll to position [1028, 0]
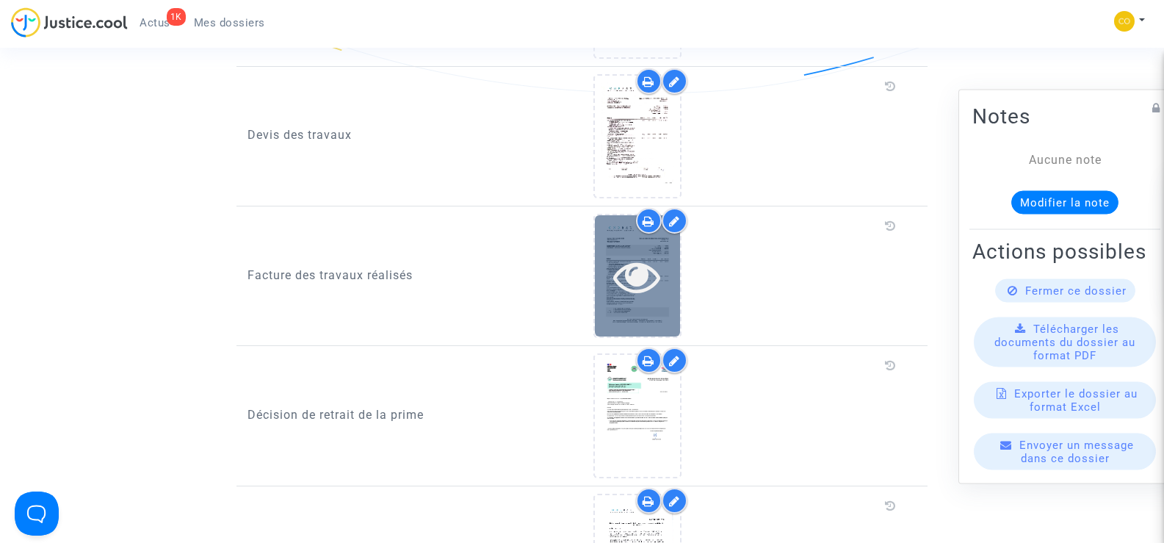
click at [644, 257] on icon at bounding box center [637, 276] width 48 height 47
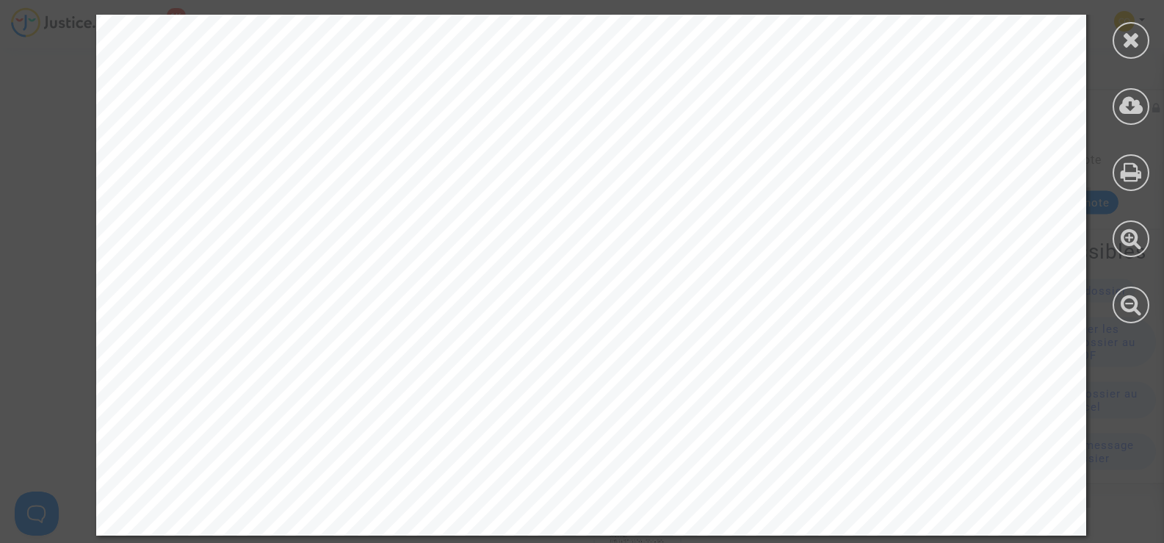
scroll to position [2299, 0]
click at [1133, 32] on icon at bounding box center [1131, 40] width 18 height 22
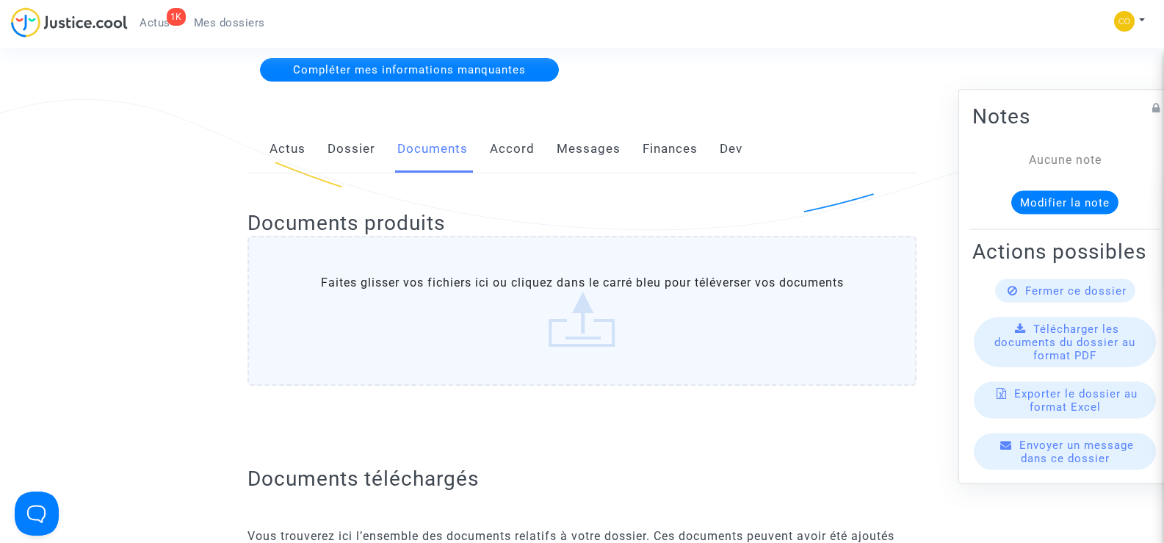
scroll to position [0, 0]
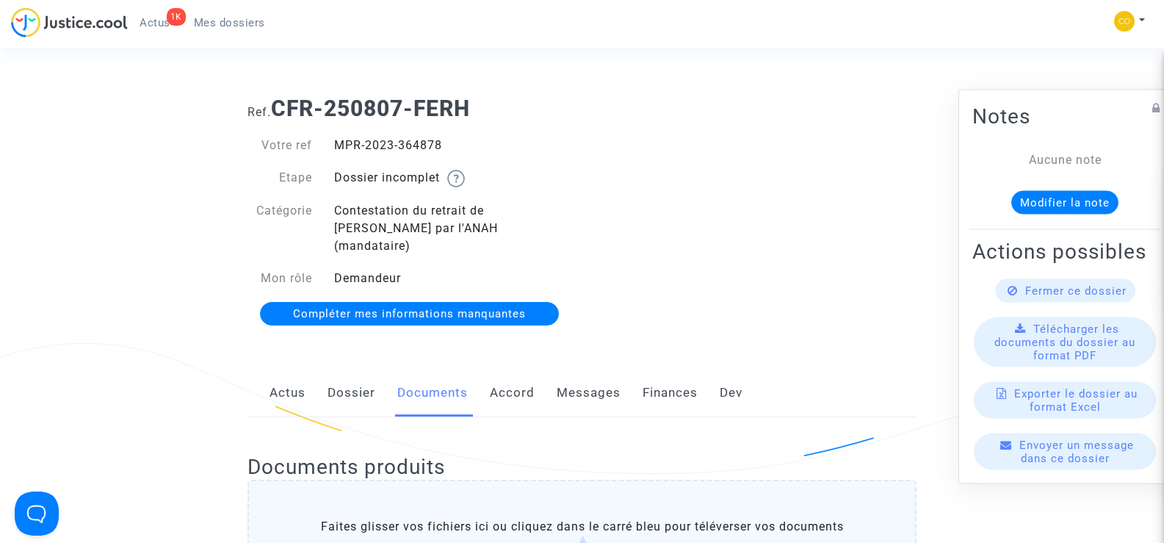
click at [231, 29] on span "Mes dossiers" at bounding box center [229, 22] width 71 height 13
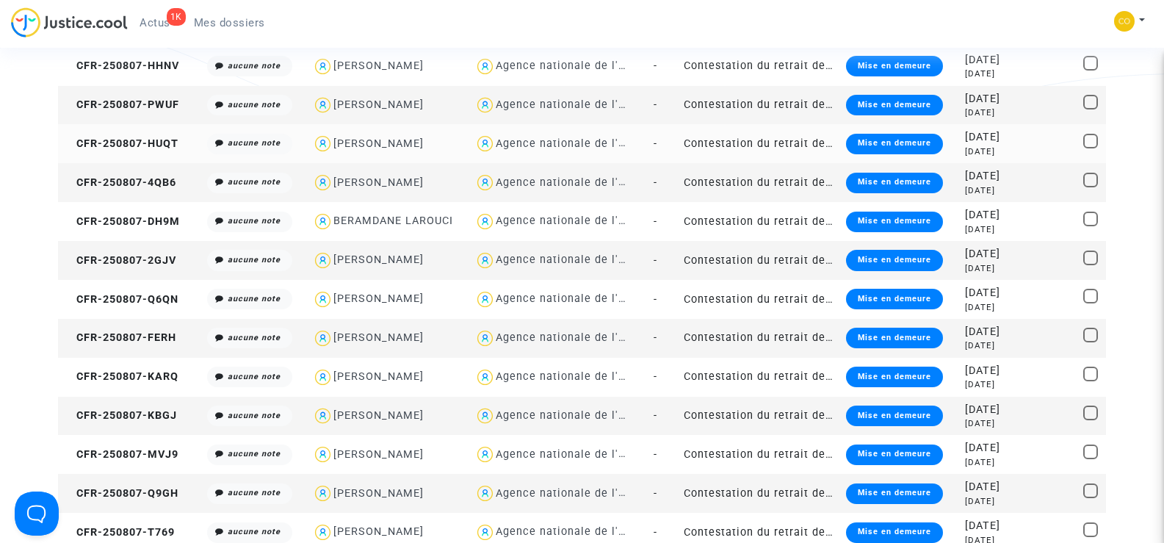
scroll to position [1028, 0]
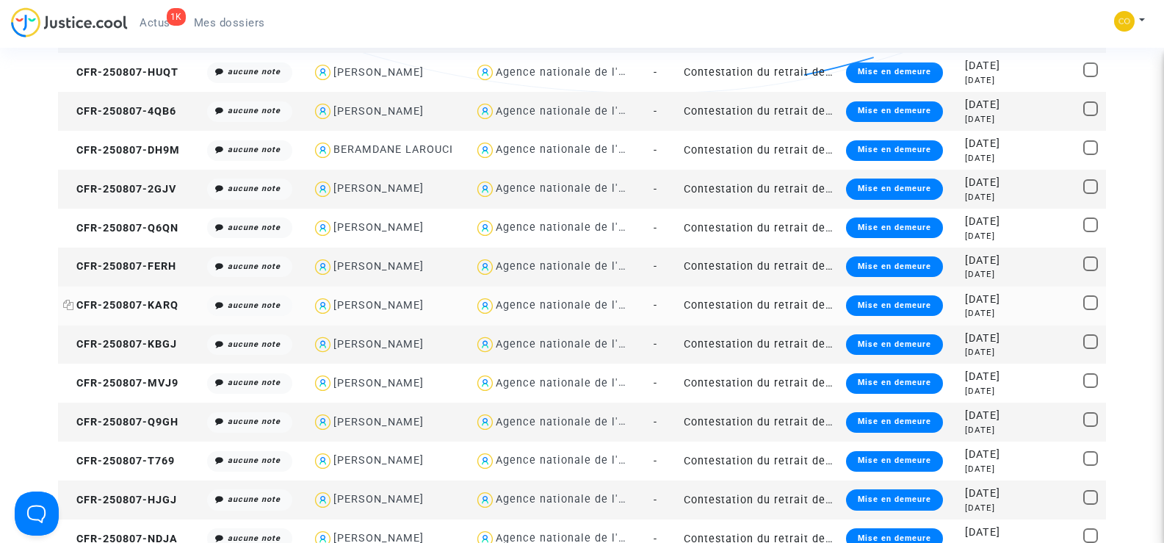
click at [162, 300] on span "CFR-250807-KARQ" at bounding box center [120, 305] width 115 height 12
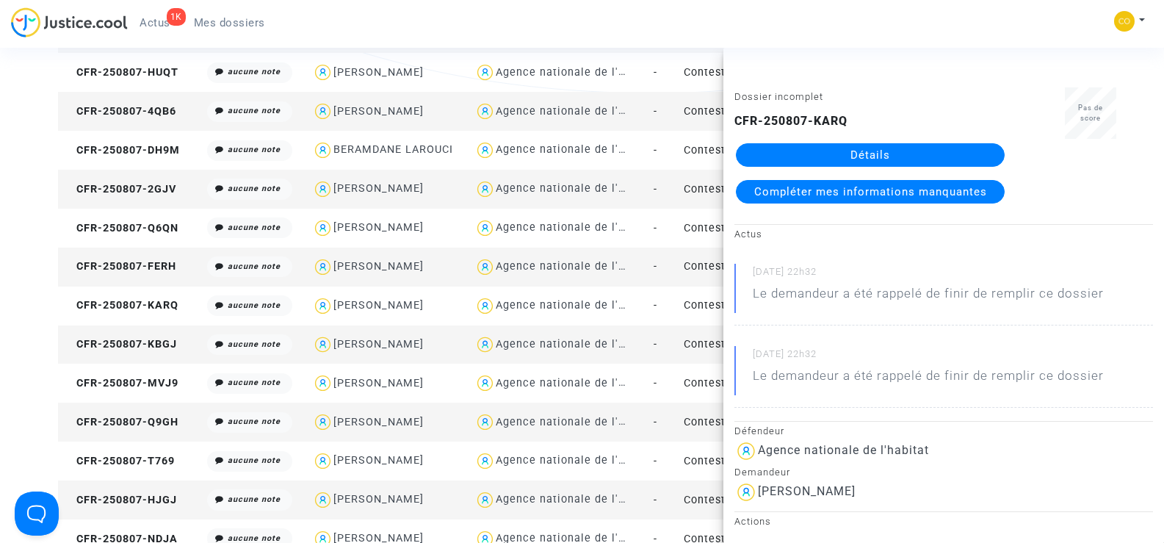
click at [881, 154] on link "Détails" at bounding box center [870, 155] width 269 height 24
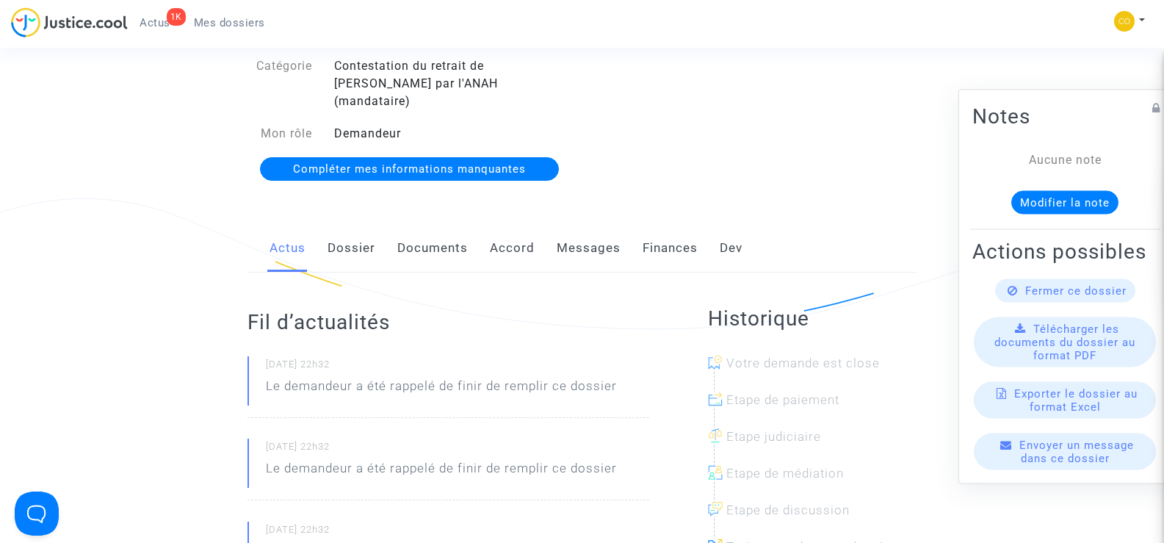
scroll to position [73, 0]
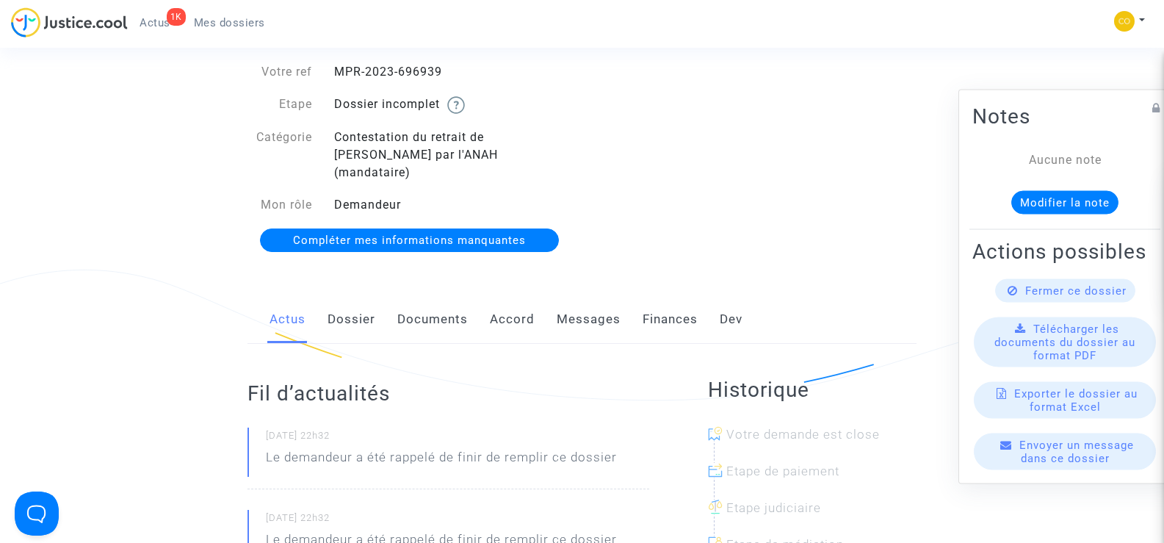
click at [446, 304] on link "Documents" at bounding box center [432, 319] width 71 height 48
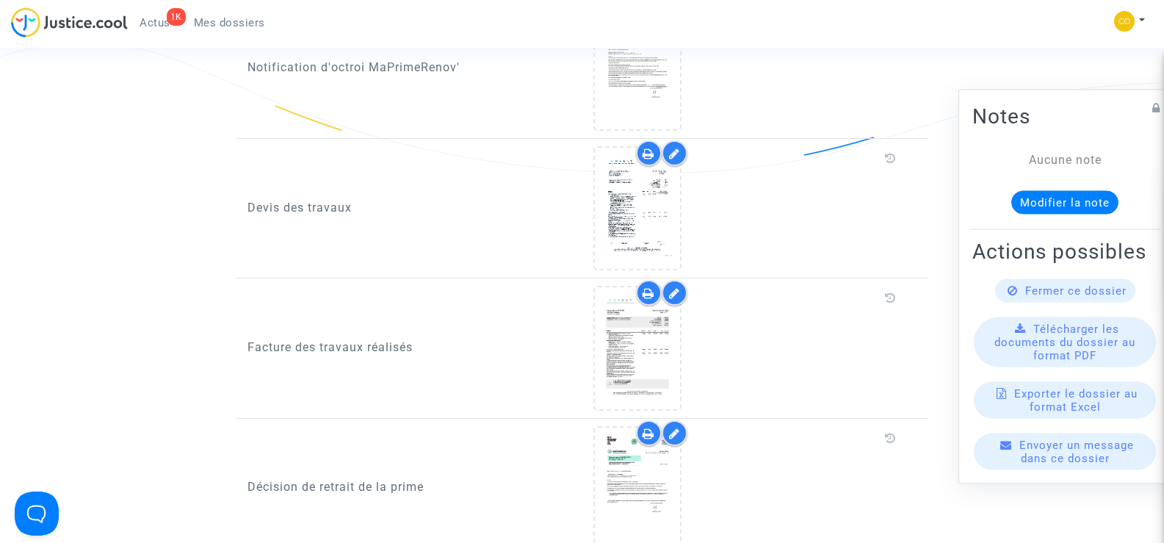
scroll to position [955, 0]
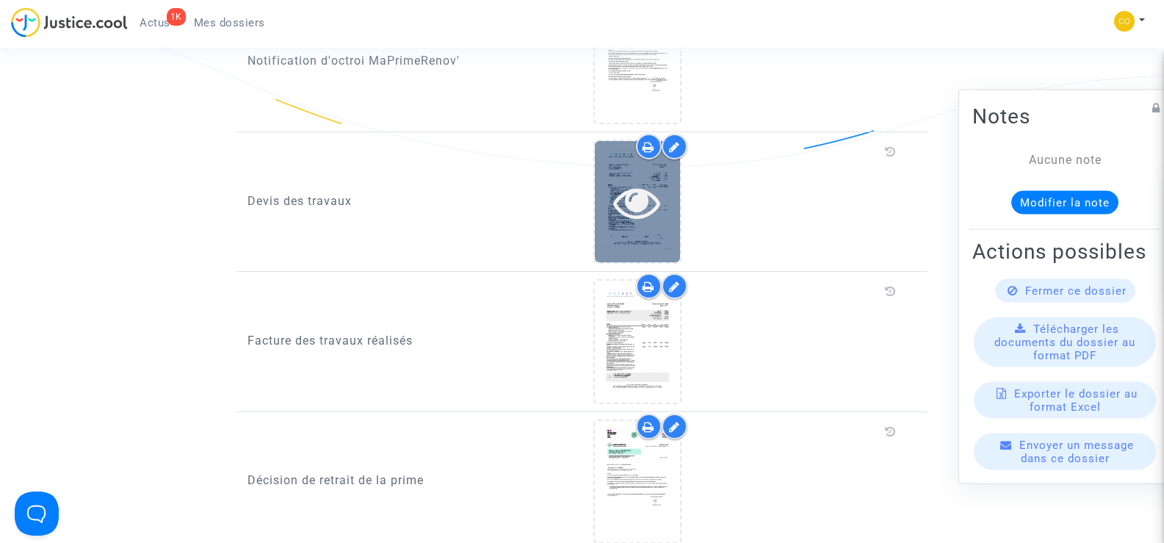
click at [629, 219] on div at bounding box center [637, 201] width 85 height 121
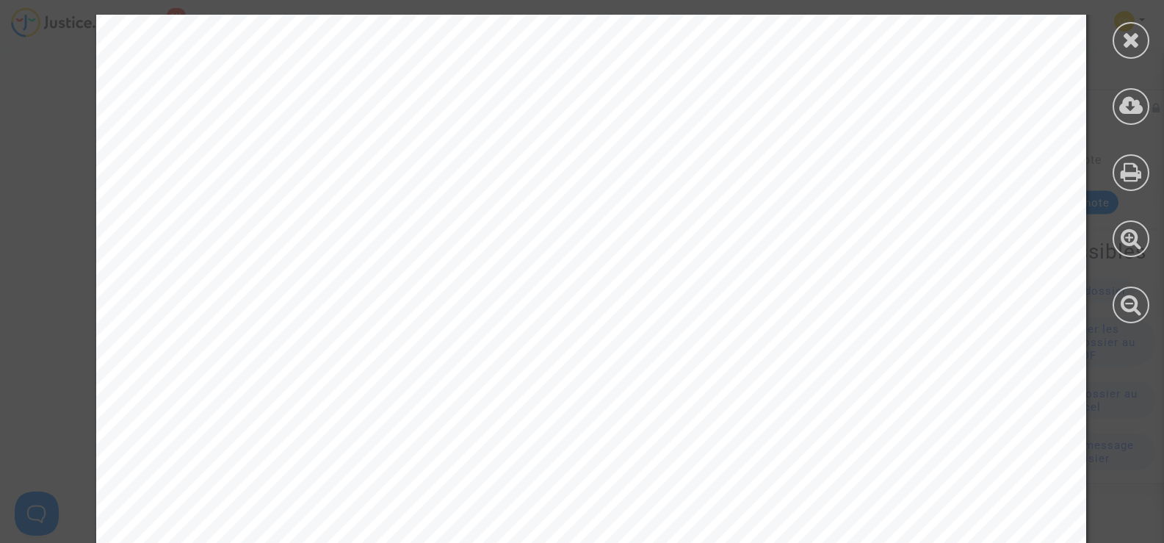
scroll to position [5118, 0]
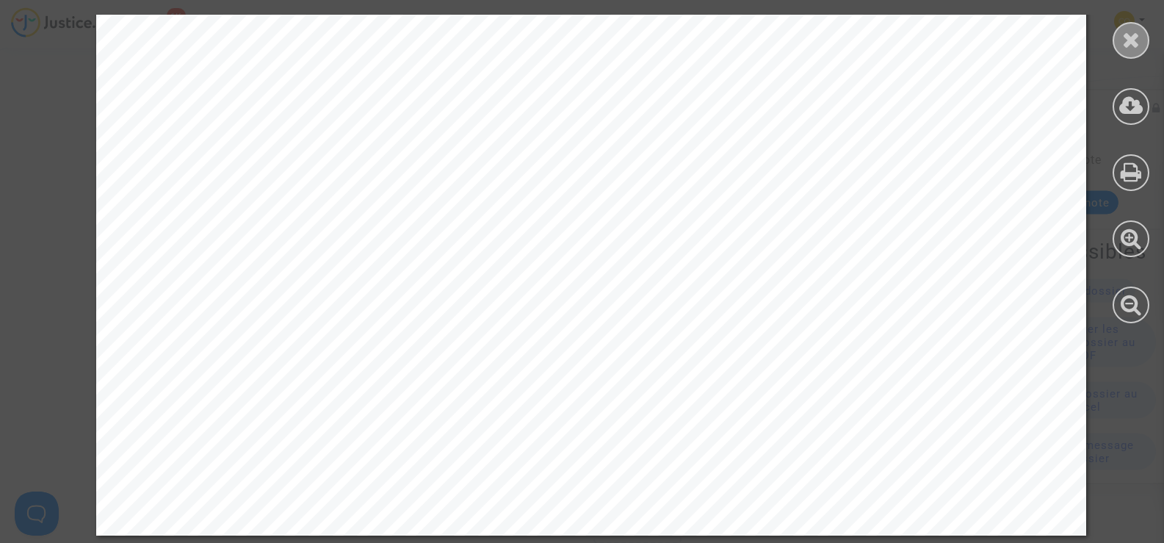
click at [1132, 48] on icon at bounding box center [1131, 40] width 18 height 22
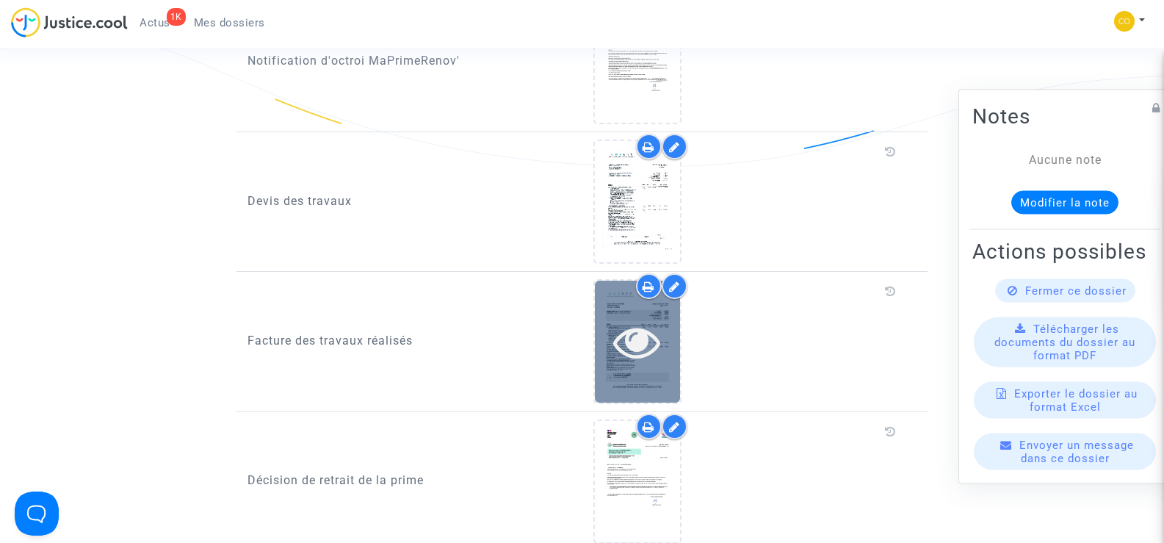
click at [676, 330] on div at bounding box center [637, 341] width 85 height 47
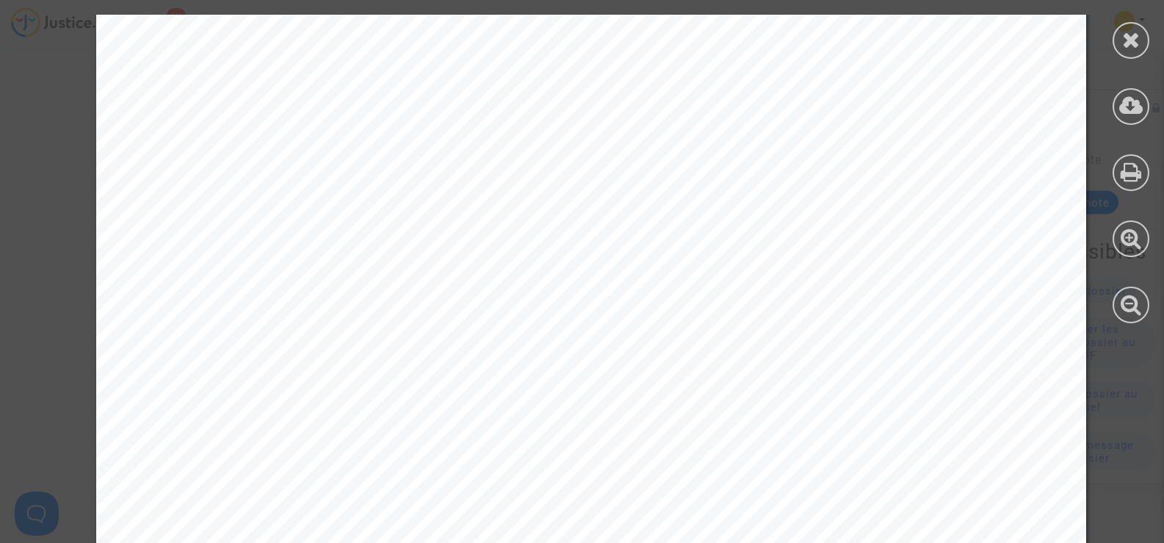
scroll to position [4701, 0]
click at [1125, 36] on icon at bounding box center [1131, 40] width 18 height 22
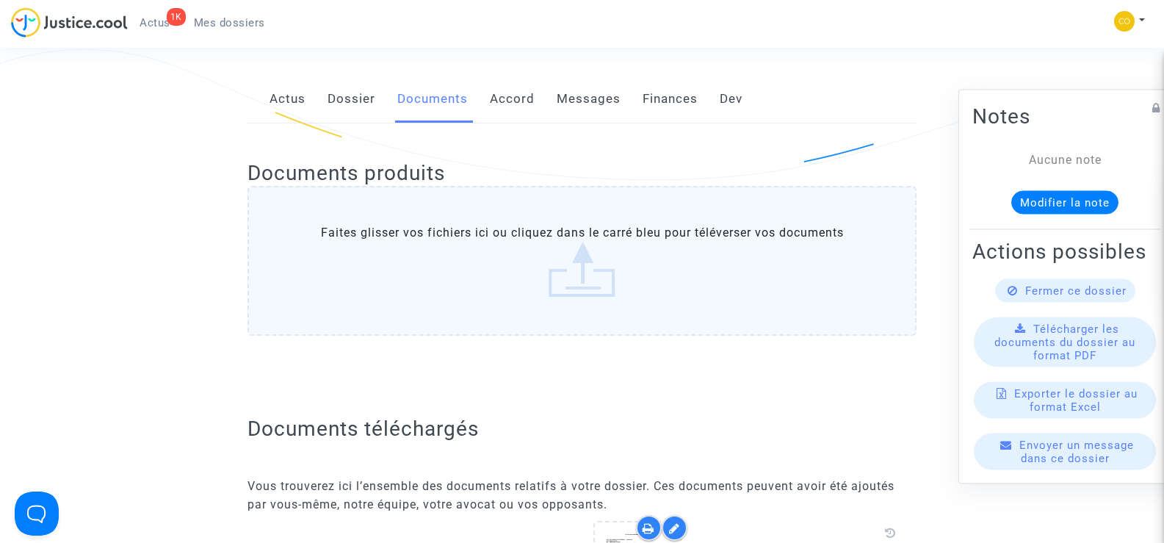
scroll to position [0, 0]
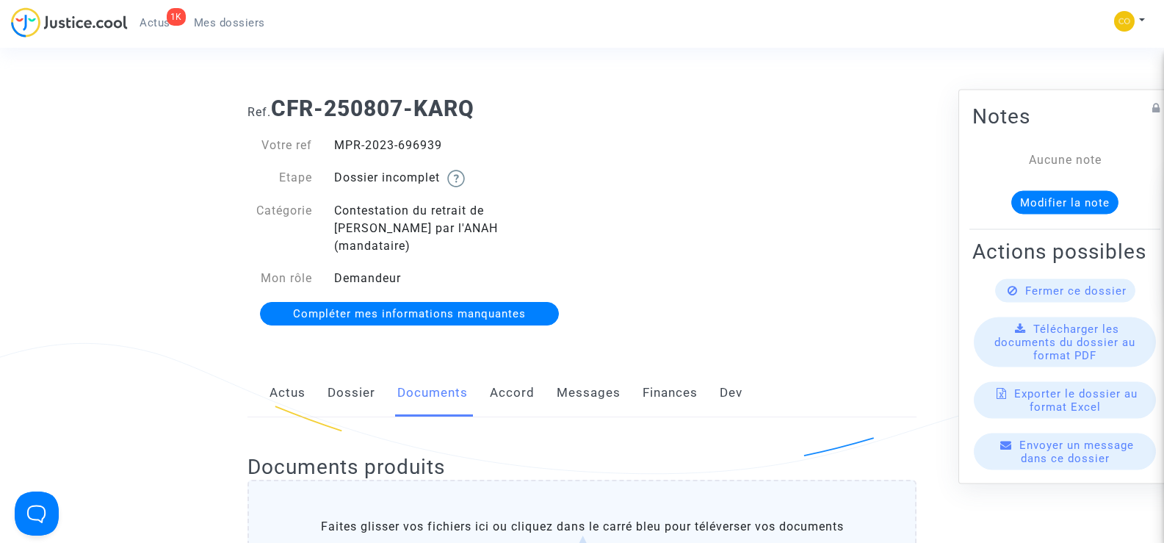
click at [225, 15] on link "Mes dossiers" at bounding box center [229, 23] width 95 height 22
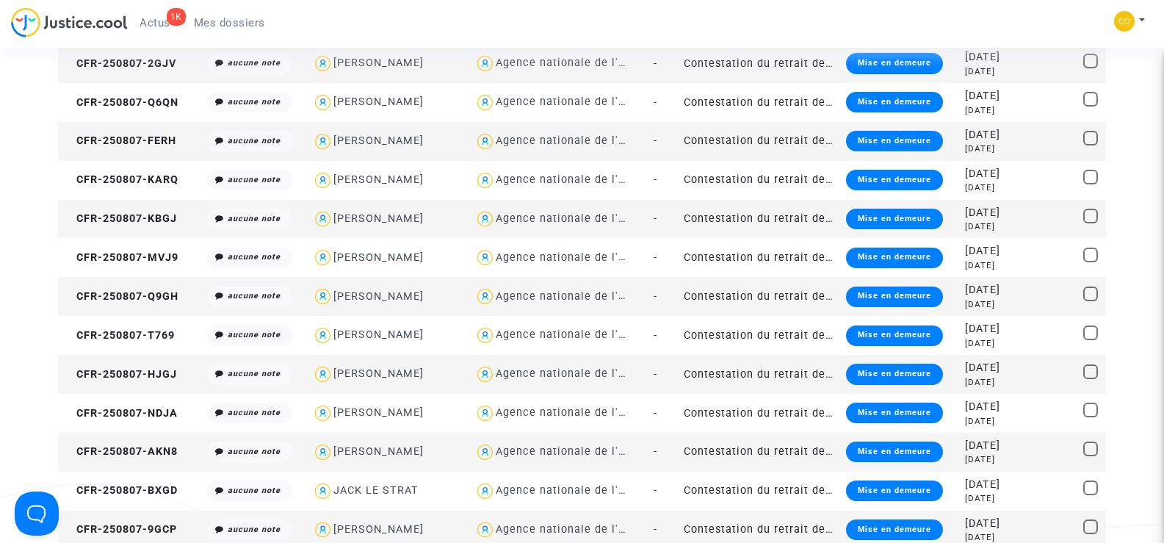
scroll to position [1175, 0]
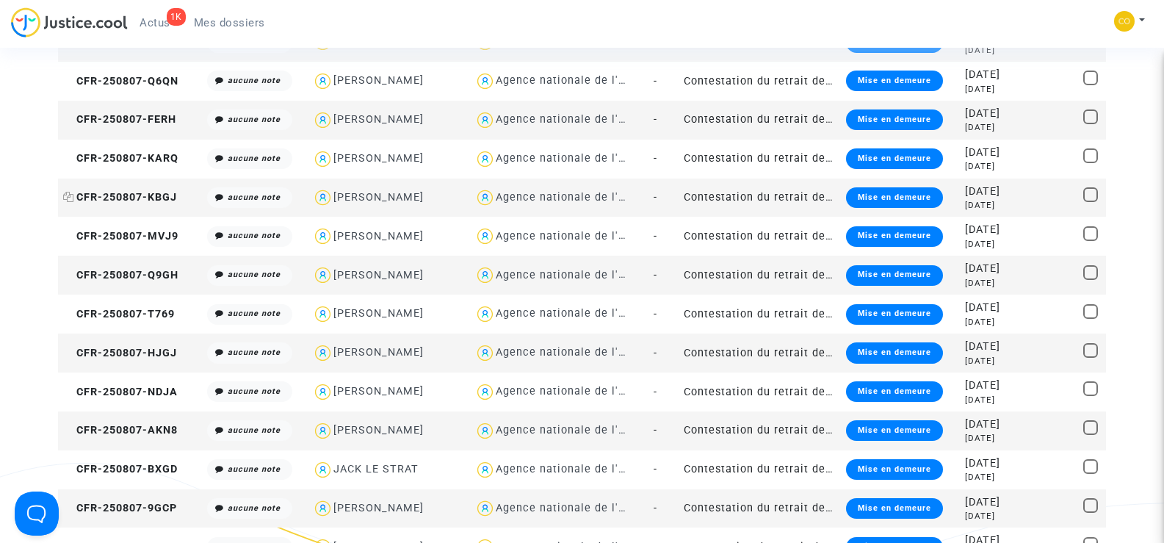
click at [159, 192] on span "CFR-250807-KBGJ" at bounding box center [120, 197] width 114 height 12
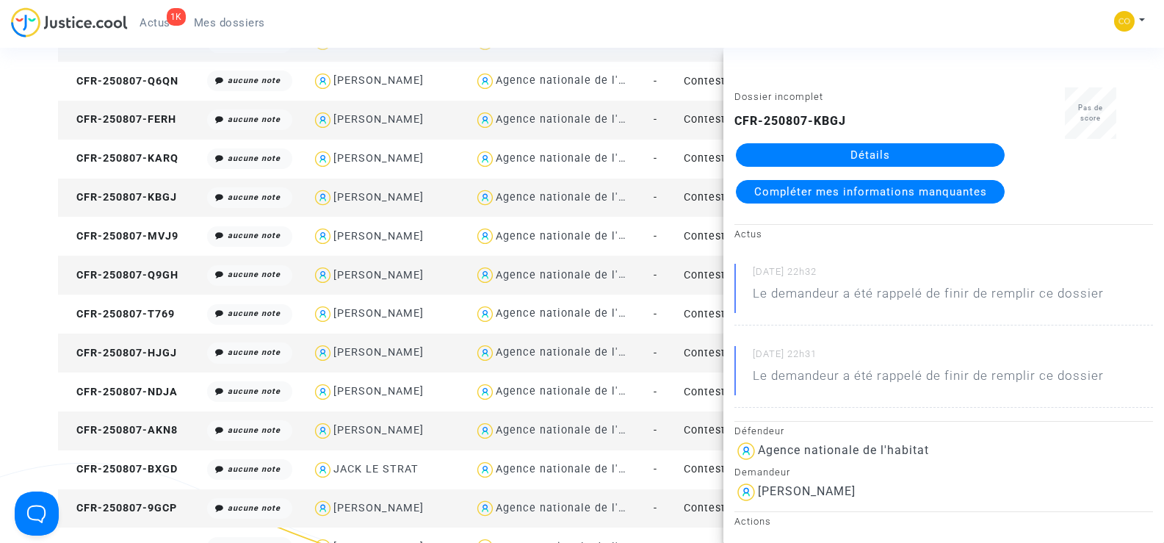
click at [872, 153] on link "Détails" at bounding box center [870, 155] width 269 height 24
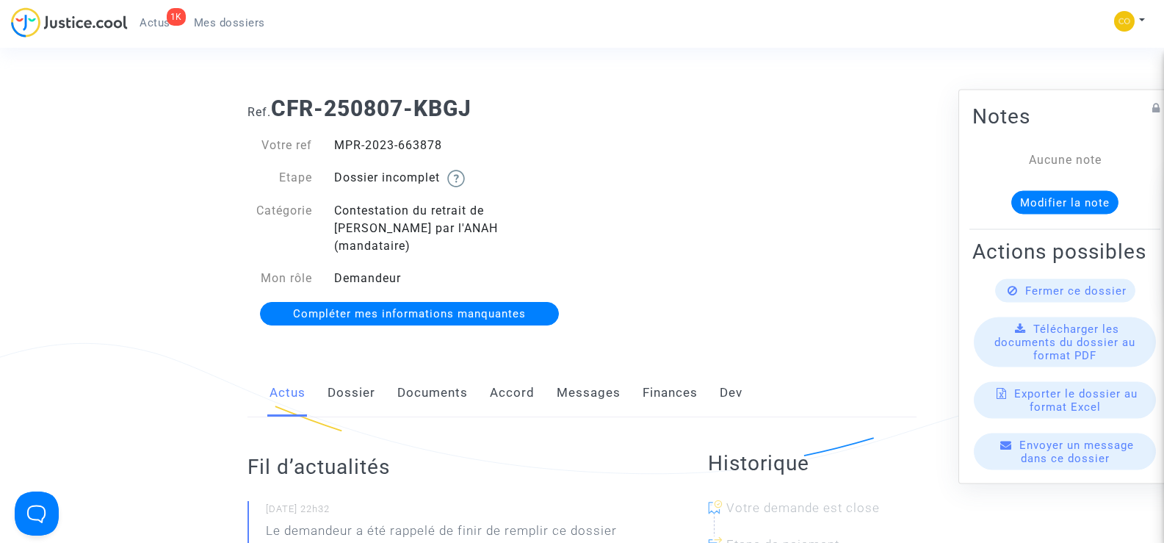
click at [410, 375] on link "Documents" at bounding box center [432, 393] width 71 height 48
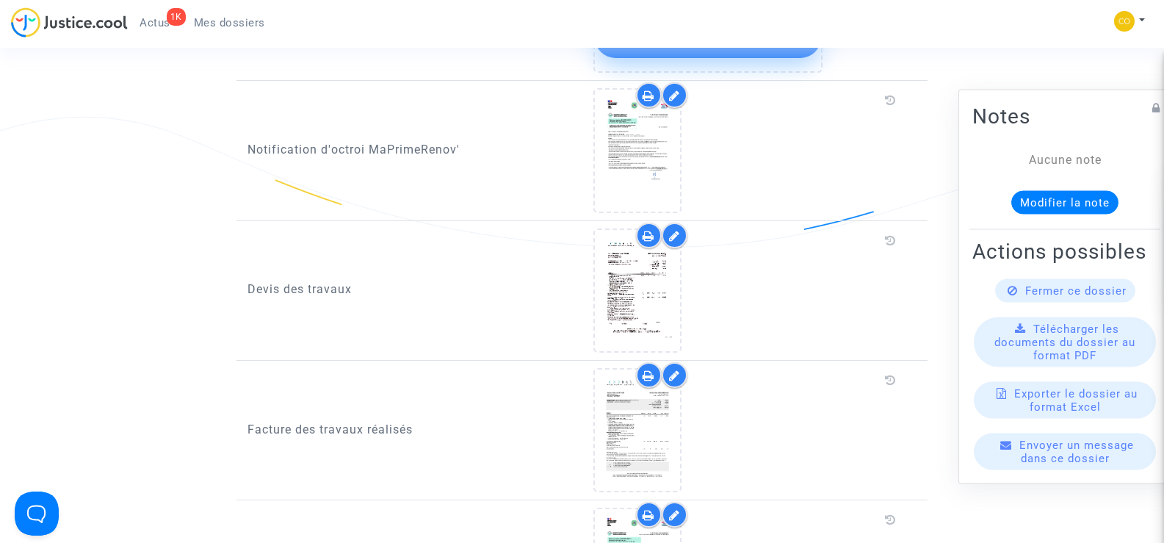
scroll to position [881, 0]
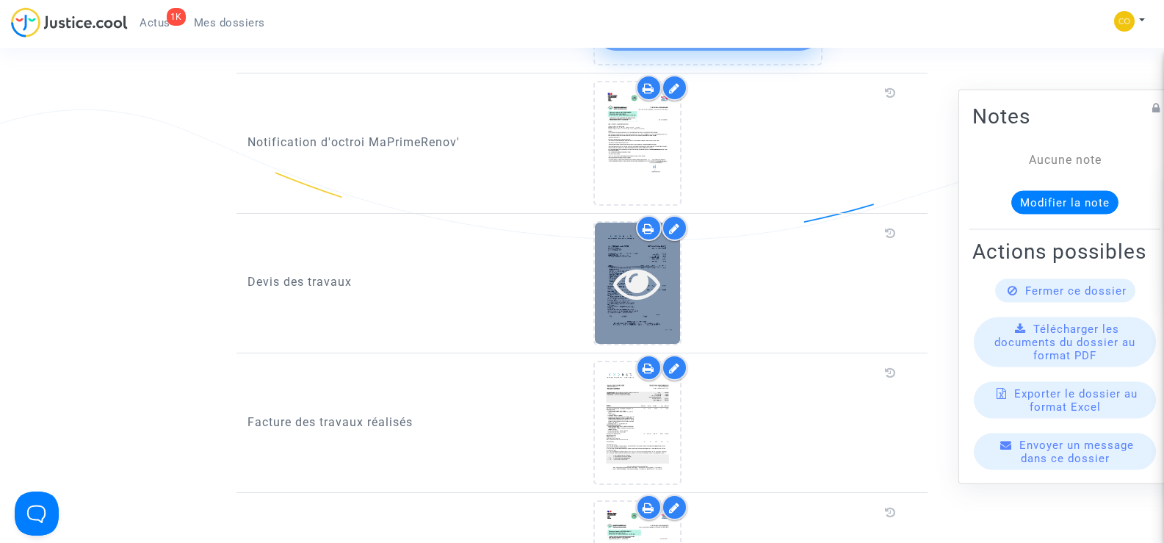
click at [676, 285] on div at bounding box center [637, 282] width 85 height 47
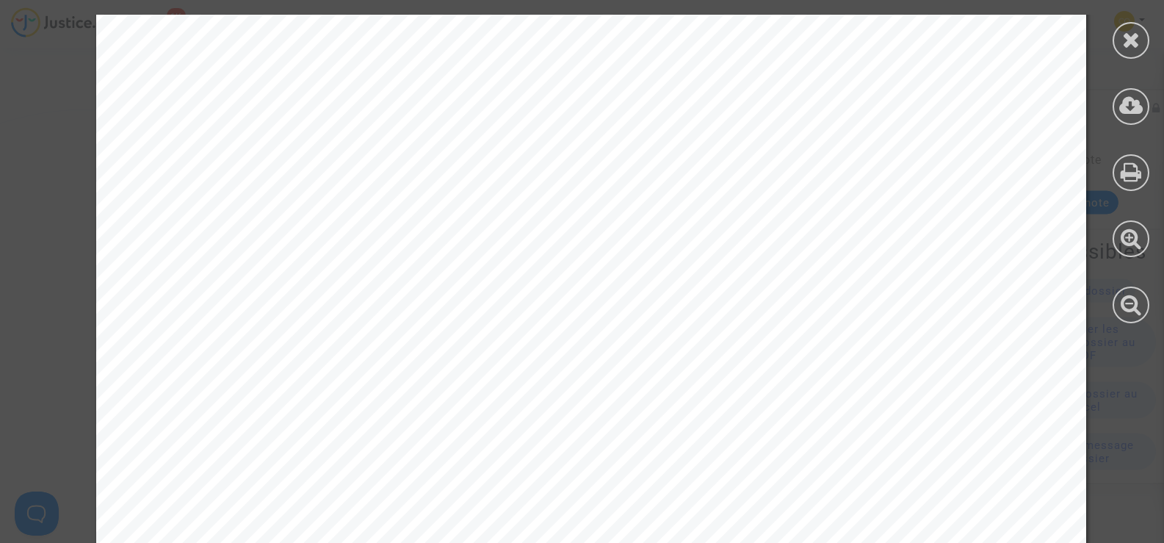
scroll to position [5118, 0]
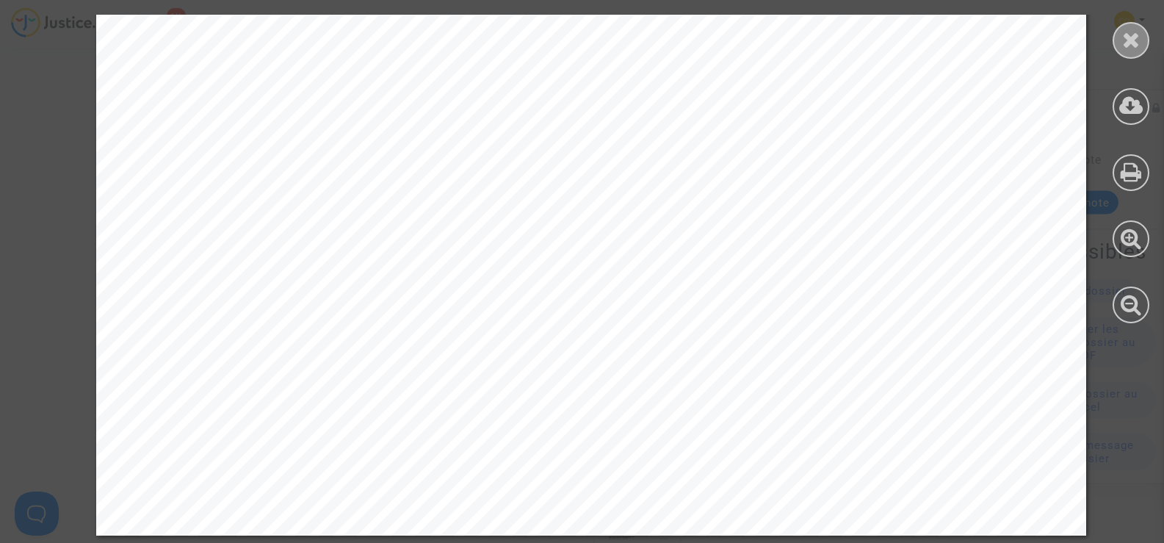
click at [1119, 44] on div at bounding box center [1131, 40] width 37 height 37
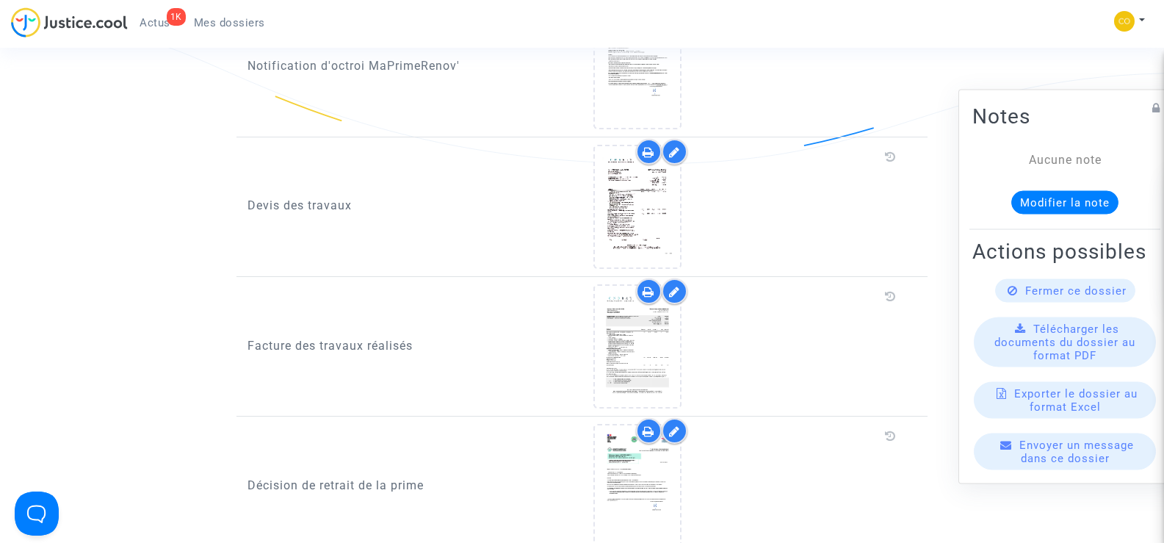
scroll to position [1028, 0]
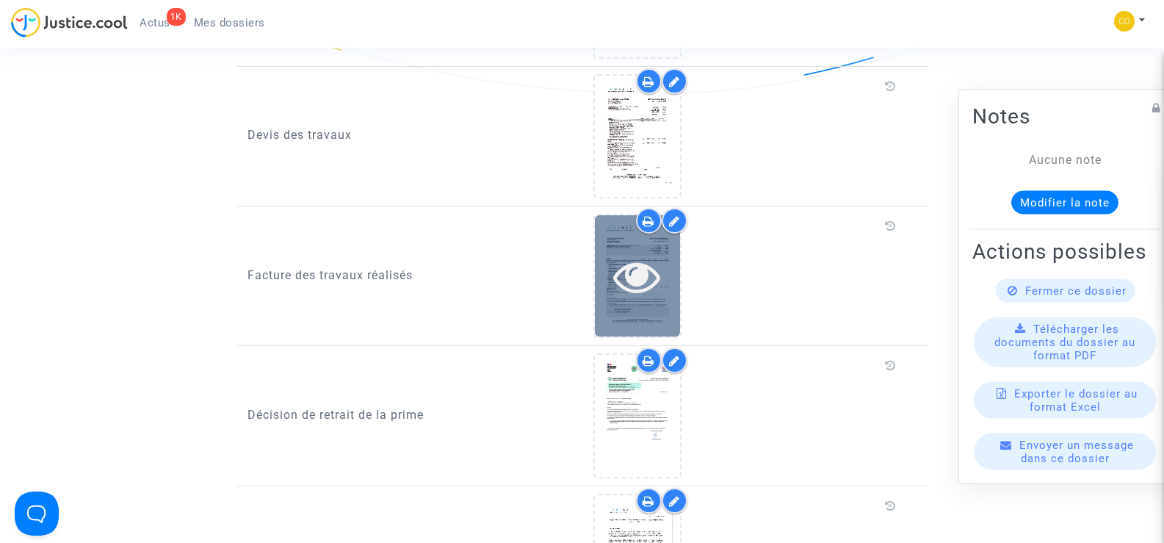
click at [636, 253] on icon at bounding box center [637, 276] width 48 height 47
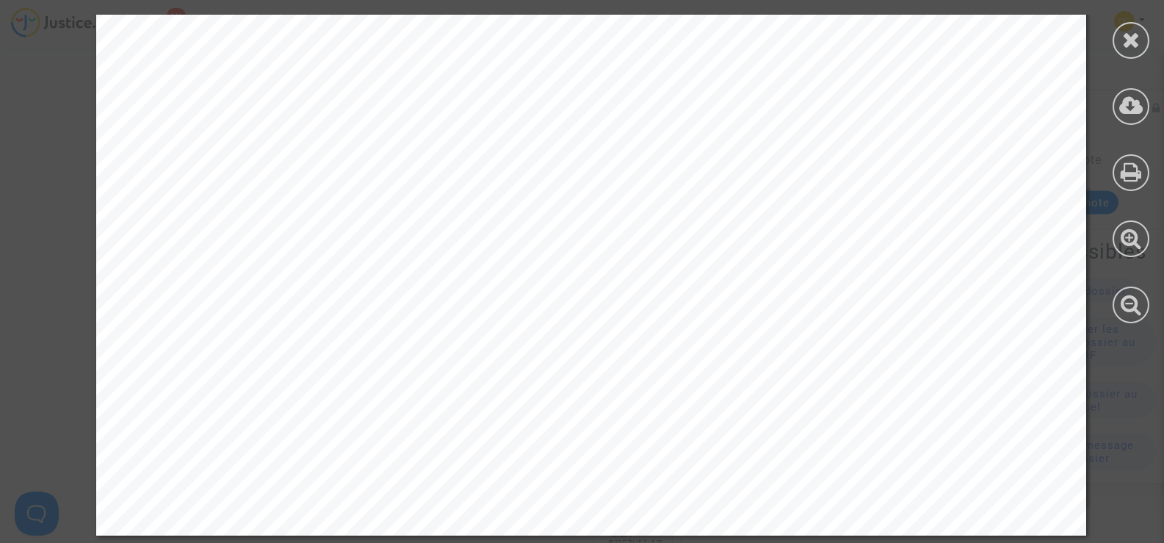
scroll to position [5115, 0]
click at [1129, 44] on icon at bounding box center [1131, 40] width 18 height 22
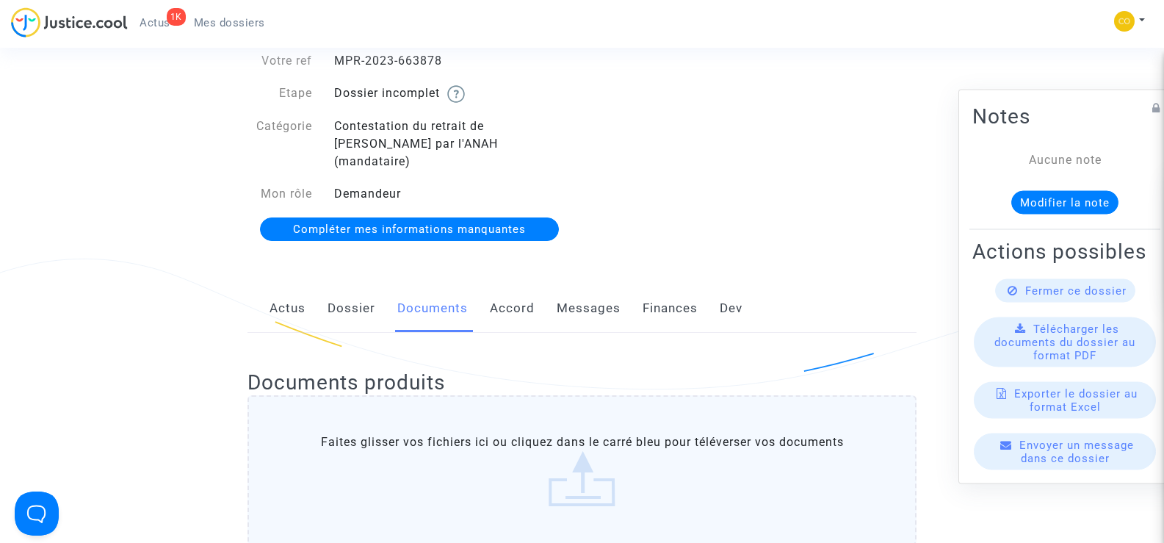
scroll to position [0, 0]
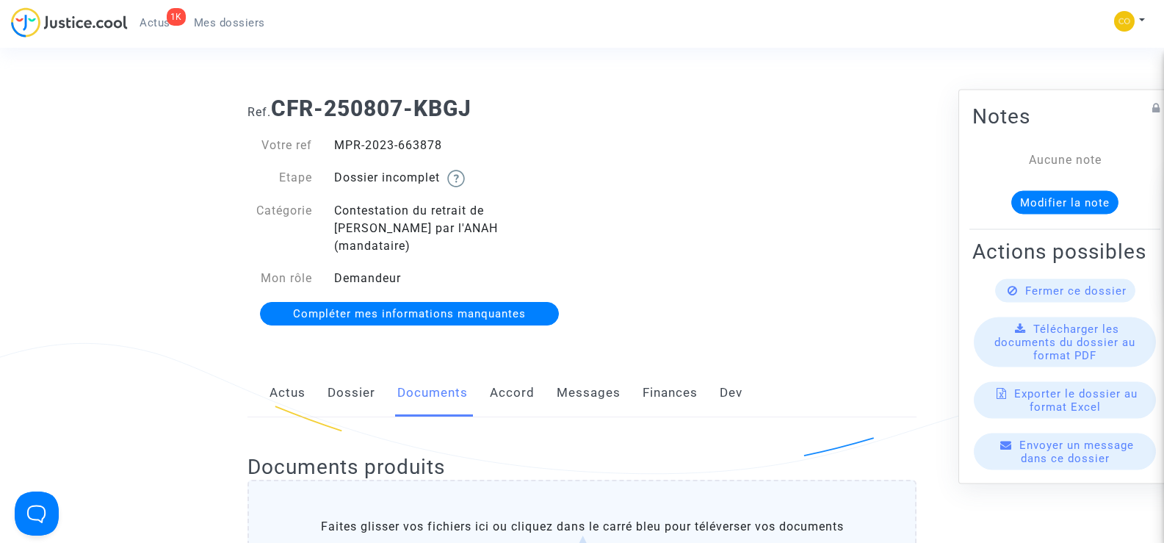
click at [240, 24] on span "Mes dossiers" at bounding box center [229, 22] width 71 height 13
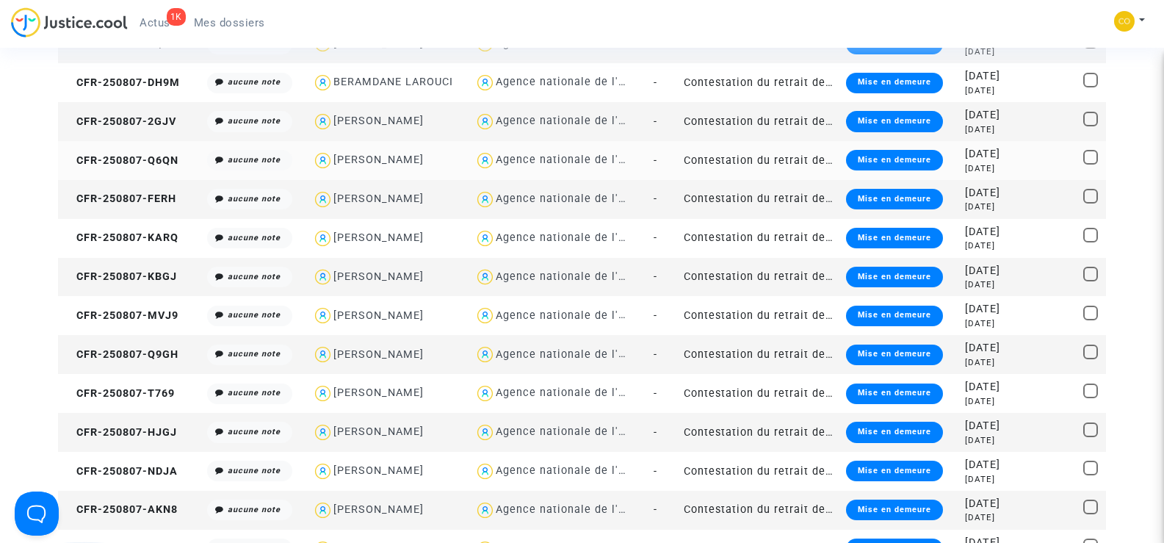
scroll to position [1102, 0]
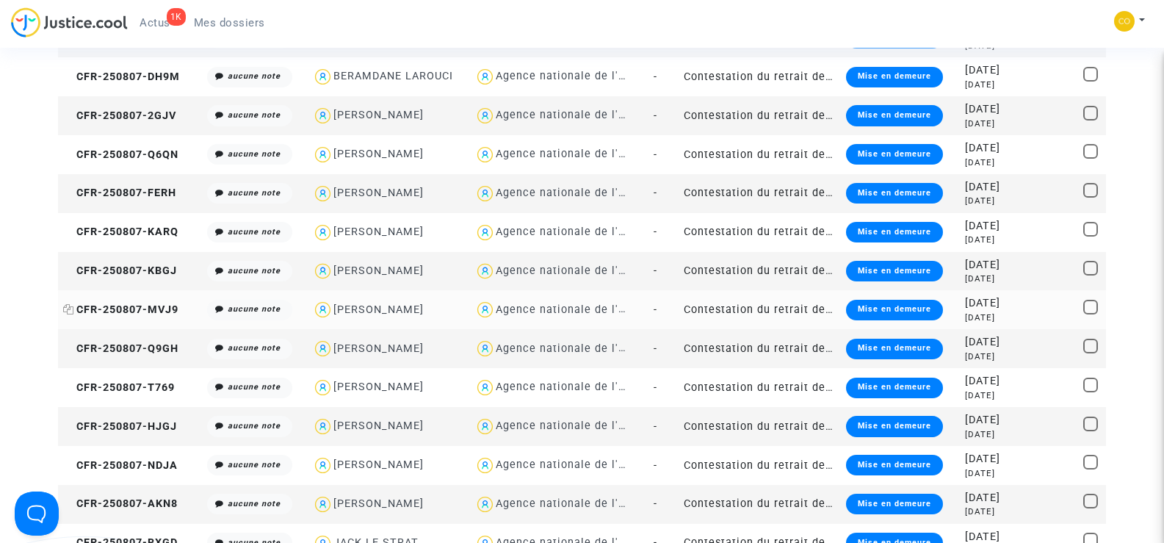
click at [136, 308] on span "CFR-250807-MVJ9" at bounding box center [120, 309] width 115 height 12
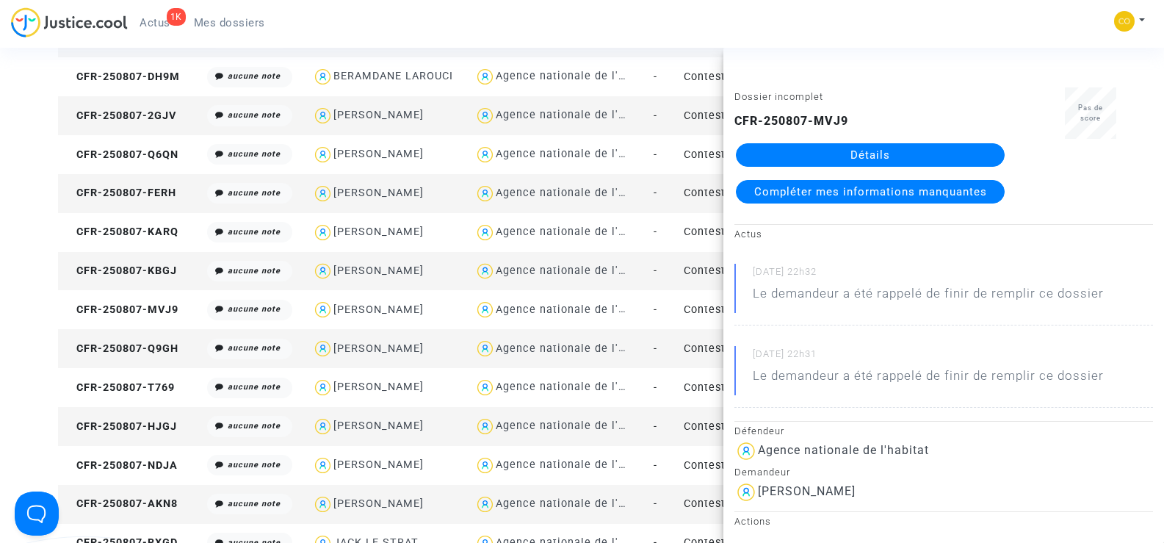
click at [897, 157] on link "Détails" at bounding box center [870, 155] width 269 height 24
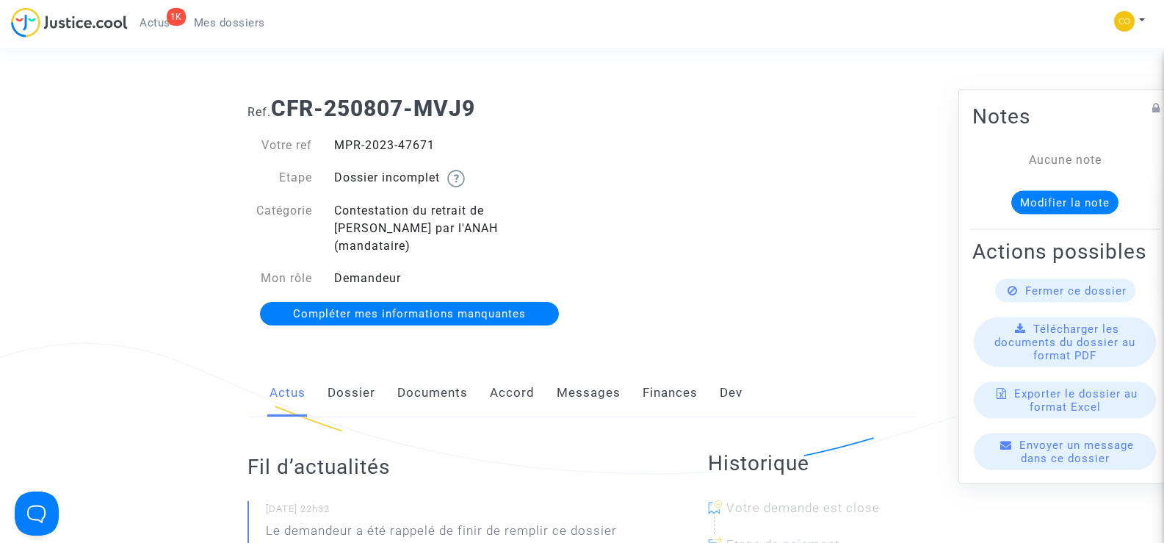
click at [422, 380] on link "Documents" at bounding box center [432, 393] width 71 height 48
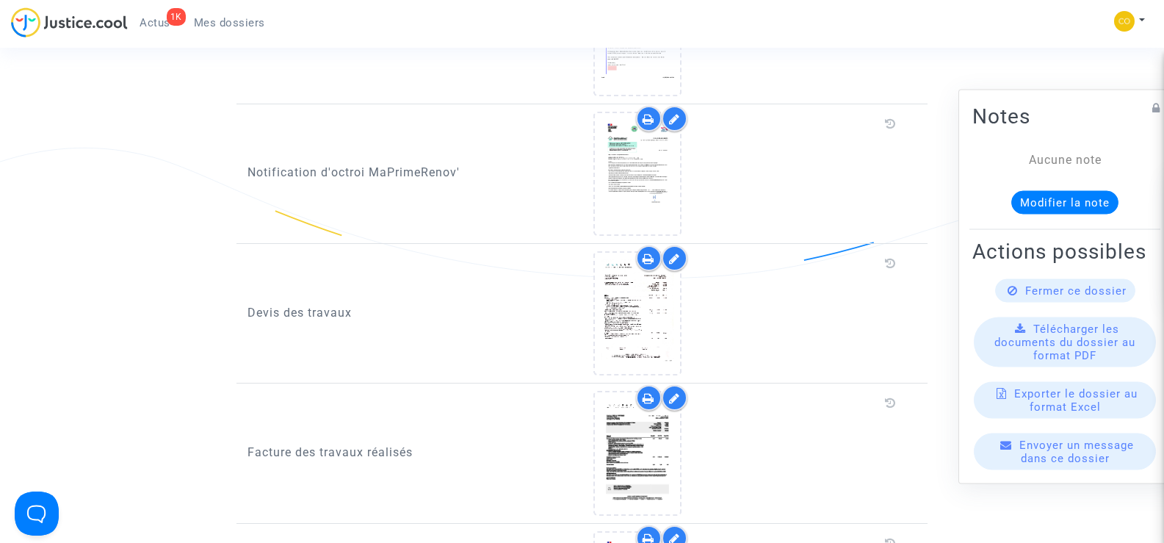
scroll to position [955, 0]
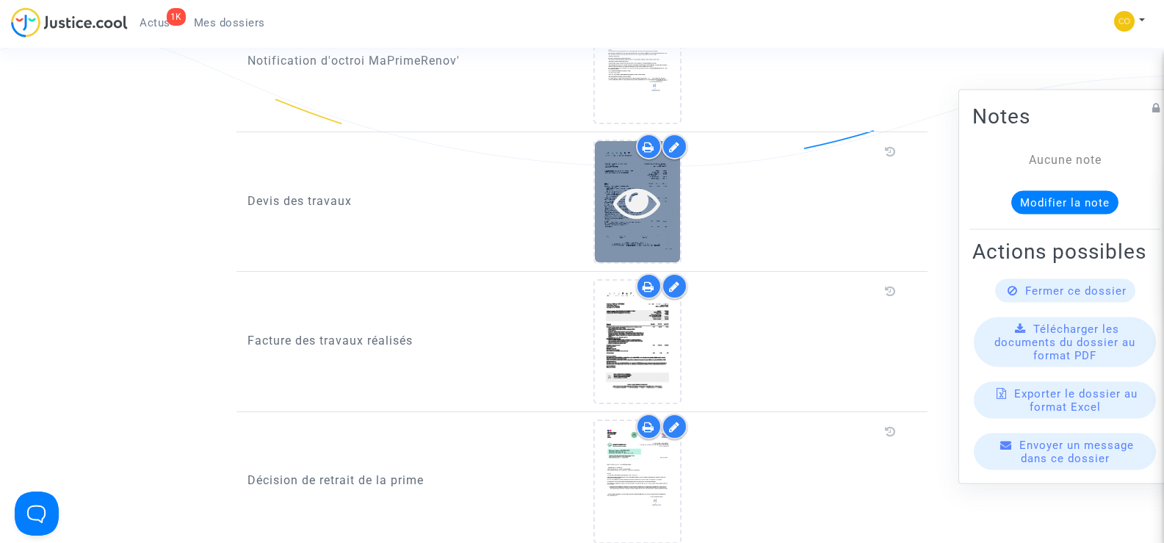
click at [613, 190] on icon at bounding box center [637, 201] width 48 height 47
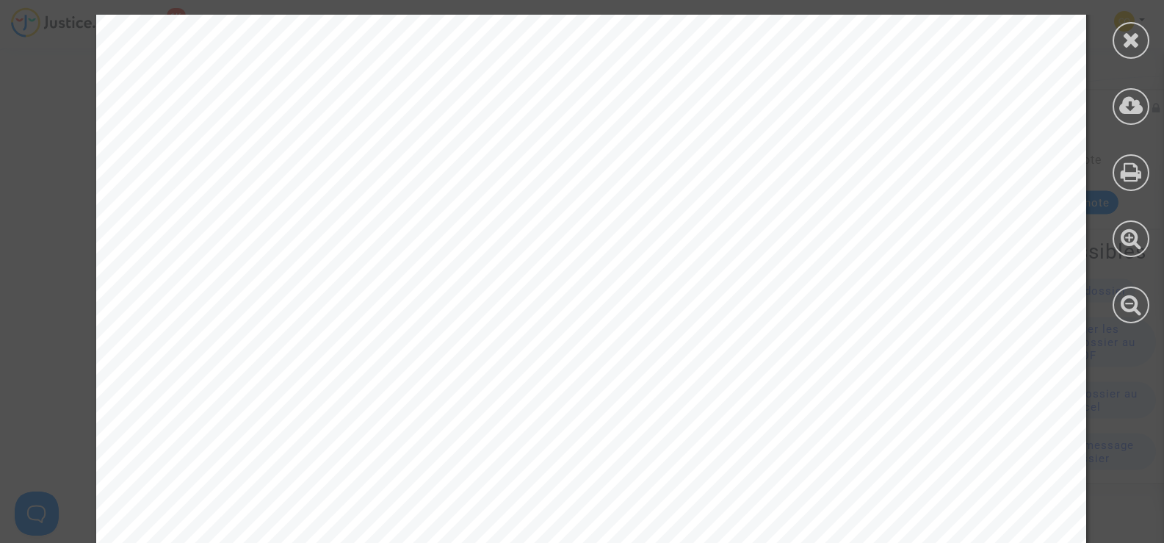
scroll to position [147, 0]
click at [1141, 44] on div at bounding box center [1131, 40] width 37 height 37
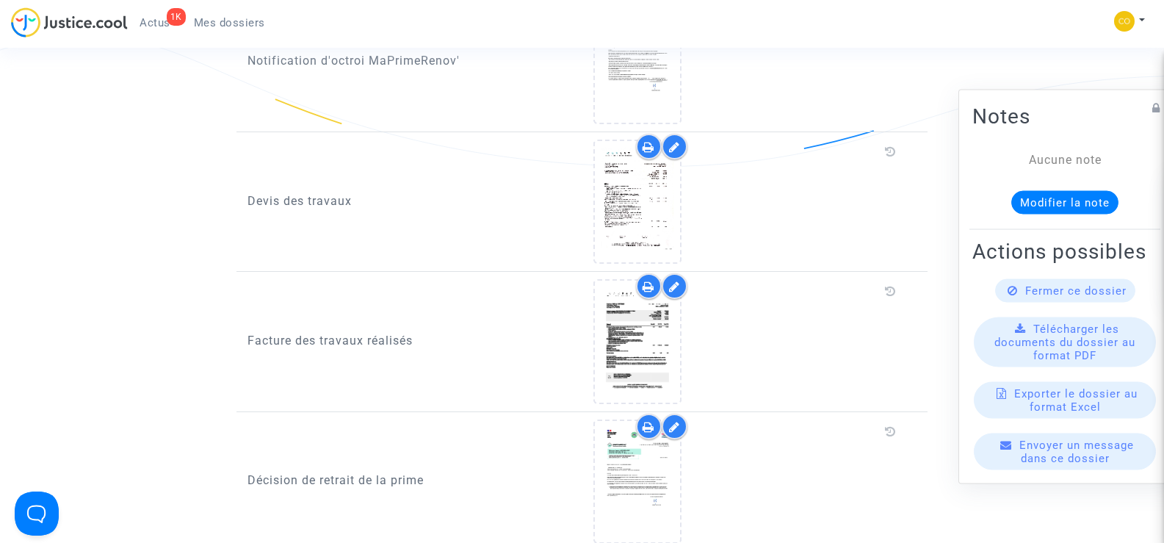
click at [670, 141] on icon at bounding box center [674, 147] width 11 height 12
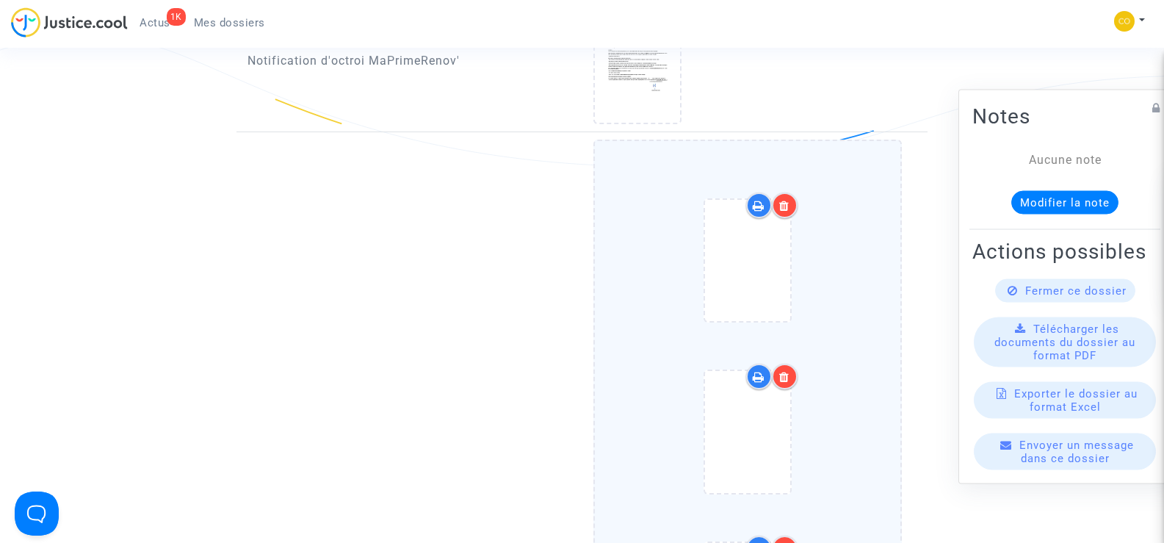
click at [784, 200] on icon at bounding box center [784, 206] width 10 height 12
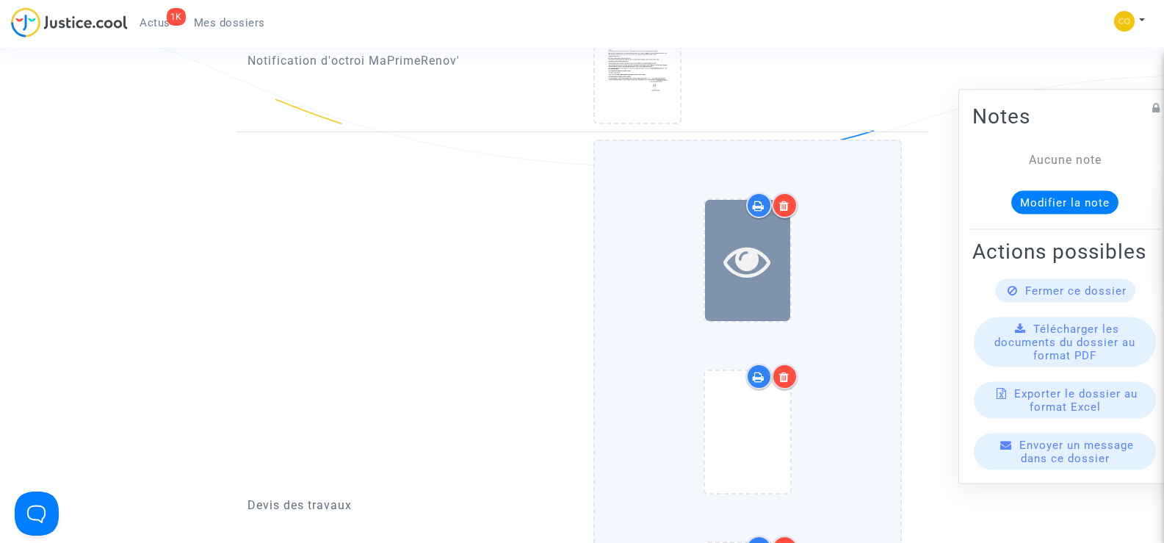
click at [762, 237] on icon at bounding box center [747, 260] width 48 height 47
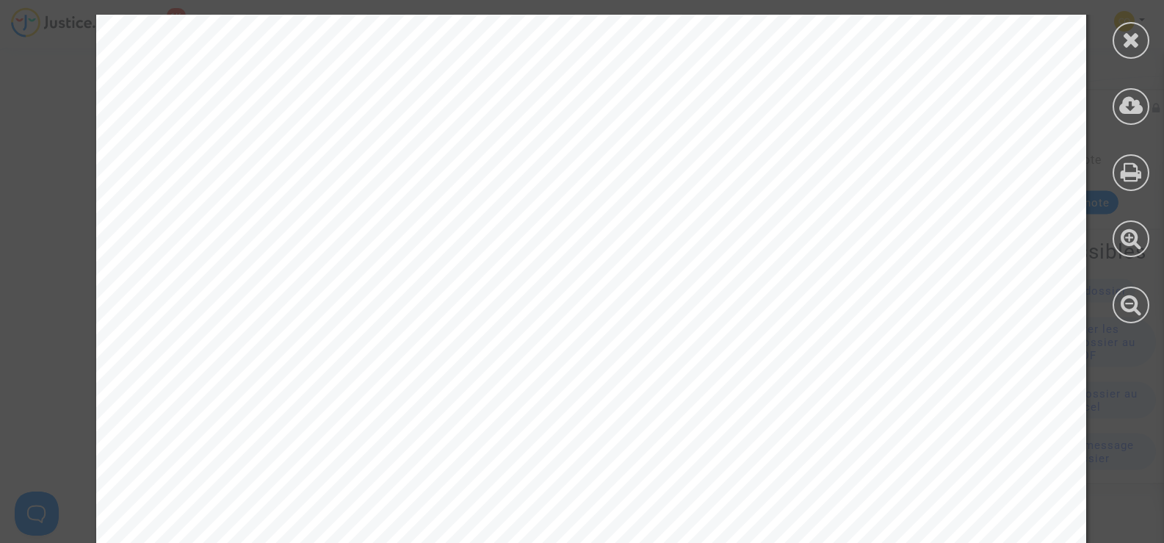
scroll to position [220, 0]
click at [1128, 48] on icon at bounding box center [1131, 40] width 18 height 22
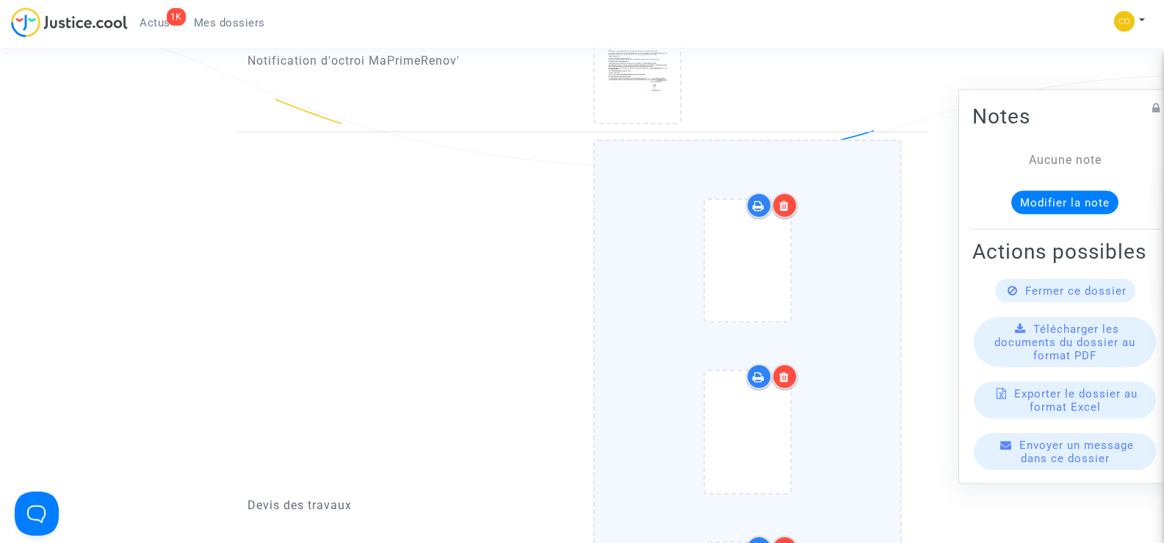
scroll to position [1322, 0]
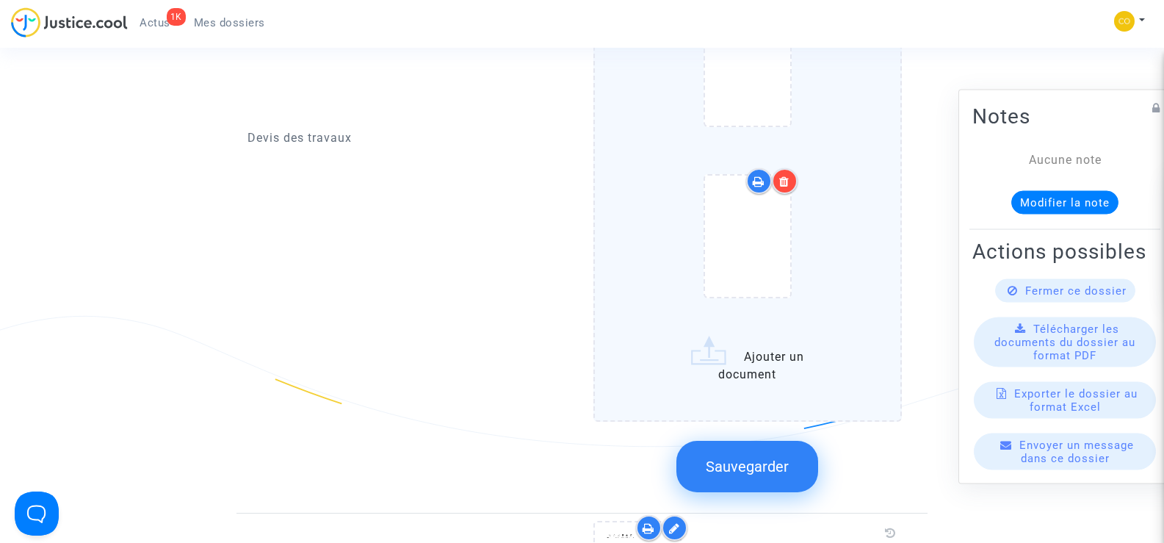
click at [724, 458] on span "Sauvegarder" at bounding box center [747, 467] width 83 height 18
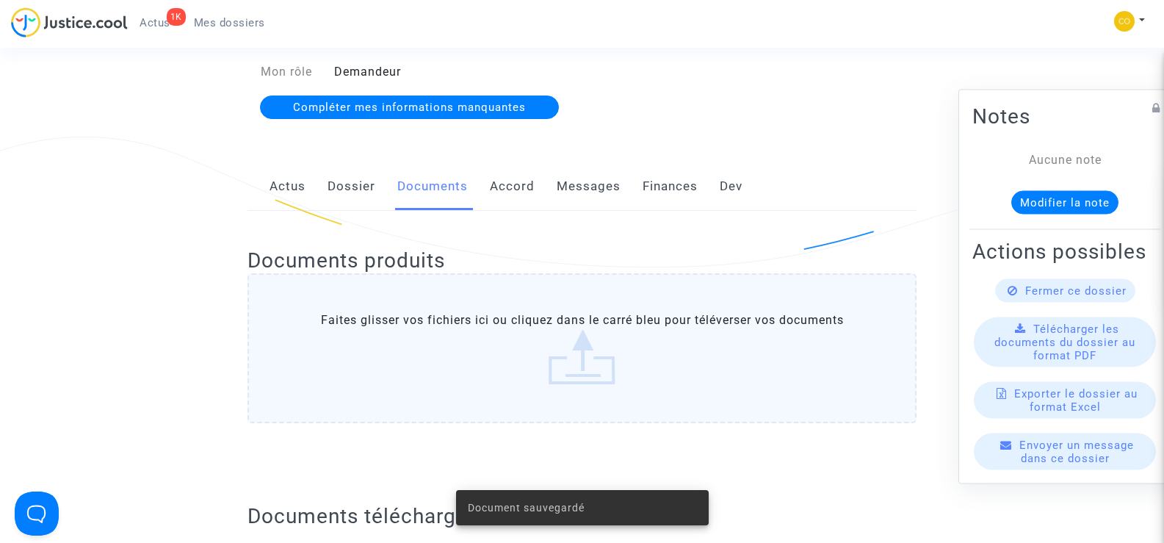
scroll to position [0, 0]
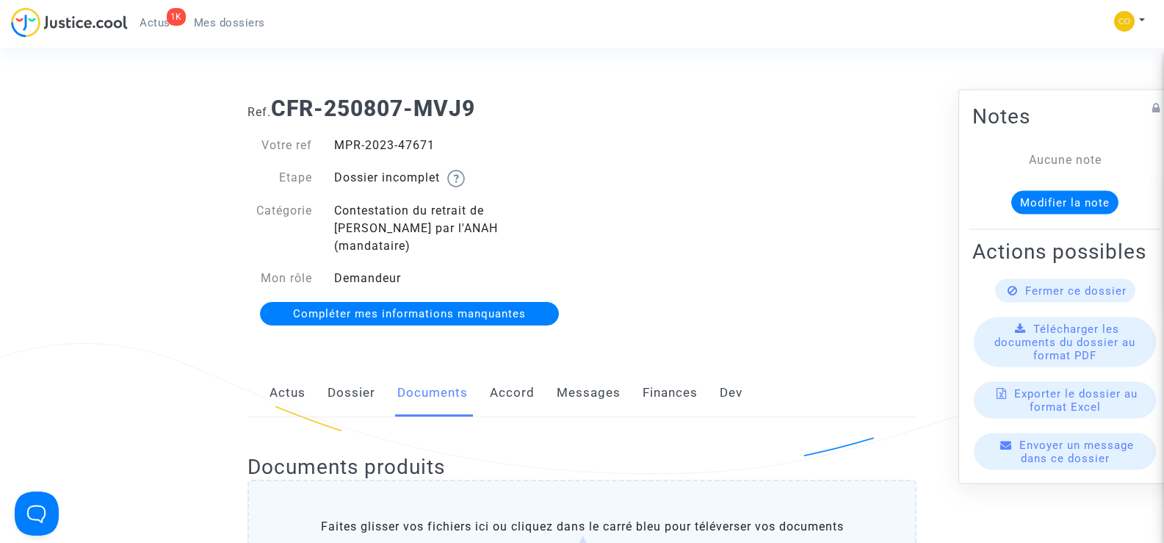
drag, startPoint x: 452, startPoint y: 148, endPoint x: 336, endPoint y: 143, distance: 116.2
click at [336, 143] on div "MPR-2023-47671" at bounding box center [452, 146] width 259 height 18
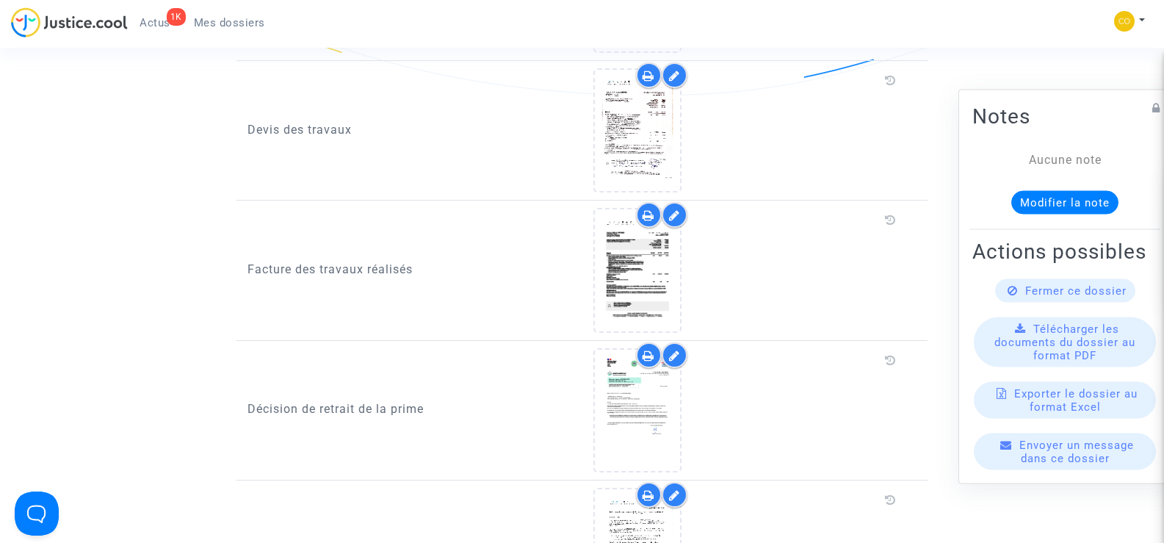
scroll to position [1028, 0]
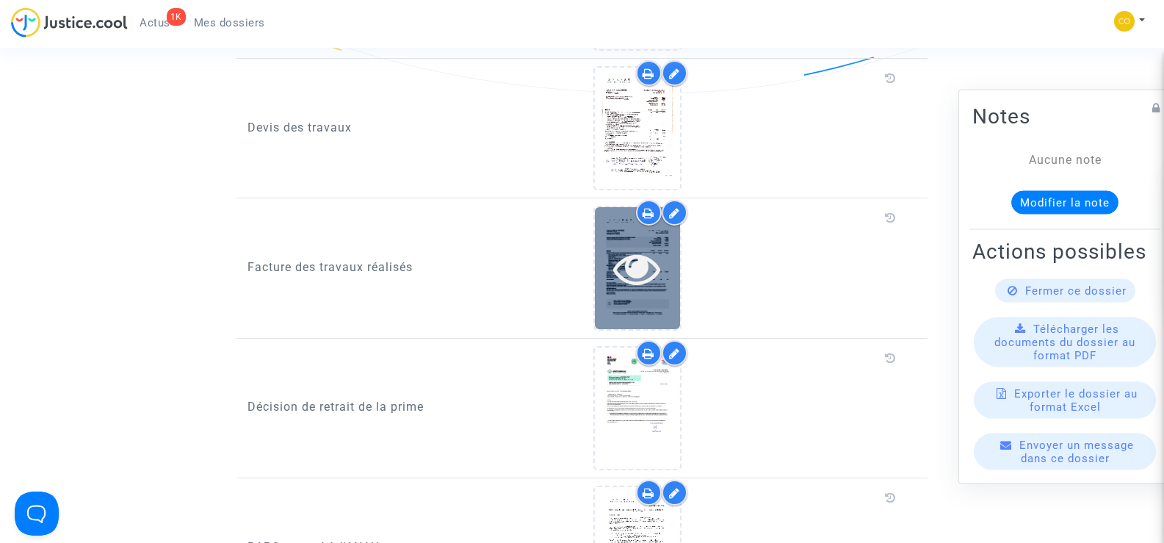
click at [627, 281] on div at bounding box center [637, 267] width 85 height 121
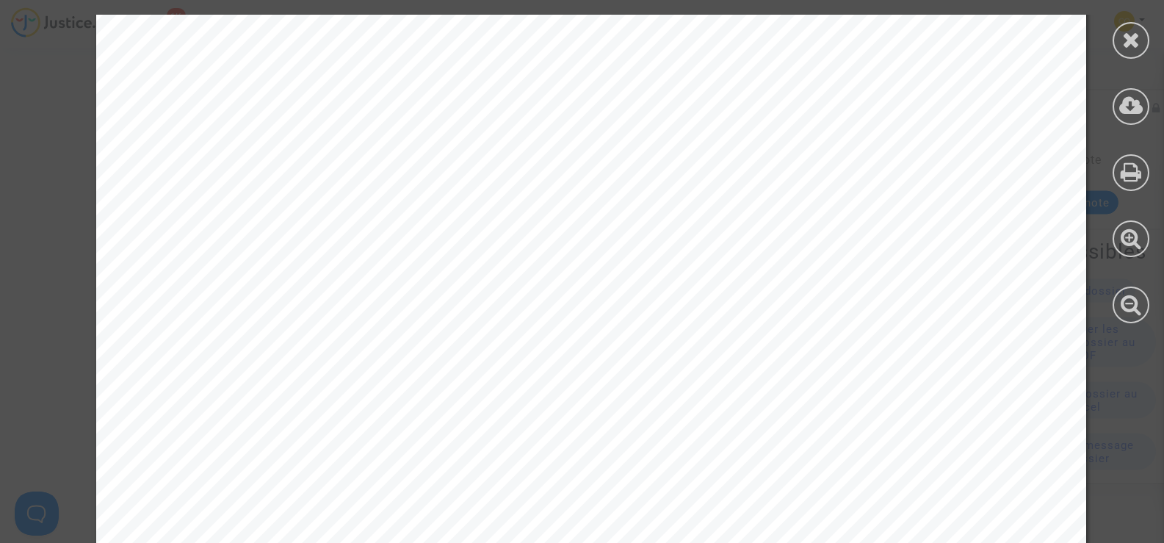
scroll to position [5115, 0]
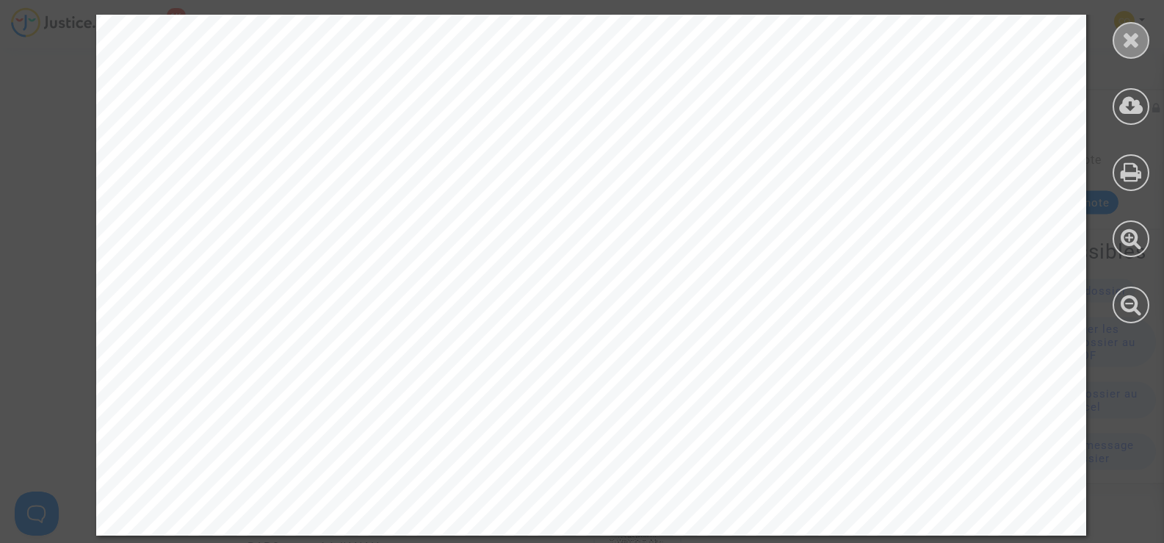
click at [1116, 33] on div at bounding box center [1131, 40] width 37 height 37
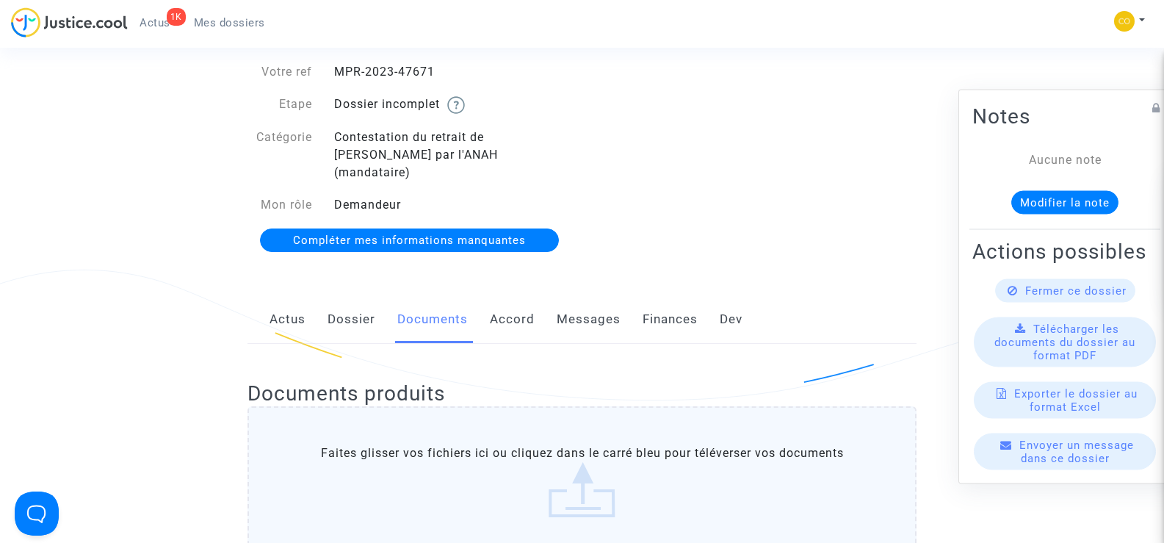
scroll to position [0, 0]
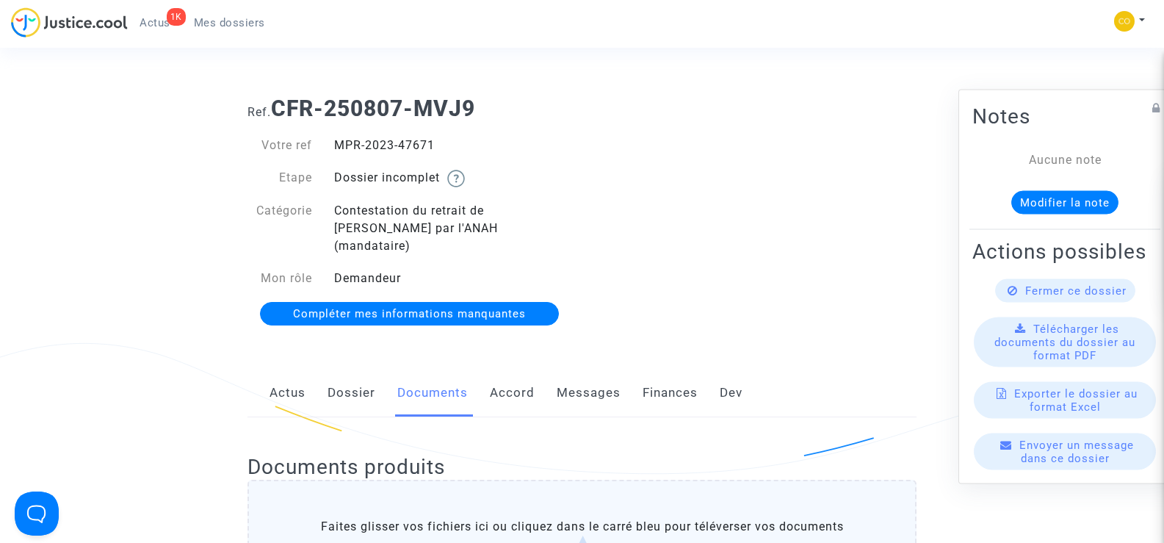
click at [225, 15] on link "Mes dossiers" at bounding box center [229, 23] width 95 height 22
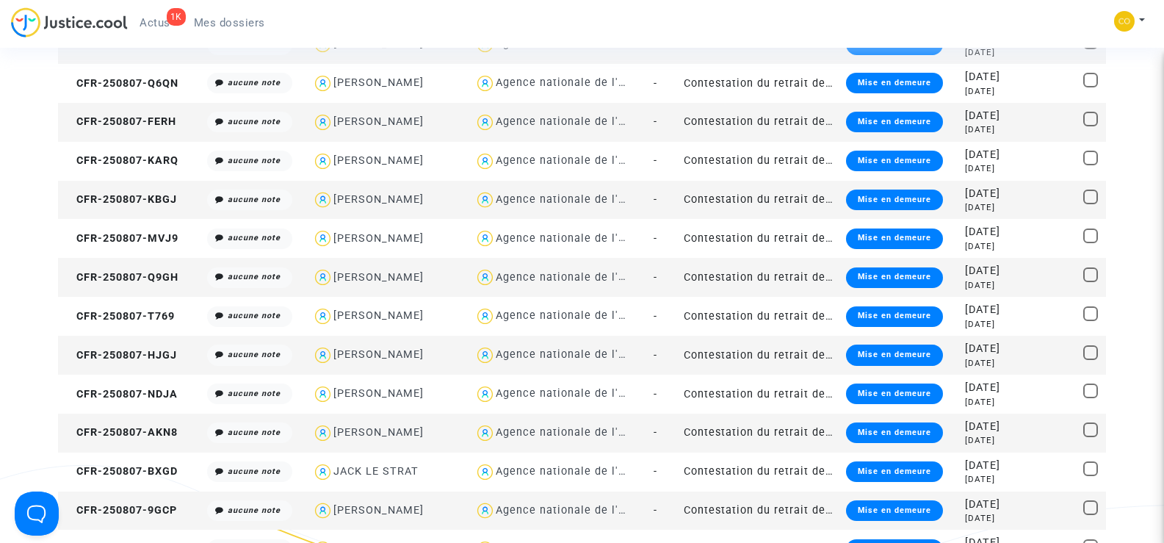
scroll to position [1175, 0]
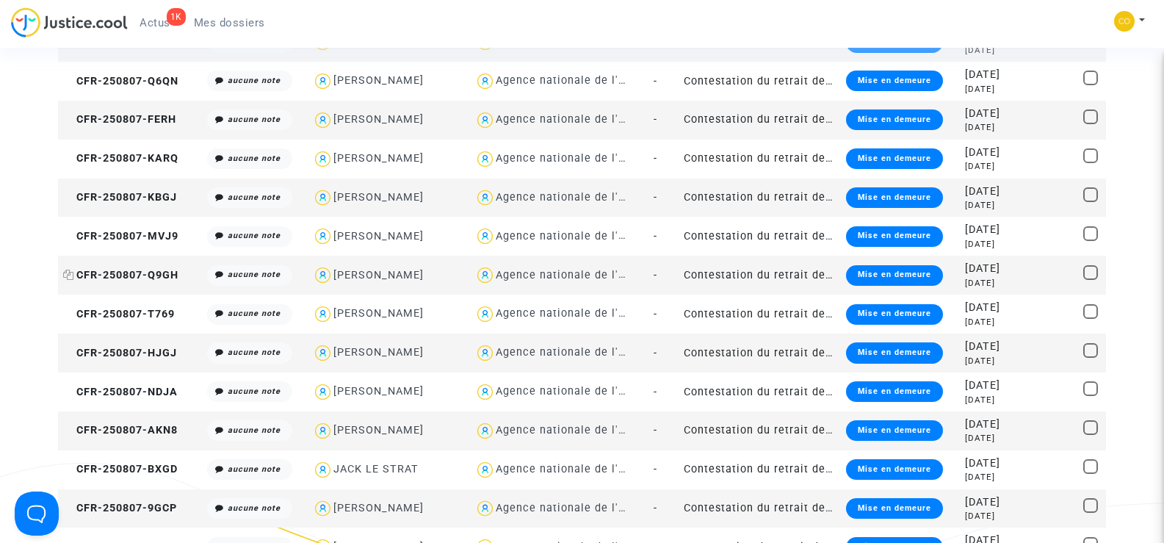
click at [142, 270] on span "CFR-250807-Q9GH" at bounding box center [120, 275] width 115 height 12
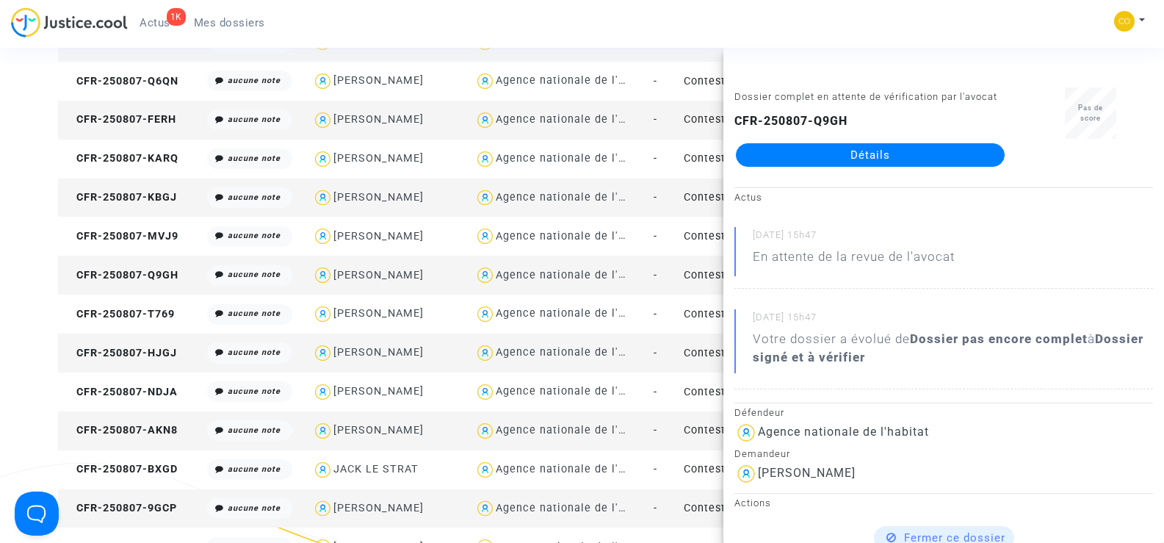
click at [912, 158] on link "Détails" at bounding box center [870, 155] width 269 height 24
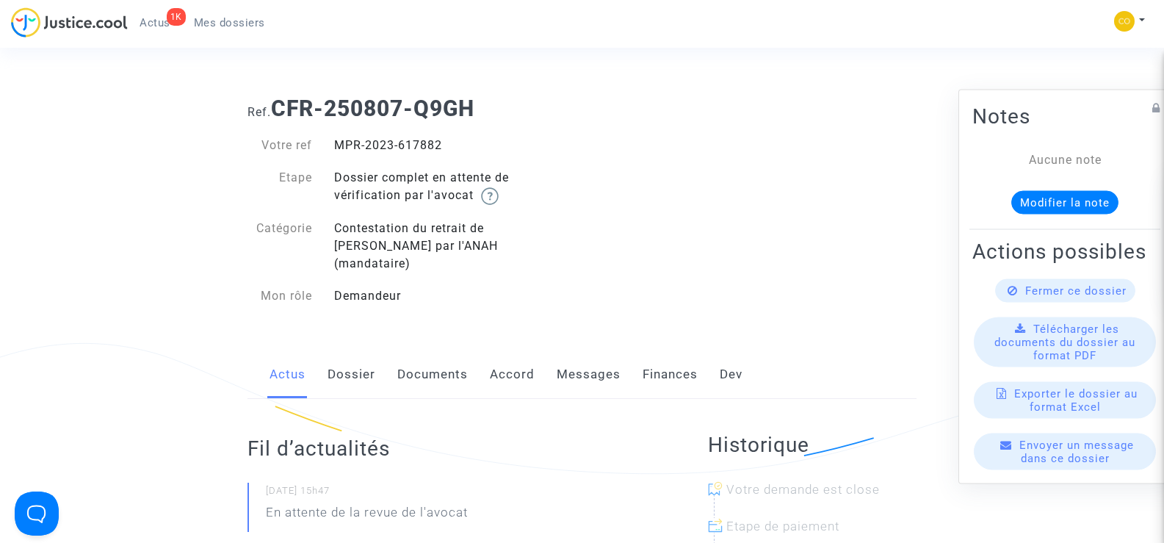
click at [430, 350] on link "Documents" at bounding box center [432, 374] width 71 height 48
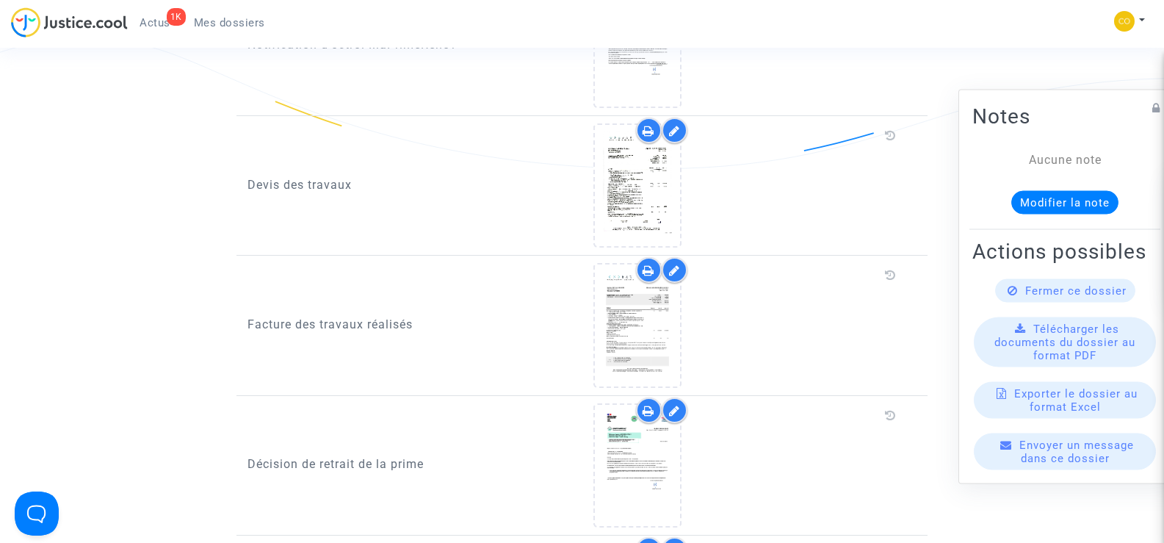
scroll to position [955, 0]
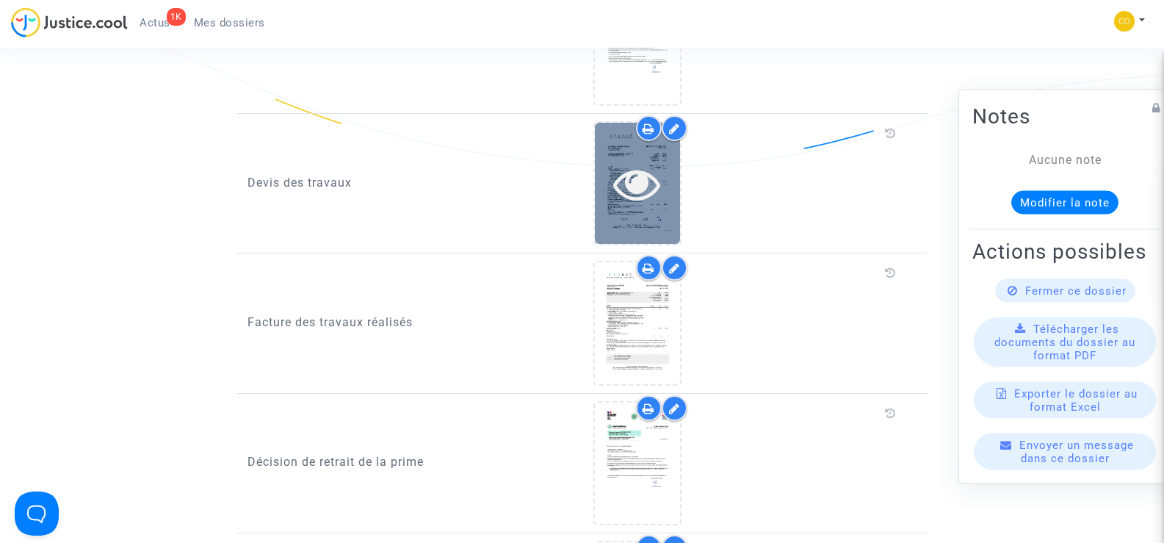
click at [643, 181] on icon at bounding box center [637, 183] width 48 height 47
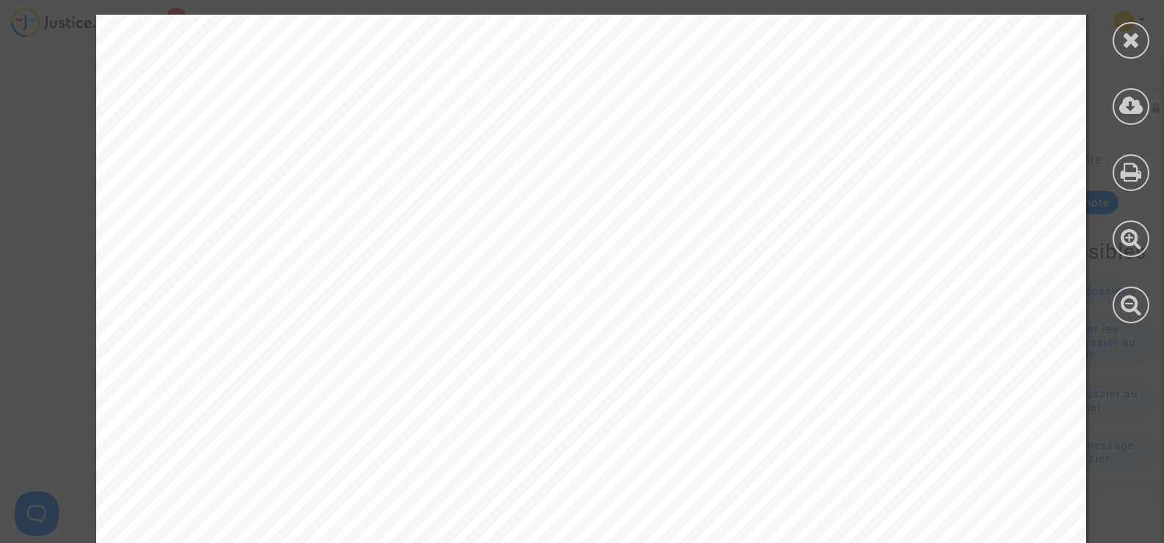
scroll to position [3709, 0]
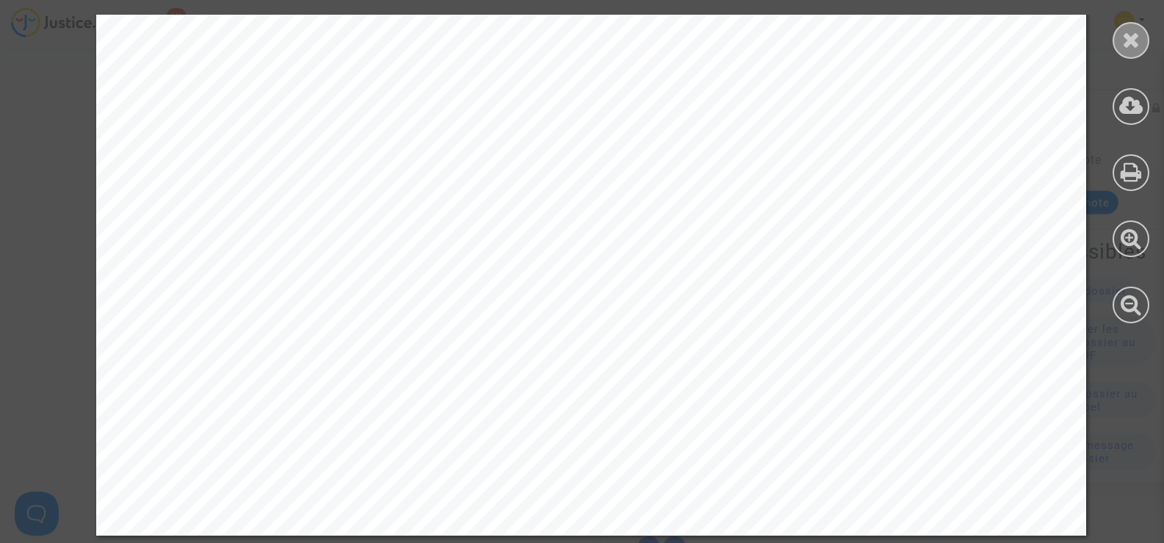
click at [1136, 40] on icon at bounding box center [1131, 40] width 18 height 22
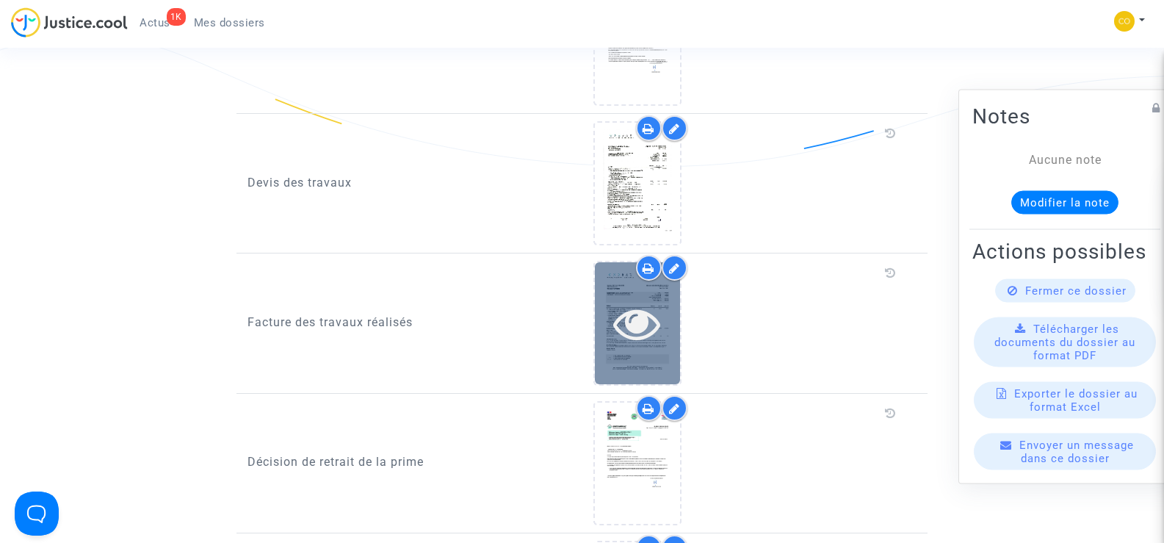
click at [660, 315] on icon at bounding box center [637, 323] width 48 height 47
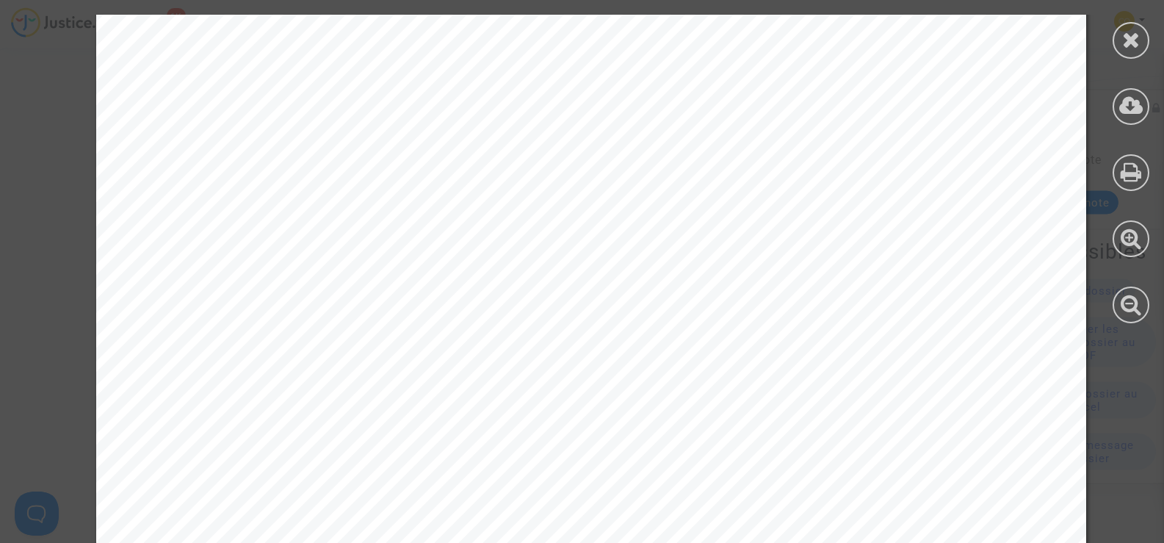
scroll to position [3707, 0]
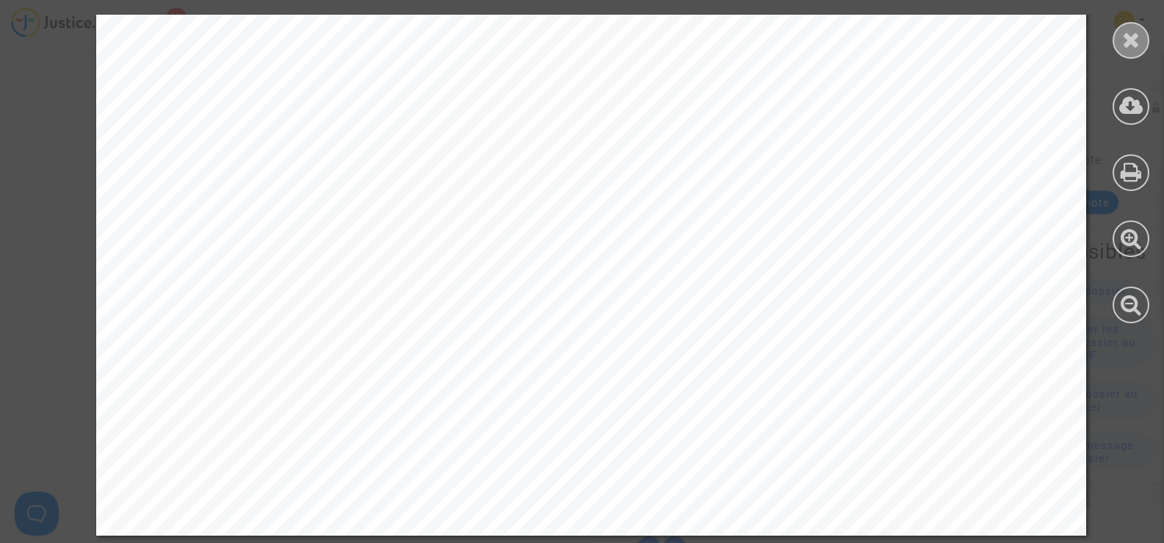
click at [1116, 44] on div at bounding box center [1131, 40] width 37 height 37
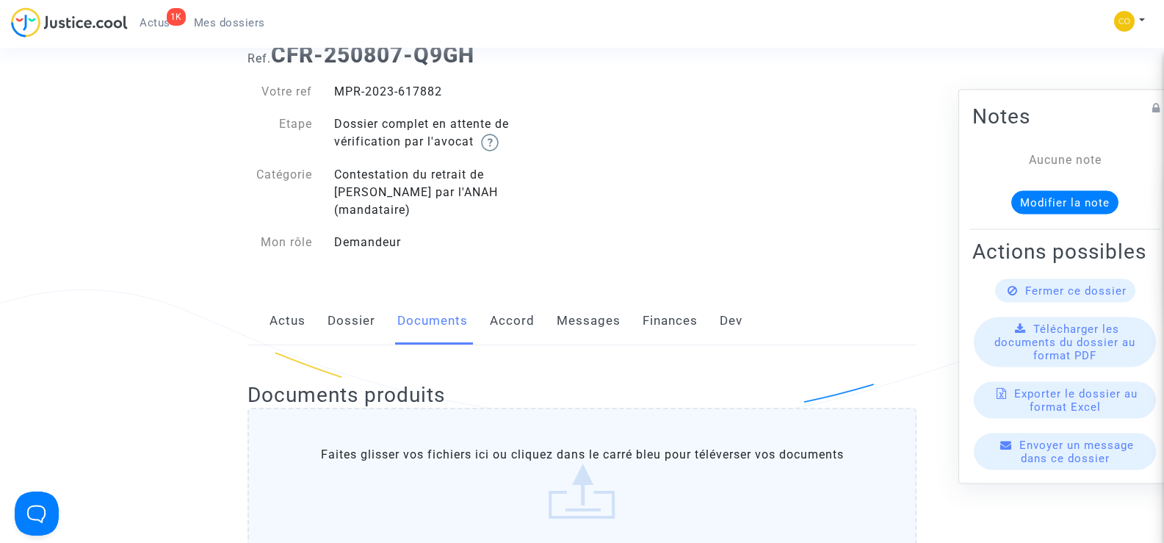
scroll to position [0, 0]
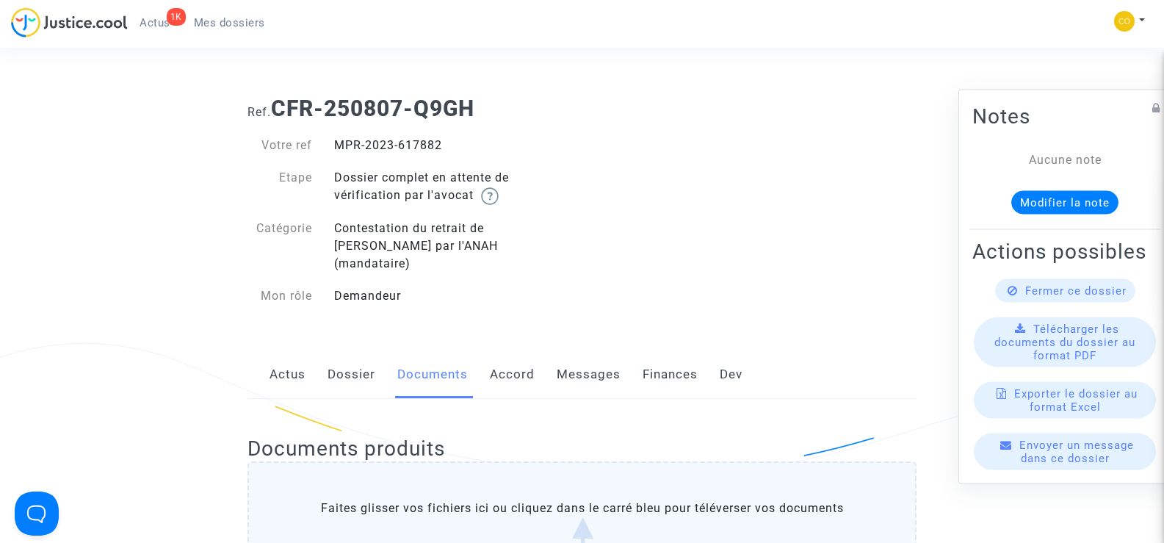
click at [222, 29] on link "Mes dossiers" at bounding box center [229, 23] width 95 height 22
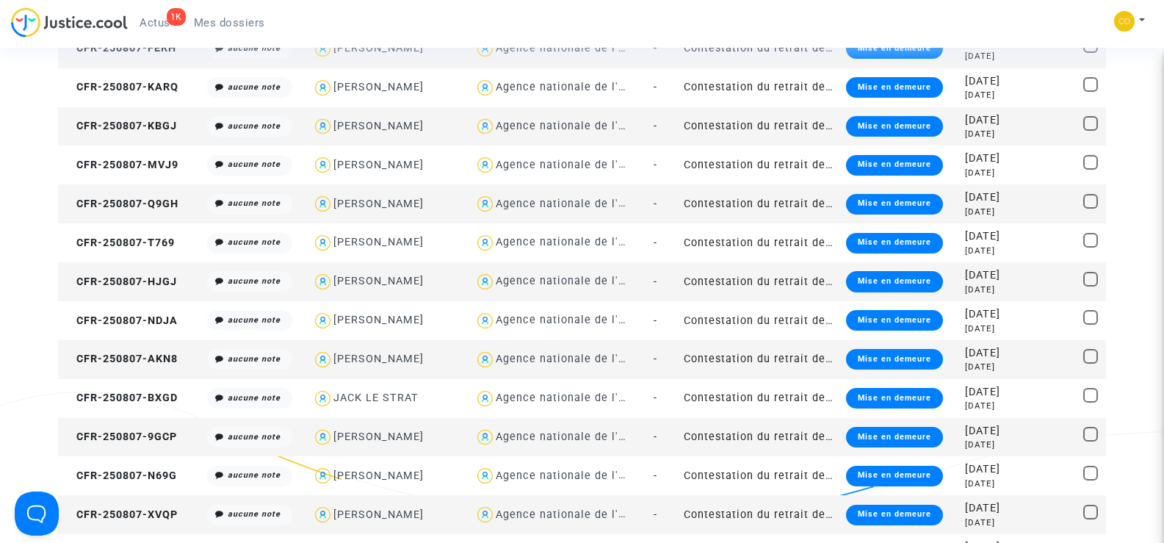
scroll to position [1249, 0]
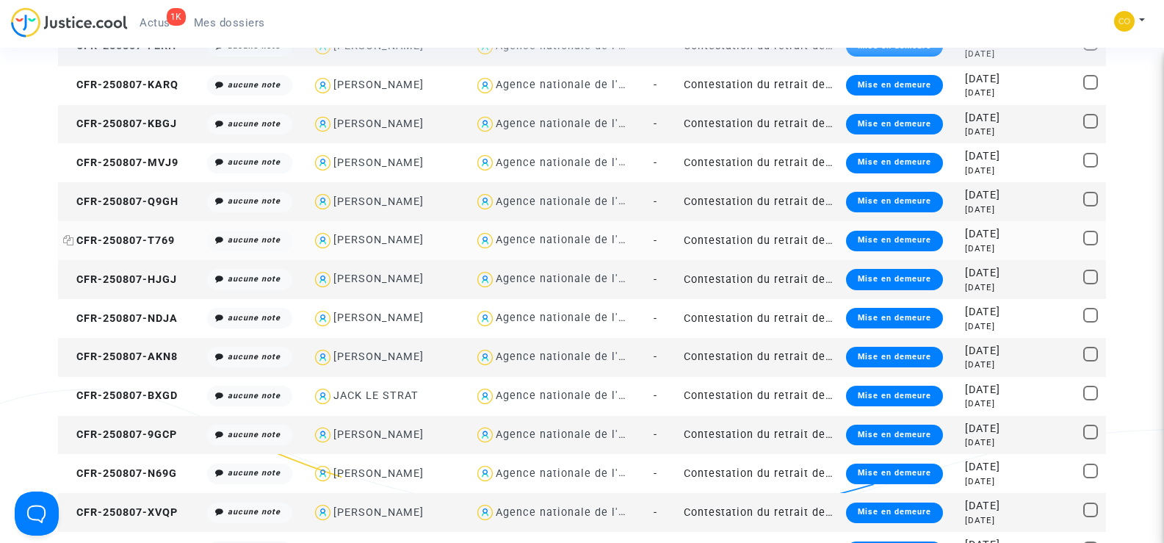
click at [143, 236] on span "CFR-250807-T769" at bounding box center [119, 240] width 112 height 12
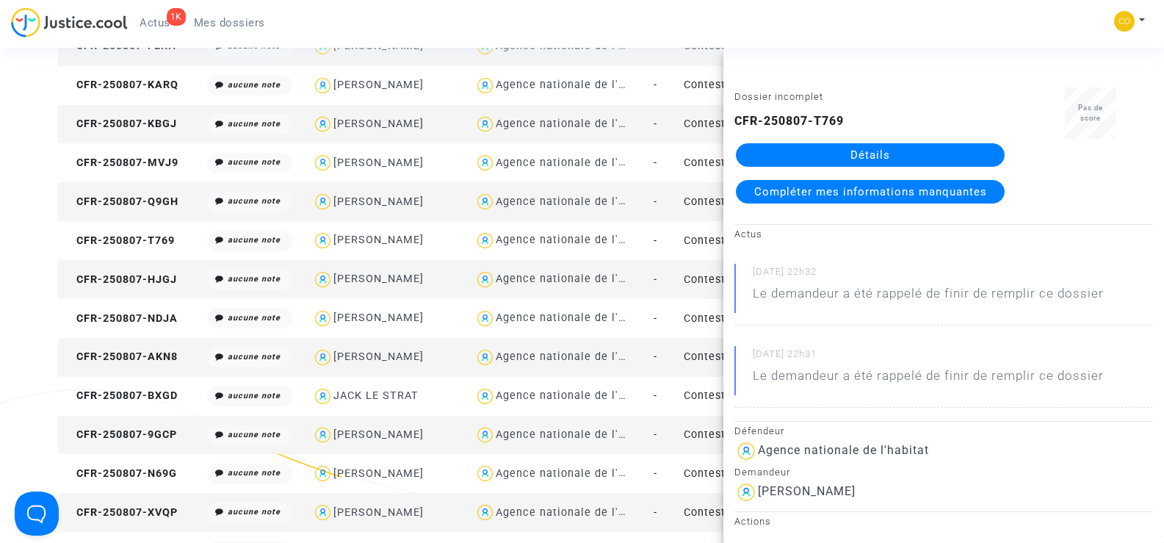
click at [894, 150] on link "Détails" at bounding box center [870, 155] width 269 height 24
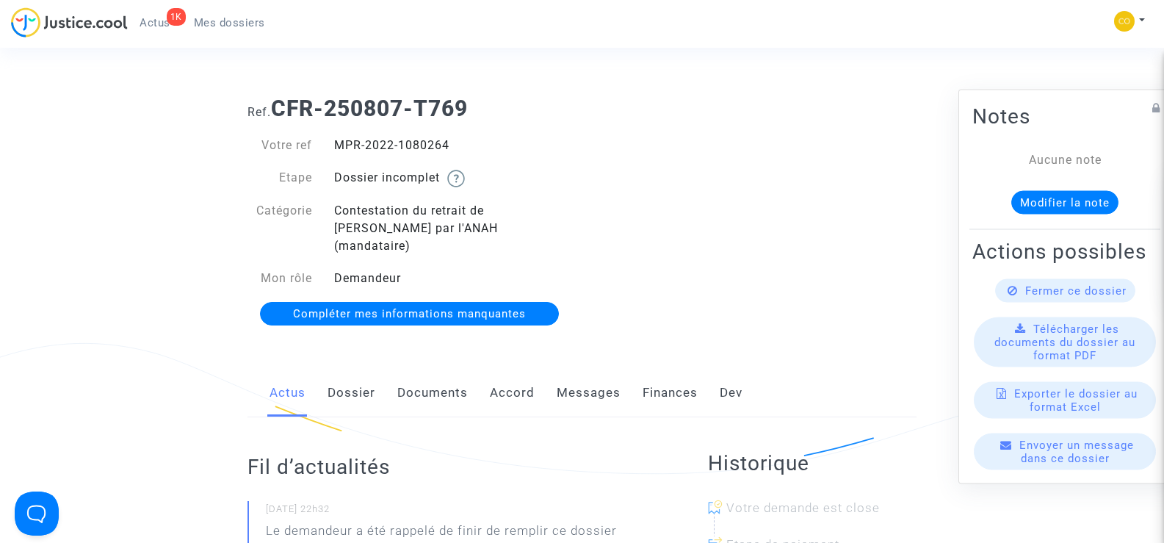
click at [411, 376] on link "Documents" at bounding box center [432, 393] width 71 height 48
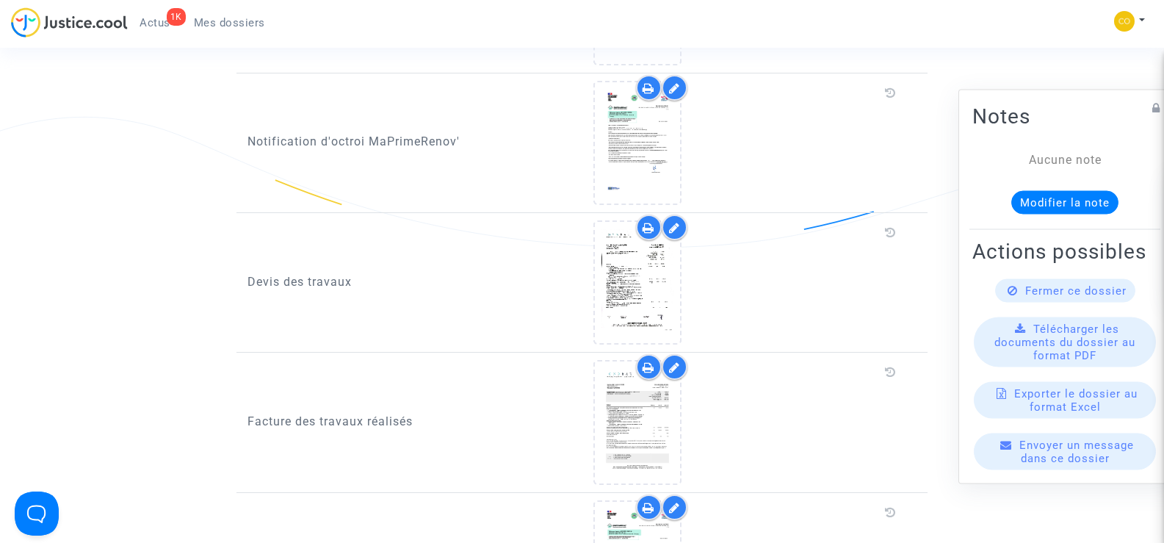
scroll to position [955, 0]
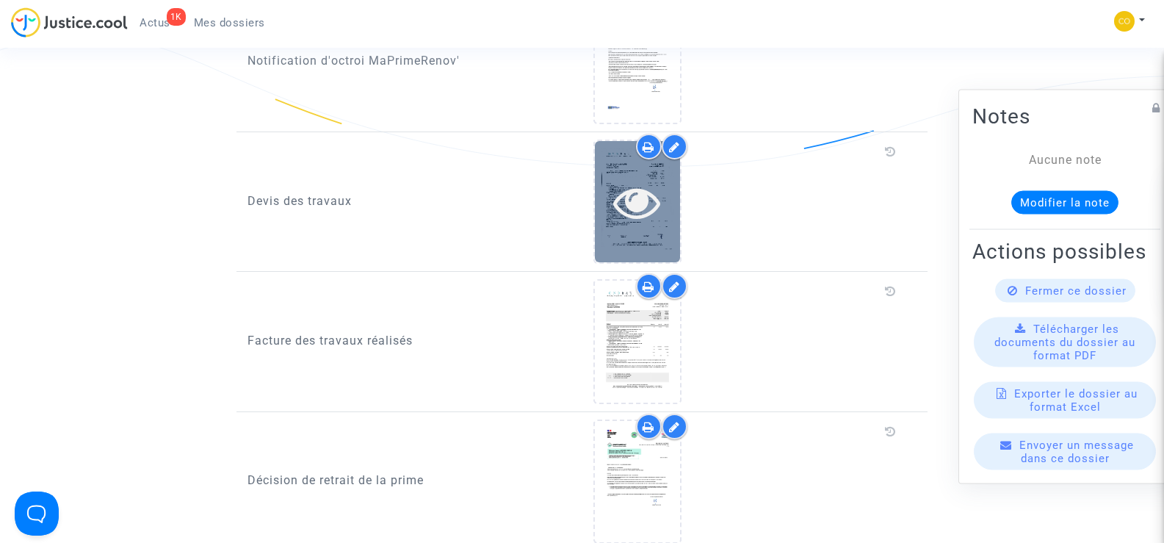
click at [650, 213] on div at bounding box center [637, 201] width 85 height 121
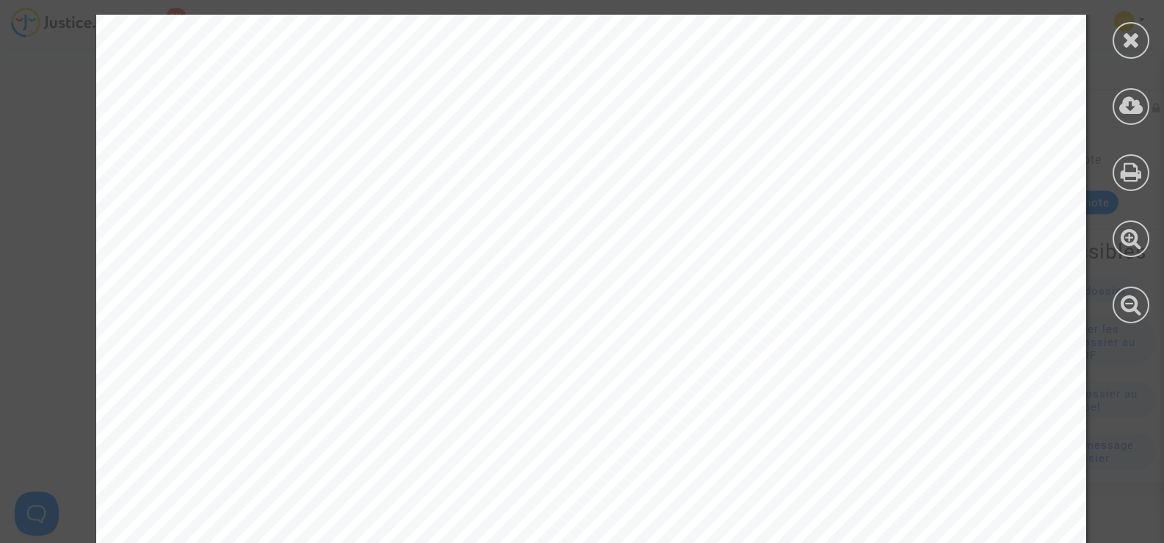
scroll to position [0, 0]
click at [1127, 38] on icon at bounding box center [1131, 40] width 18 height 22
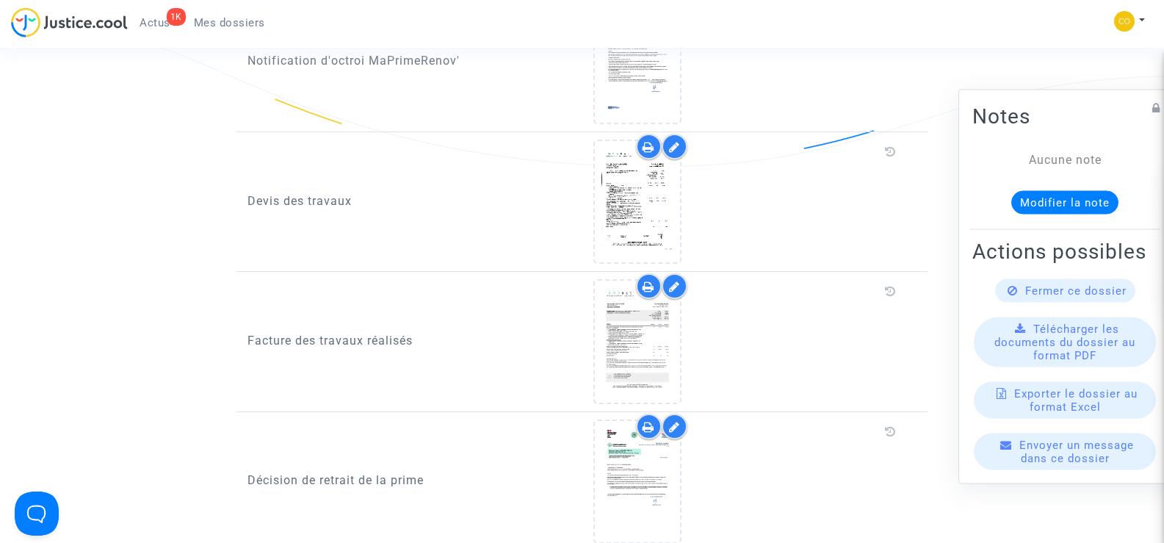
click at [671, 141] on icon at bounding box center [674, 147] width 11 height 12
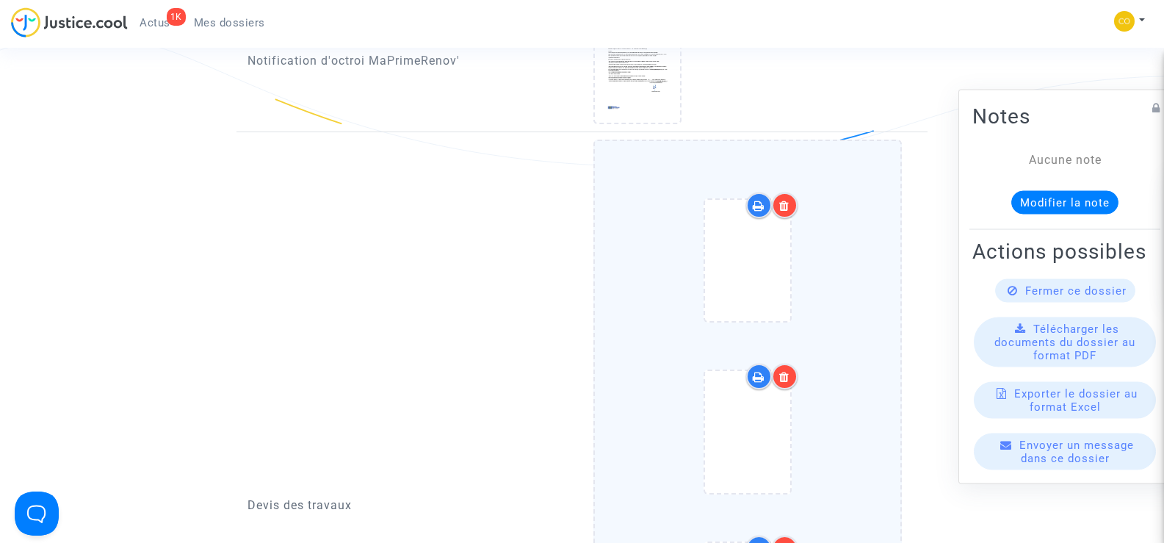
click at [790, 192] on div at bounding box center [785, 205] width 26 height 26
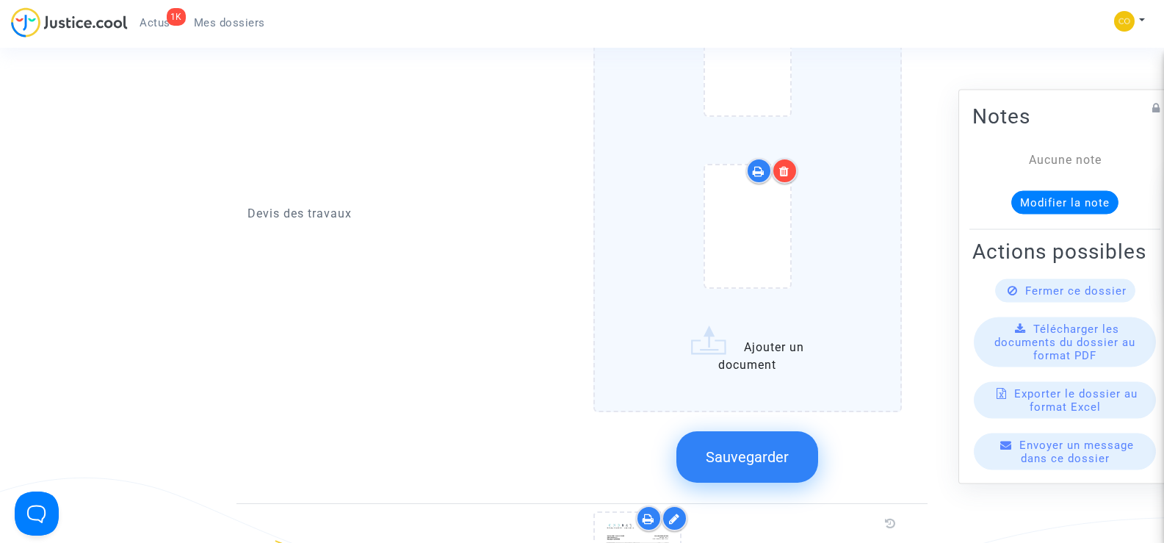
scroll to position [1175, 0]
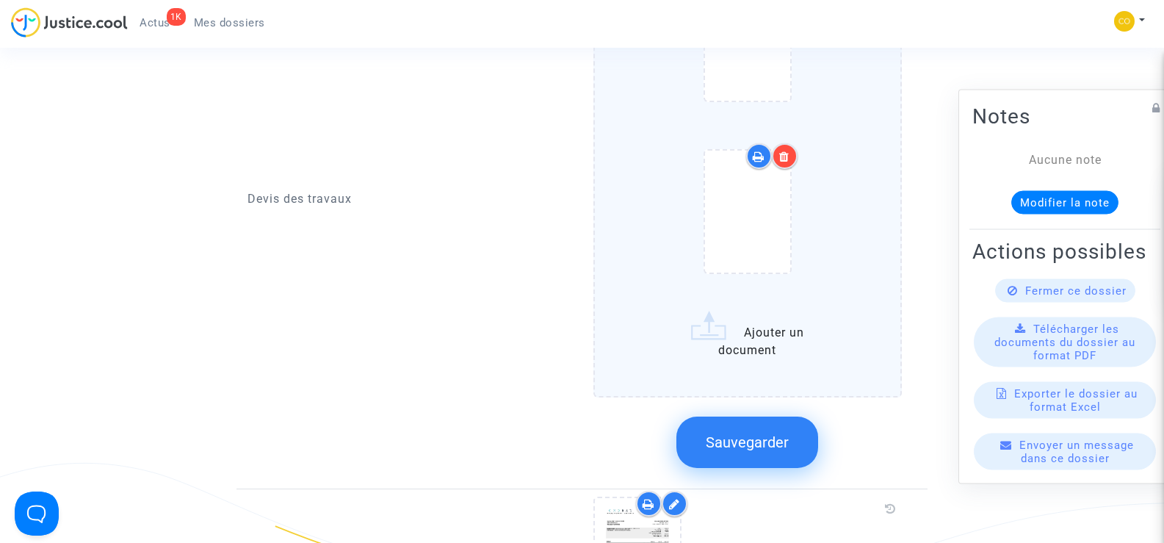
click at [743, 433] on span "Sauvegarder" at bounding box center [747, 442] width 83 height 18
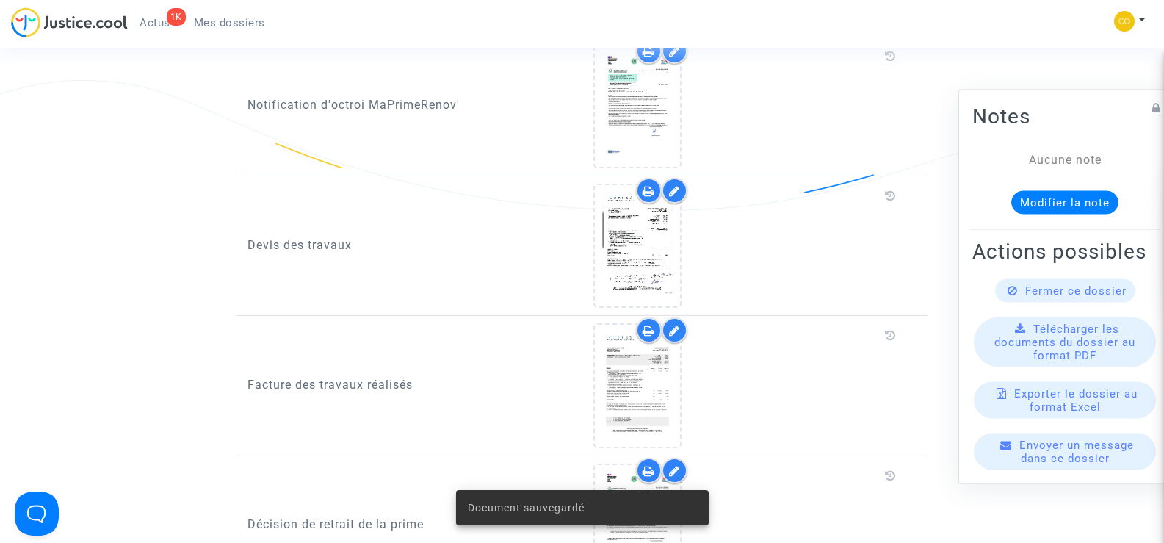
scroll to position [881, 0]
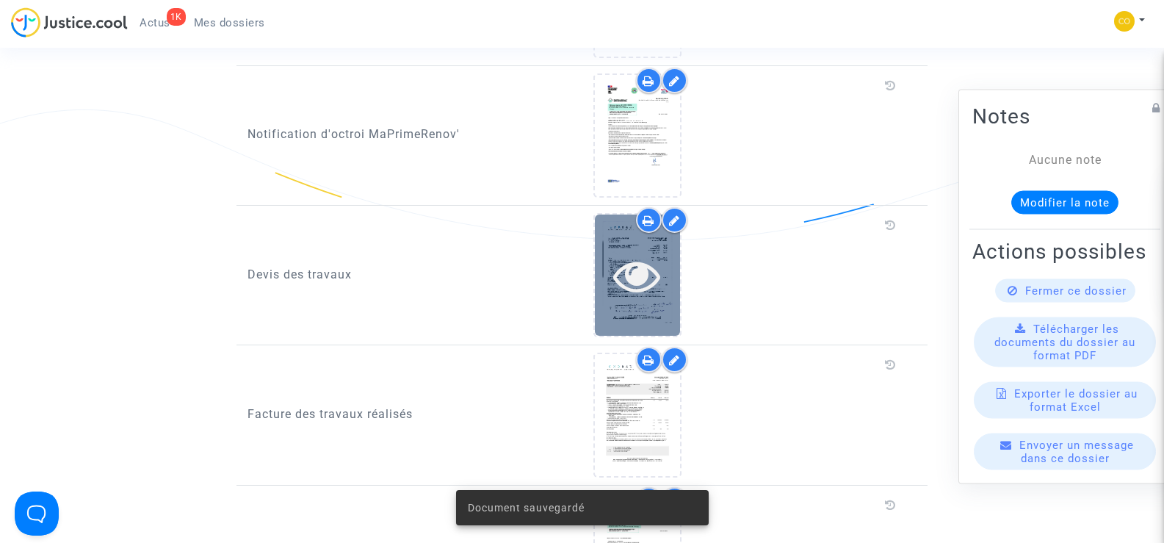
click at [624, 259] on icon at bounding box center [637, 275] width 48 height 47
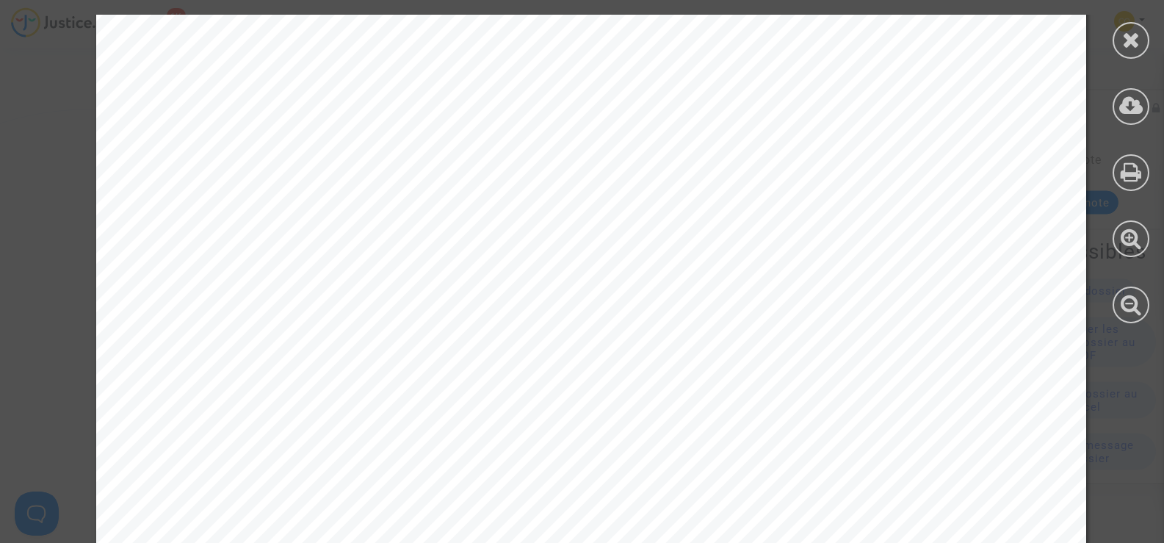
scroll to position [2300, 0]
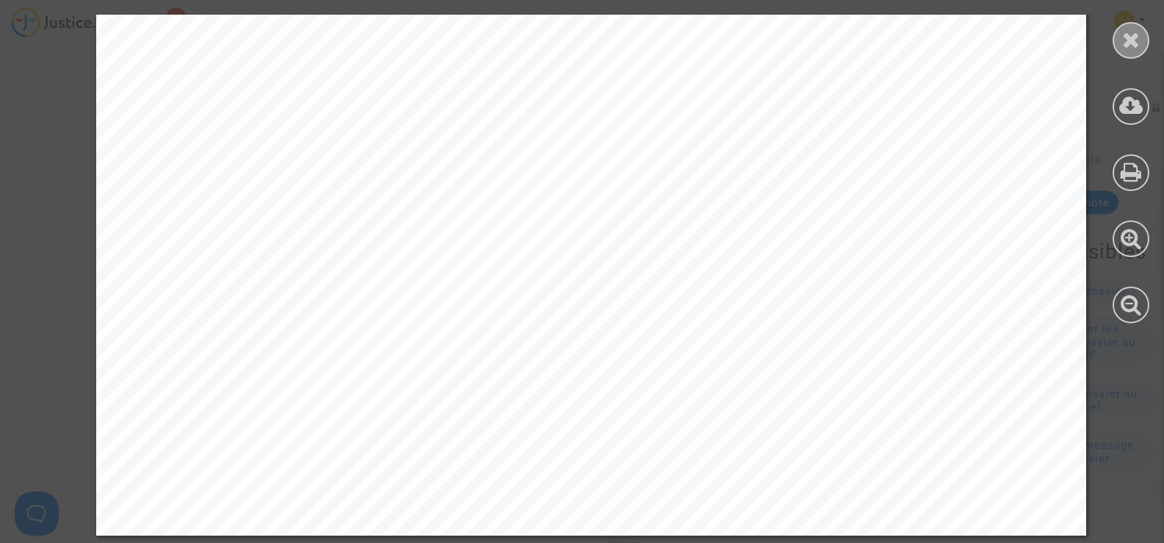
click at [1139, 30] on icon at bounding box center [1131, 40] width 18 height 22
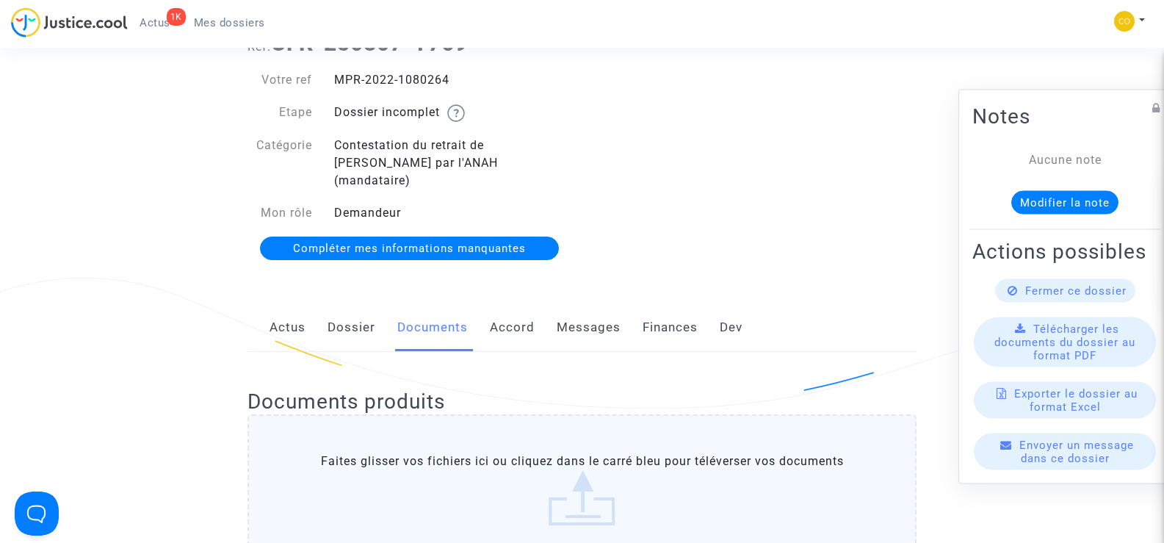
scroll to position [0, 0]
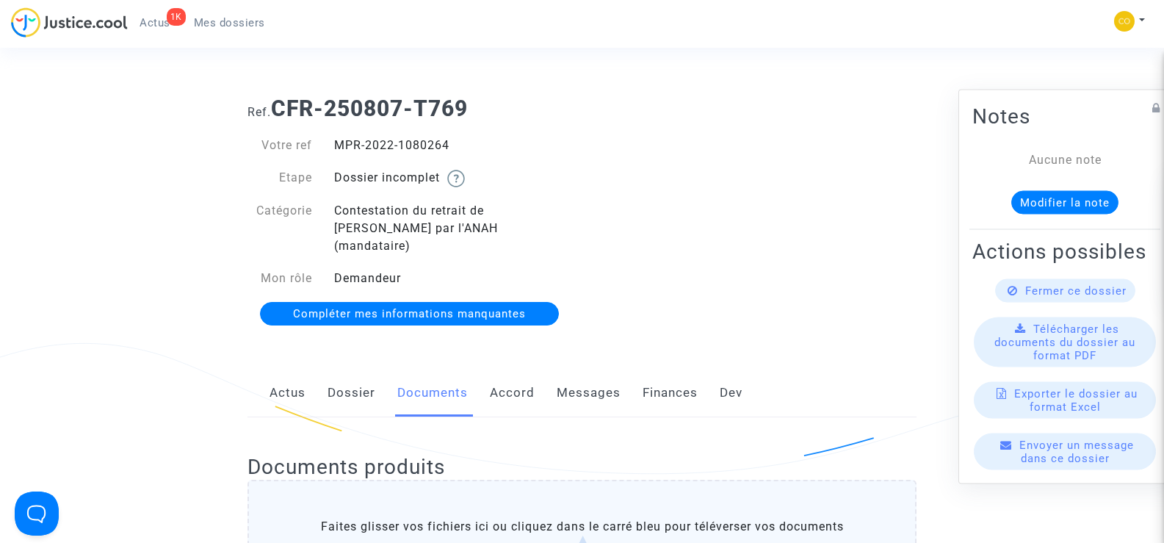
drag, startPoint x: 467, startPoint y: 145, endPoint x: 336, endPoint y: 133, distance: 131.3
click at [336, 133] on div "Votre ref MPR-2022-1080264 Etape Dossier incomplet Catégorie Contestation du re…" at bounding box center [410, 230] width 346 height 217
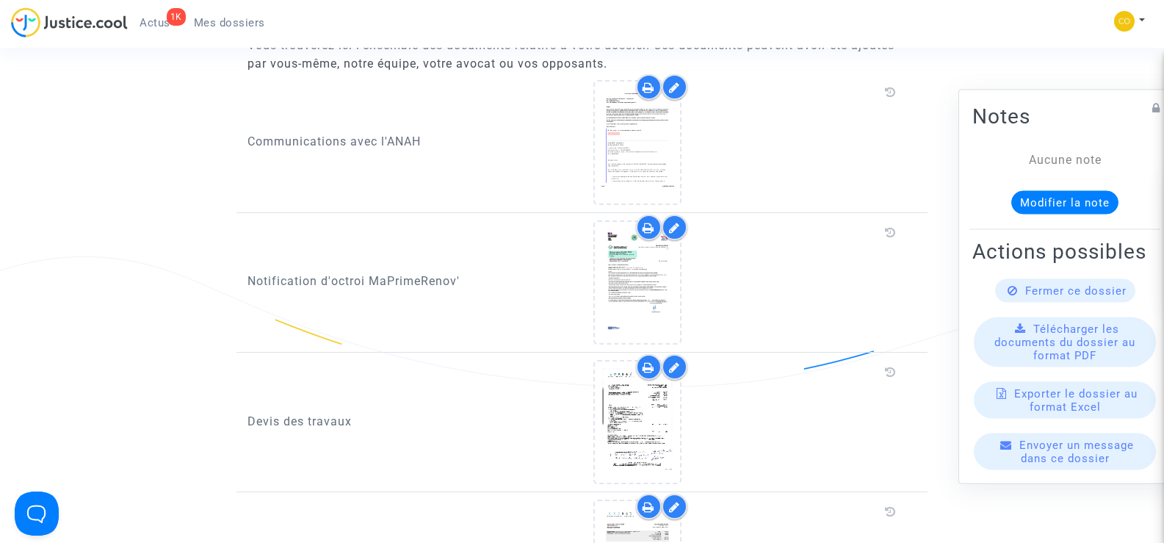
scroll to position [1028, 0]
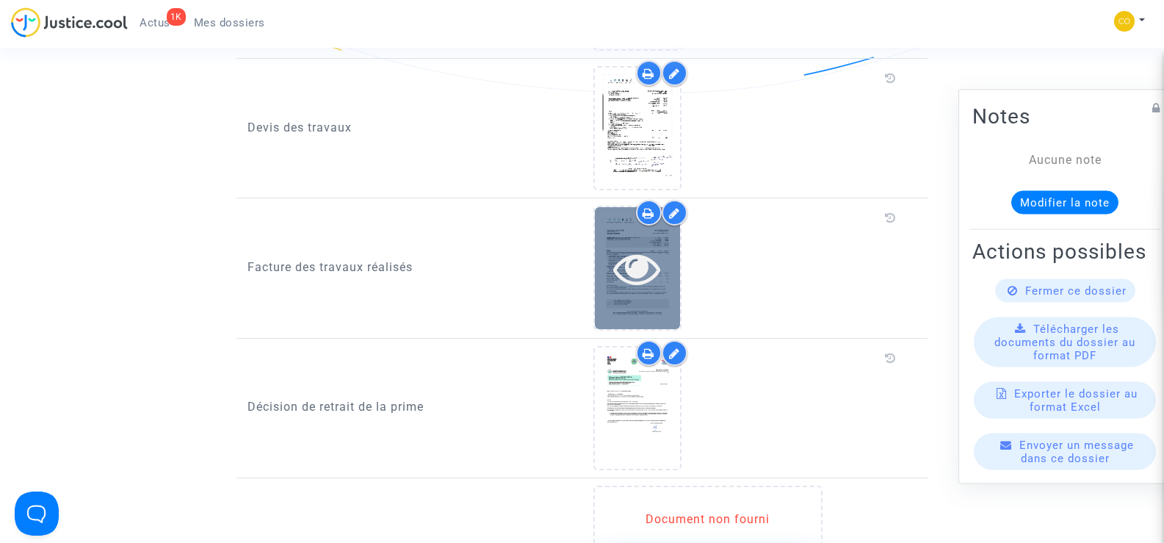
click at [628, 250] on icon at bounding box center [637, 268] width 48 height 47
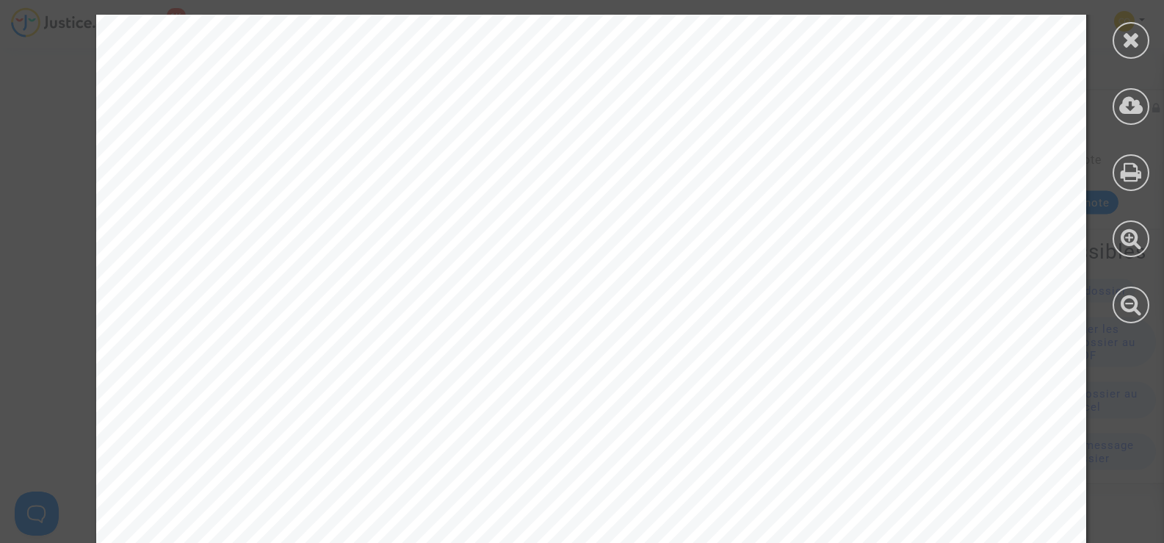
scroll to position [5115, 0]
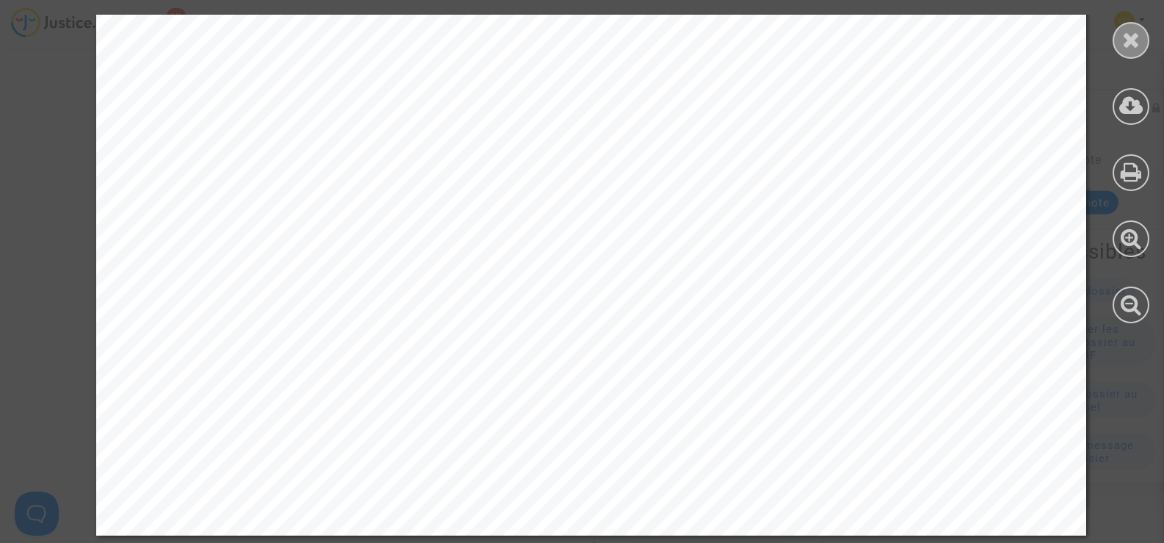
click at [1123, 40] on icon at bounding box center [1131, 40] width 18 height 22
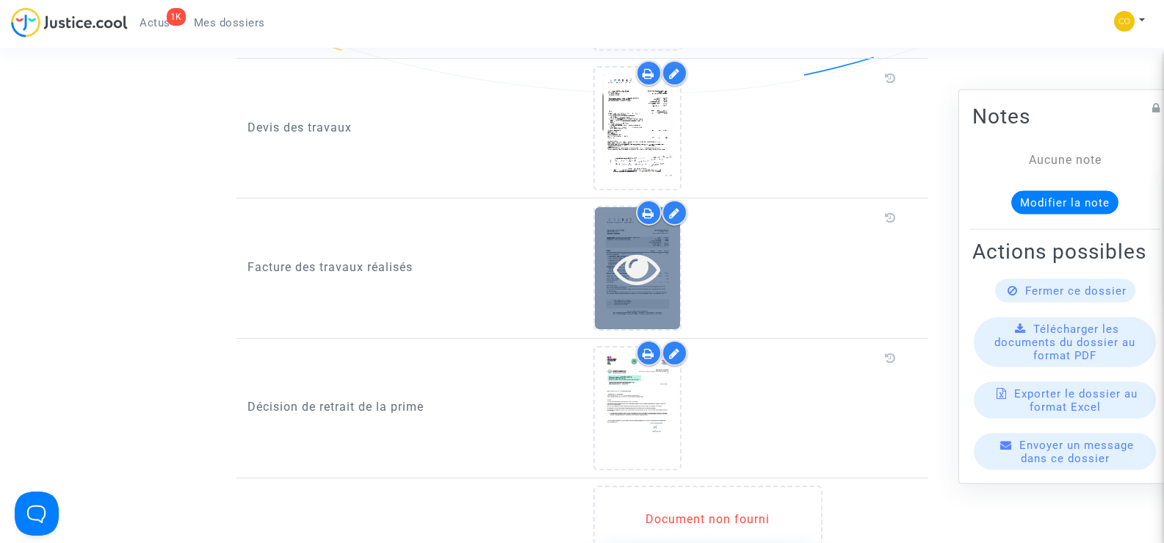
click at [670, 262] on div at bounding box center [637, 268] width 85 height 47
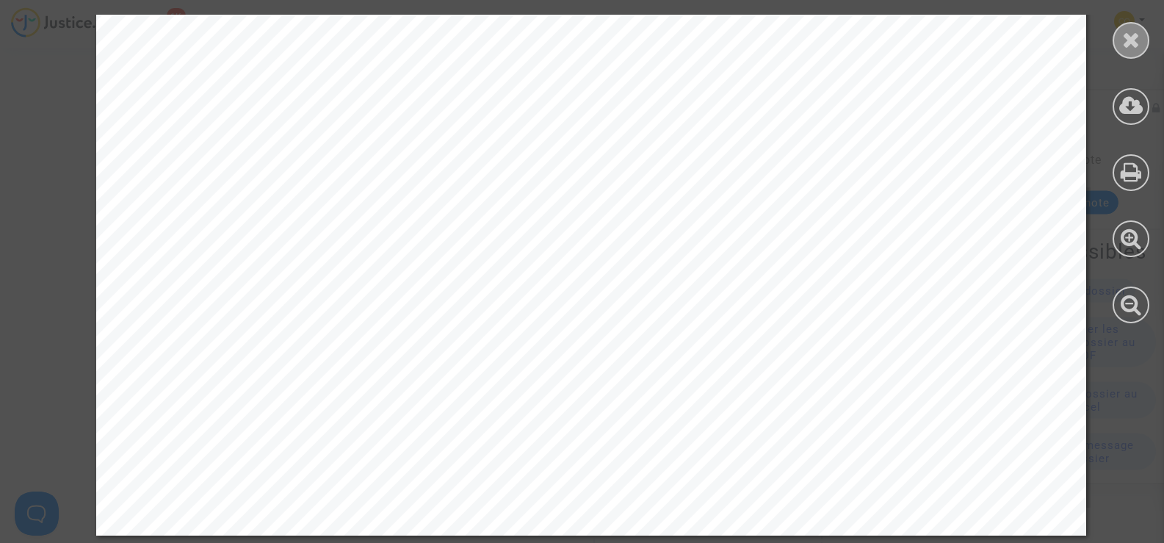
click at [1121, 40] on div at bounding box center [1131, 40] width 37 height 37
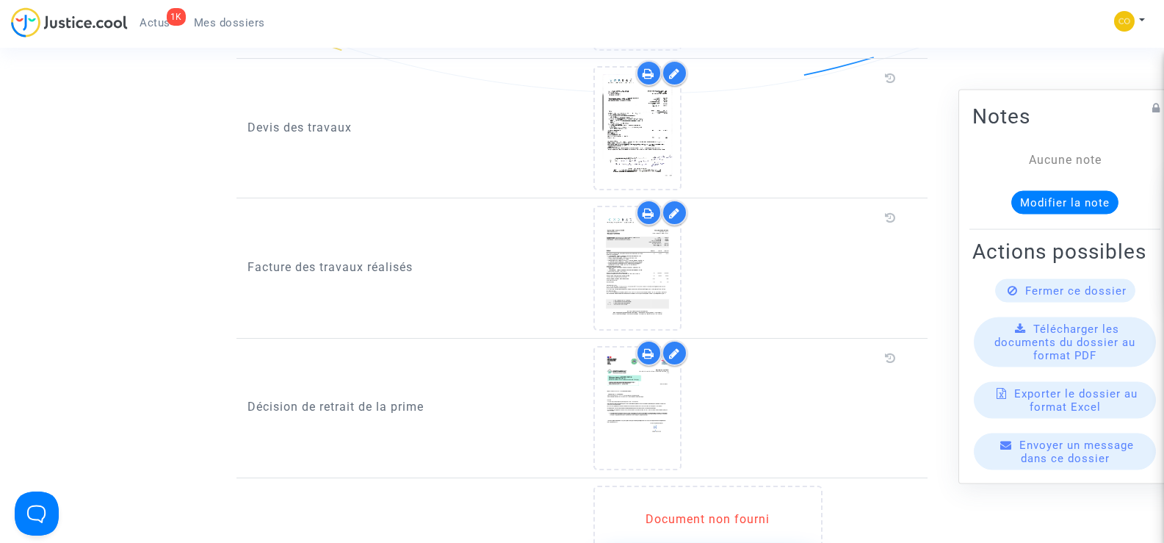
click at [673, 207] on icon at bounding box center [674, 213] width 11 height 12
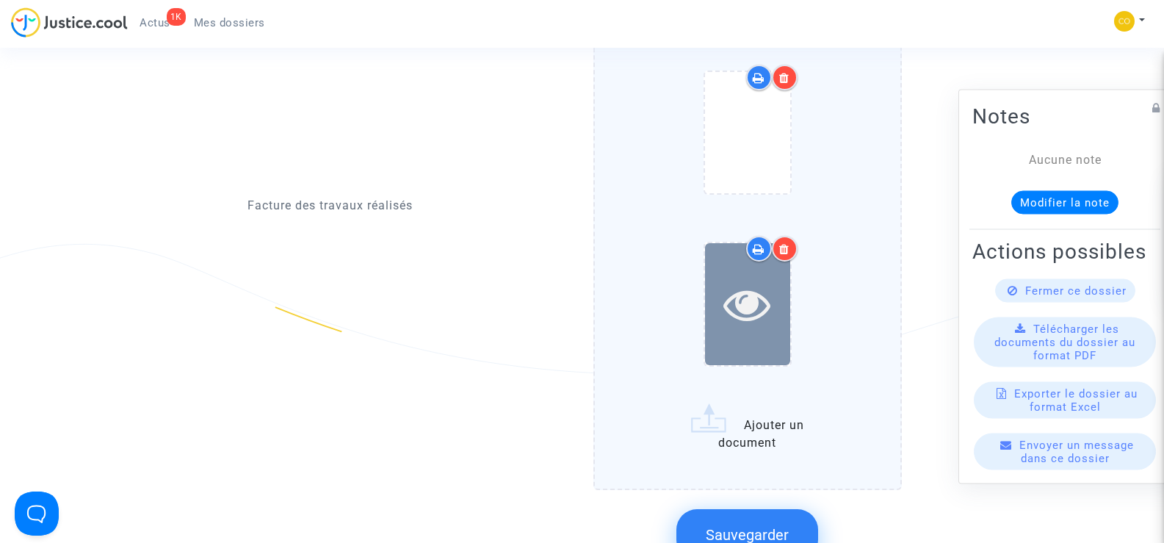
scroll to position [1396, 0]
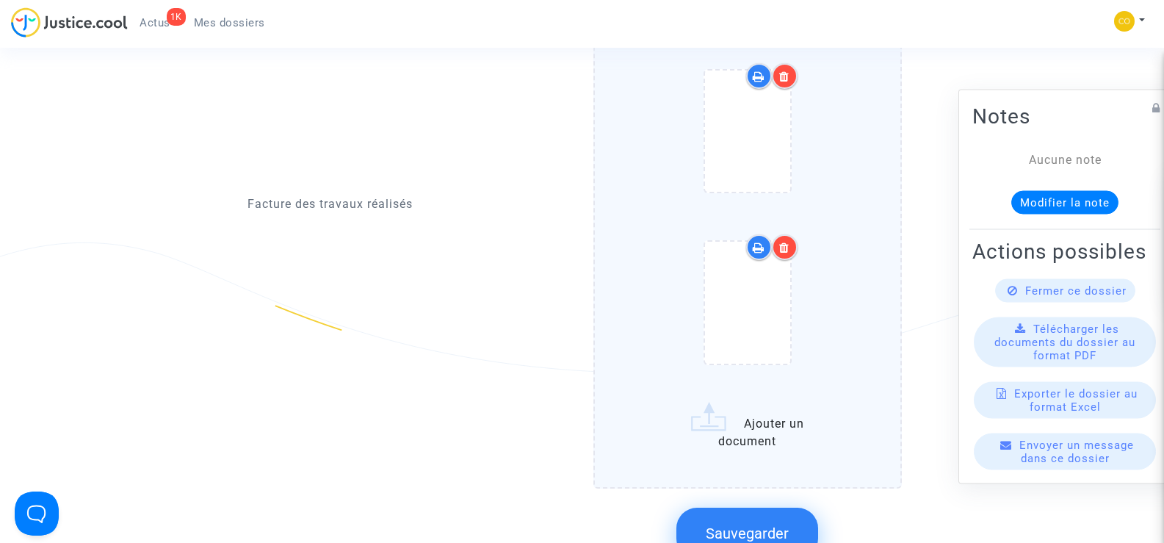
click at [784, 242] on icon at bounding box center [784, 248] width 10 height 12
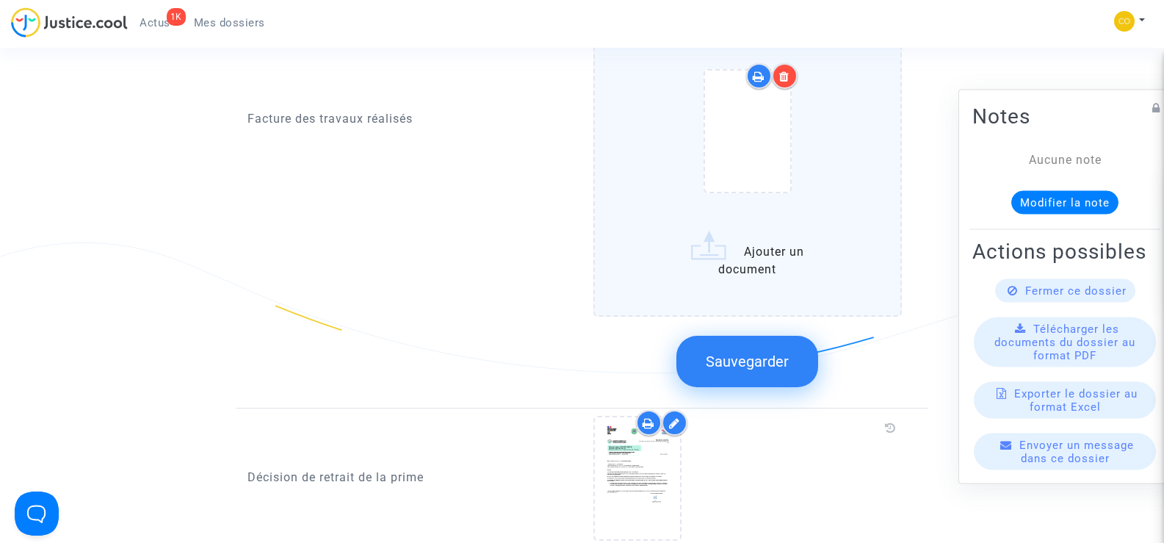
click at [765, 358] on button "Sauvegarder" at bounding box center [747, 361] width 142 height 51
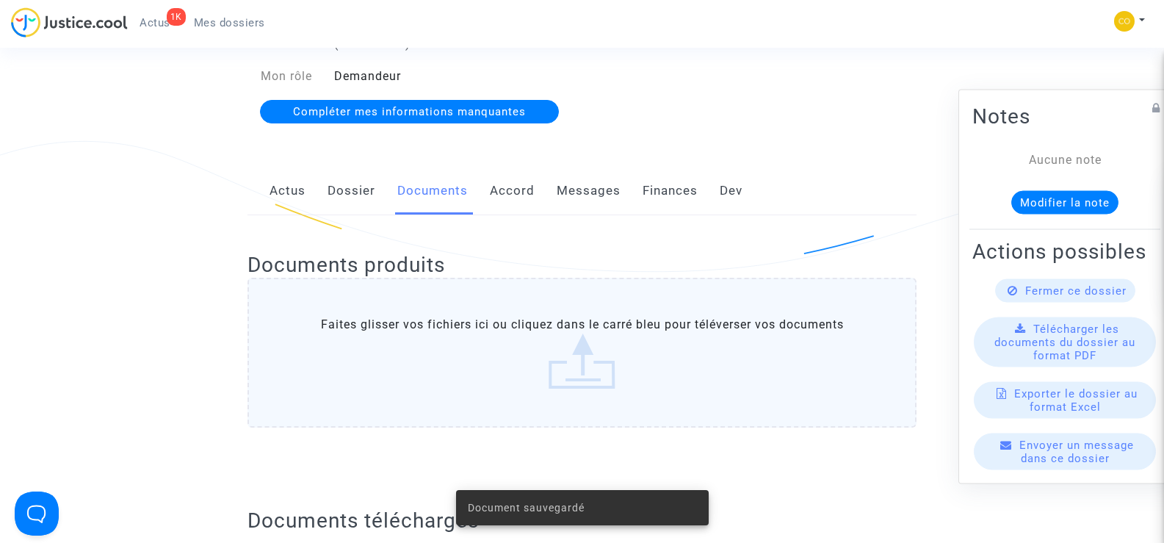
scroll to position [0, 0]
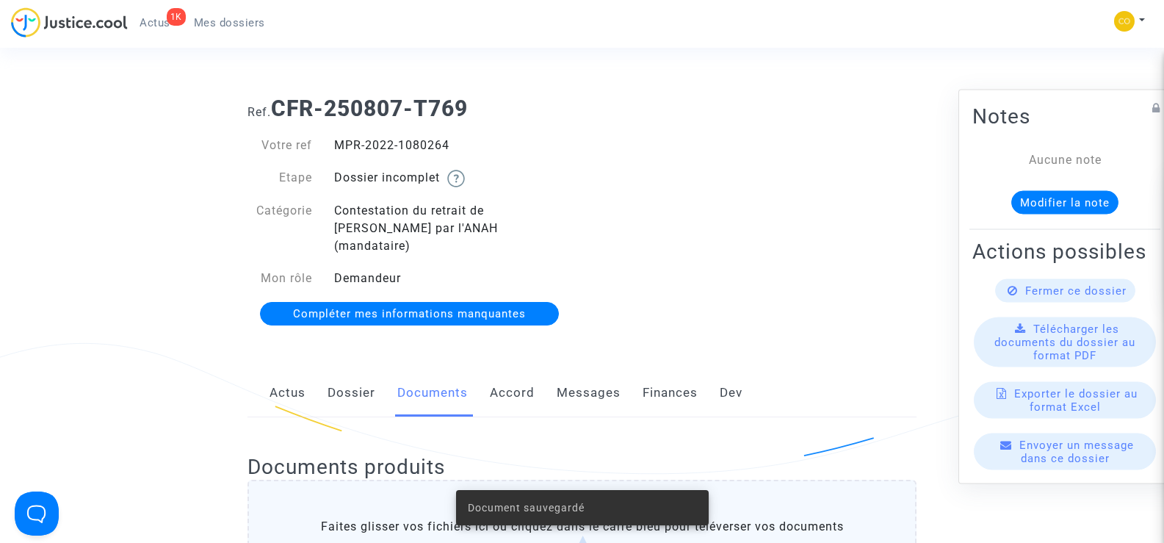
drag, startPoint x: 463, startPoint y: 148, endPoint x: 337, endPoint y: 142, distance: 126.4
click at [337, 142] on div "MPR-2022-1080264" at bounding box center [452, 146] width 259 height 18
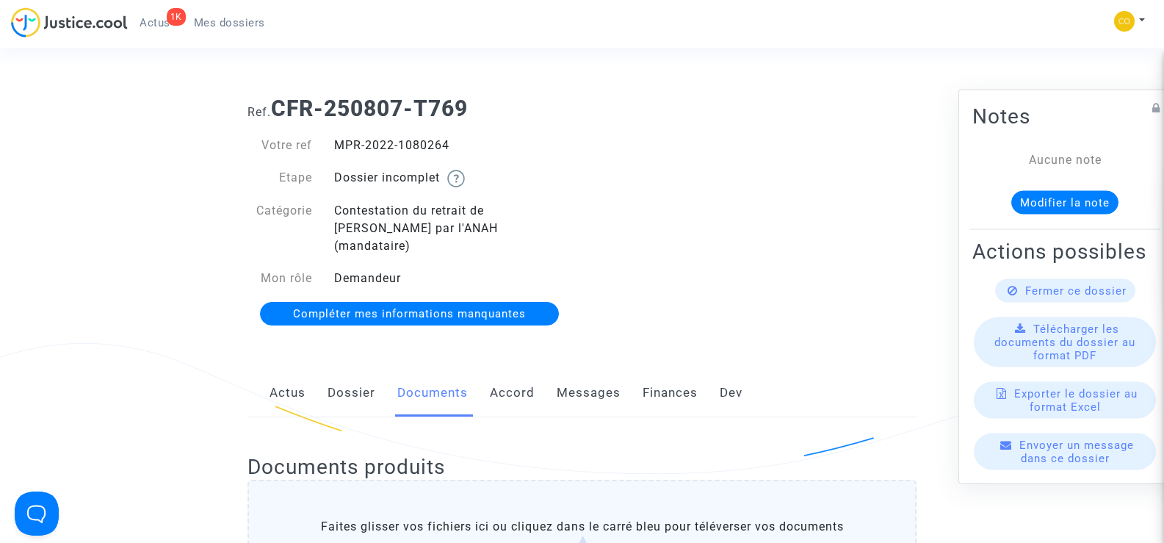
click at [245, 25] on span "Mes dossiers" at bounding box center [229, 22] width 71 height 13
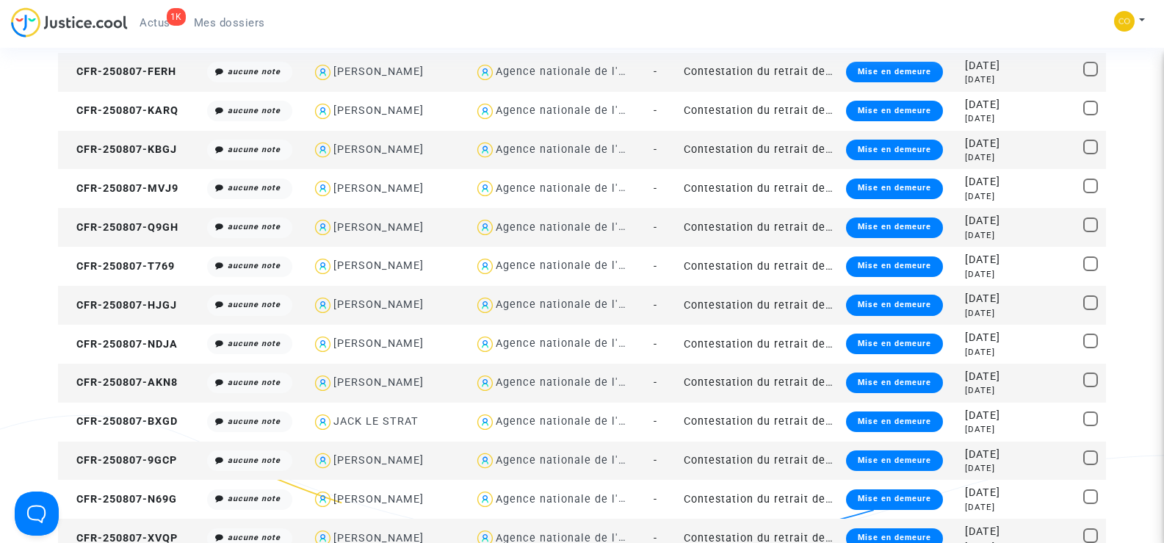
scroll to position [1249, 0]
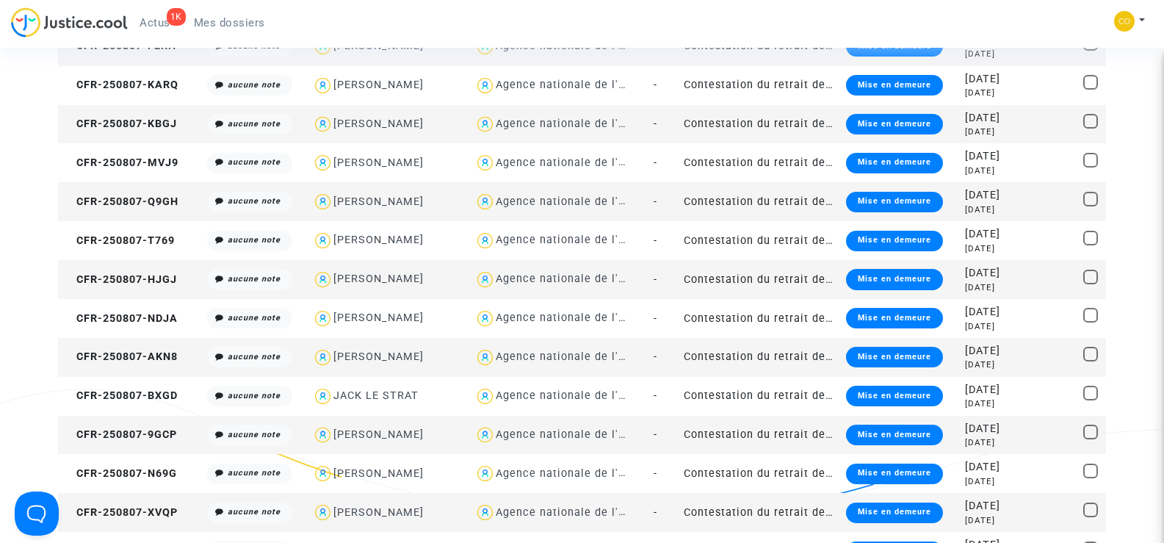
click at [131, 271] on td "CFR-250807-HJGJ" at bounding box center [130, 279] width 144 height 39
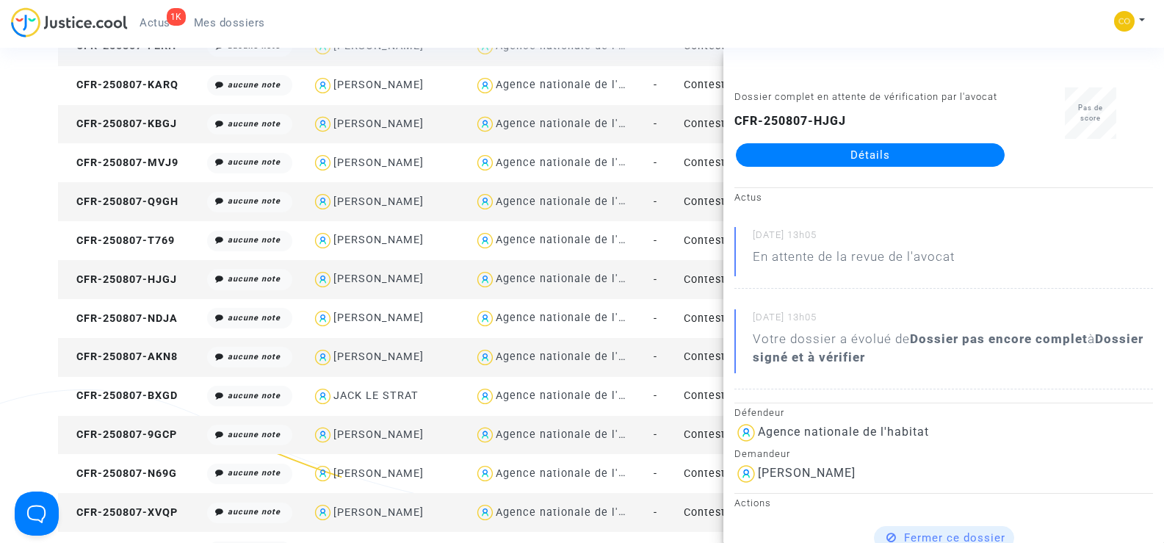
click at [884, 154] on link "Détails" at bounding box center [870, 155] width 269 height 24
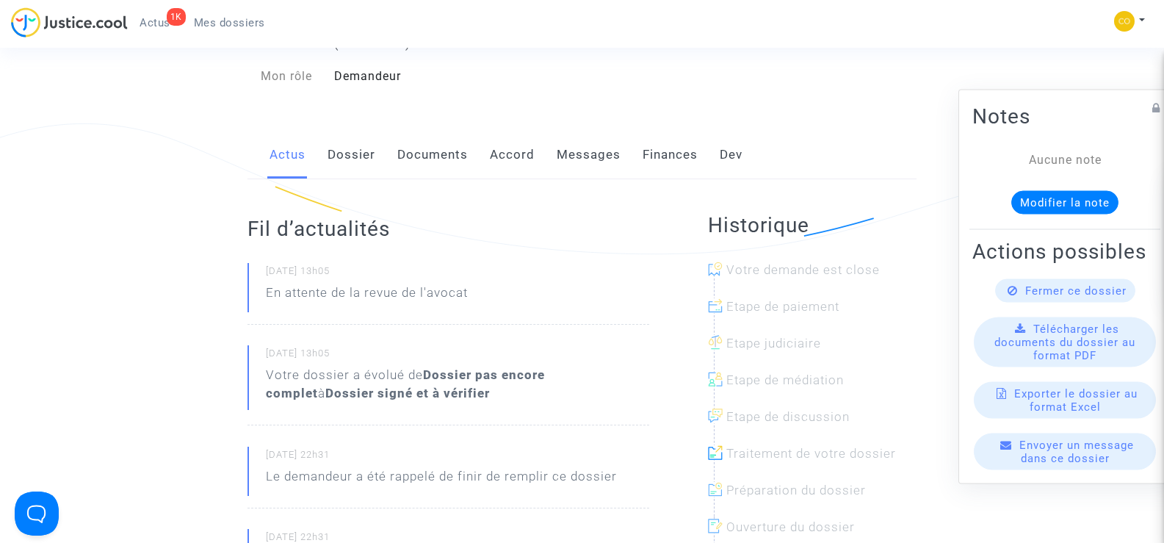
scroll to position [73, 0]
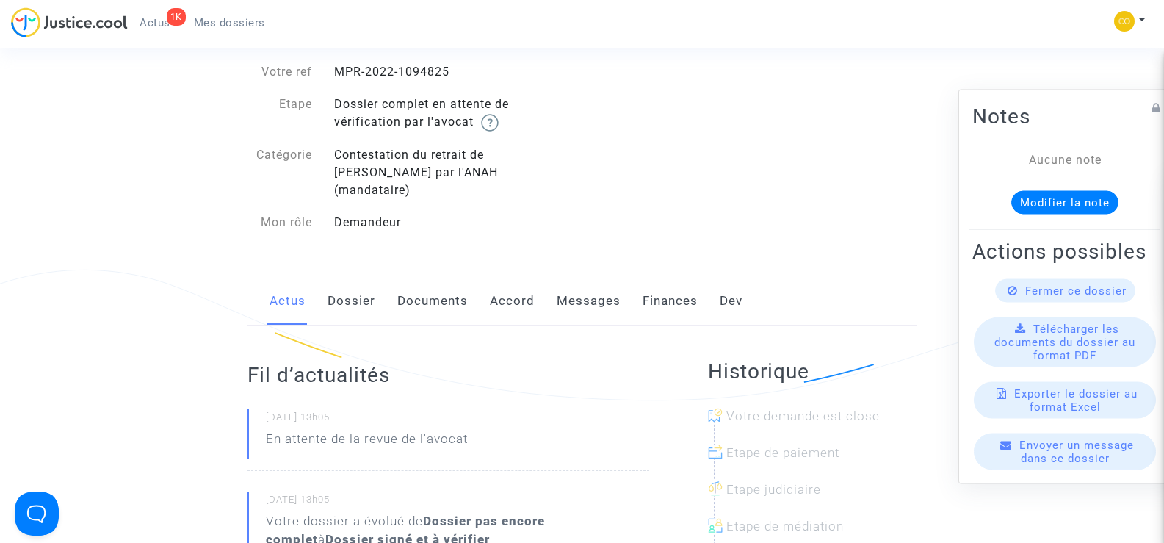
click at [440, 277] on link "Documents" at bounding box center [432, 301] width 71 height 48
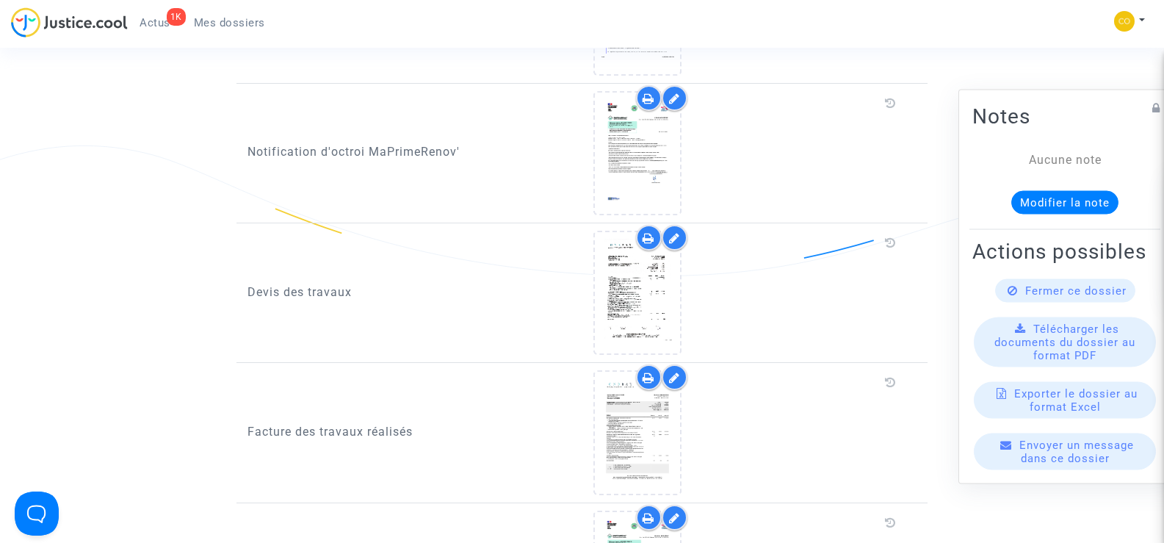
scroll to position [955, 0]
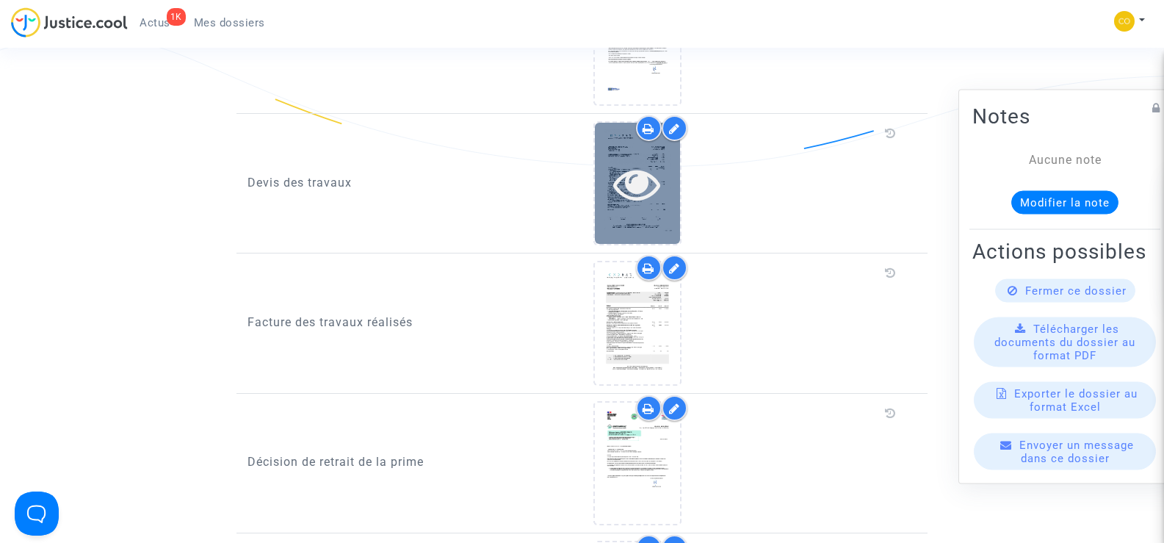
click at [653, 167] on icon at bounding box center [637, 183] width 48 height 47
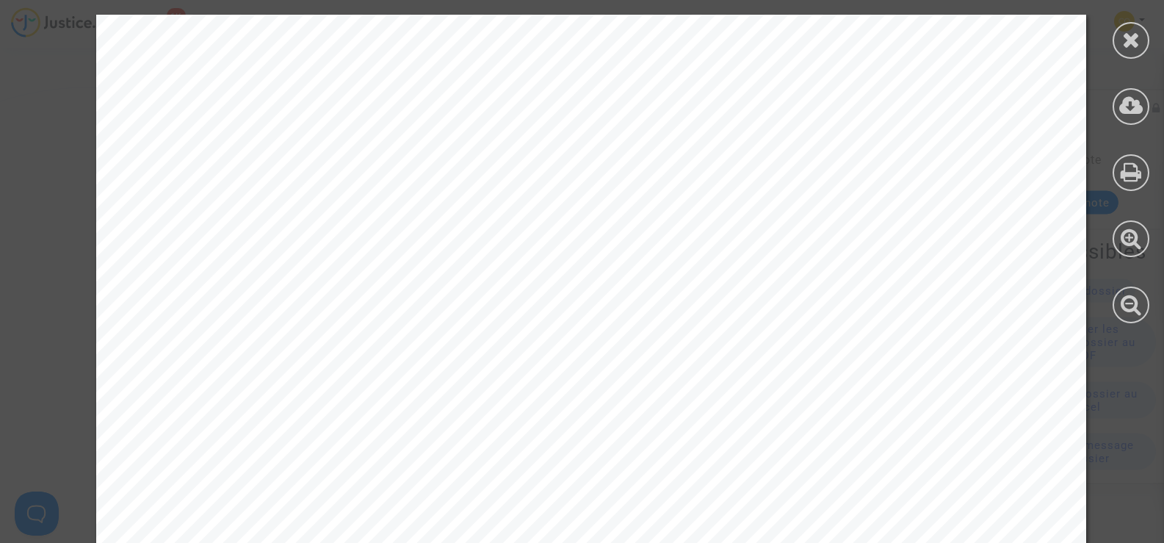
scroll to position [661, 0]
click at [1125, 38] on icon at bounding box center [1131, 40] width 18 height 22
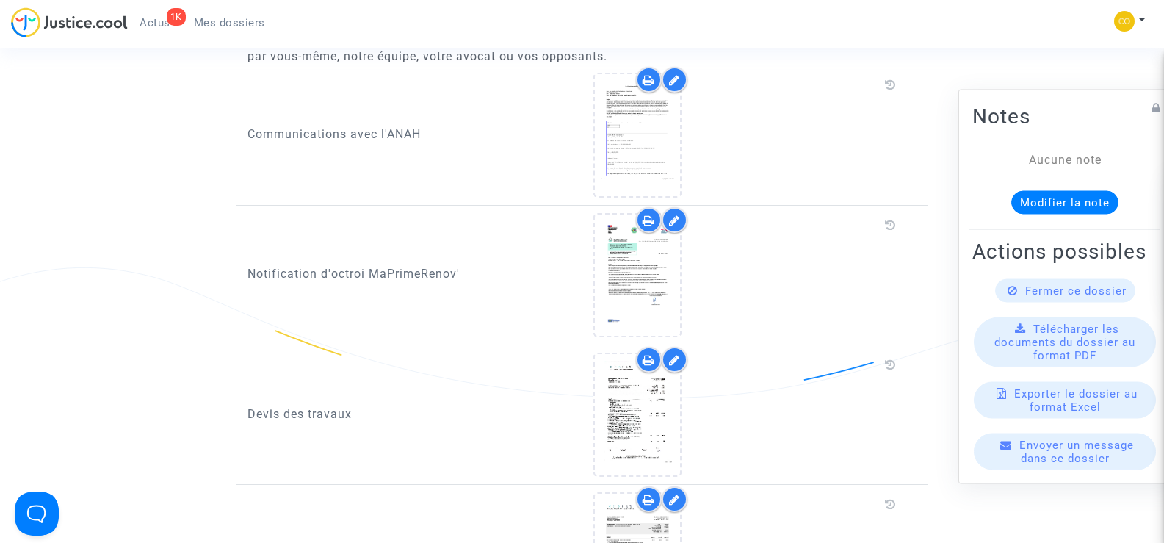
scroll to position [808, 0]
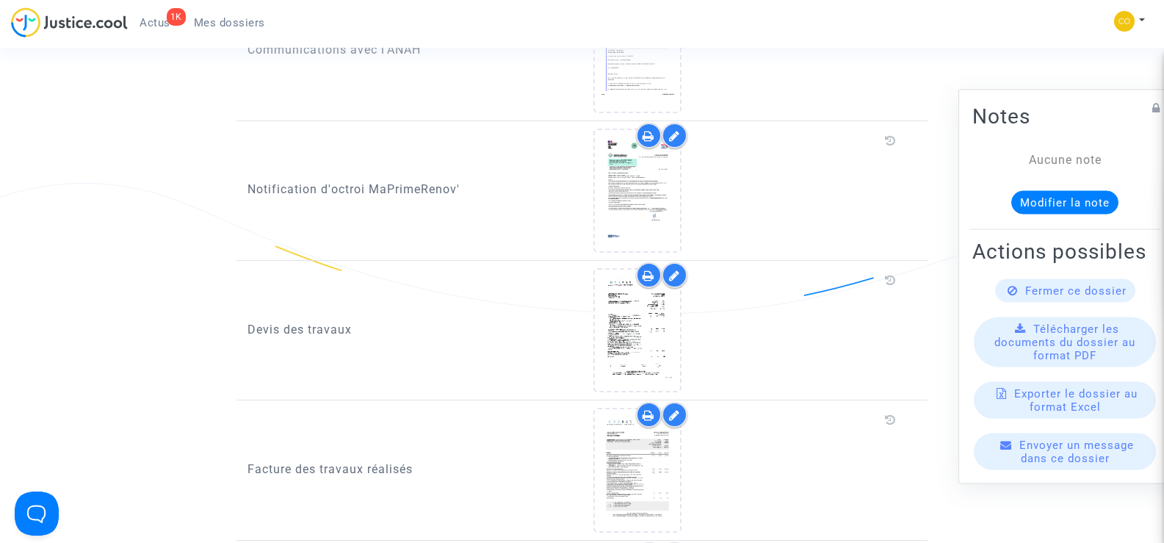
click at [676, 270] on icon at bounding box center [674, 276] width 11 height 12
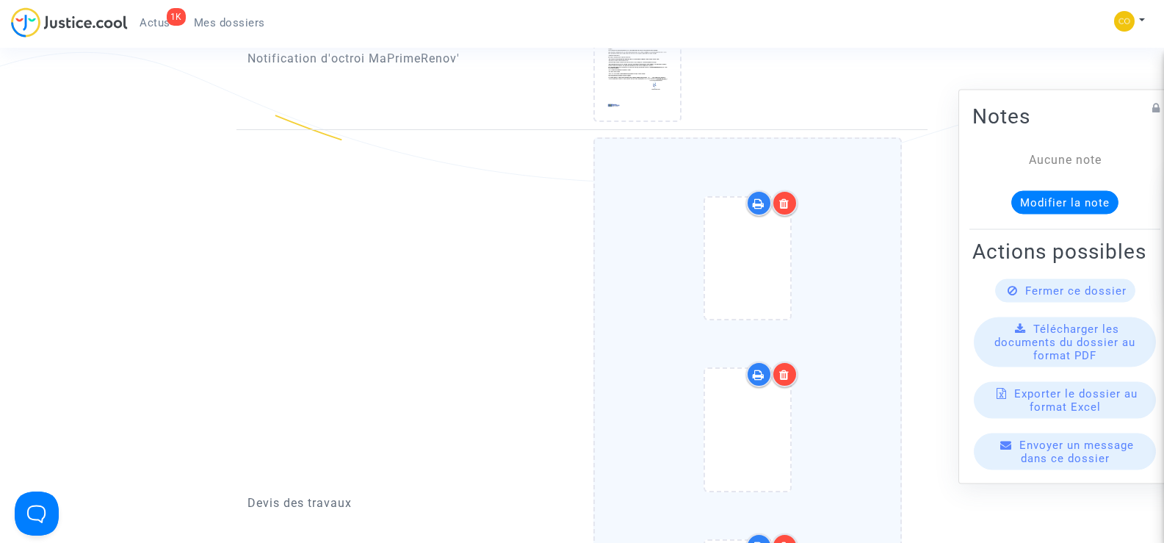
scroll to position [955, 0]
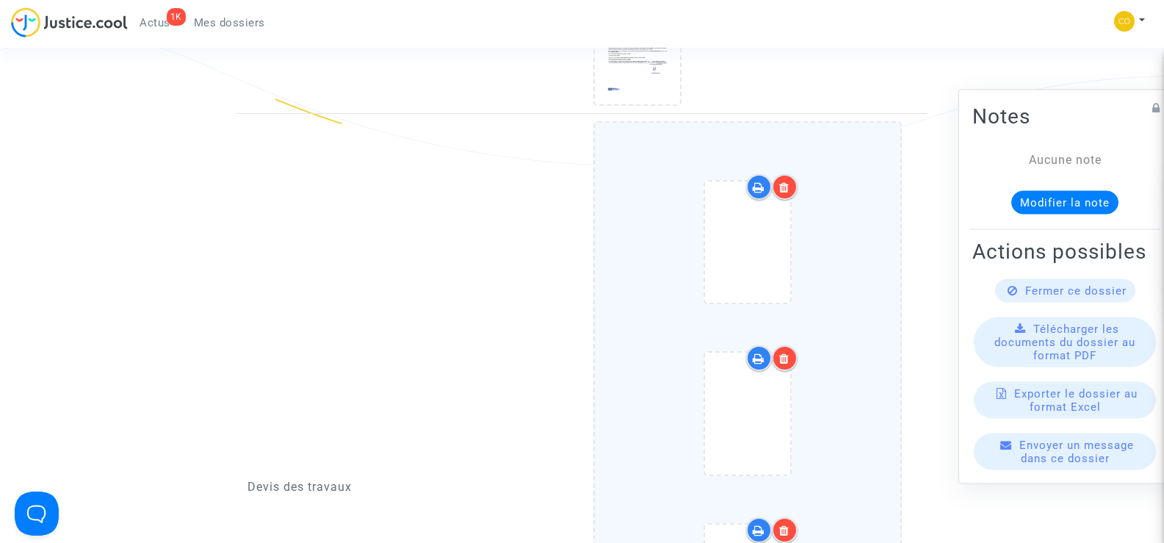
click at [791, 174] on div at bounding box center [785, 187] width 26 height 26
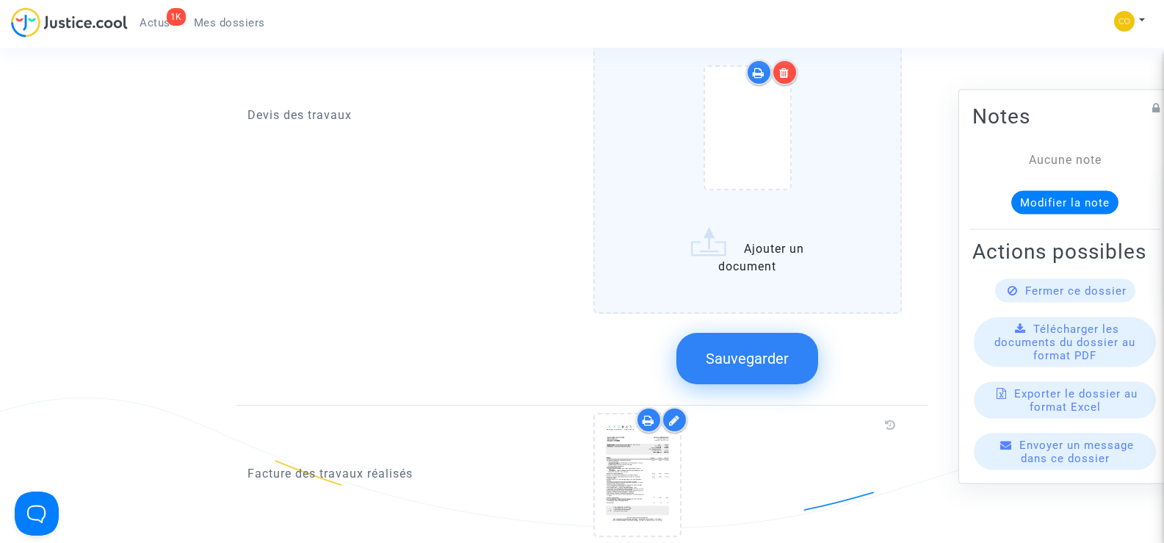
scroll to position [1249, 0]
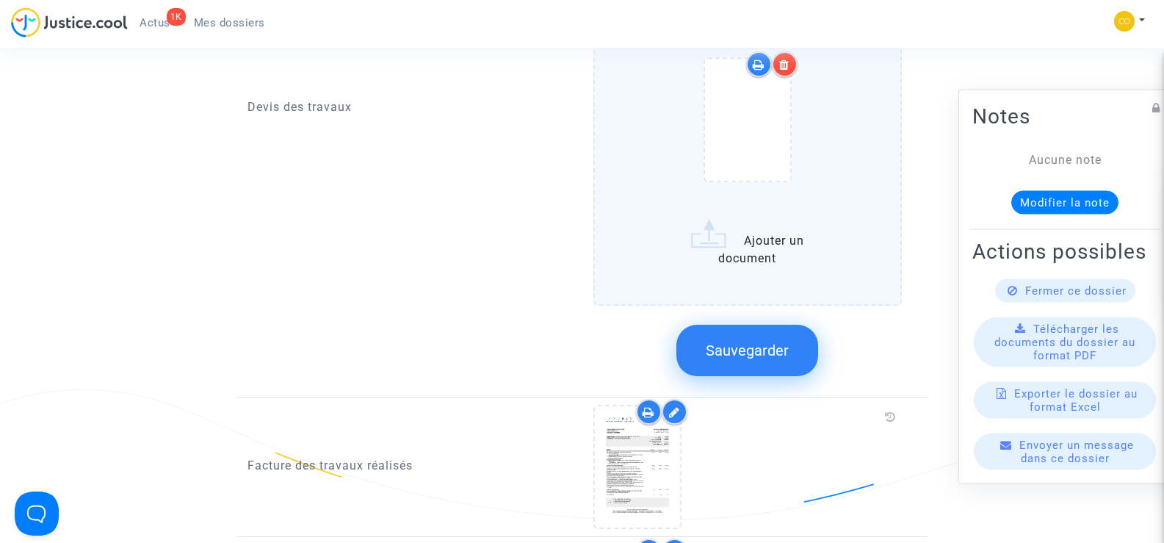
click at [761, 342] on span "Sauvegarder" at bounding box center [747, 351] width 83 height 18
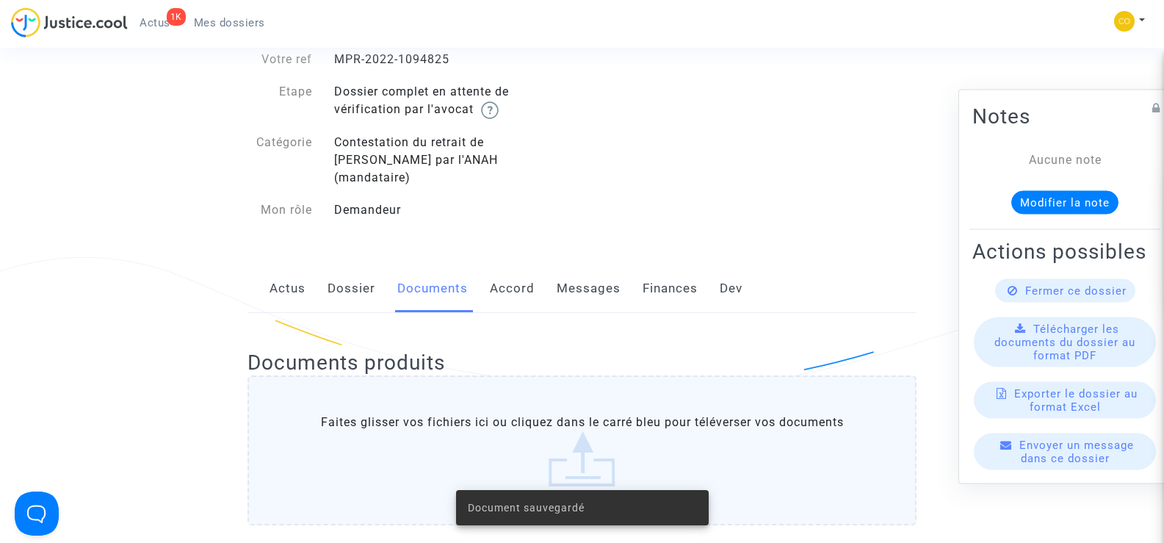
scroll to position [0, 0]
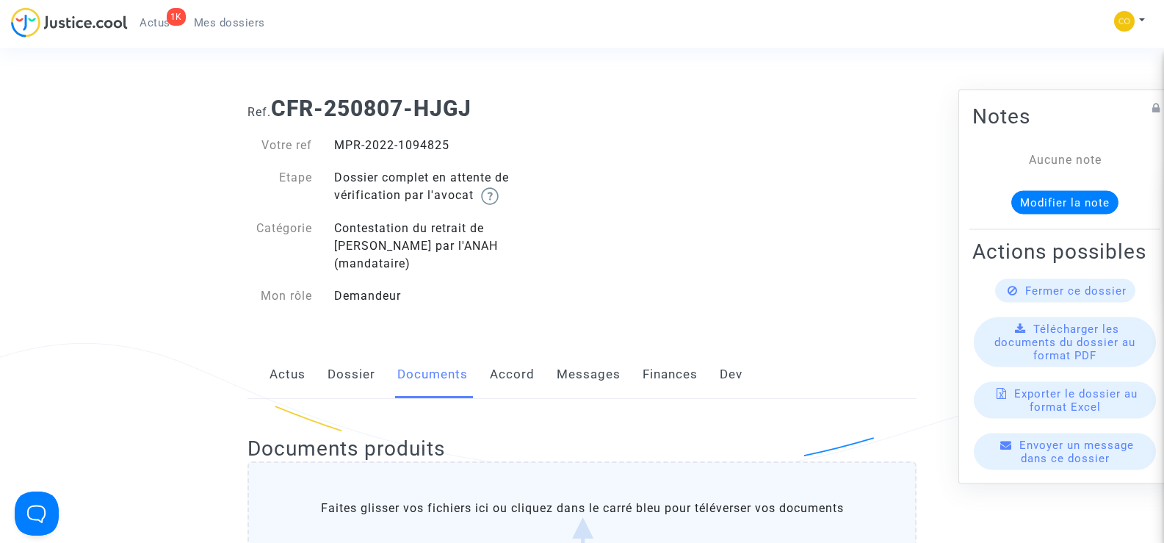
drag, startPoint x: 465, startPoint y: 148, endPoint x: 328, endPoint y: 142, distance: 136.8
click at [328, 142] on div "MPR-2022-1094825" at bounding box center [452, 146] width 259 height 18
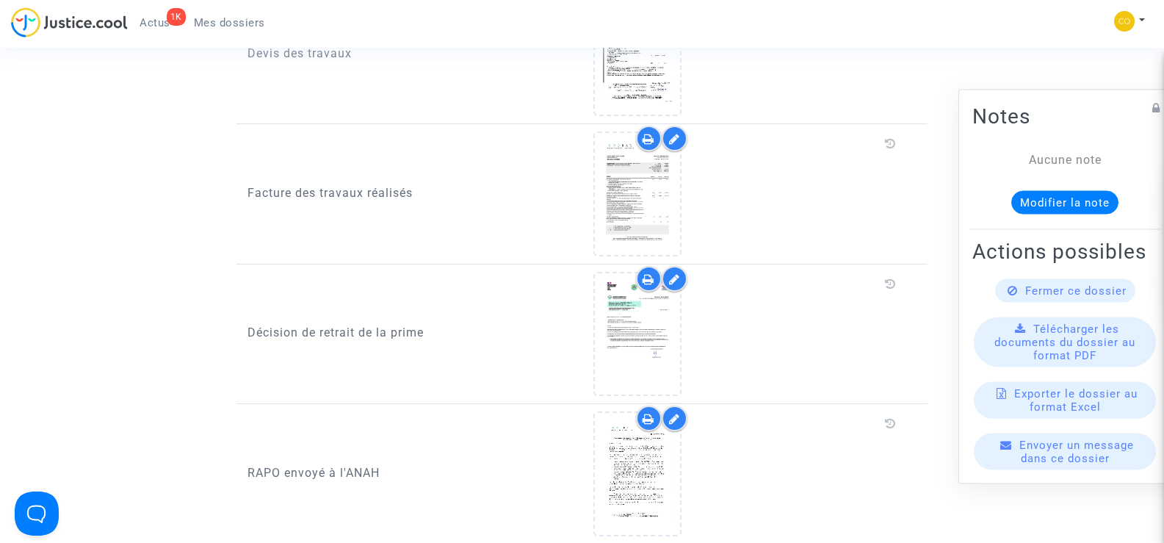
scroll to position [1102, 0]
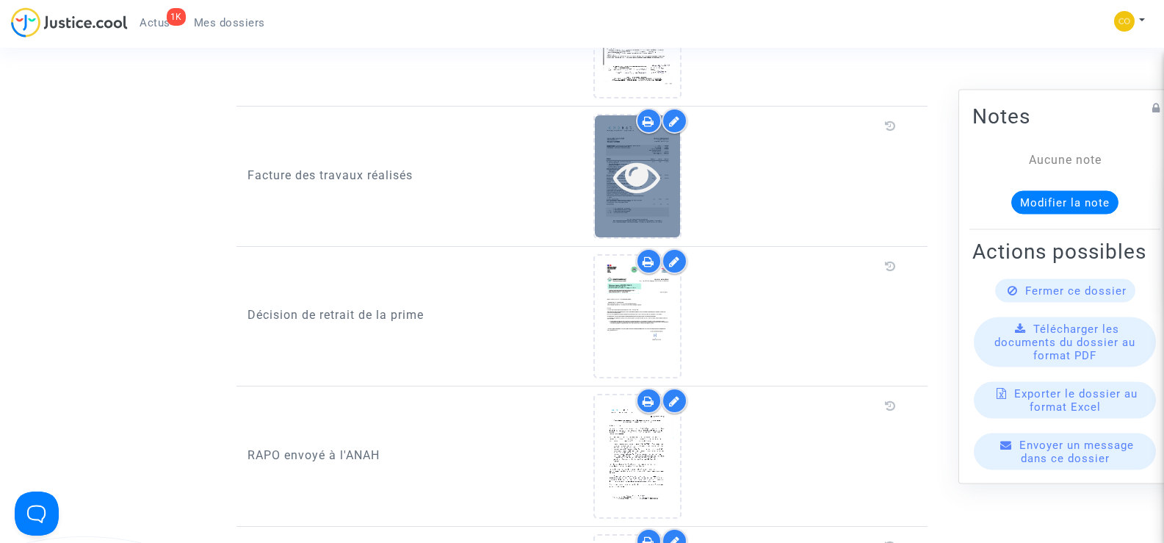
click at [636, 182] on icon at bounding box center [637, 176] width 48 height 47
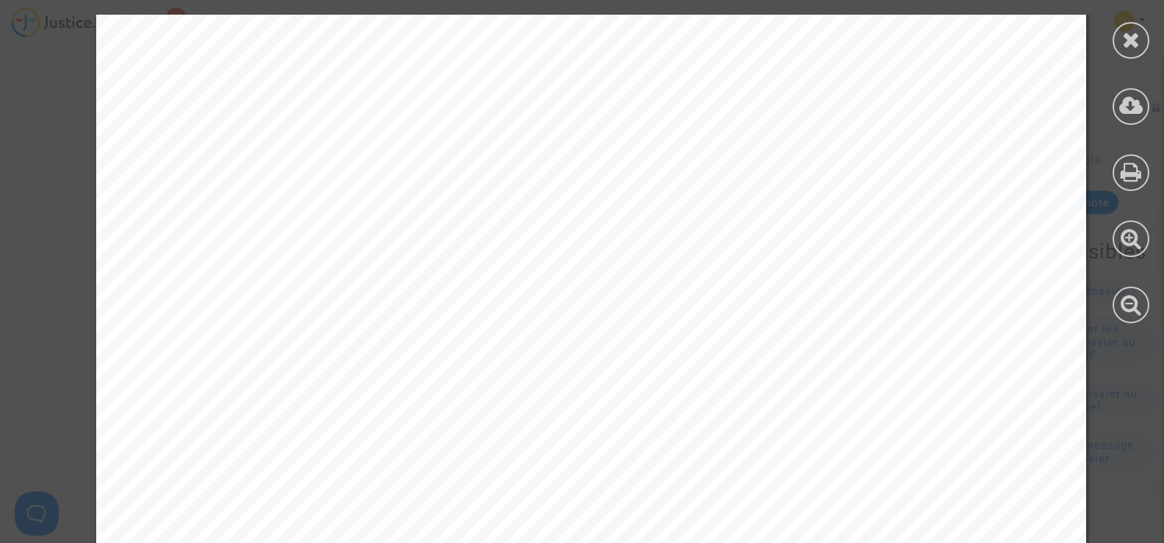
scroll to position [0, 0]
click at [1141, 35] on div at bounding box center [1131, 40] width 37 height 37
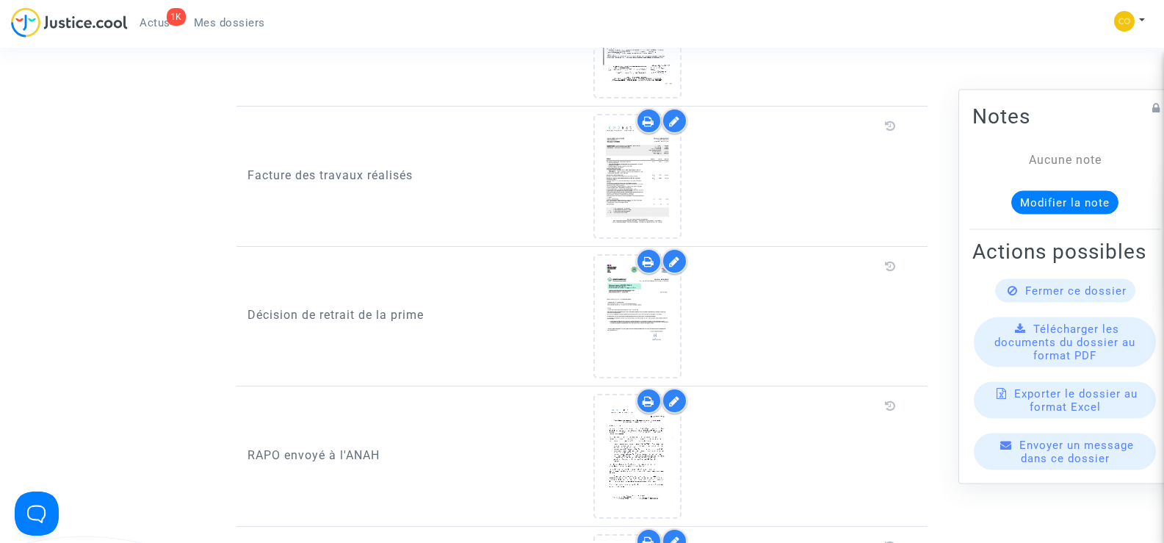
click at [671, 115] on icon at bounding box center [674, 121] width 11 height 12
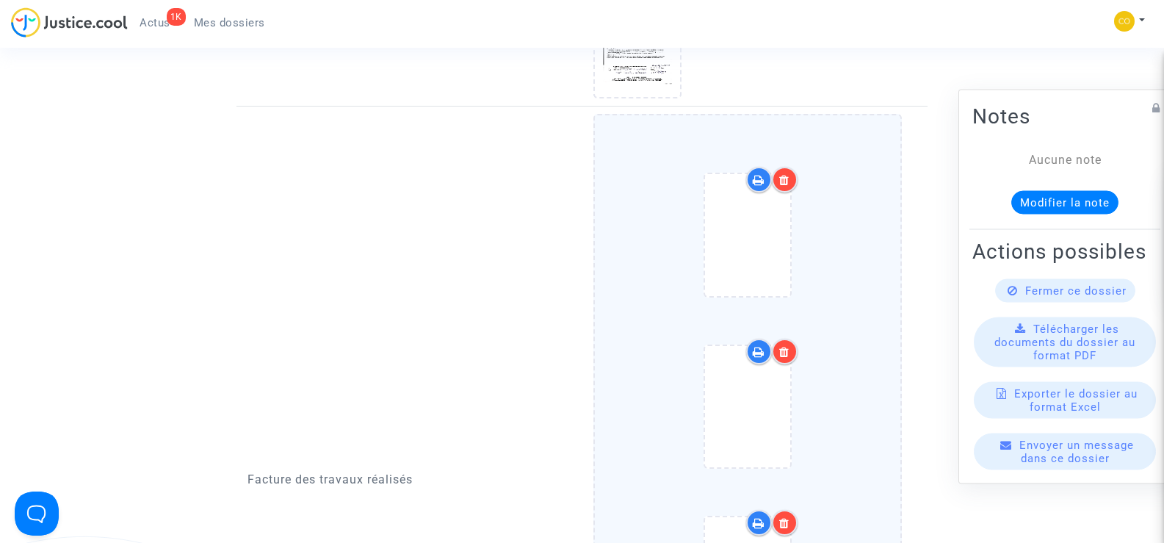
click at [785, 169] on div at bounding box center [785, 180] width 26 height 26
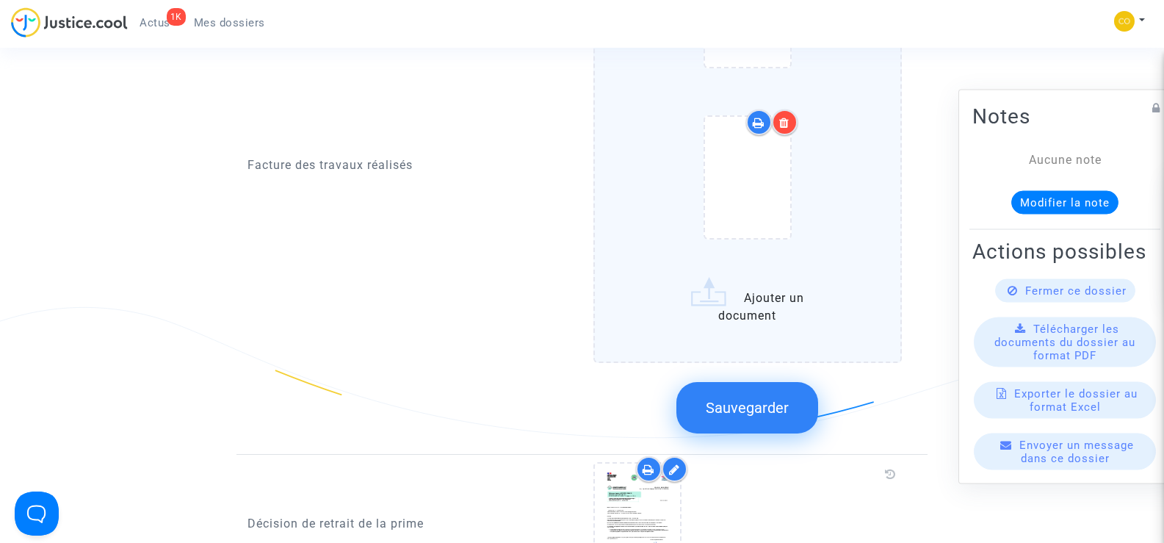
scroll to position [1396, 0]
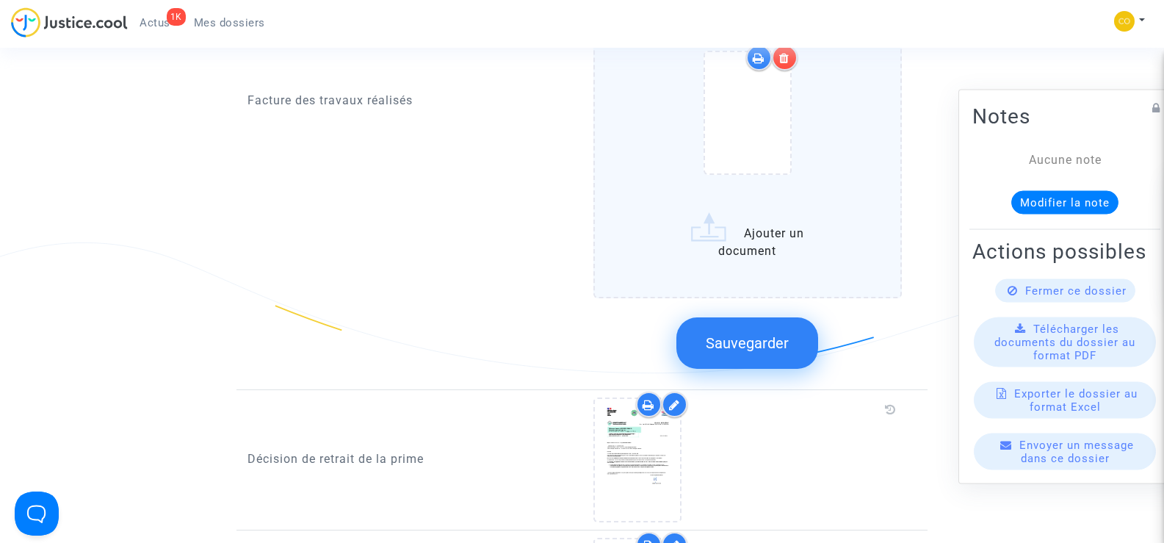
click at [738, 337] on button "Sauvegarder" at bounding box center [747, 342] width 142 height 51
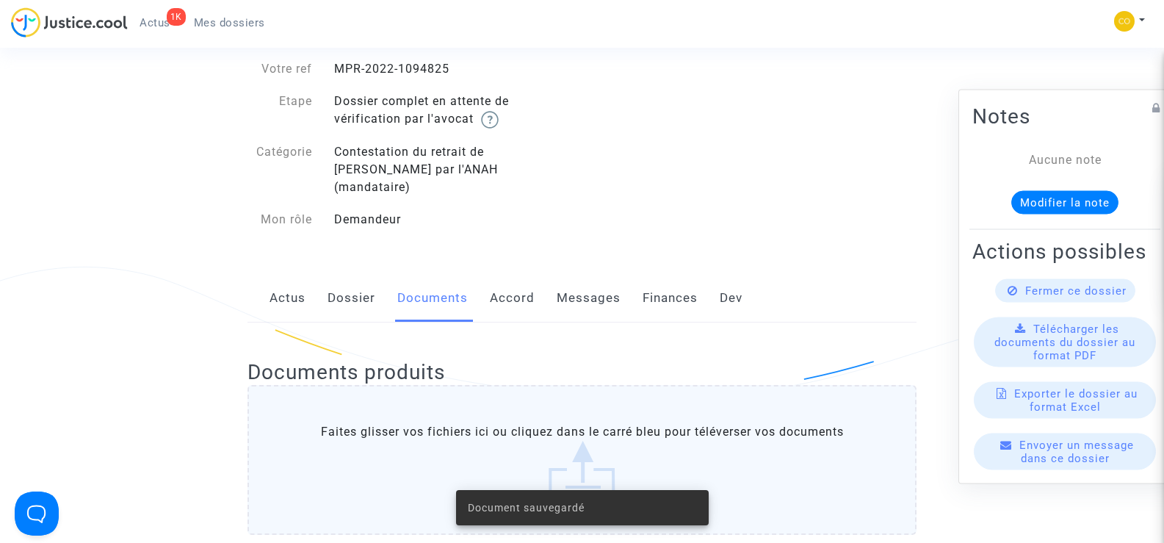
scroll to position [0, 0]
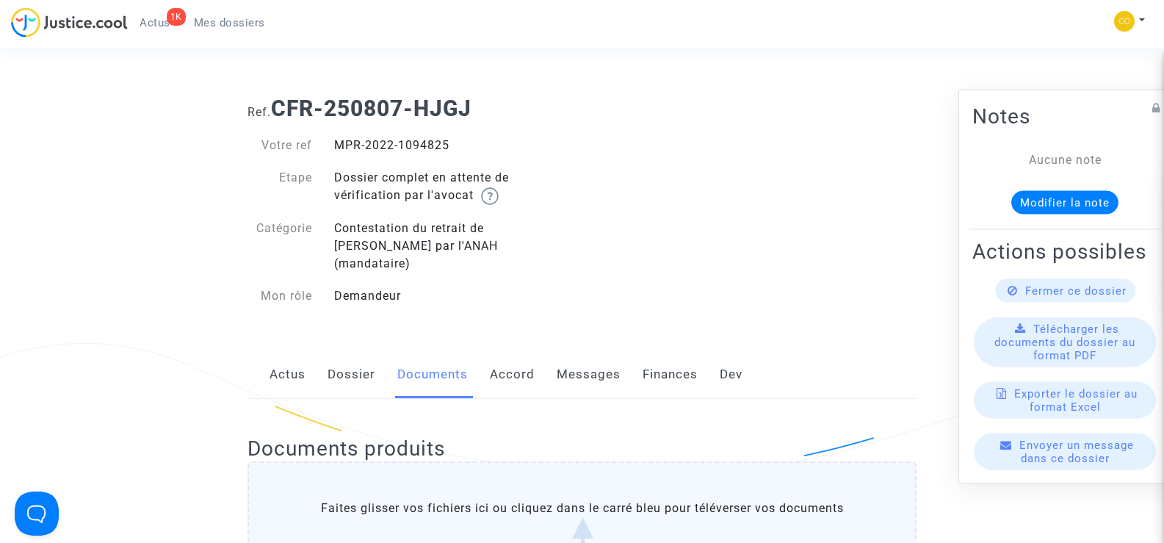
drag, startPoint x: 461, startPoint y: 142, endPoint x: 338, endPoint y: 148, distance: 123.5
click at [338, 148] on div "MPR-2022-1094825" at bounding box center [452, 146] width 259 height 18
click at [732, 156] on div "Ref. CFR-250807-HJGJ Votre ref MPR-2022-1094825 Etape Dossier complet en attent…" at bounding box center [582, 202] width 691 height 236
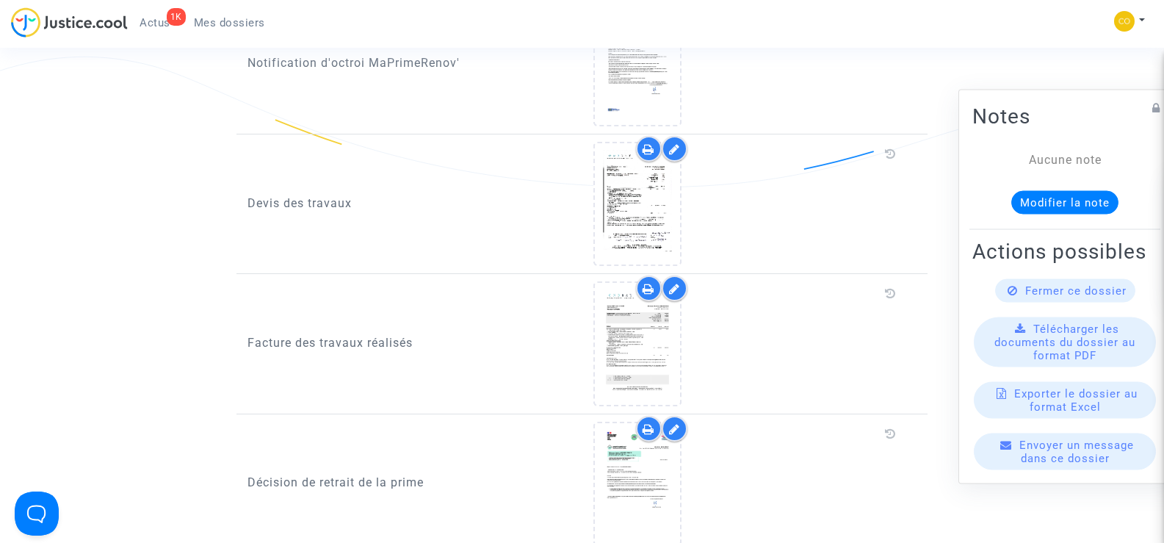
scroll to position [955, 0]
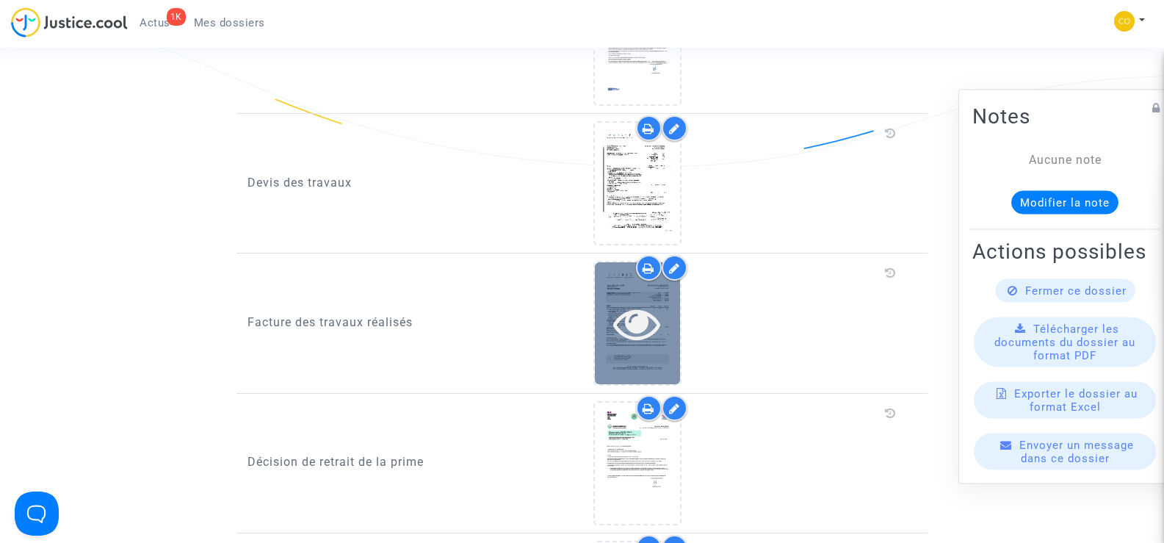
click at [668, 317] on div at bounding box center [637, 323] width 85 height 47
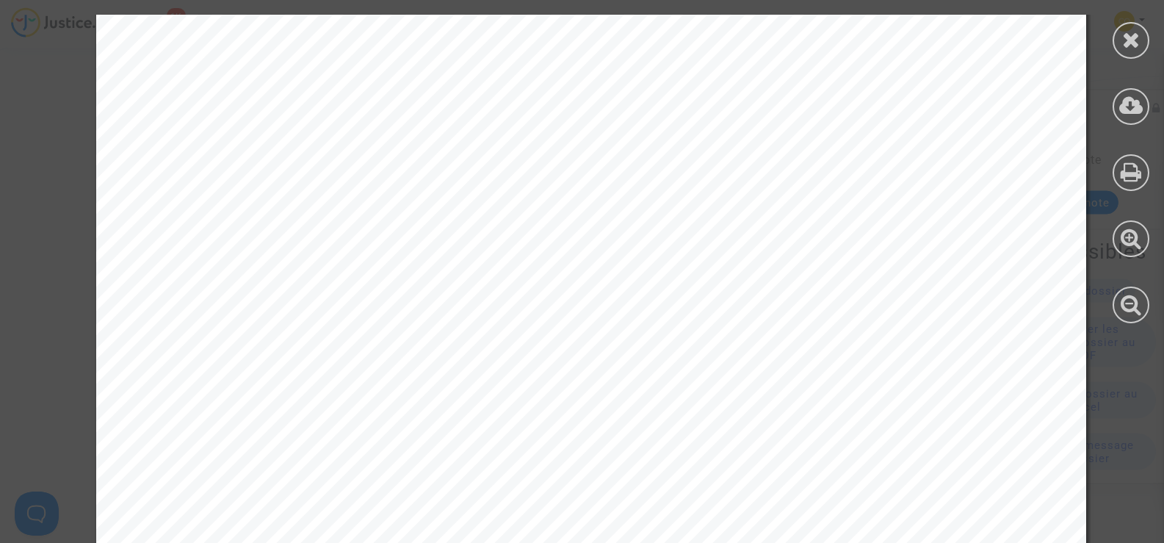
scroll to position [2299, 0]
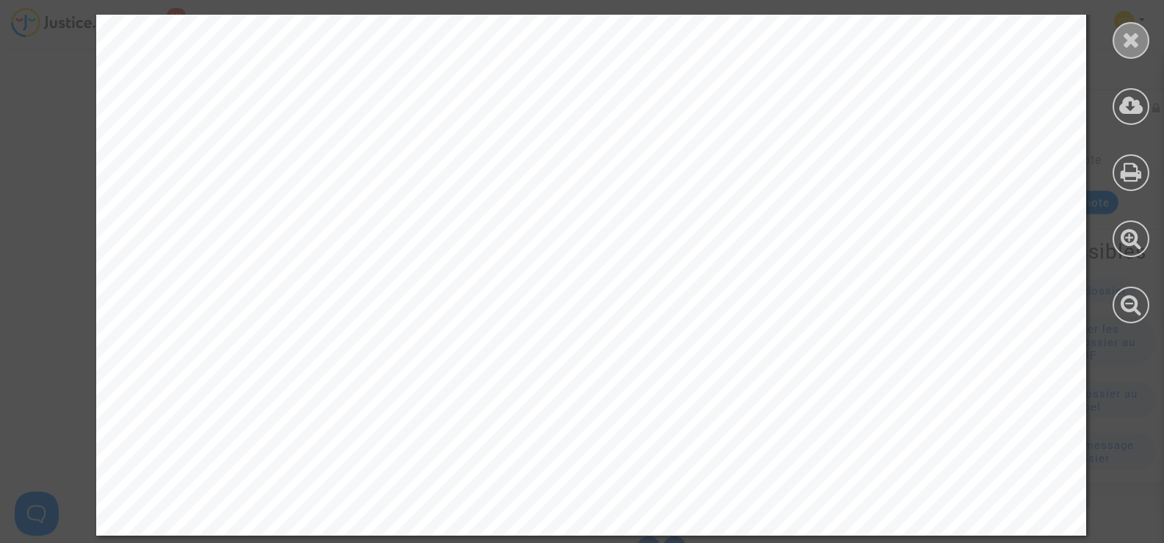
click at [1116, 47] on div at bounding box center [1131, 40] width 37 height 37
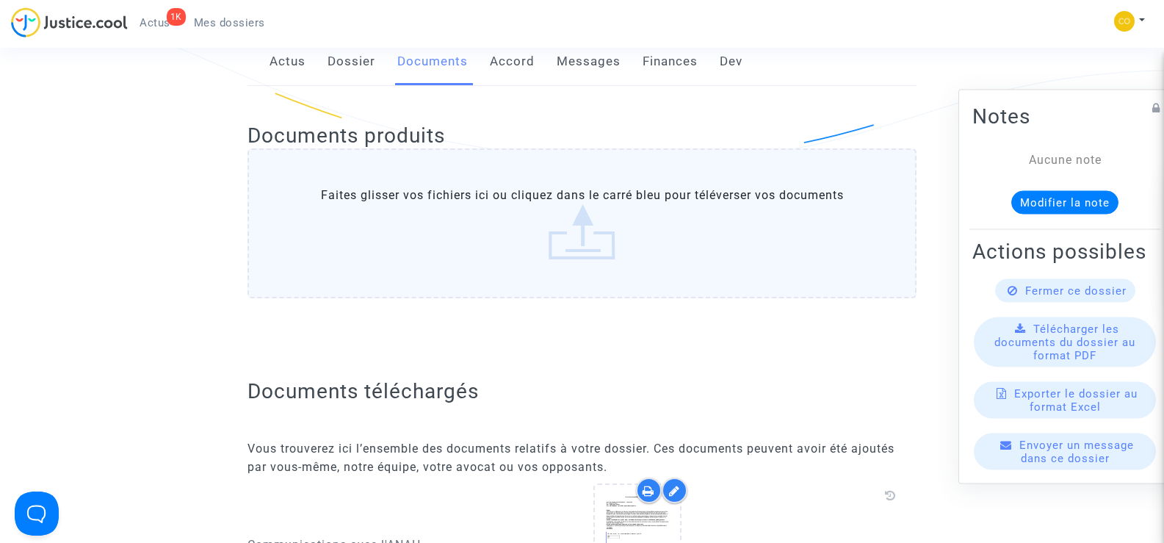
scroll to position [0, 0]
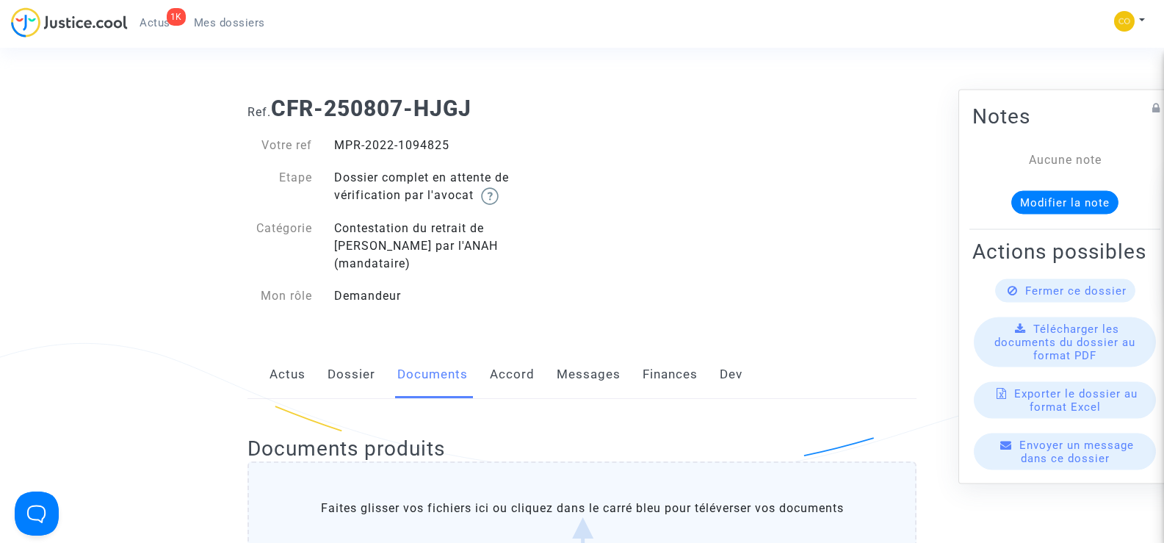
click at [214, 23] on span "Mes dossiers" at bounding box center [229, 22] width 71 height 13
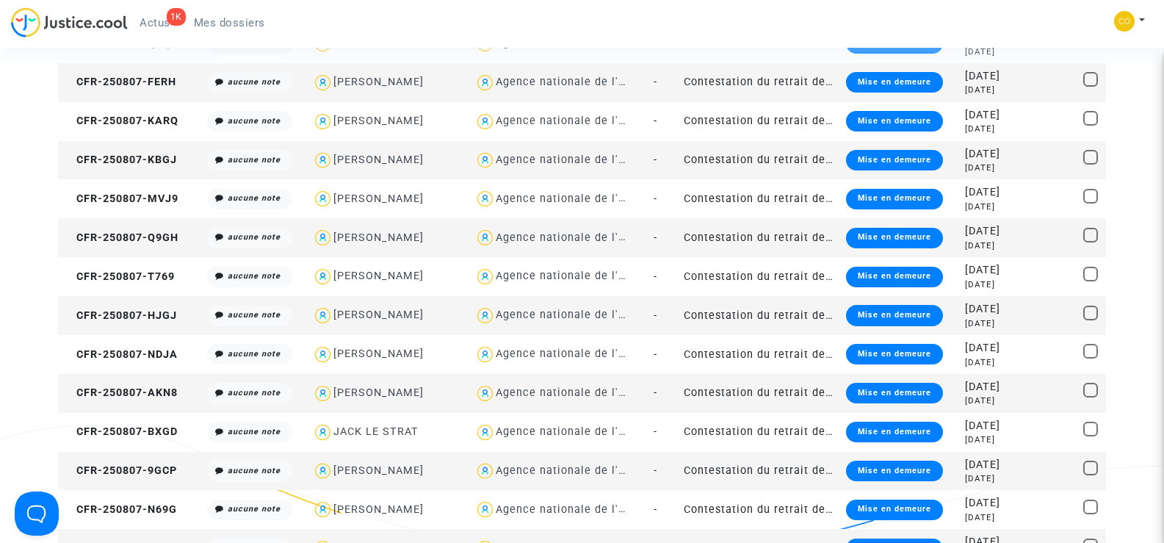
scroll to position [1249, 0]
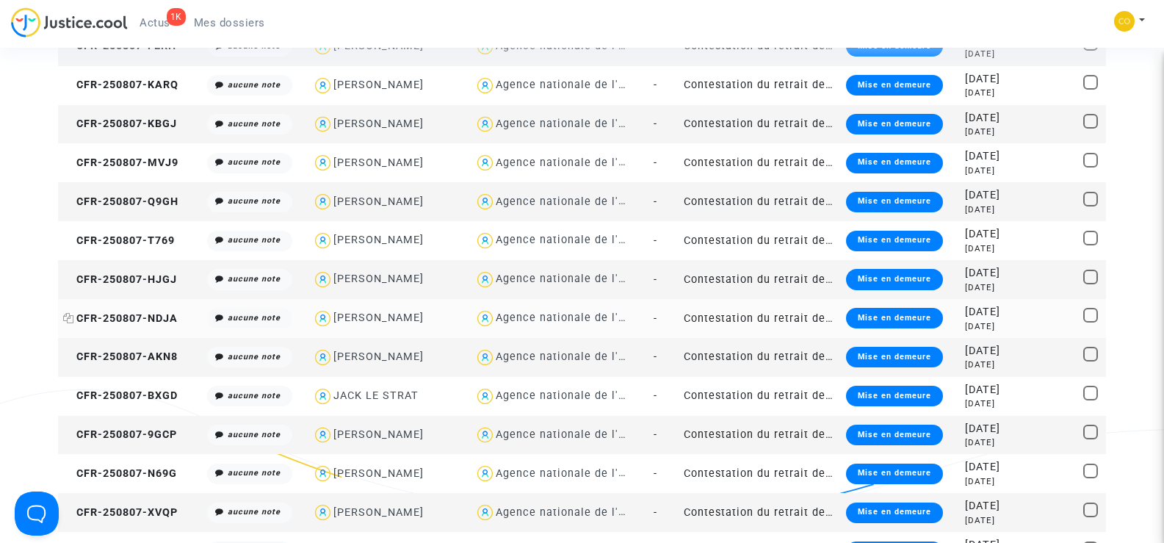
click at [106, 312] on span "CFR-250807-NDJA" at bounding box center [120, 318] width 115 height 12
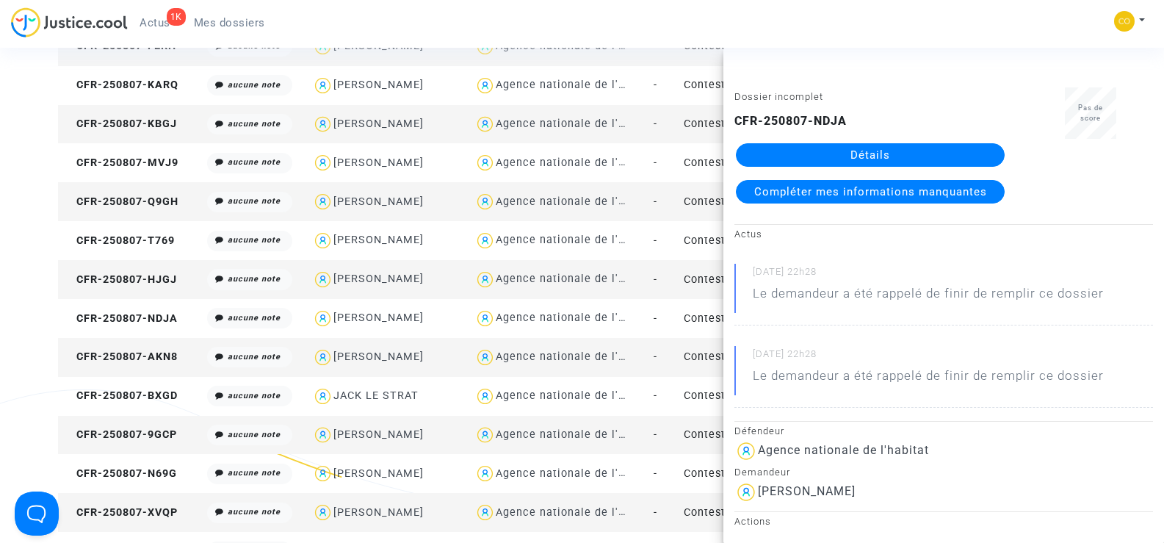
click at [919, 152] on link "Détails" at bounding box center [870, 155] width 269 height 24
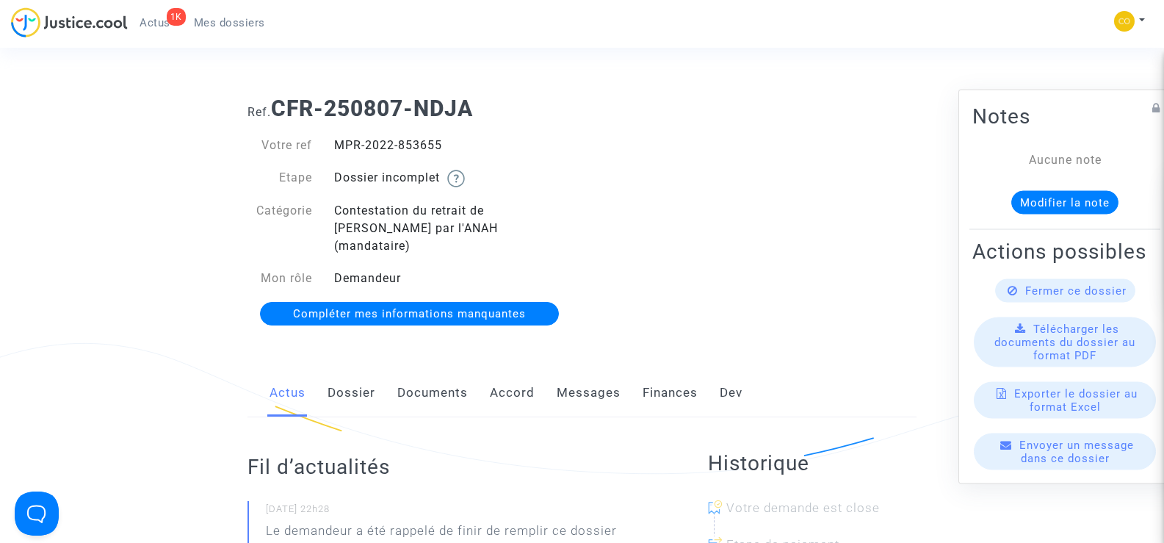
click at [433, 373] on link "Documents" at bounding box center [432, 393] width 71 height 48
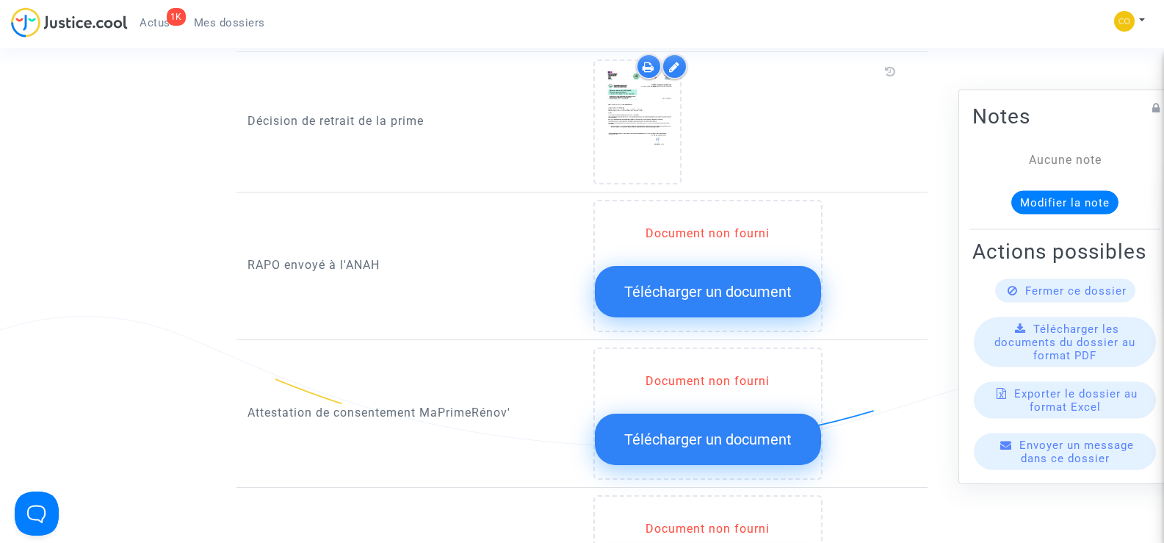
scroll to position [1616, 0]
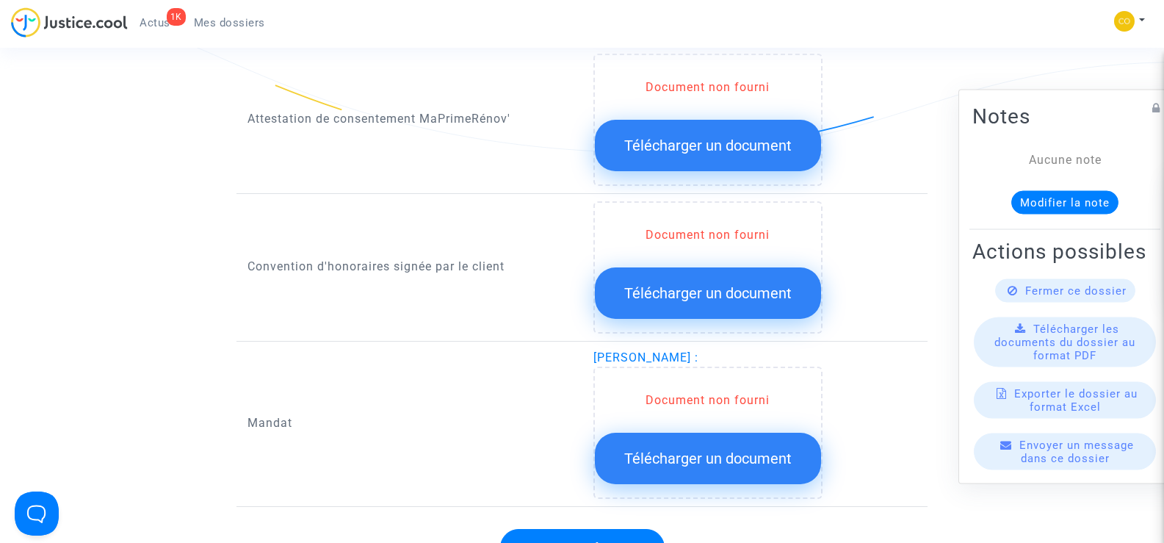
drag, startPoint x: 787, startPoint y: 336, endPoint x: 593, endPoint y: 340, distance: 193.9
click at [593, 350] on span "[PERSON_NAME] :" at bounding box center [645, 357] width 105 height 14
click at [495, 370] on div "Mandat" at bounding box center [410, 424] width 346 height 150
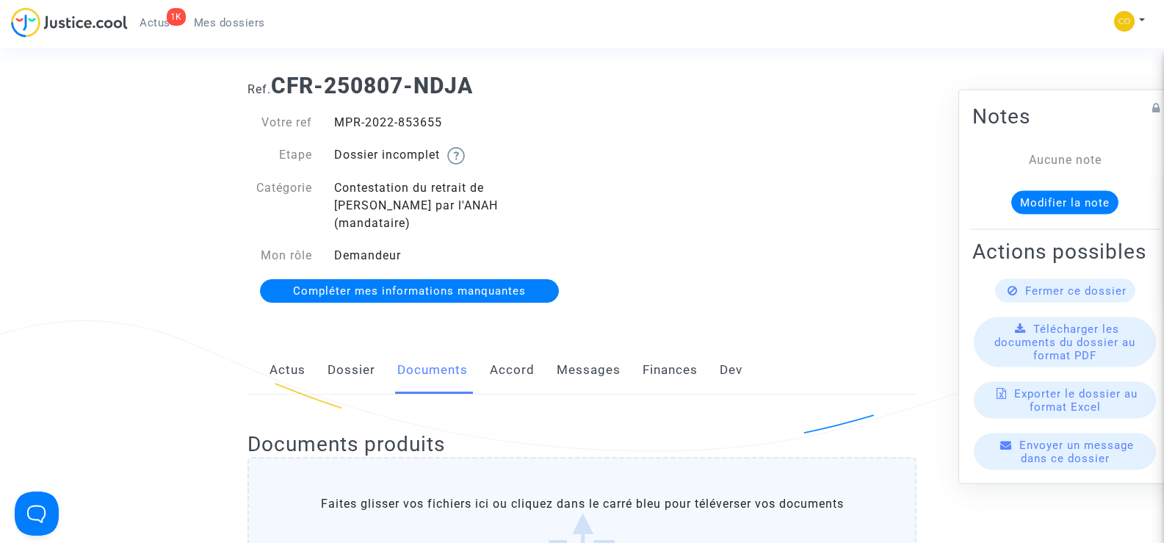
scroll to position [0, 0]
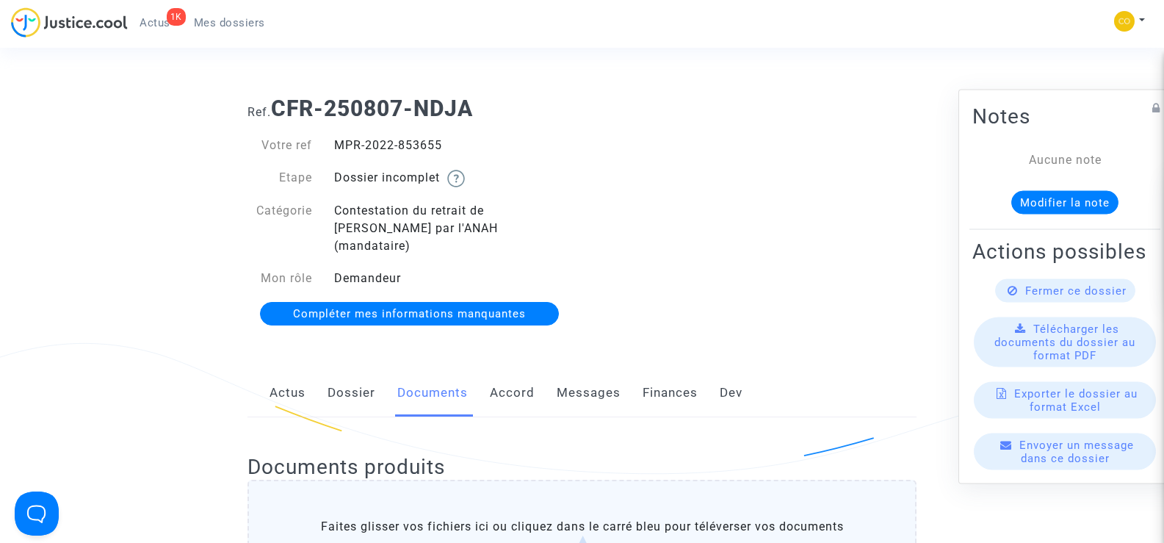
drag, startPoint x: 446, startPoint y: 144, endPoint x: 306, endPoint y: 144, distance: 140.3
click at [306, 144] on div "Votre ref MPR-2022-853655" at bounding box center [410, 146] width 346 height 18
click at [458, 151] on div "MPR-2022-853655" at bounding box center [452, 146] width 259 height 18
drag, startPoint x: 464, startPoint y: 148, endPoint x: 337, endPoint y: 145, distance: 127.1
click at [337, 145] on div "MPR-2022-853655" at bounding box center [452, 146] width 259 height 18
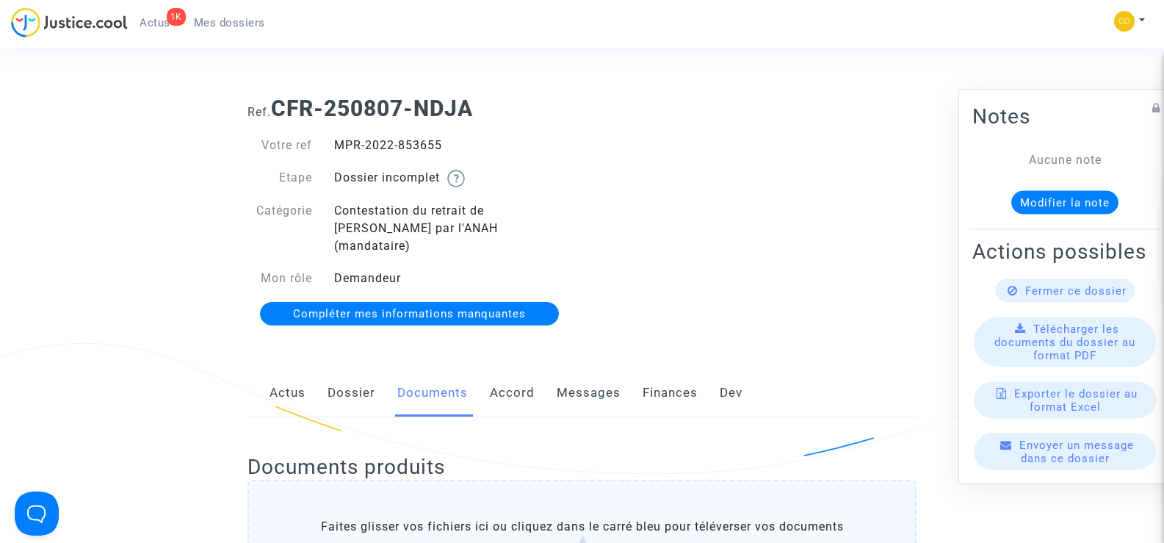
click at [795, 287] on div "Ref. CFR-250807-NDJA Votre ref MPR-2022-853655 Etape Dossier incomplet Catégori…" at bounding box center [582, 211] width 691 height 254
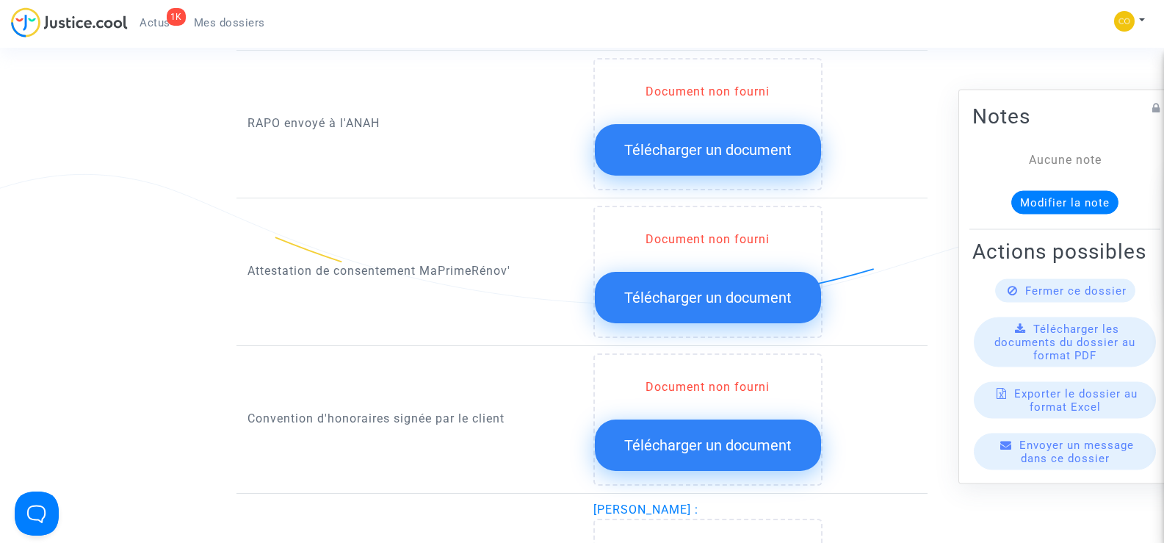
scroll to position [1689, 0]
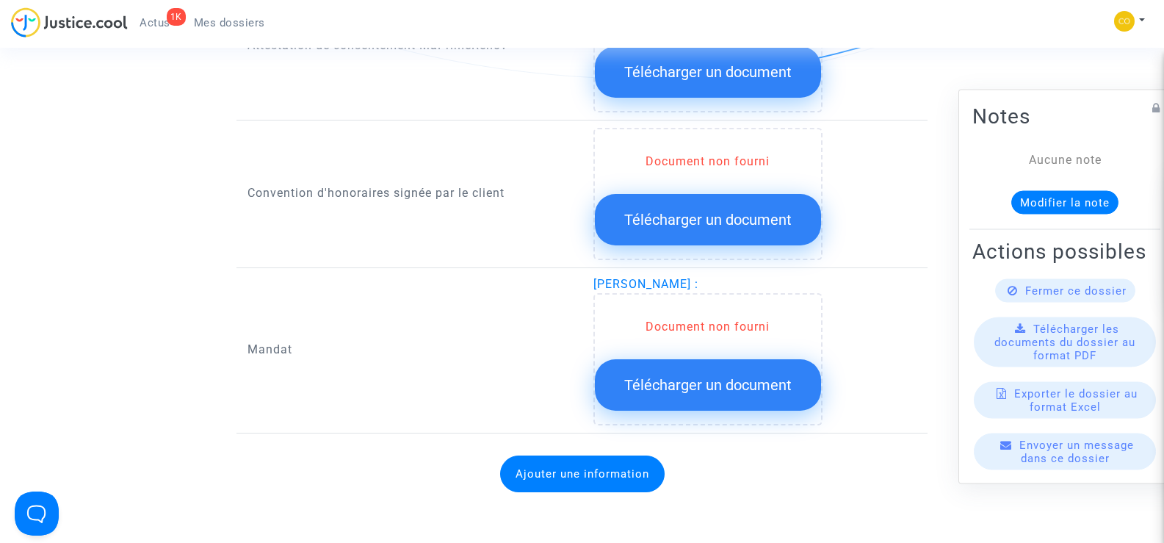
drag, startPoint x: 785, startPoint y: 267, endPoint x: 590, endPoint y: 267, distance: 195.4
click at [590, 275] on div "[PERSON_NAME] : Document non fourni Télécharger un document" at bounding box center [755, 350] width 346 height 150
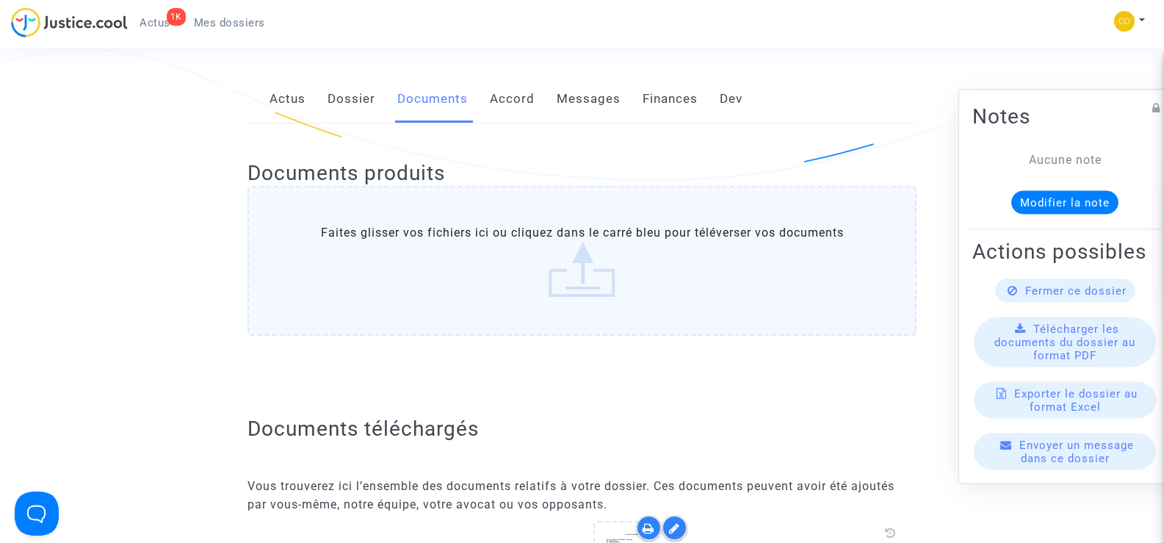
scroll to position [0, 0]
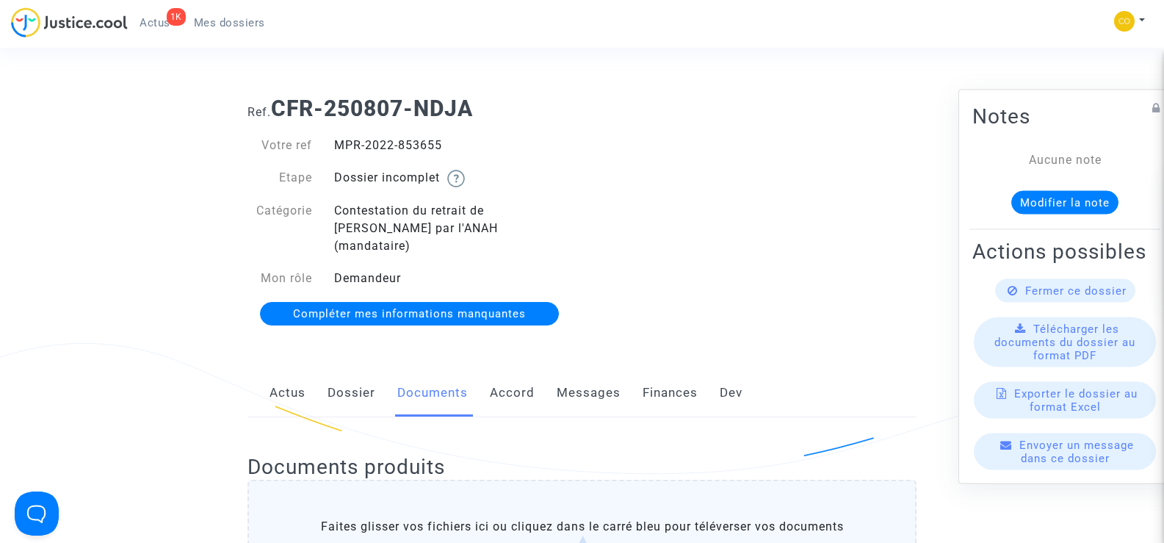
click at [248, 24] on span "Mes dossiers" at bounding box center [229, 22] width 71 height 13
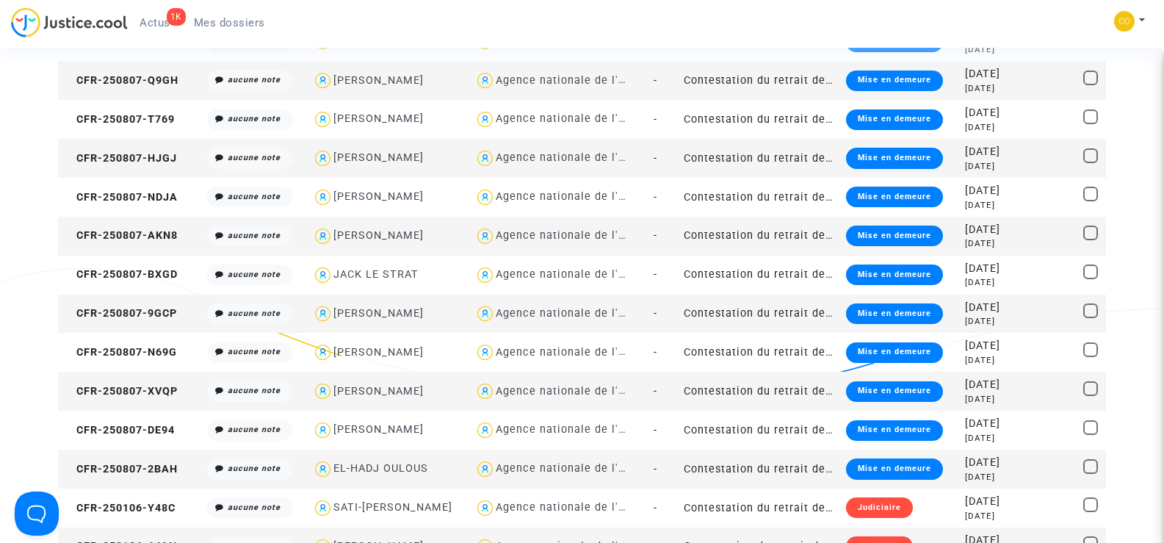
scroll to position [1396, 0]
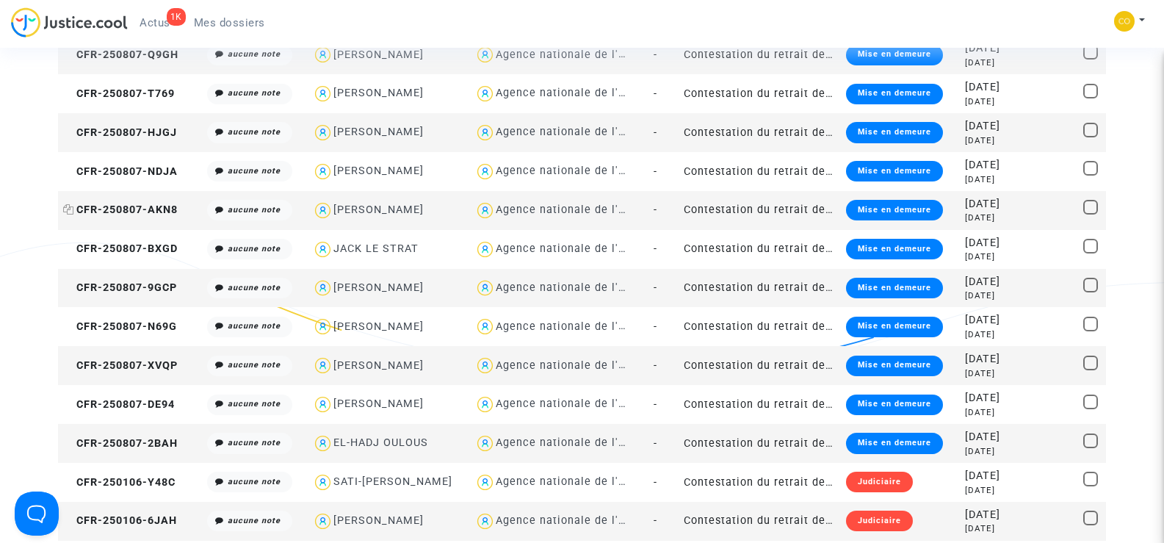
click at [145, 209] on span "CFR-250807-AKN8" at bounding box center [120, 209] width 115 height 12
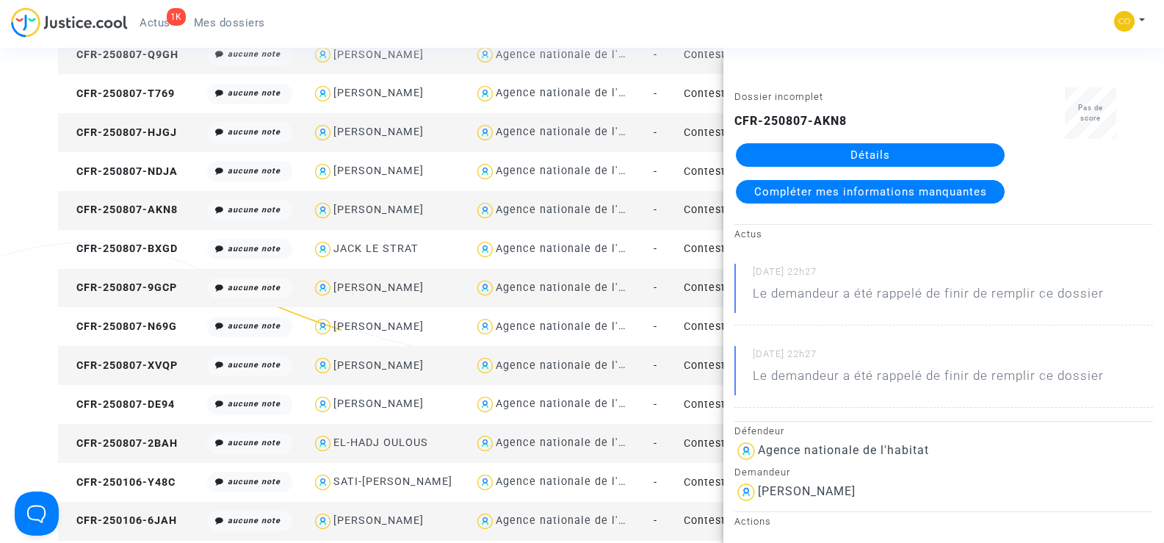
click at [896, 147] on link "Détails" at bounding box center [870, 155] width 269 height 24
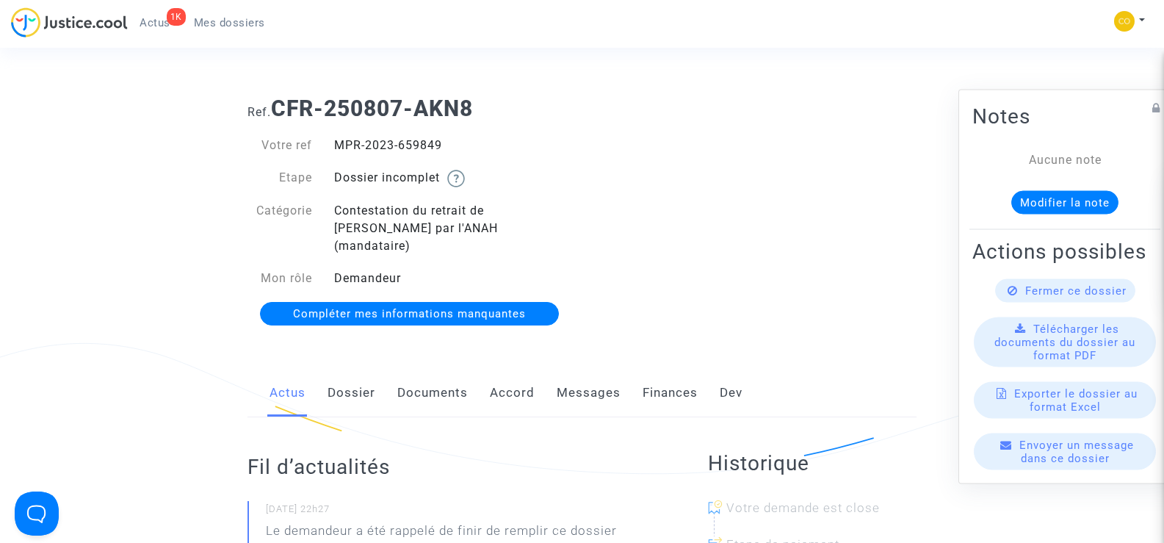
click at [436, 369] on link "Documents" at bounding box center [432, 393] width 71 height 48
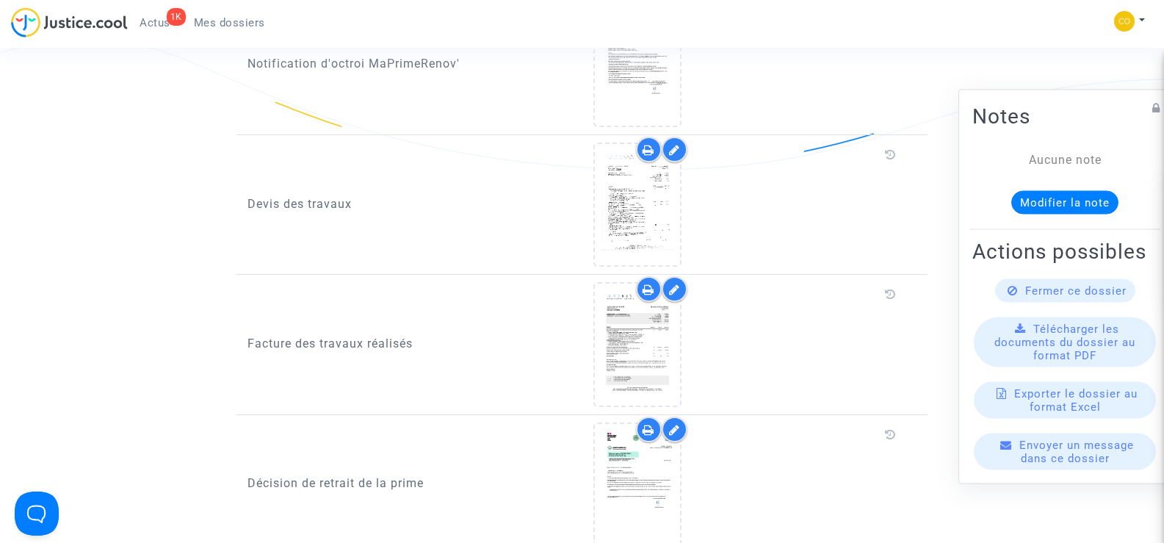
scroll to position [955, 0]
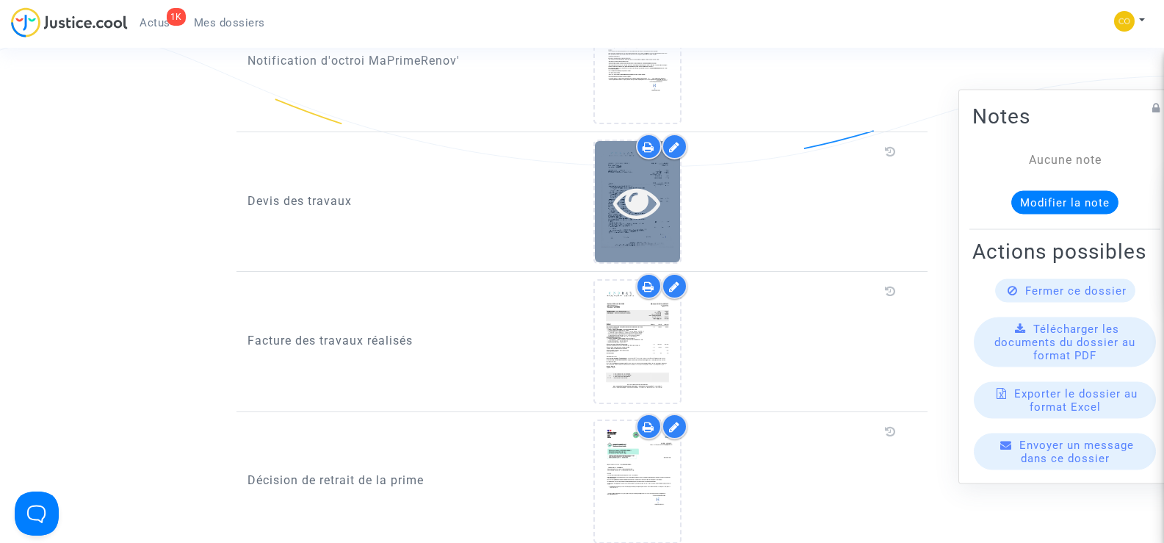
click at [670, 200] on div at bounding box center [637, 201] width 85 height 47
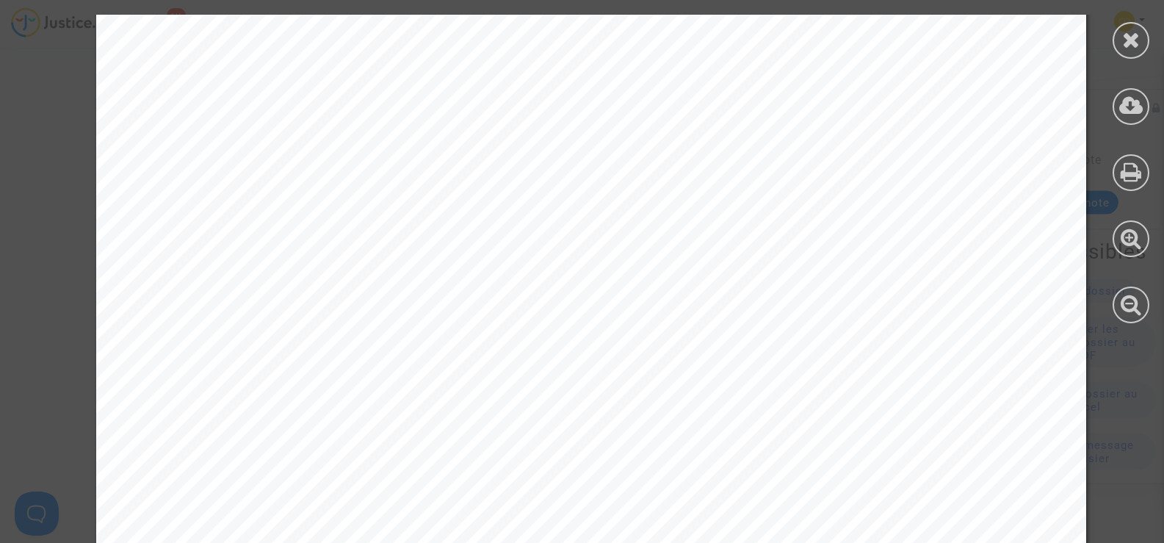
scroll to position [0, 0]
click at [1127, 46] on icon at bounding box center [1131, 40] width 18 height 22
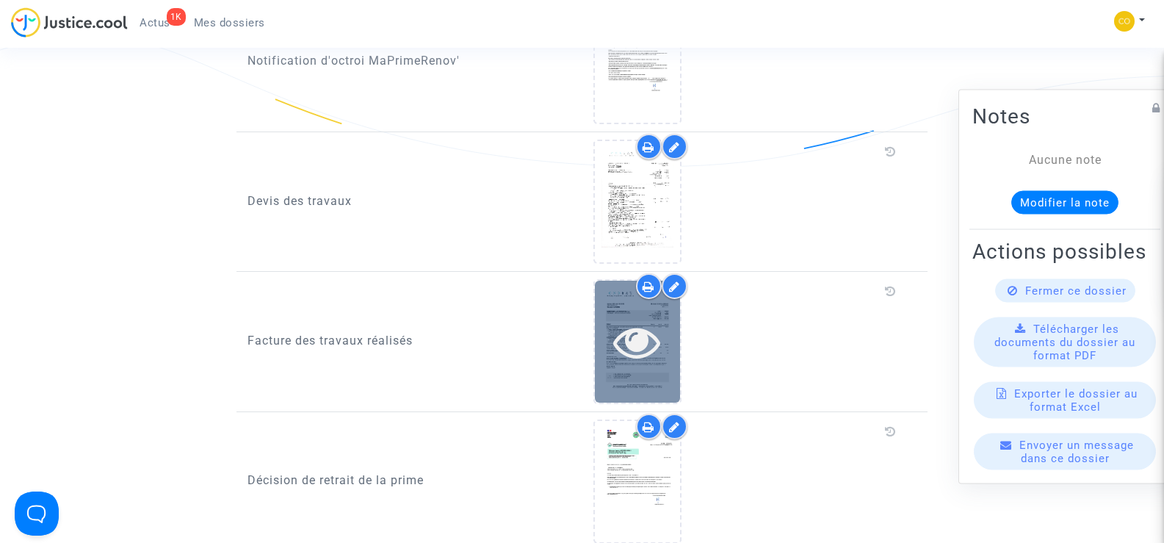
click at [656, 333] on icon at bounding box center [637, 341] width 48 height 47
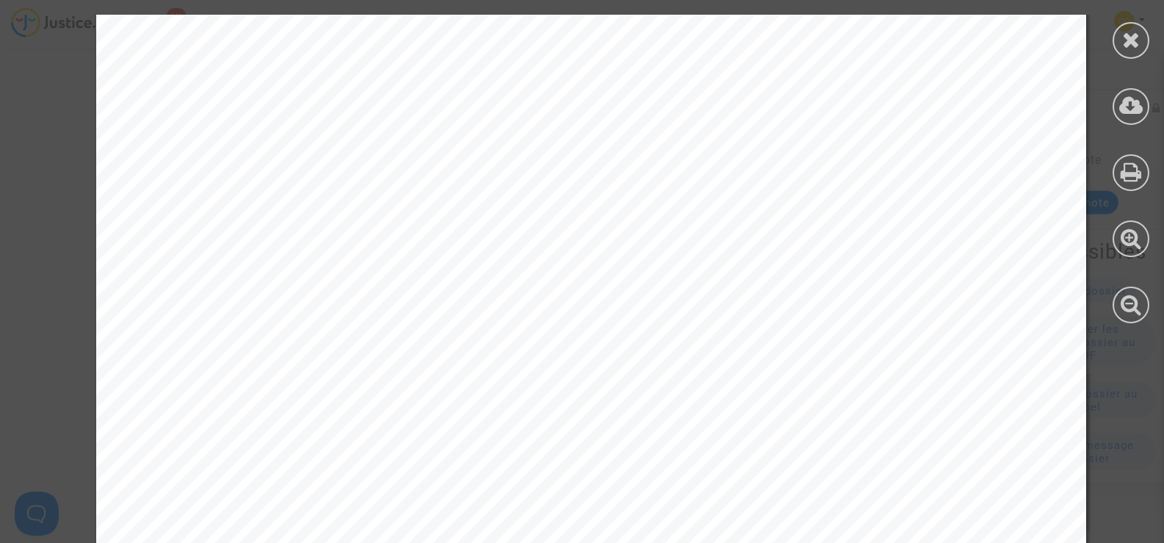
scroll to position [3707, 0]
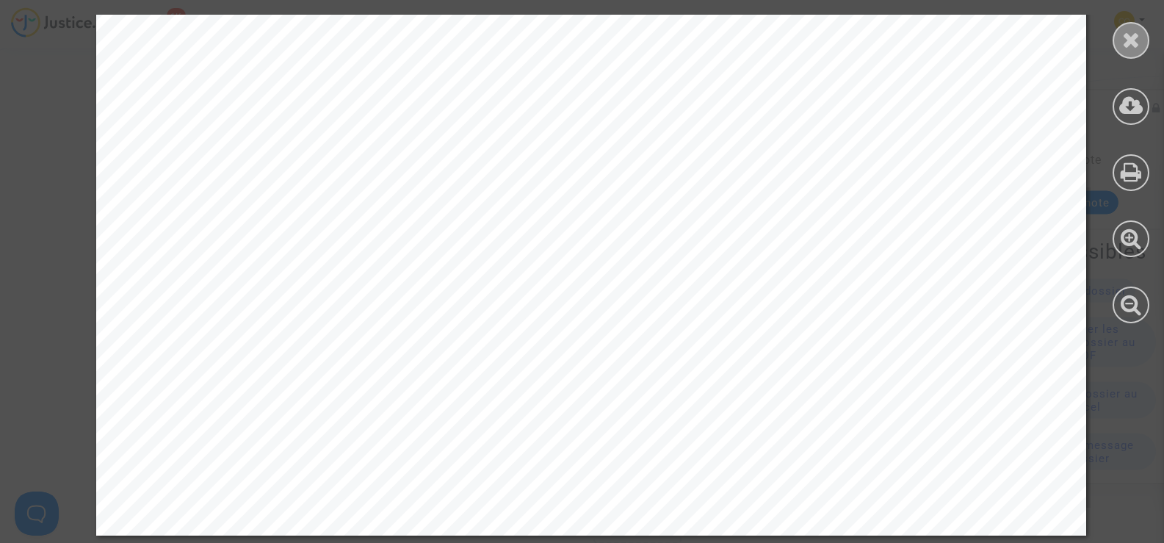
click at [1116, 45] on div at bounding box center [1131, 40] width 37 height 37
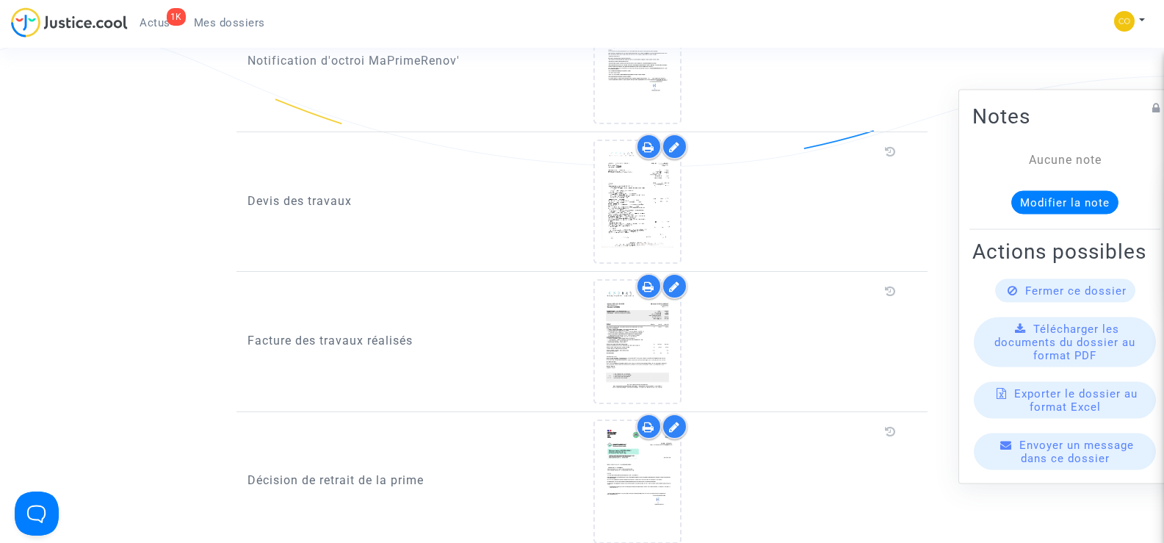
click at [203, 20] on span "Mes dossiers" at bounding box center [229, 22] width 71 height 13
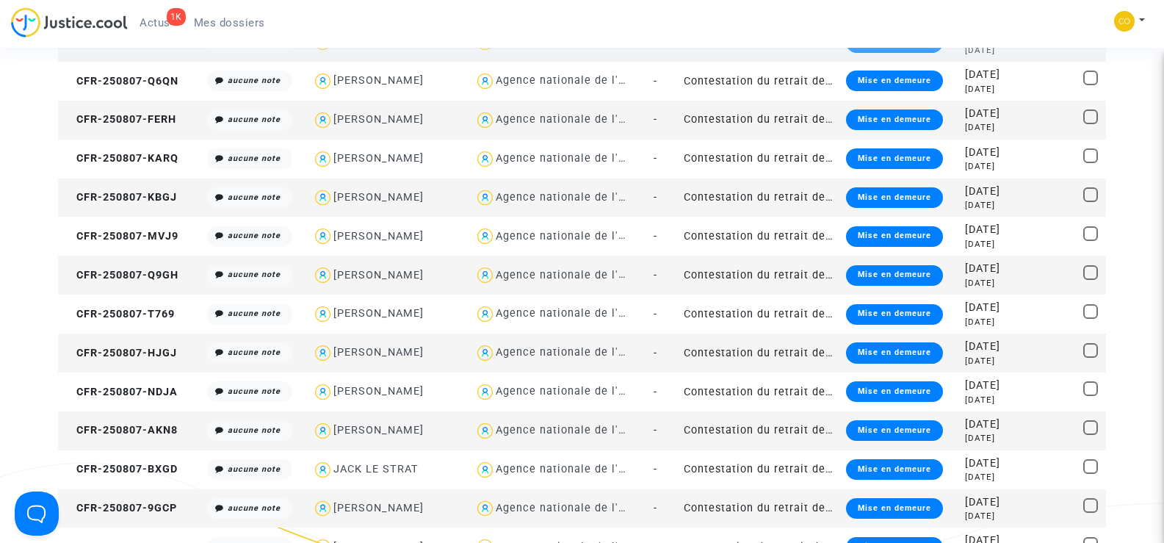
scroll to position [1322, 0]
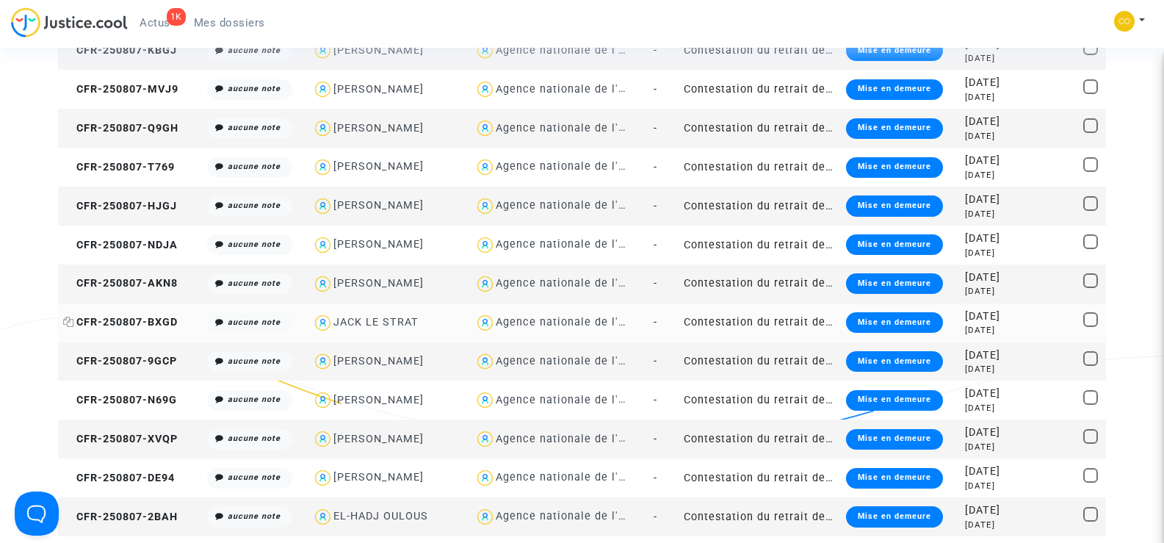
click at [120, 318] on span "CFR-250807-BXGD" at bounding box center [120, 322] width 115 height 12
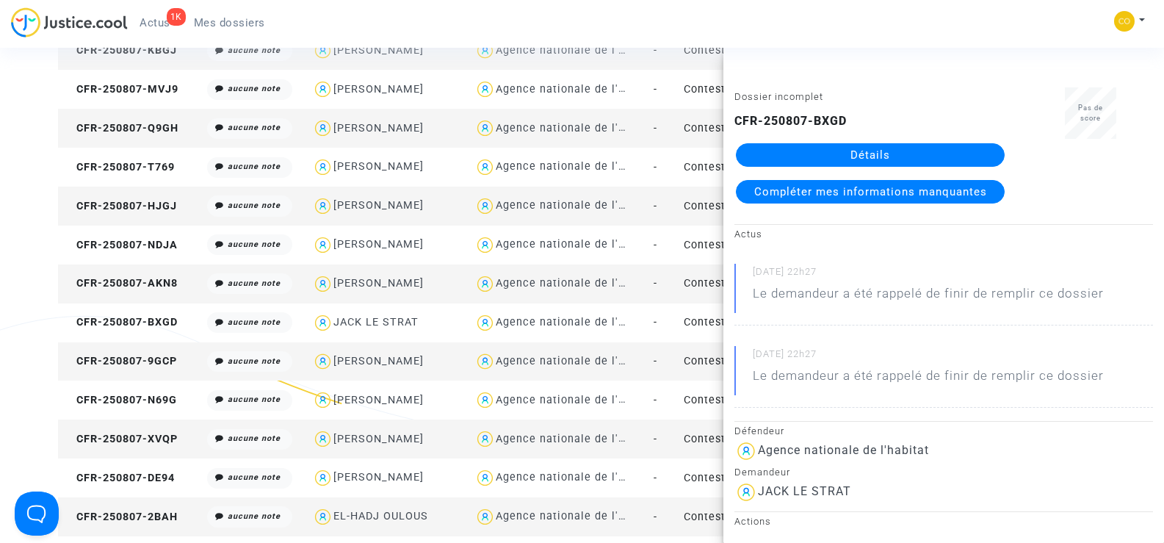
click at [896, 143] on link "Détails" at bounding box center [870, 155] width 269 height 24
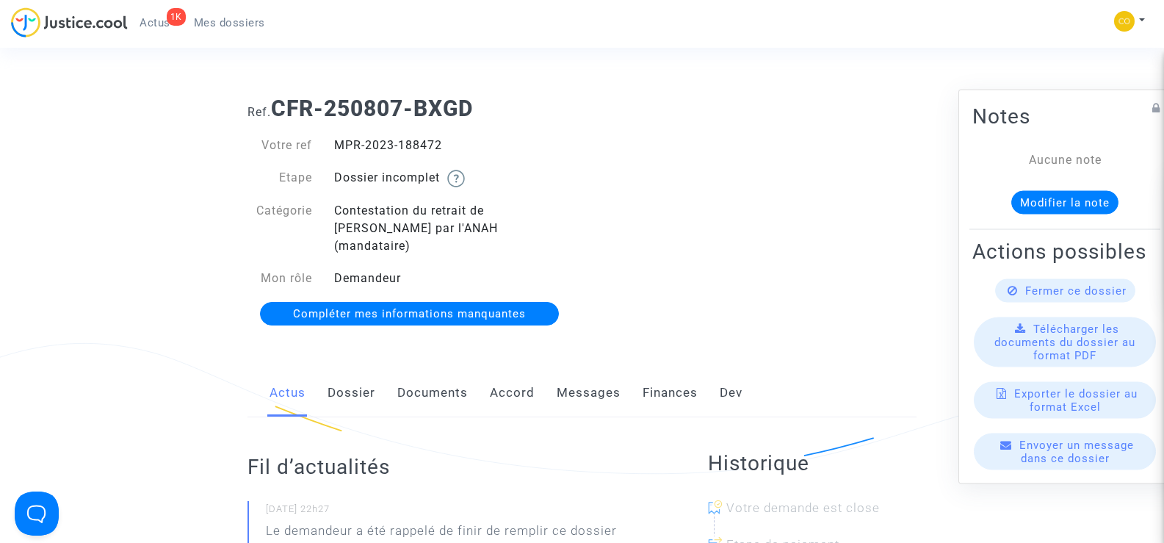
click at [442, 381] on link "Documents" at bounding box center [432, 393] width 71 height 48
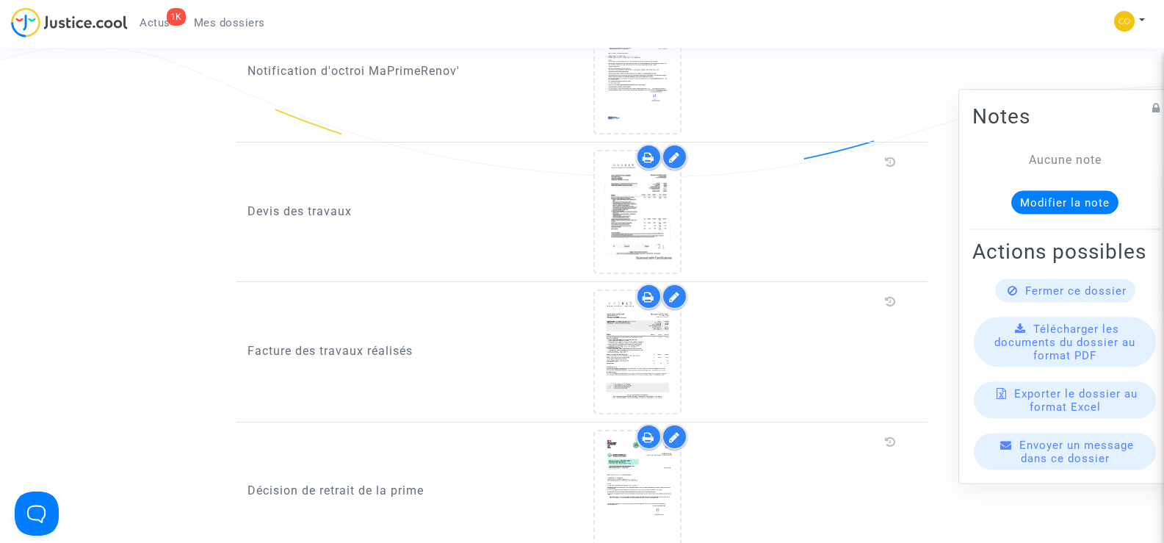
scroll to position [955, 0]
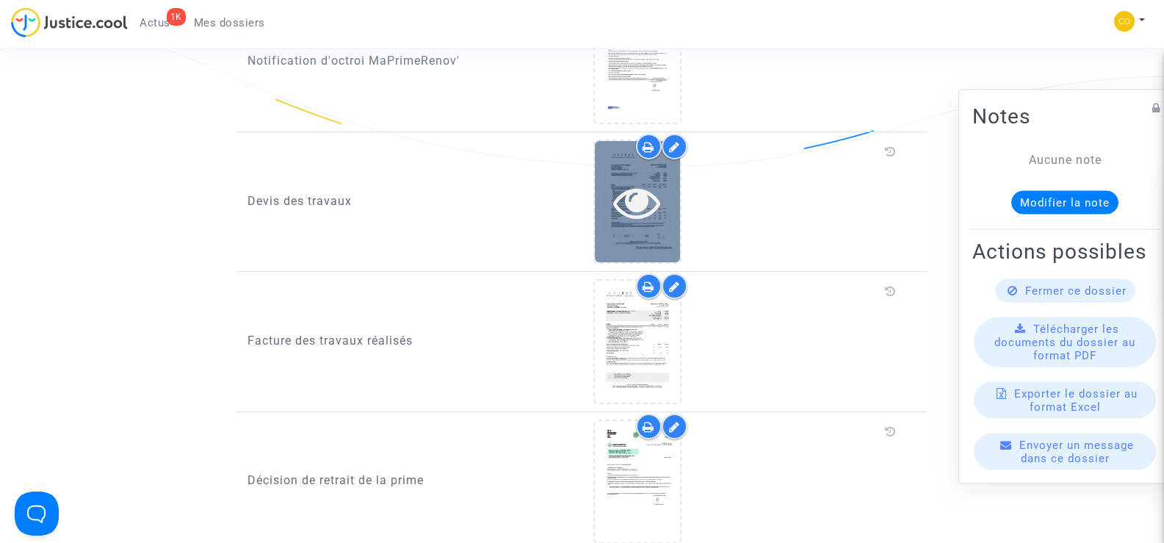
click at [620, 178] on icon at bounding box center [637, 201] width 48 height 47
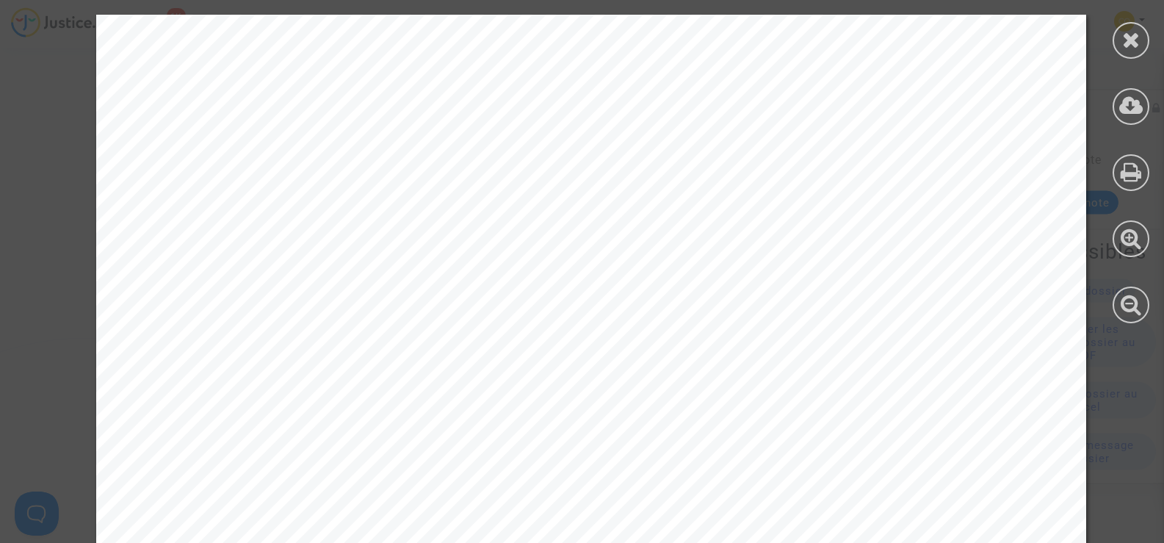
scroll to position [220, 0]
click at [1133, 40] on icon at bounding box center [1131, 40] width 18 height 22
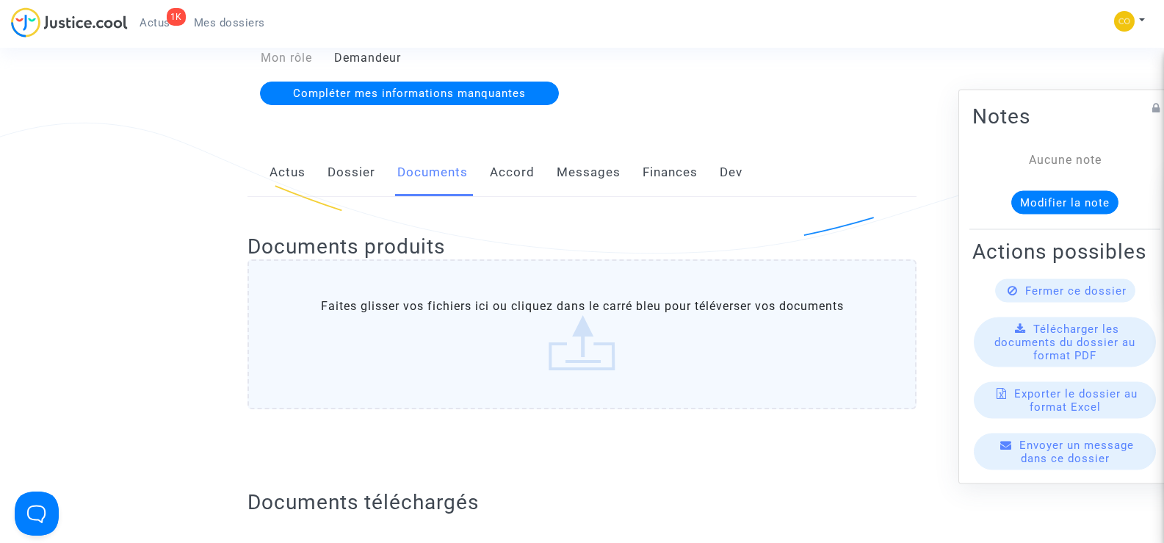
click at [236, 24] on span "Mes dossiers" at bounding box center [229, 22] width 71 height 13
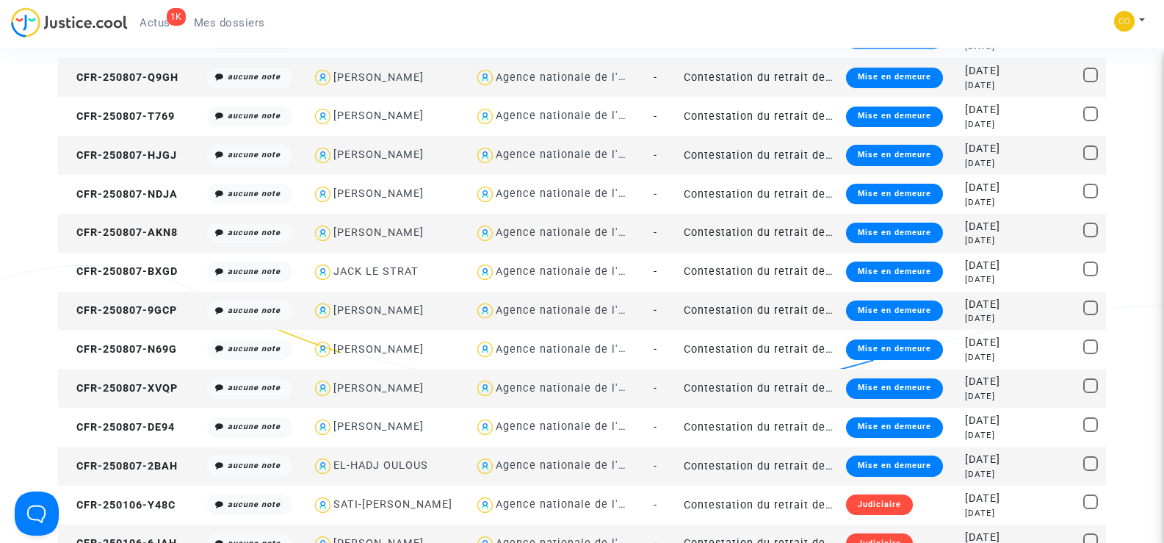
scroll to position [1396, 0]
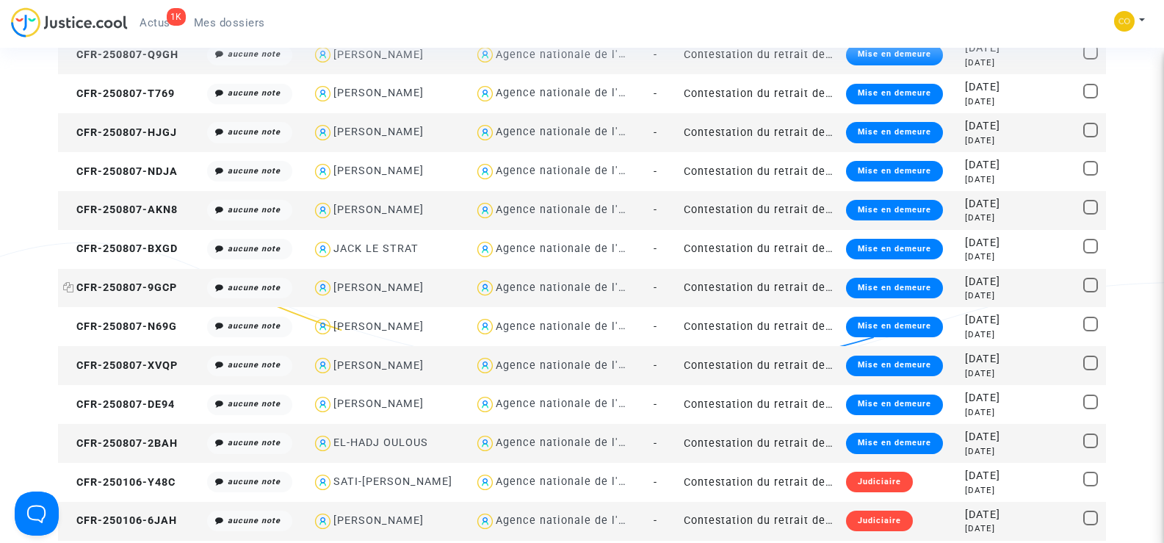
click at [120, 286] on span "CFR-250807-9GCP" at bounding box center [120, 287] width 114 height 12
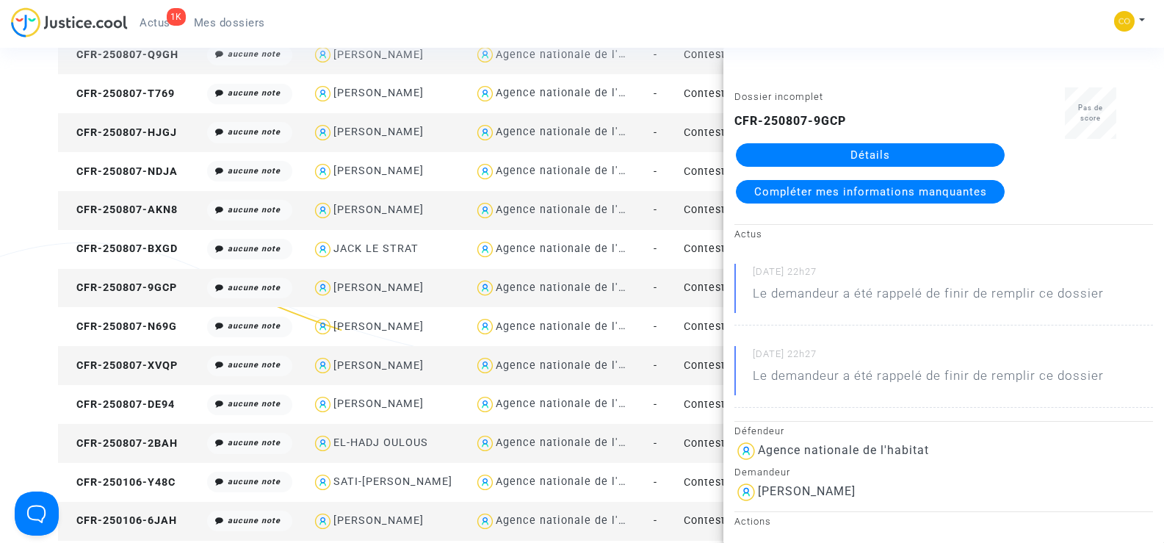
click at [882, 147] on link "Détails" at bounding box center [870, 155] width 269 height 24
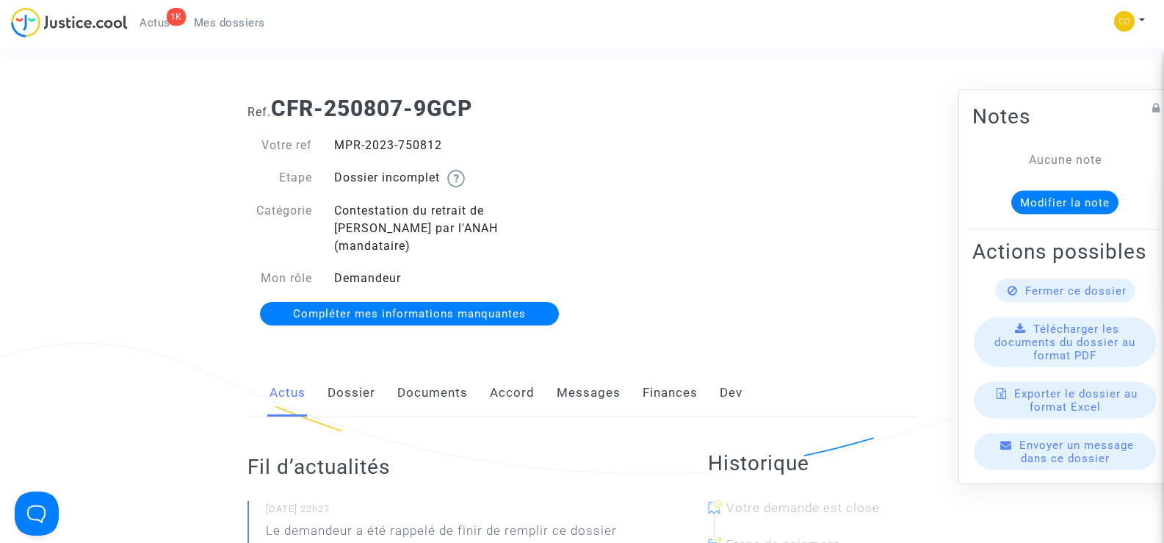
click at [405, 372] on link "Documents" at bounding box center [432, 393] width 71 height 48
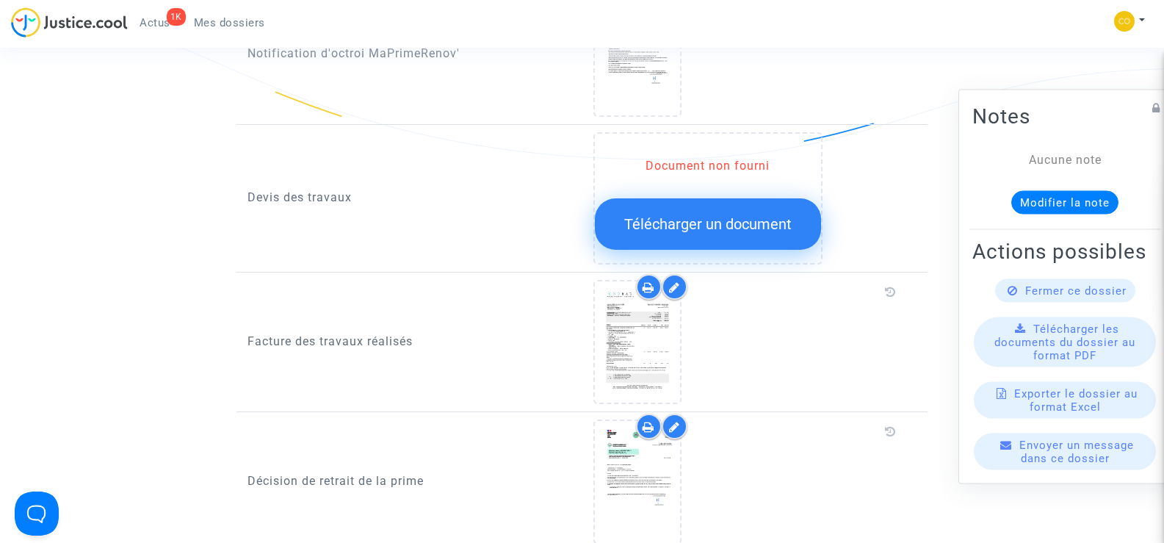
scroll to position [1175, 0]
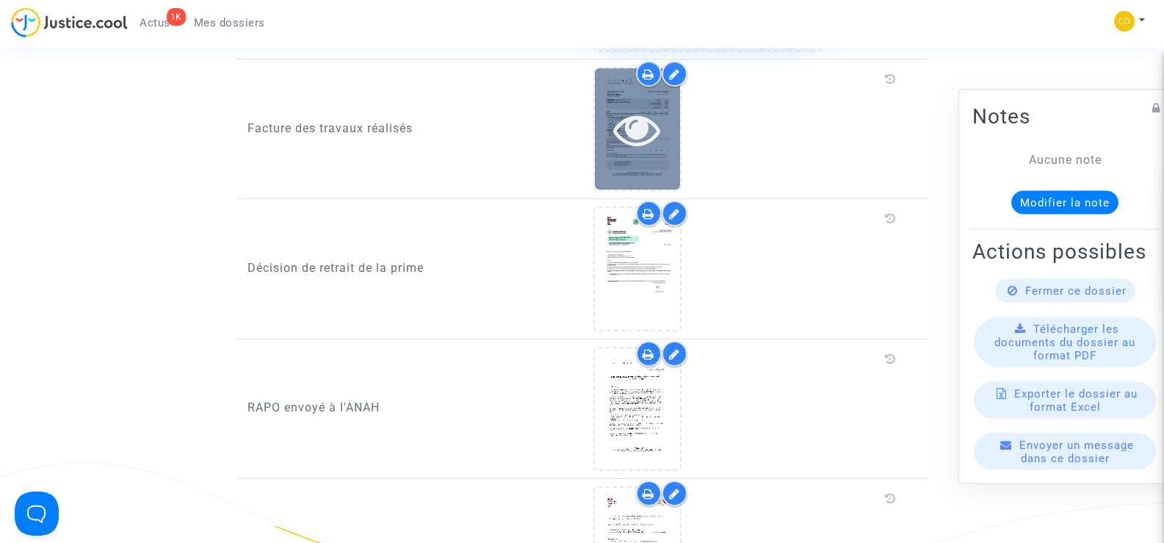
click at [631, 123] on icon at bounding box center [637, 129] width 48 height 47
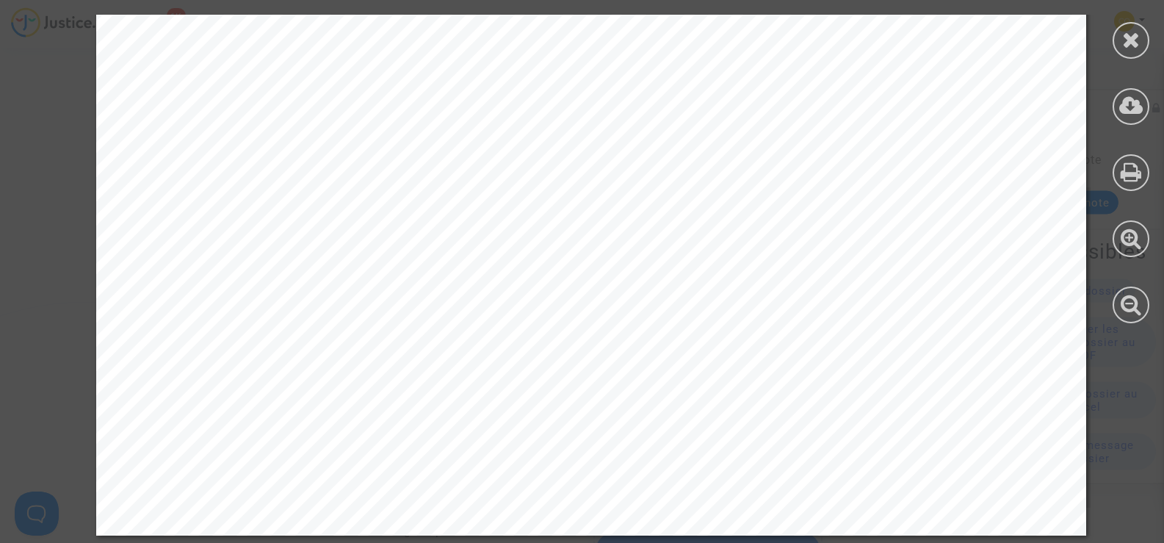
scroll to position [1616, 0]
click at [1142, 38] on div at bounding box center [1131, 40] width 37 height 37
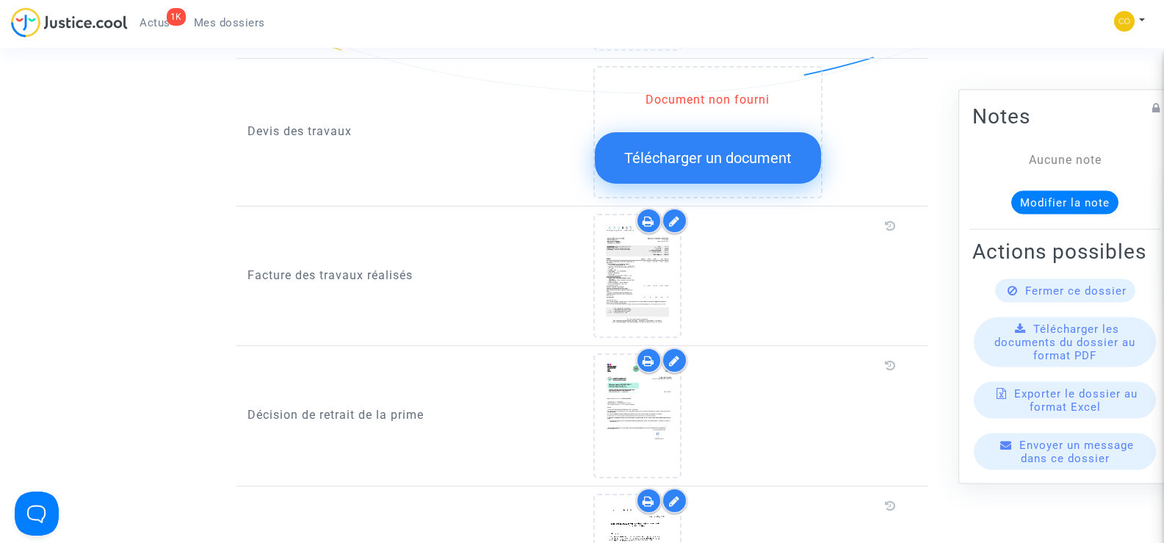
click at [255, 23] on span "Mes dossiers" at bounding box center [229, 22] width 71 height 13
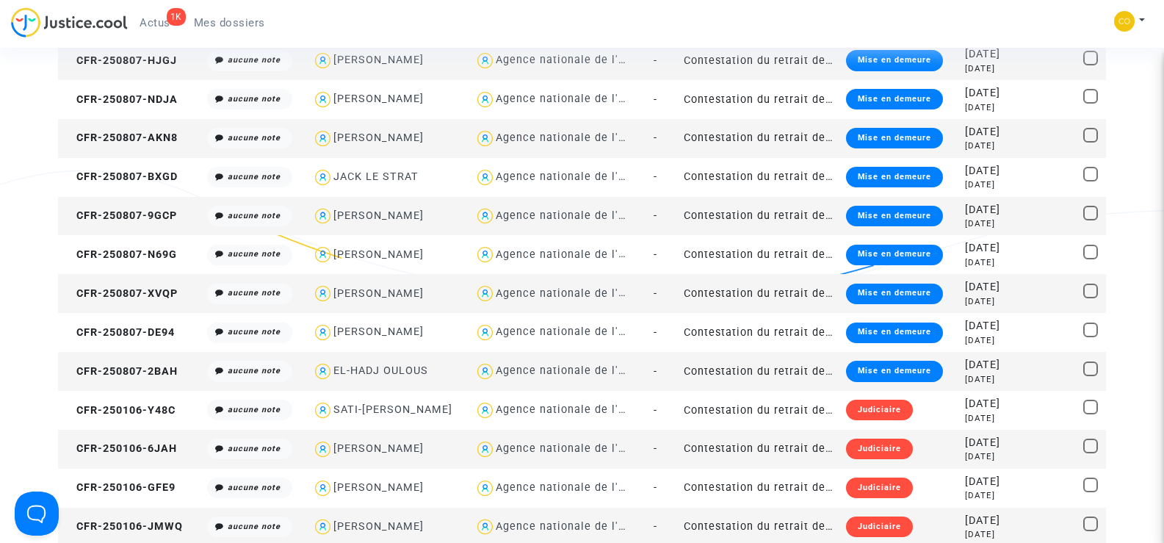
scroll to position [1469, 0]
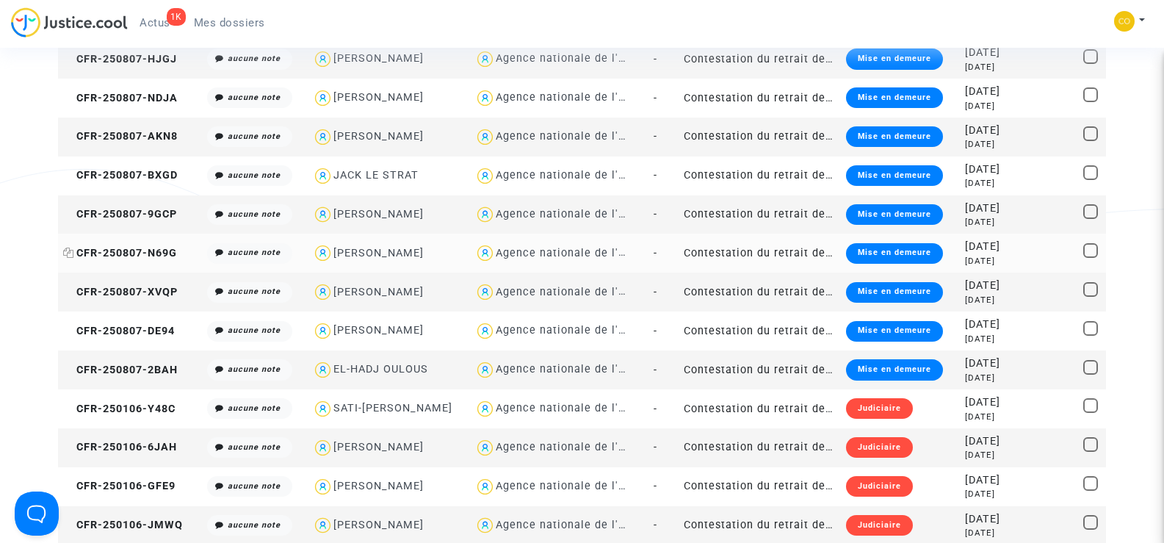
click at [150, 253] on span "CFR-250807-N69G" at bounding box center [120, 253] width 114 height 12
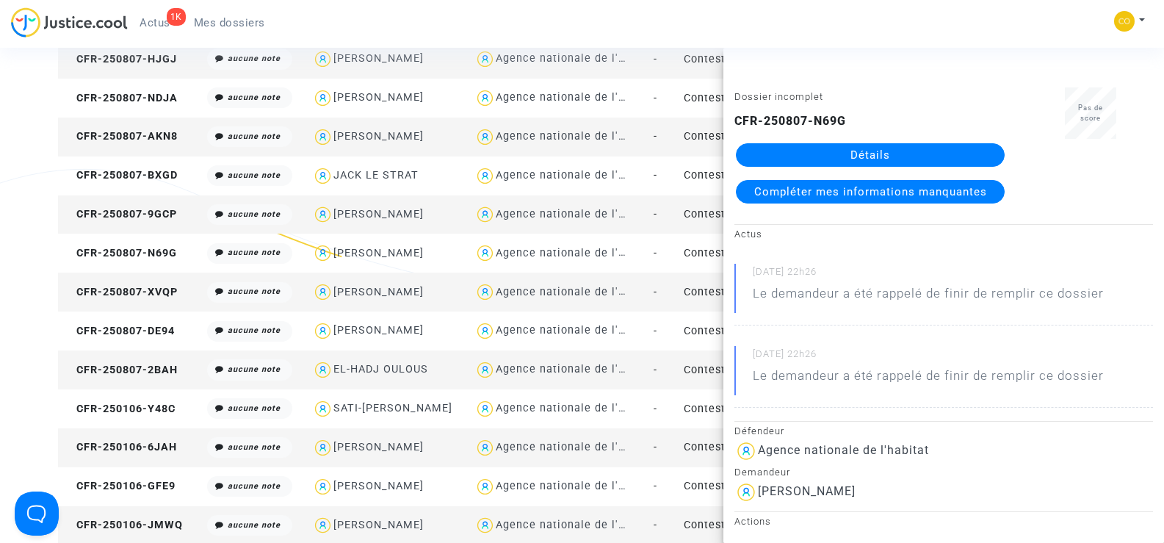
click at [898, 156] on link "Détails" at bounding box center [870, 155] width 269 height 24
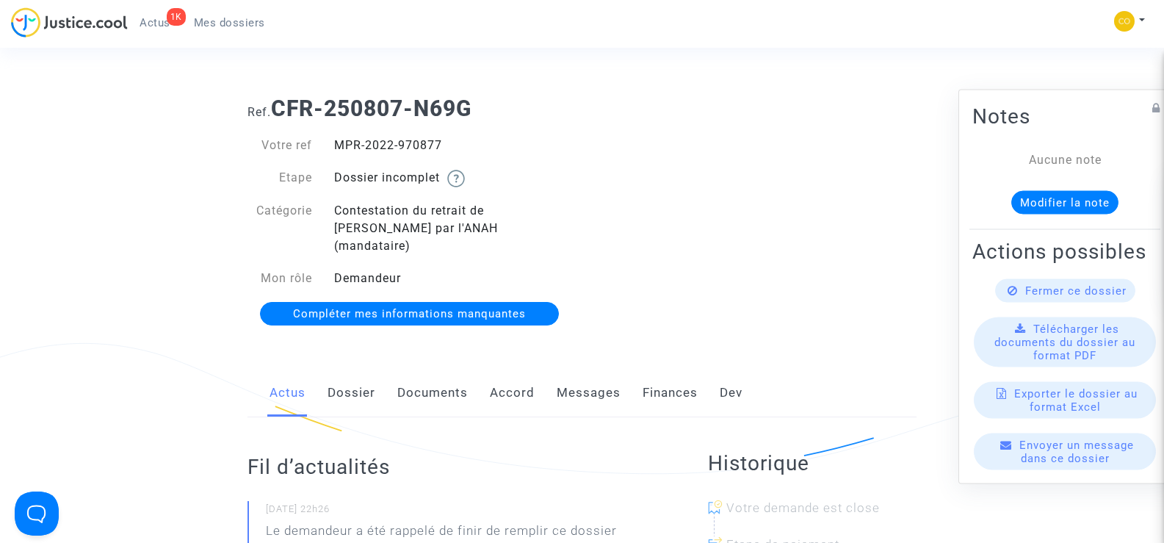
click at [432, 380] on link "Documents" at bounding box center [432, 393] width 71 height 48
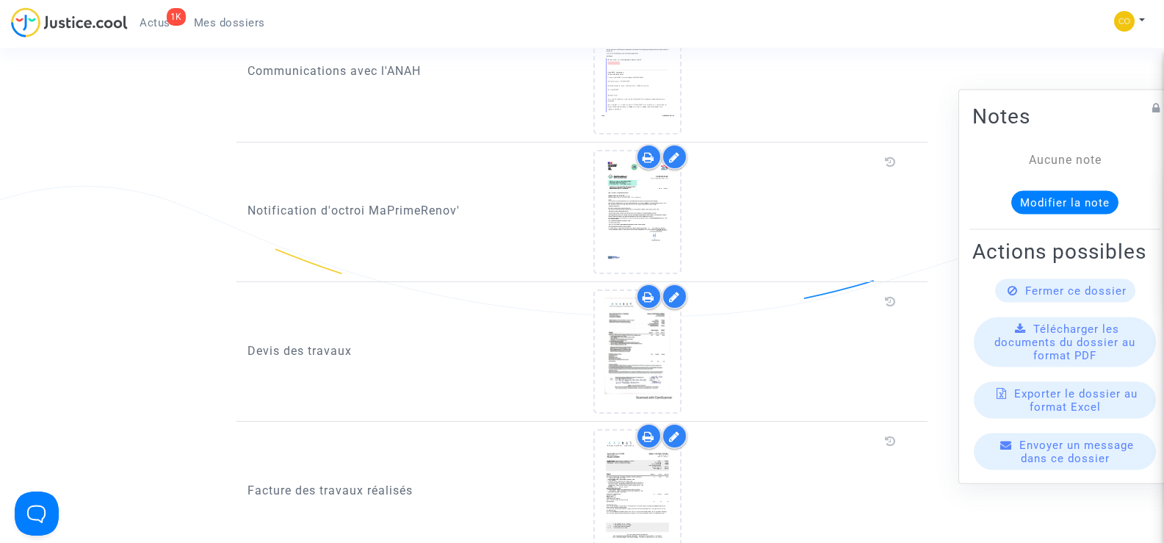
scroll to position [881, 0]
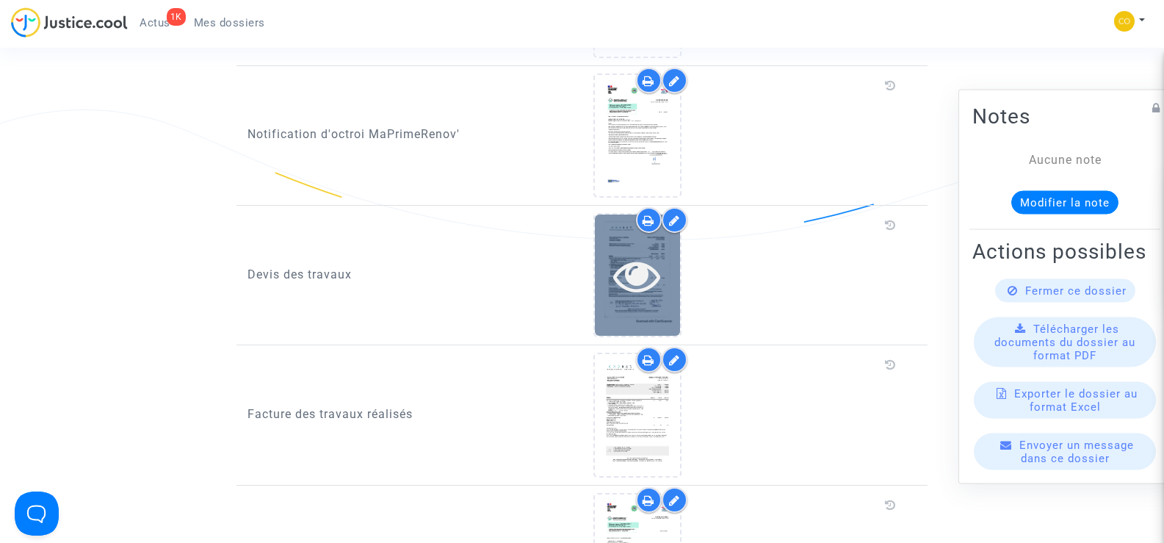
click at [657, 270] on icon at bounding box center [637, 275] width 48 height 47
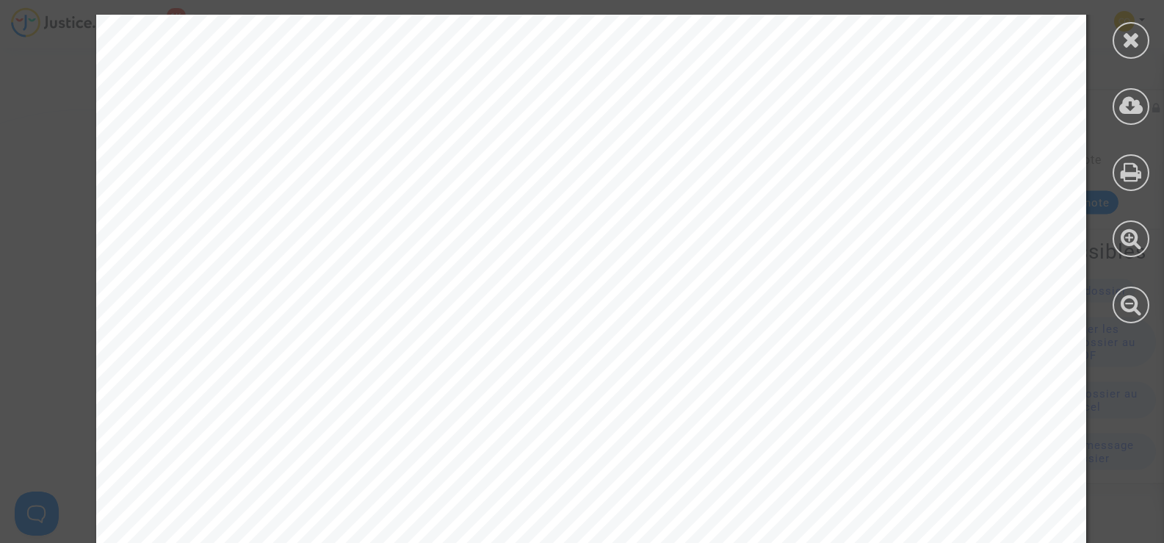
scroll to position [3709, 0]
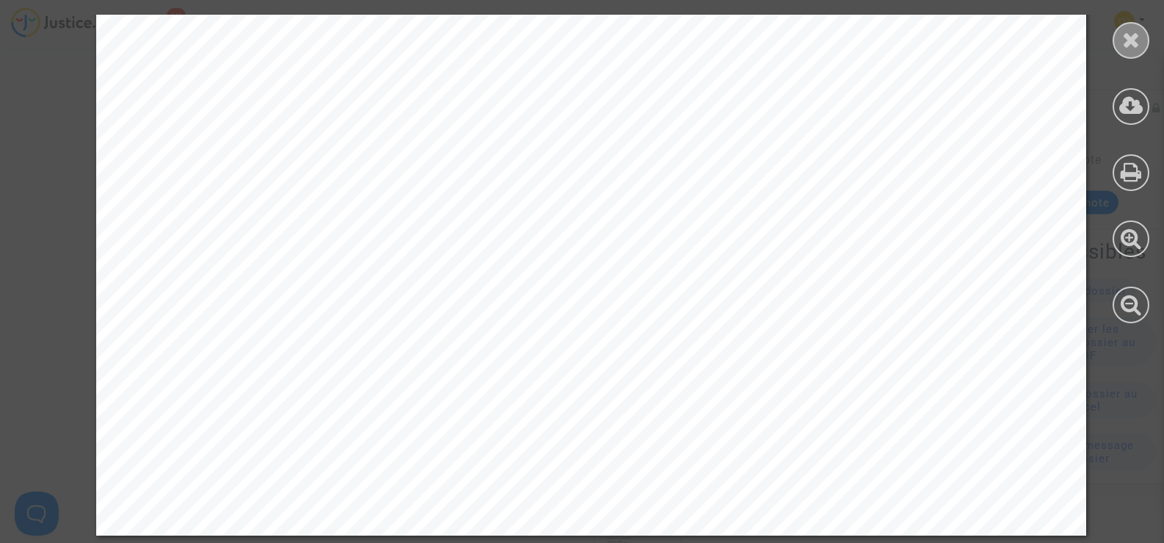
click at [1136, 48] on icon at bounding box center [1131, 40] width 18 height 22
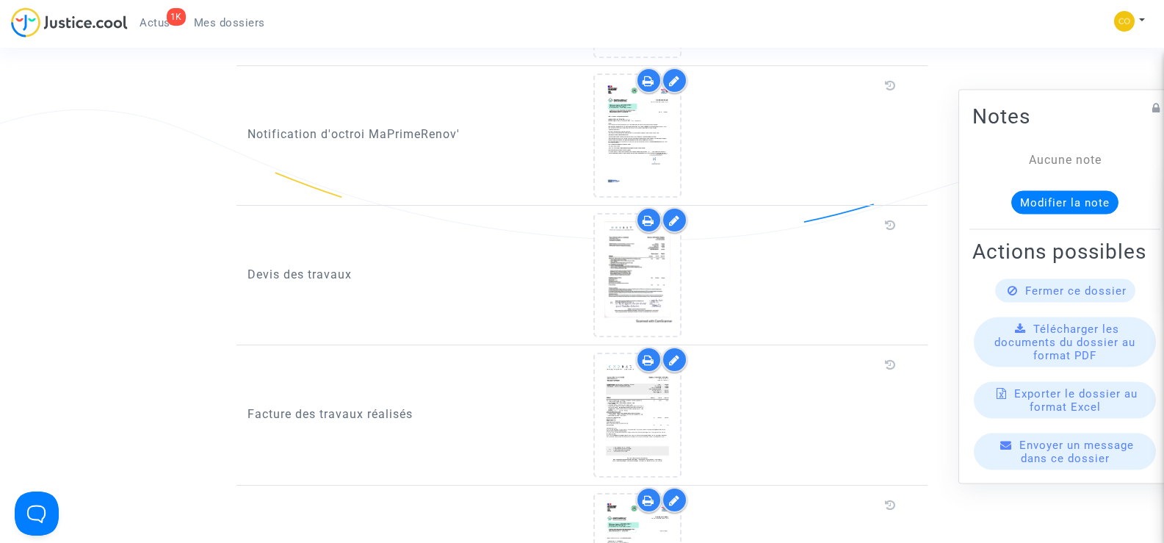
drag, startPoint x: 676, startPoint y: 203, endPoint x: 784, endPoint y: 222, distance: 110.2
click at [676, 214] on icon at bounding box center [674, 220] width 11 height 12
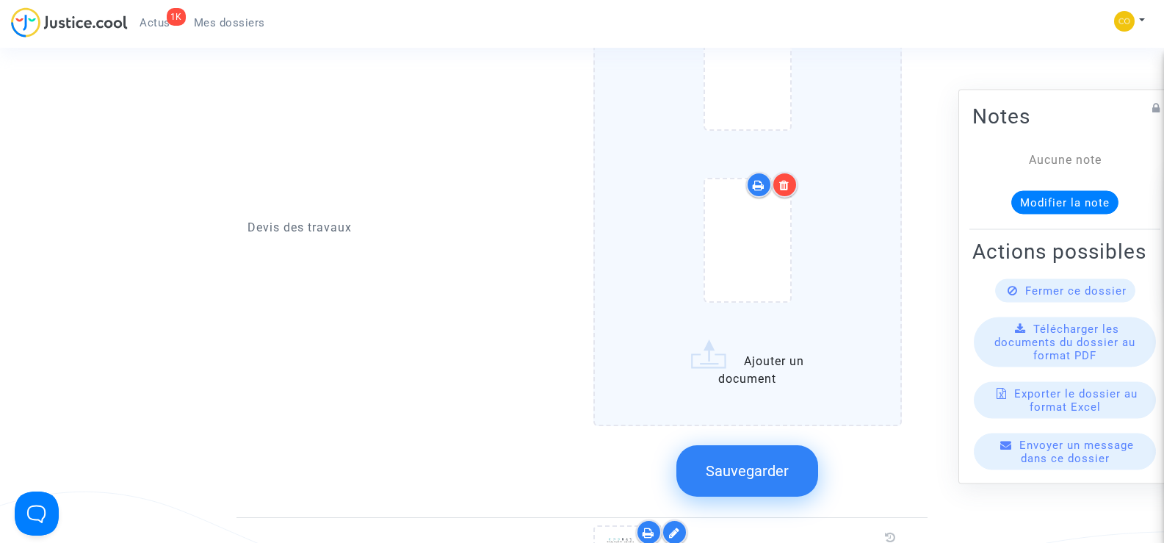
scroll to position [1175, 0]
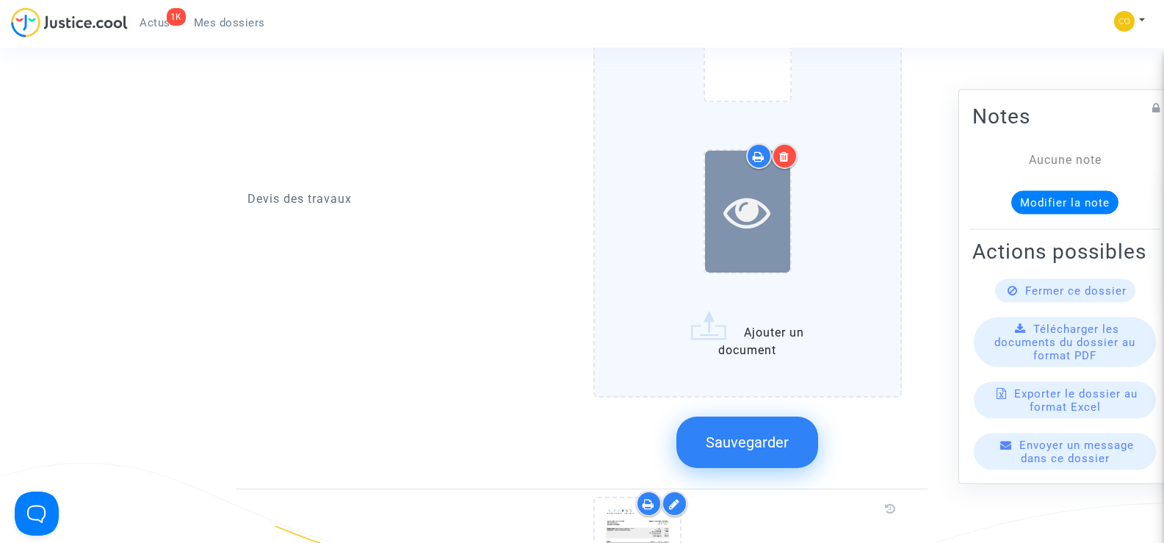
click at [770, 214] on icon at bounding box center [747, 211] width 48 height 47
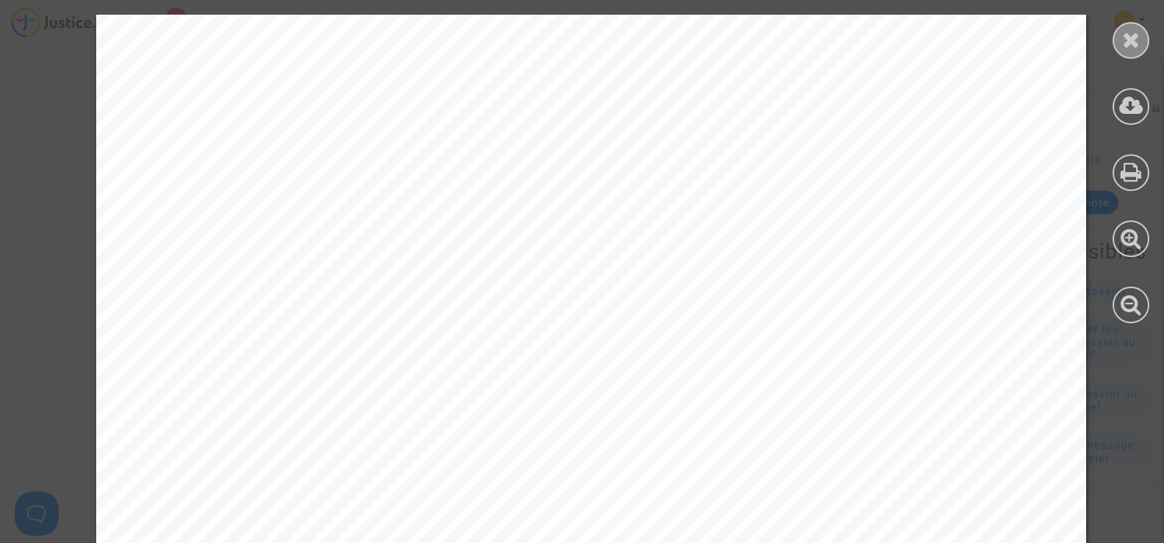
click at [1122, 48] on icon at bounding box center [1131, 40] width 18 height 22
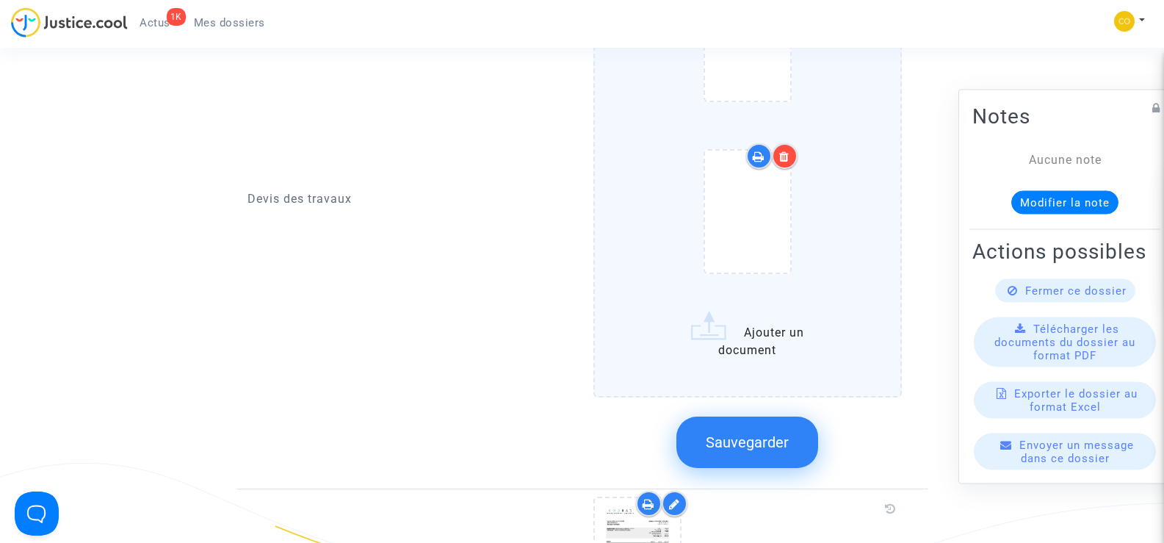
click at [790, 151] on icon at bounding box center [784, 157] width 10 height 12
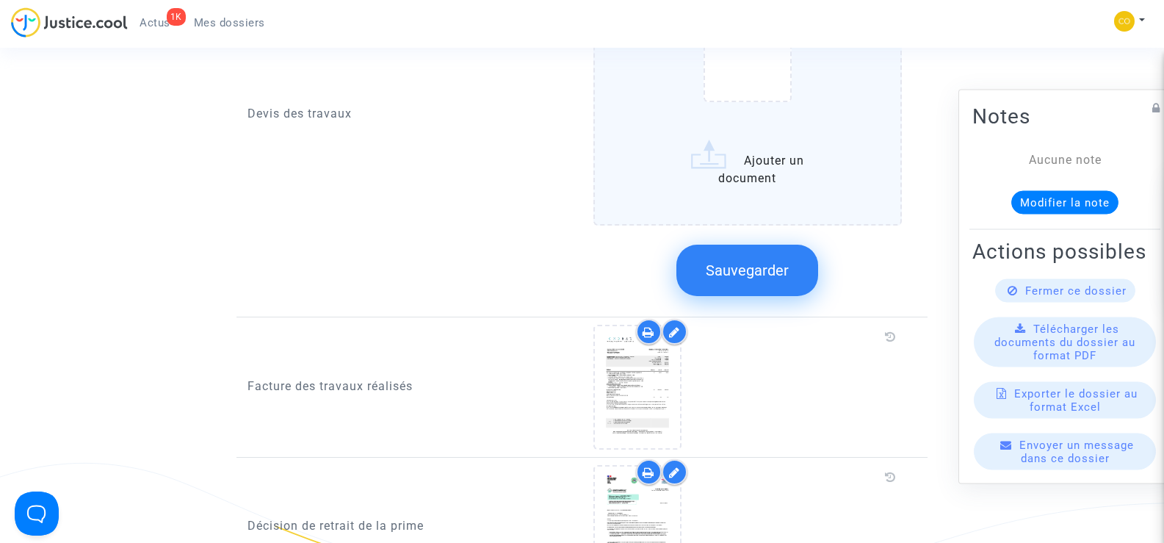
click at [774, 261] on span "Sauvegarder" at bounding box center [747, 270] width 83 height 18
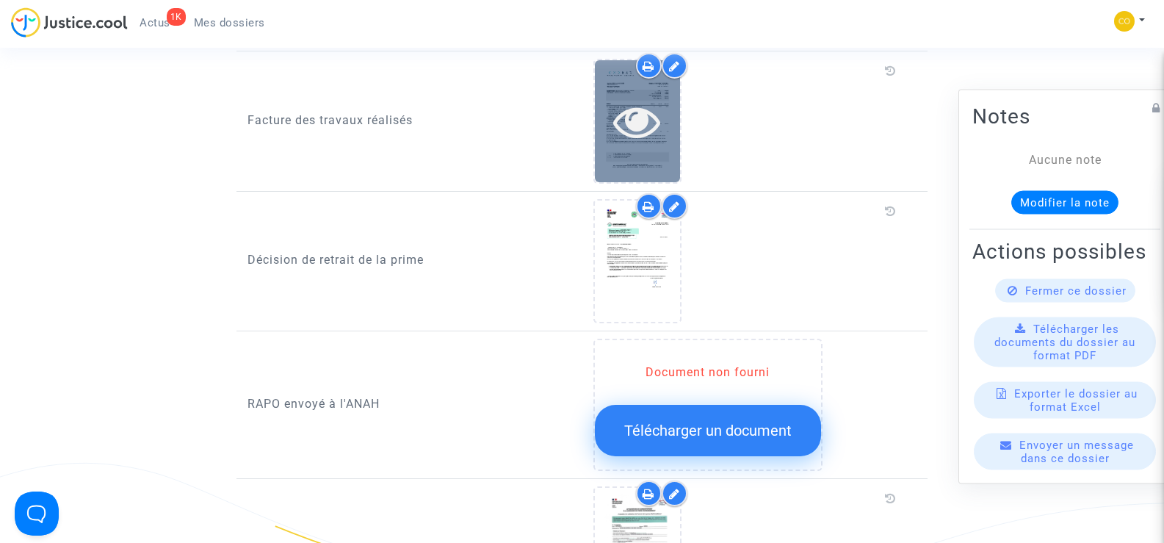
click at [670, 108] on div at bounding box center [637, 121] width 85 height 47
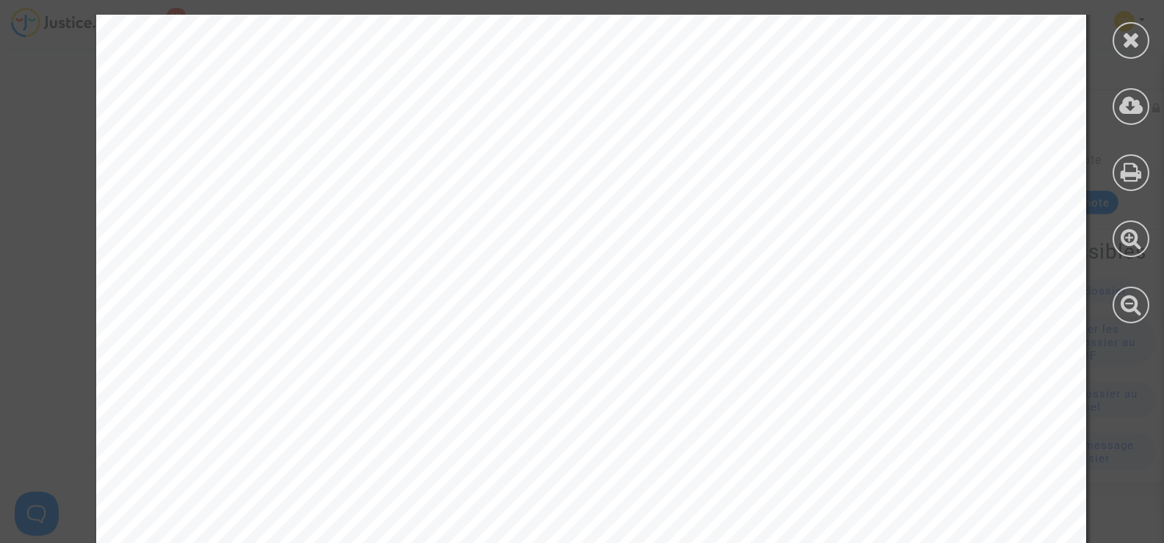
scroll to position [402, 0]
click at [1143, 44] on div at bounding box center [1131, 40] width 37 height 37
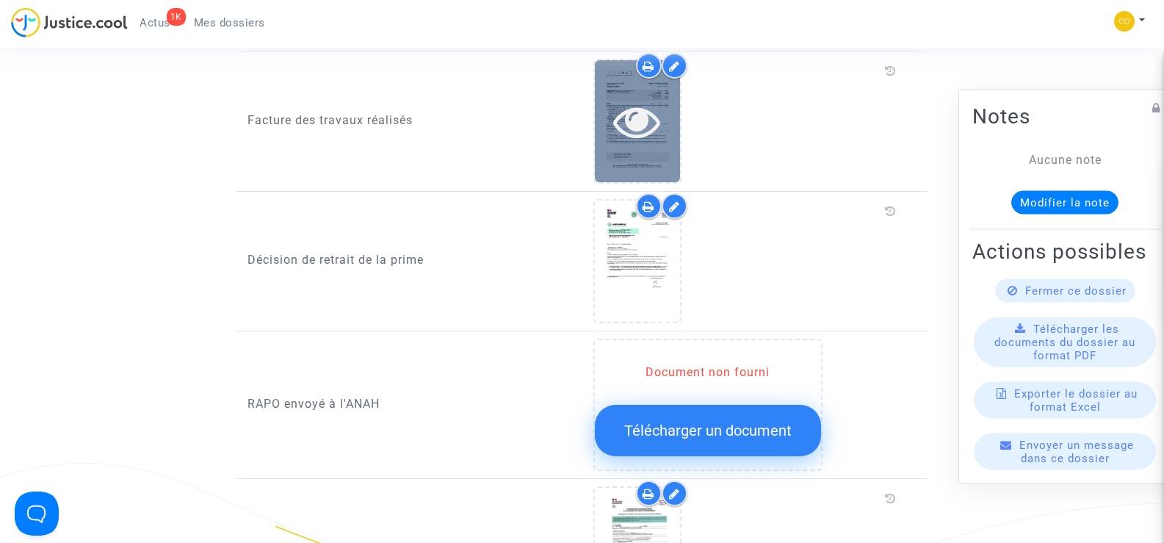
click at [623, 111] on icon at bounding box center [637, 121] width 48 height 47
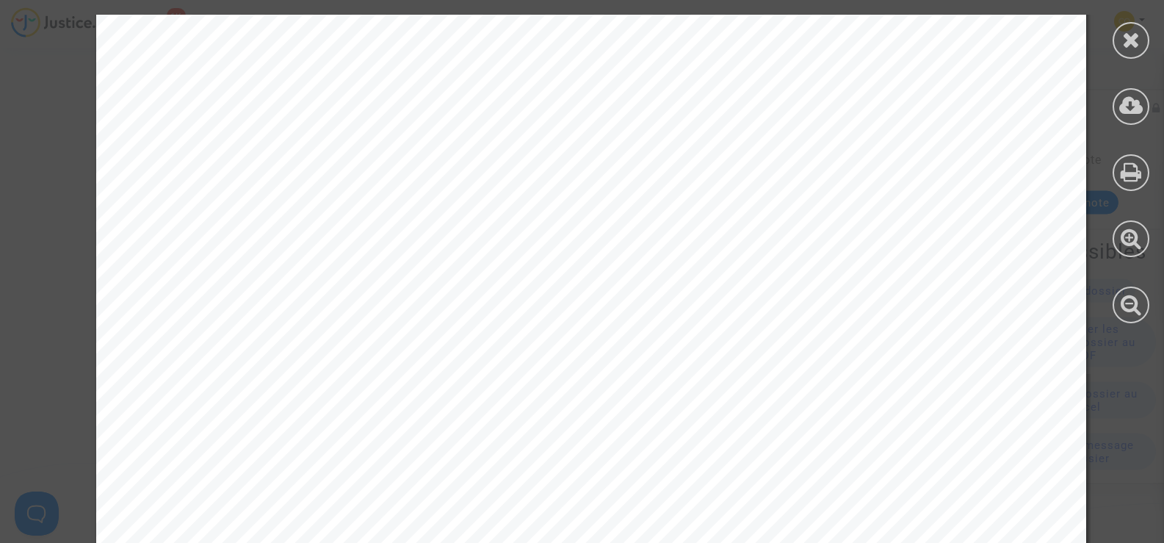
scroll to position [3707, 0]
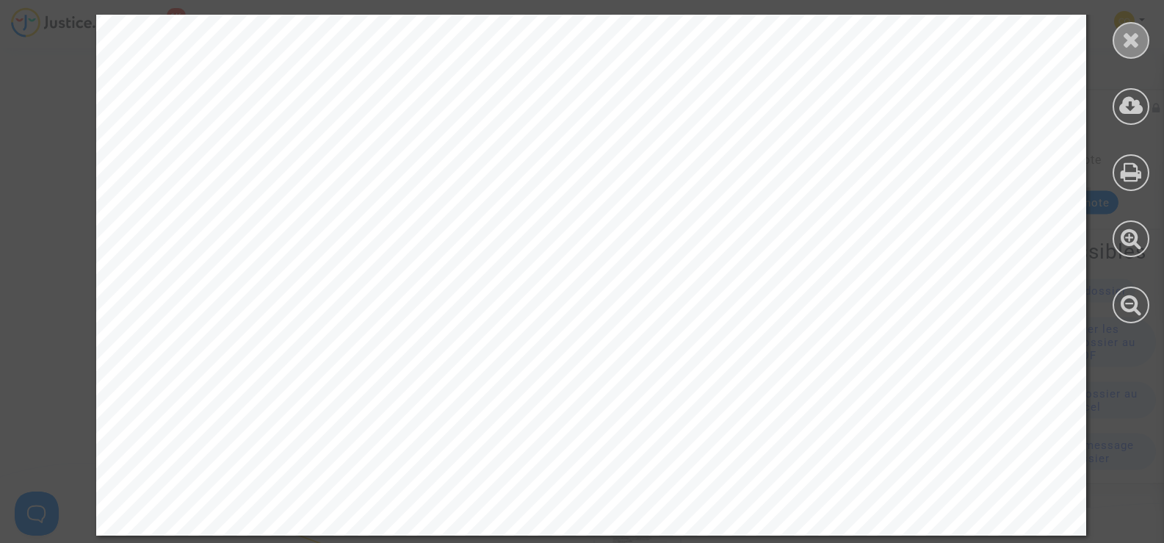
click at [1133, 44] on icon at bounding box center [1131, 40] width 18 height 22
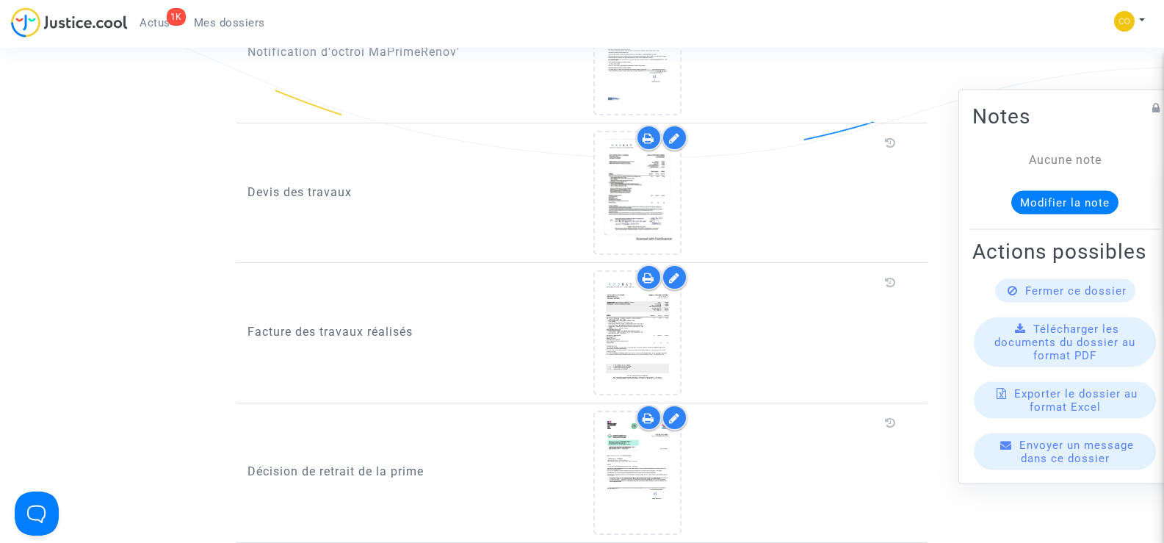
scroll to position [955, 0]
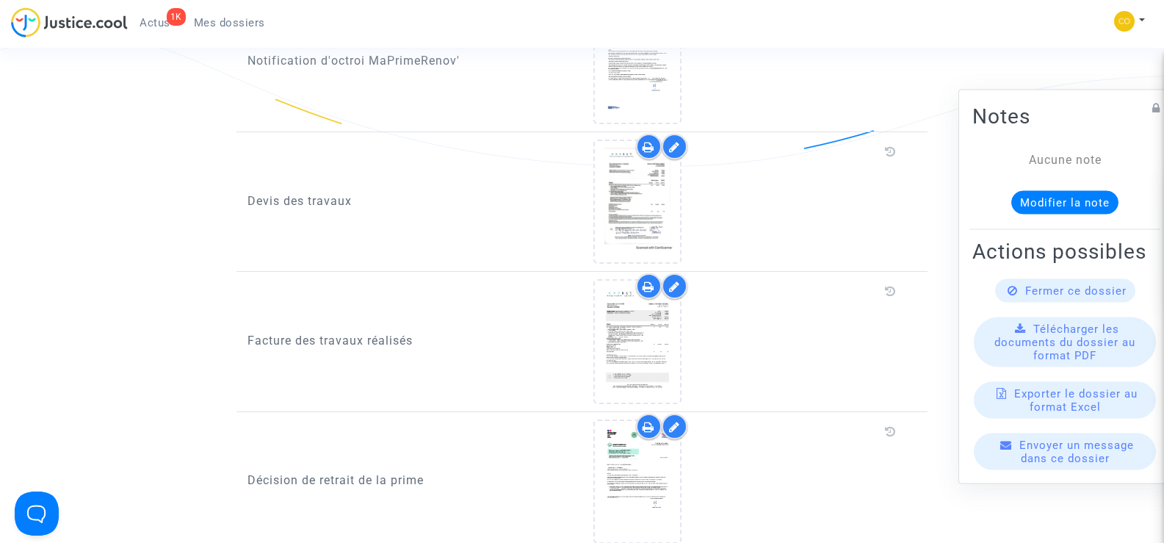
click at [682, 273] on div at bounding box center [675, 286] width 26 height 26
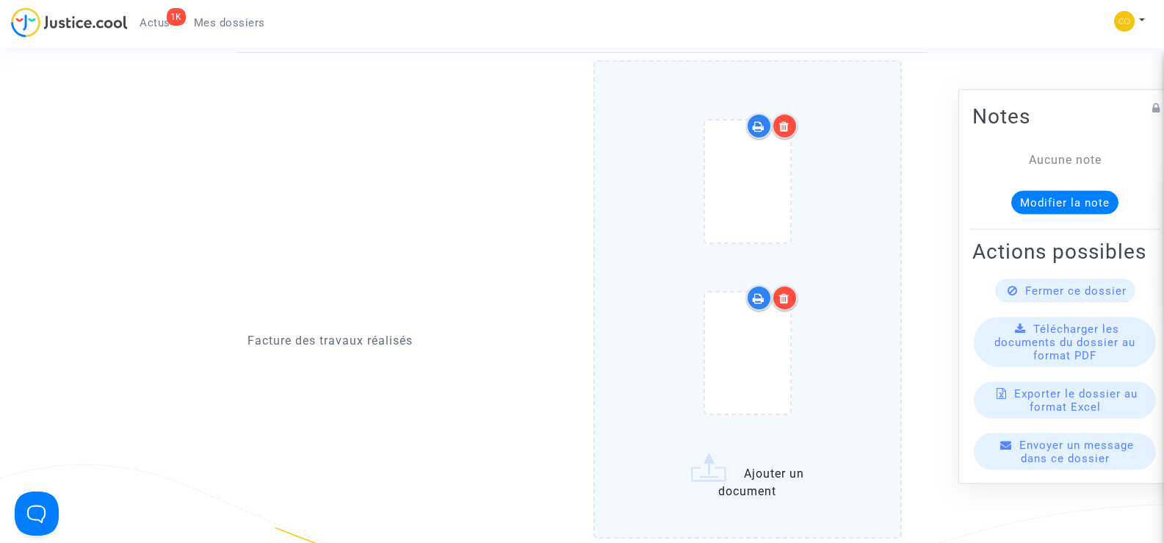
scroll to position [1175, 0]
click at [793, 284] on div at bounding box center [785, 297] width 26 height 26
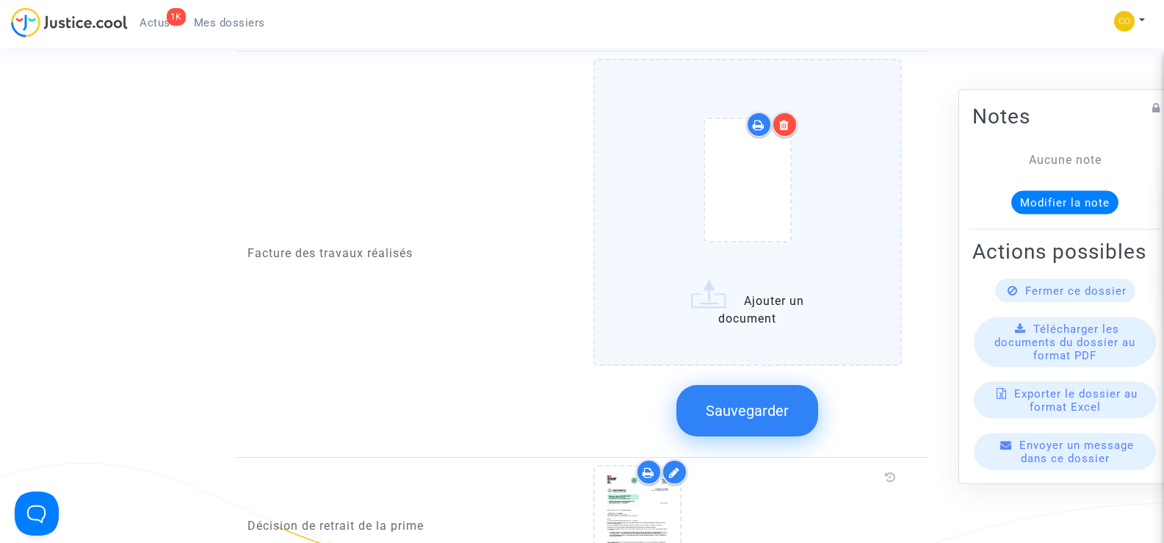
click at [764, 402] on span "Sauvegarder" at bounding box center [747, 411] width 83 height 18
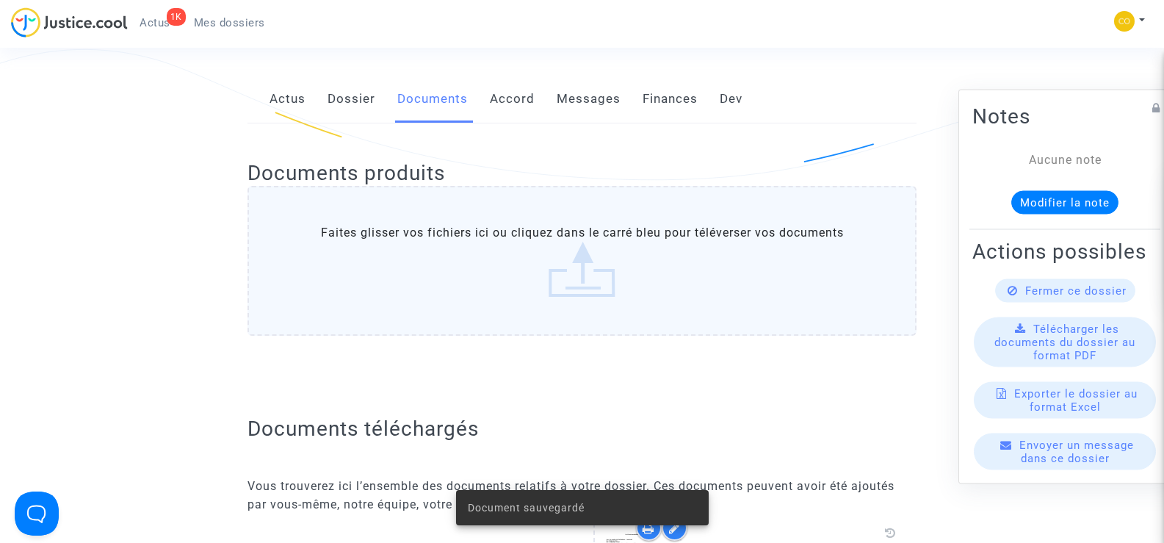
scroll to position [0, 0]
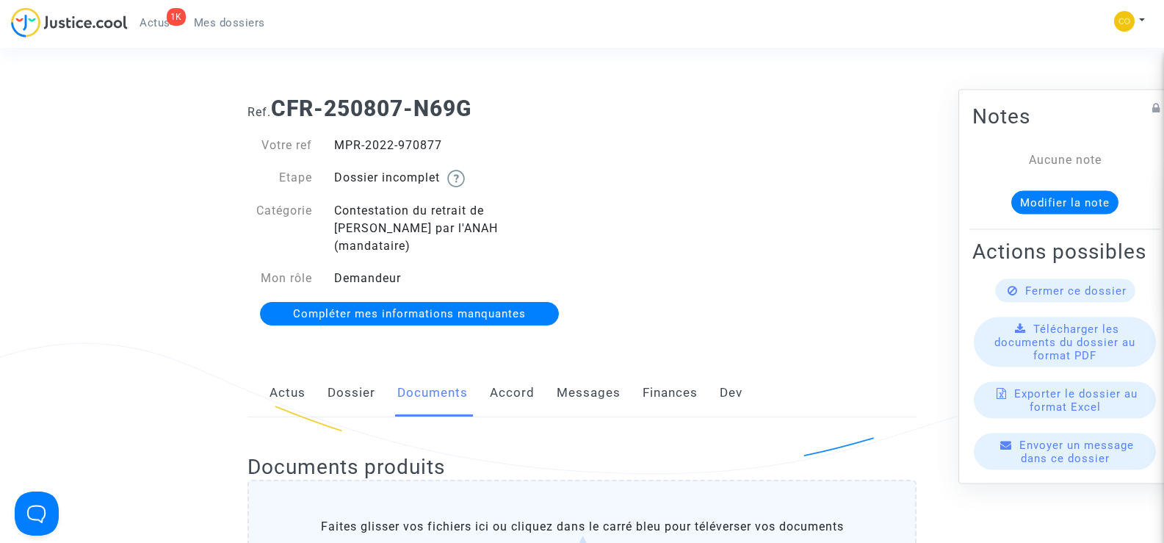
drag, startPoint x: 464, startPoint y: 139, endPoint x: 334, endPoint y: 138, distance: 130.0
click at [334, 138] on div "MPR-2022-970877" at bounding box center [452, 146] width 259 height 18
click at [776, 256] on div "Ref. CFR-250807-N69G Votre ref MPR-2022-970877 Etape Dossier incomplet Catégori…" at bounding box center [582, 211] width 691 height 254
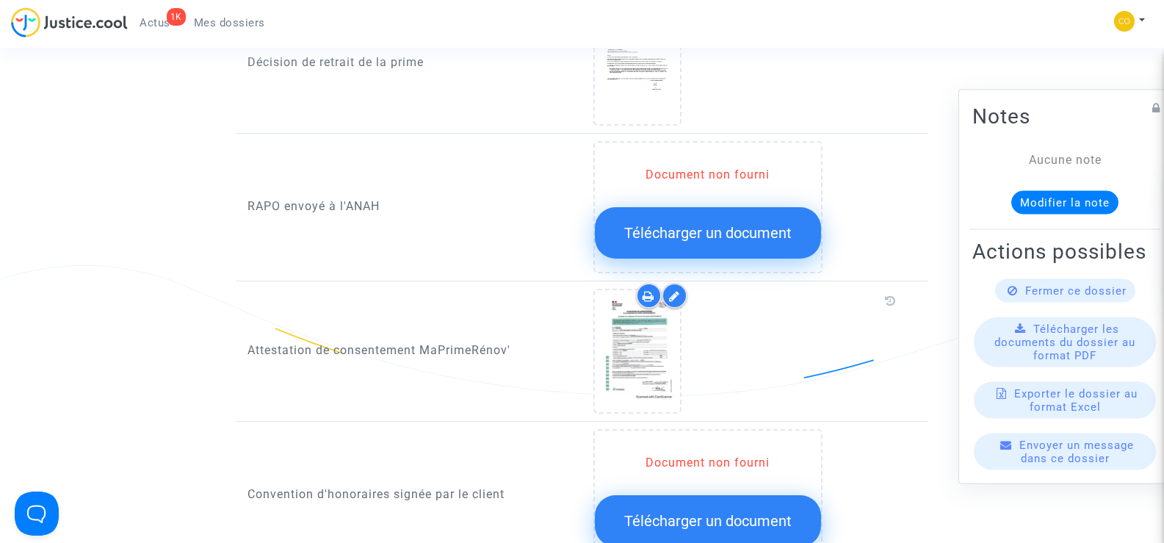
scroll to position [1542, 0]
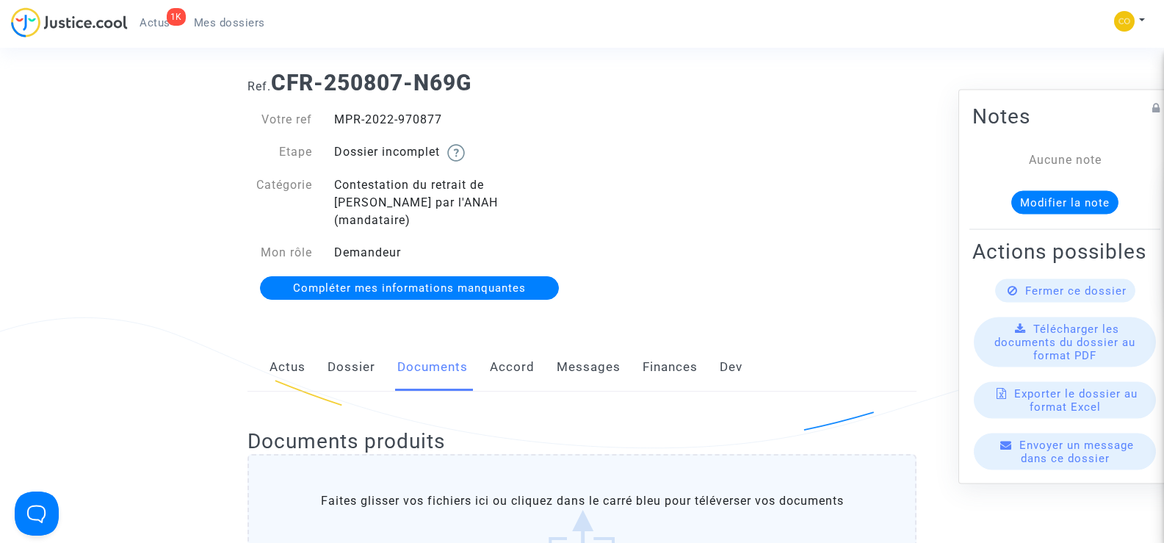
scroll to position [0, 0]
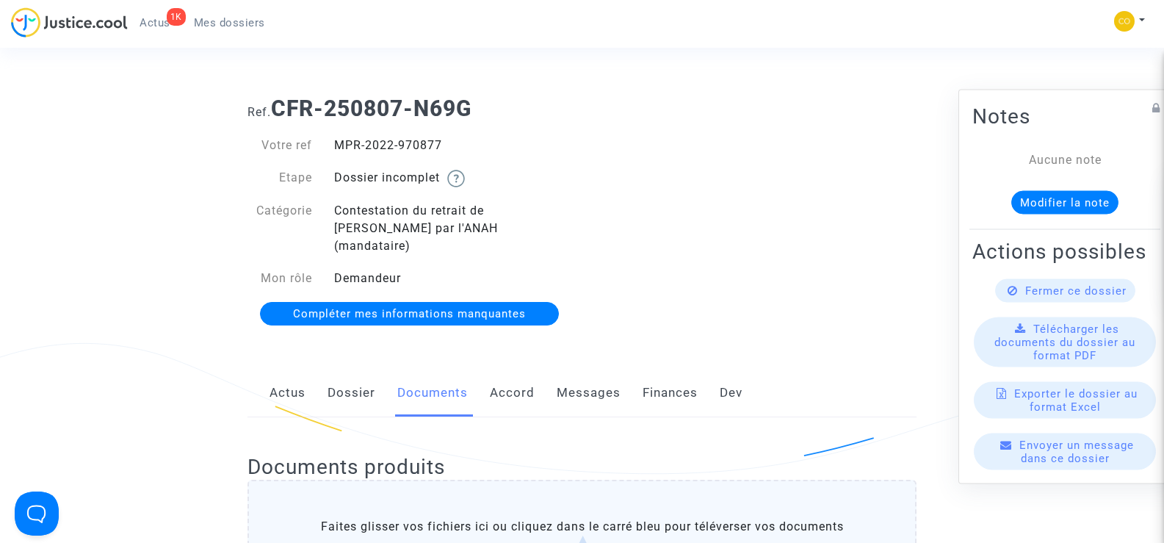
click at [225, 24] on span "Mes dossiers" at bounding box center [229, 22] width 71 height 13
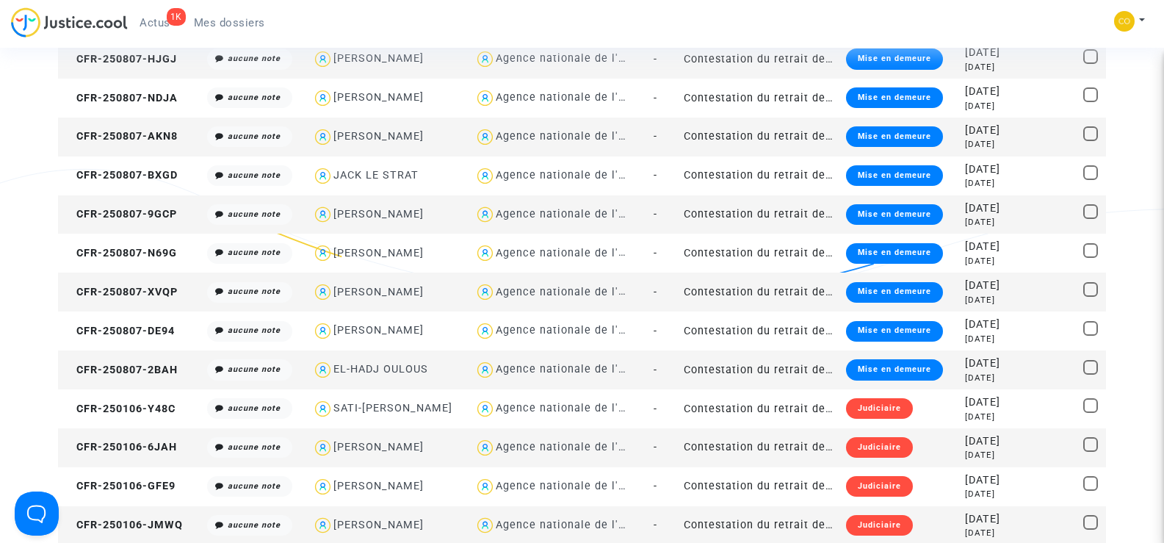
scroll to position [1542, 0]
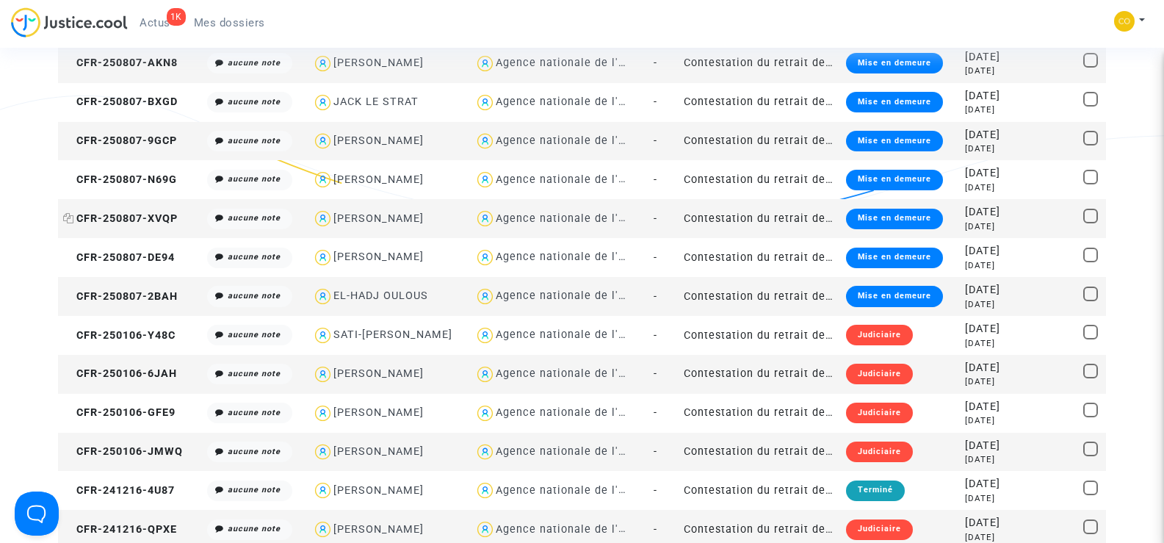
click at [143, 219] on span "CFR-250807-XVQP" at bounding box center [120, 218] width 115 height 12
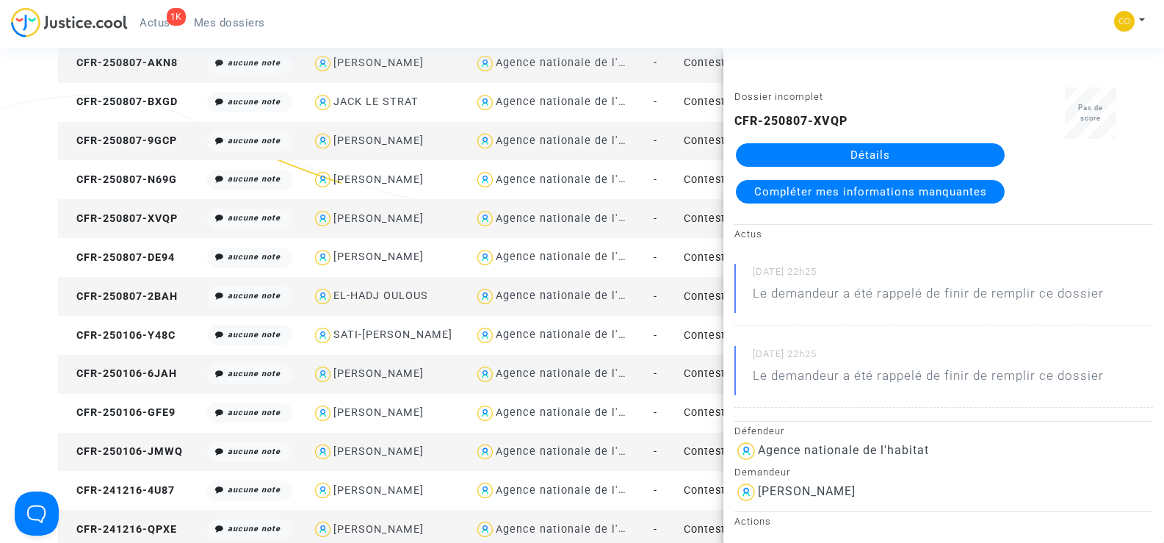
click at [892, 157] on link "Détails" at bounding box center [870, 155] width 269 height 24
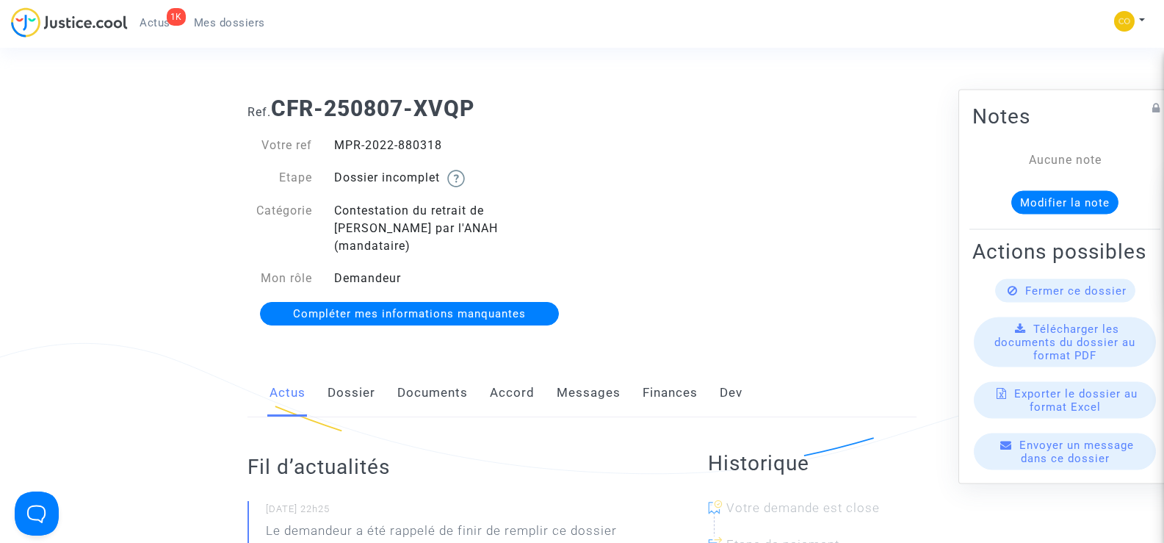
click at [447, 372] on link "Documents" at bounding box center [432, 393] width 71 height 48
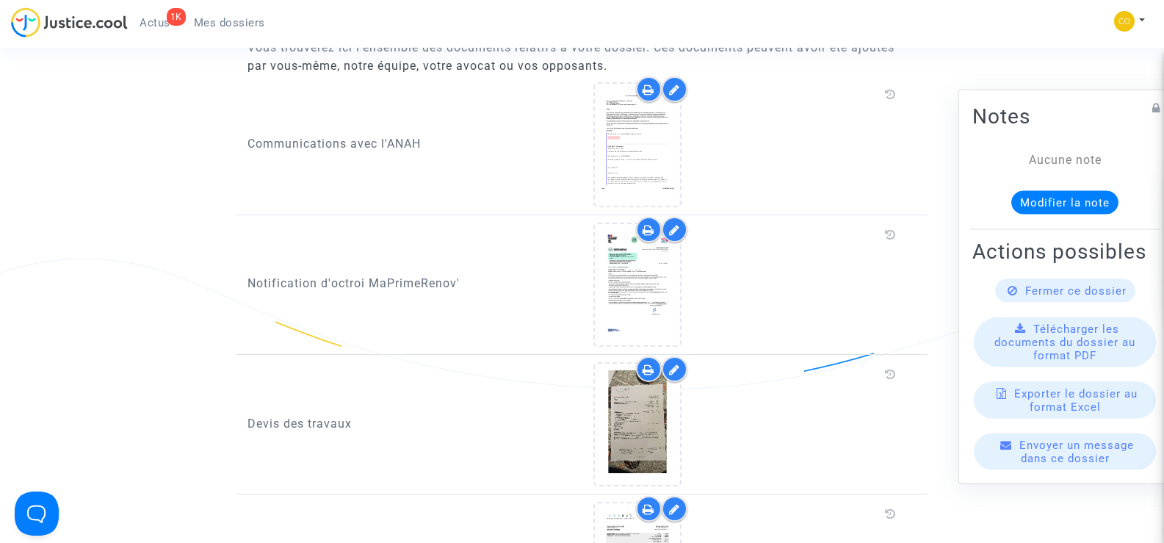
scroll to position [734, 0]
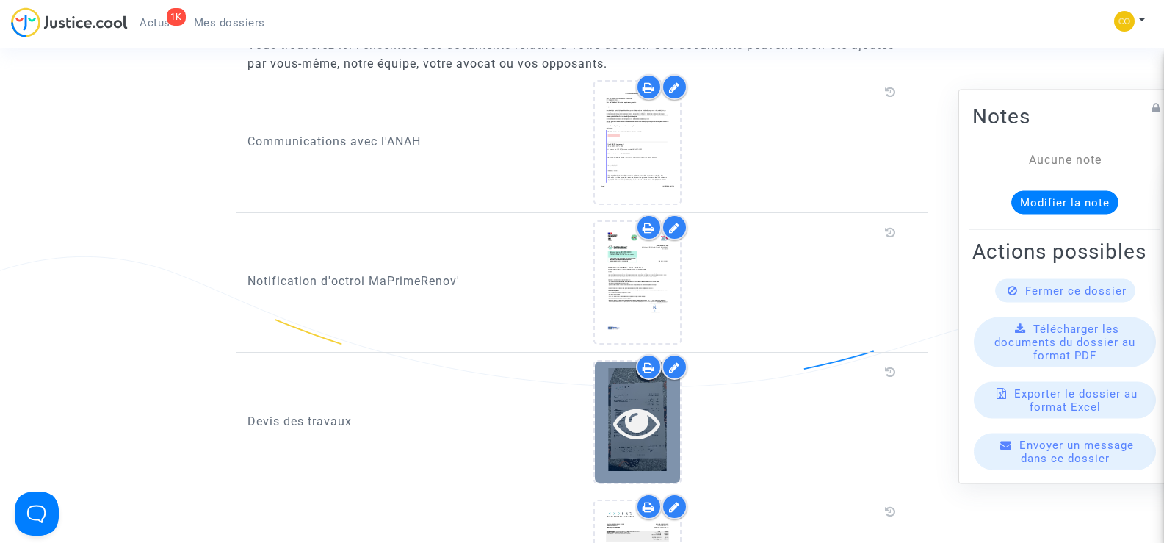
click at [661, 405] on div at bounding box center [637, 422] width 85 height 47
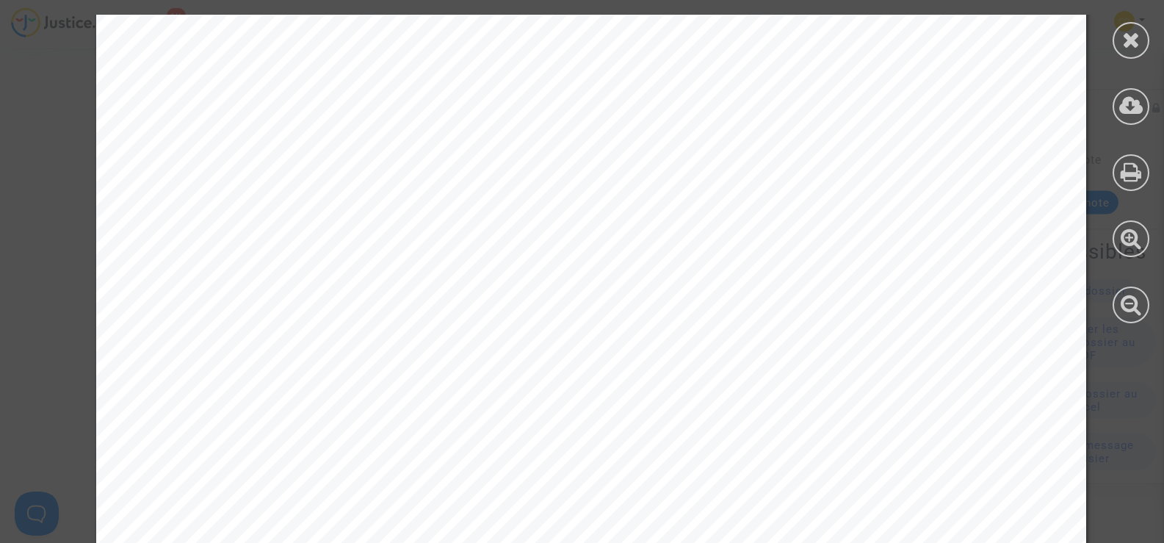
scroll to position [0, 0]
click at [1133, 37] on icon at bounding box center [1131, 40] width 18 height 22
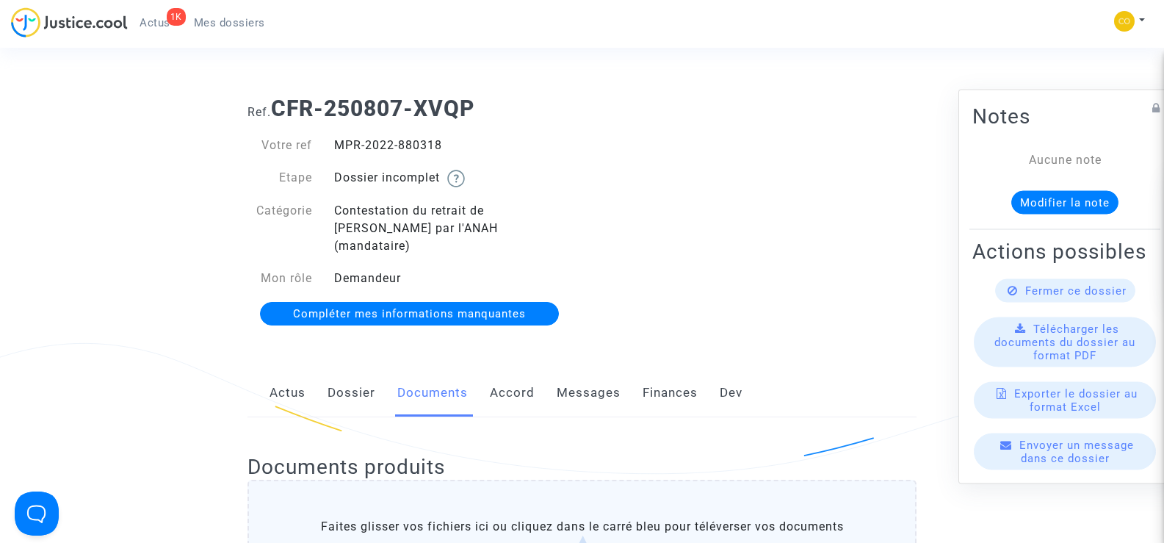
drag, startPoint x: 444, startPoint y: 146, endPoint x: 344, endPoint y: 148, distance: 99.9
click at [344, 156] on div "Votre ref MPR-2022-880318 Etape Dossier incomplet Catégorie Contestation du ret…" at bounding box center [410, 212] width 324 height 151
click at [472, 152] on div "MPR-2022-880318" at bounding box center [452, 146] width 259 height 18
drag, startPoint x: 446, startPoint y: 148, endPoint x: 328, endPoint y: 142, distance: 118.4
click at [328, 142] on div "MPR-2022-880318" at bounding box center [452, 146] width 259 height 18
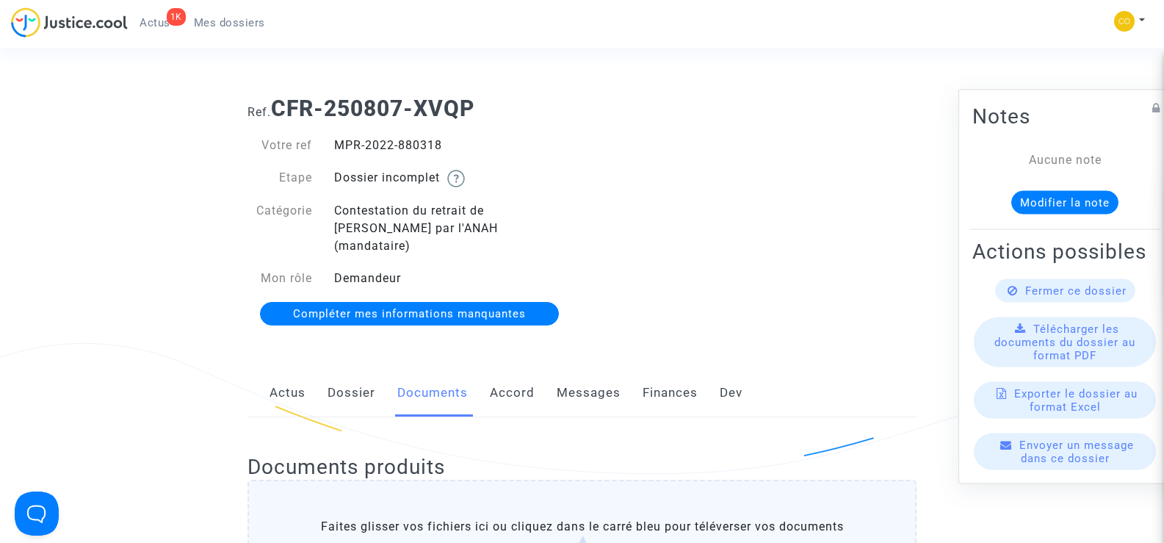
drag, startPoint x: 195, startPoint y: 254, endPoint x: 350, endPoint y: 253, distance: 155.0
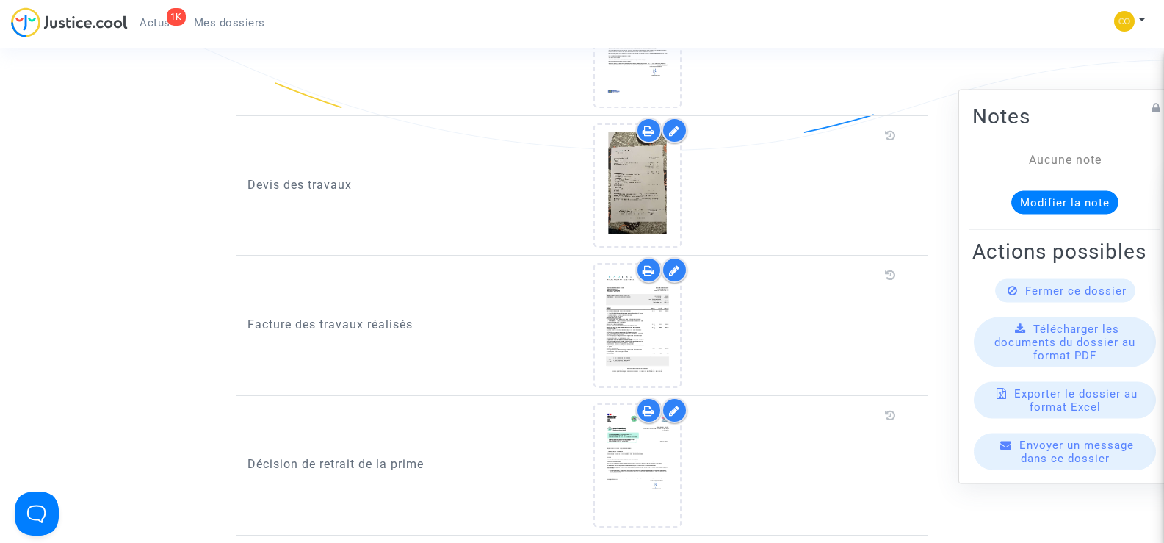
scroll to position [881, 0]
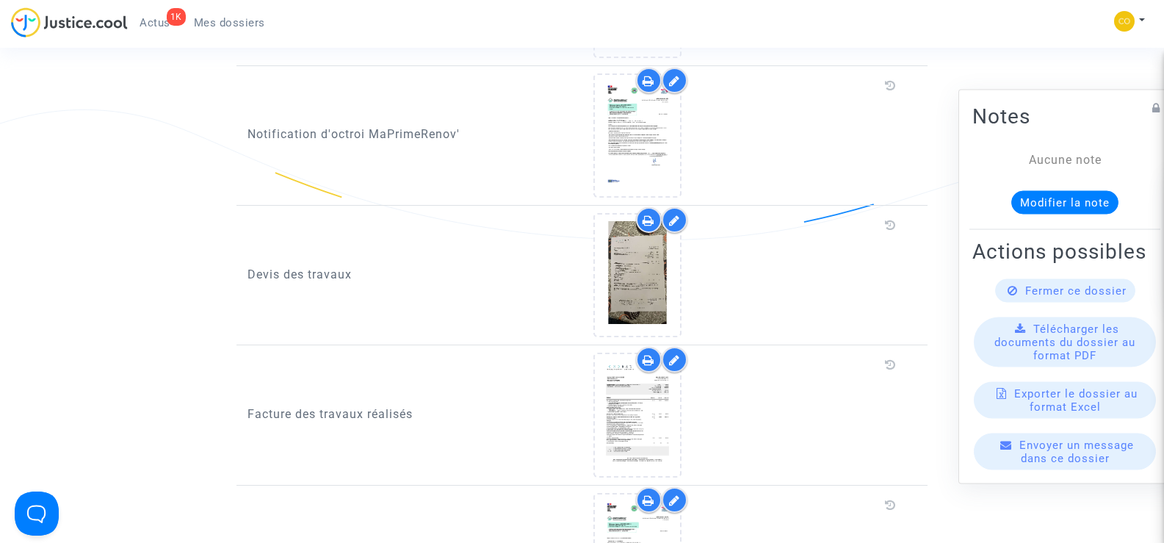
click at [677, 214] on icon at bounding box center [674, 220] width 11 height 12
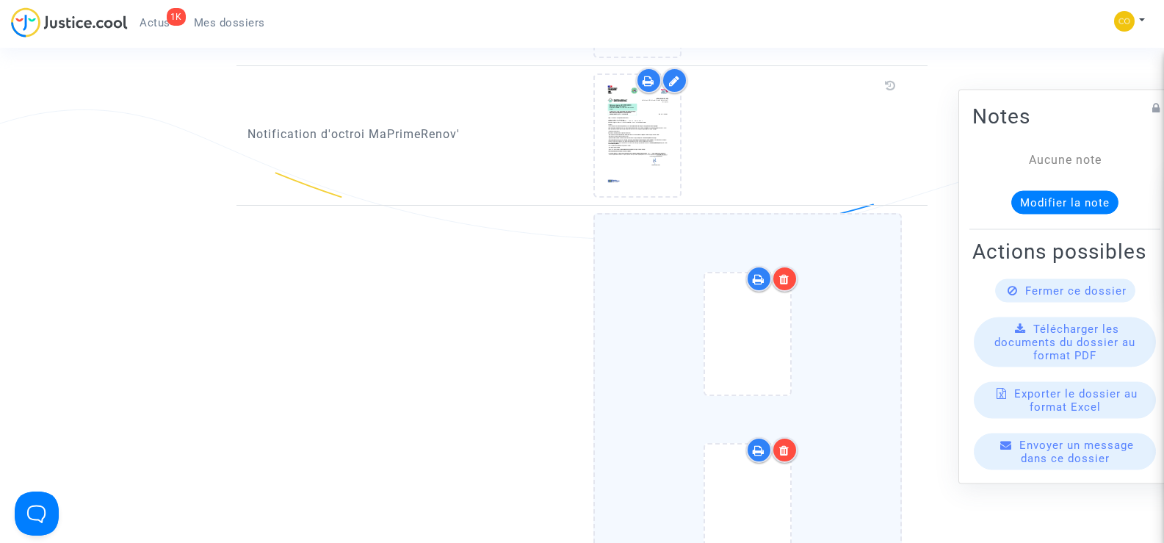
click at [790, 266] on div at bounding box center [785, 279] width 26 height 26
click at [789, 273] on icon at bounding box center [784, 279] width 10 height 12
click at [790, 444] on icon at bounding box center [784, 450] width 10 height 12
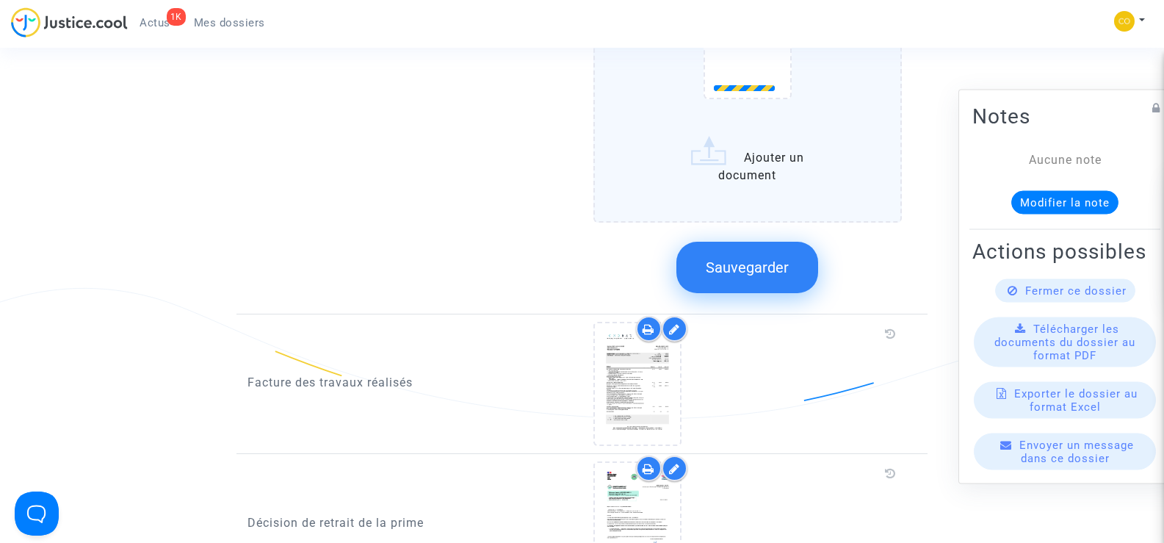
scroll to position [1542, 0]
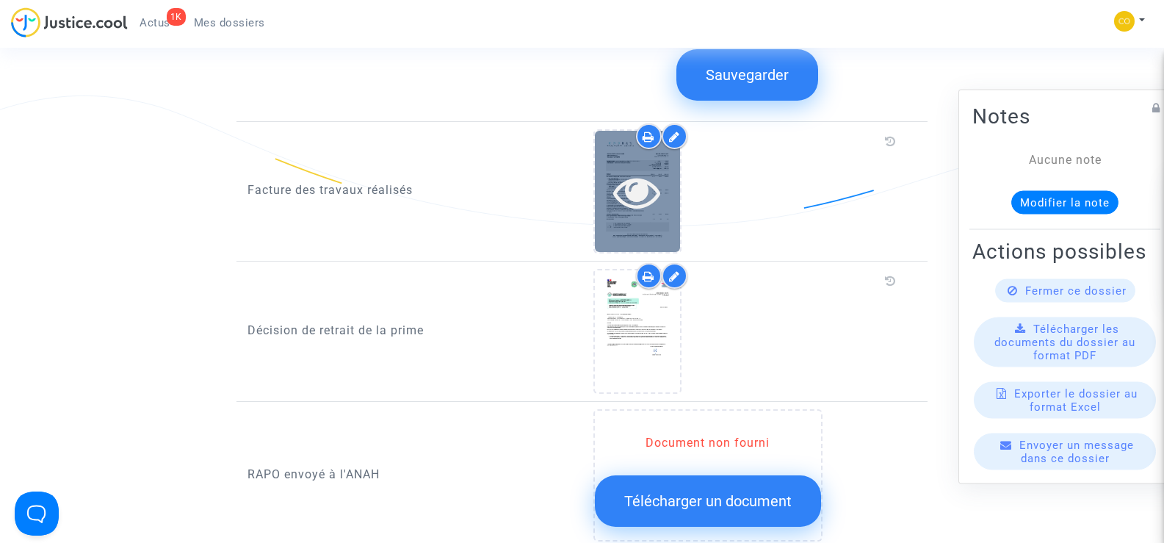
click at [645, 183] on icon at bounding box center [637, 191] width 48 height 47
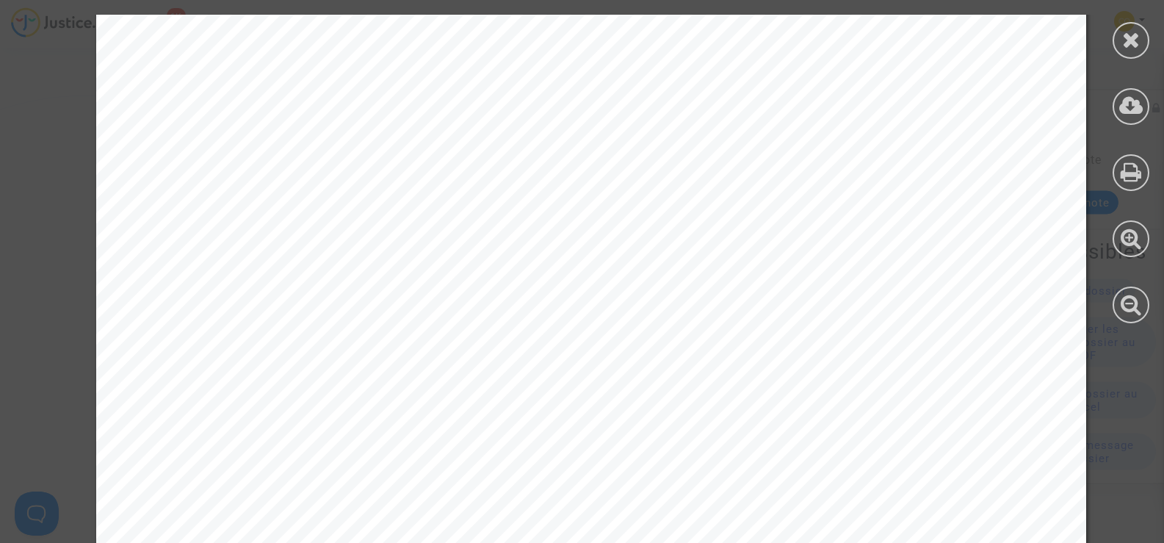
scroll to position [147, 0]
click at [1133, 38] on icon at bounding box center [1131, 40] width 18 height 22
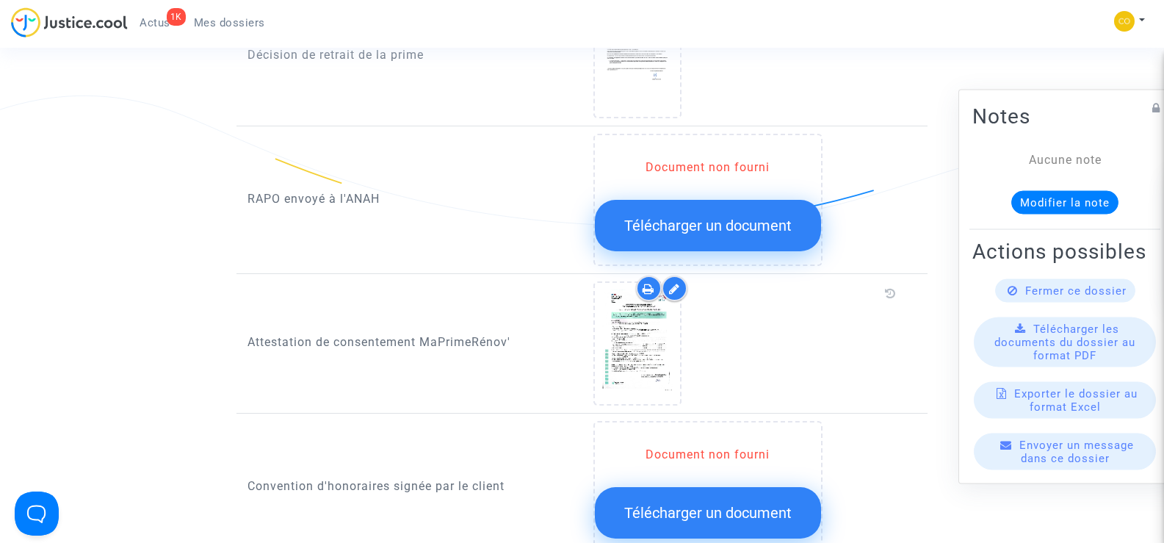
click at [544, 359] on div "Attestation de consentement MaPrimeRénov'" at bounding box center [410, 343] width 346 height 124
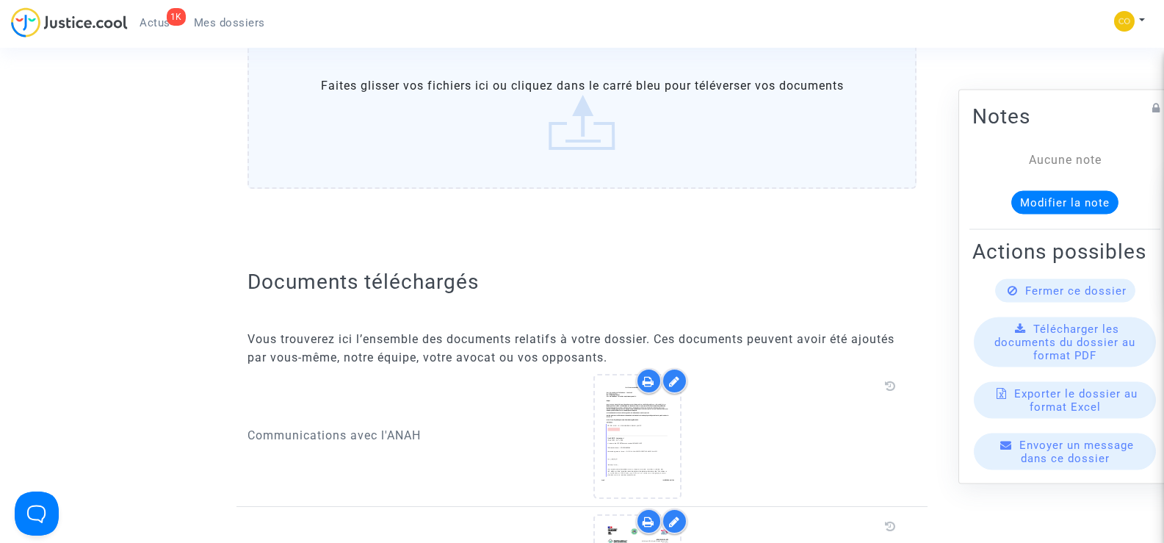
scroll to position [0, 0]
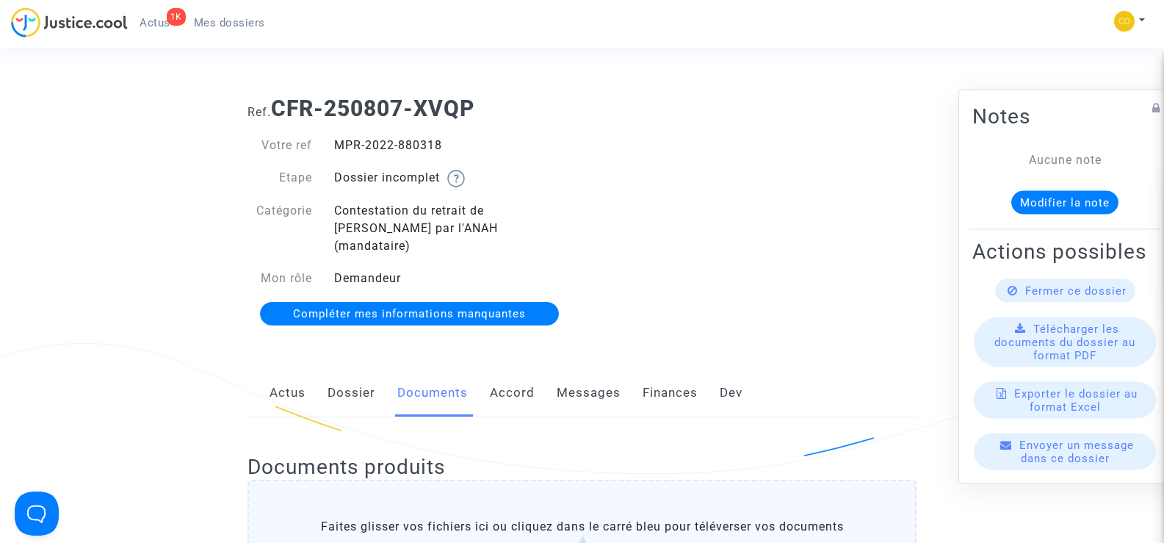
drag, startPoint x: 450, startPoint y: 138, endPoint x: 335, endPoint y: 139, distance: 114.6
click at [335, 139] on div "MPR-2022-880318" at bounding box center [452, 146] width 259 height 18
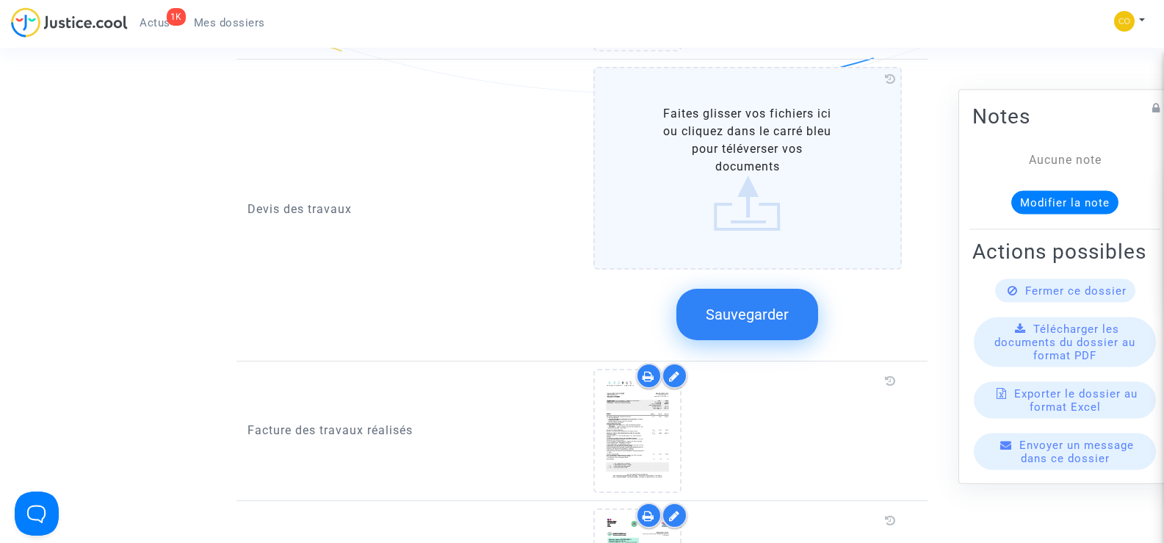
scroll to position [1028, 0]
click at [760, 305] on span "Sauvegarder" at bounding box center [747, 314] width 83 height 18
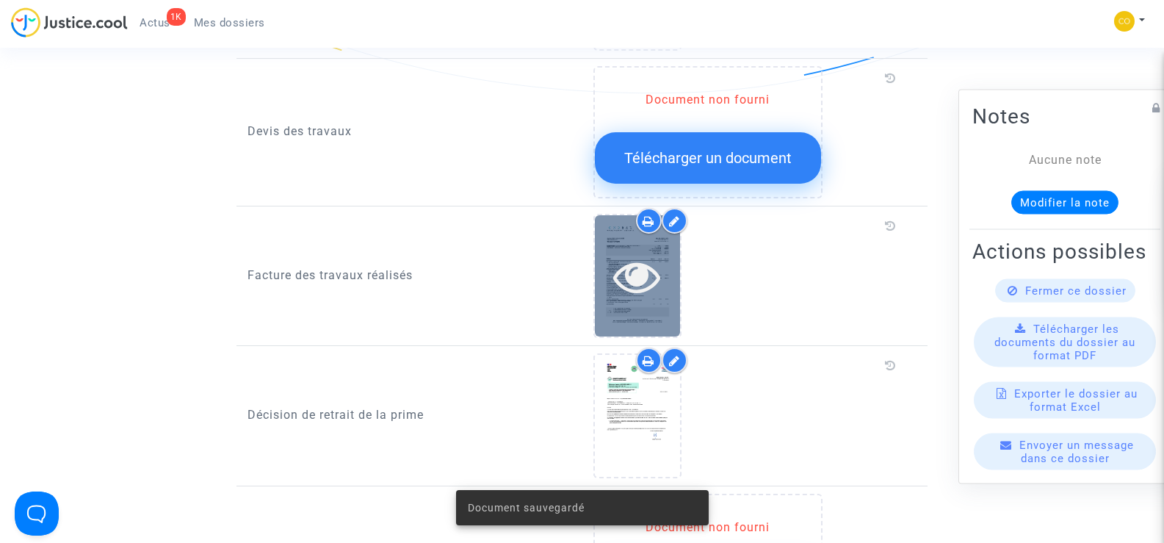
click at [658, 253] on icon at bounding box center [637, 276] width 48 height 47
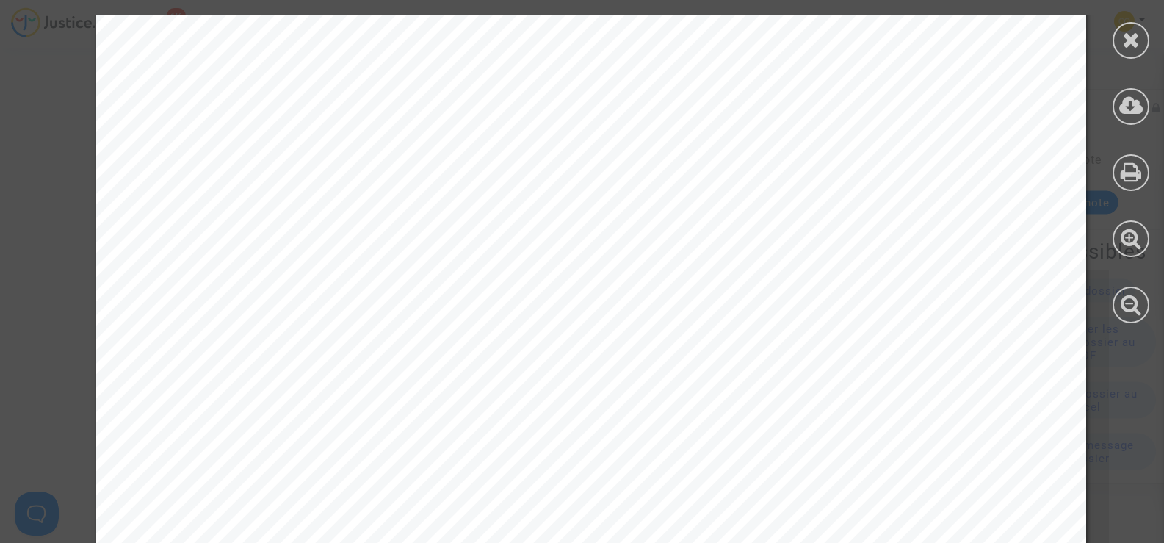
scroll to position [1542, 0]
click at [1126, 37] on icon at bounding box center [1131, 40] width 18 height 22
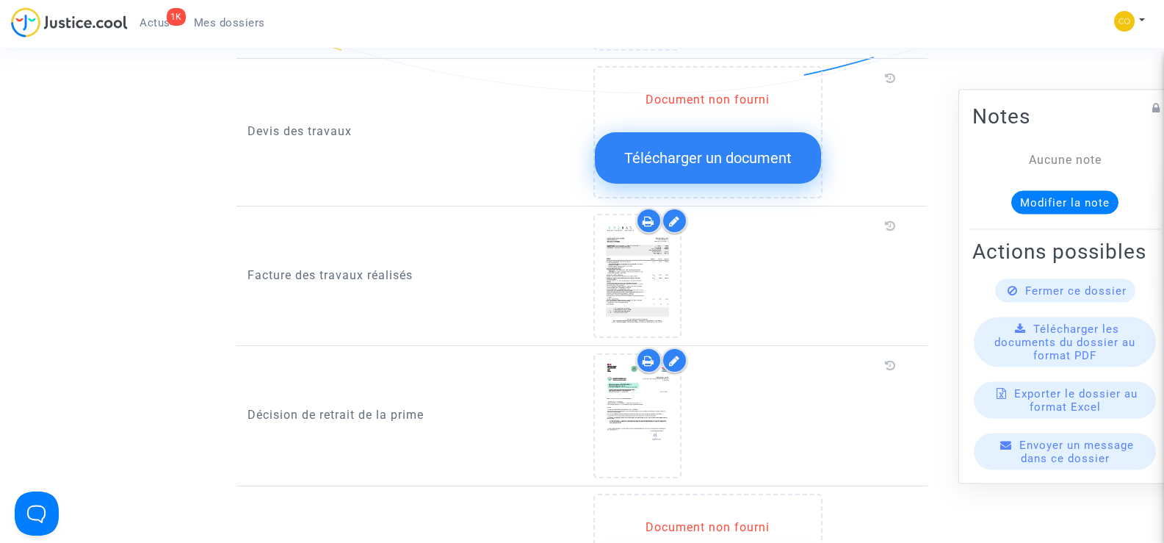
click at [677, 210] on div at bounding box center [675, 221] width 26 height 26
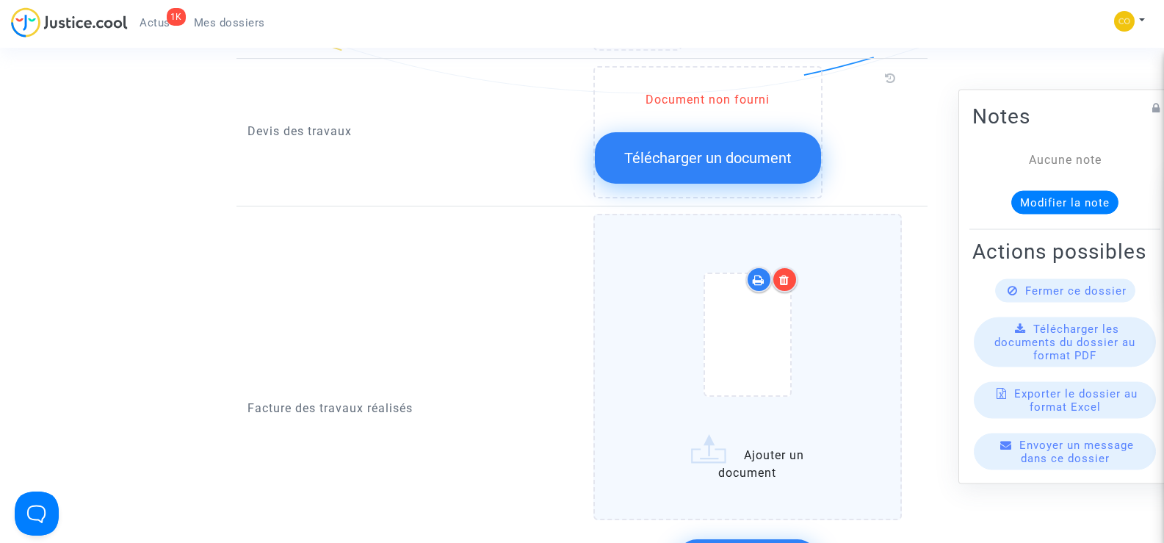
click at [787, 274] on icon at bounding box center [784, 280] width 10 height 12
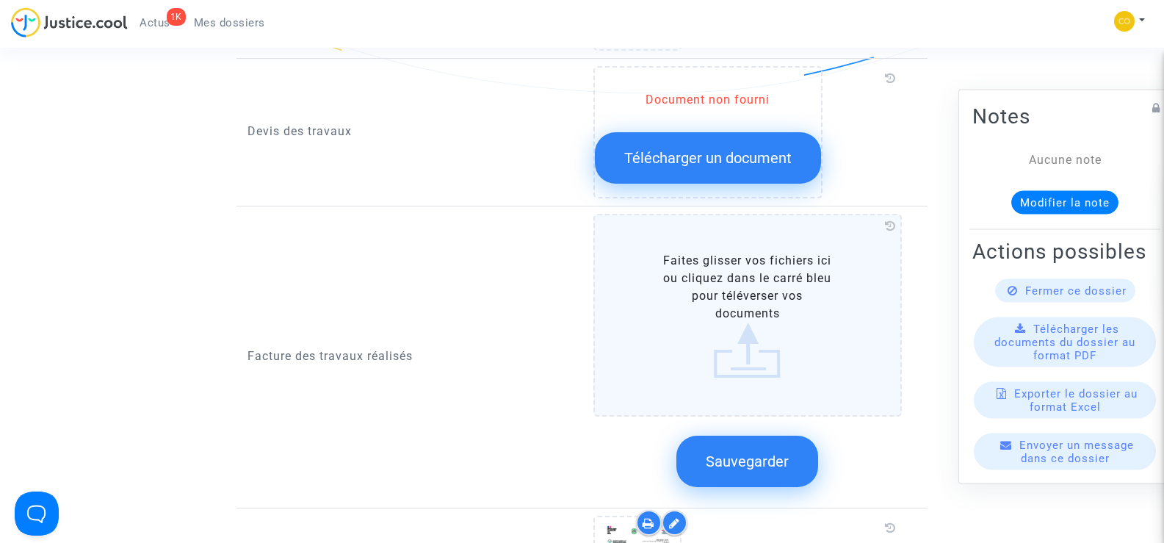
click at [750, 452] on span "Sauvegarder" at bounding box center [747, 461] width 83 height 18
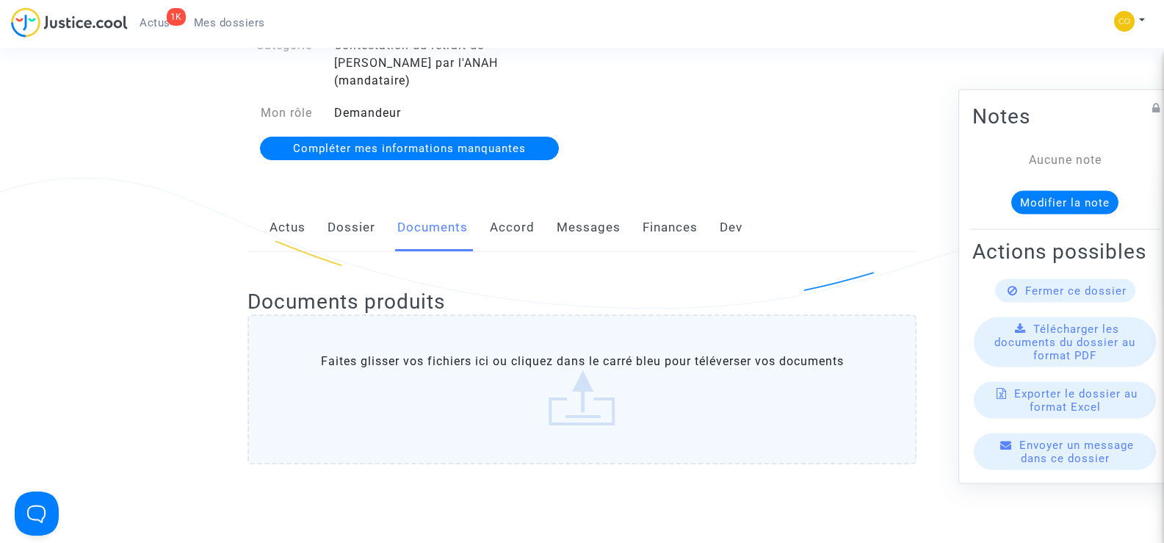
scroll to position [0, 0]
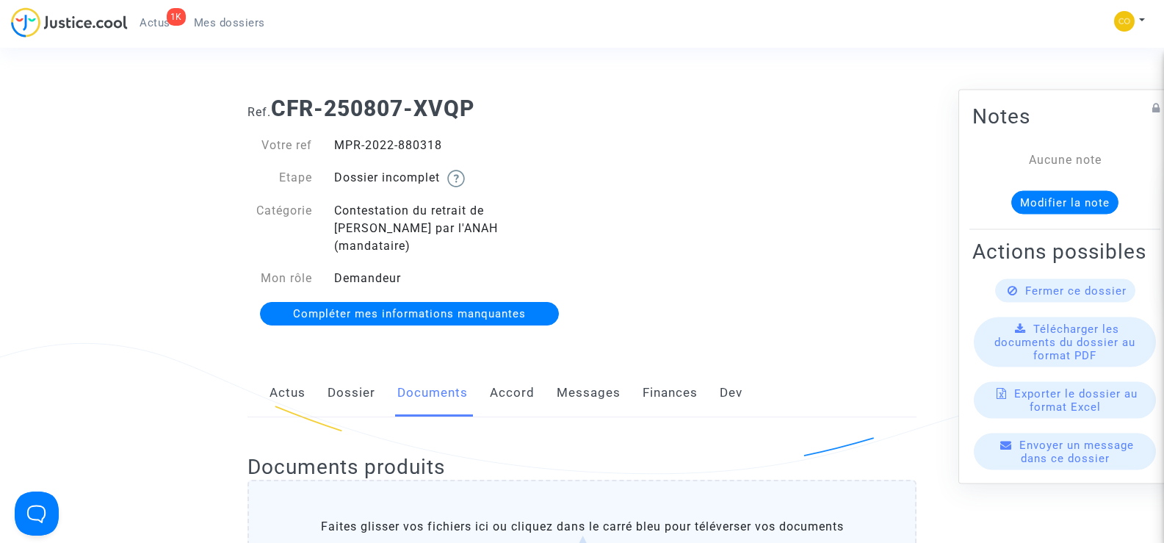
click at [209, 29] on span "Mes dossiers" at bounding box center [229, 22] width 71 height 13
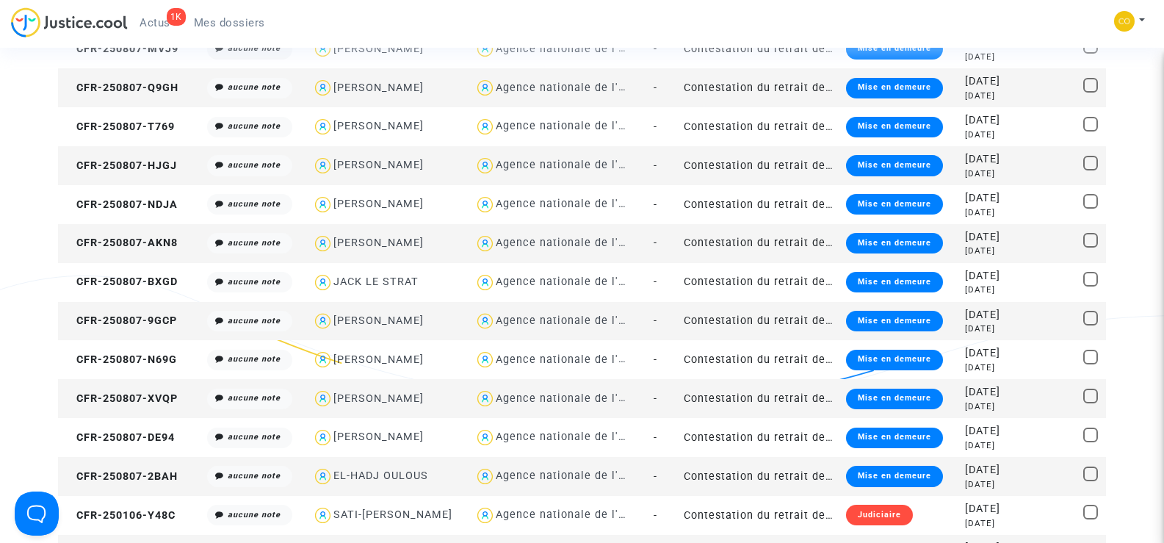
scroll to position [1542, 0]
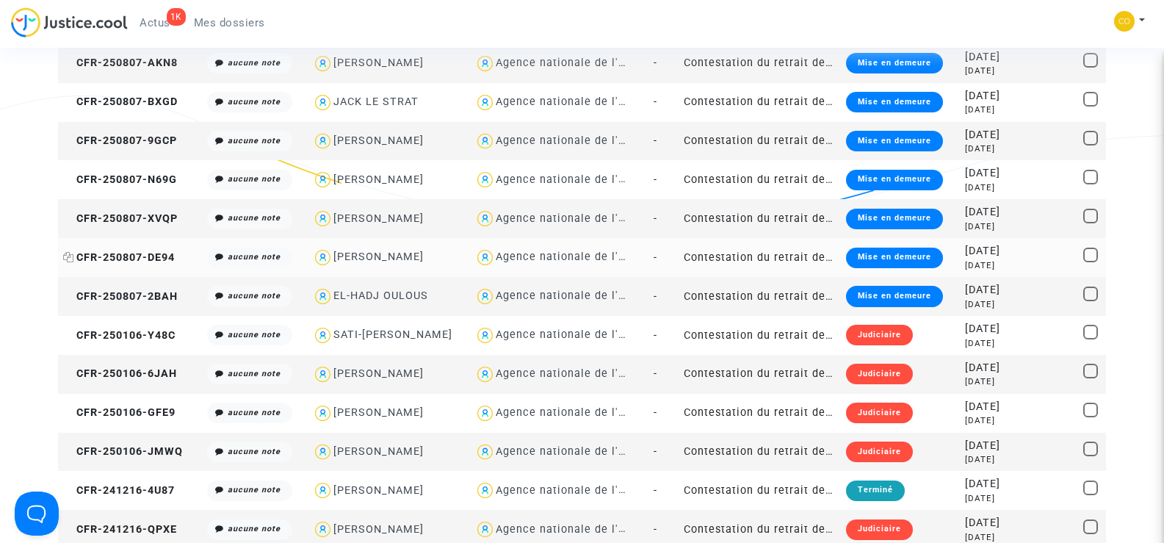
click at [123, 259] on span "CFR-250807-DE94" at bounding box center [119, 257] width 112 height 12
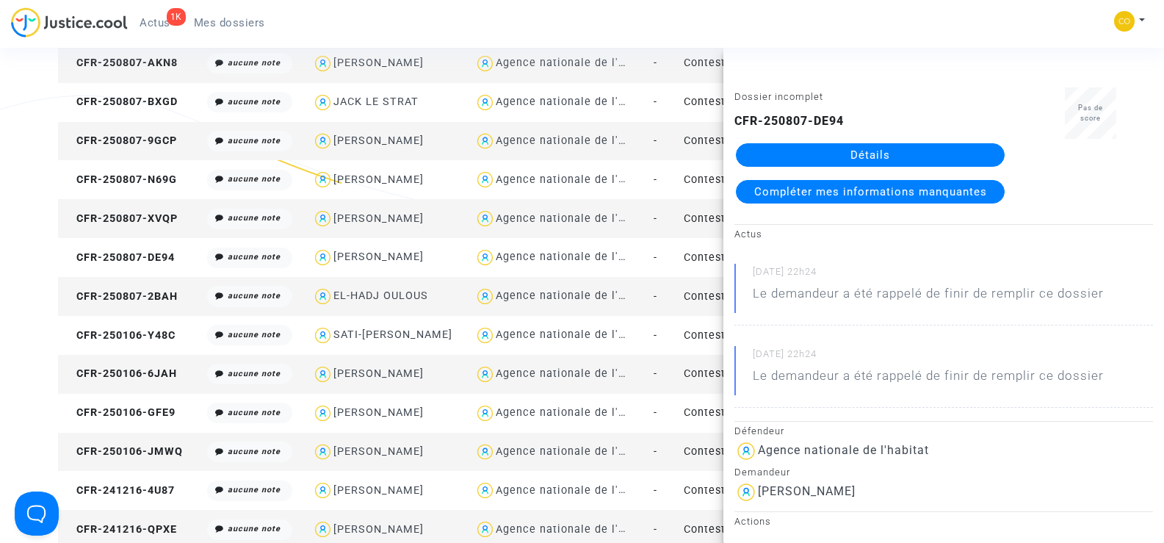
click at [878, 148] on link "Détails" at bounding box center [870, 155] width 269 height 24
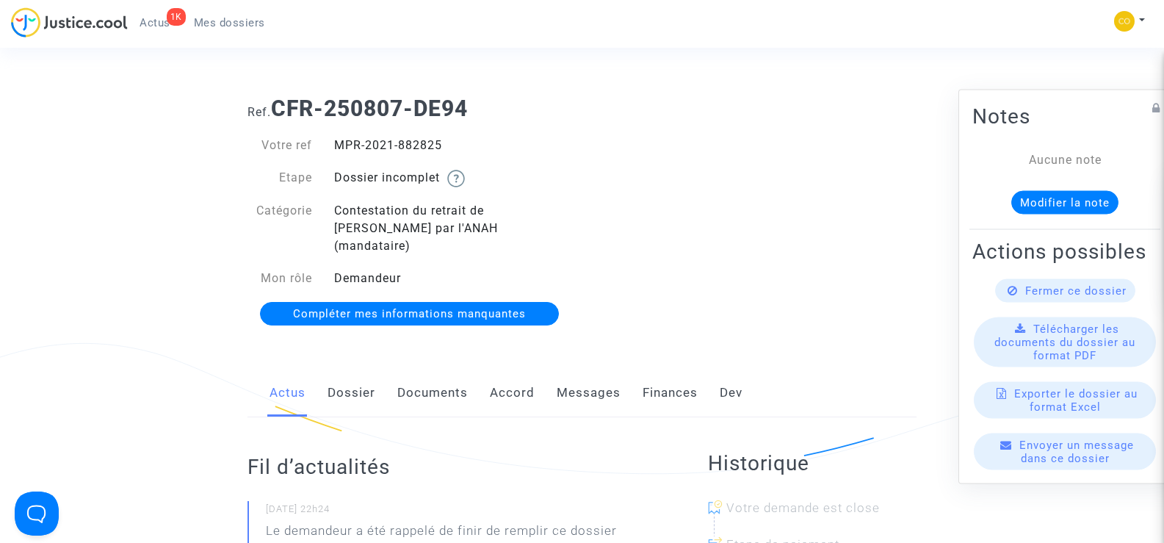
click at [434, 369] on link "Documents" at bounding box center [432, 393] width 71 height 48
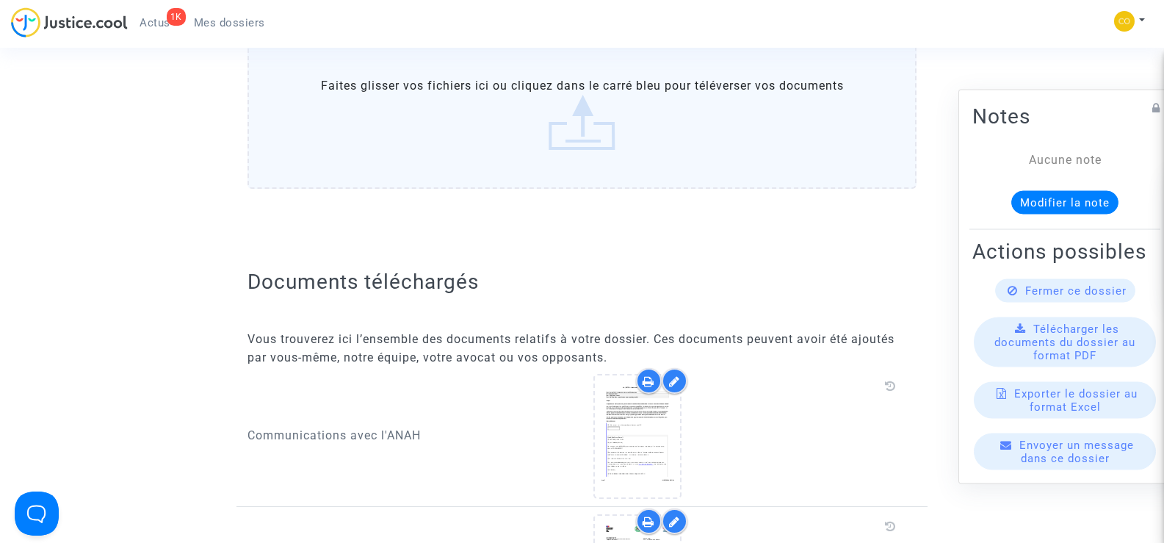
scroll to position [808, 0]
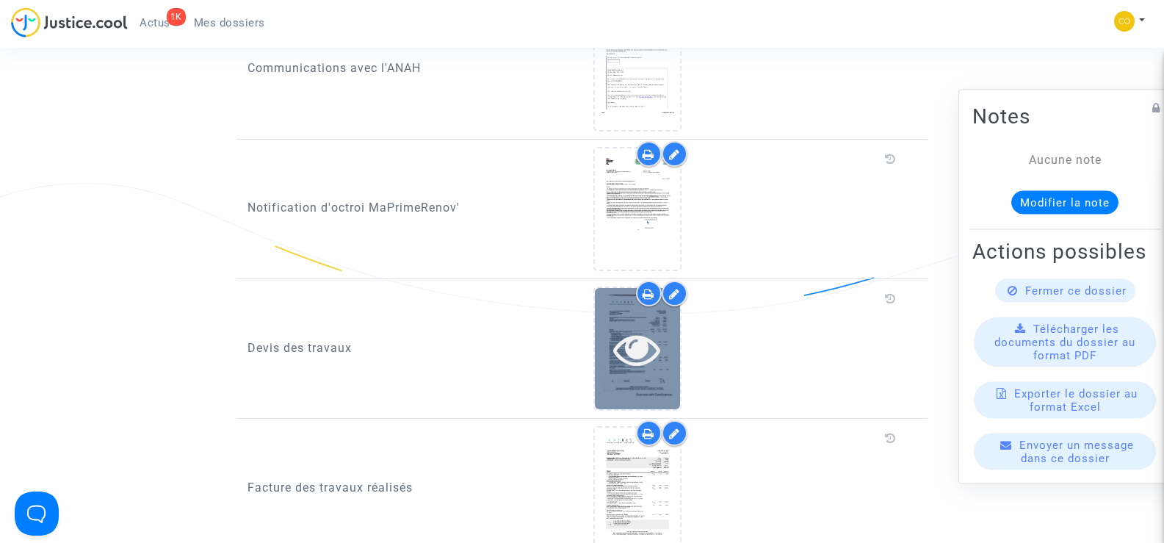
click at [656, 357] on div at bounding box center [637, 348] width 85 height 121
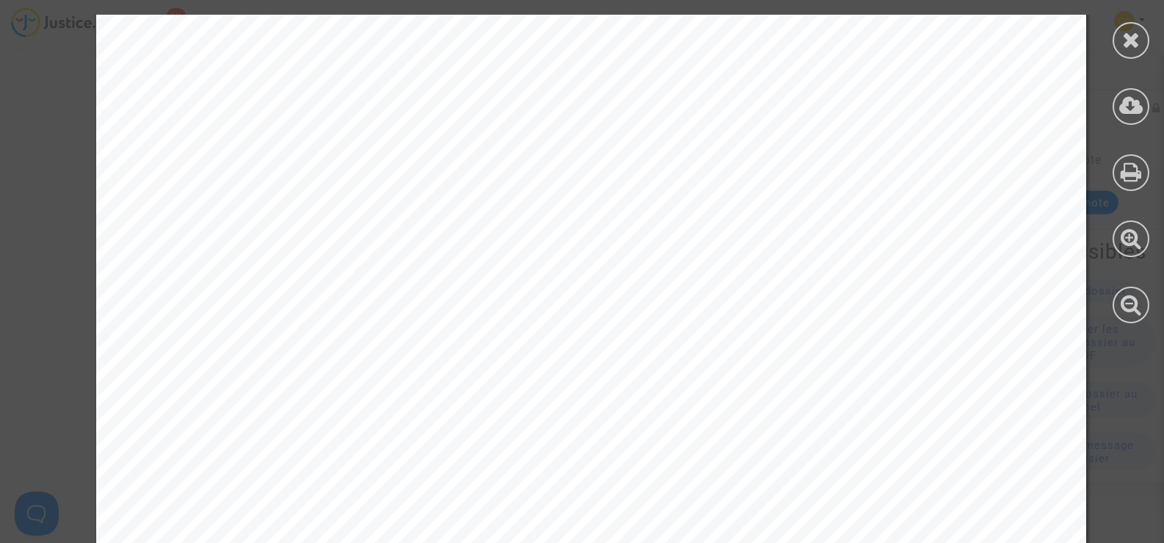
scroll to position [2300, 0]
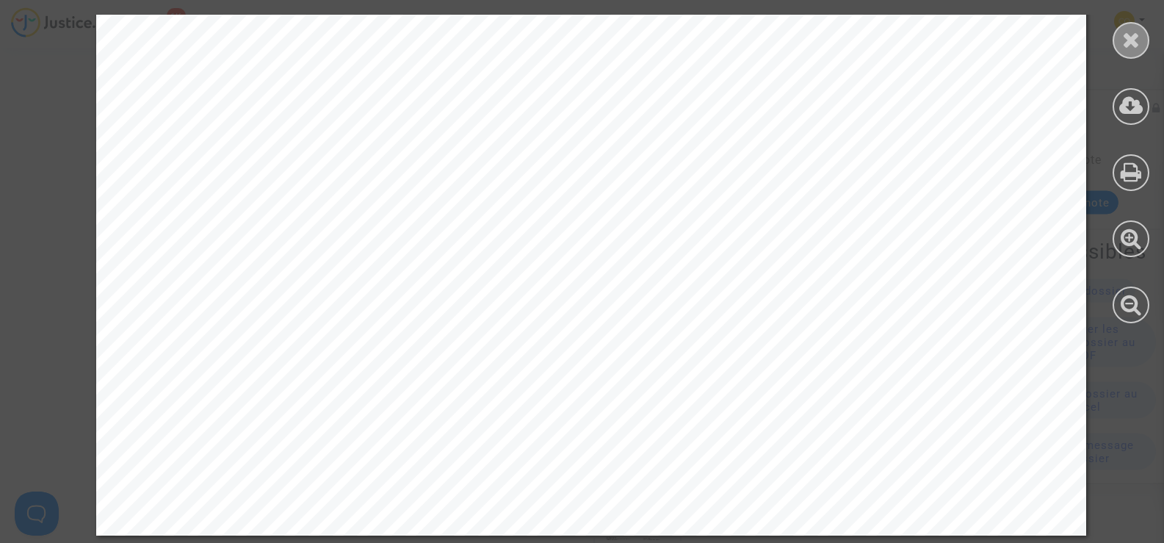
click at [1135, 41] on icon at bounding box center [1131, 40] width 18 height 22
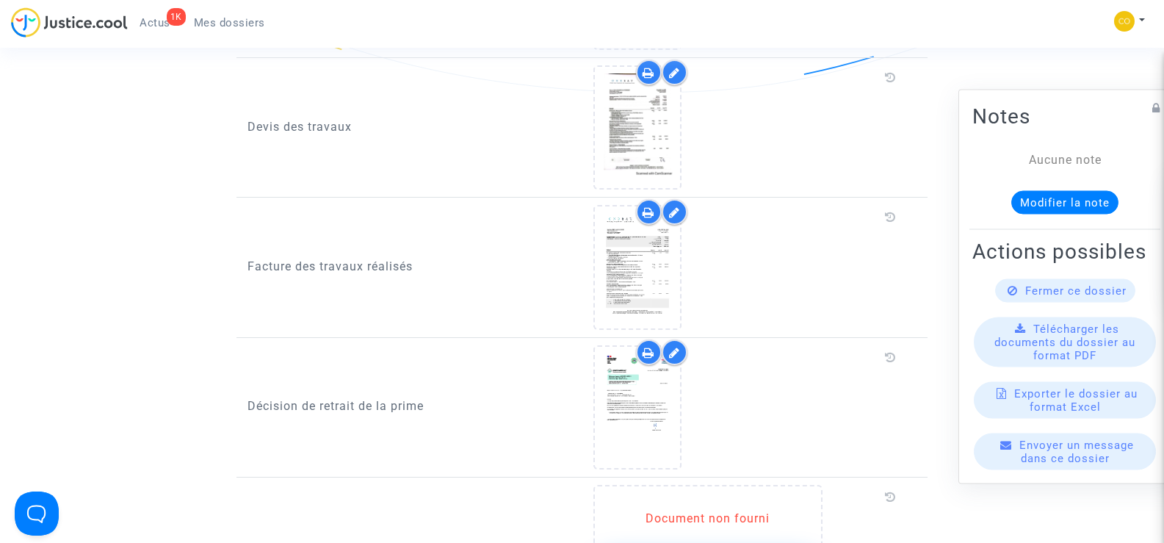
scroll to position [1028, 0]
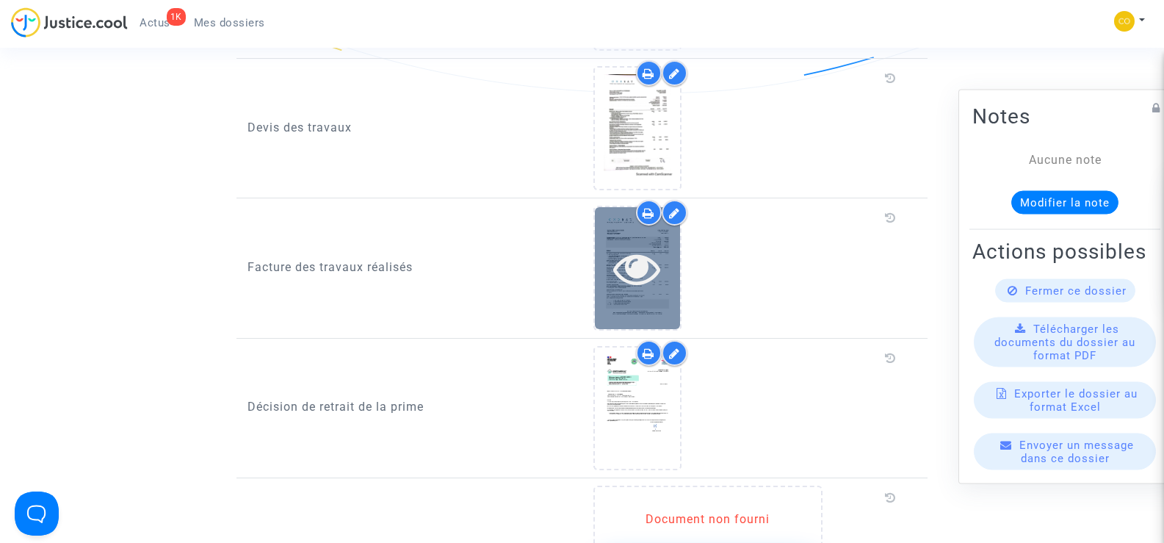
click at [643, 276] on div at bounding box center [637, 267] width 85 height 121
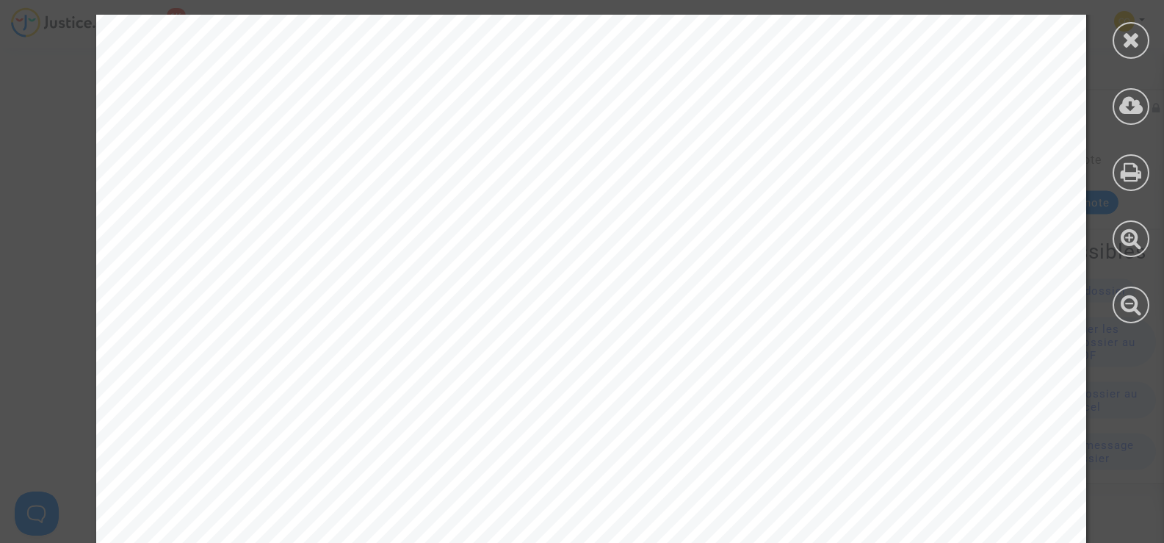
scroll to position [2299, 0]
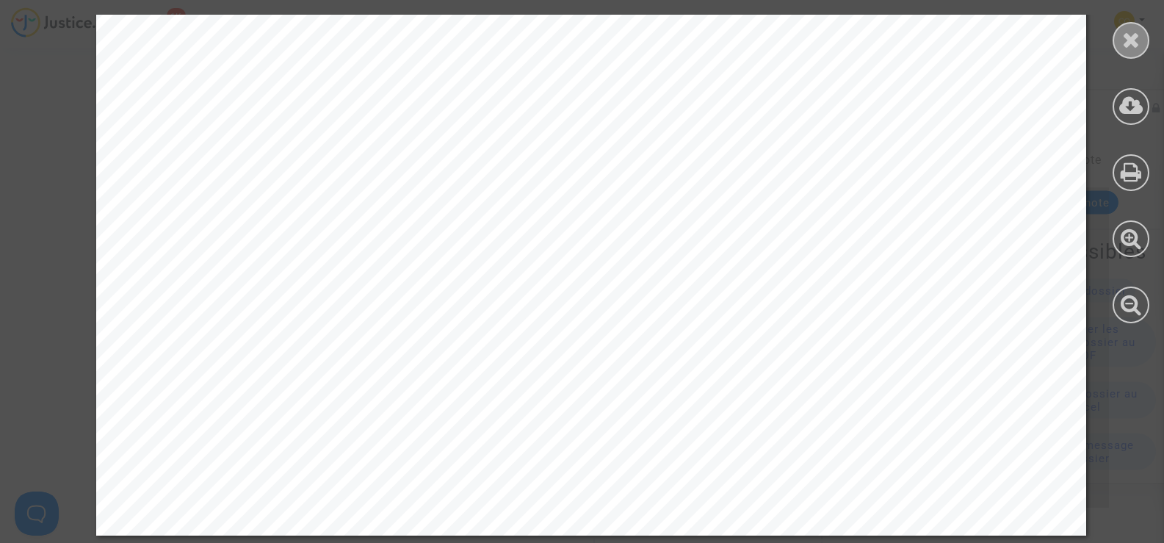
click at [1129, 41] on icon at bounding box center [1131, 40] width 18 height 22
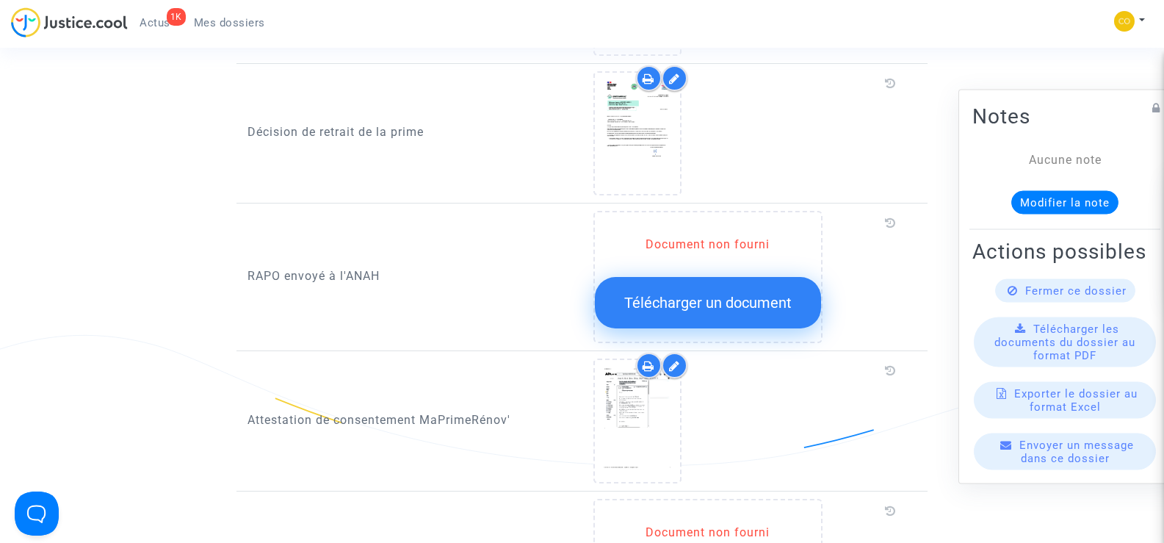
scroll to position [1396, 0]
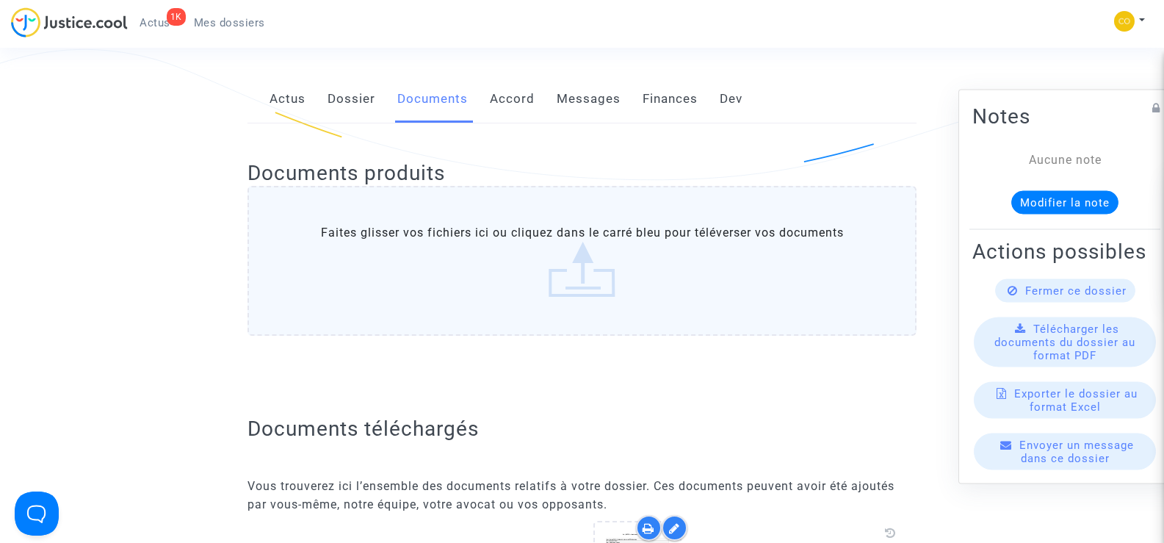
click at [225, 21] on span "Mes dossiers" at bounding box center [229, 22] width 71 height 13
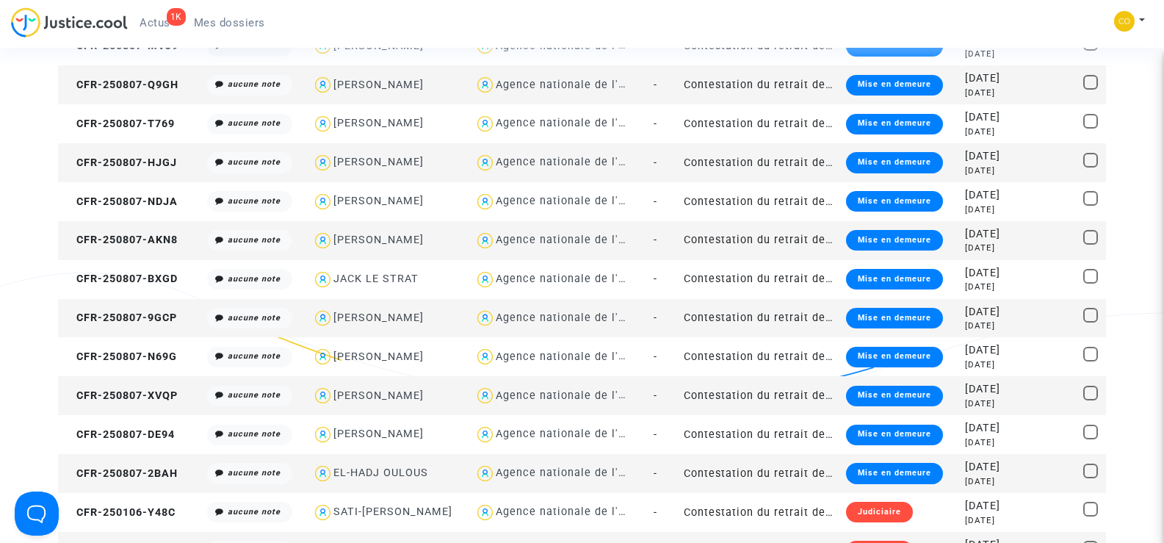
scroll to position [1542, 0]
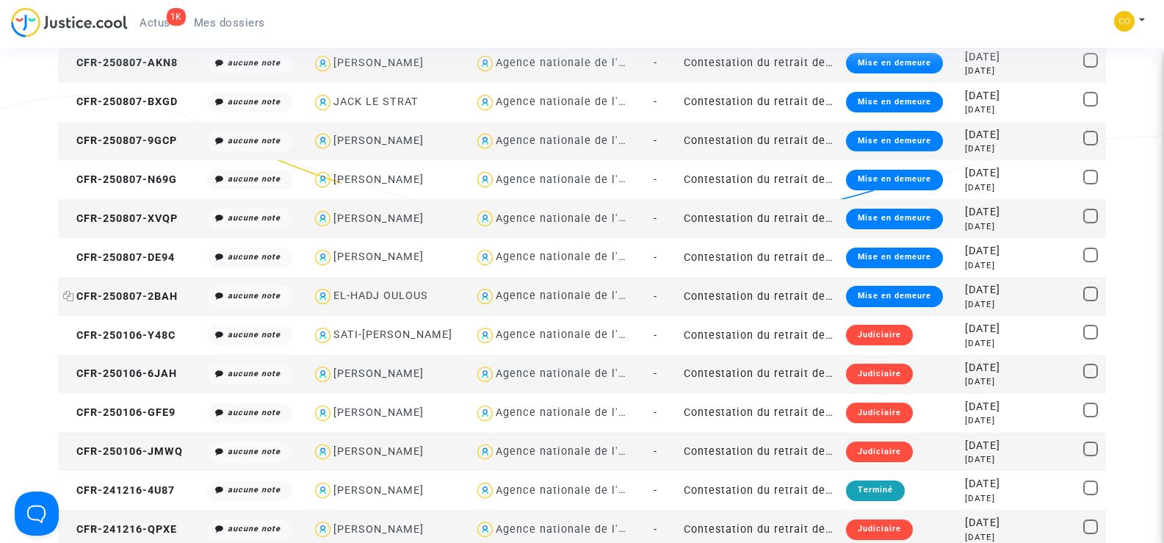
click at [144, 292] on span "CFR-250807-2BAH" at bounding box center [120, 296] width 115 height 12
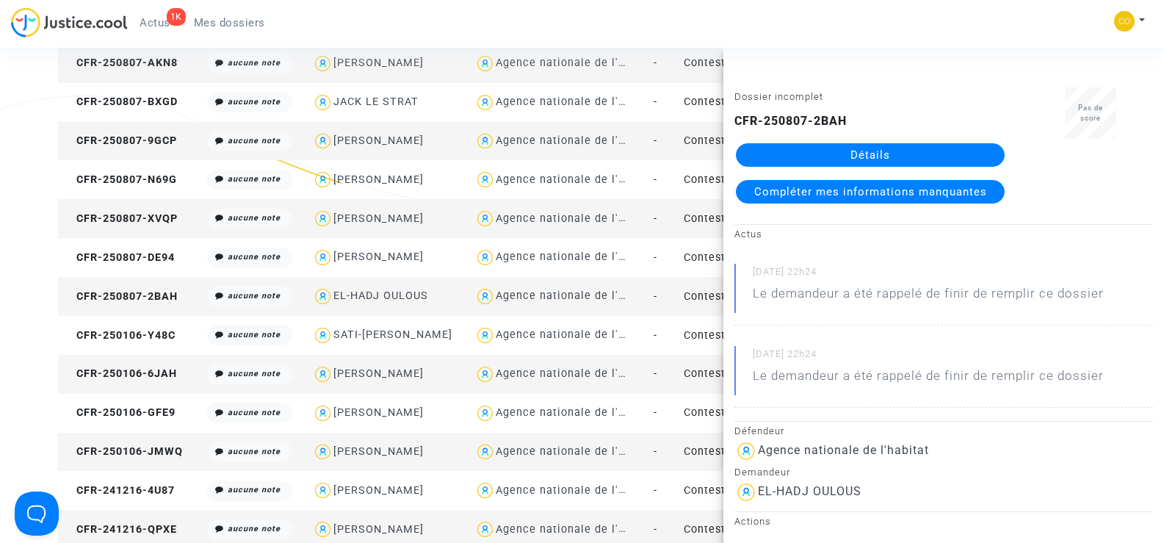
click at [862, 155] on link "Détails" at bounding box center [870, 155] width 269 height 24
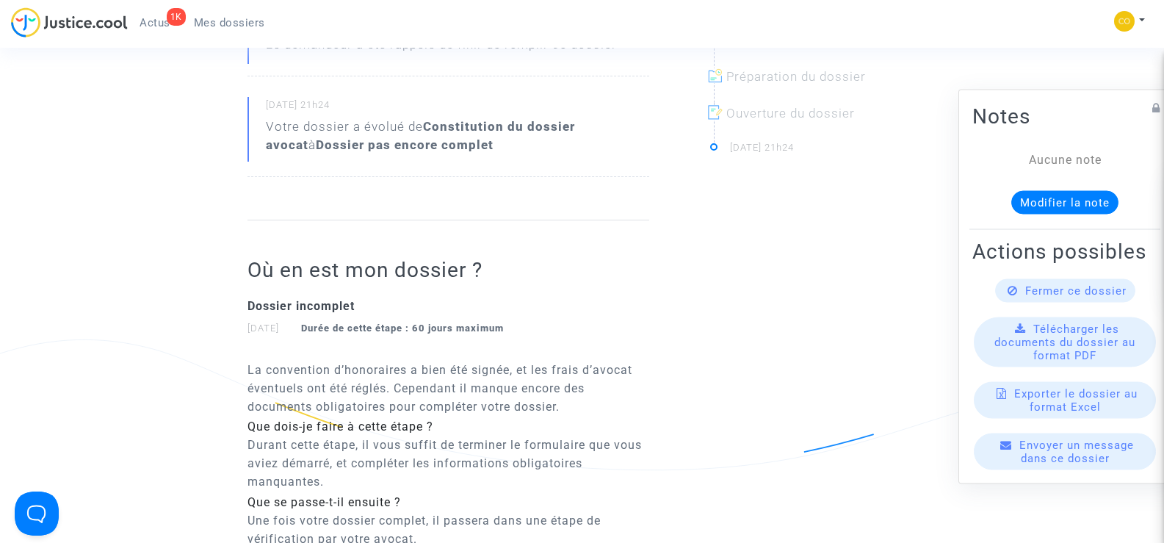
scroll to position [269, 0]
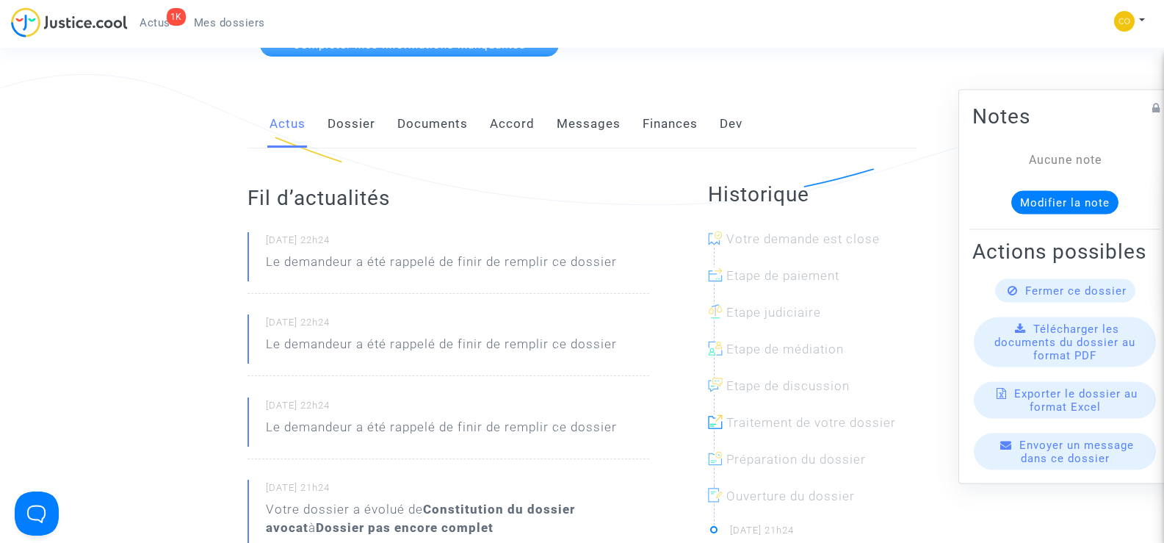
click at [415, 105] on link "Documents" at bounding box center [432, 124] width 71 height 48
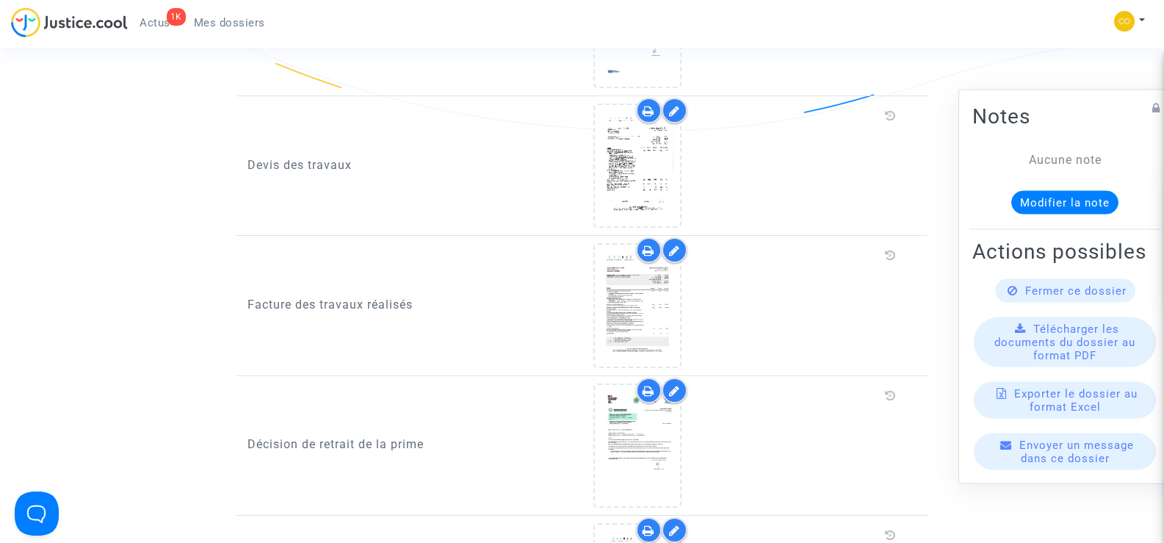
scroll to position [1003, 0]
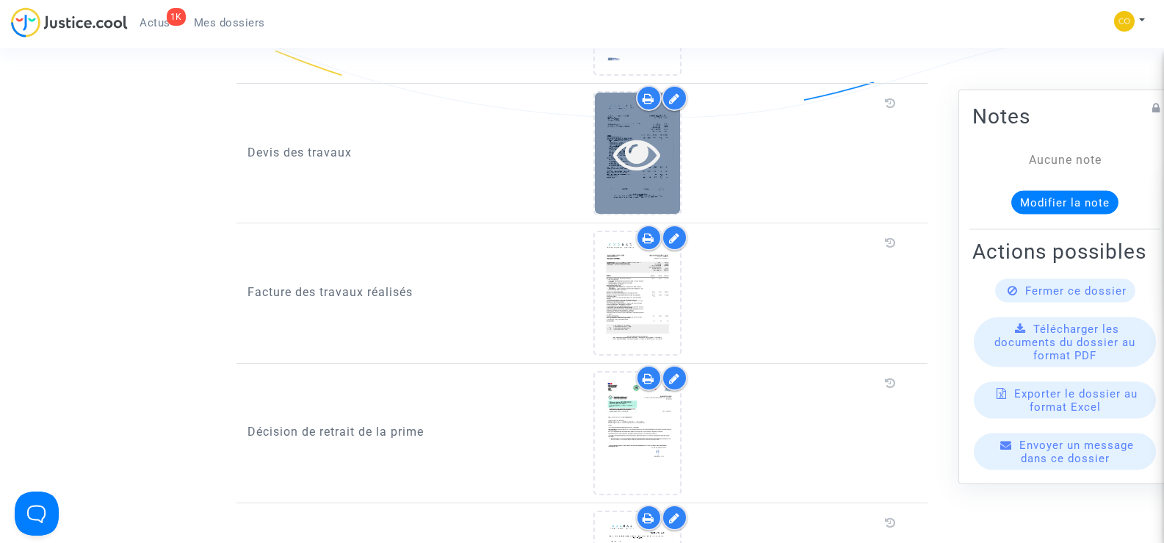
click at [609, 156] on div at bounding box center [637, 153] width 85 height 47
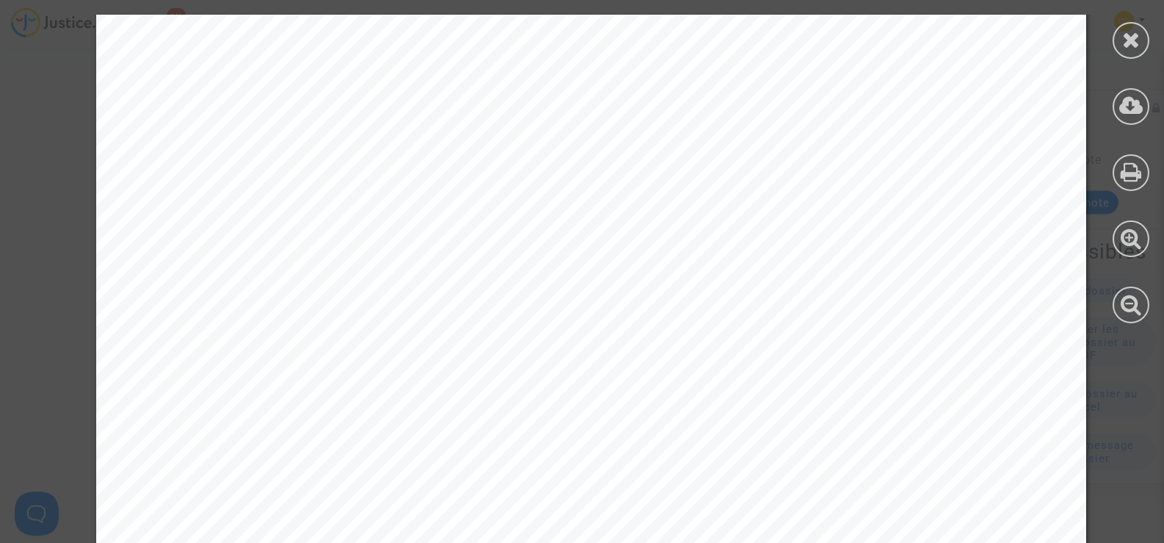
scroll to position [7935, 0]
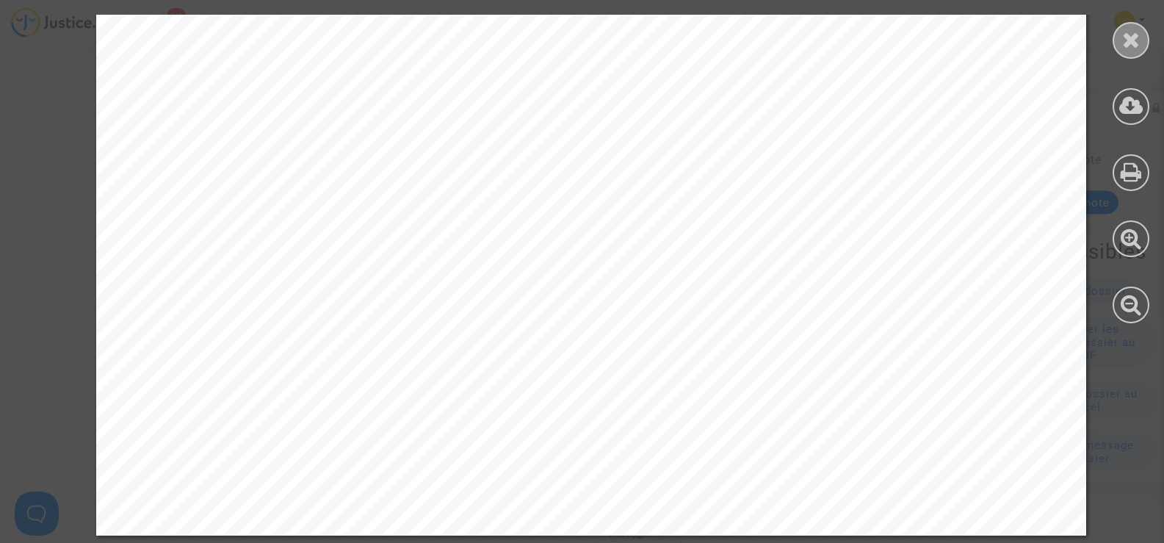
click at [1144, 35] on div at bounding box center [1131, 40] width 37 height 37
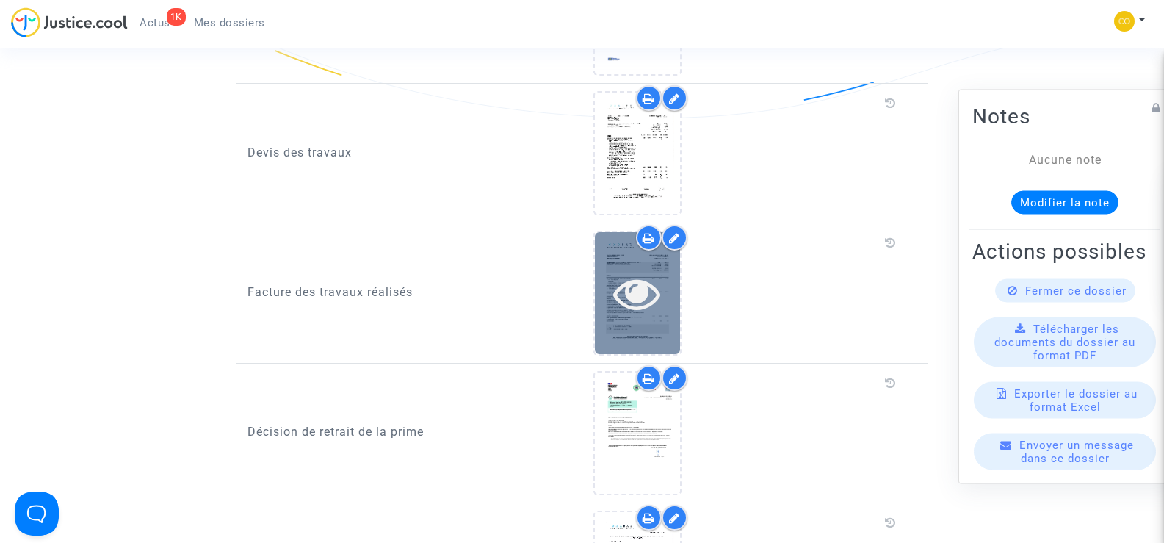
click at [646, 281] on icon at bounding box center [637, 293] width 48 height 47
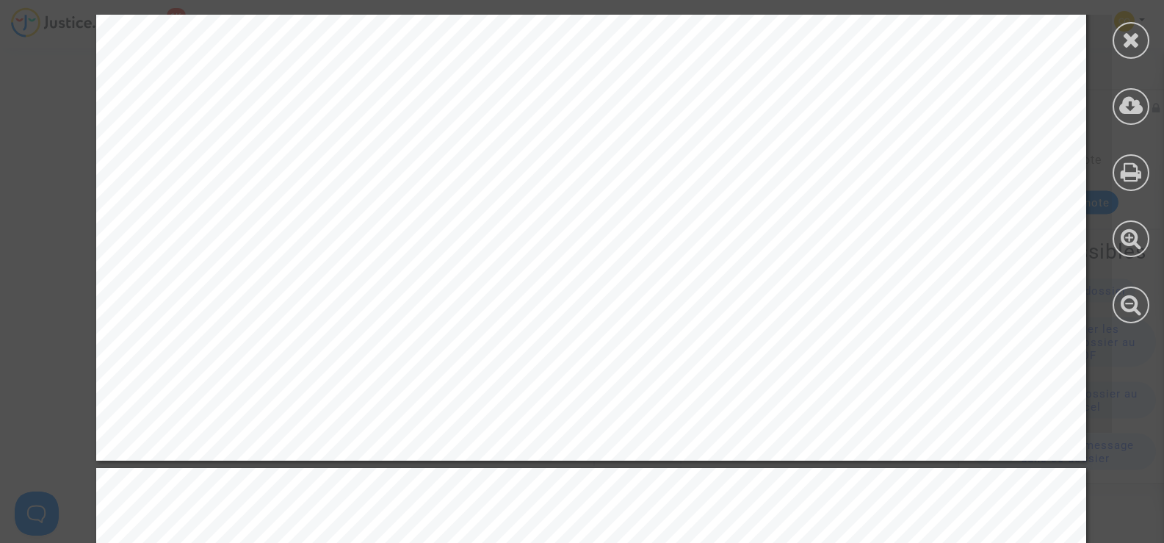
scroll to position [441, 0]
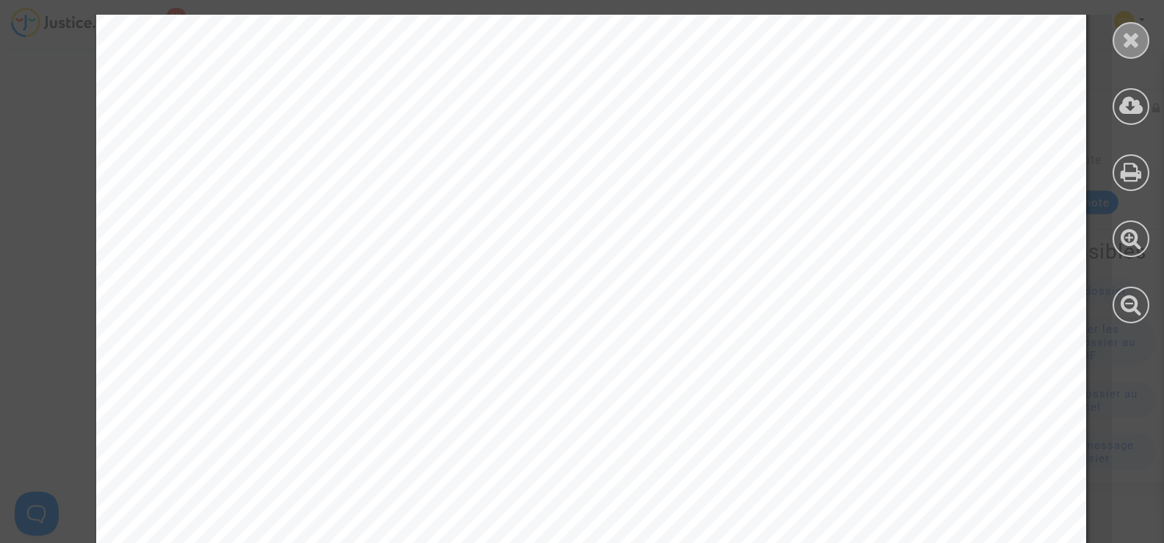
click at [1131, 38] on icon at bounding box center [1131, 40] width 18 height 22
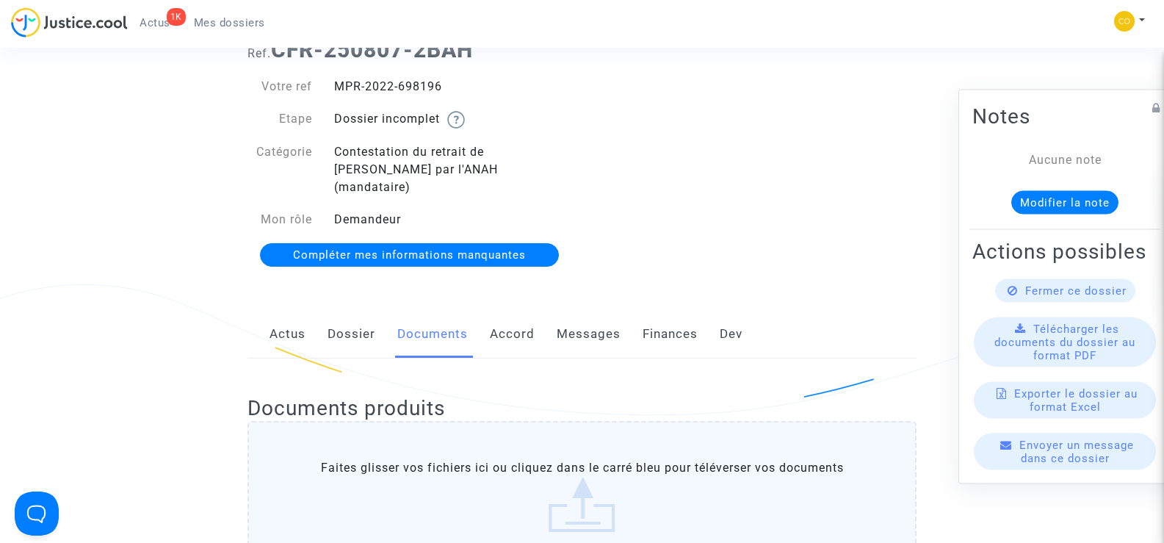
scroll to position [0, 0]
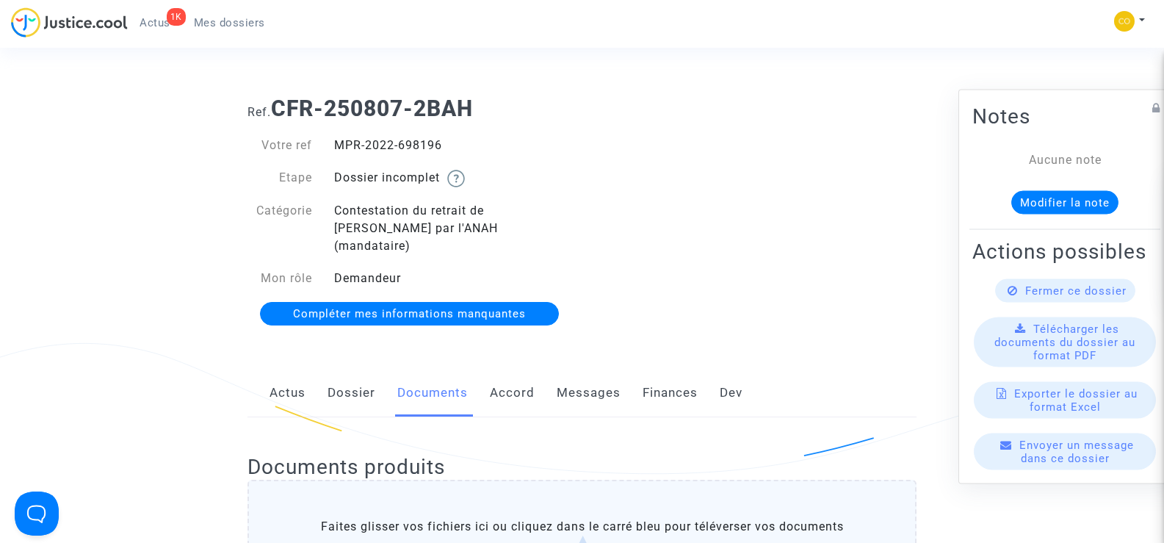
drag, startPoint x: 457, startPoint y: 144, endPoint x: 332, endPoint y: 149, distance: 125.0
click at [332, 149] on div "MPR-2022-698196" at bounding box center [452, 146] width 259 height 18
click at [863, 170] on div "Ref. CFR-250807-2BAH Votre ref MPR-2022-698196 Etape Dossier incomplet Catégori…" at bounding box center [582, 211] width 691 height 254
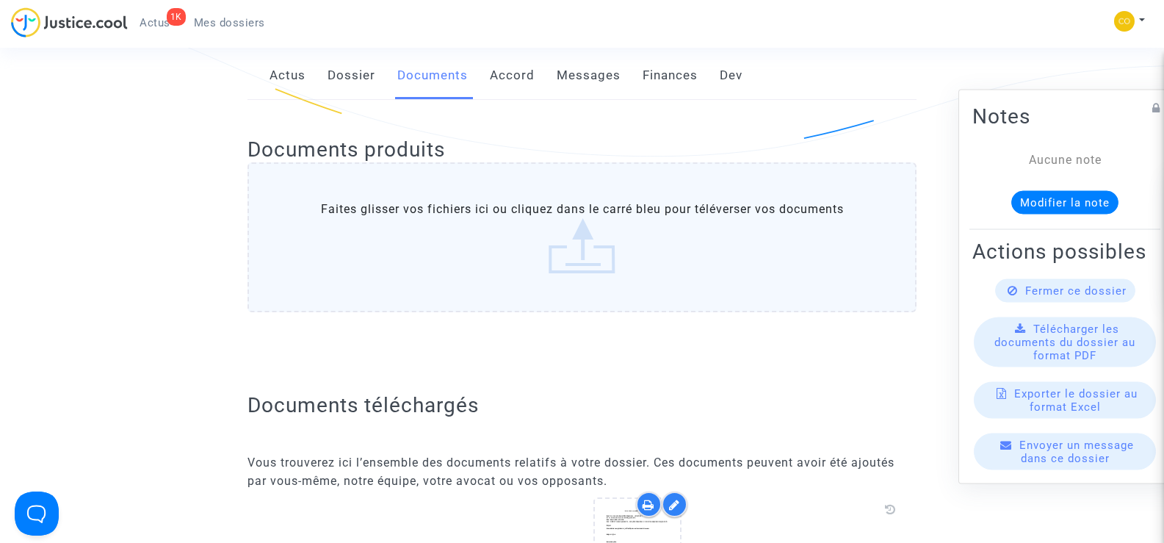
scroll to position [147, 0]
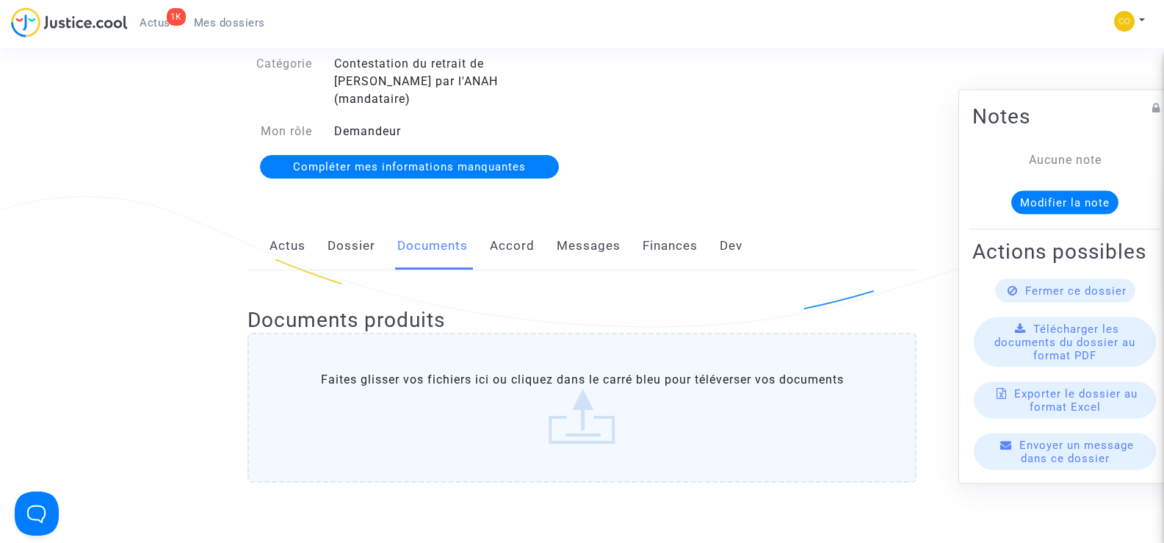
click at [203, 23] on span "Mes dossiers" at bounding box center [229, 22] width 71 height 13
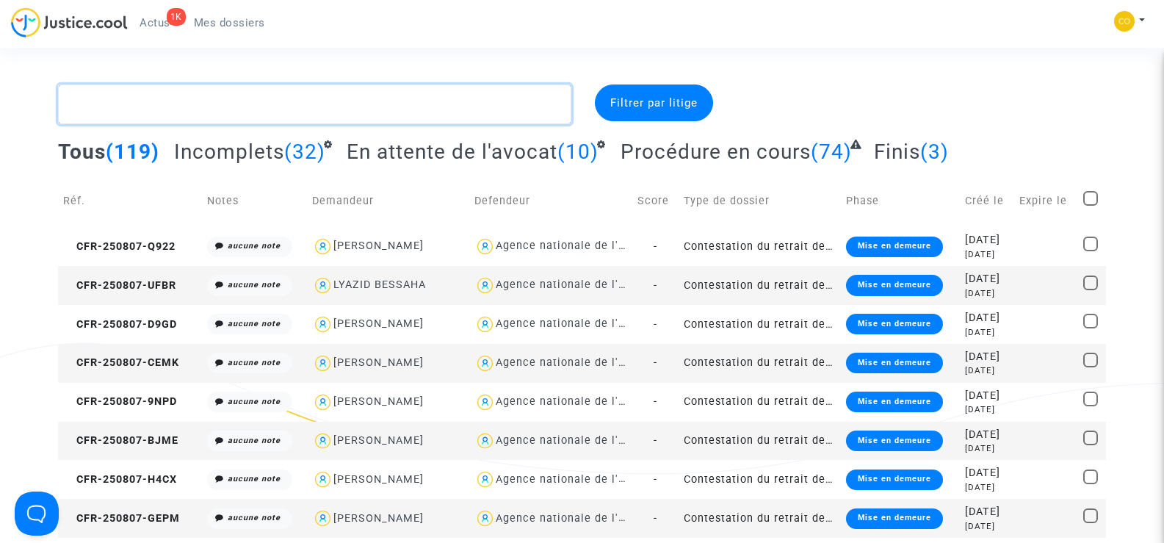
click at [149, 108] on textarea at bounding box center [314, 104] width 513 height 40
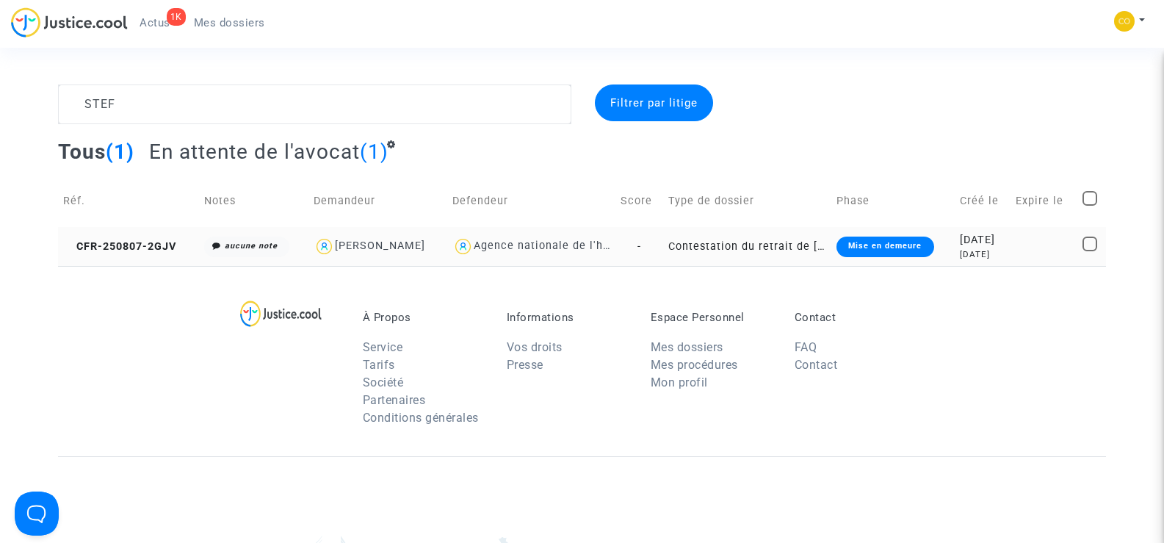
click at [400, 248] on div "[PERSON_NAME]" at bounding box center [380, 245] width 90 height 12
type textarea "STEF @"[PERSON_NAME]" @"SOS MaPrimeRénov by Pitcher Avocat""
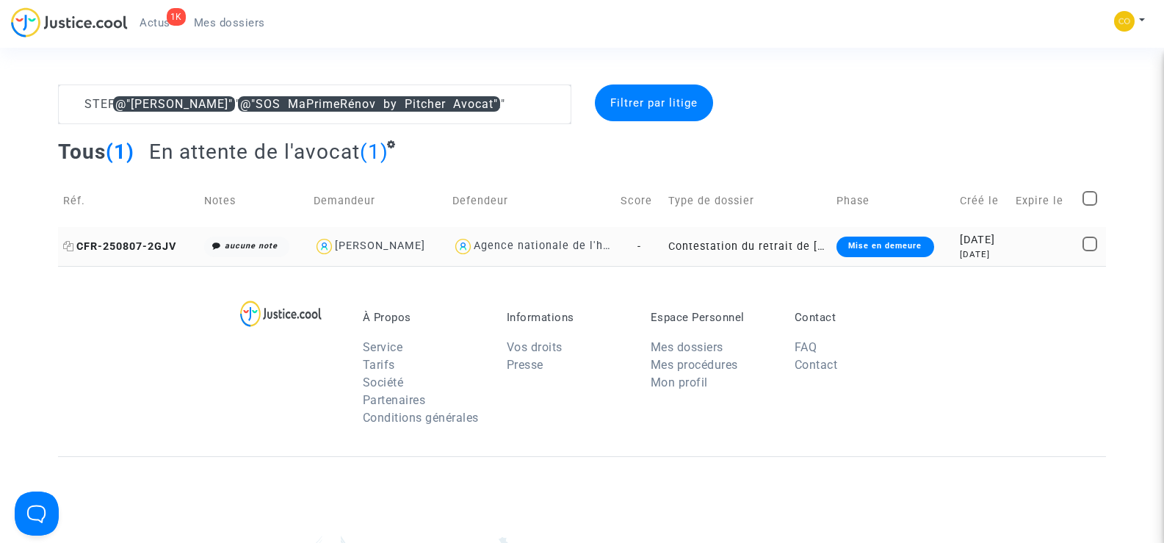
click at [104, 247] on span "CFR-250807-2GJV" at bounding box center [119, 246] width 113 height 12
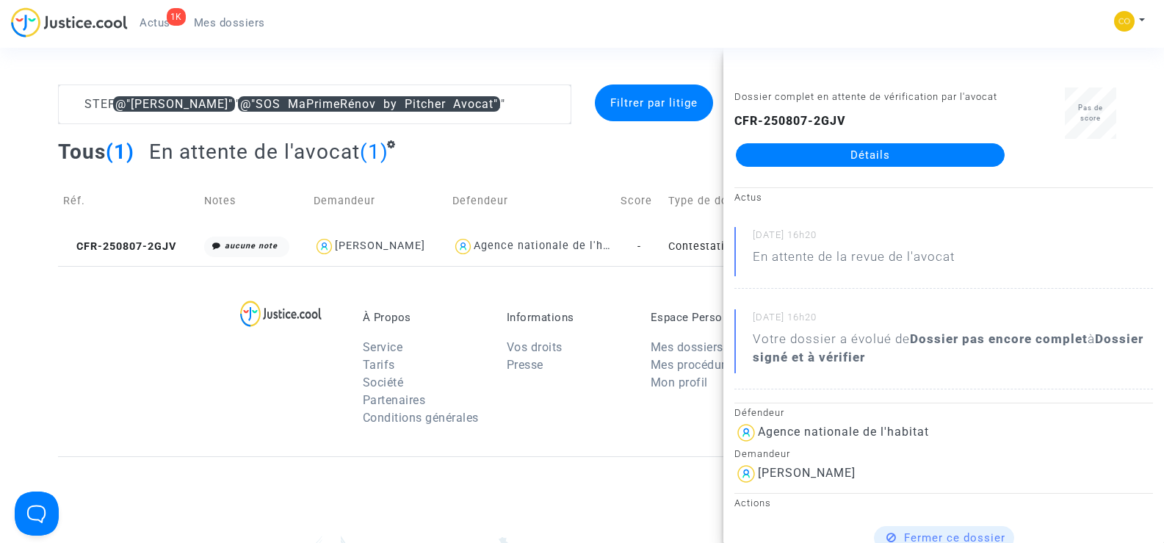
click at [879, 154] on link "Détails" at bounding box center [870, 155] width 269 height 24
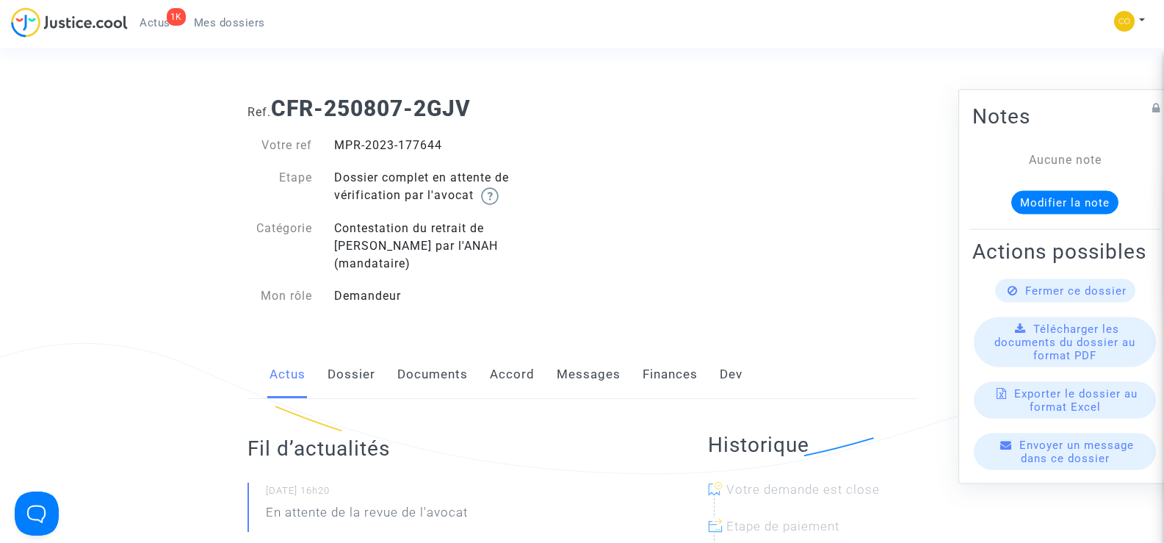
drag, startPoint x: 425, startPoint y: 145, endPoint x: 316, endPoint y: 140, distance: 109.6
click at [316, 140] on div "Votre ref MPR-2023-177644" at bounding box center [410, 146] width 346 height 18
click at [763, 171] on div "Ref. CFR-250807-2GJV Votre ref MPR-2023-177644 Etape Dossier complet en attente…" at bounding box center [582, 202] width 691 height 236
click at [440, 363] on link "Documents" at bounding box center [432, 374] width 71 height 48
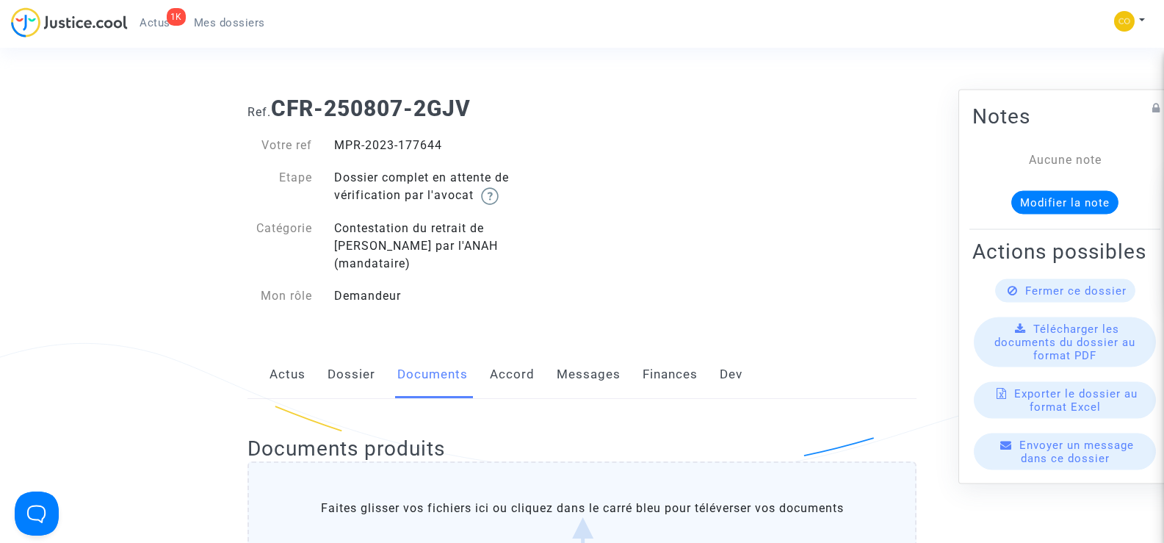
drag, startPoint x: 453, startPoint y: 145, endPoint x: 332, endPoint y: 138, distance: 121.4
click at [332, 138] on div "MPR-2023-177644" at bounding box center [452, 146] width 259 height 18
click at [755, 232] on div "Ref. CFR-250807-2GJV Votre ref MPR-2023-177644 Etape Dossier complet en attente…" at bounding box center [582, 202] width 691 height 236
click at [253, 21] on span "Mes dossiers" at bounding box center [229, 22] width 71 height 13
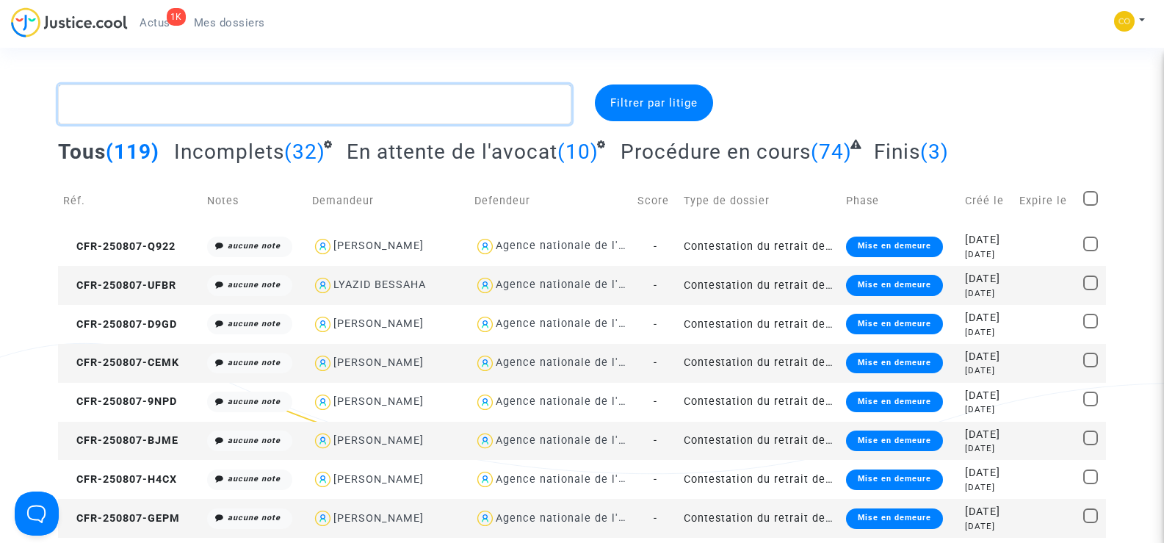
click at [145, 107] on textarea at bounding box center [314, 104] width 513 height 40
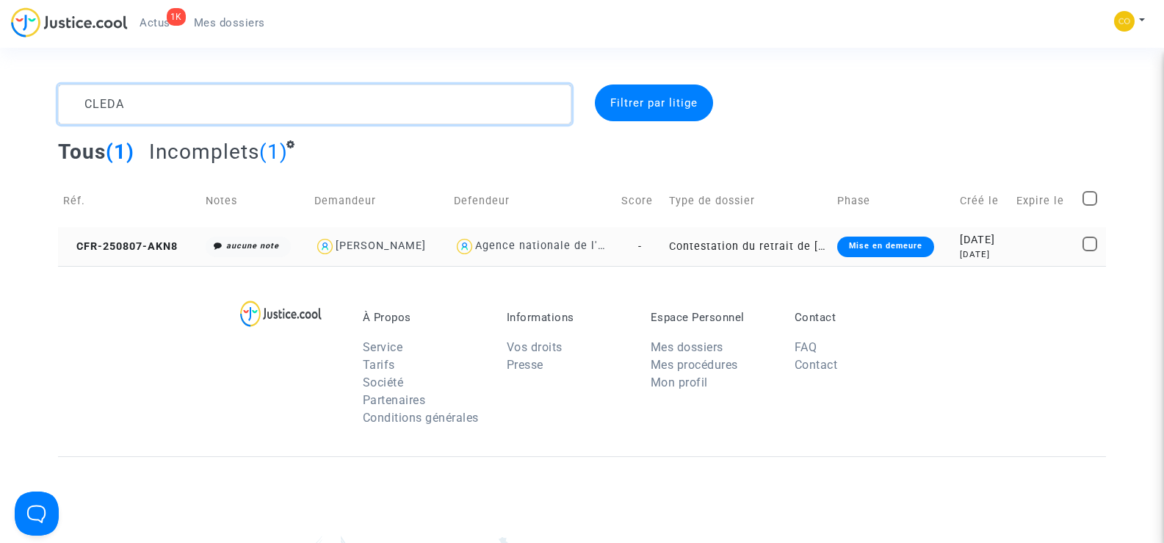
type textarea "CLEDA"
click at [126, 237] on td "CFR-250807-AKN8" at bounding box center [129, 246] width 142 height 39
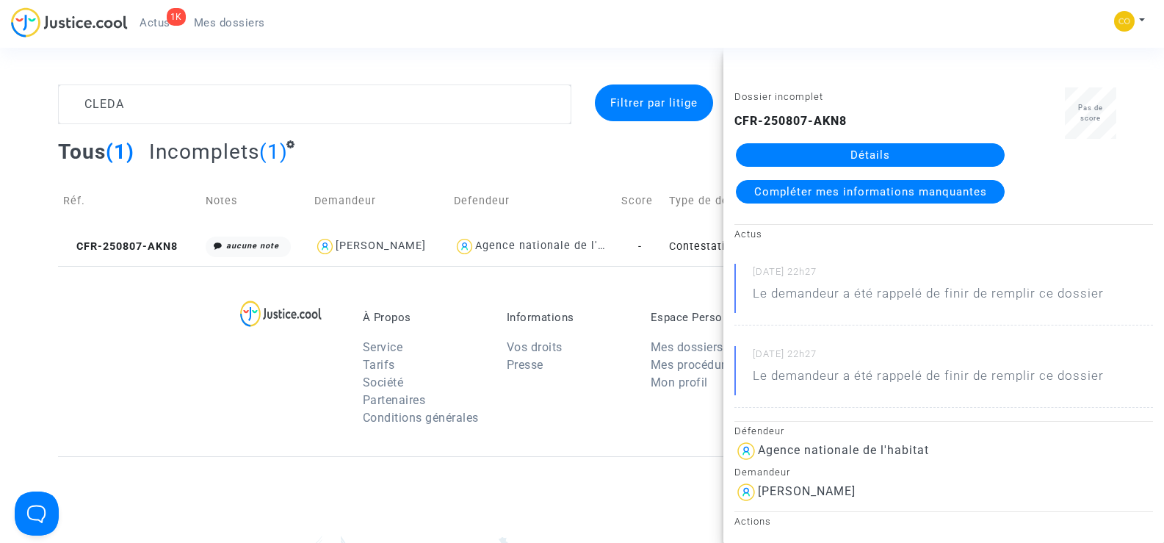
click at [954, 148] on link "Détails" at bounding box center [870, 155] width 269 height 24
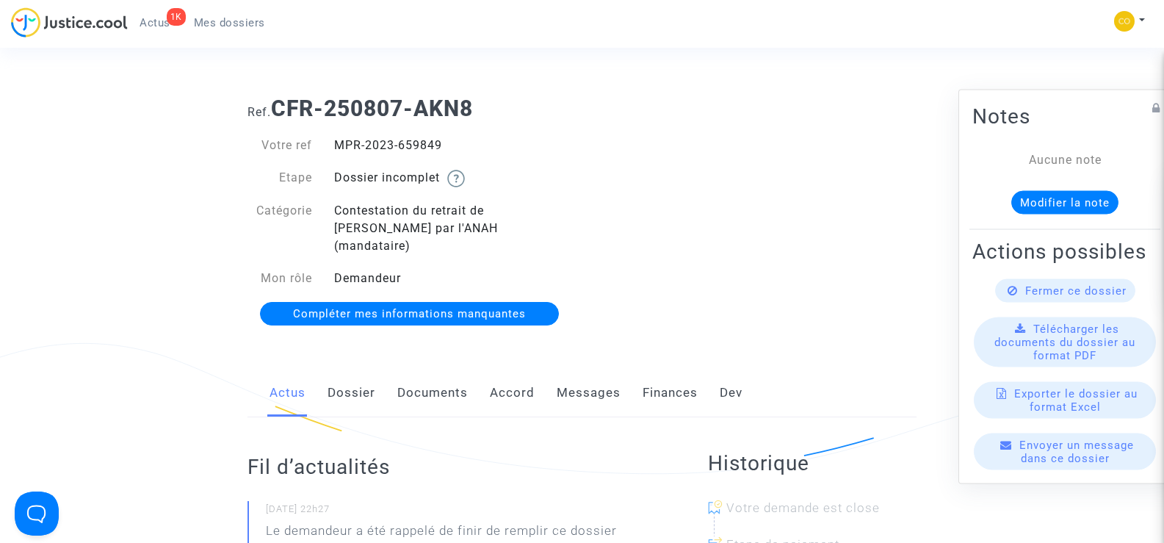
click at [416, 377] on link "Documents" at bounding box center [432, 393] width 71 height 48
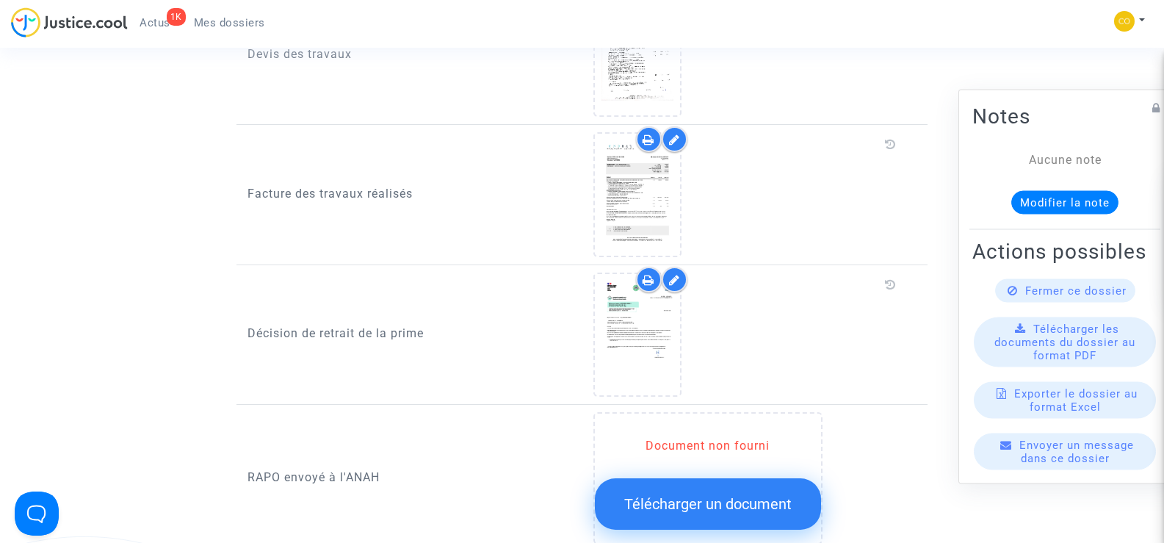
scroll to position [808, 0]
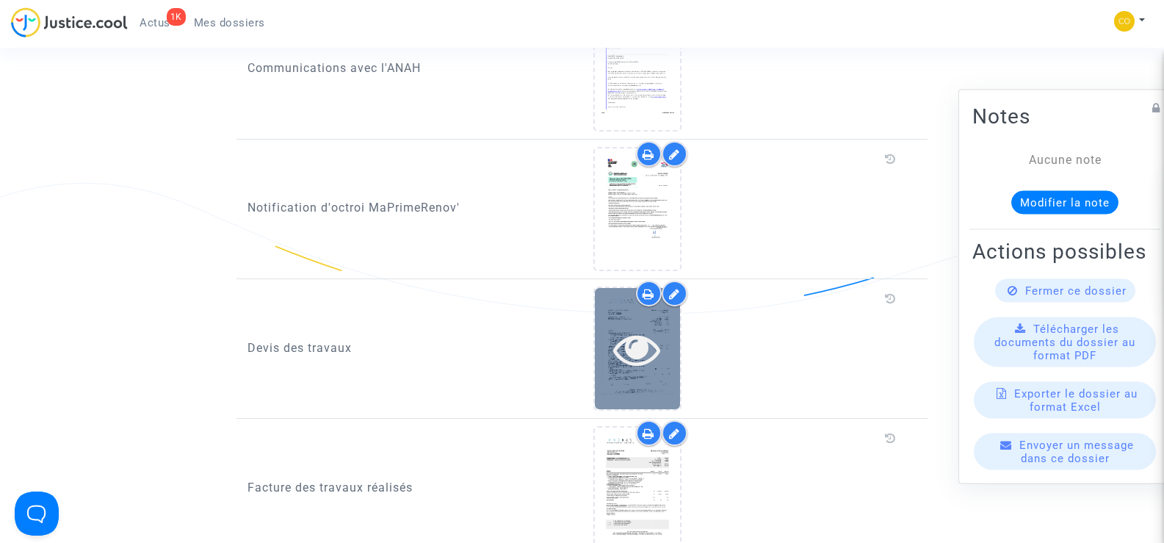
click at [644, 362] on div at bounding box center [637, 348] width 85 height 121
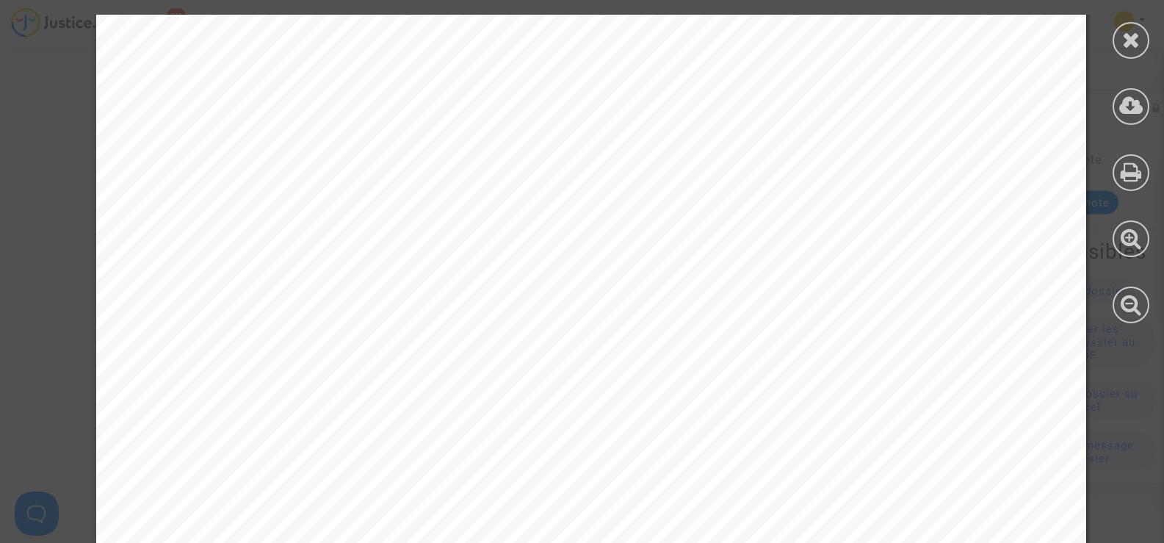
scroll to position [3709, 0]
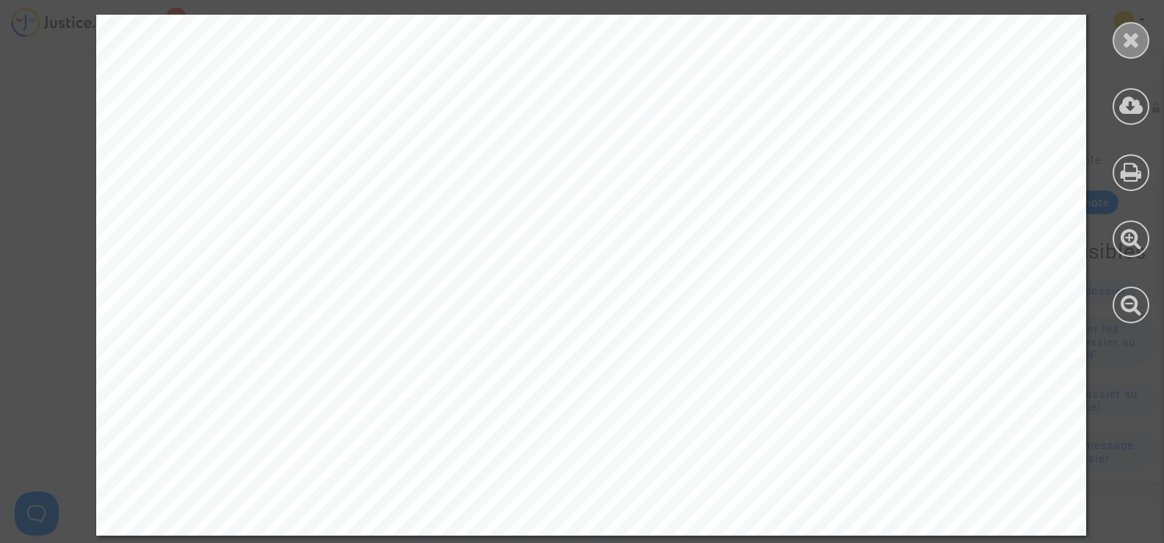
click at [1115, 43] on div at bounding box center [1131, 40] width 37 height 37
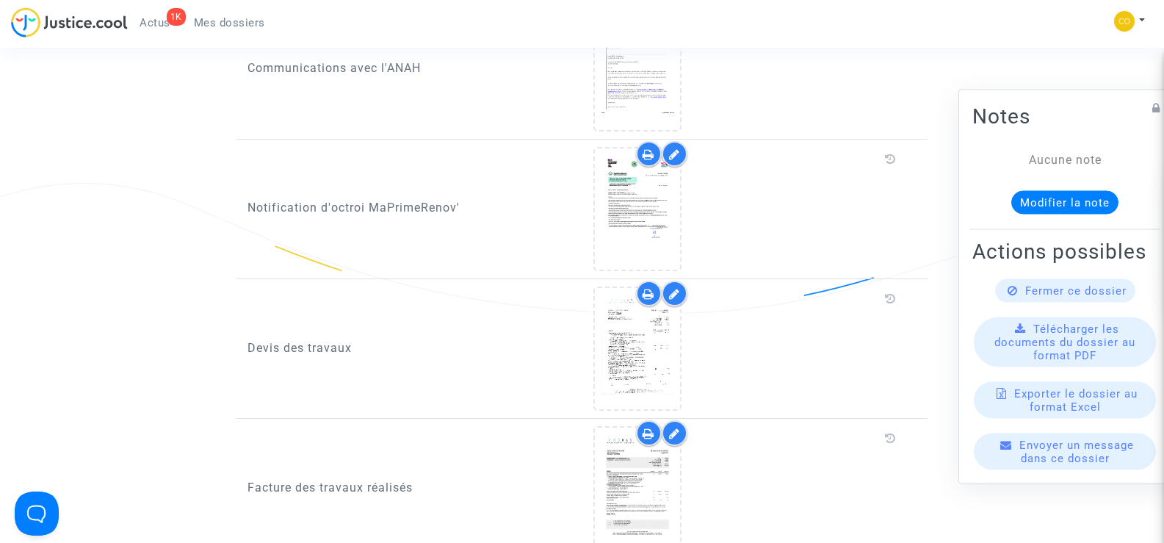
click at [234, 18] on span "Mes dossiers" at bounding box center [229, 22] width 71 height 13
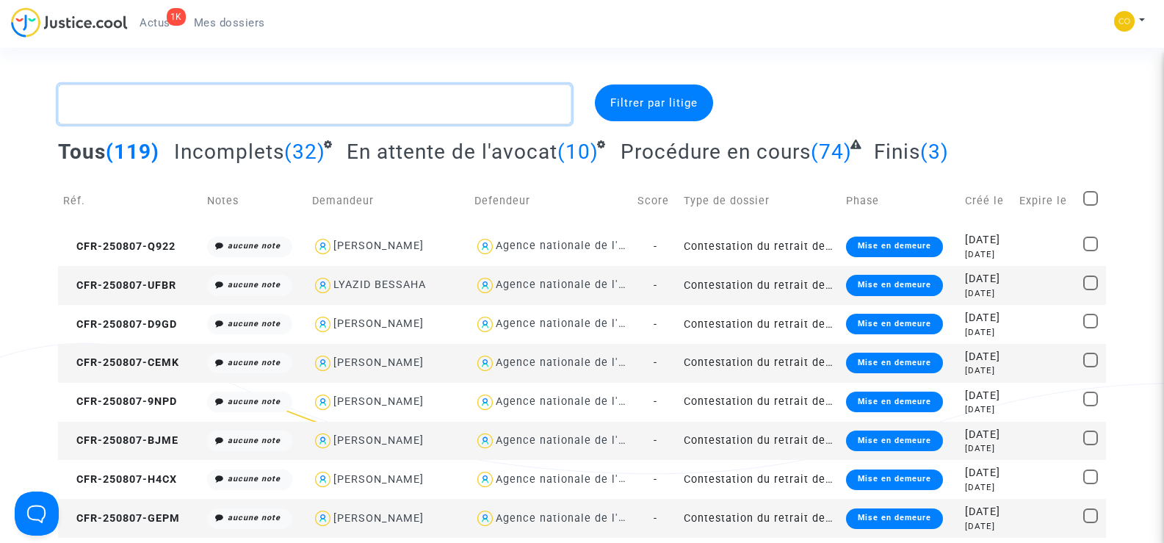
click at [154, 104] on textarea at bounding box center [314, 104] width 513 height 40
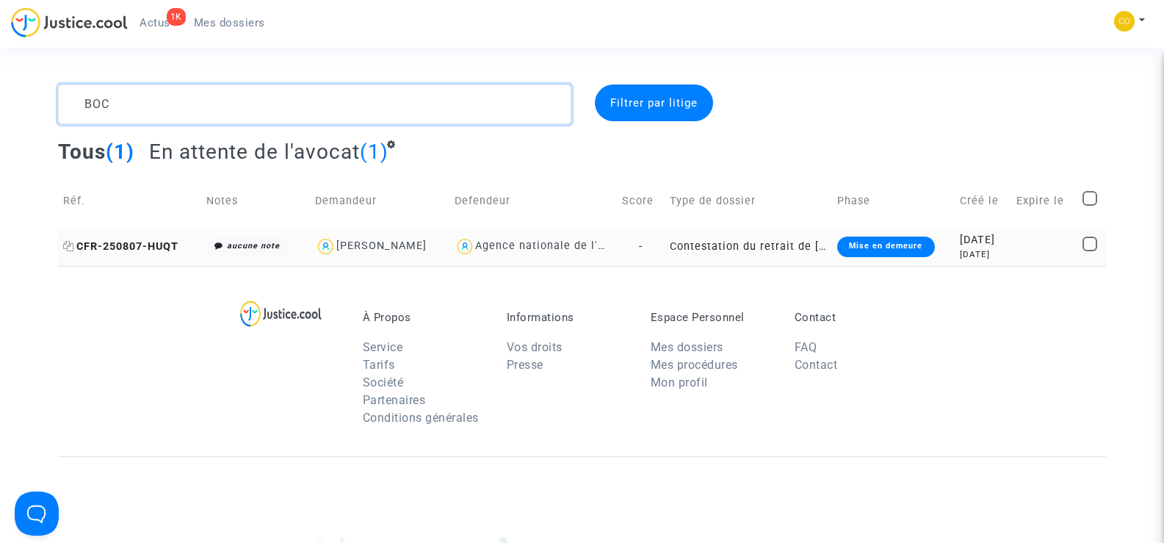
type textarea "BOC"
click at [145, 245] on span "CFR-250807-HUQT" at bounding box center [120, 246] width 115 height 12
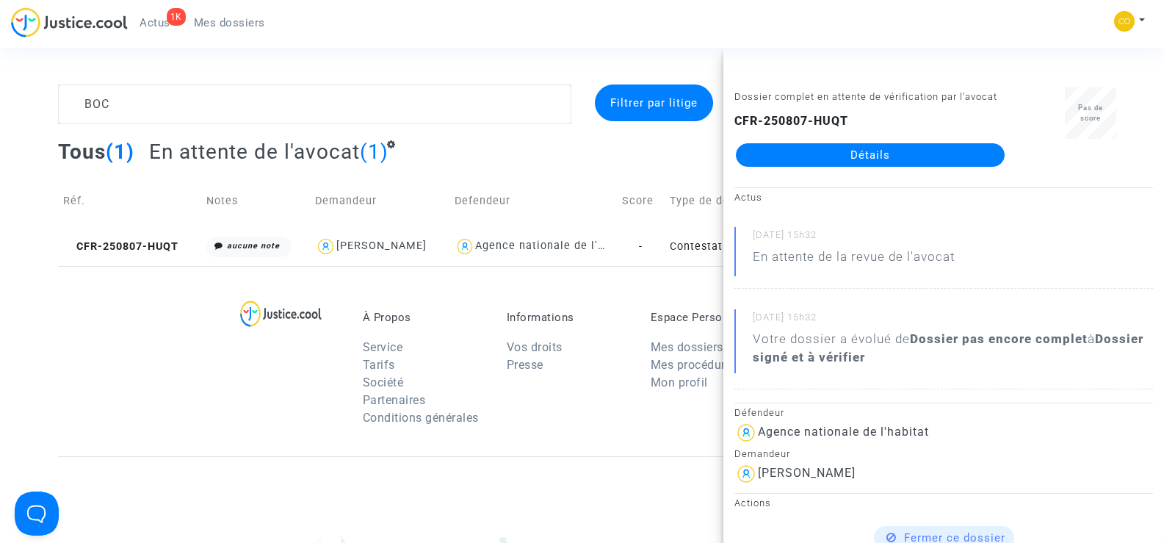
click at [886, 158] on link "Détails" at bounding box center [870, 155] width 269 height 24
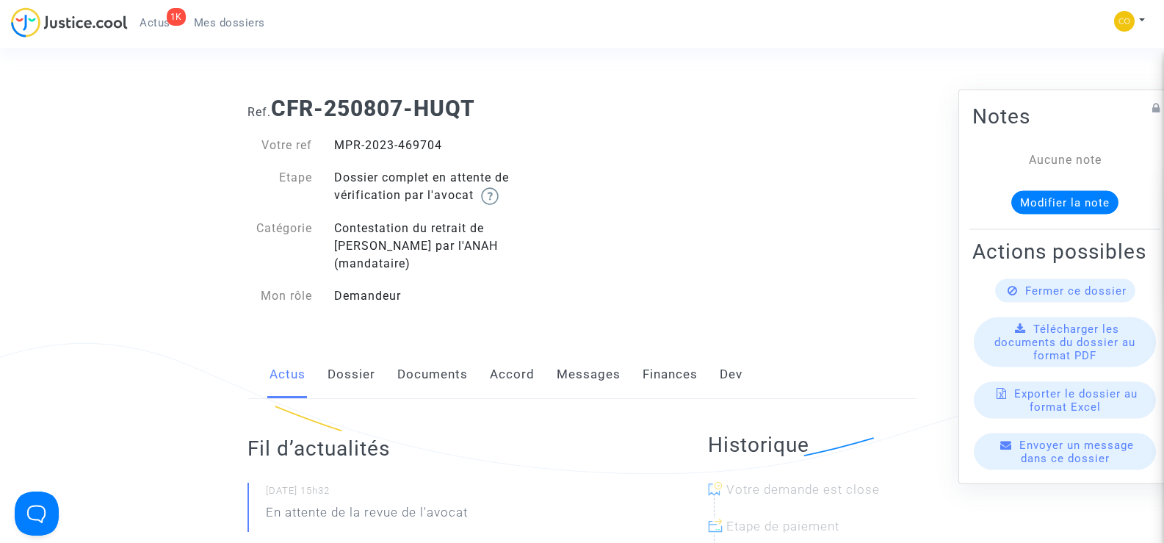
click at [417, 350] on link "Documents" at bounding box center [432, 374] width 71 height 48
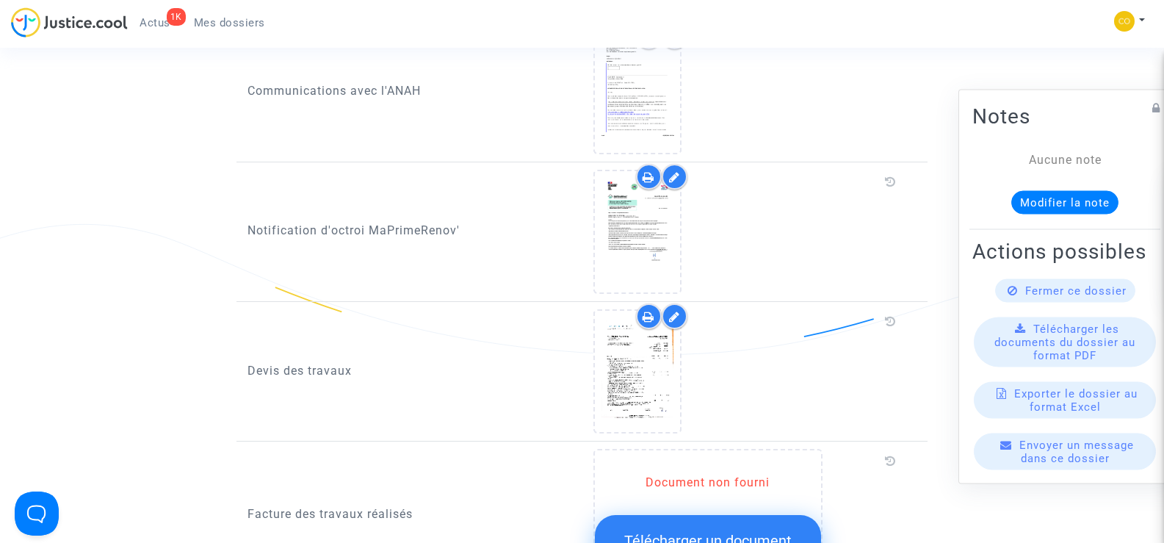
scroll to position [881, 0]
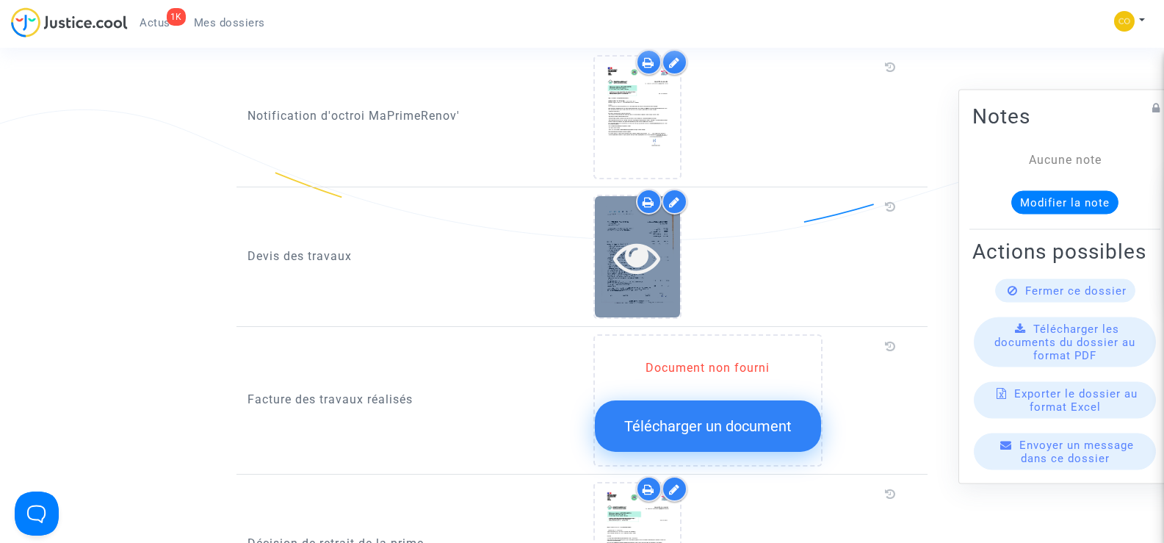
click at [649, 288] on div at bounding box center [637, 256] width 85 height 121
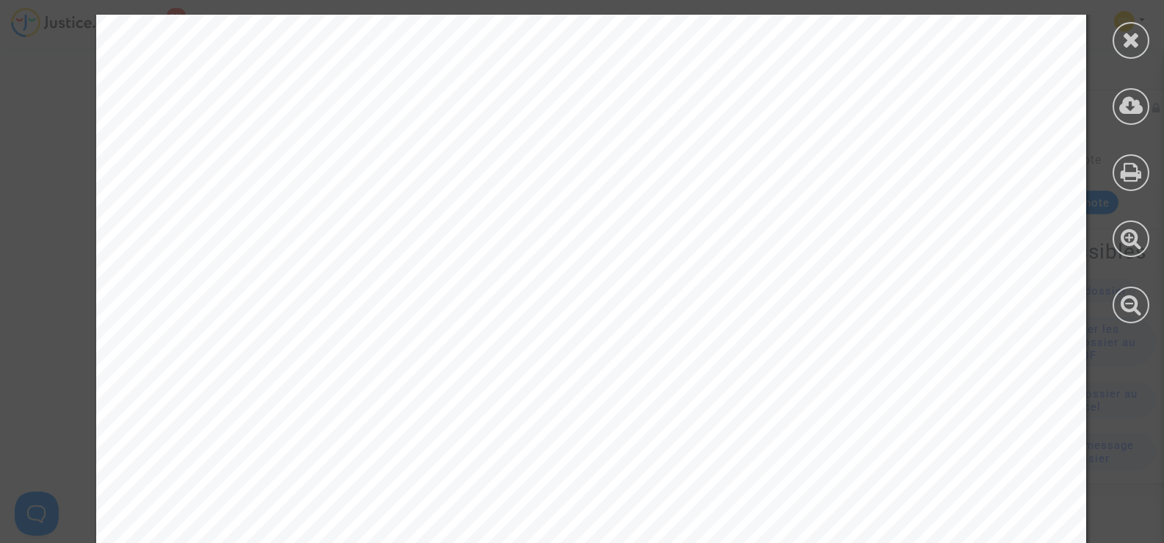
scroll to position [3011, 0]
click at [1141, 37] on div at bounding box center [1131, 40] width 37 height 37
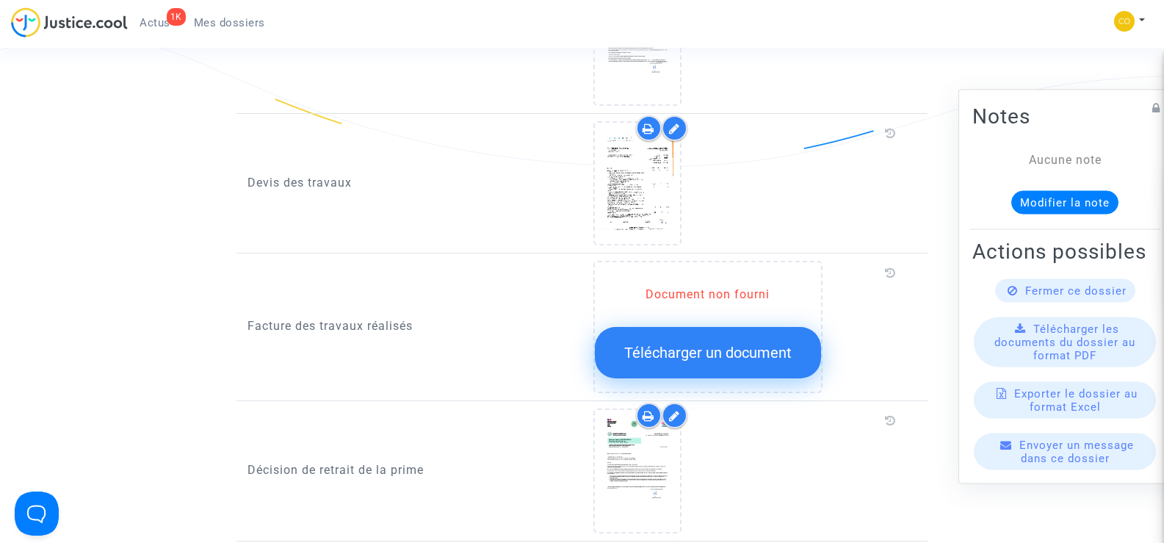
click at [220, 24] on span "Mes dossiers" at bounding box center [229, 22] width 71 height 13
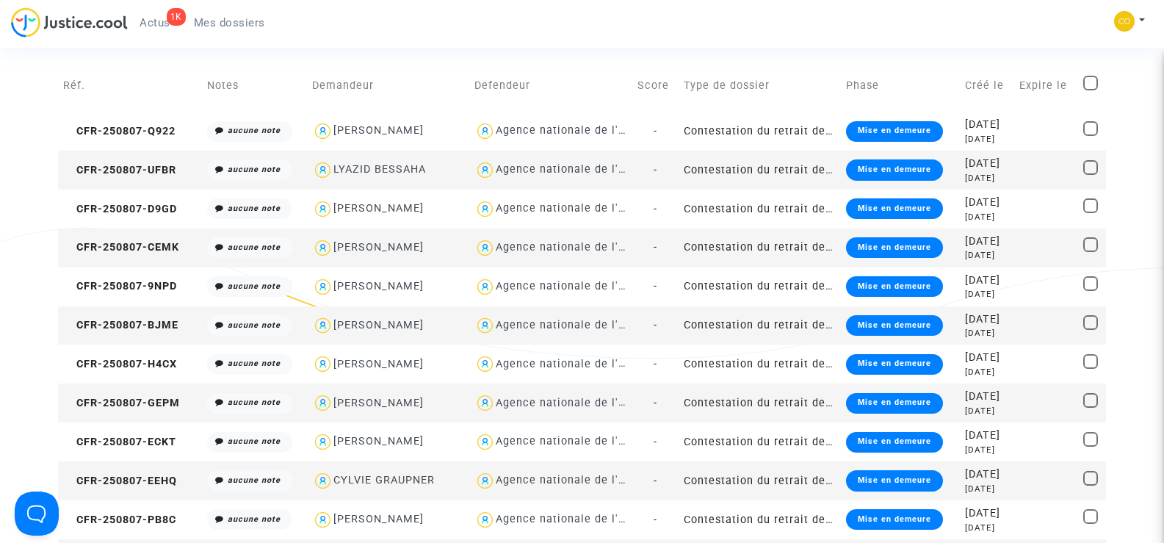
scroll to position [73, 0]
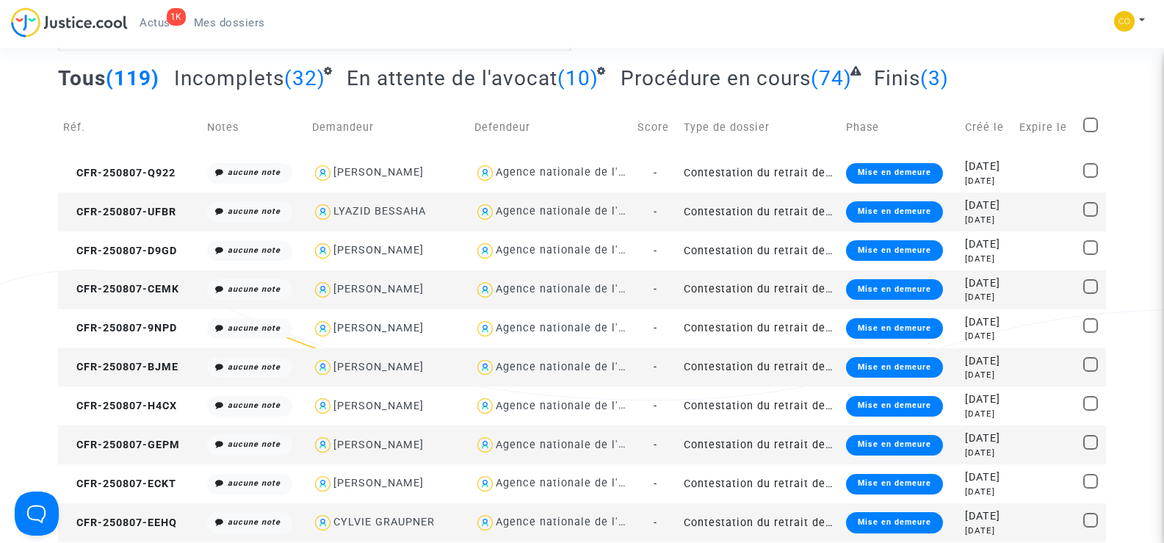
click at [239, 23] on span "Mes dossiers" at bounding box center [229, 22] width 71 height 13
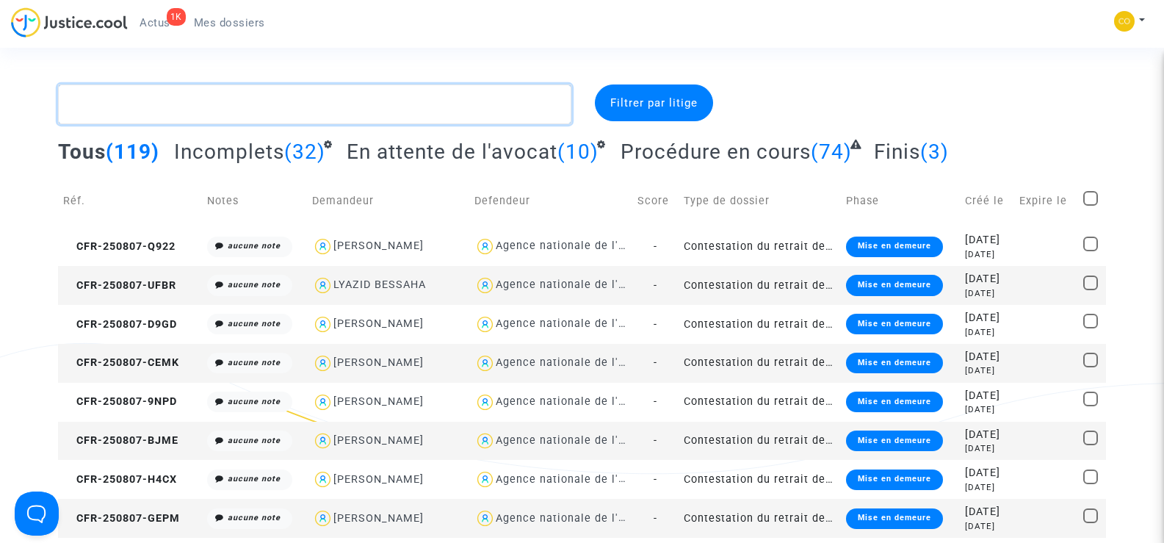
click at [110, 103] on textarea at bounding box center [314, 104] width 513 height 40
paste textarea "[PERSON_NAME]"
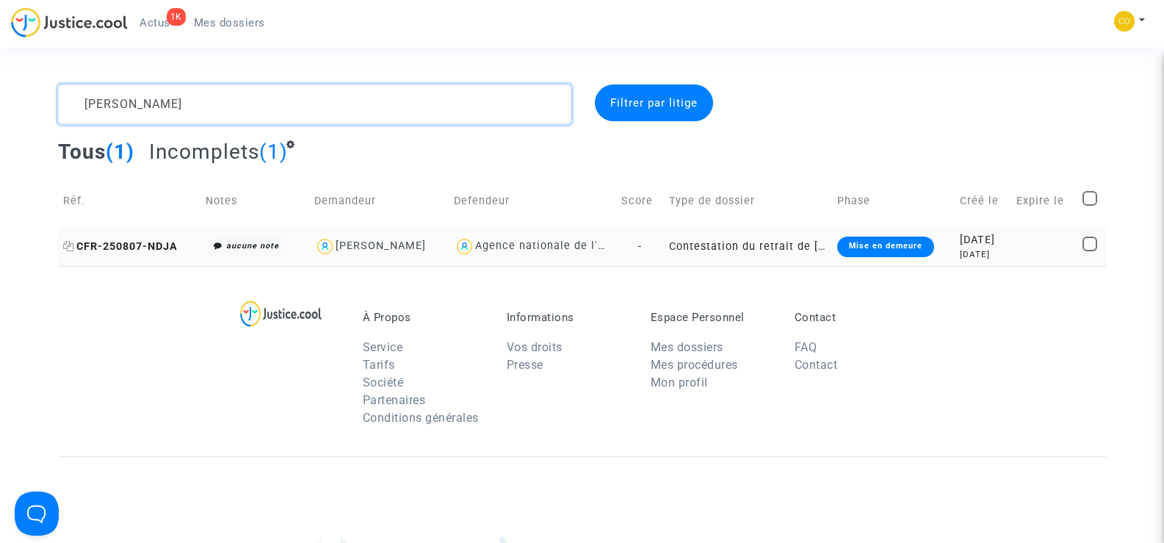
type textarea "[PERSON_NAME]"
click at [142, 245] on span "CFR-250807-NDJA" at bounding box center [120, 246] width 115 height 12
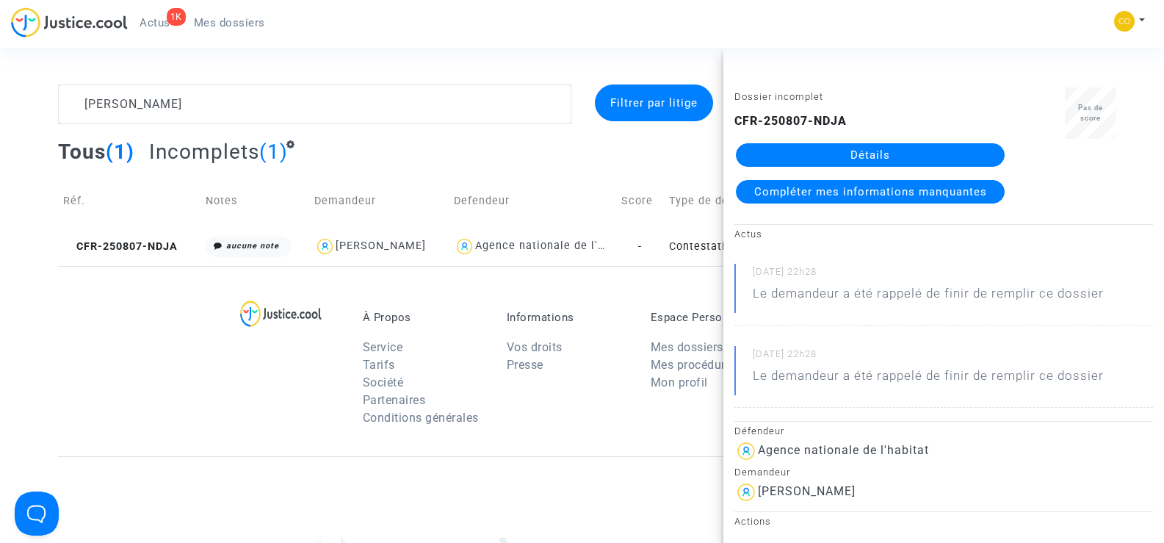
click at [868, 151] on link "Détails" at bounding box center [870, 155] width 269 height 24
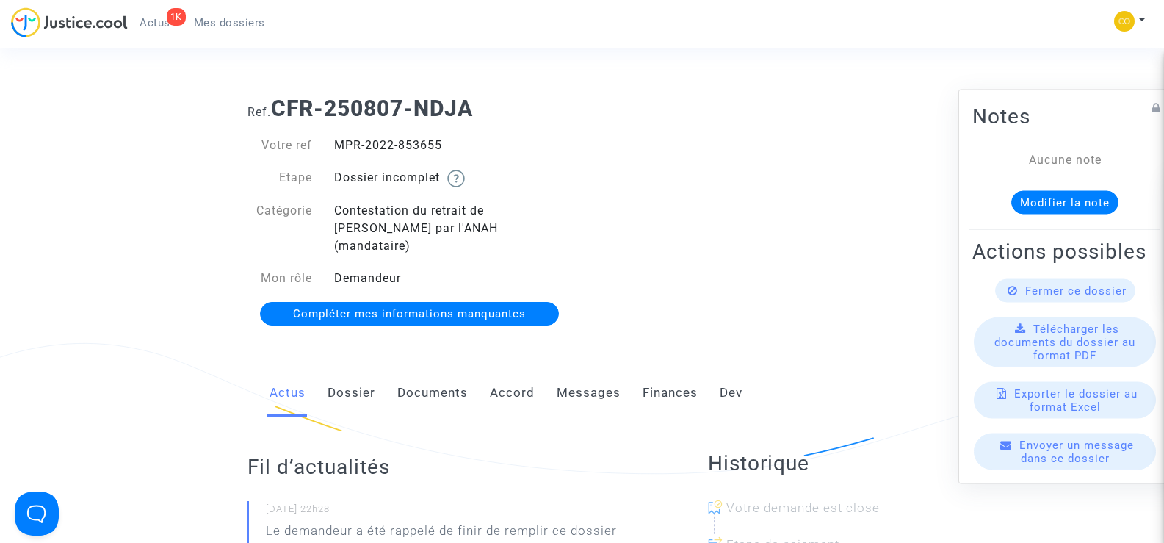
click at [444, 373] on link "Documents" at bounding box center [432, 393] width 71 height 48
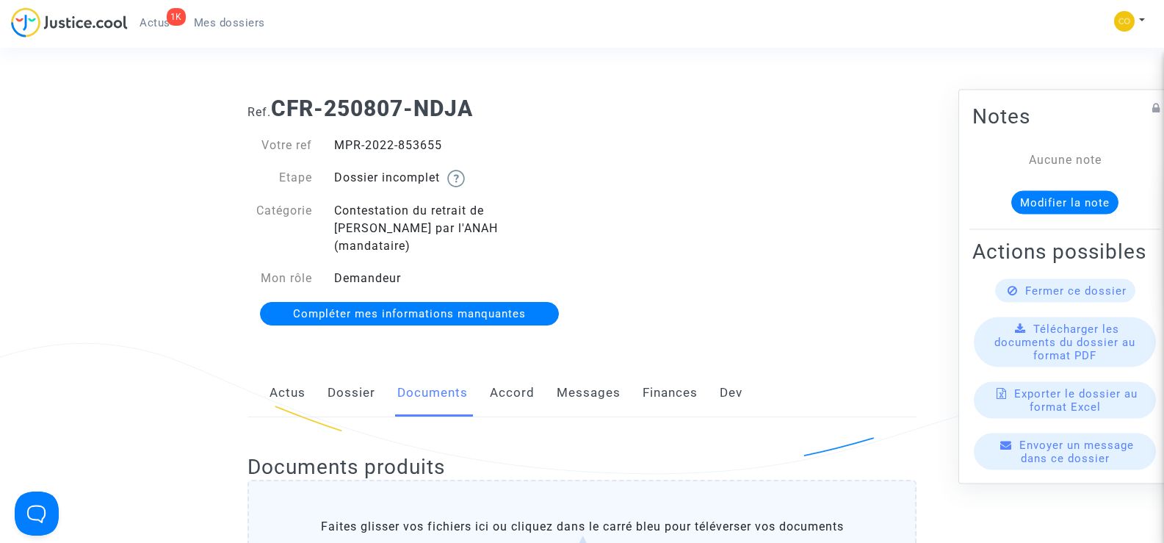
drag, startPoint x: 453, startPoint y: 148, endPoint x: 335, endPoint y: 137, distance: 118.8
click at [335, 137] on div "MPR-2022-853655" at bounding box center [452, 146] width 259 height 18
click at [795, 195] on div "Ref. CFR-250807-NDJA Votre ref MPR-2022-853655 Etape Dossier incomplet Catégori…" at bounding box center [582, 211] width 691 height 254
click at [350, 372] on link "Dossier" at bounding box center [352, 393] width 48 height 48
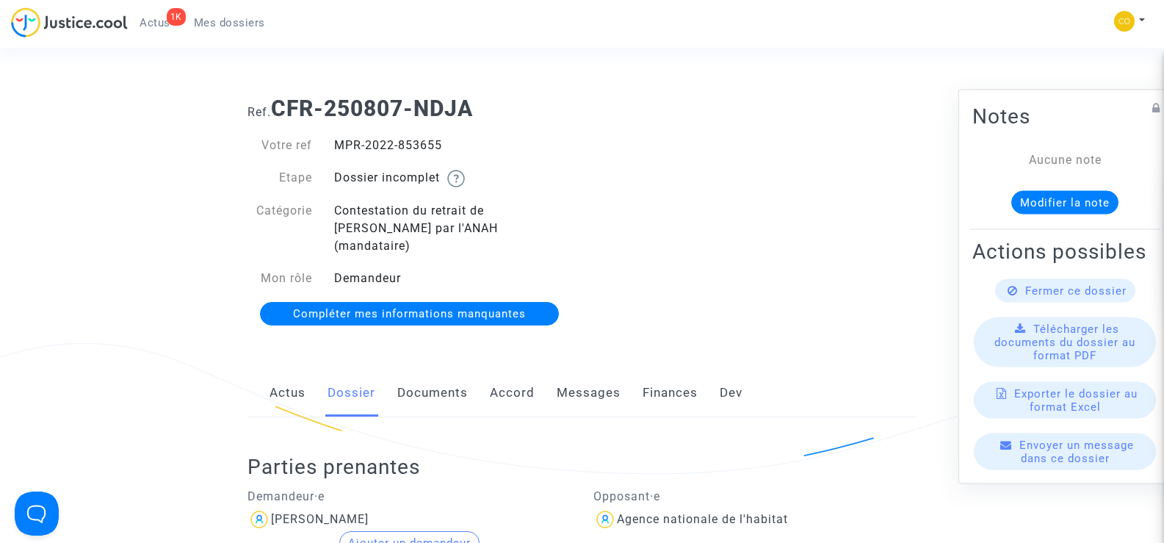
click at [437, 375] on link "Documents" at bounding box center [432, 393] width 71 height 48
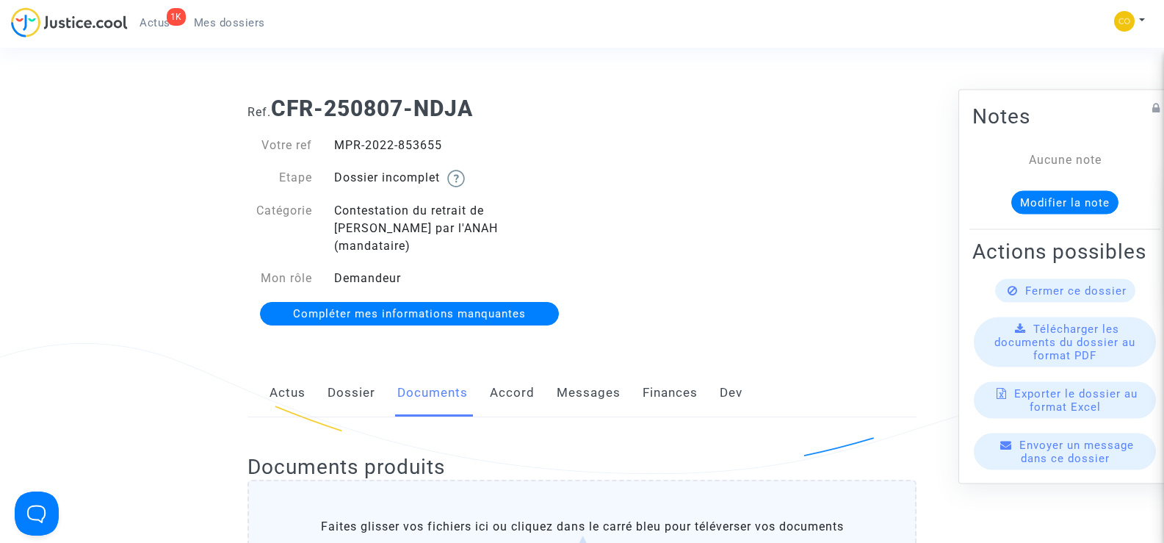
drag, startPoint x: 455, startPoint y: 144, endPoint x: 334, endPoint y: 126, distance: 122.6
click at [334, 126] on div "Votre ref MPR-2022-853655 Etape Dossier incomplet Catégorie Contestation du ret…" at bounding box center [410, 230] width 346 height 217
click at [704, 234] on div "Ref. CFR-250807-NDJA Votre ref MPR-2022-853655 Etape Dossier incomplet Catégori…" at bounding box center [582, 211] width 691 height 254
drag, startPoint x: 458, startPoint y: 148, endPoint x: 331, endPoint y: 148, distance: 127.1
click at [331, 148] on div "MPR-2022-853655" at bounding box center [452, 146] width 259 height 18
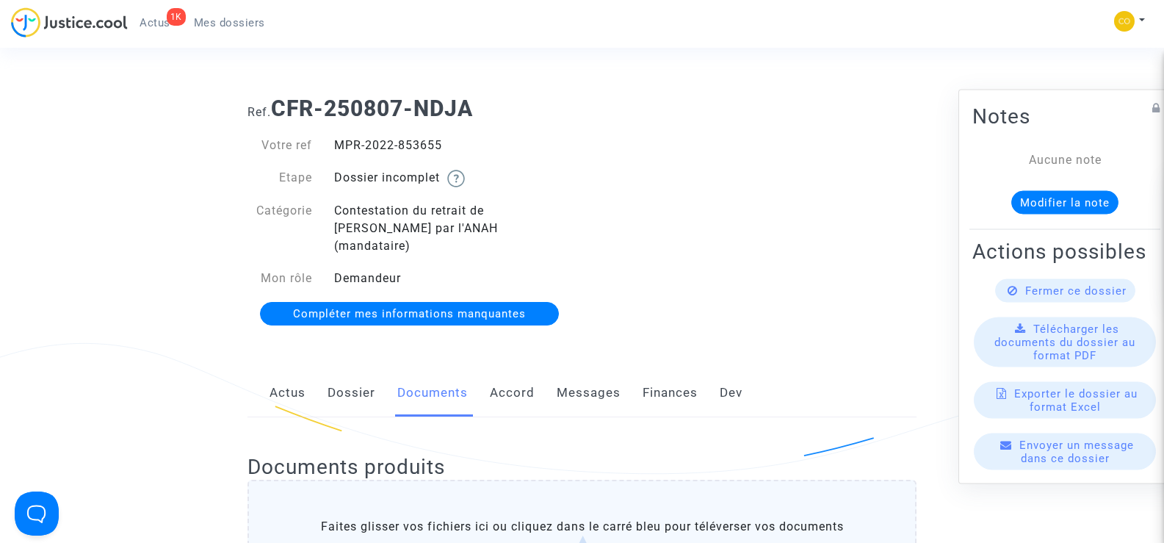
click at [831, 169] on div "Ref. CFR-250807-NDJA Votre ref MPR-2022-853655 Etape Dossier incomplet Catégori…" at bounding box center [582, 211] width 691 height 254
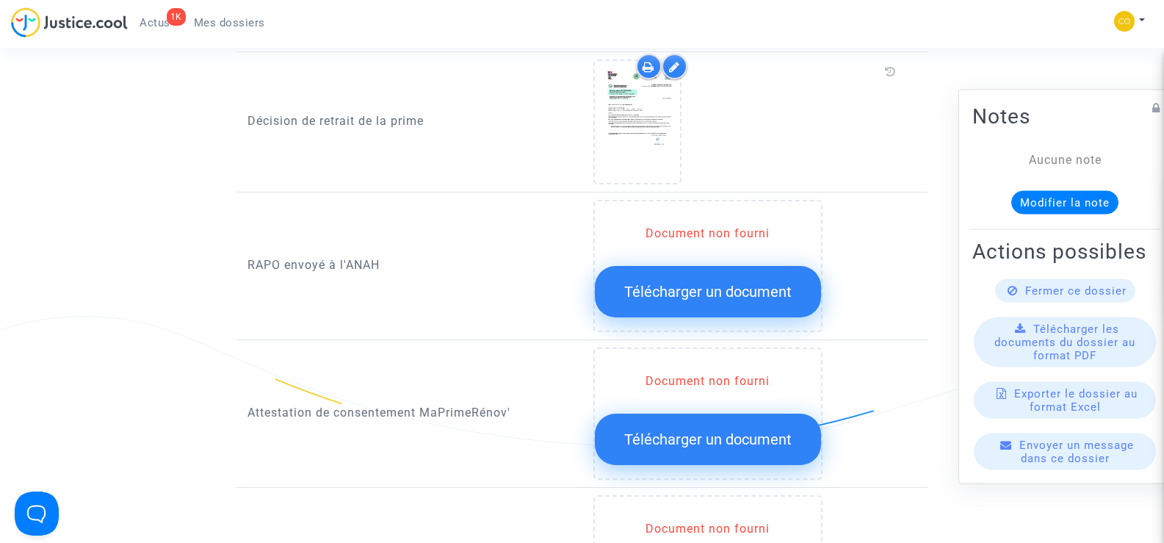
scroll to position [1689, 0]
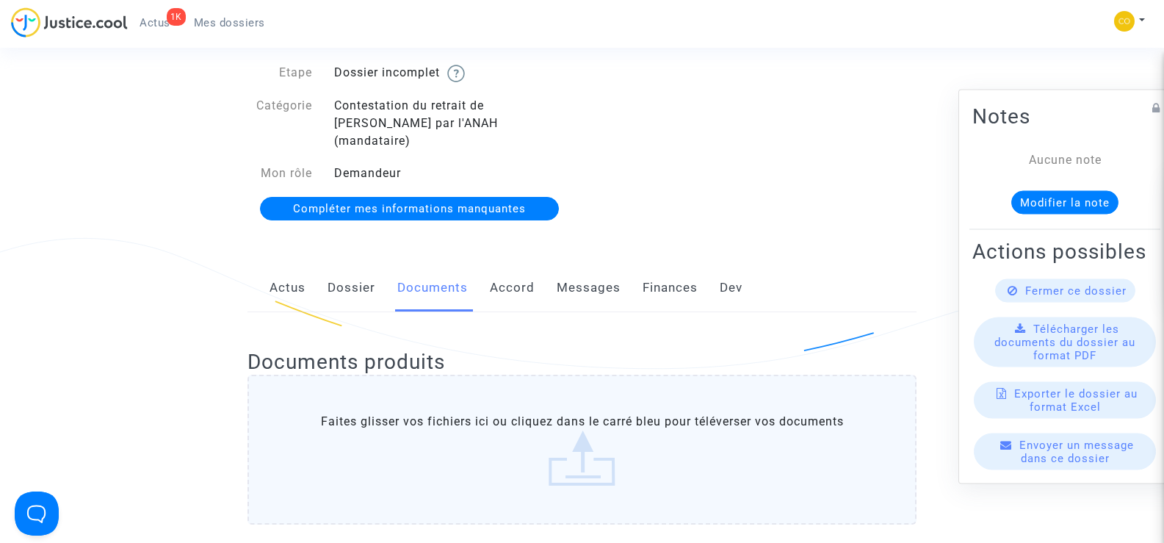
scroll to position [0, 0]
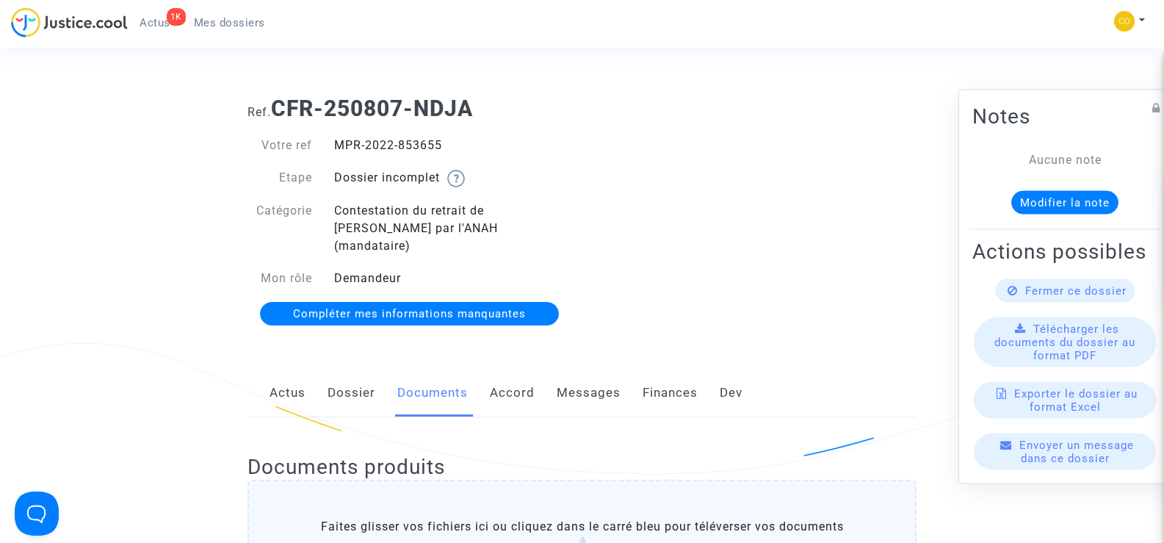
click at [231, 23] on span "Mes dossiers" at bounding box center [229, 22] width 71 height 13
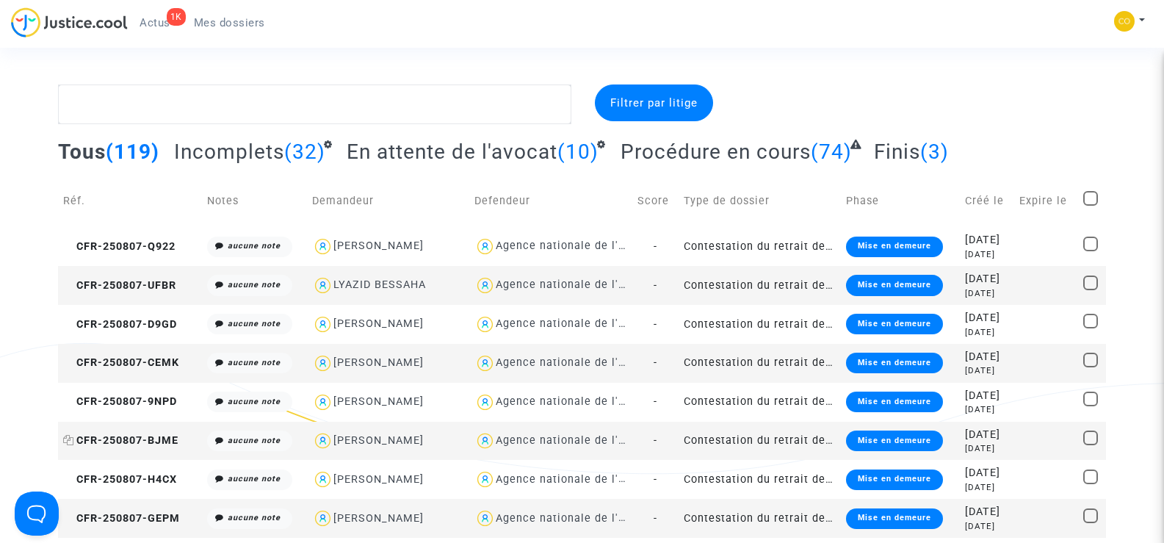
click at [159, 438] on span "CFR-250807-BJME" at bounding box center [120, 440] width 115 height 12
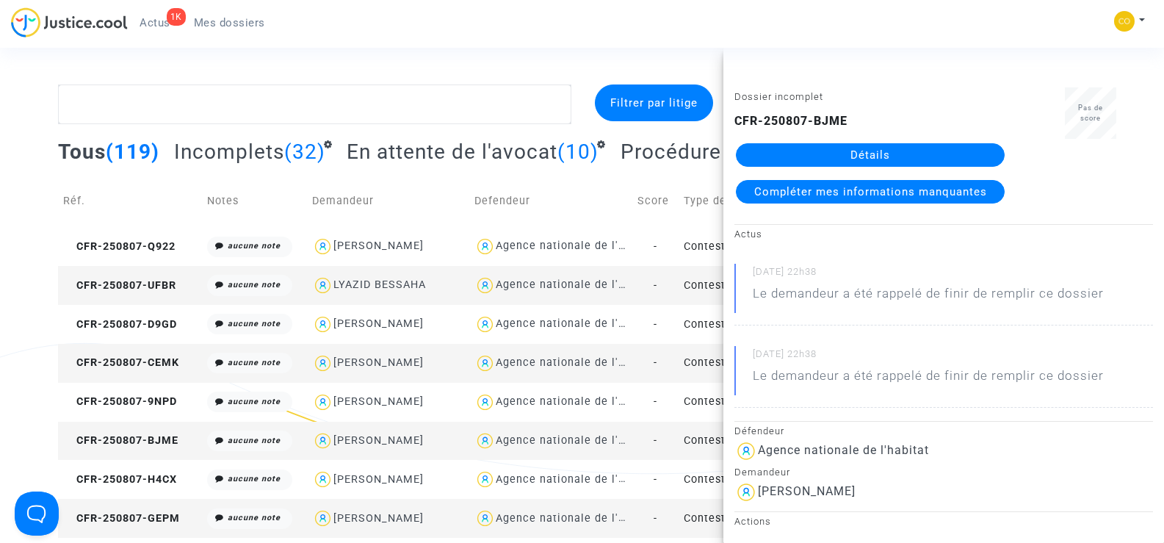
click at [889, 148] on link "Détails" at bounding box center [870, 155] width 269 height 24
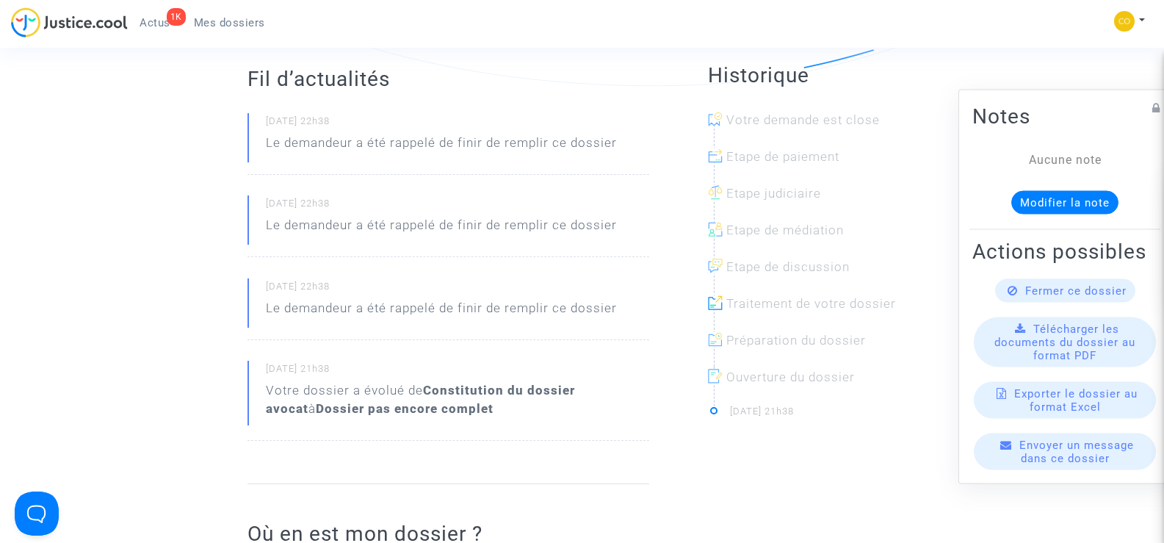
scroll to position [147, 0]
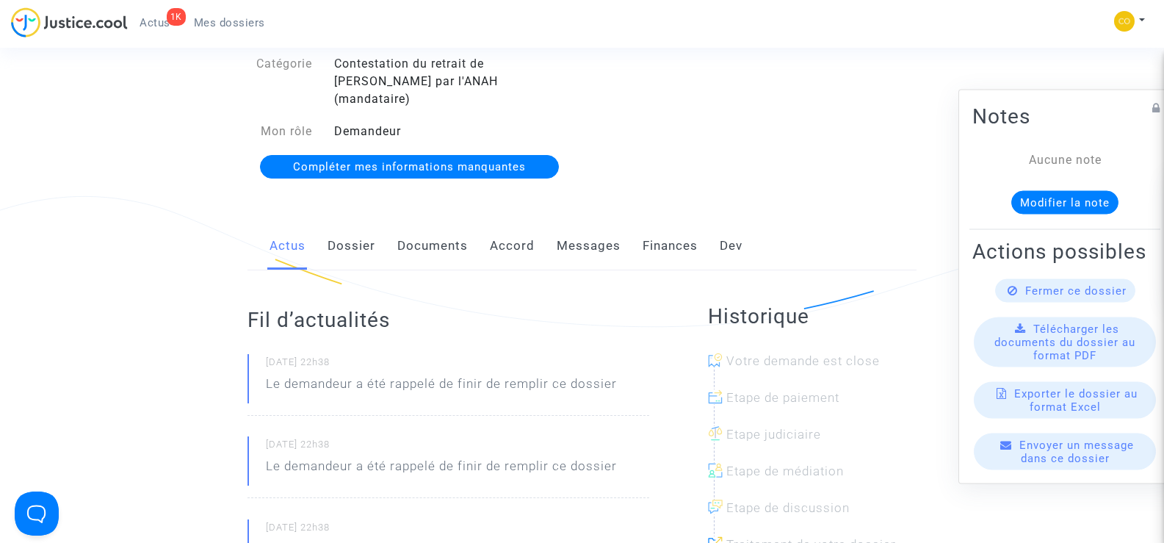
click at [430, 223] on link "Documents" at bounding box center [432, 246] width 71 height 48
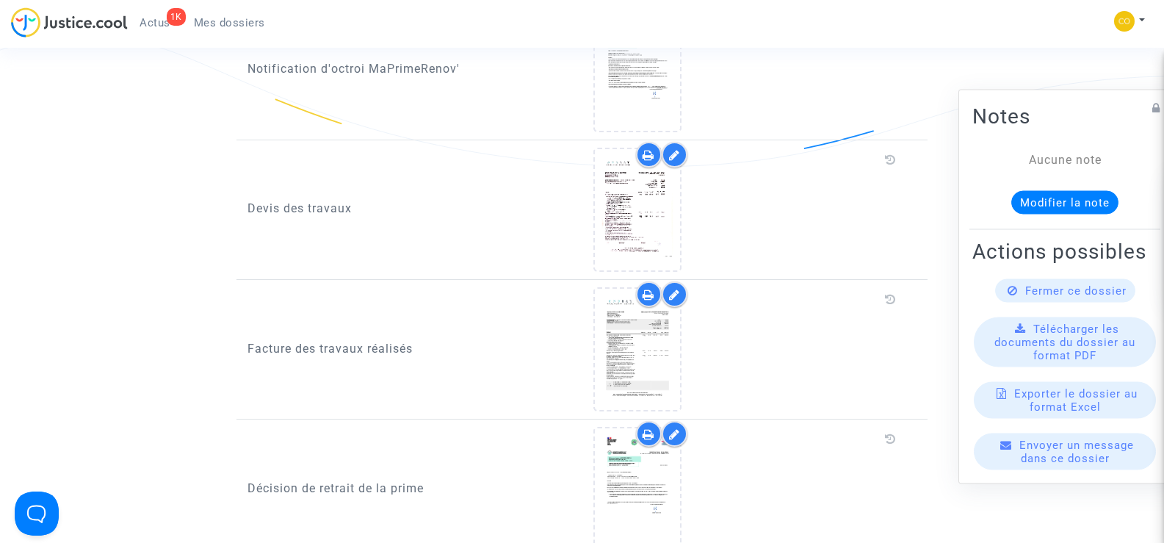
scroll to position [881, 0]
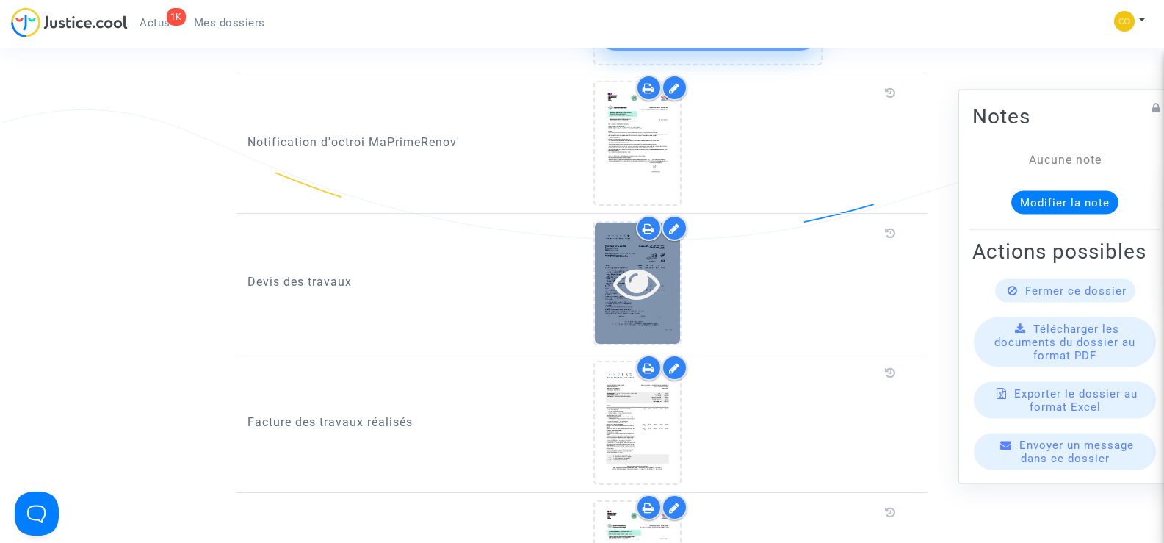
click at [624, 259] on icon at bounding box center [637, 282] width 48 height 47
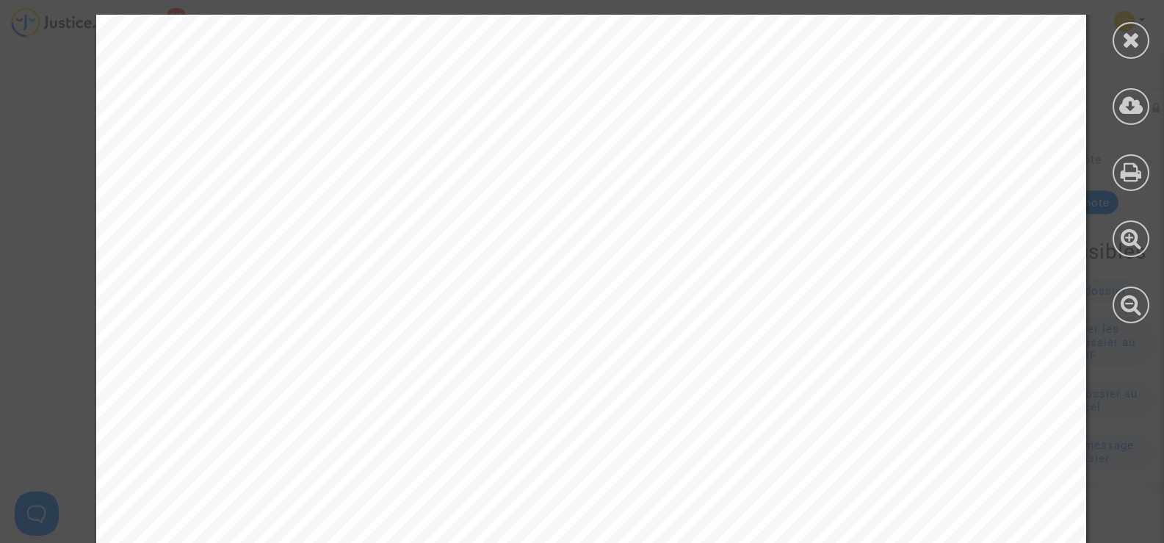
scroll to position [2203, 0]
click at [1134, 45] on icon at bounding box center [1131, 40] width 18 height 22
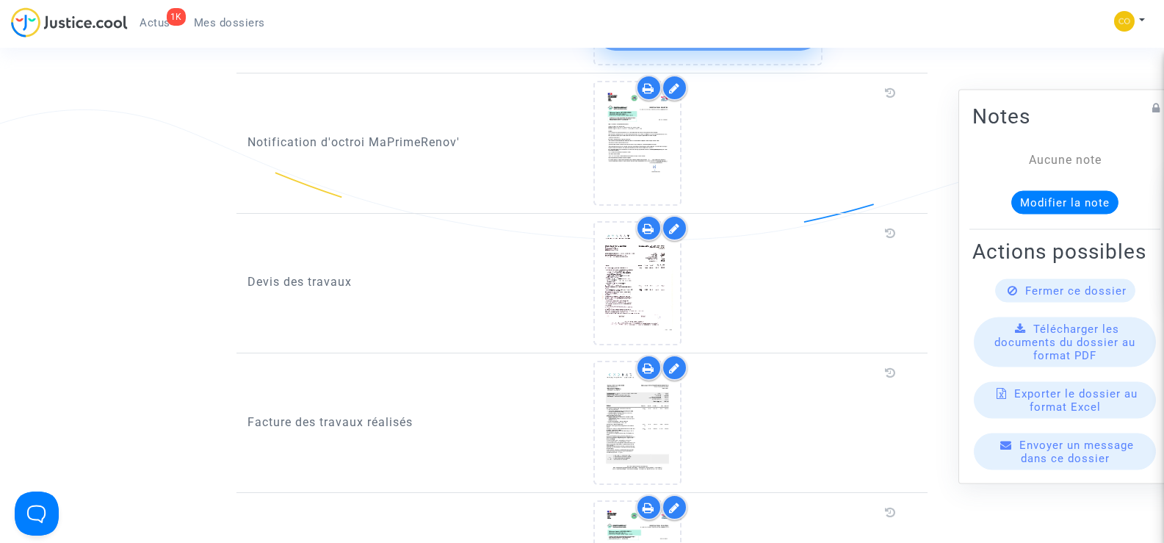
click at [674, 223] on icon at bounding box center [674, 229] width 11 height 12
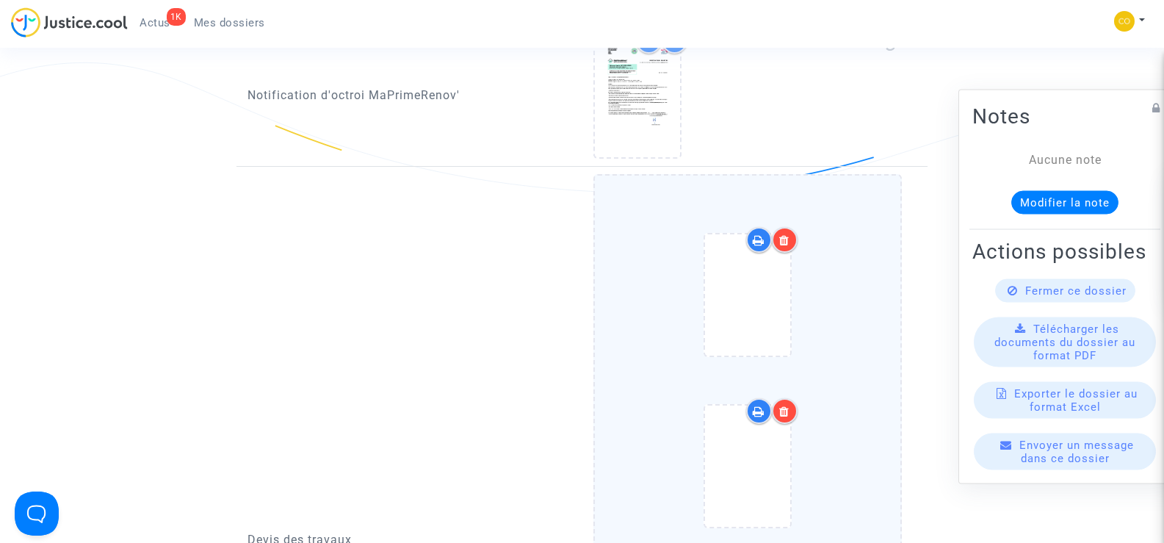
scroll to position [955, 0]
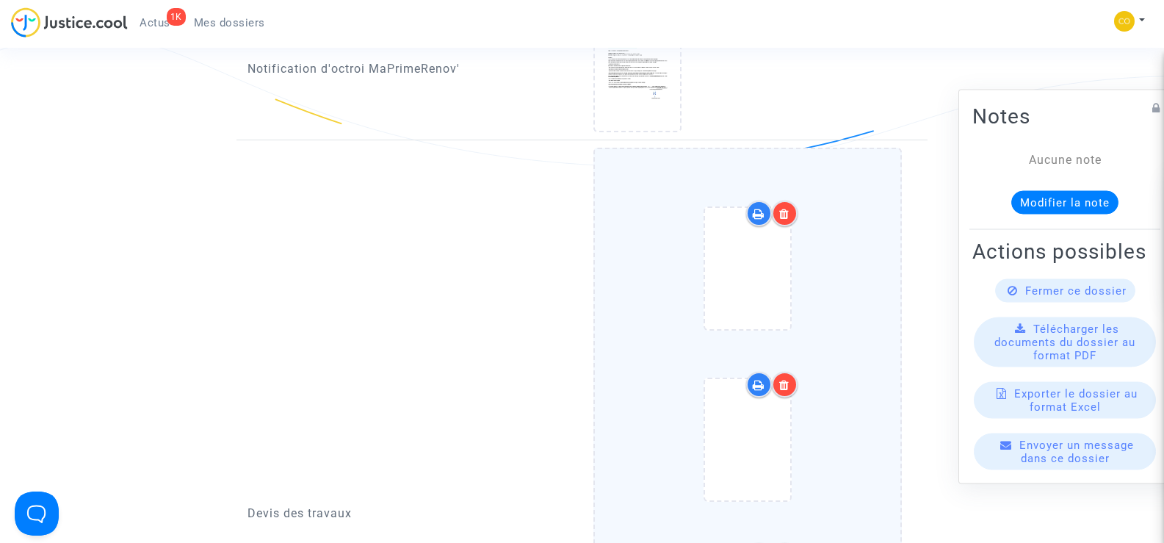
click at [787, 201] on div at bounding box center [785, 214] width 26 height 26
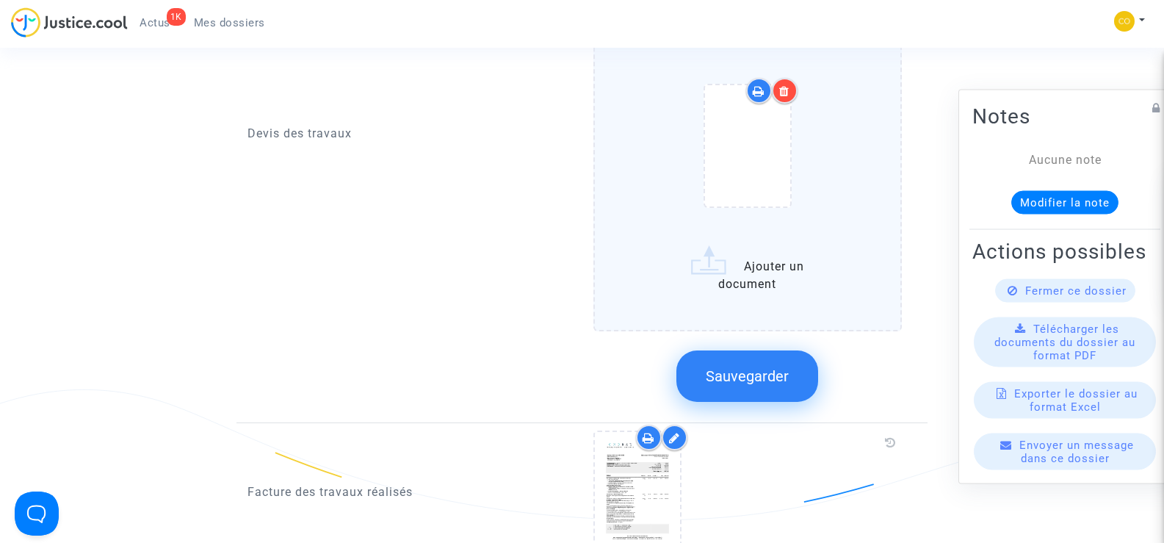
click at [748, 367] on span "Sauvegarder" at bounding box center [747, 376] width 83 height 18
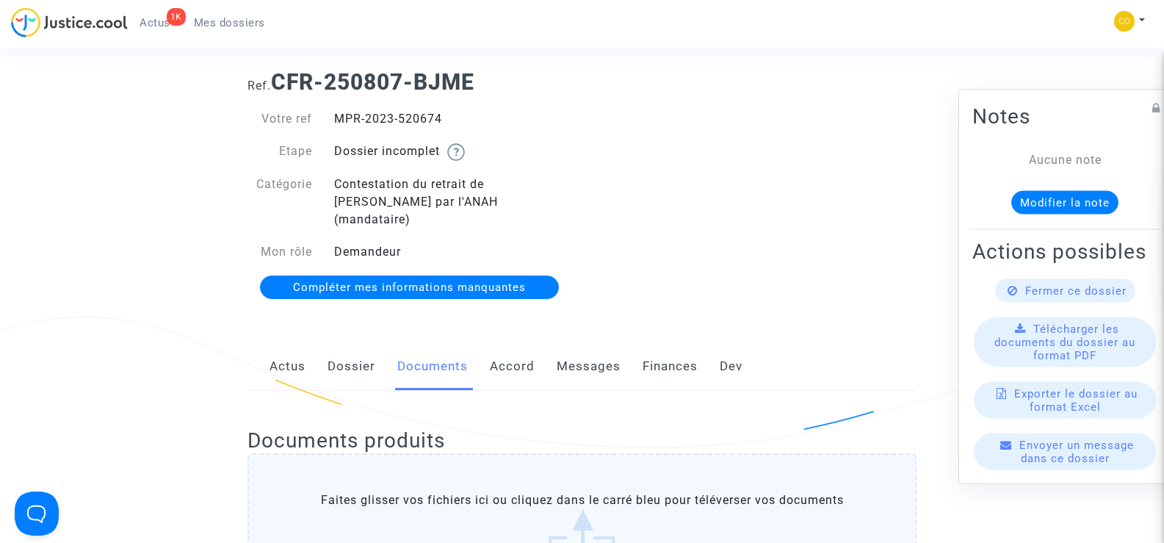
scroll to position [0, 0]
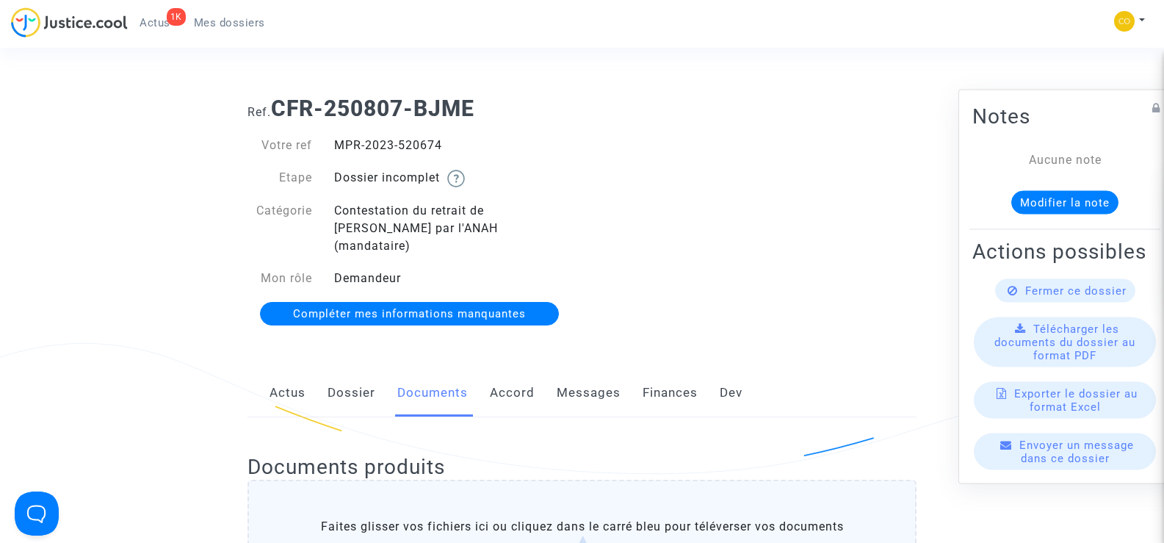
drag, startPoint x: 451, startPoint y: 142, endPoint x: 335, endPoint y: 140, distance: 116.1
click at [335, 140] on div "MPR-2023-520674" at bounding box center [452, 146] width 259 height 18
click at [785, 248] on div "Ref. CFR-250807-BJME Votre ref MPR-2023-520674 Etape Dossier incomplet Catégori…" at bounding box center [582, 211] width 691 height 254
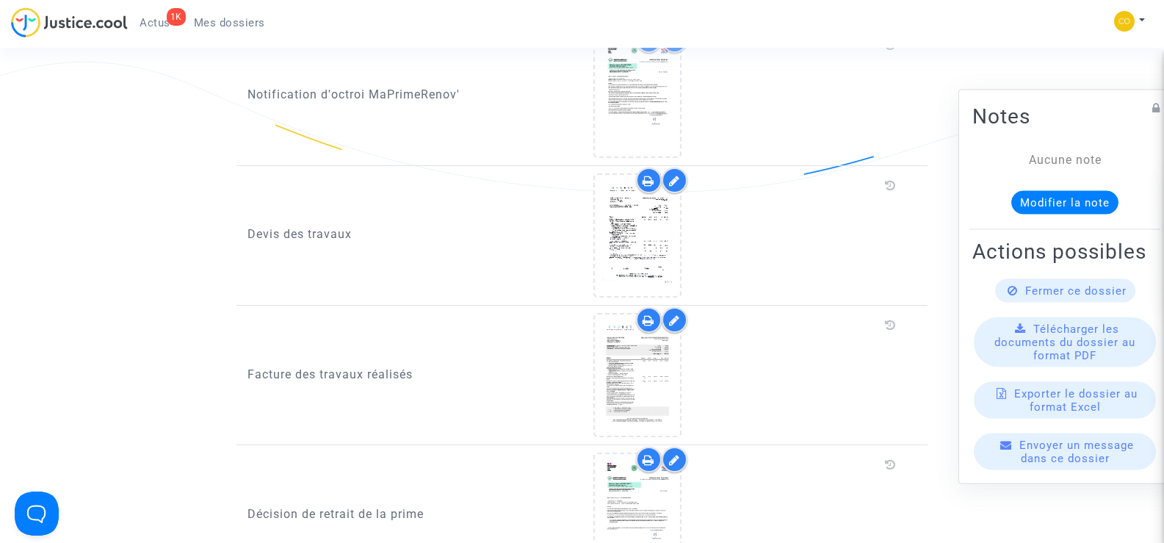
scroll to position [955, 0]
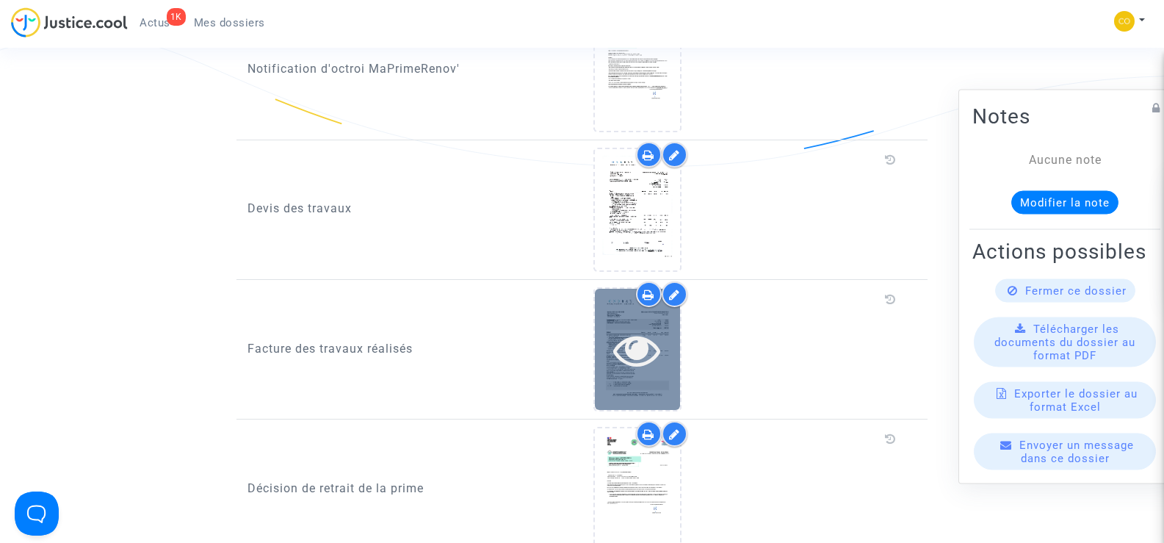
click at [607, 326] on div at bounding box center [637, 349] width 85 height 47
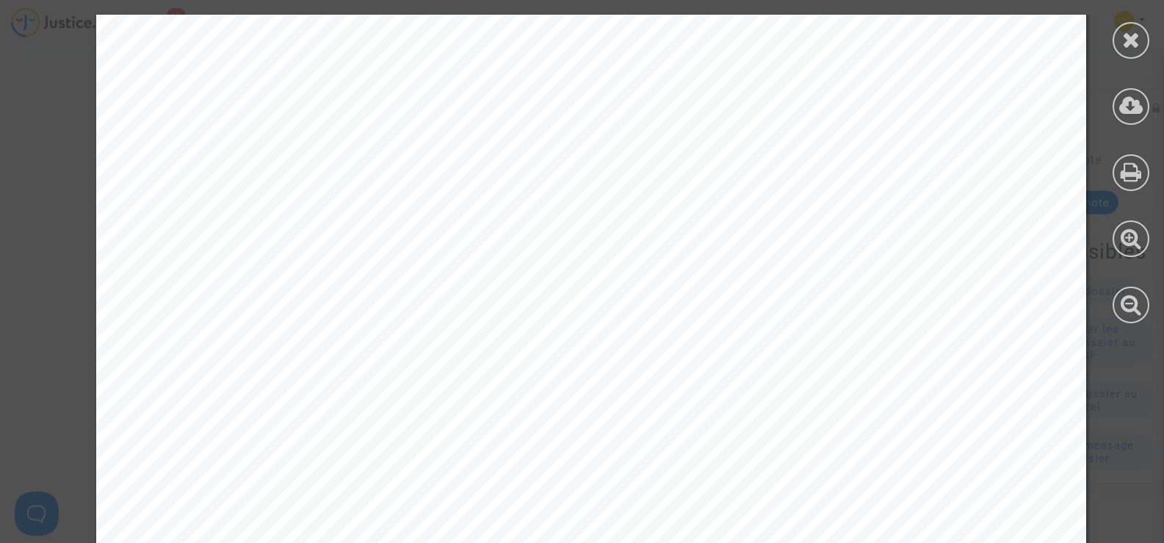
scroll to position [0, 0]
click at [1133, 43] on icon at bounding box center [1131, 40] width 18 height 22
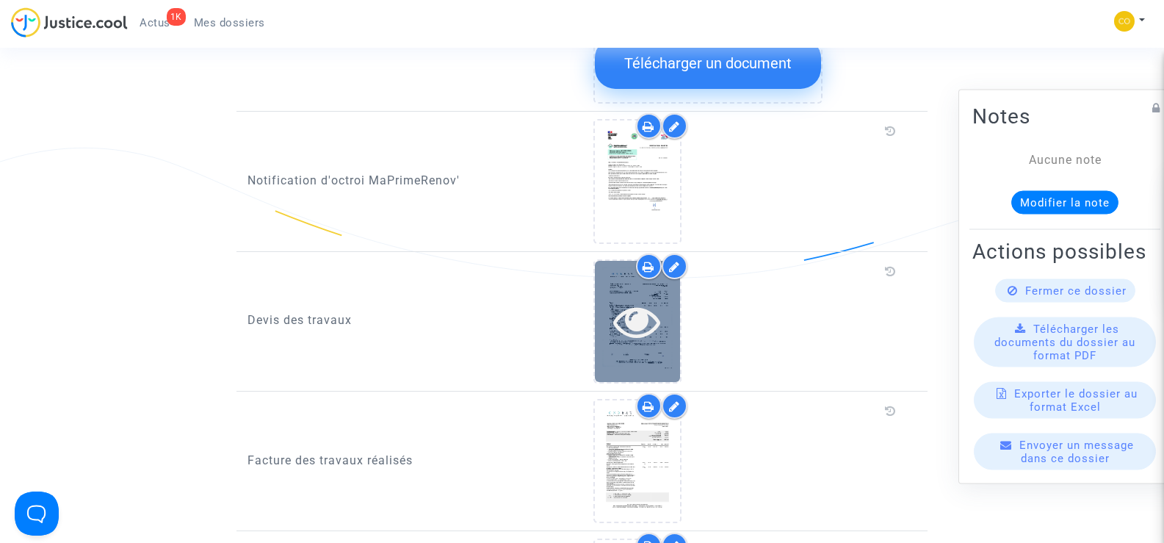
scroll to position [808, 0]
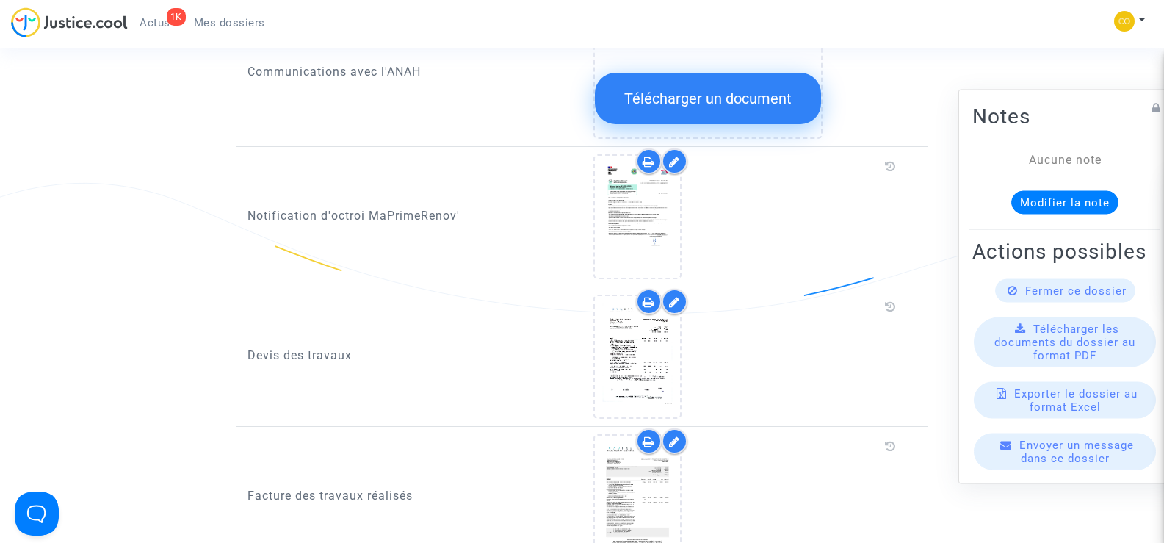
click at [672, 296] on icon at bounding box center [674, 302] width 11 height 12
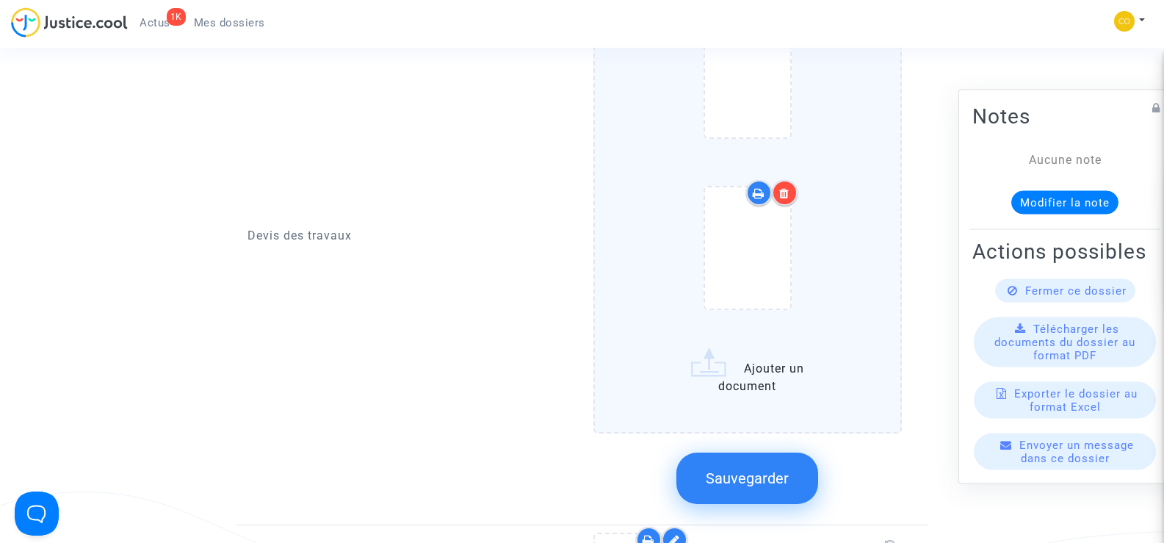
scroll to position [1175, 0]
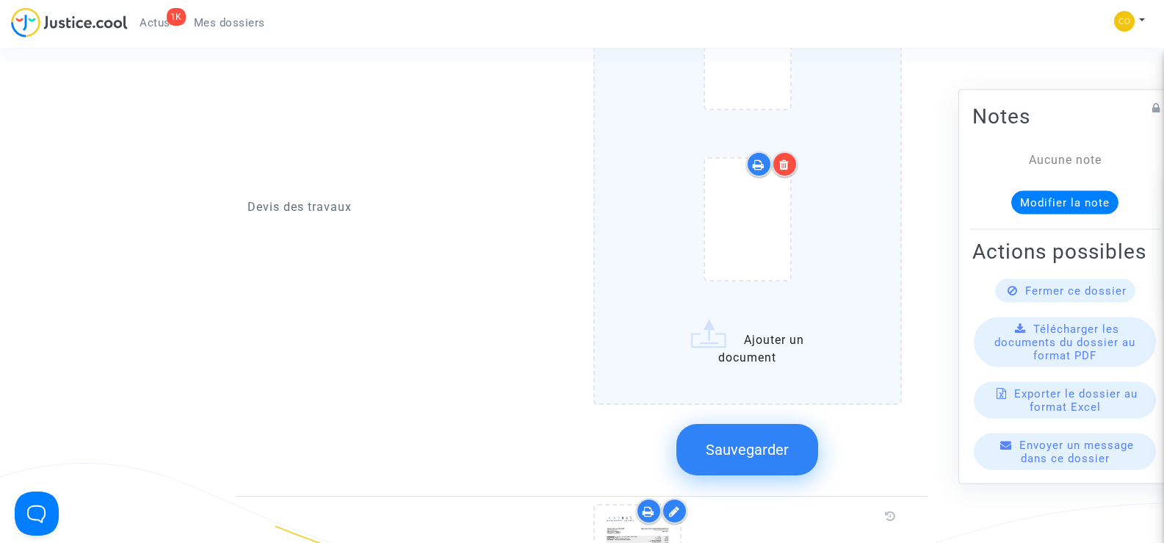
click at [751, 339] on label "Ajouter un document" at bounding box center [747, 166] width 309 height 478
click at [0, 0] on input "Ajouter un document" at bounding box center [0, 0] width 0 height 0
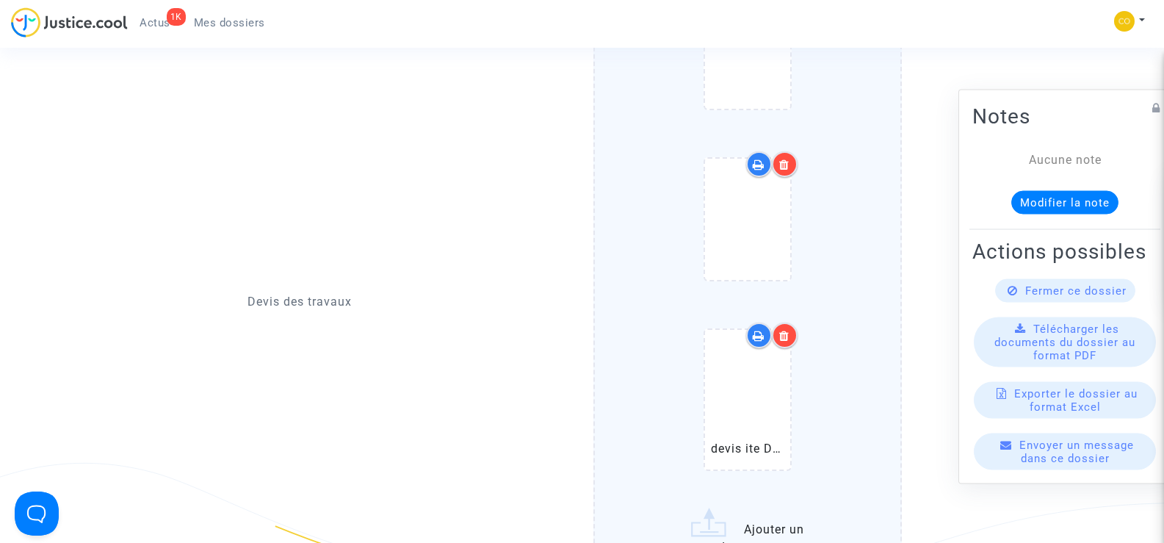
click at [784, 330] on icon at bounding box center [784, 336] width 10 height 12
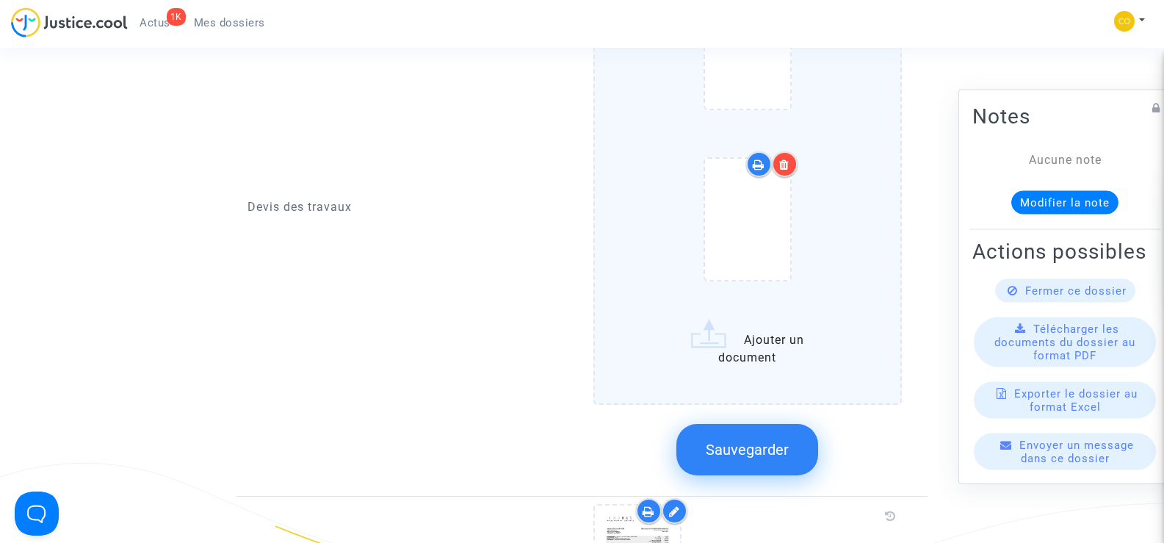
scroll to position [1249, 0]
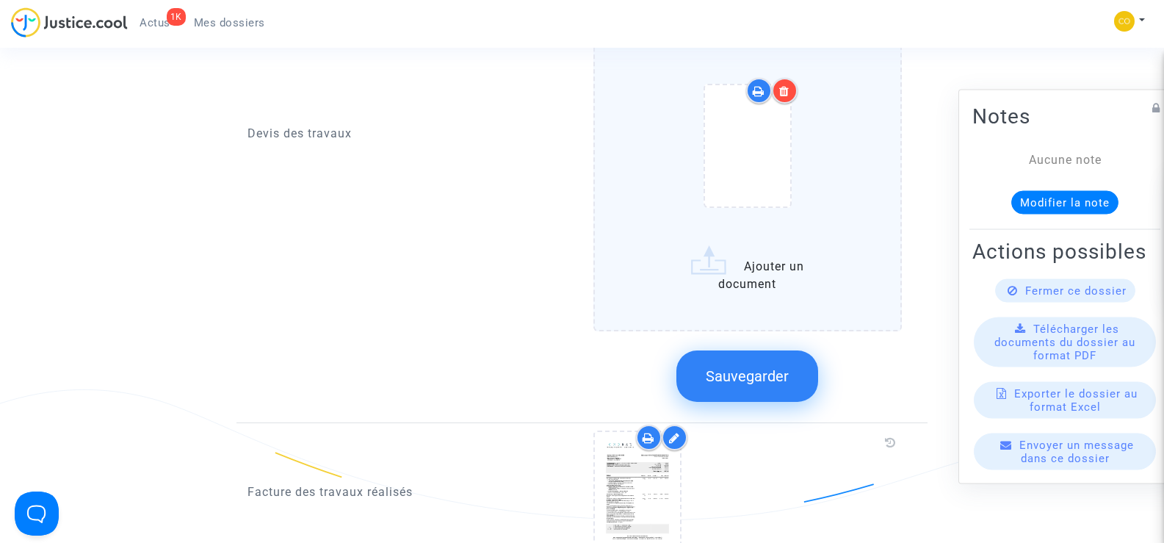
click at [754, 267] on label "Ajouter un document" at bounding box center [747, 93] width 309 height 478
click at [0, 0] on input "Ajouter un document" at bounding box center [0, 0] width 0 height 0
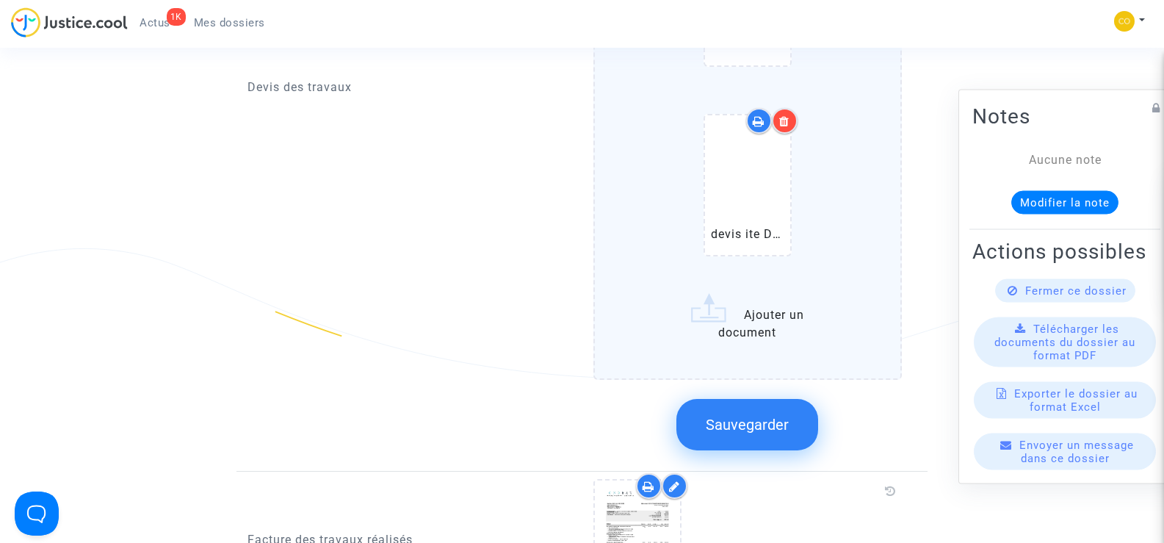
scroll to position [1396, 0]
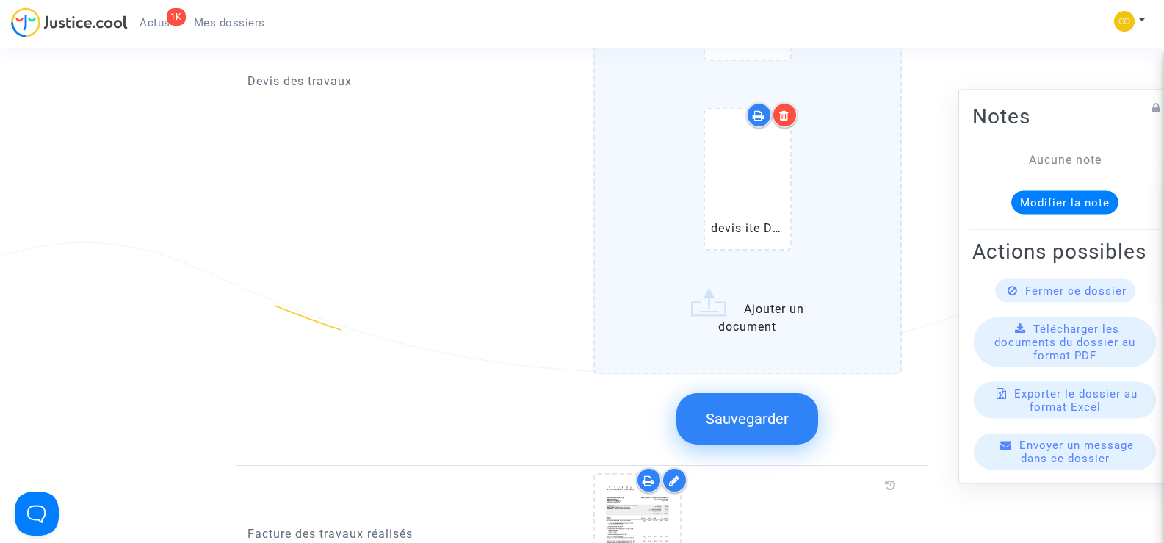
click at [754, 410] on span "Sauvegarder" at bounding box center [747, 419] width 83 height 18
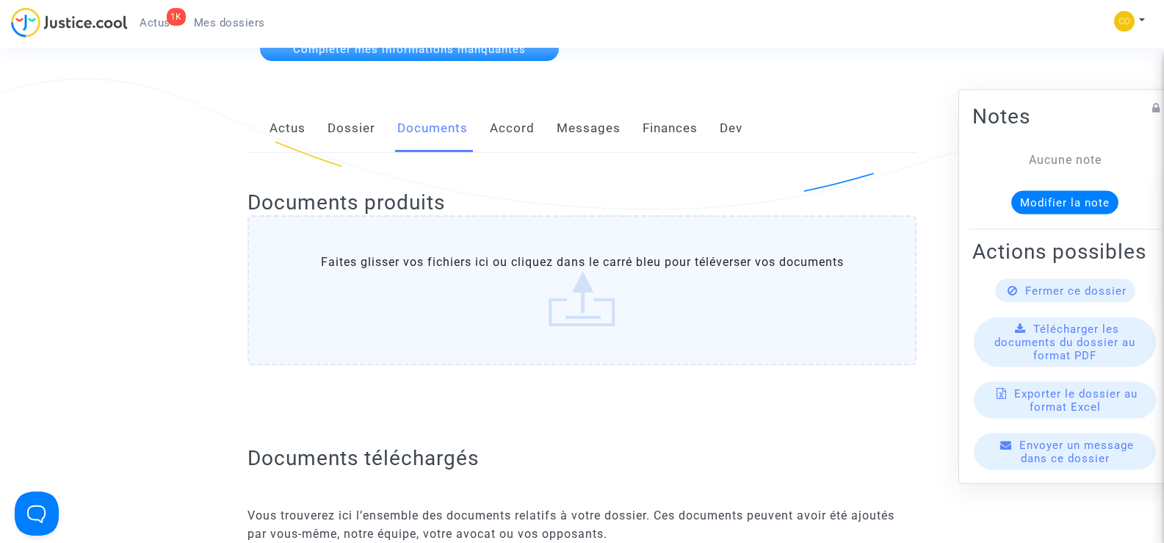
scroll to position [0, 0]
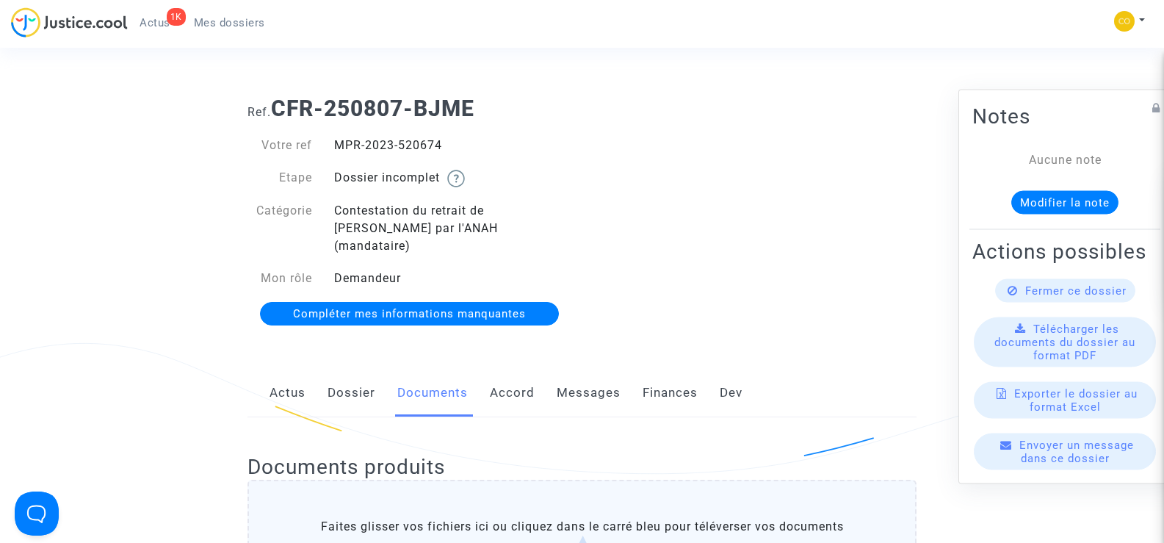
drag, startPoint x: 453, startPoint y: 144, endPoint x: 333, endPoint y: 146, distance: 120.5
click at [333, 146] on div "MPR-2023-520674" at bounding box center [452, 146] width 259 height 18
click at [702, 170] on div "Ref. CFR-250807-BJME Votre ref MPR-2023-520674 Etape Dossier incomplet Catégori…" at bounding box center [582, 211] width 691 height 254
click at [234, 26] on span "Mes dossiers" at bounding box center [229, 22] width 71 height 13
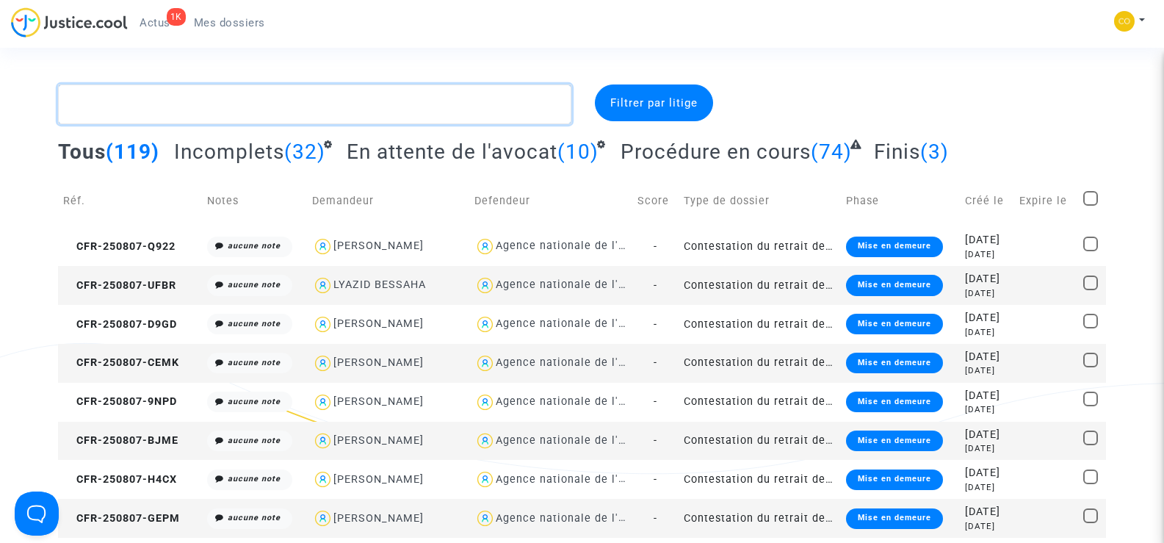
click at [222, 118] on textarea at bounding box center [314, 104] width 513 height 40
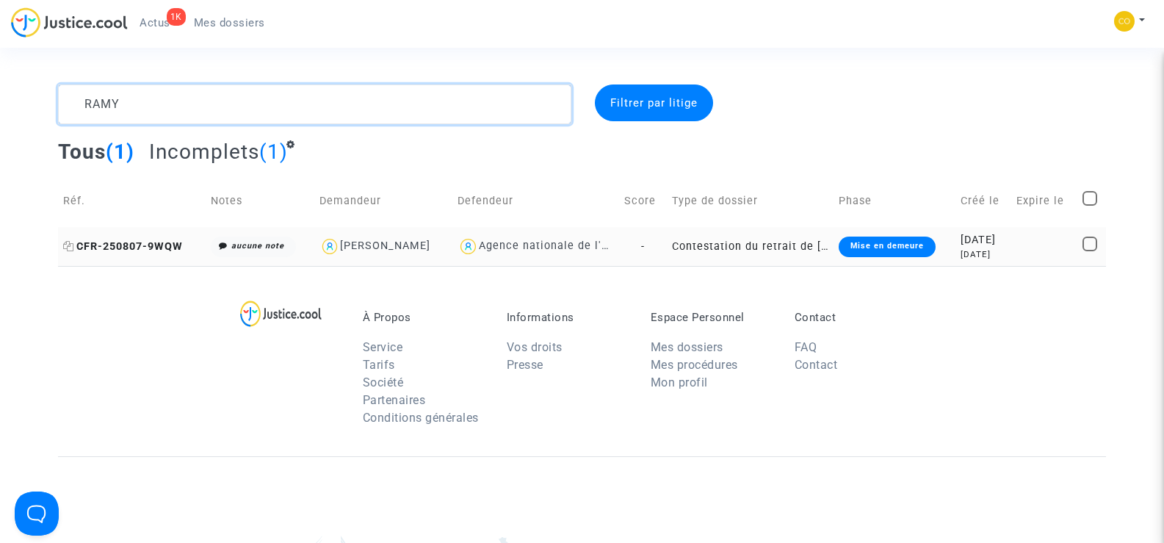
type textarea "RAMY"
click at [119, 247] on span "CFR-250807-9WQW" at bounding box center [123, 246] width 120 height 12
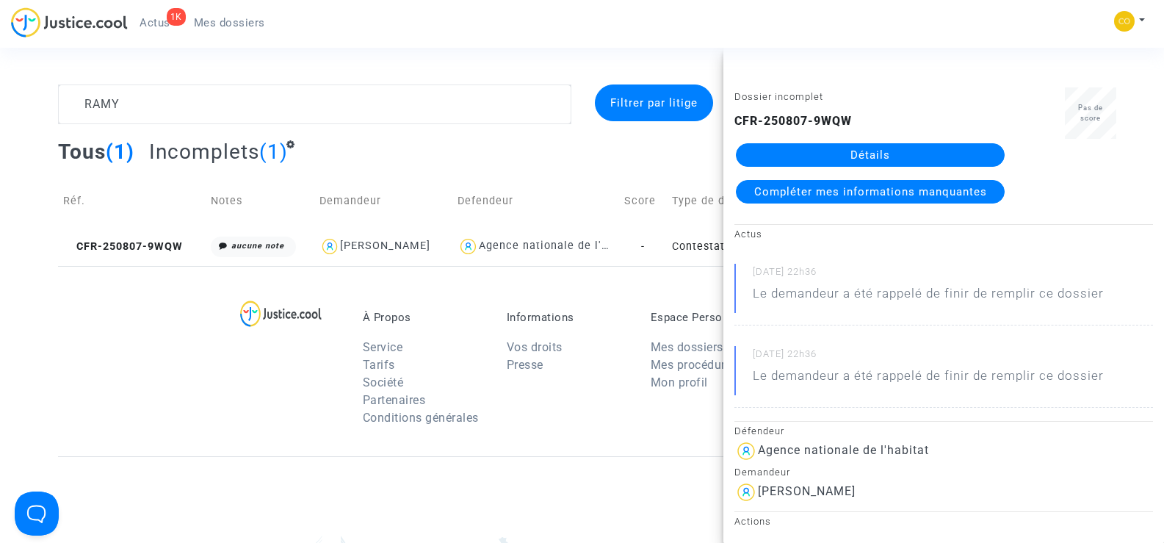
click at [910, 159] on link "Détails" at bounding box center [870, 155] width 269 height 24
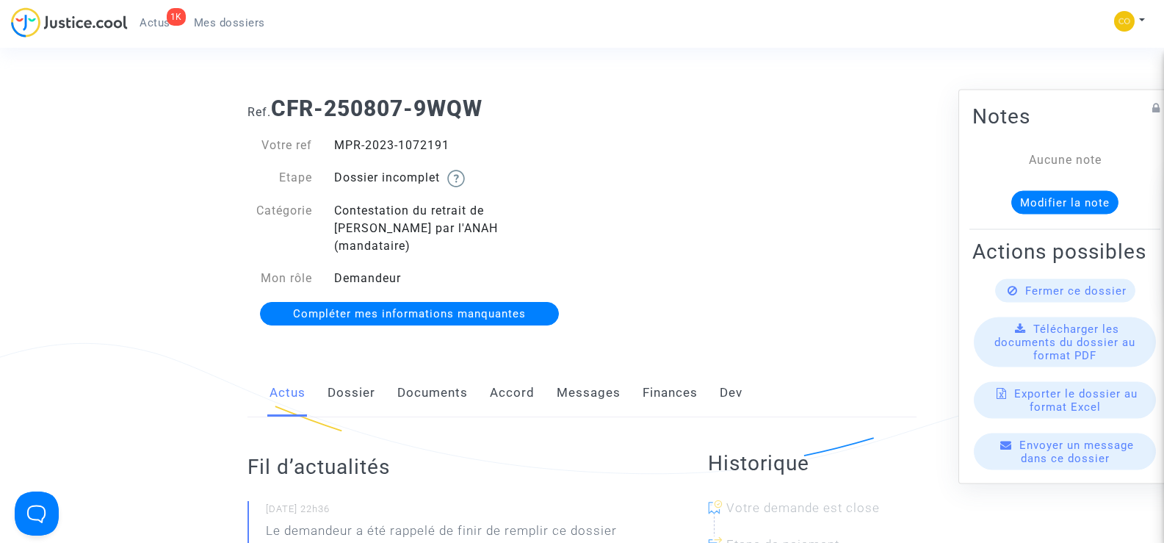
scroll to position [73, 0]
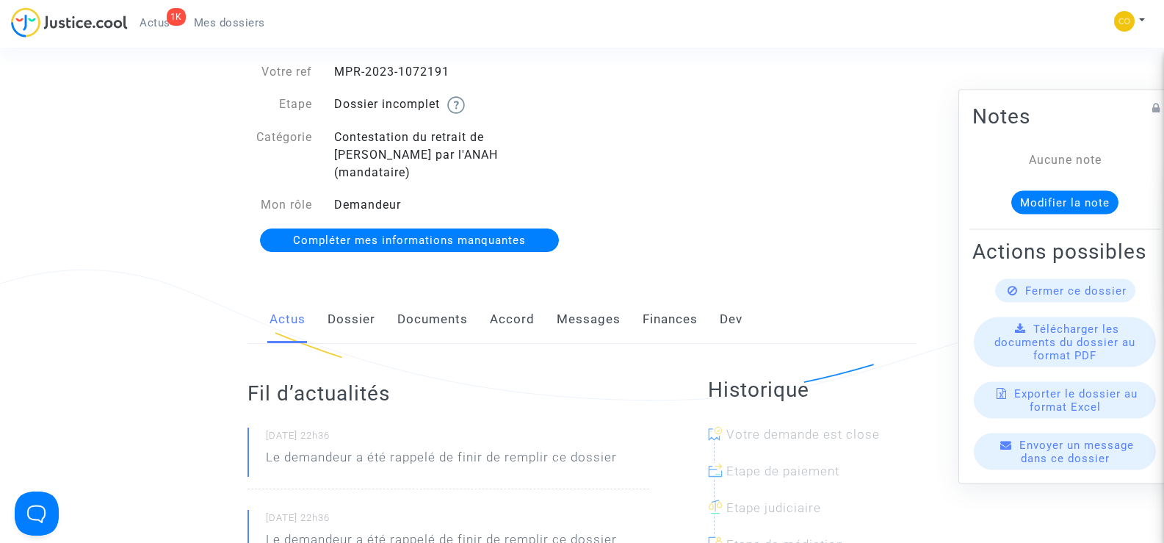
click at [431, 300] on link "Documents" at bounding box center [432, 319] width 71 height 48
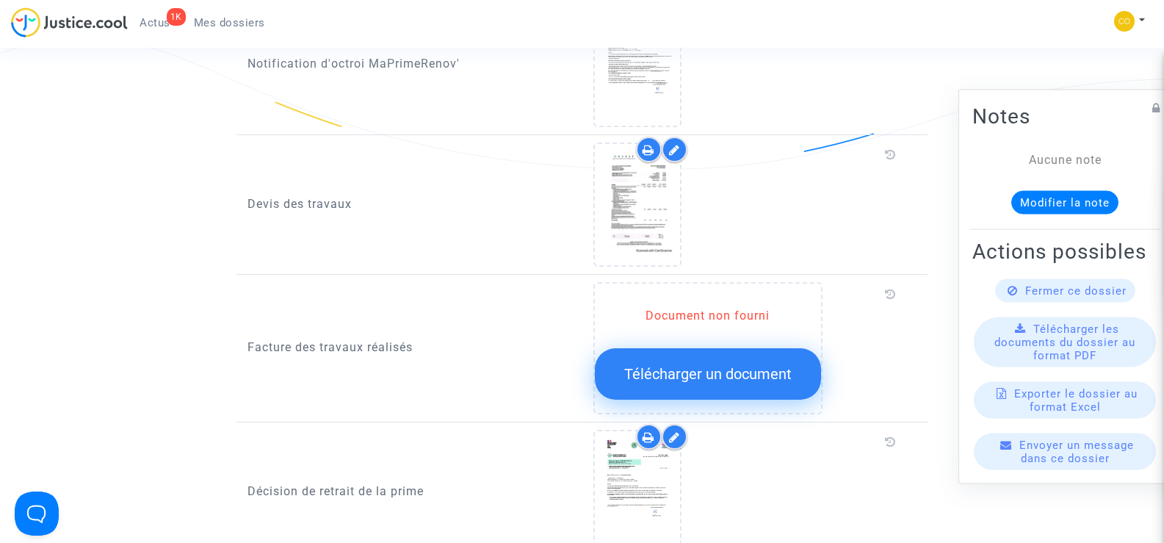
scroll to position [955, 0]
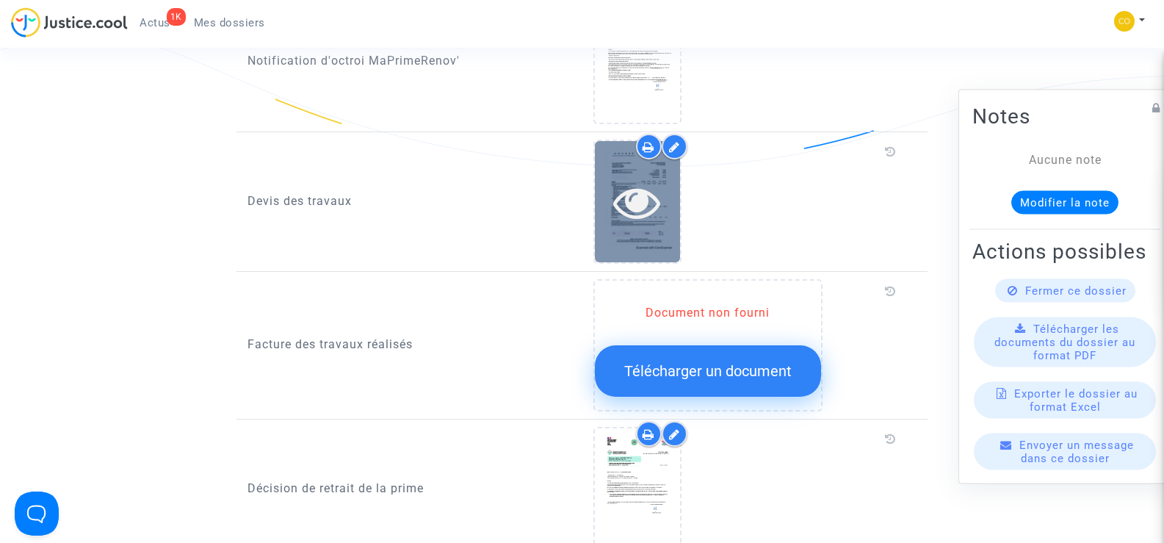
click at [635, 201] on icon at bounding box center [637, 201] width 48 height 47
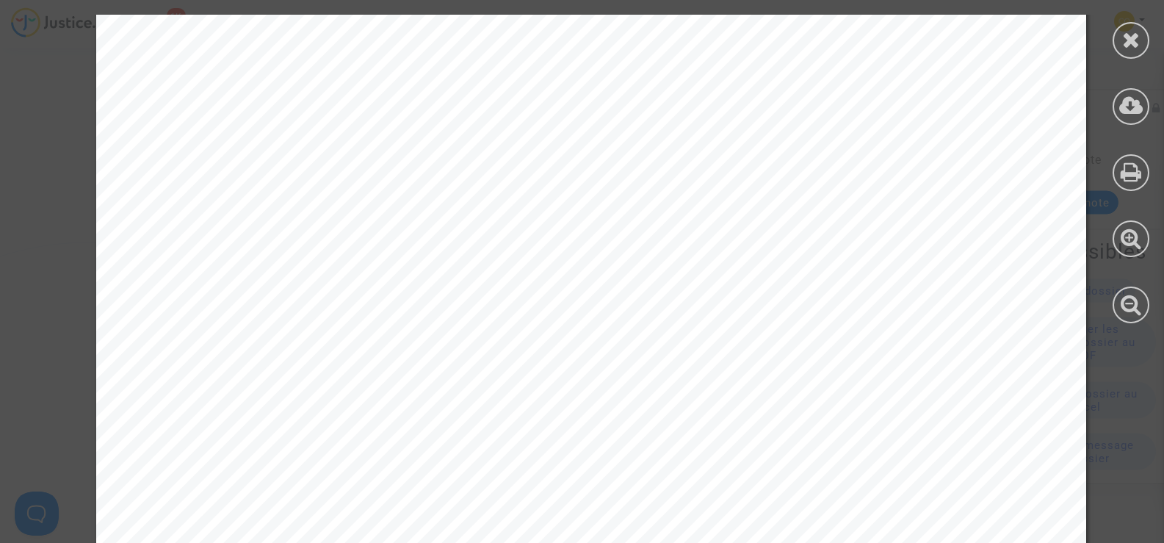
scroll to position [2300, 0]
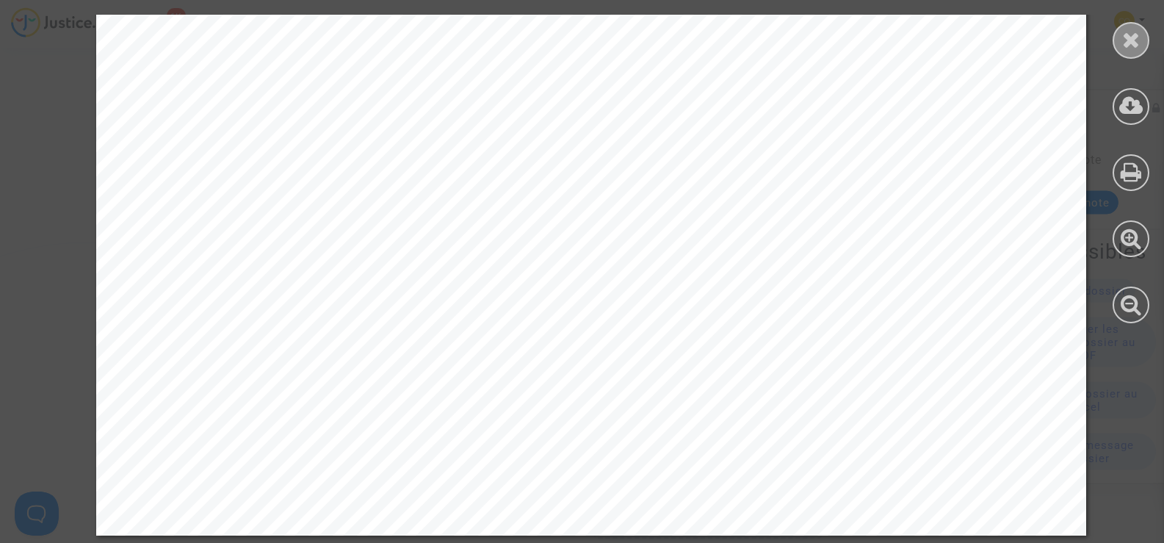
click at [1129, 36] on icon at bounding box center [1131, 40] width 18 height 22
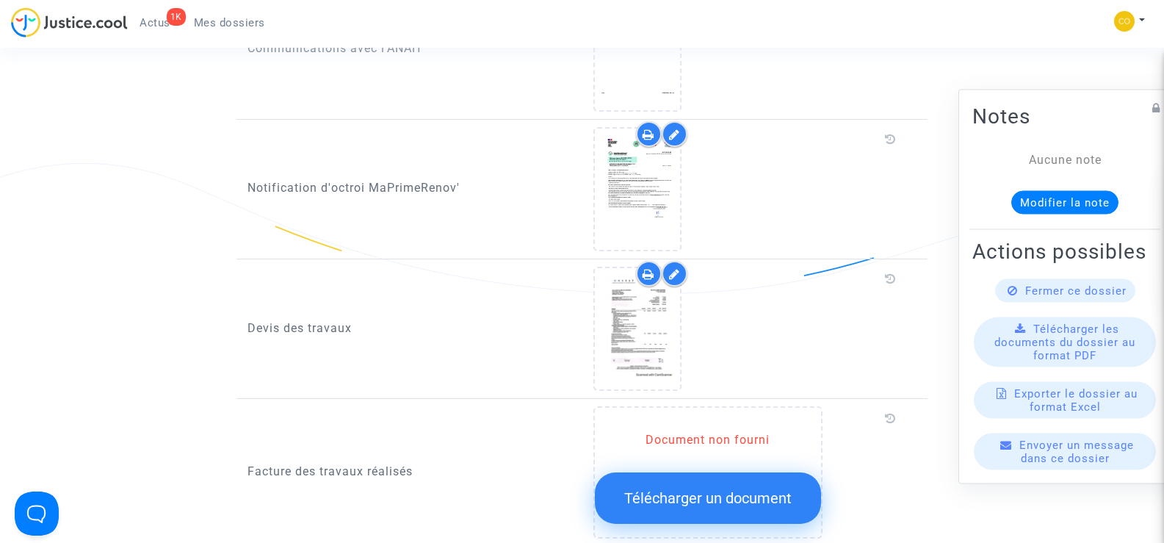
scroll to position [808, 0]
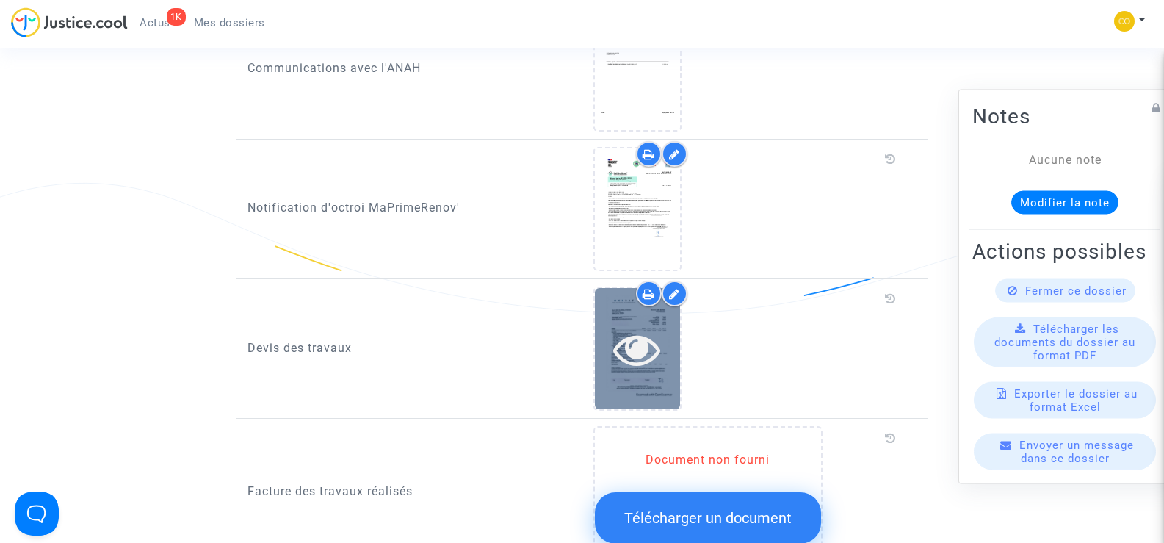
click at [646, 333] on icon at bounding box center [637, 348] width 48 height 47
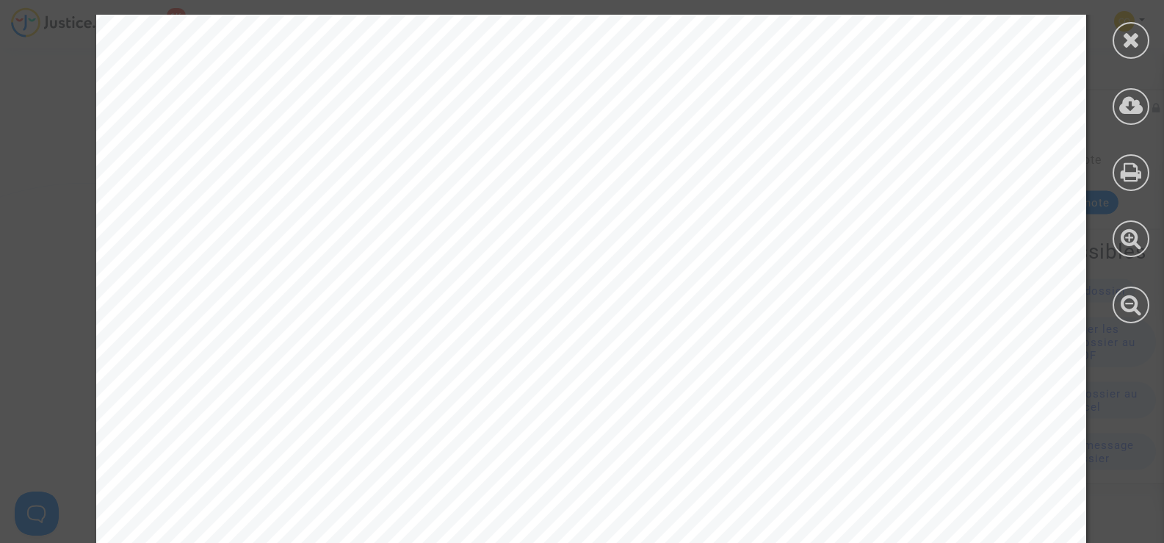
scroll to position [2300, 0]
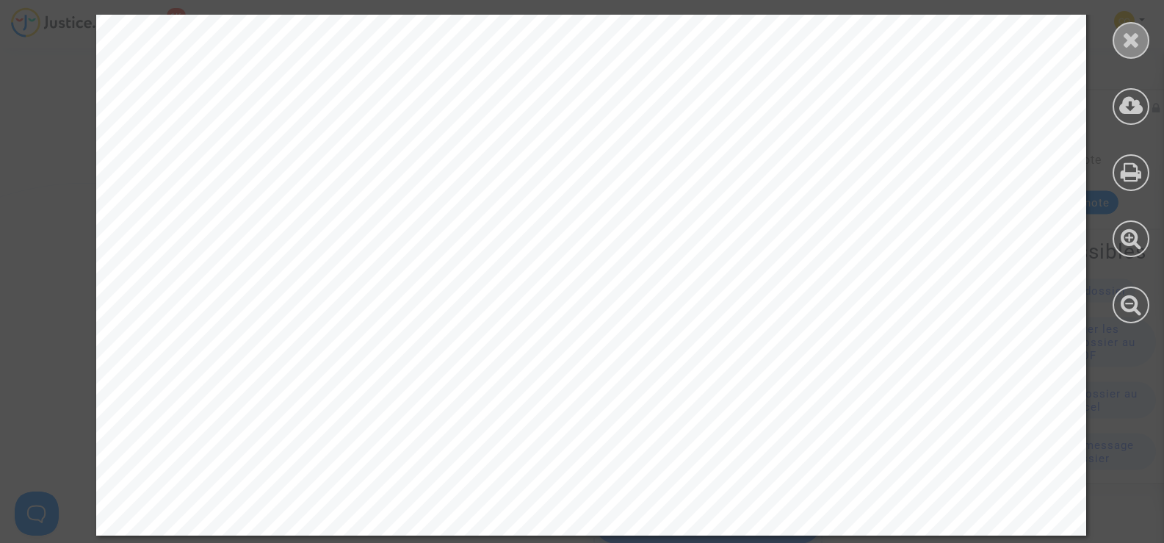
click at [1133, 46] on icon at bounding box center [1131, 40] width 18 height 22
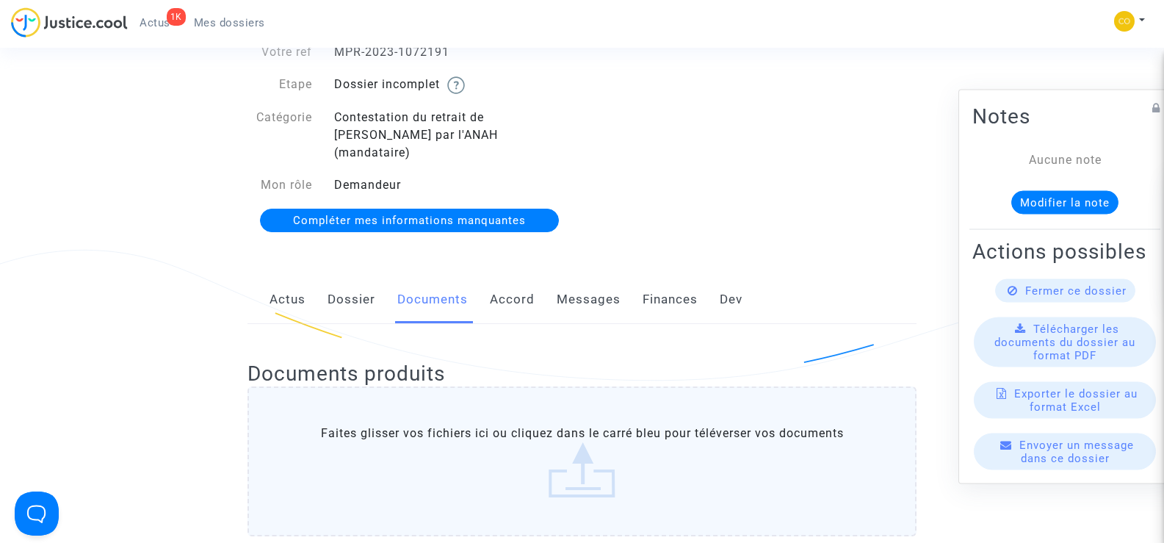
scroll to position [0, 0]
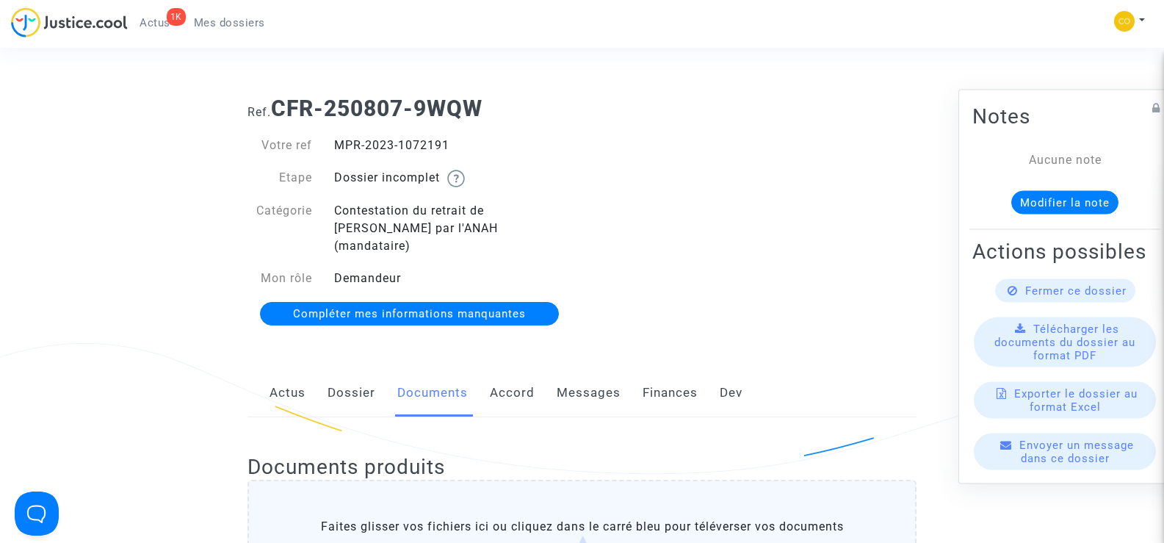
drag, startPoint x: 457, startPoint y: 143, endPoint x: 333, endPoint y: 139, distance: 123.5
click at [333, 139] on div "MPR-2023-1072191" at bounding box center [452, 146] width 259 height 18
click at [521, 165] on div "Votre ref MPR-2023-1072191 Etape Dossier incomplet Catégorie Contestation du re…" at bounding box center [410, 212] width 324 height 151
drag, startPoint x: 466, startPoint y: 143, endPoint x: 333, endPoint y: 143, distance: 132.2
click at [333, 143] on div "MPR-2023-1072191" at bounding box center [452, 146] width 259 height 18
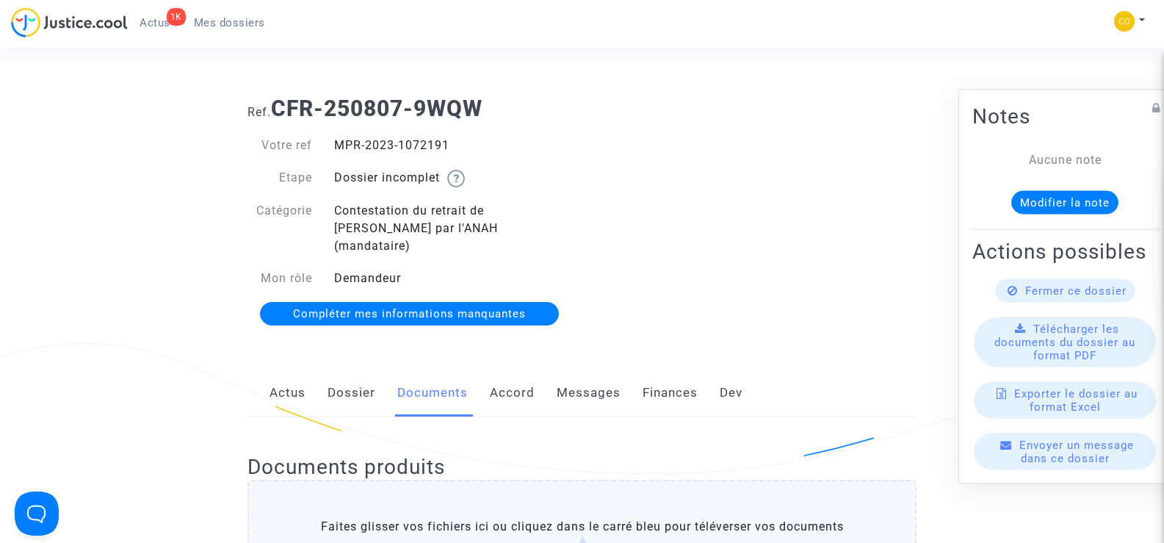
click at [775, 208] on div "Ref. CFR-250807-9WQW Votre ref MPR-2023-1072191 Etape Dossier incomplet Catégor…" at bounding box center [582, 211] width 691 height 254
click at [917, 316] on div "Ref. CFR-250807-9WQW Votre ref MPR-2023-1072191 Etape Dossier incomplet Catégor…" at bounding box center [582, 211] width 691 height 254
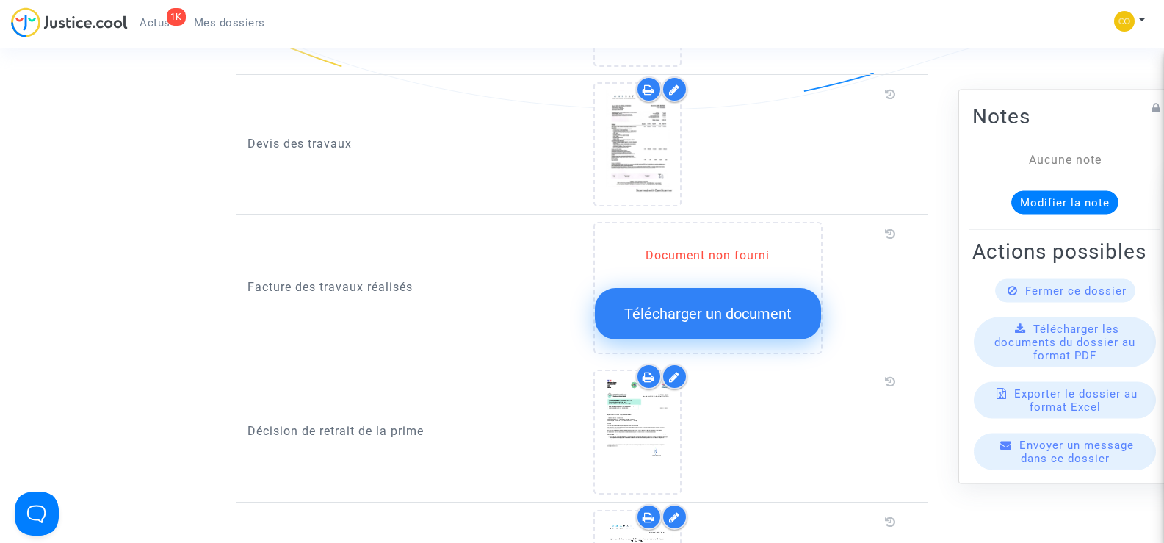
scroll to position [881, 0]
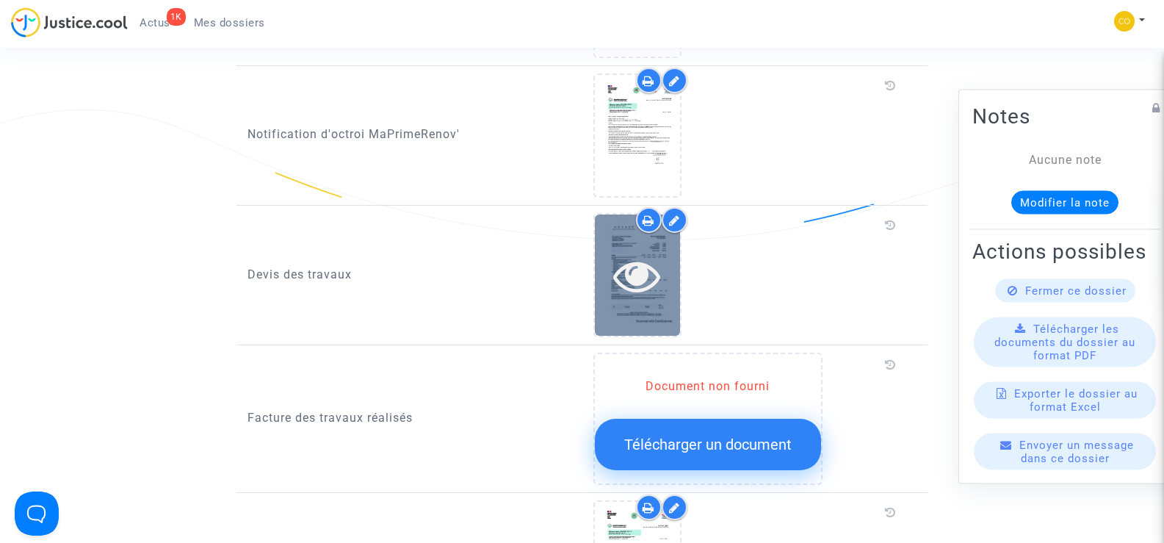
click at [663, 275] on div at bounding box center [637, 275] width 85 height 47
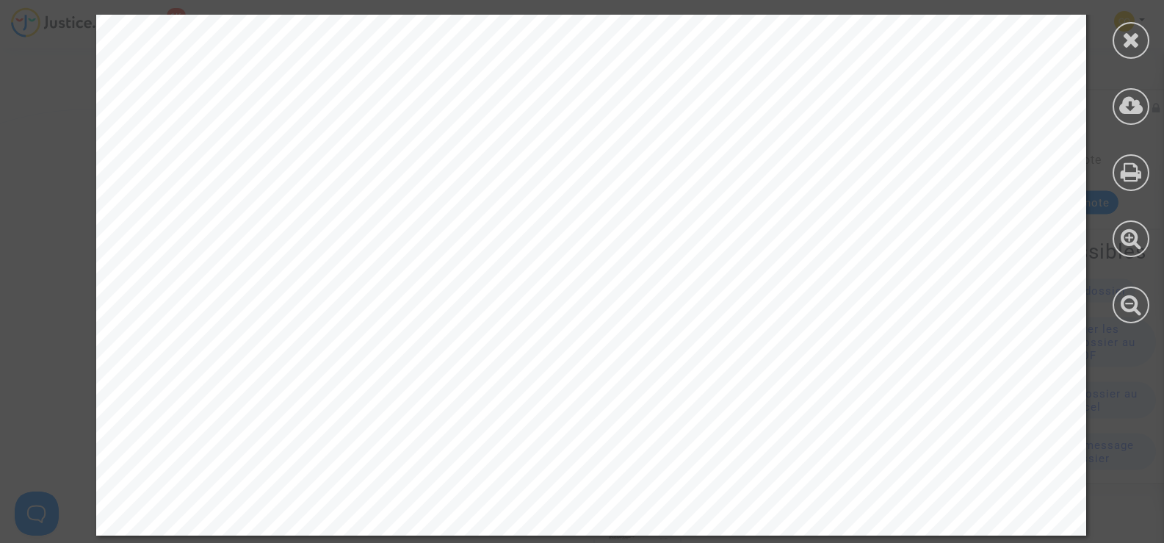
scroll to position [2300, 0]
click at [1128, 47] on icon at bounding box center [1131, 40] width 18 height 22
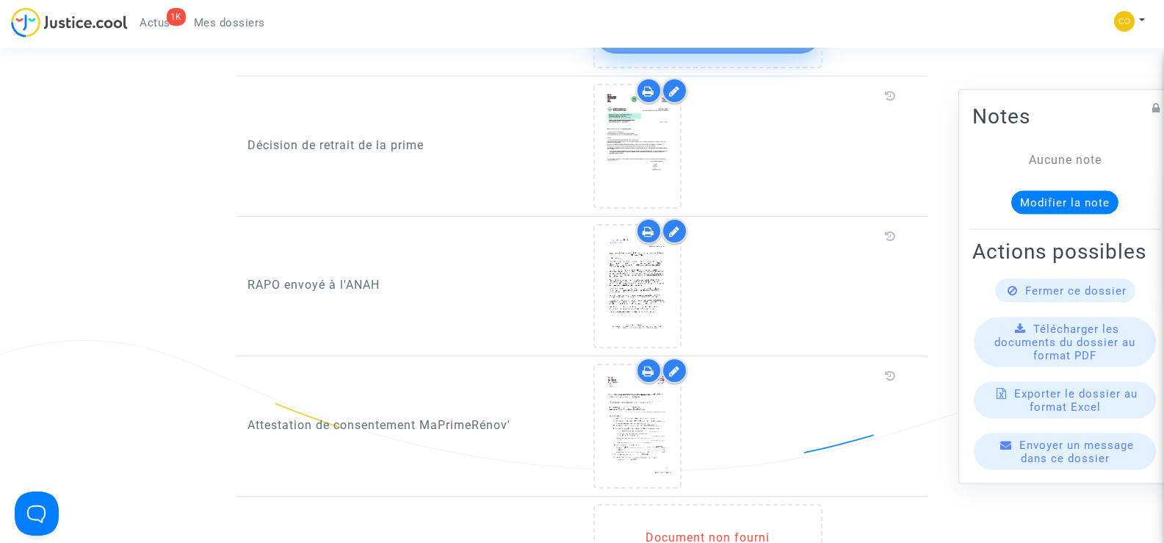
scroll to position [1322, 0]
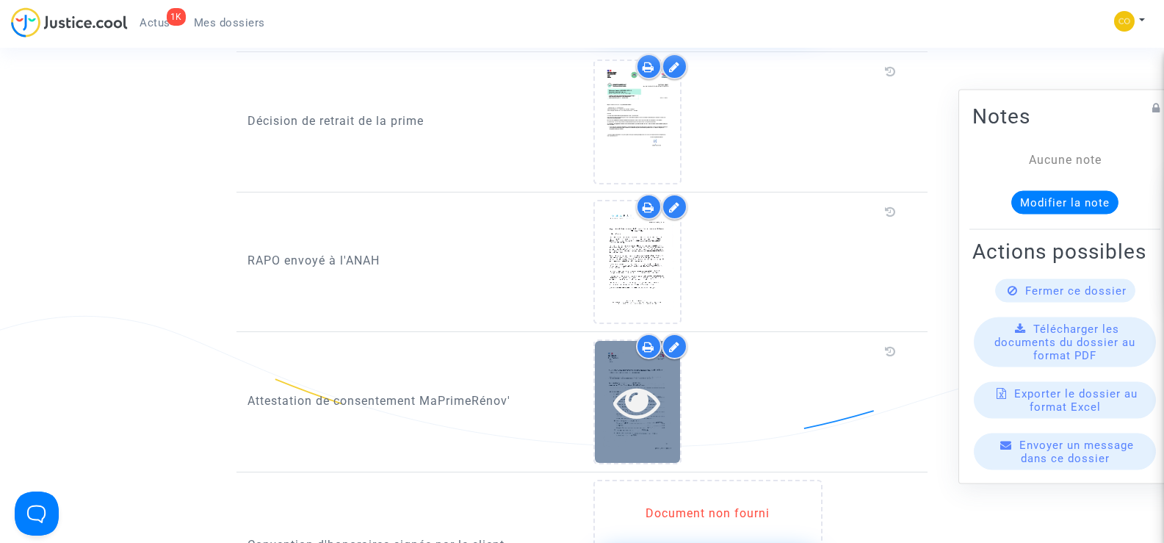
click at [654, 412] on div at bounding box center [637, 401] width 85 height 121
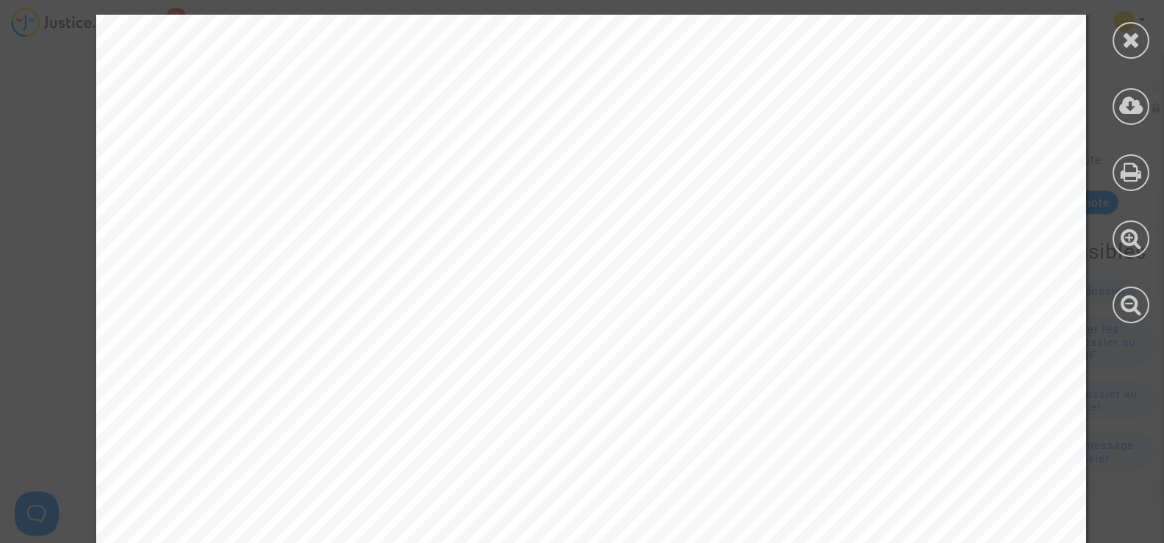
scroll to position [2057, 0]
click at [1131, 35] on icon at bounding box center [1131, 40] width 18 height 22
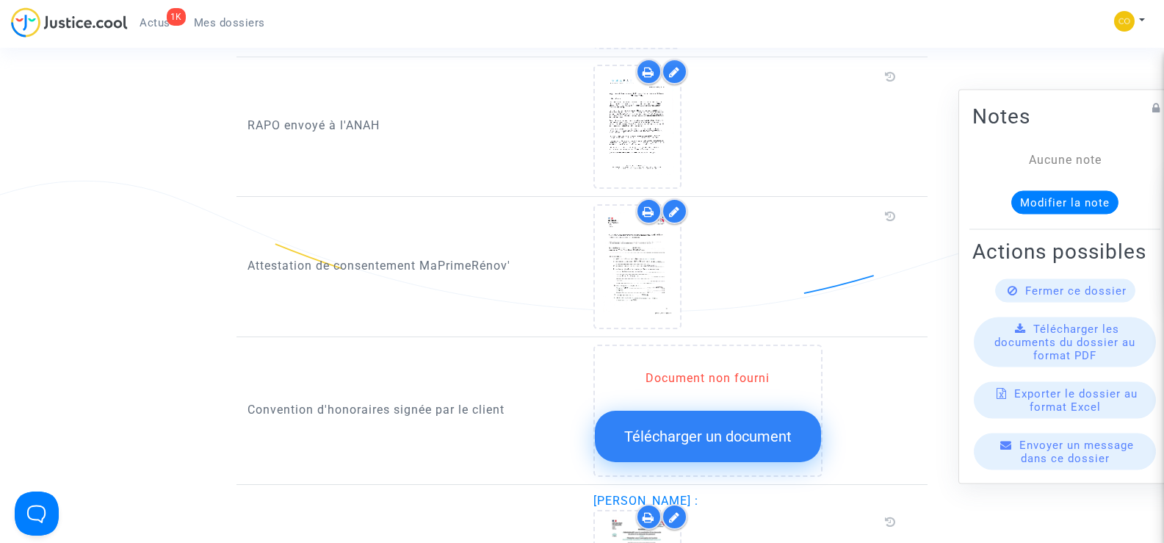
scroll to position [1689, 0]
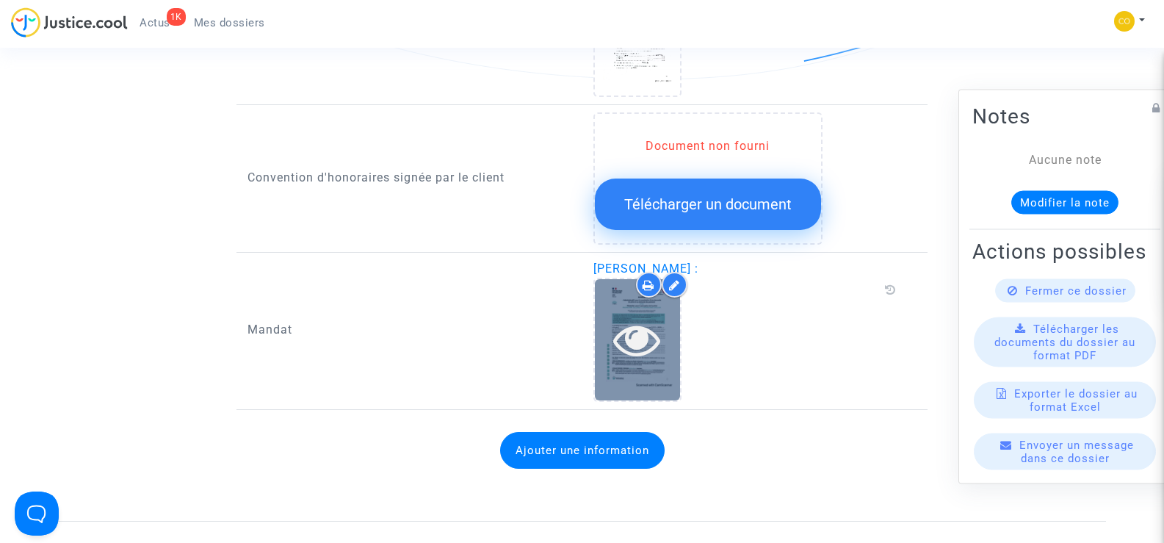
click at [664, 330] on div at bounding box center [637, 339] width 85 height 47
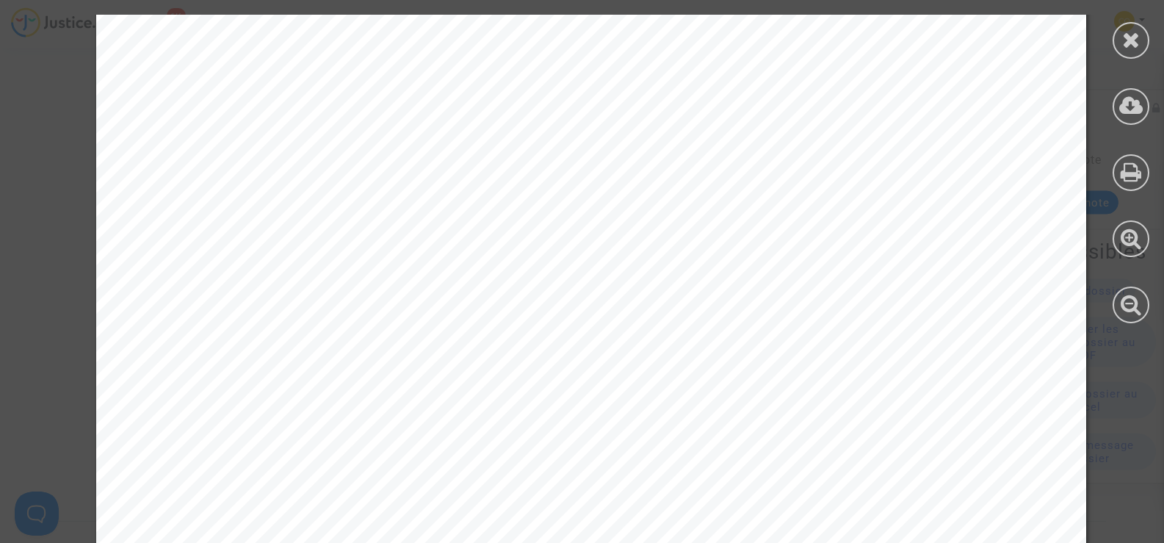
scroll to position [2300, 0]
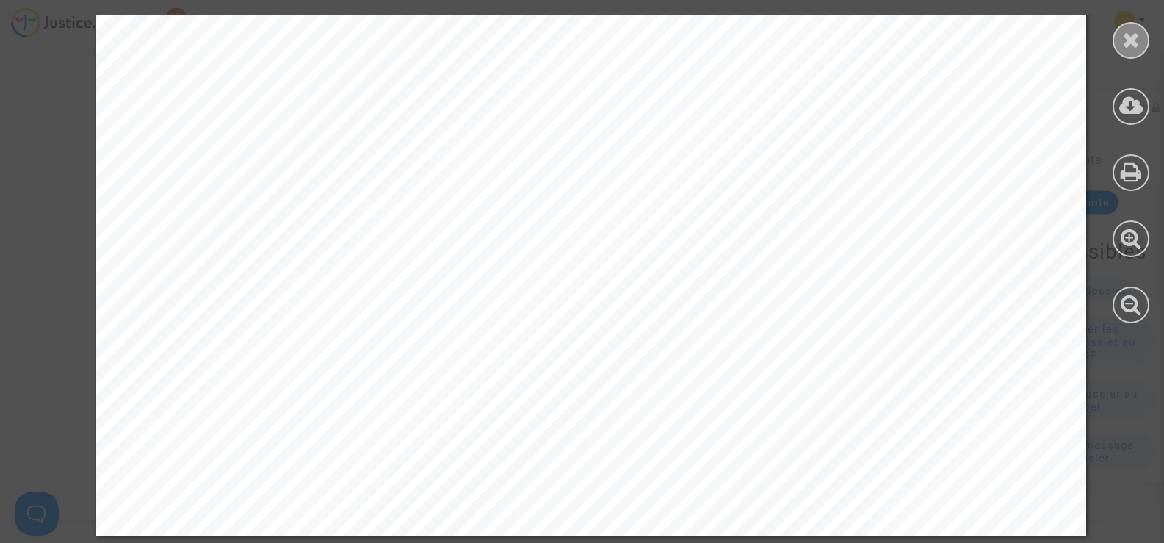
click at [1140, 41] on icon at bounding box center [1131, 40] width 18 height 22
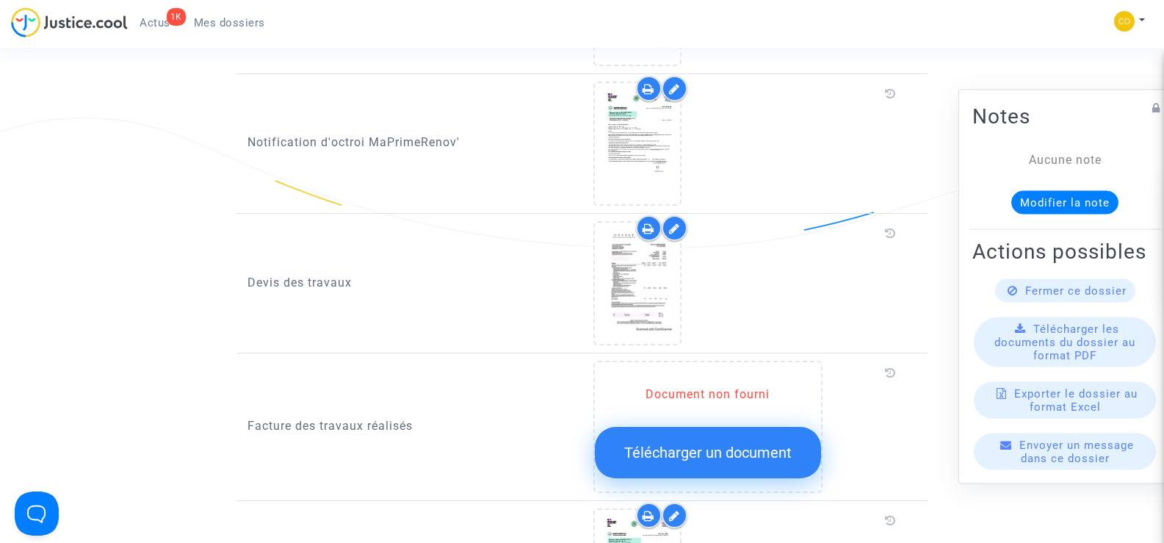
scroll to position [881, 0]
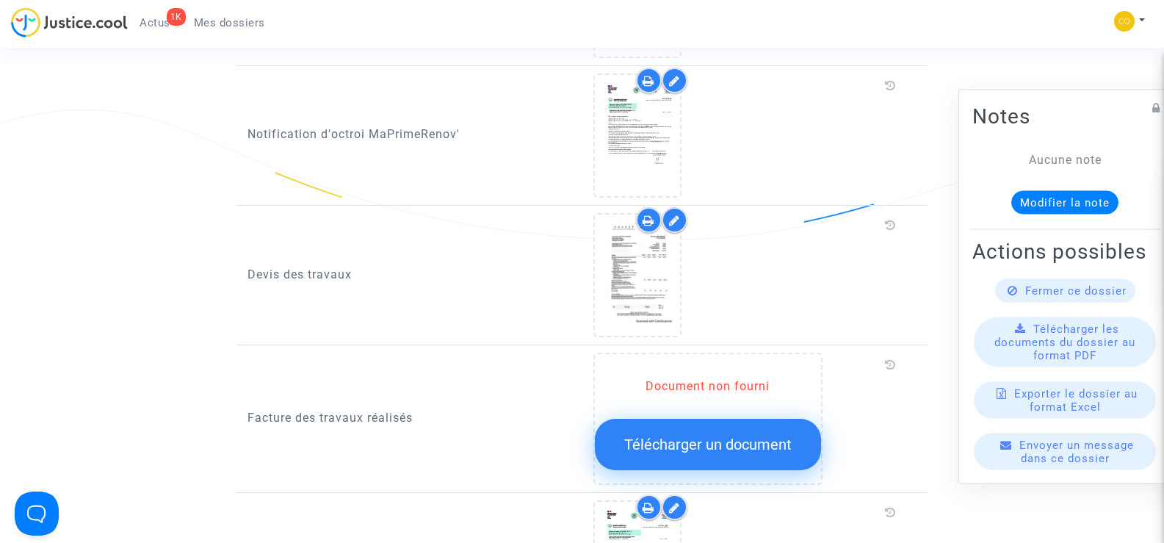
click at [671, 214] on icon at bounding box center [674, 220] width 11 height 12
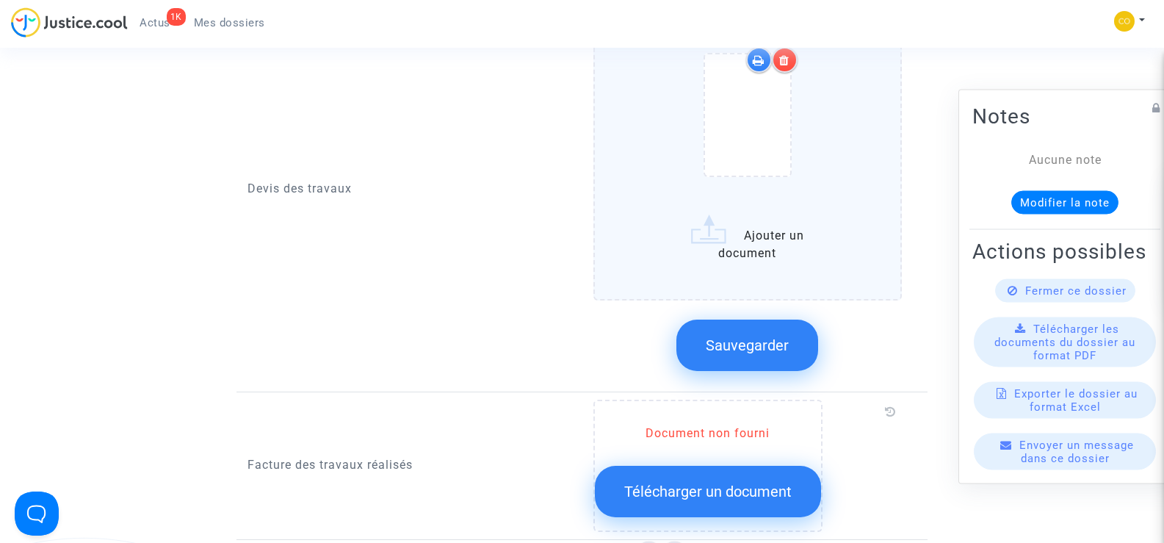
scroll to position [1102, 0]
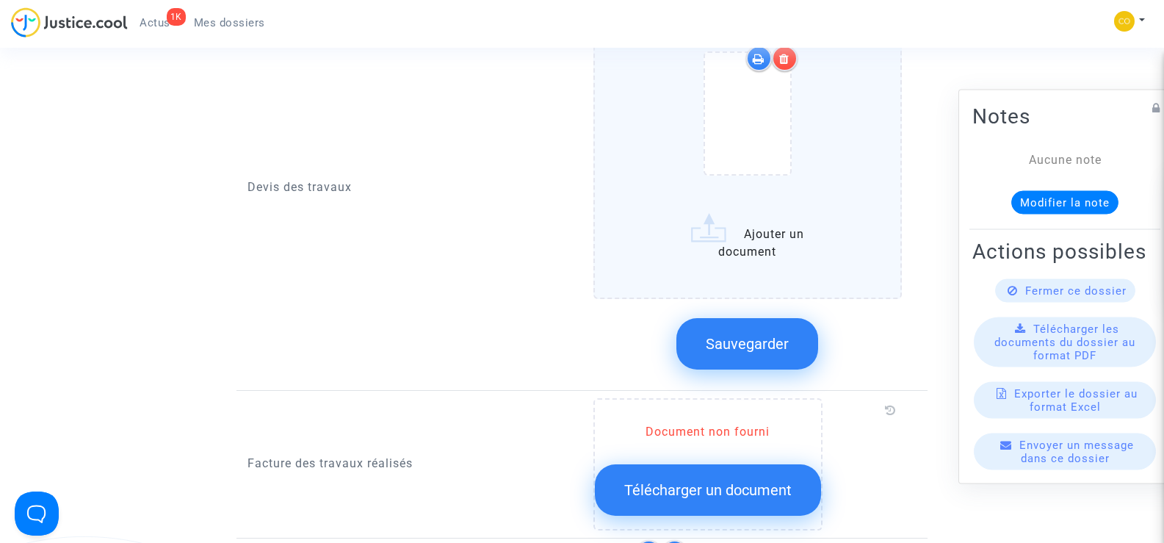
click at [746, 229] on label "Ajouter un document" at bounding box center [747, 146] width 309 height 306
click at [0, 0] on input "Ajouter un document" at bounding box center [0, 0] width 0 height 0
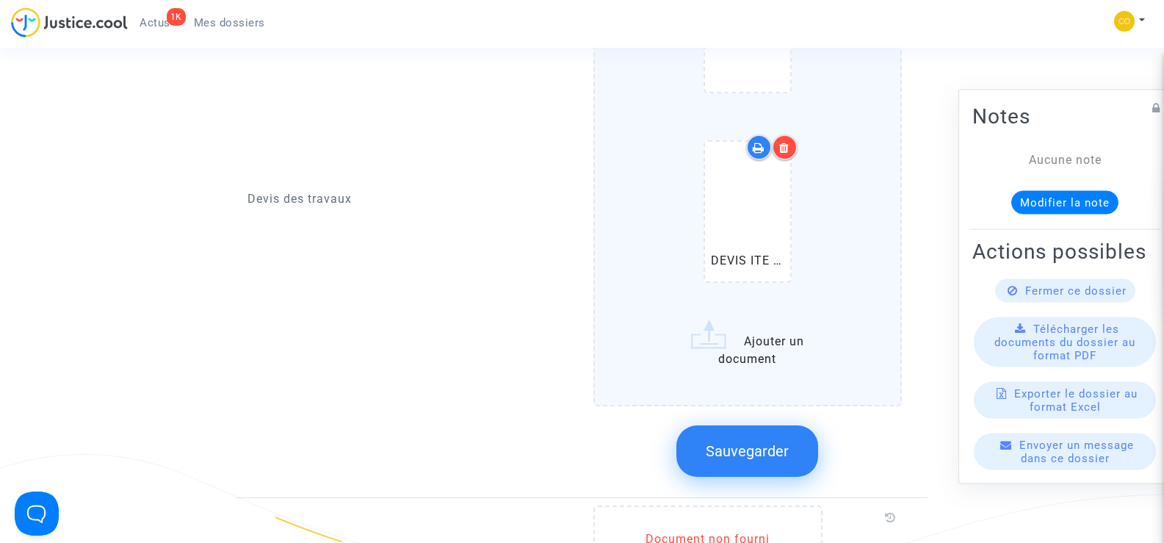
scroll to position [1322, 0]
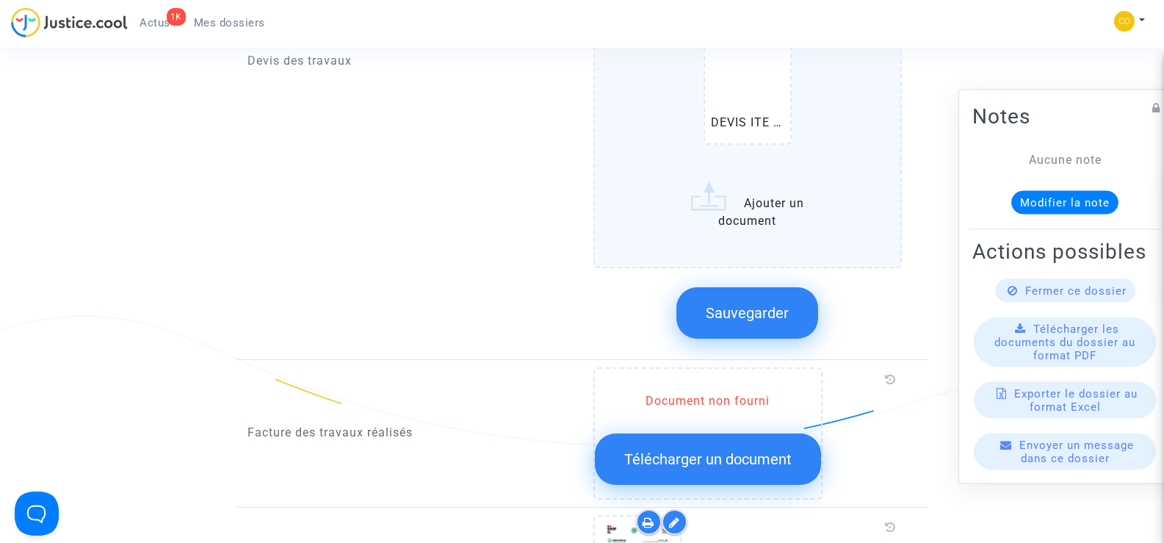
click at [734, 304] on span "Sauvegarder" at bounding box center [747, 313] width 83 height 18
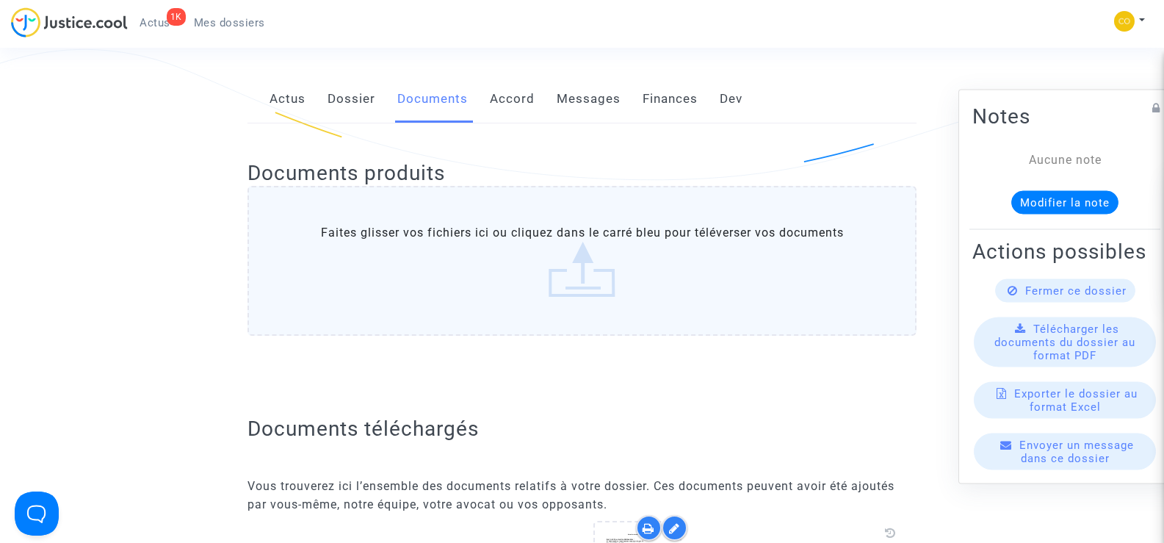
scroll to position [0, 0]
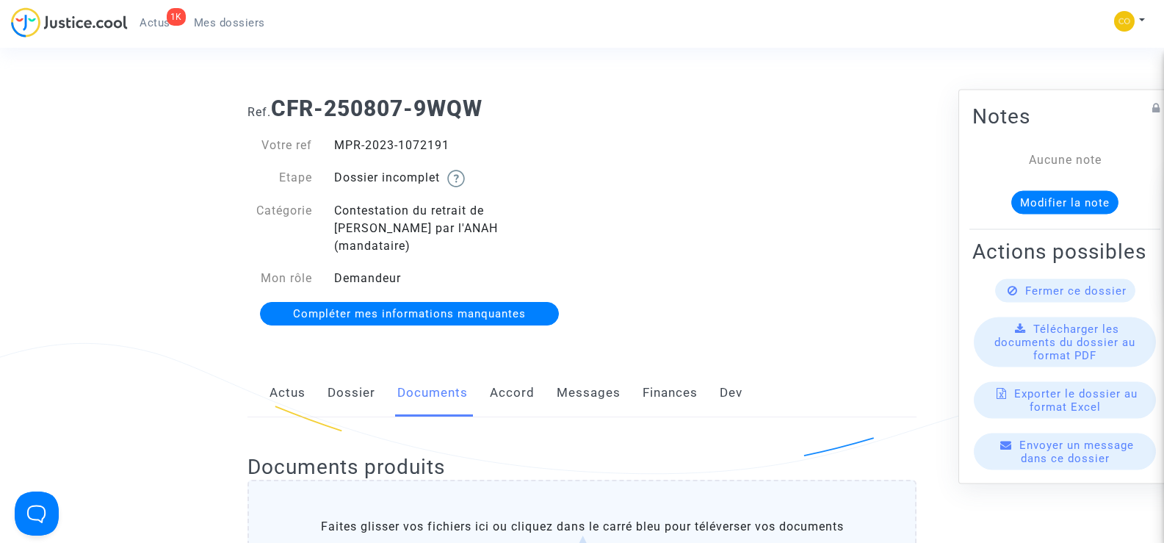
click at [237, 16] on span "Mes dossiers" at bounding box center [229, 22] width 71 height 13
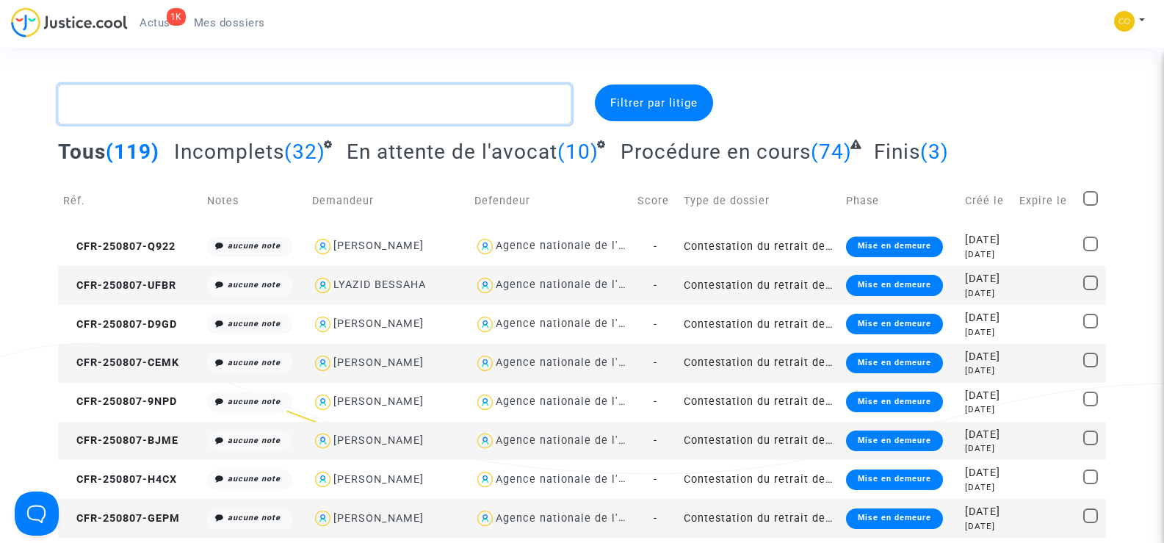
click at [142, 104] on textarea at bounding box center [314, 104] width 513 height 40
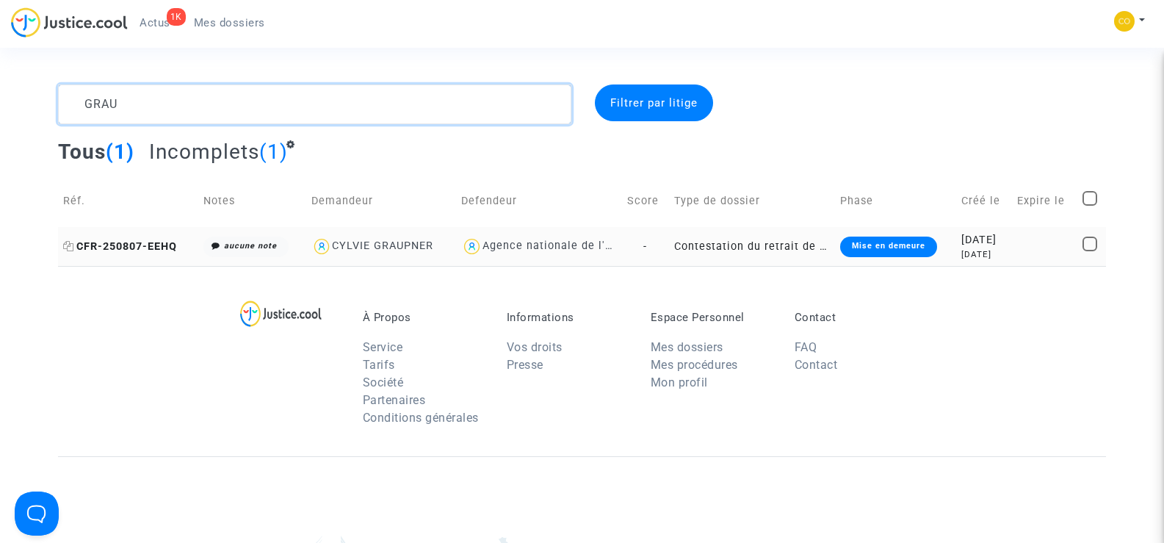
type textarea "GRAU"
click at [120, 245] on span "CFR-250807-EEHQ" at bounding box center [120, 246] width 114 height 12
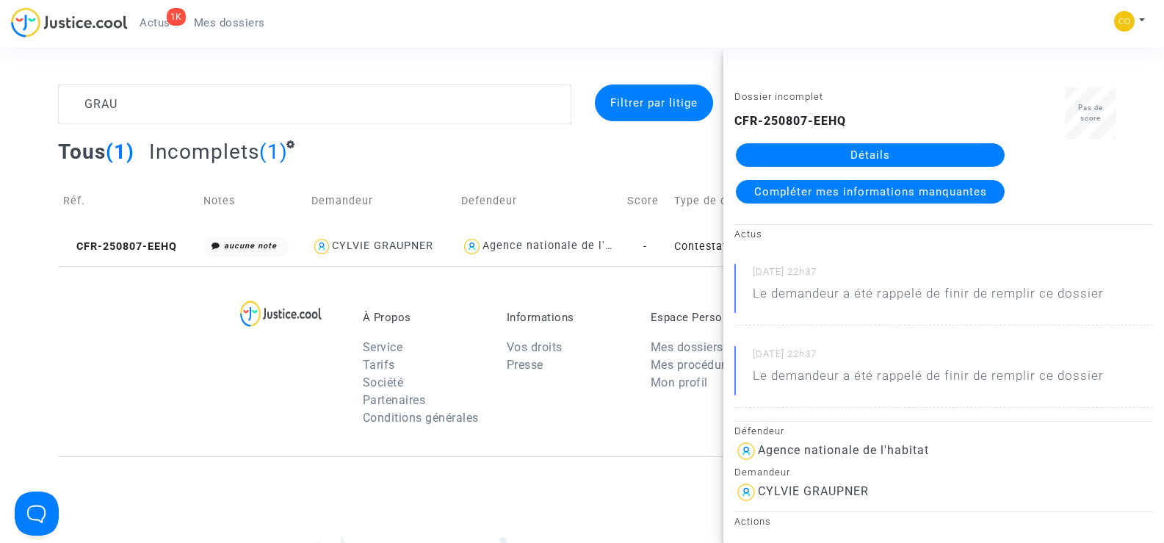
click at [881, 155] on link "Détails" at bounding box center [870, 155] width 269 height 24
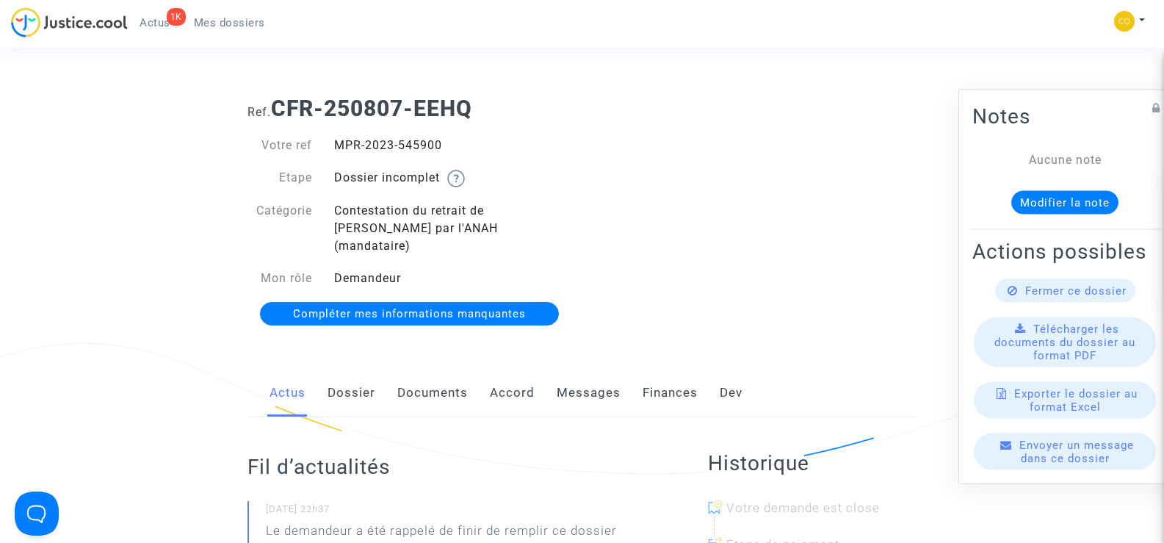
click at [433, 369] on link "Documents" at bounding box center [432, 393] width 71 height 48
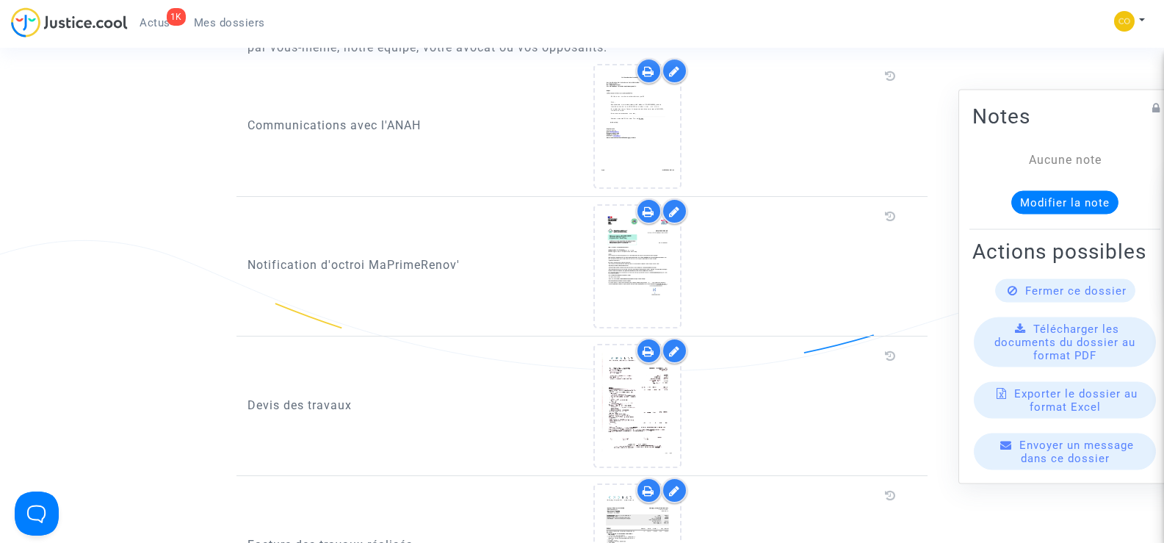
scroll to position [881, 0]
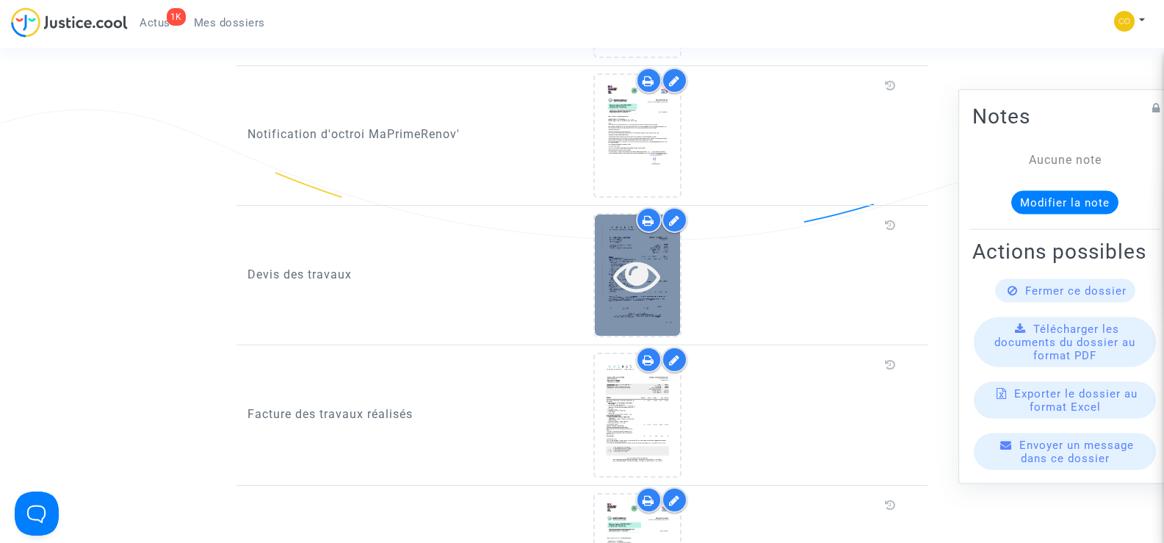
click at [657, 266] on icon at bounding box center [637, 275] width 48 height 47
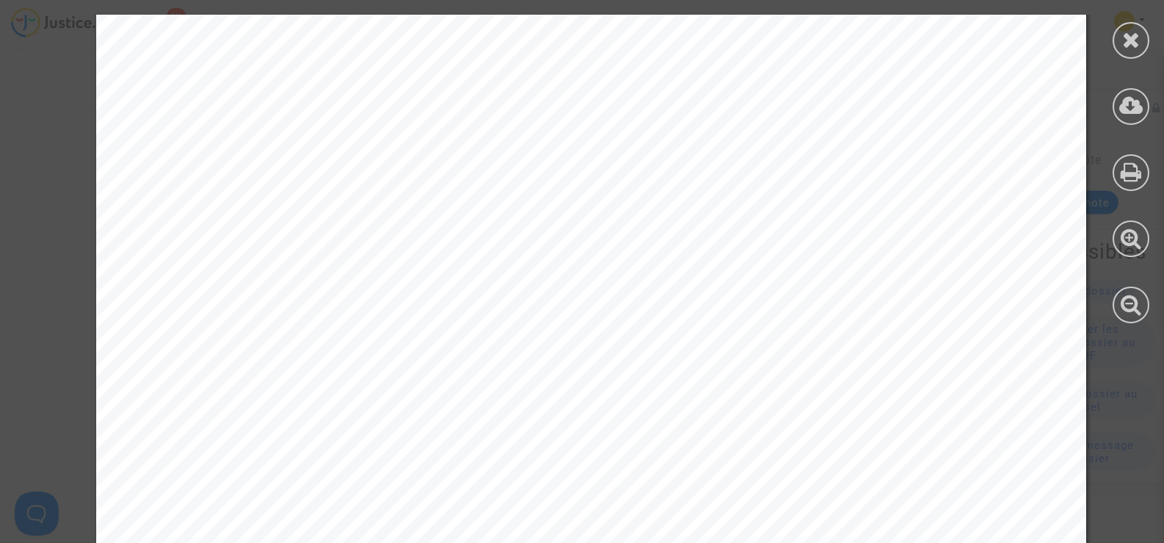
scroll to position [3305, 0]
click at [1141, 37] on div at bounding box center [1131, 40] width 37 height 37
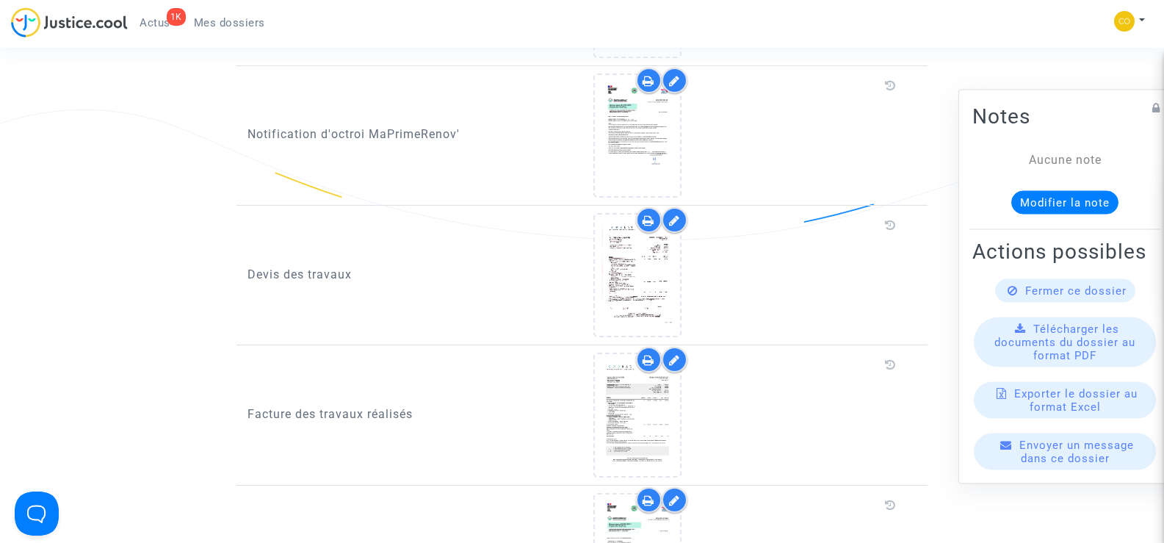
click at [680, 208] on div at bounding box center [675, 220] width 26 height 26
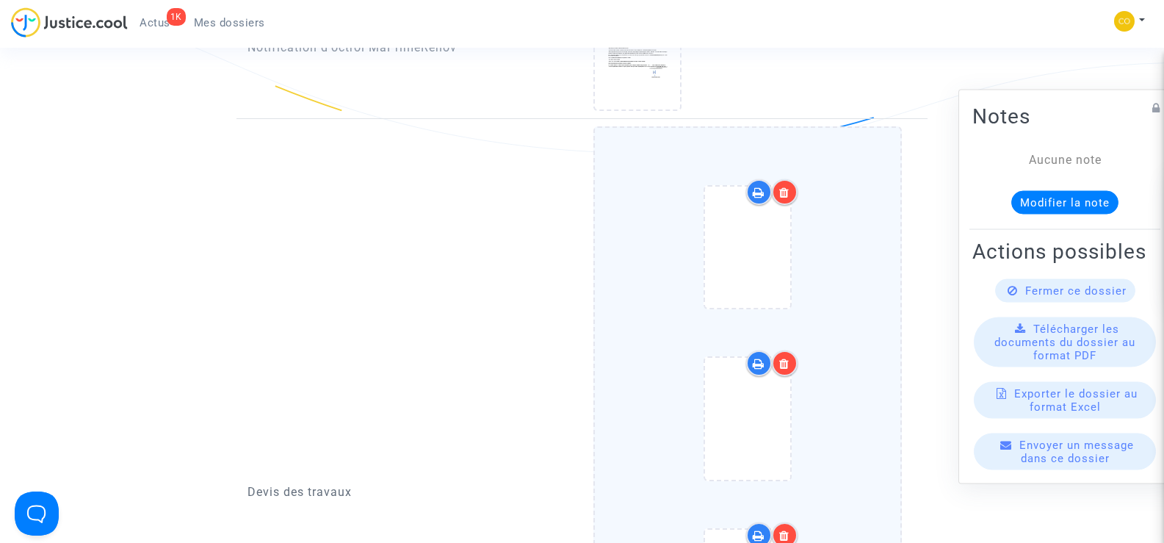
scroll to position [1028, 0]
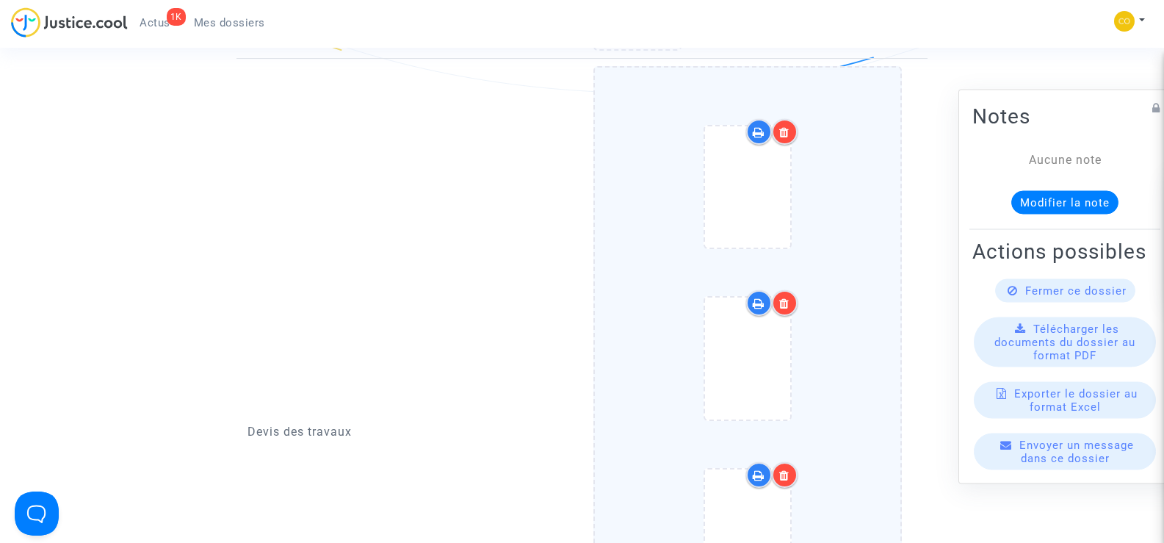
click at [787, 297] on icon at bounding box center [784, 303] width 10 height 12
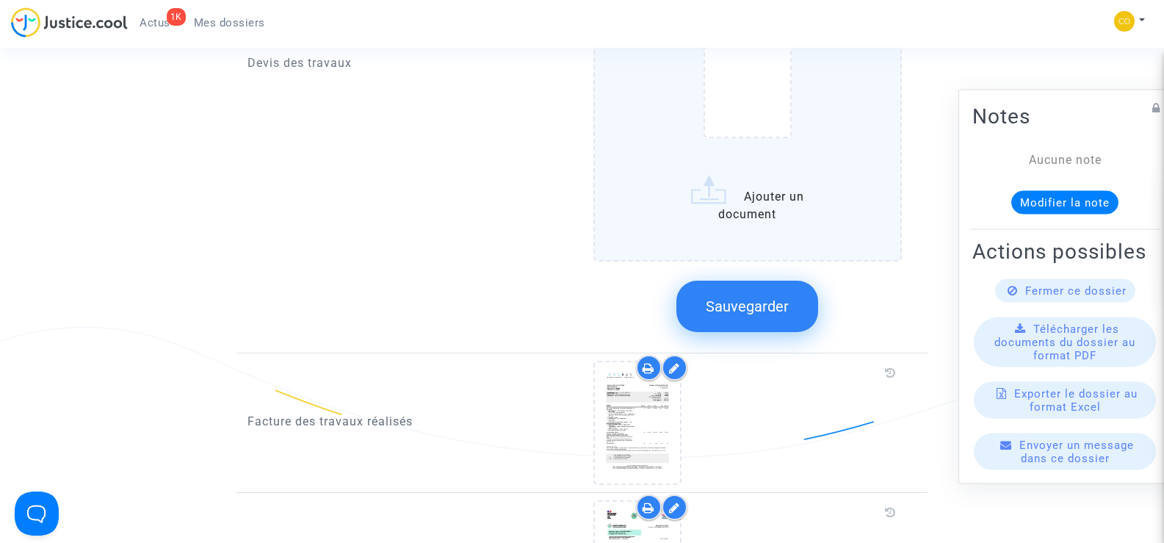
scroll to position [1322, 0]
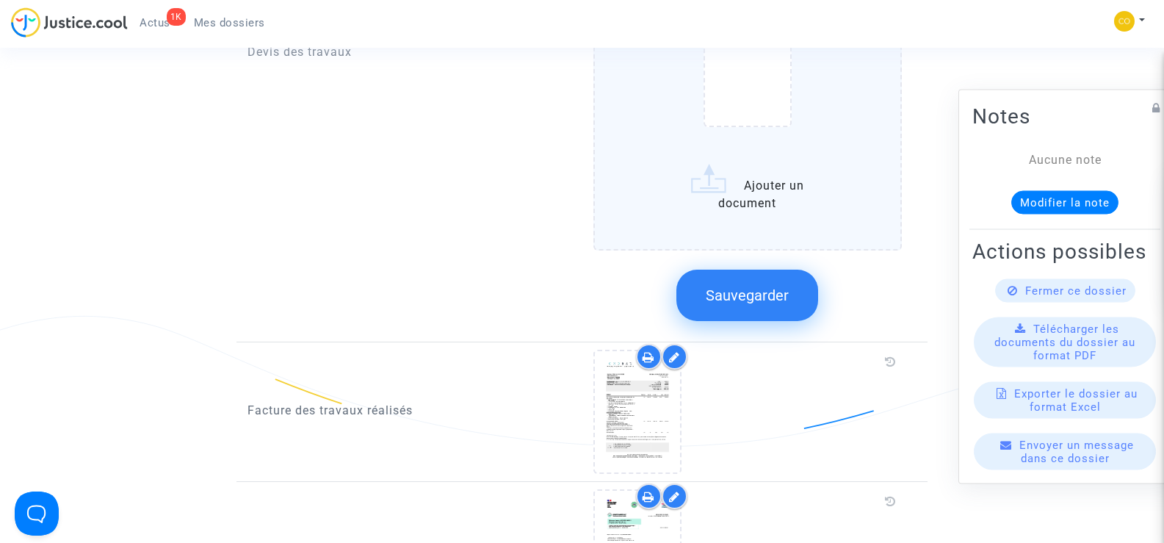
click at [775, 286] on span "Sauvegarder" at bounding box center [747, 295] width 83 height 18
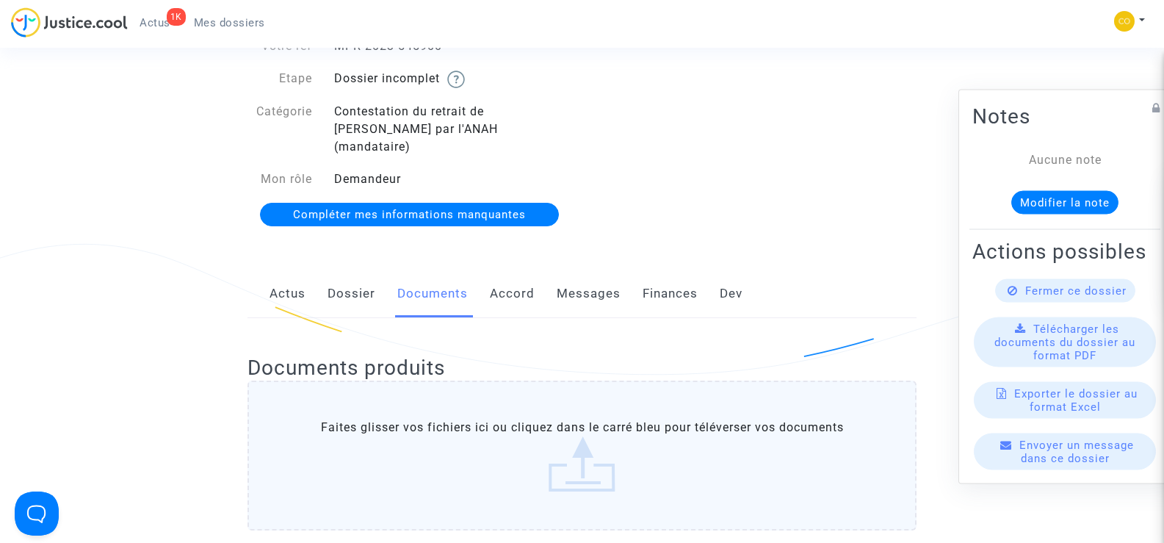
scroll to position [0, 0]
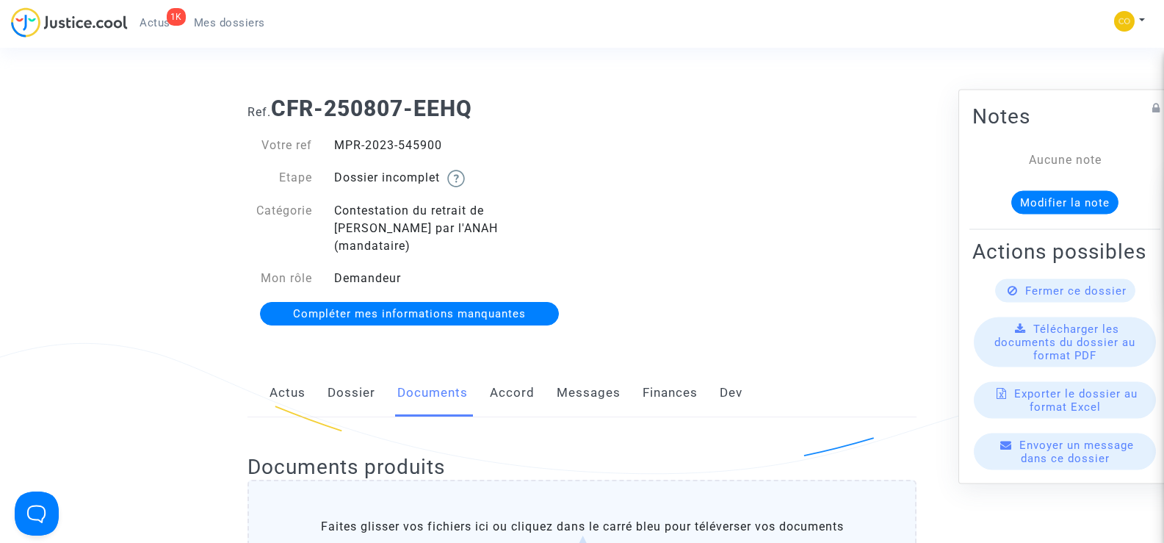
drag, startPoint x: 444, startPoint y: 147, endPoint x: 328, endPoint y: 142, distance: 116.2
click at [328, 142] on div "MPR-2023-545900" at bounding box center [452, 146] width 259 height 18
click at [821, 261] on div "Ref. CFR-250807-EEHQ Votre ref MPR-2023-545900 Etape Dossier incomplet Catégori…" at bounding box center [582, 211] width 691 height 254
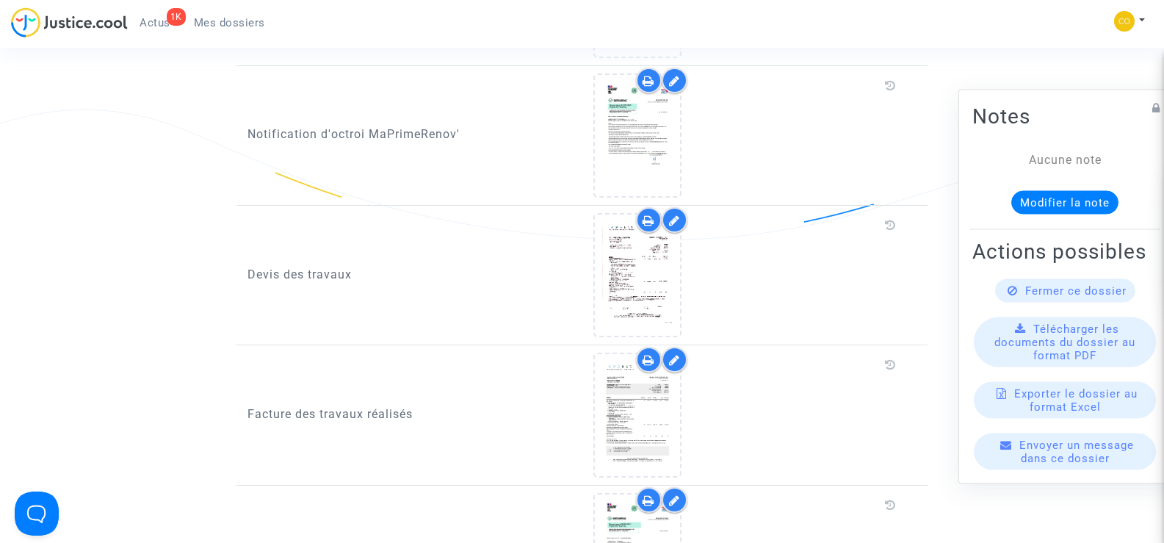
click at [674, 209] on div at bounding box center [675, 220] width 26 height 26
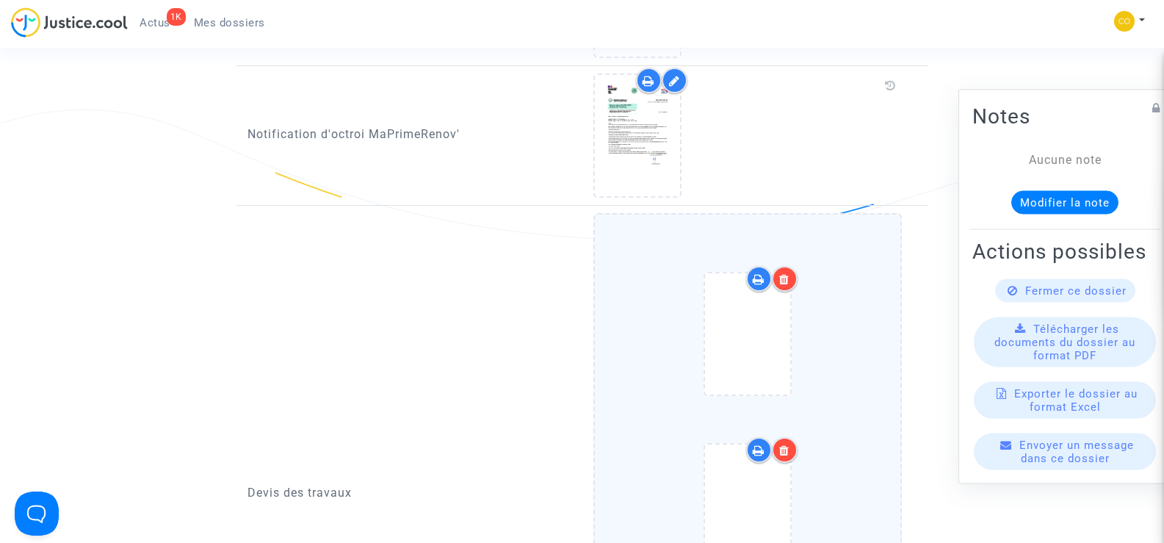
scroll to position [1175, 0]
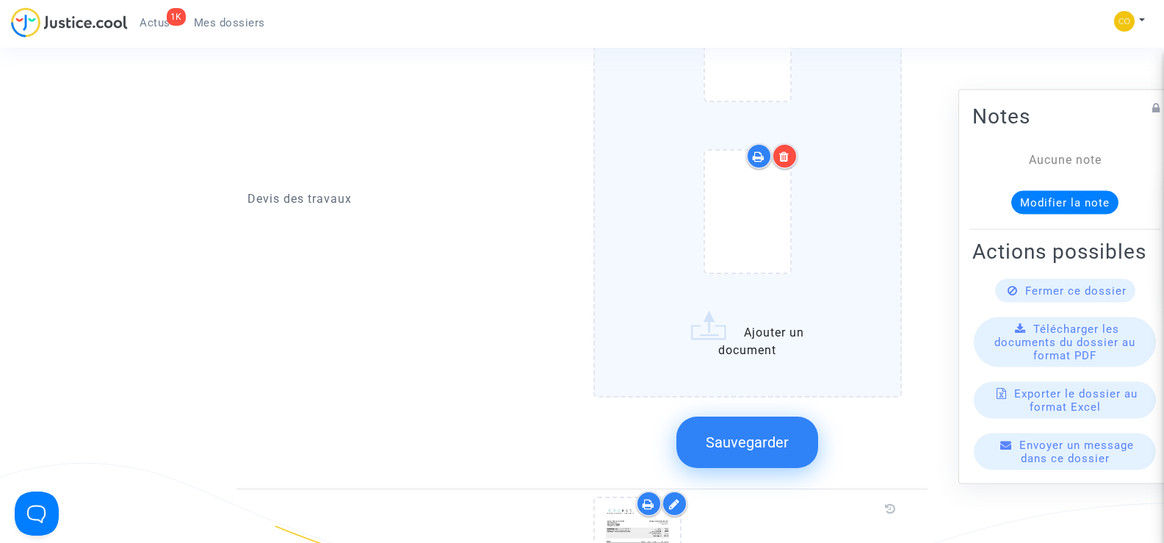
click at [726, 325] on label "Ajouter un document" at bounding box center [747, 158] width 309 height 478
click at [0, 0] on input "Ajouter un document" at bounding box center [0, 0] width 0 height 0
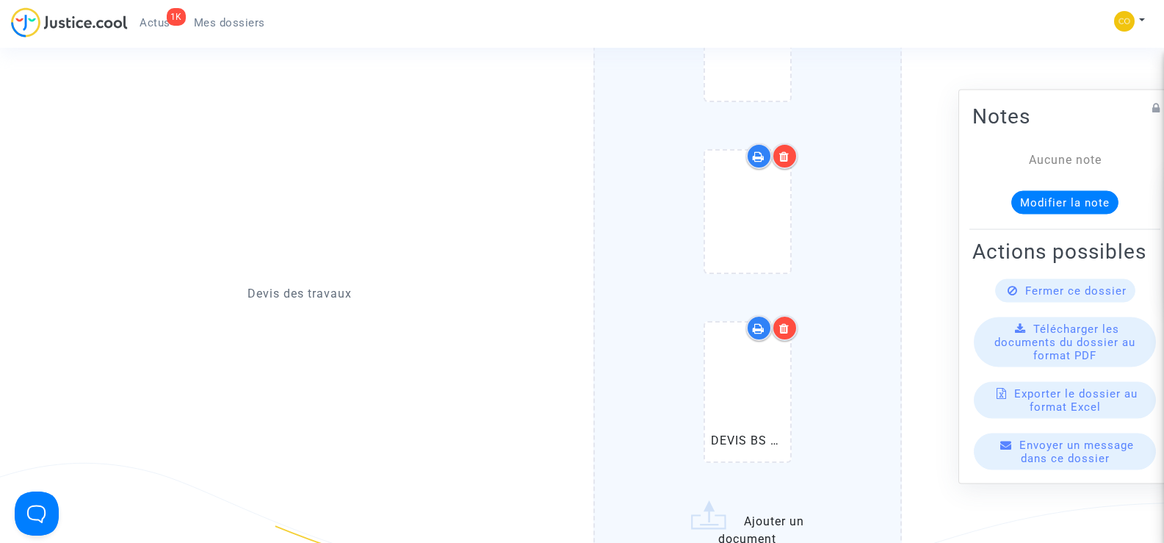
scroll to position [1322, 0]
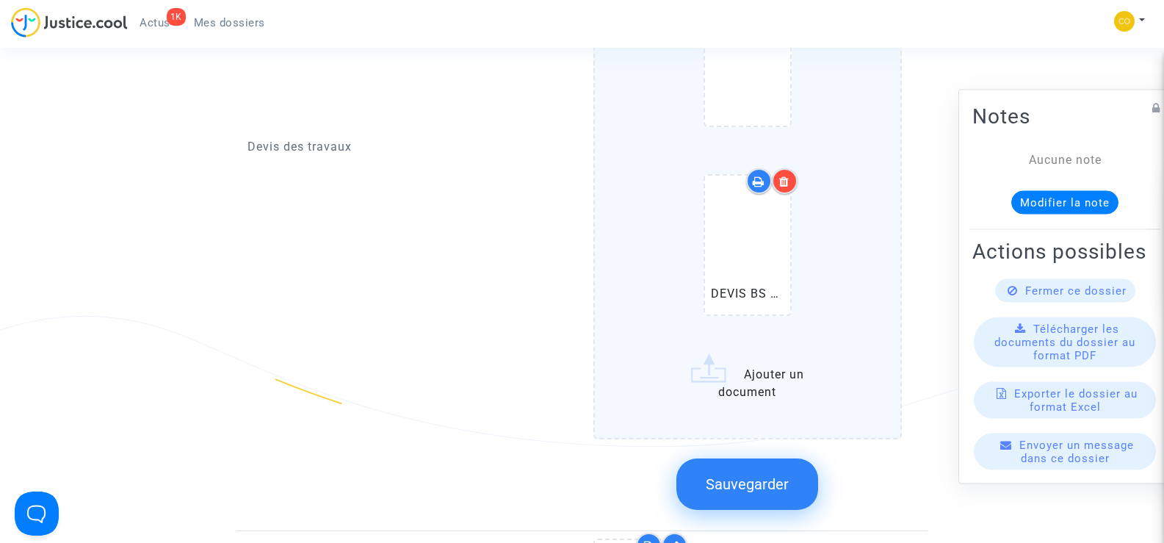
click at [742, 475] on span "Sauvegarder" at bounding box center [747, 484] width 83 height 18
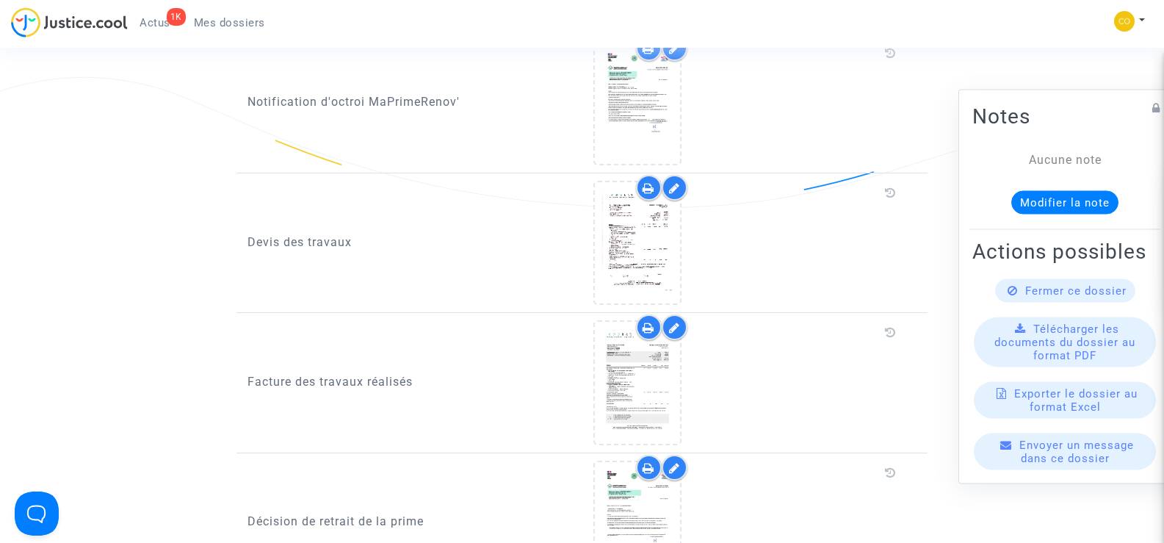
scroll to position [881, 0]
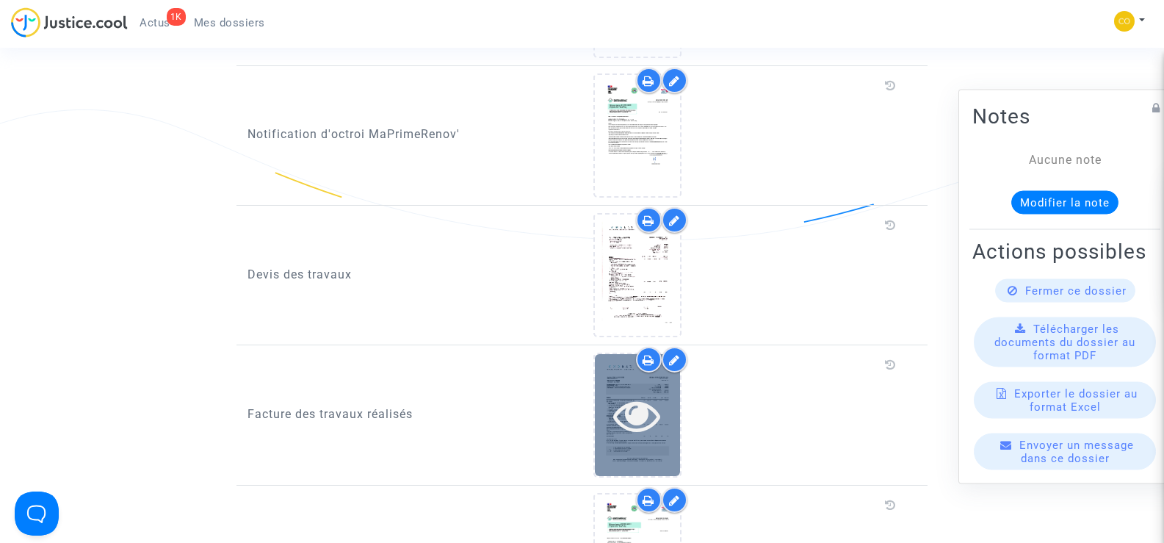
click at [639, 391] on icon at bounding box center [637, 414] width 48 height 47
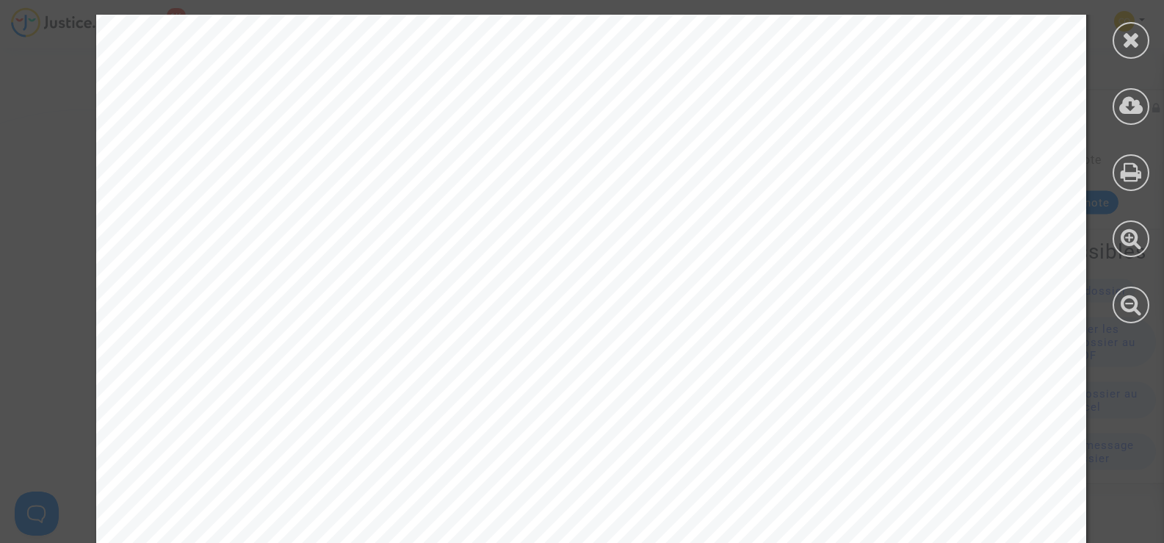
scroll to position [7931, 0]
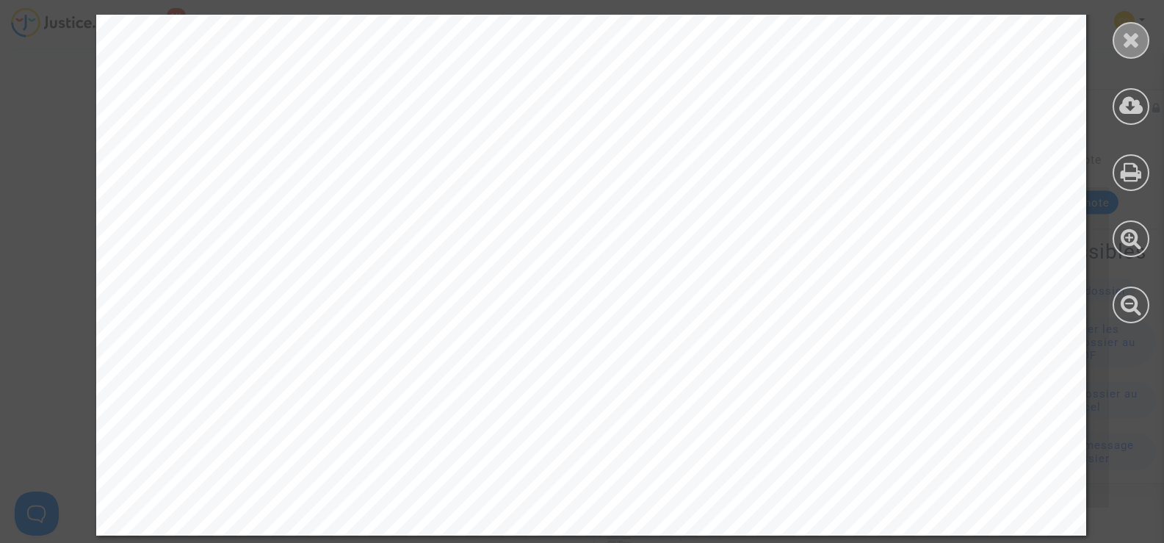
click at [1131, 35] on icon at bounding box center [1131, 40] width 18 height 22
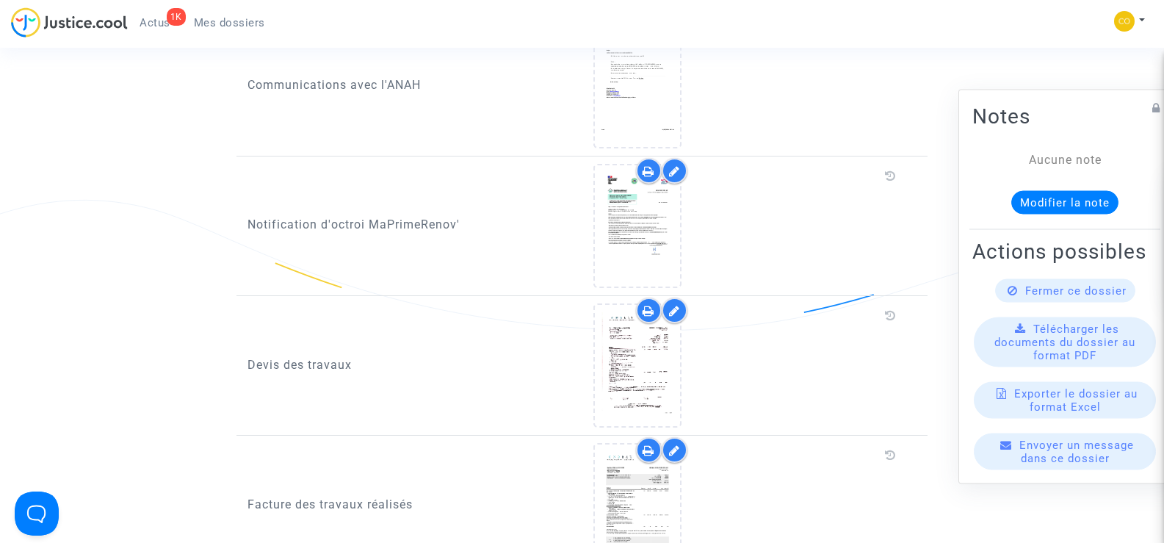
scroll to position [808, 0]
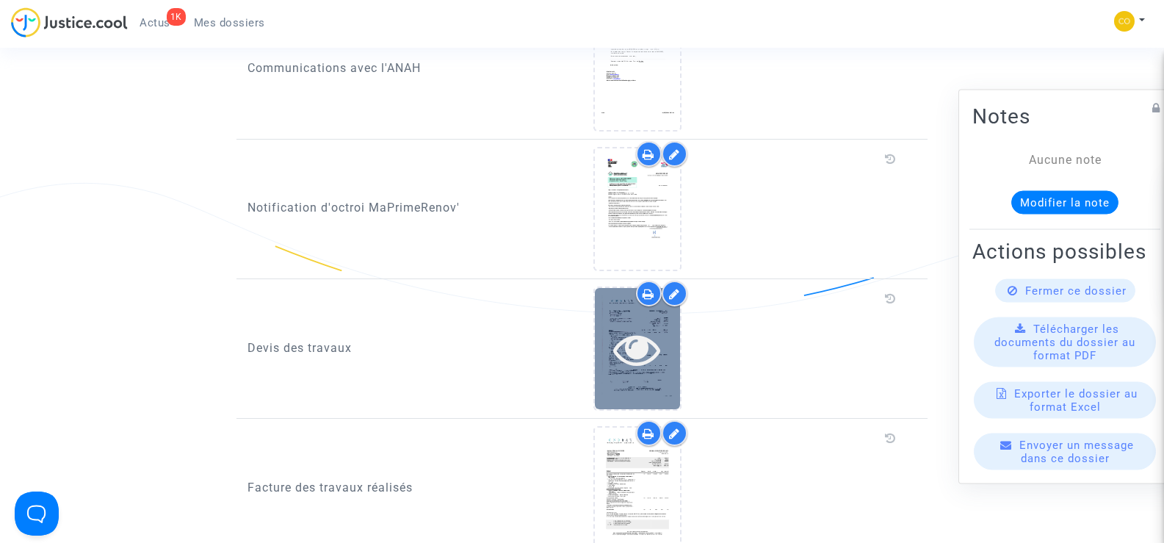
click at [635, 347] on icon at bounding box center [637, 348] width 48 height 47
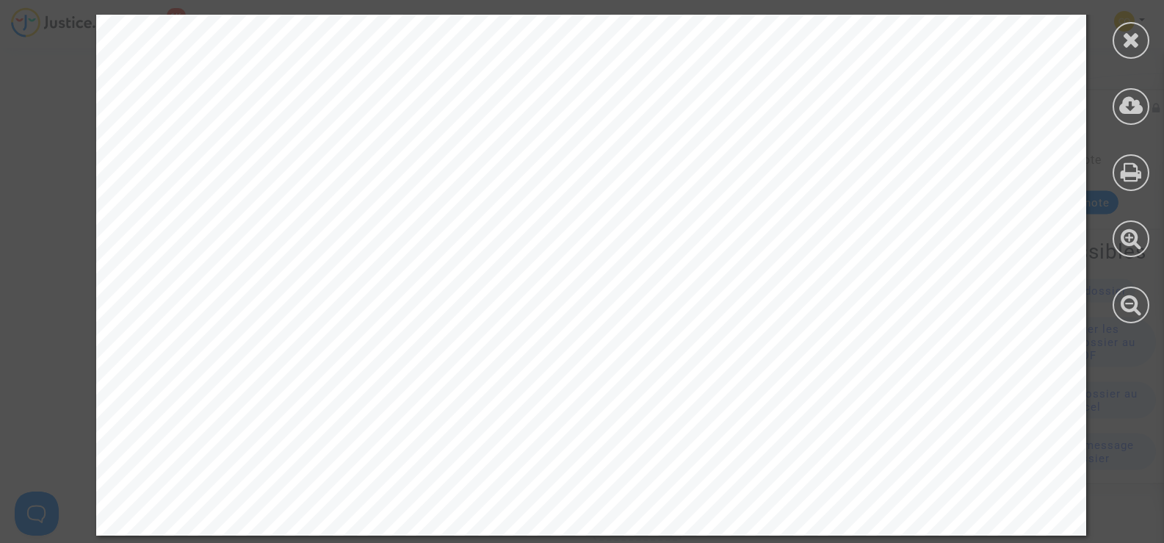
scroll to position [1175, 0]
click at [1138, 40] on icon at bounding box center [1131, 40] width 18 height 22
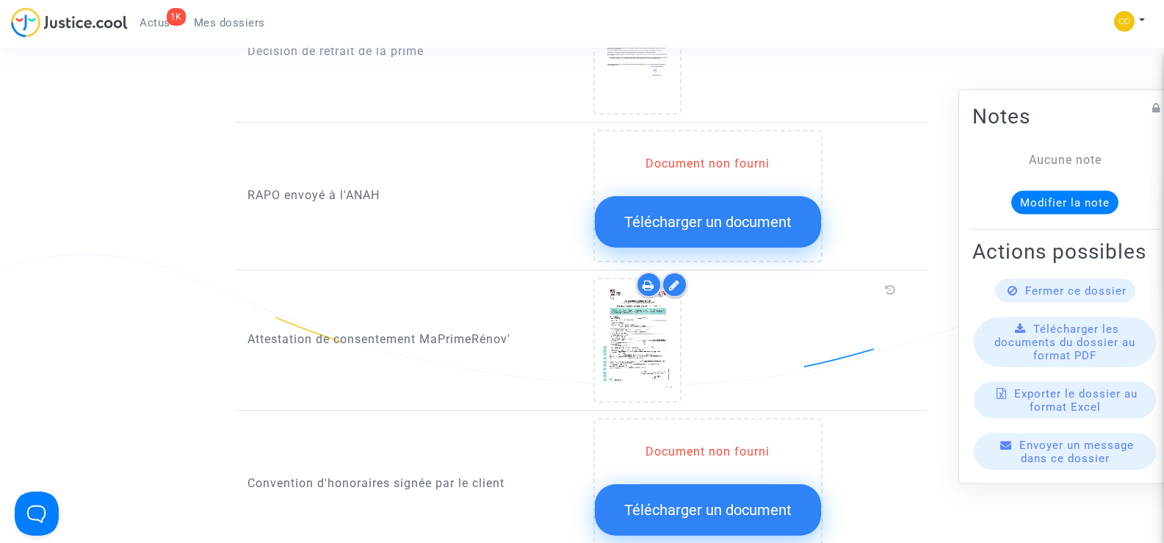
scroll to position [1616, 0]
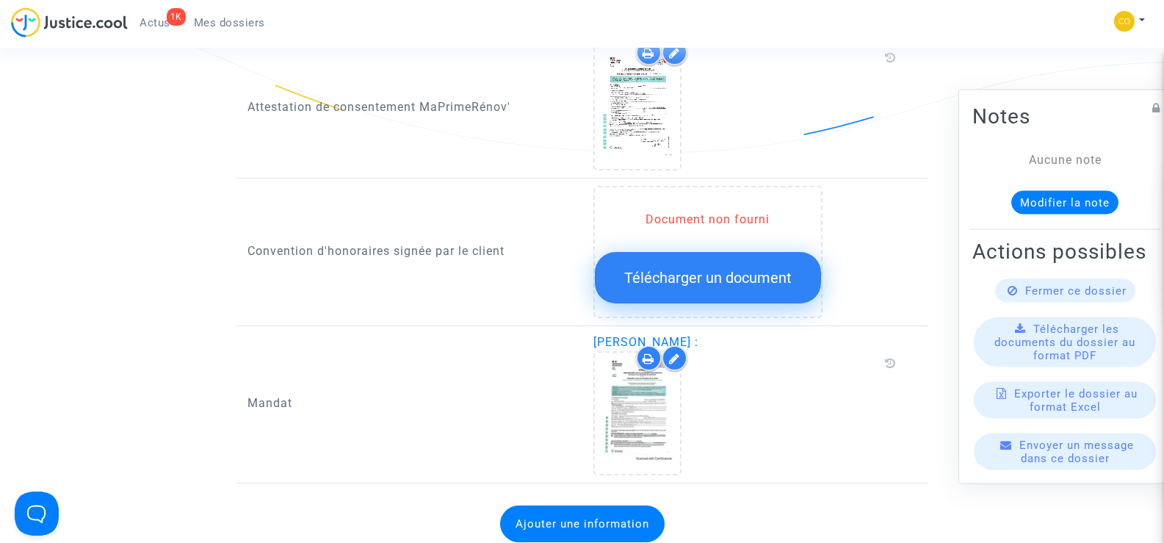
drag, startPoint x: 705, startPoint y: 325, endPoint x: 639, endPoint y: 325, distance: 66.1
click at [639, 335] on span "[PERSON_NAME] :" at bounding box center [645, 342] width 105 height 14
click at [914, 278] on div "Document non fourni Télécharger un document" at bounding box center [755, 252] width 324 height 132
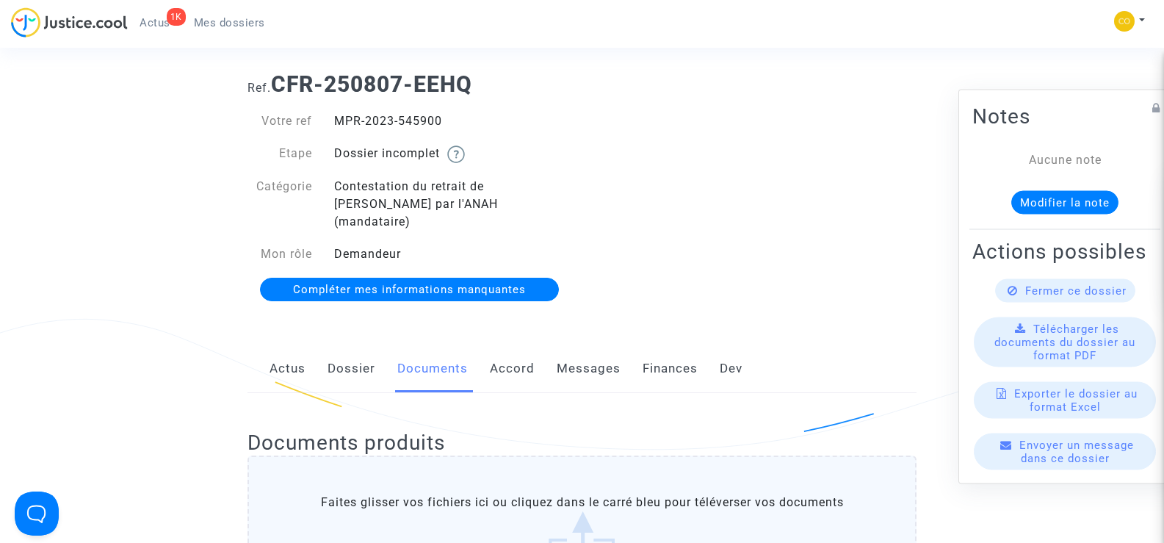
scroll to position [0, 0]
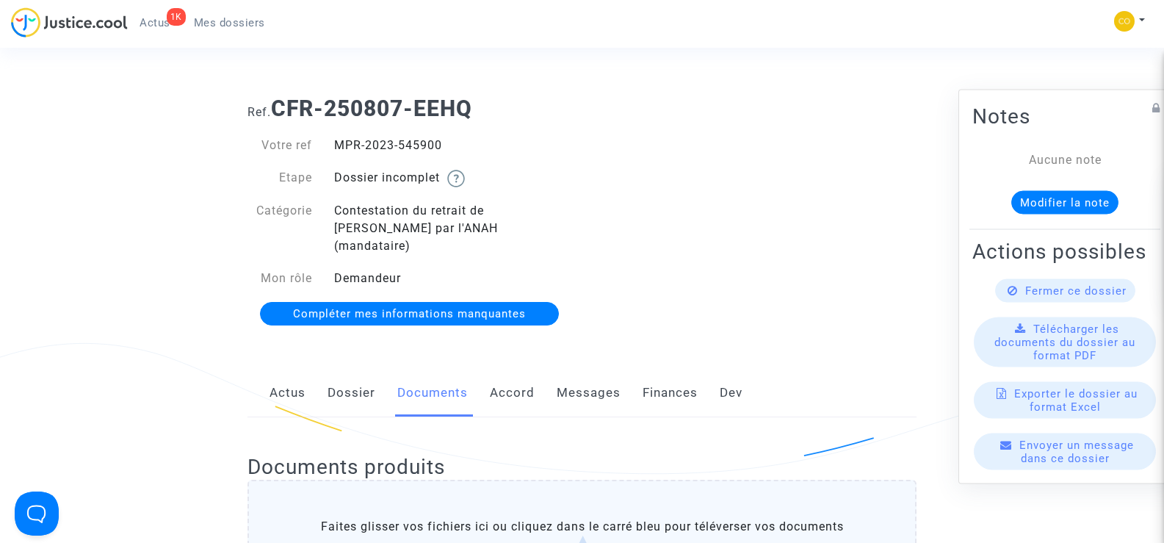
click at [222, 17] on span "Mes dossiers" at bounding box center [229, 22] width 71 height 13
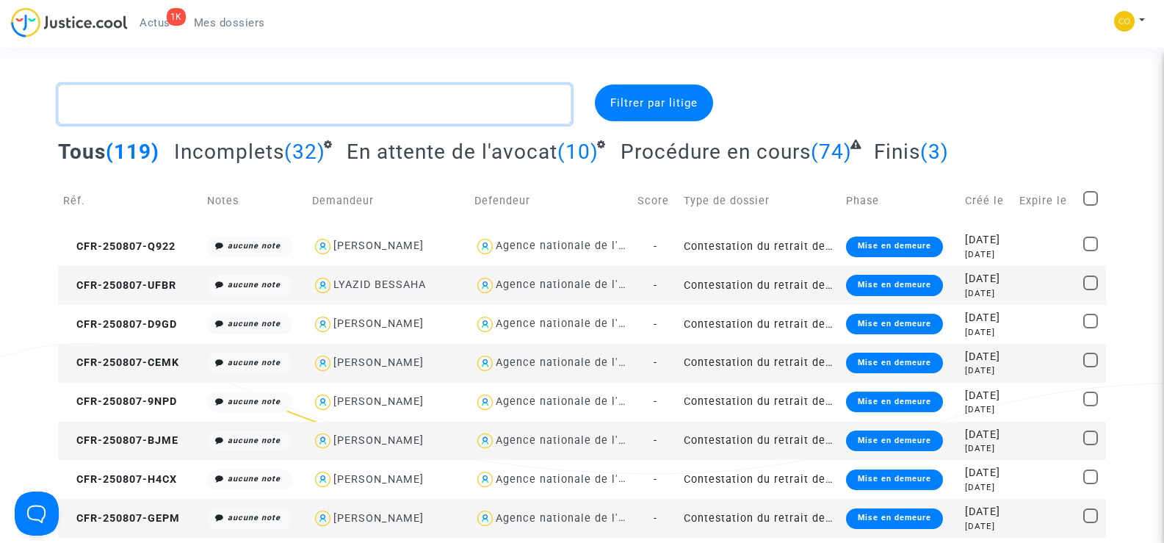
click at [134, 113] on textarea at bounding box center [314, 104] width 513 height 40
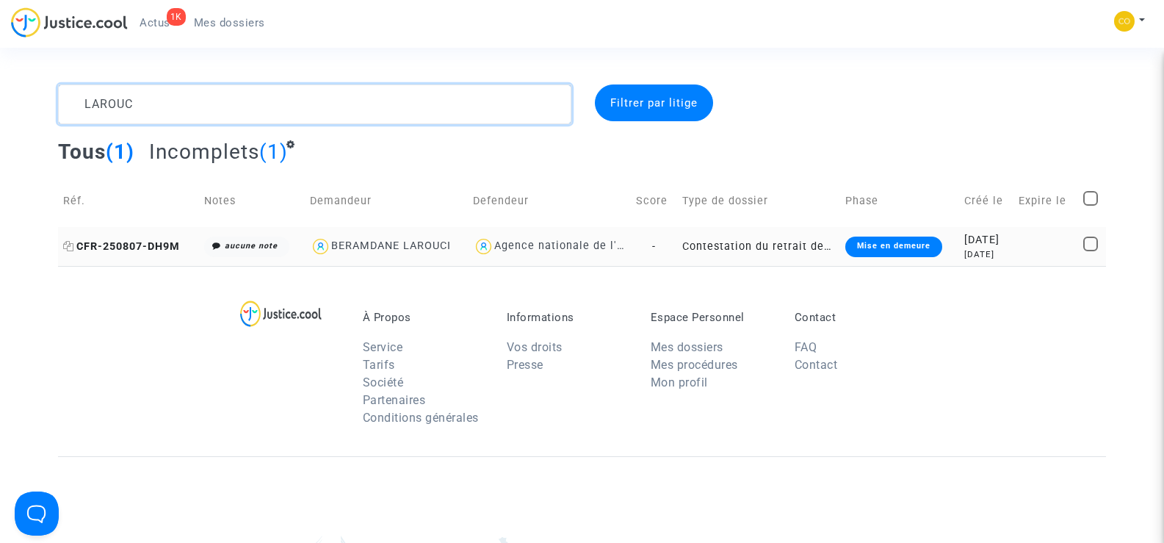
type textarea "LAROUC"
click at [120, 242] on span "CFR-250807-DH9M" at bounding box center [121, 246] width 117 height 12
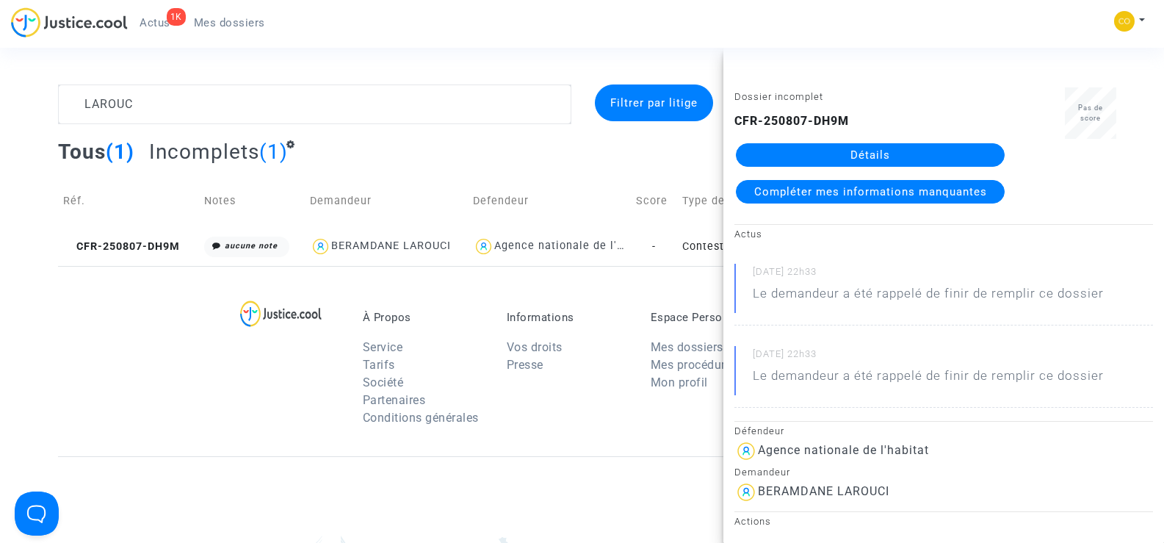
click at [875, 154] on link "Détails" at bounding box center [870, 155] width 269 height 24
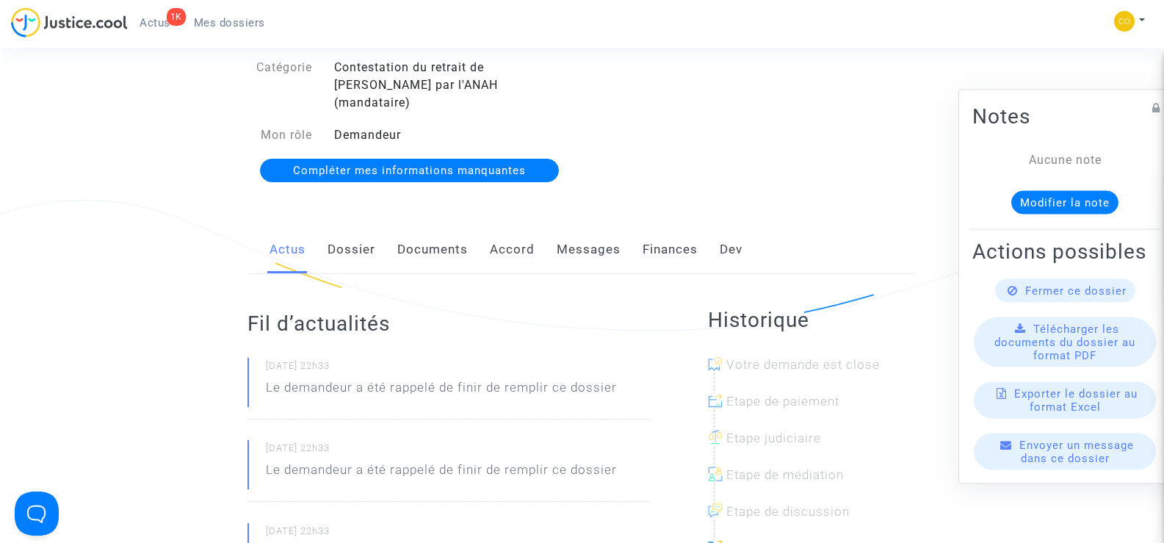
scroll to position [147, 0]
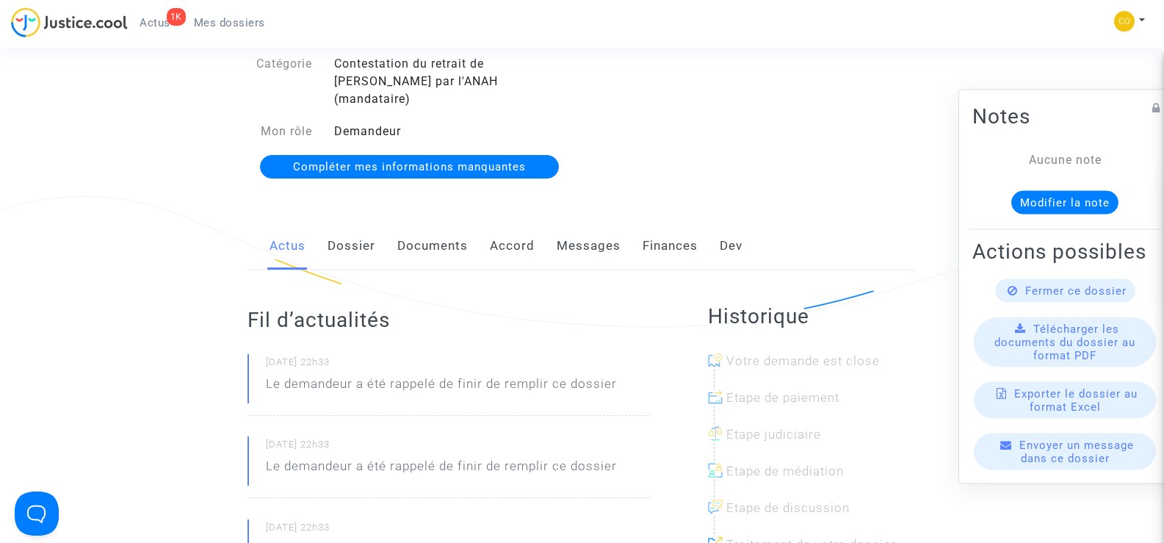
click at [452, 223] on link "Documents" at bounding box center [432, 246] width 71 height 48
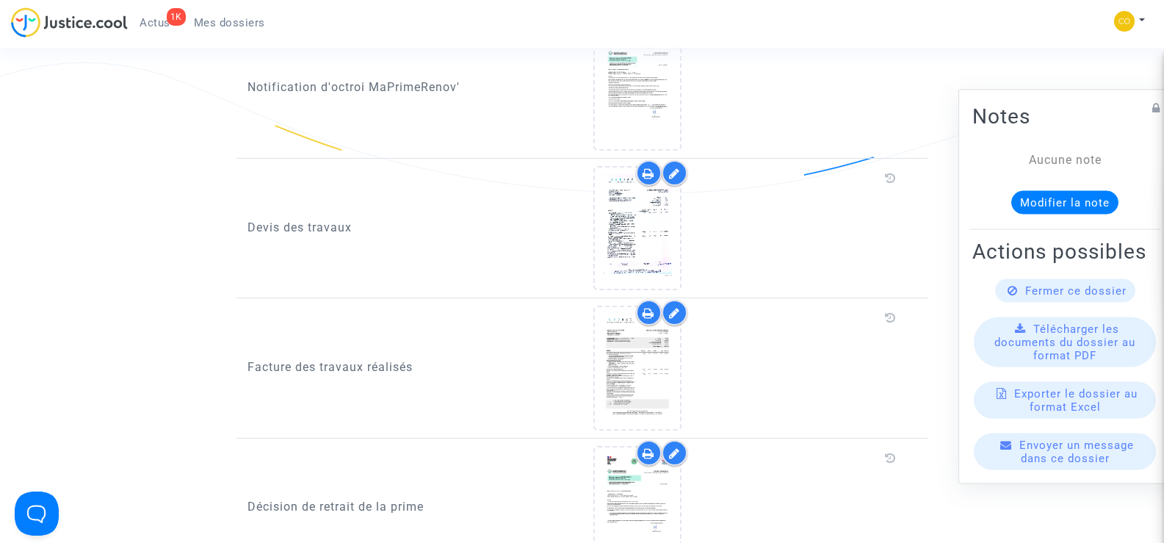
scroll to position [955, 0]
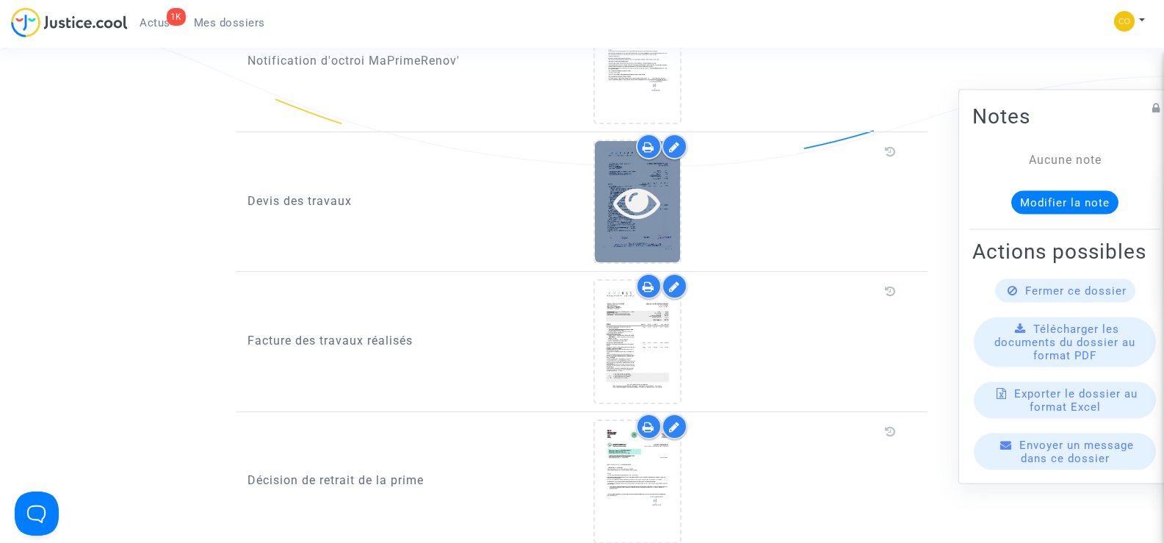
click at [651, 210] on div at bounding box center [637, 201] width 85 height 121
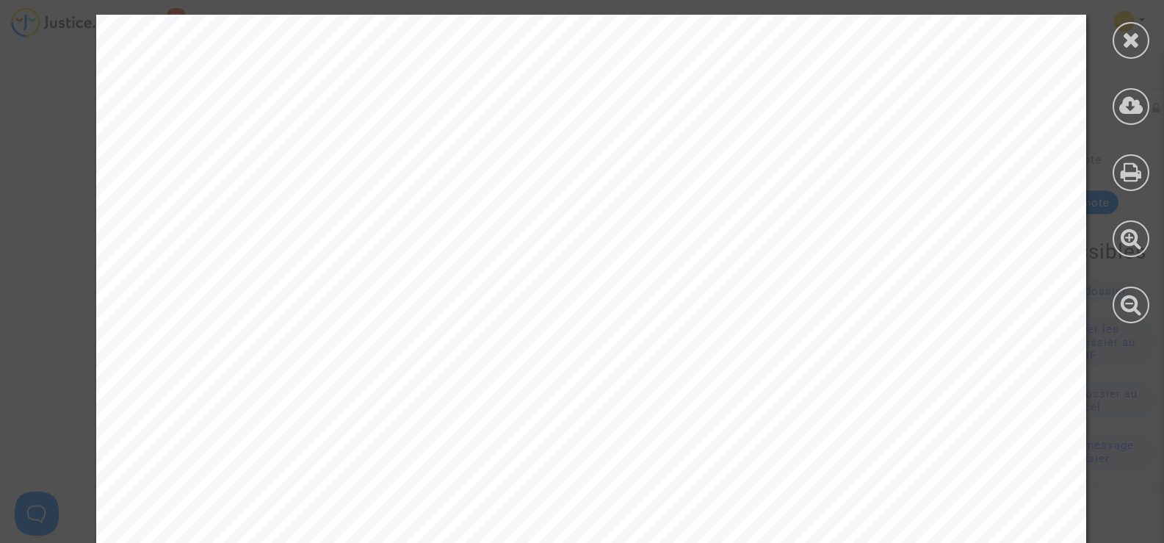
scroll to position [734, 0]
click at [1127, 42] on icon at bounding box center [1131, 40] width 18 height 22
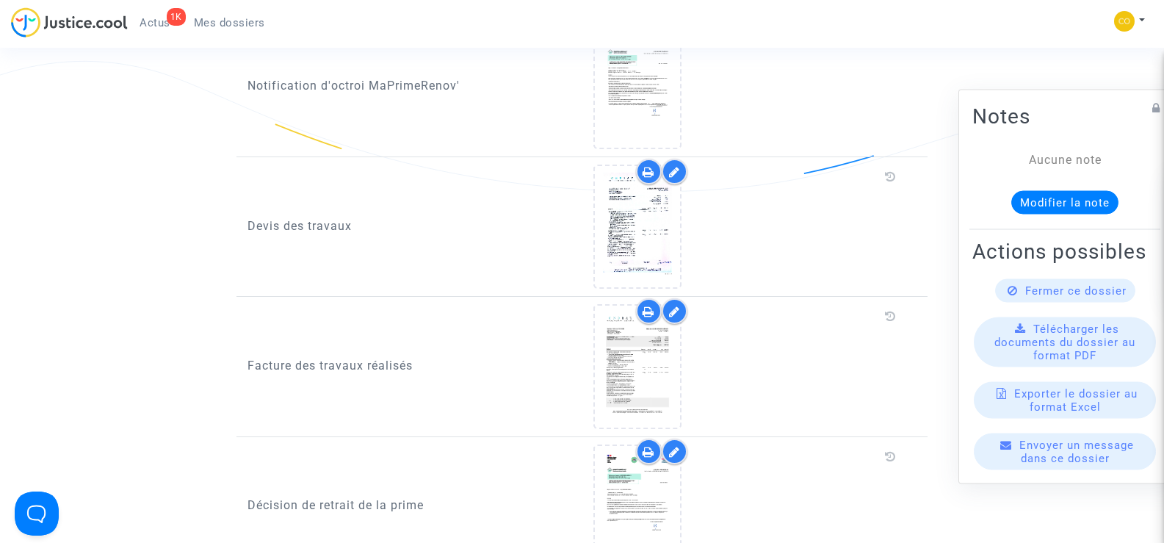
scroll to position [955, 0]
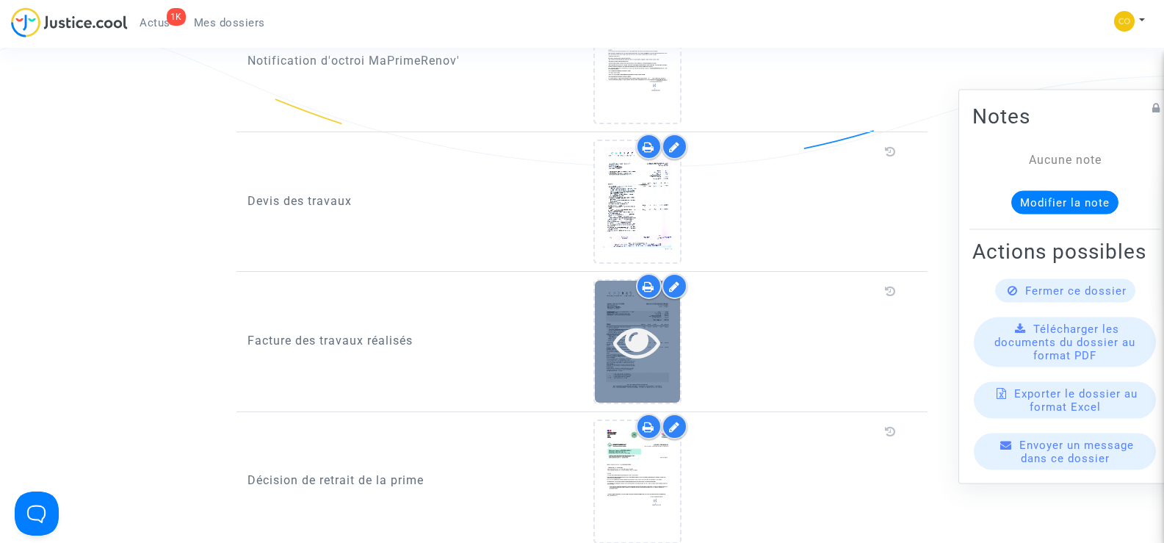
click at [620, 328] on icon at bounding box center [637, 341] width 48 height 47
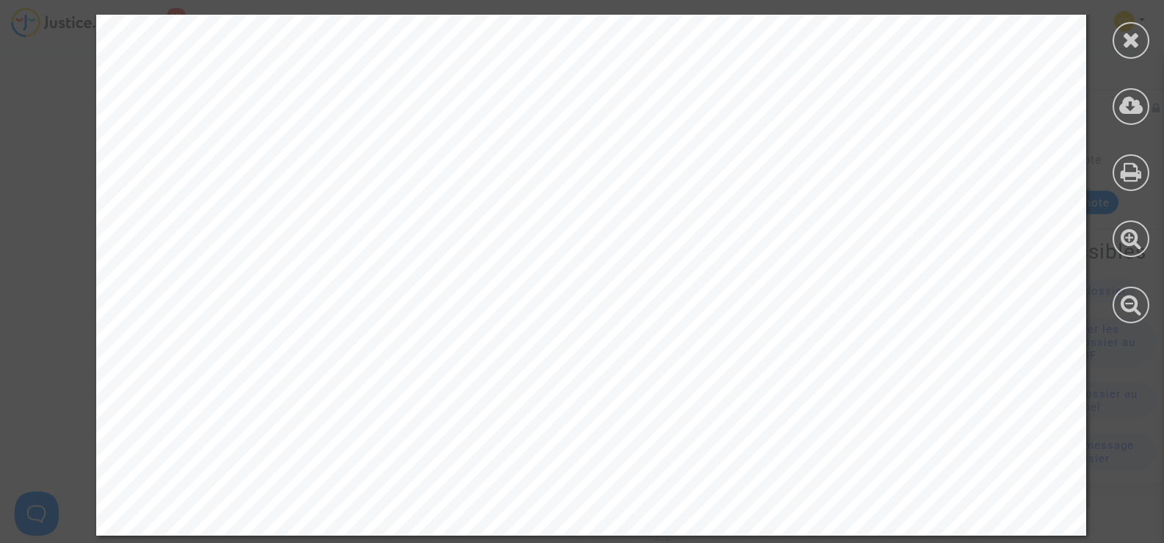
scroll to position [1249, 0]
drag, startPoint x: 1144, startPoint y: 42, endPoint x: 1004, endPoint y: 123, distance: 162.3
click at [1144, 42] on div at bounding box center [1131, 40] width 37 height 37
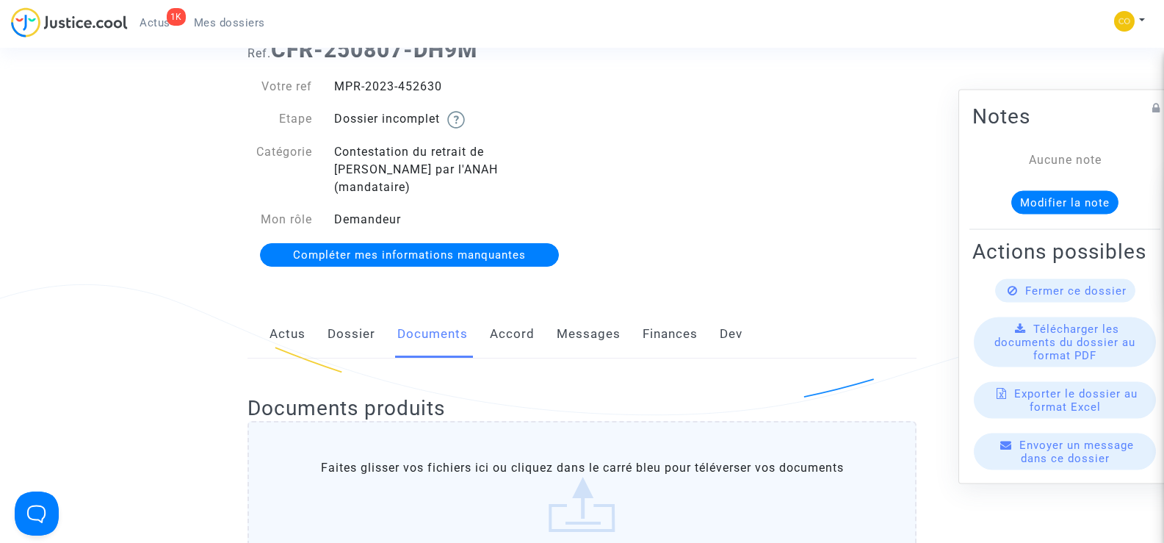
scroll to position [0, 0]
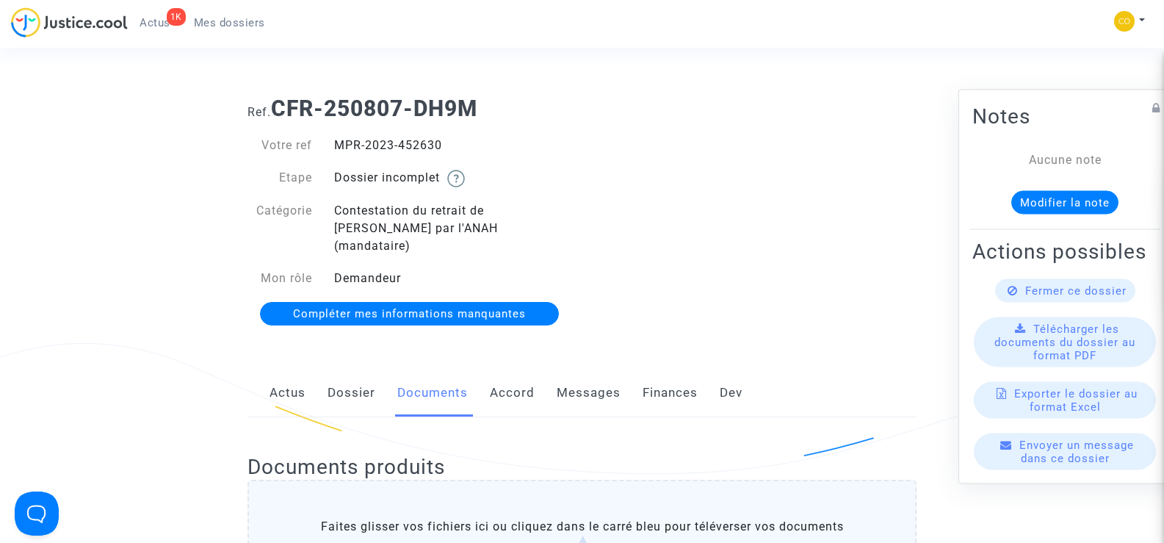
drag, startPoint x: 402, startPoint y: 142, endPoint x: 336, endPoint y: 141, distance: 65.4
click at [336, 141] on div "MPR-2023-452630" at bounding box center [452, 146] width 259 height 18
click at [806, 279] on div "Ref. CFR-250807-DH9M Votre ref MPR-2023-452630 Etape Dossier incomplet Catégori…" at bounding box center [582, 211] width 691 height 254
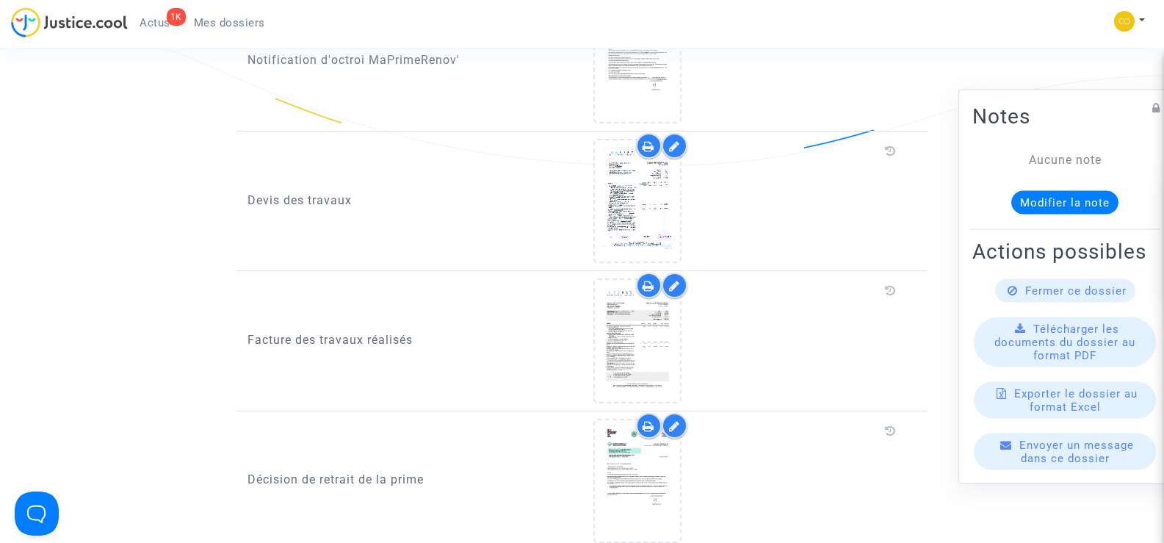
scroll to position [955, 0]
click at [676, 141] on icon at bounding box center [674, 147] width 11 height 12
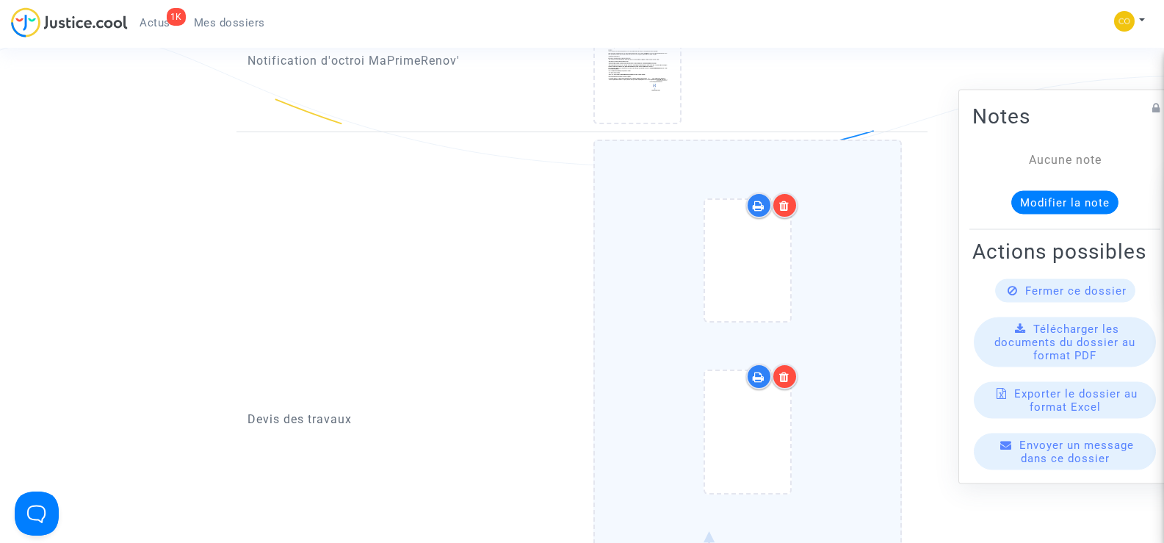
scroll to position [1175, 0]
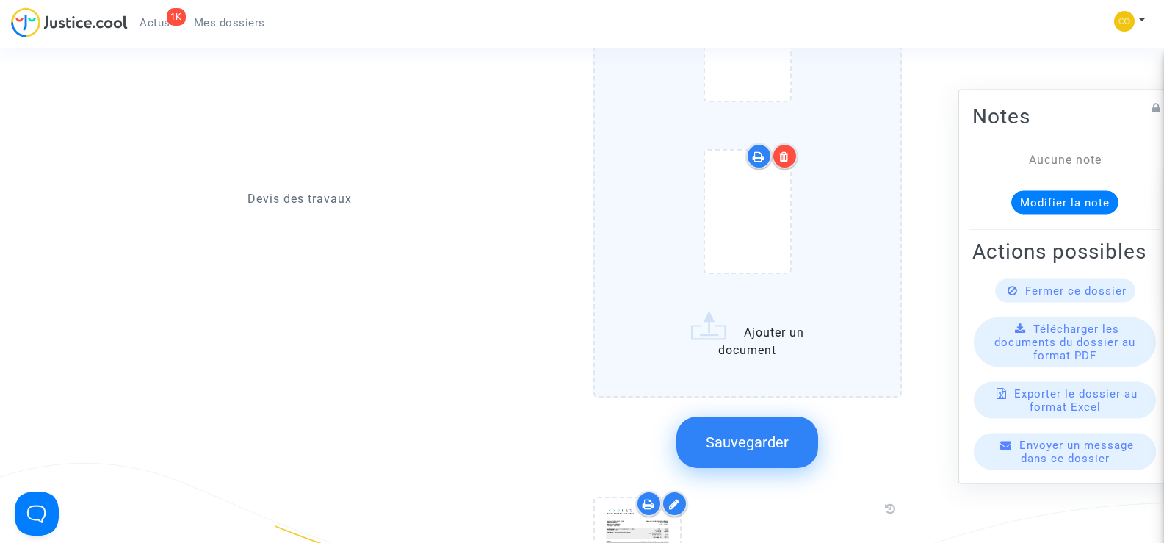
click at [730, 325] on label "Ajouter un document" at bounding box center [747, 158] width 309 height 478
click at [0, 0] on input "Ajouter un document" at bounding box center [0, 0] width 0 height 0
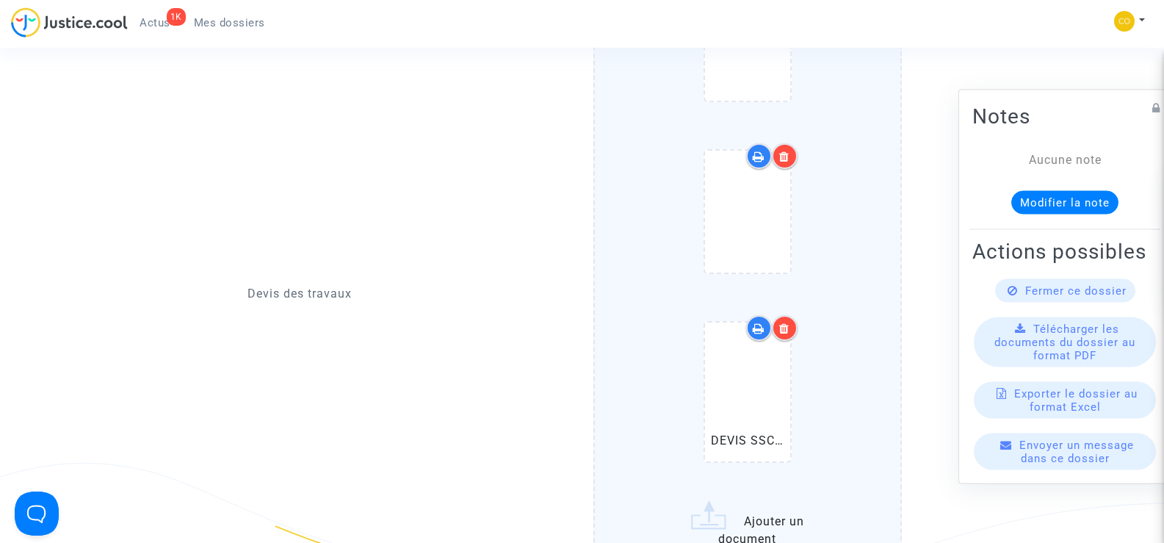
scroll to position [1322, 0]
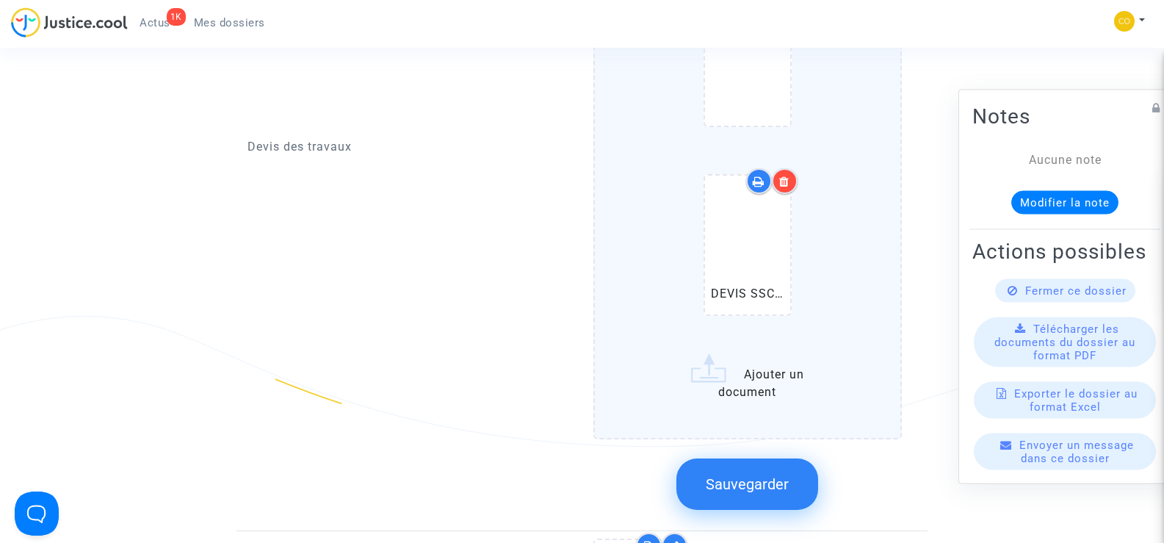
click at [762, 475] on span "Sauvegarder" at bounding box center [747, 484] width 83 height 18
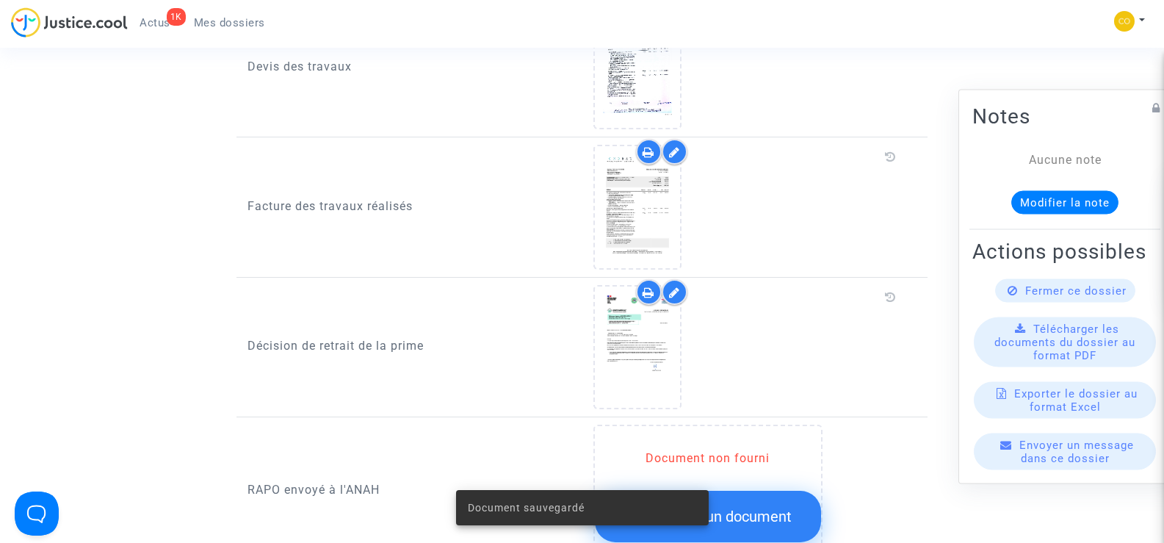
scroll to position [955, 0]
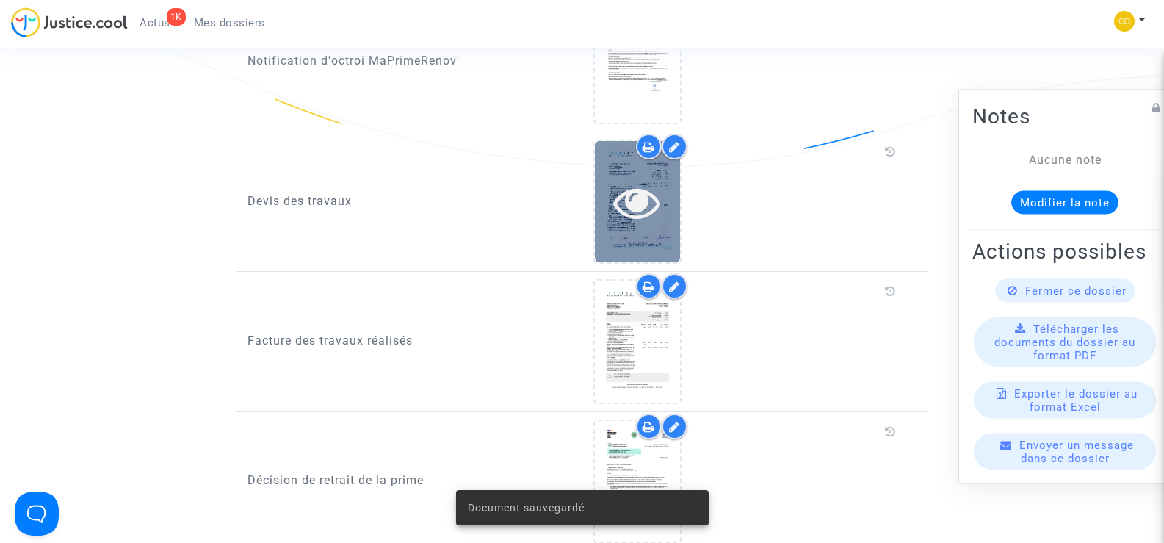
click at [657, 201] on icon at bounding box center [637, 201] width 48 height 47
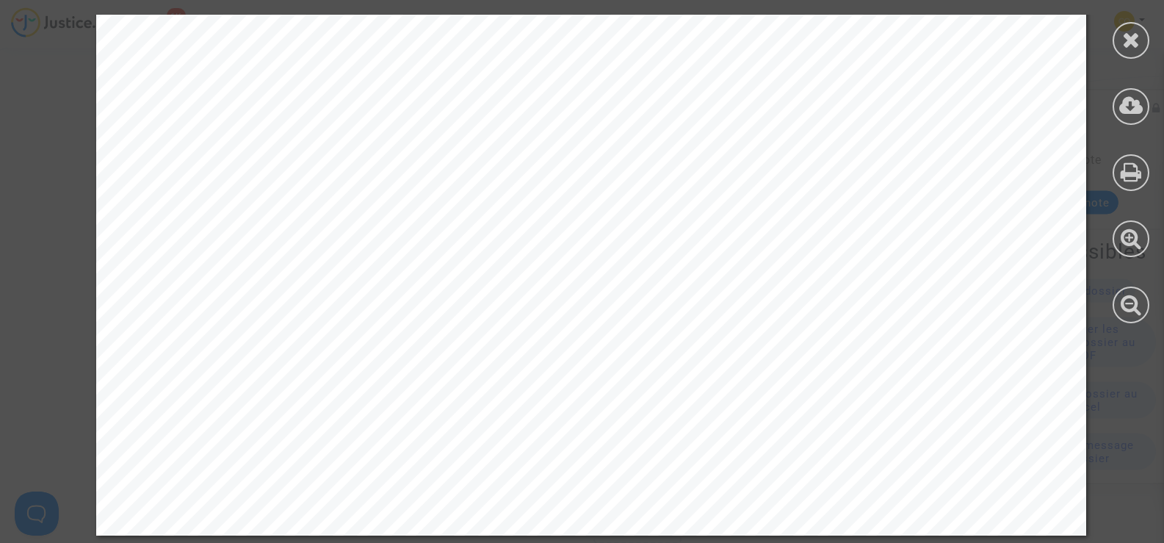
scroll to position [7935, 0]
click at [1141, 46] on div at bounding box center [1131, 40] width 37 height 37
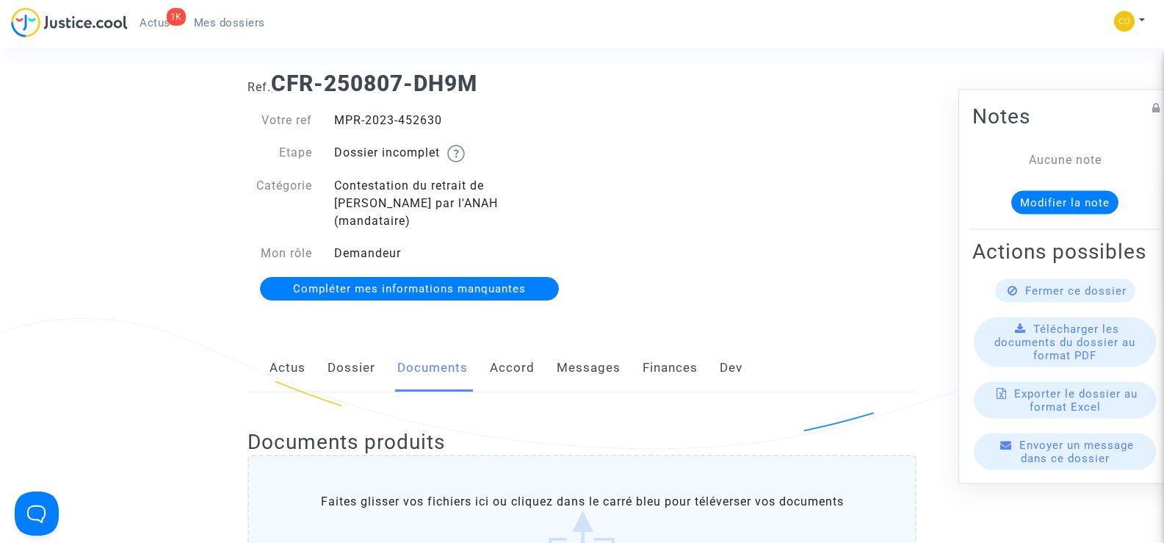
scroll to position [0, 0]
